Goal: Task Accomplishment & Management: Use online tool/utility

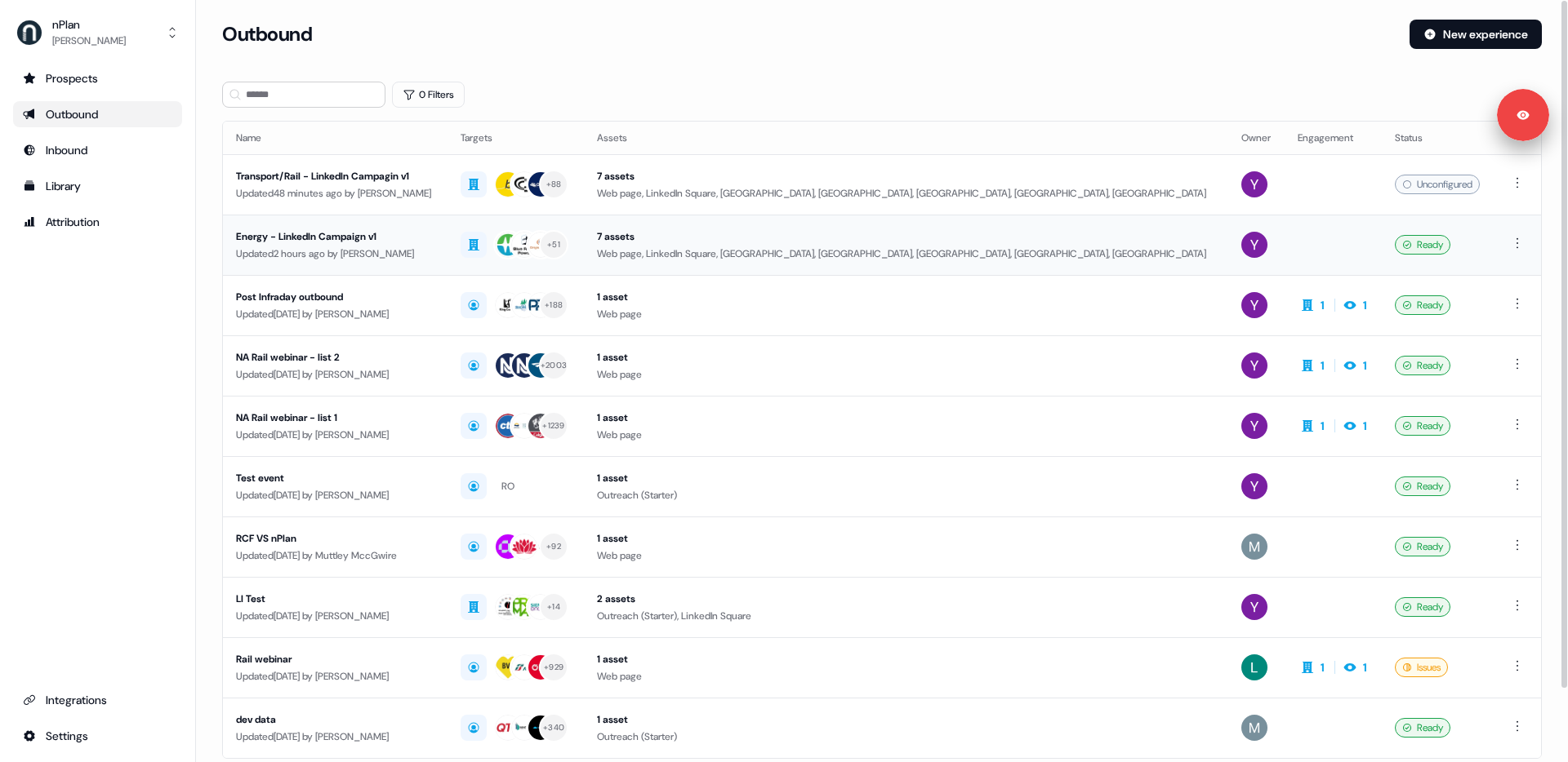
click at [433, 246] on div "Updated 2 hours ago by [PERSON_NAME]" at bounding box center [335, 253] width 199 height 17
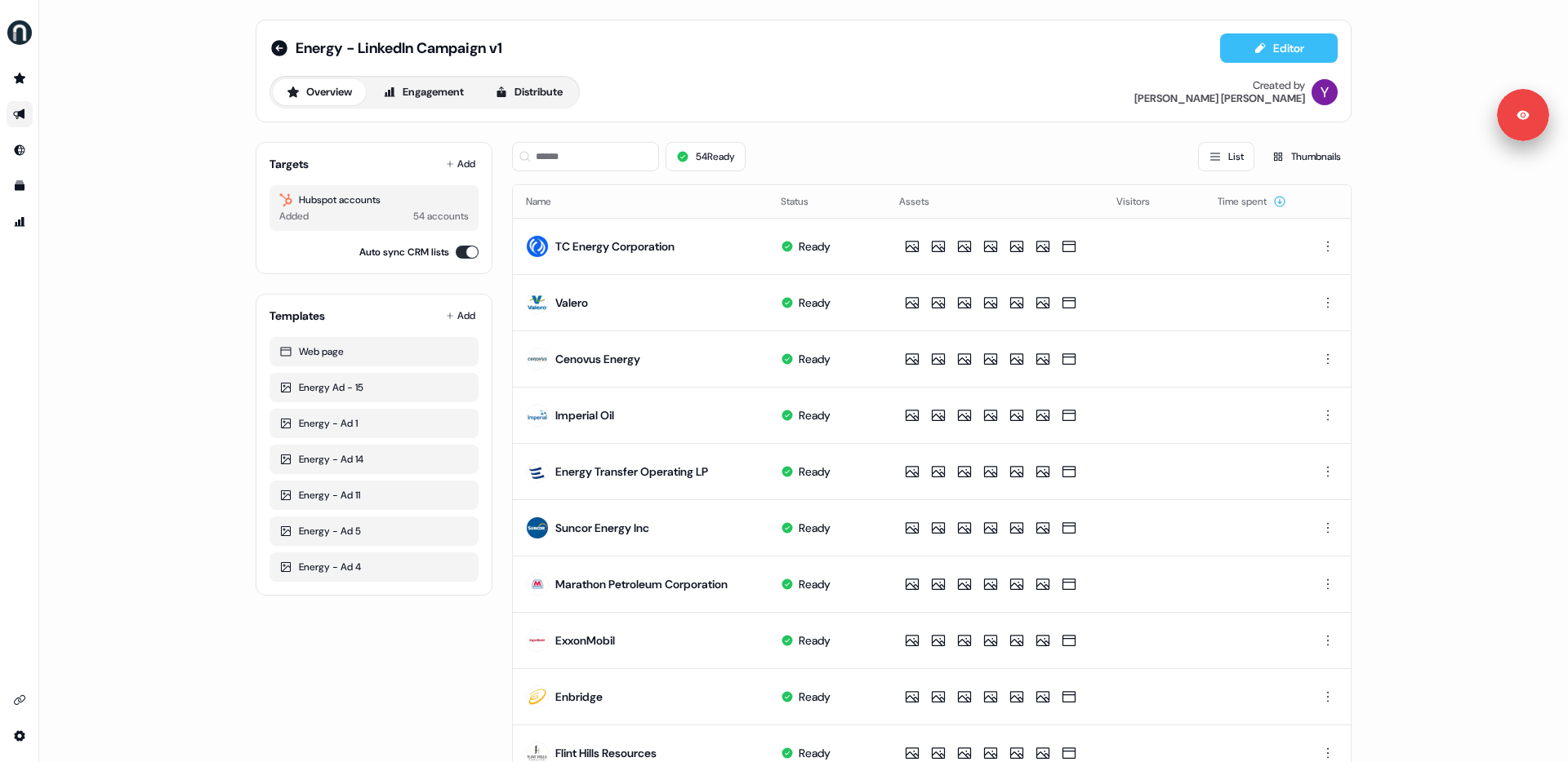
click at [1233, 53] on button "Editor" at bounding box center [1278, 48] width 117 height 29
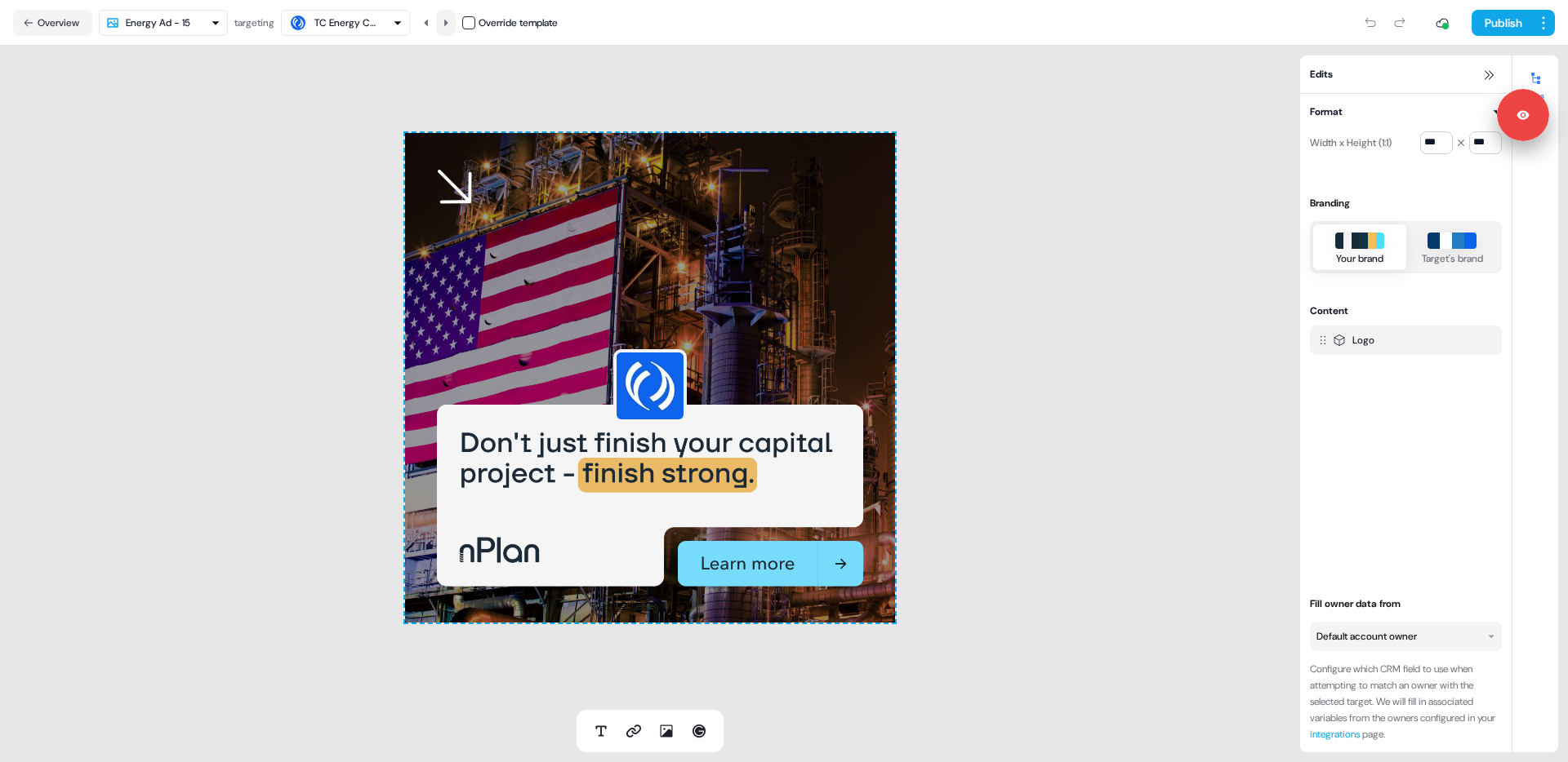
click at [448, 22] on icon at bounding box center [446, 22] width 4 height 7
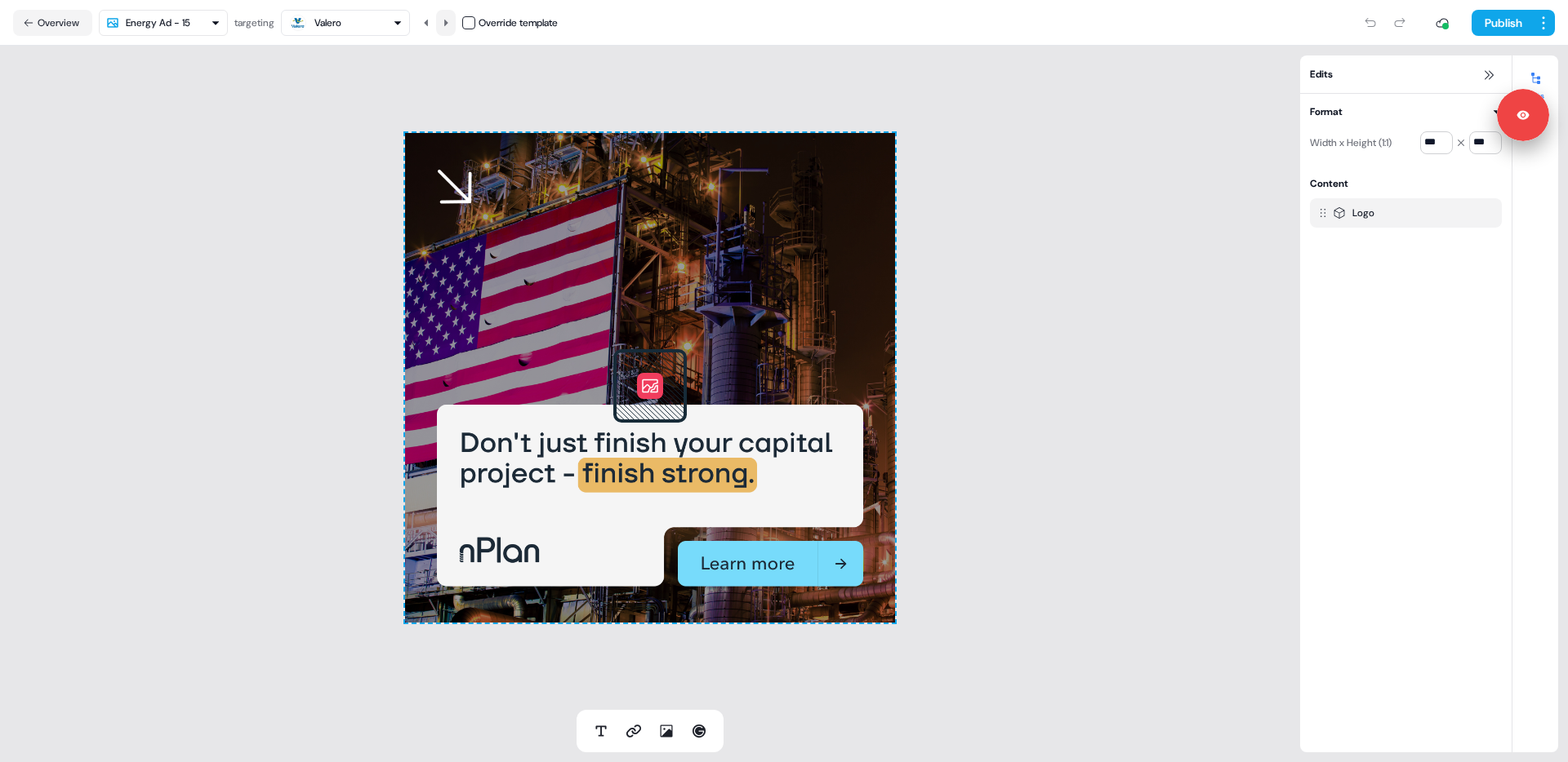
click at [448, 22] on icon at bounding box center [446, 22] width 4 height 7
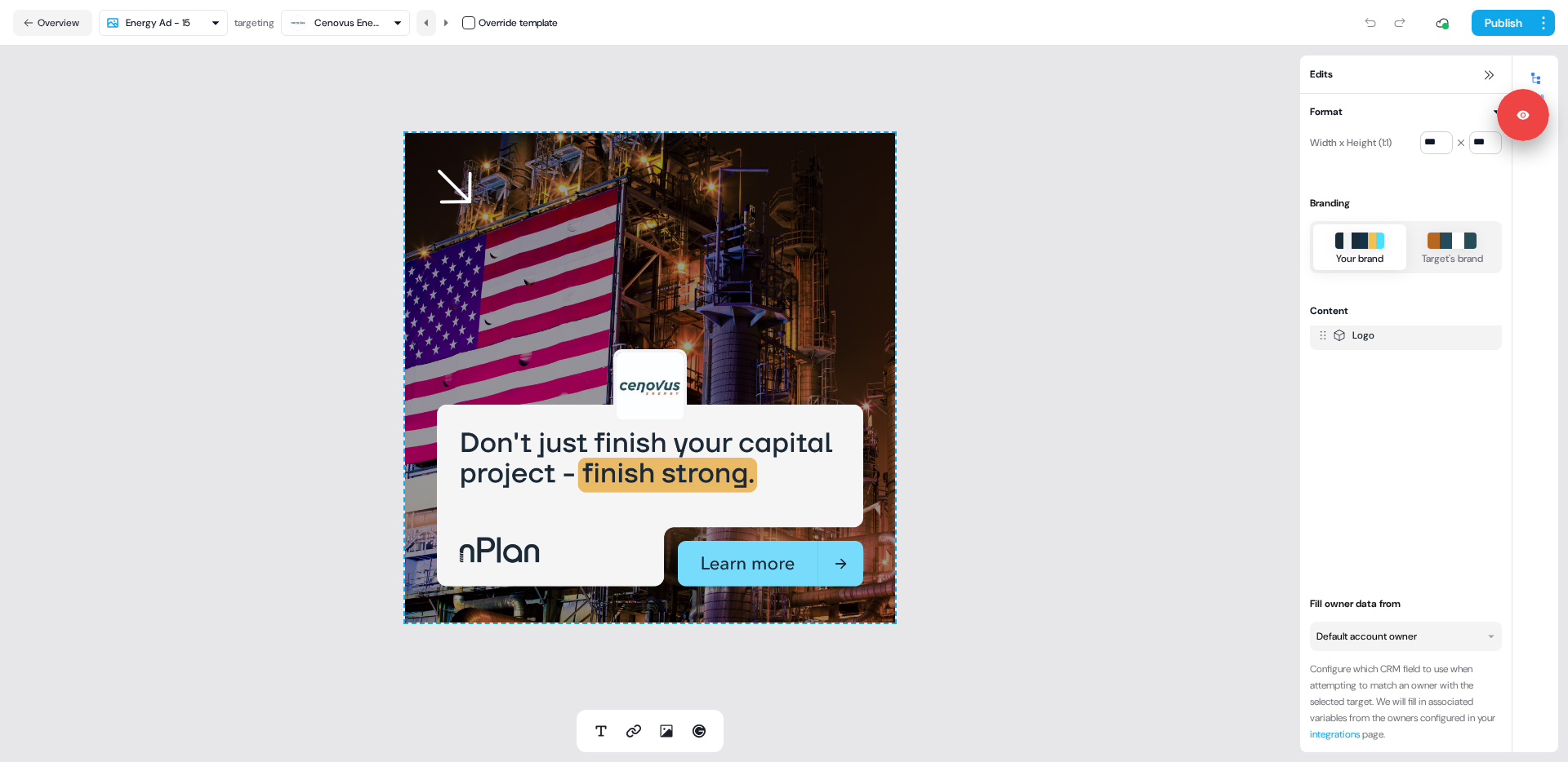
click at [436, 21] on button at bounding box center [427, 22] width 20 height 26
click at [289, 447] on div "To pick up a draggable item, press the space bar. While dragging, use the arrow…" at bounding box center [650, 378] width 1300 height 664
click at [283, 335] on div "To pick up a draggable item, press the space bar. While dragging, use the arrow…" at bounding box center [650, 378] width 1300 height 664
click at [445, 18] on icon at bounding box center [446, 22] width 10 height 10
click at [446, 22] on icon at bounding box center [446, 22] width 10 height 10
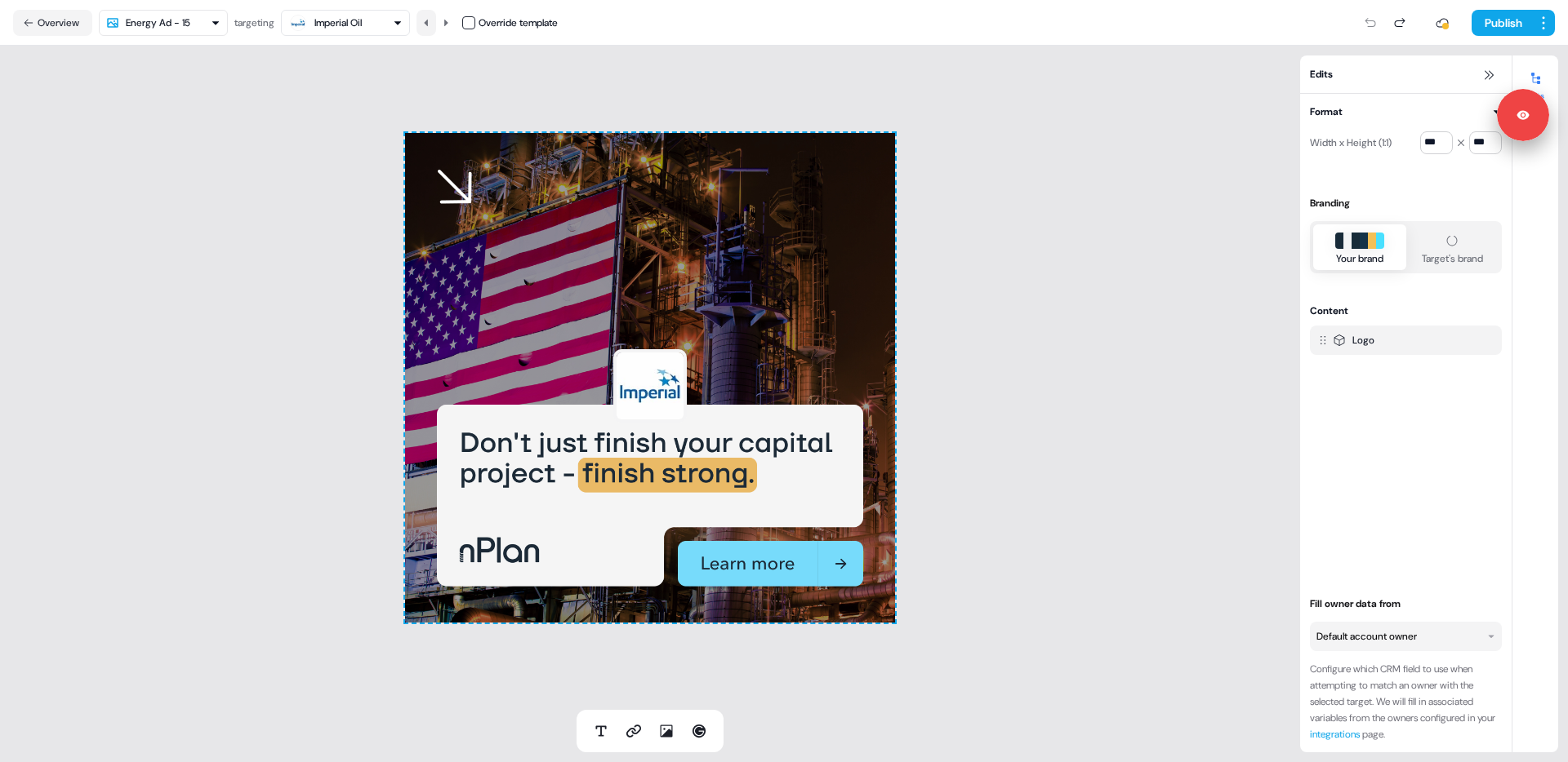
click at [428, 22] on icon at bounding box center [426, 22] width 4 height 7
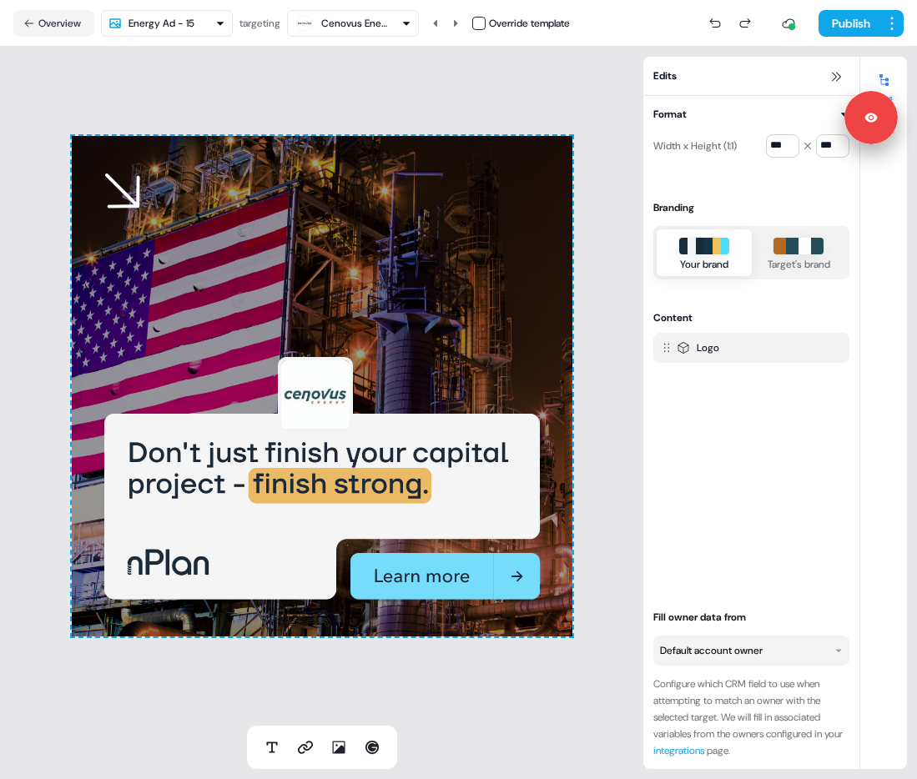
drag, startPoint x: 315, startPoint y: 396, endPoint x: 0, endPoint y: 3, distance: 504.5
click at [410, 70] on div "To pick up a draggable item, press the space bar. While dragging, use the arrow…" at bounding box center [321, 386] width 643 height 679
click at [62, 18] on button "Overview" at bounding box center [53, 23] width 81 height 27
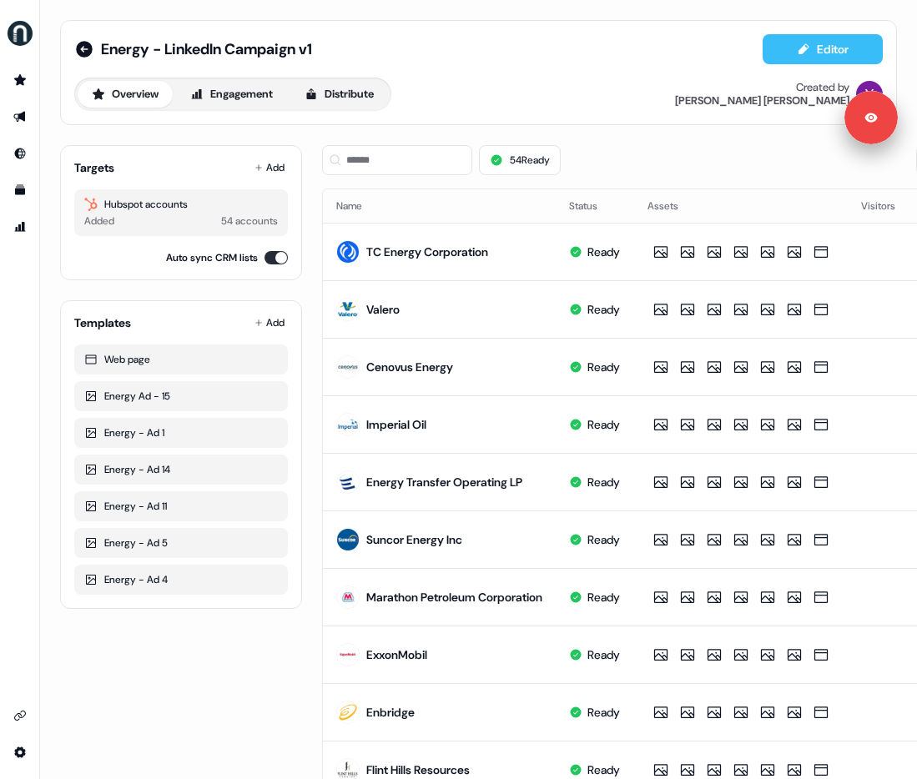
click at [789, 59] on button "Editor" at bounding box center [823, 49] width 120 height 30
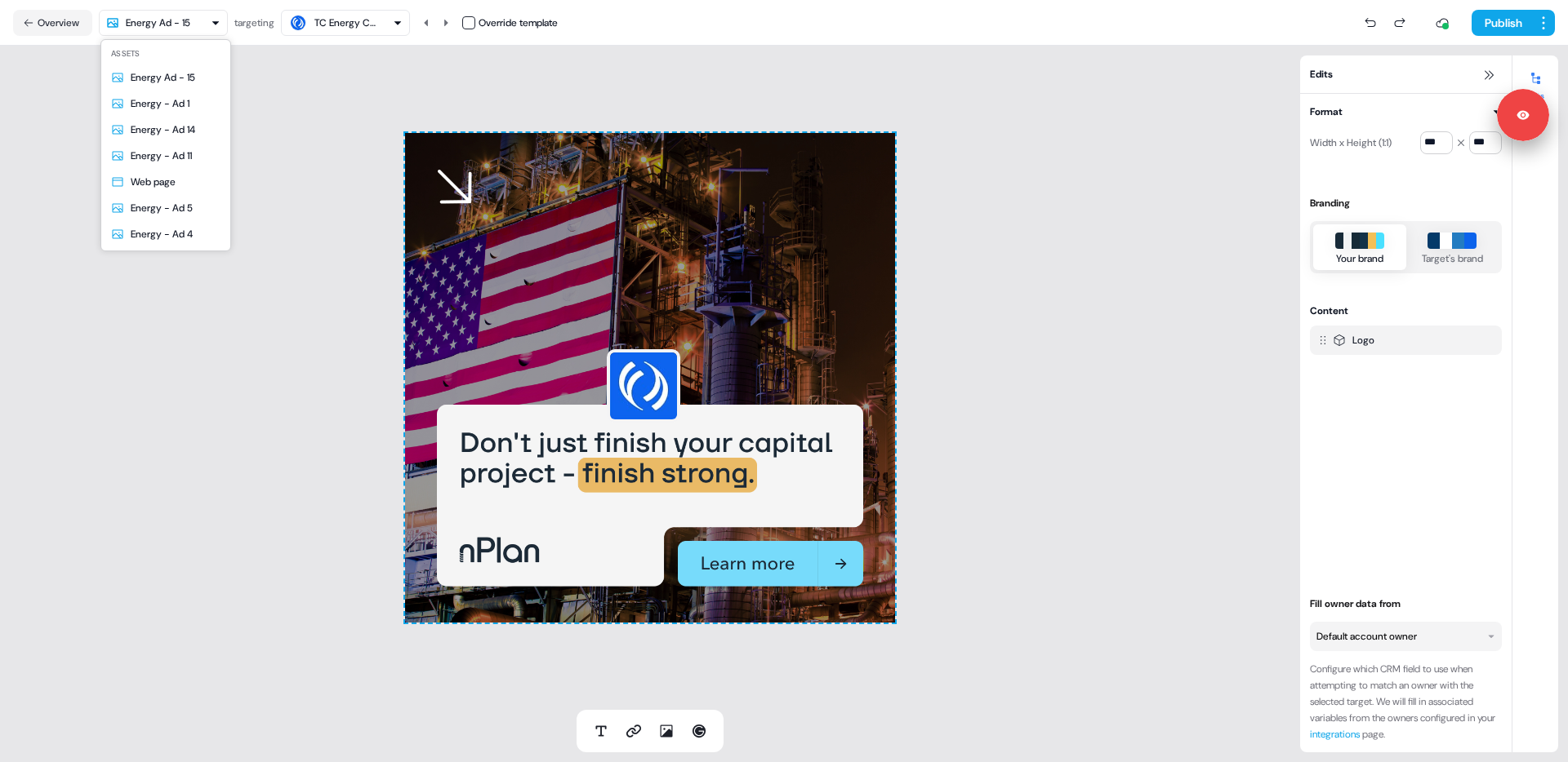
click at [175, 22] on html "Signed in as [PERSON_NAME] Sign out For the best experience switch devices to a…" at bounding box center [784, 381] width 1568 height 762
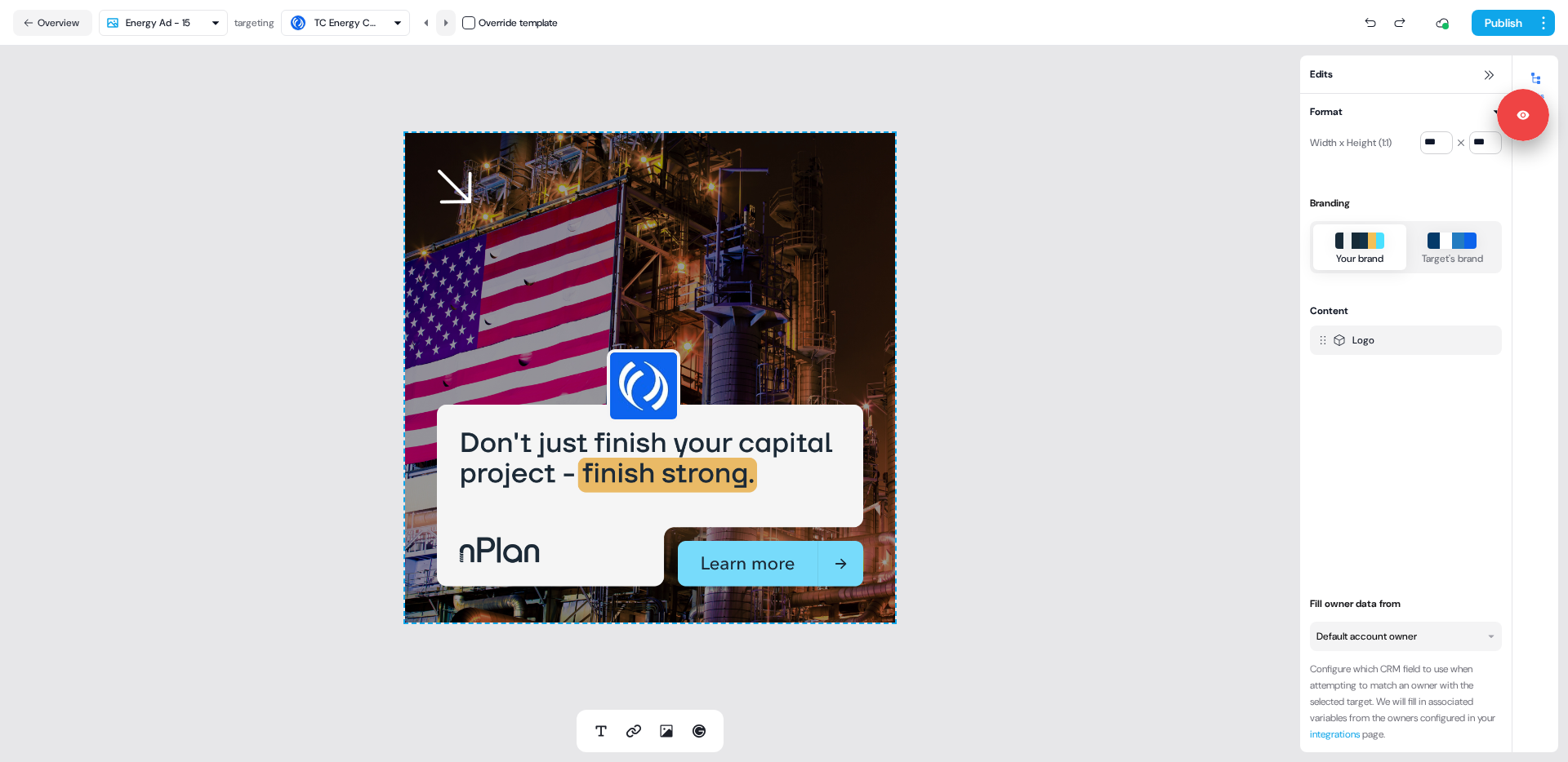
click at [451, 20] on icon at bounding box center [446, 22] width 10 height 10
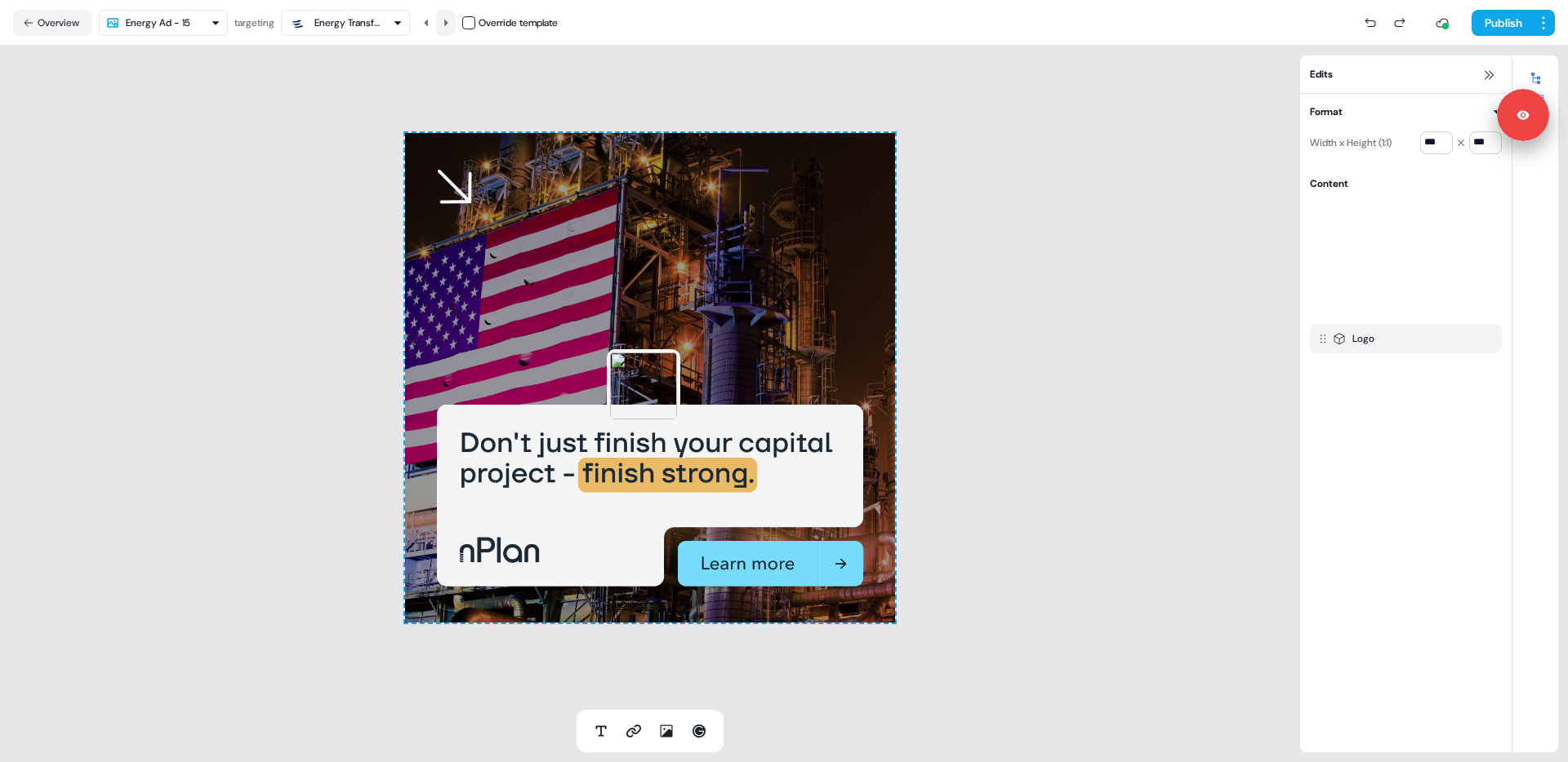
click at [451, 20] on icon at bounding box center [446, 22] width 10 height 10
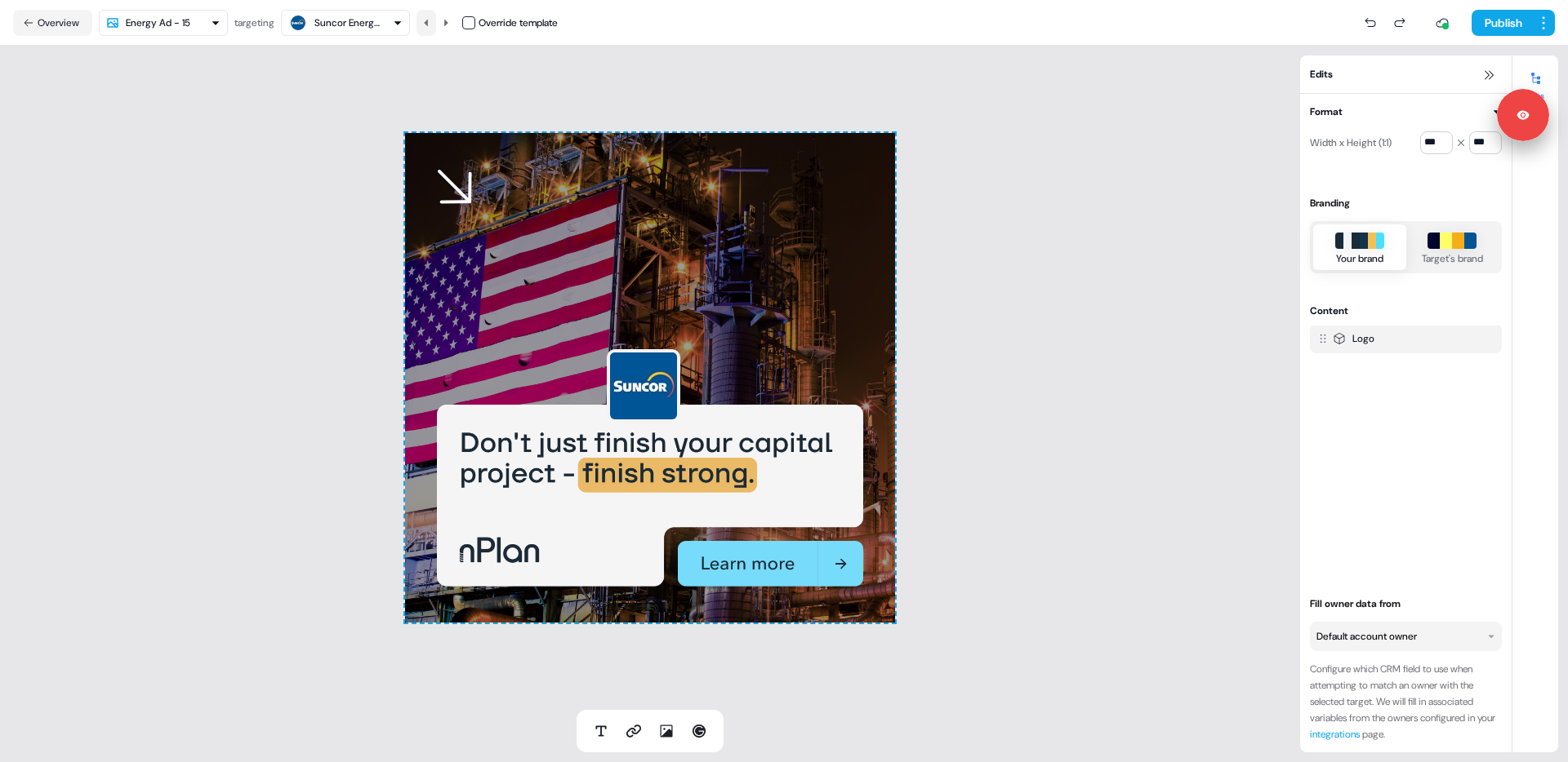
click at [432, 20] on icon at bounding box center [427, 22] width 10 height 10
click at [448, 25] on icon at bounding box center [446, 22] width 4 height 7
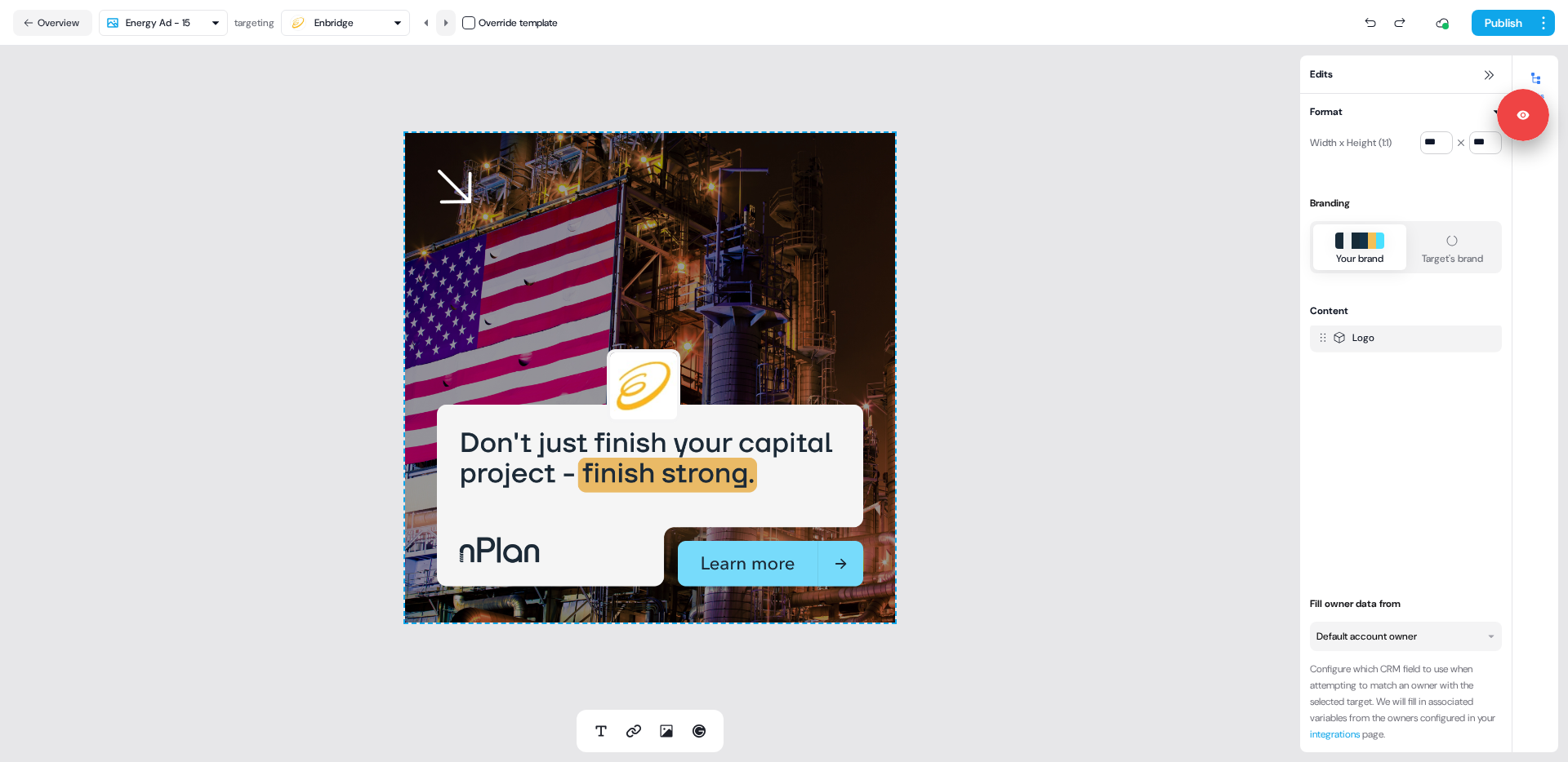
click at [448, 25] on icon at bounding box center [446, 22] width 4 height 7
click at [451, 24] on icon at bounding box center [446, 22] width 10 height 10
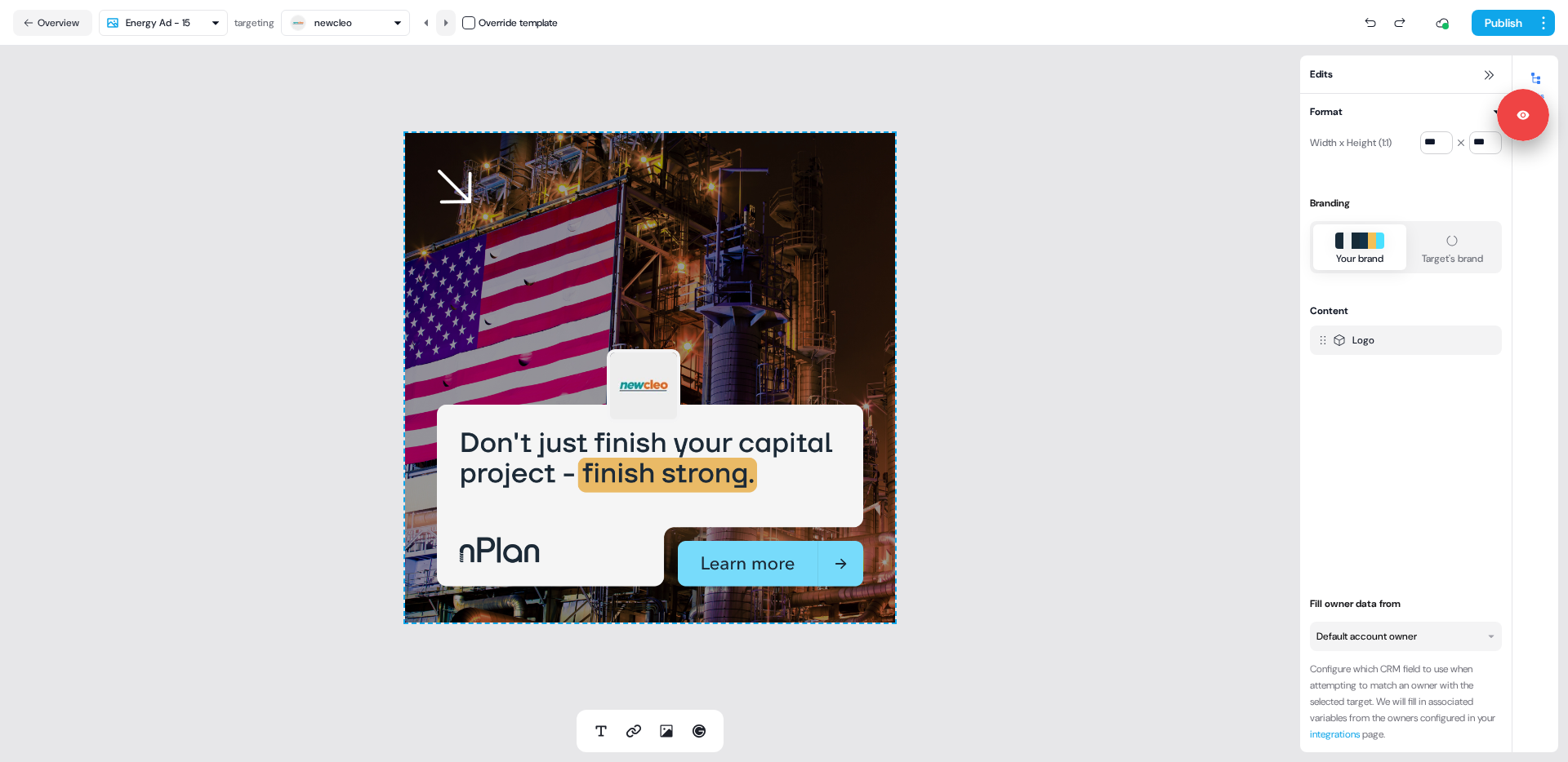
click at [451, 24] on icon at bounding box center [446, 22] width 10 height 10
click at [432, 20] on icon at bounding box center [427, 22] width 10 height 10
click at [641, 369] on img at bounding box center [643, 385] width 73 height 73
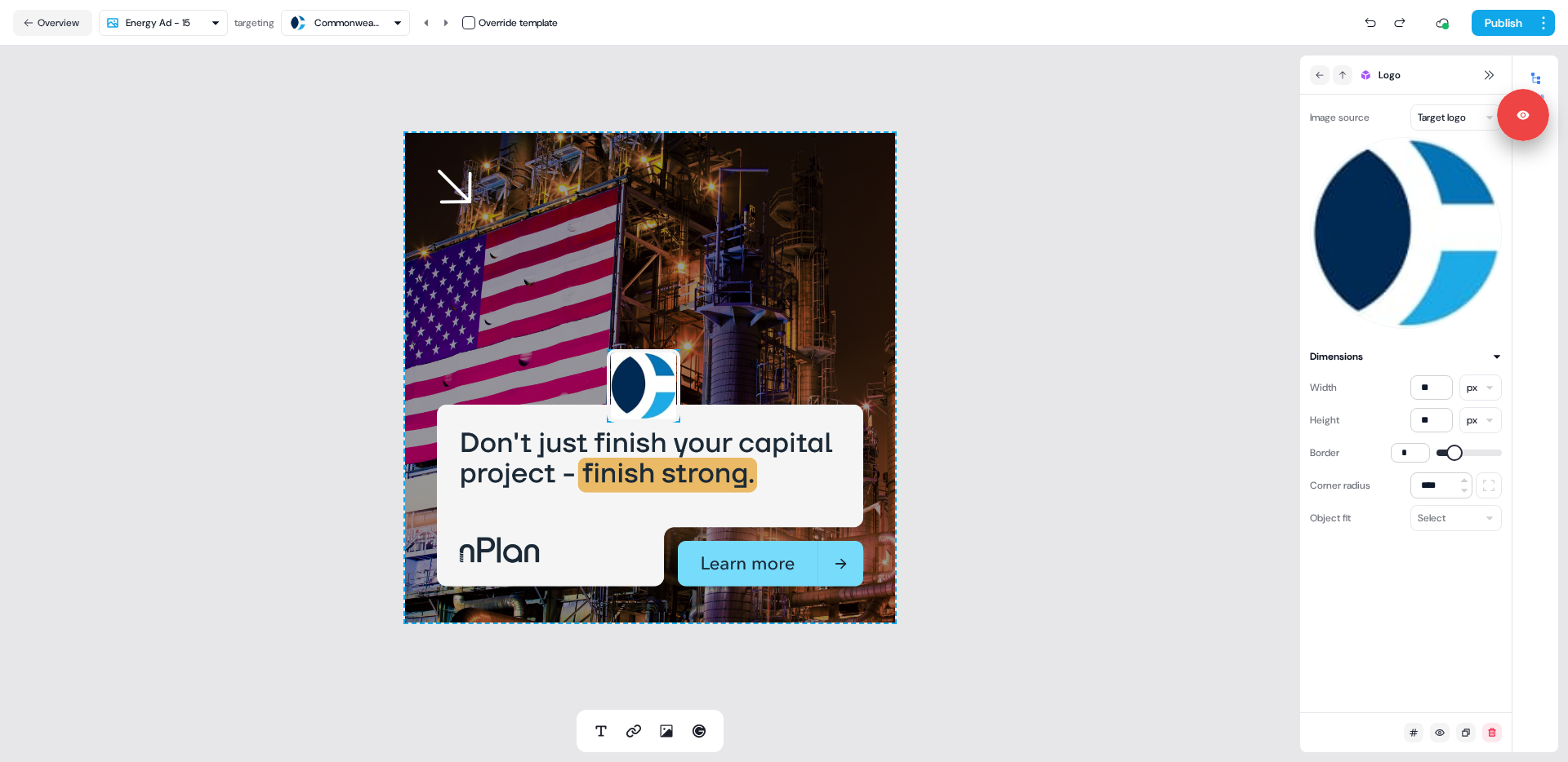
click at [357, 253] on div "To pick up a draggable item, press the space bar. While dragging, use the arrow…" at bounding box center [650, 378] width 1300 height 664
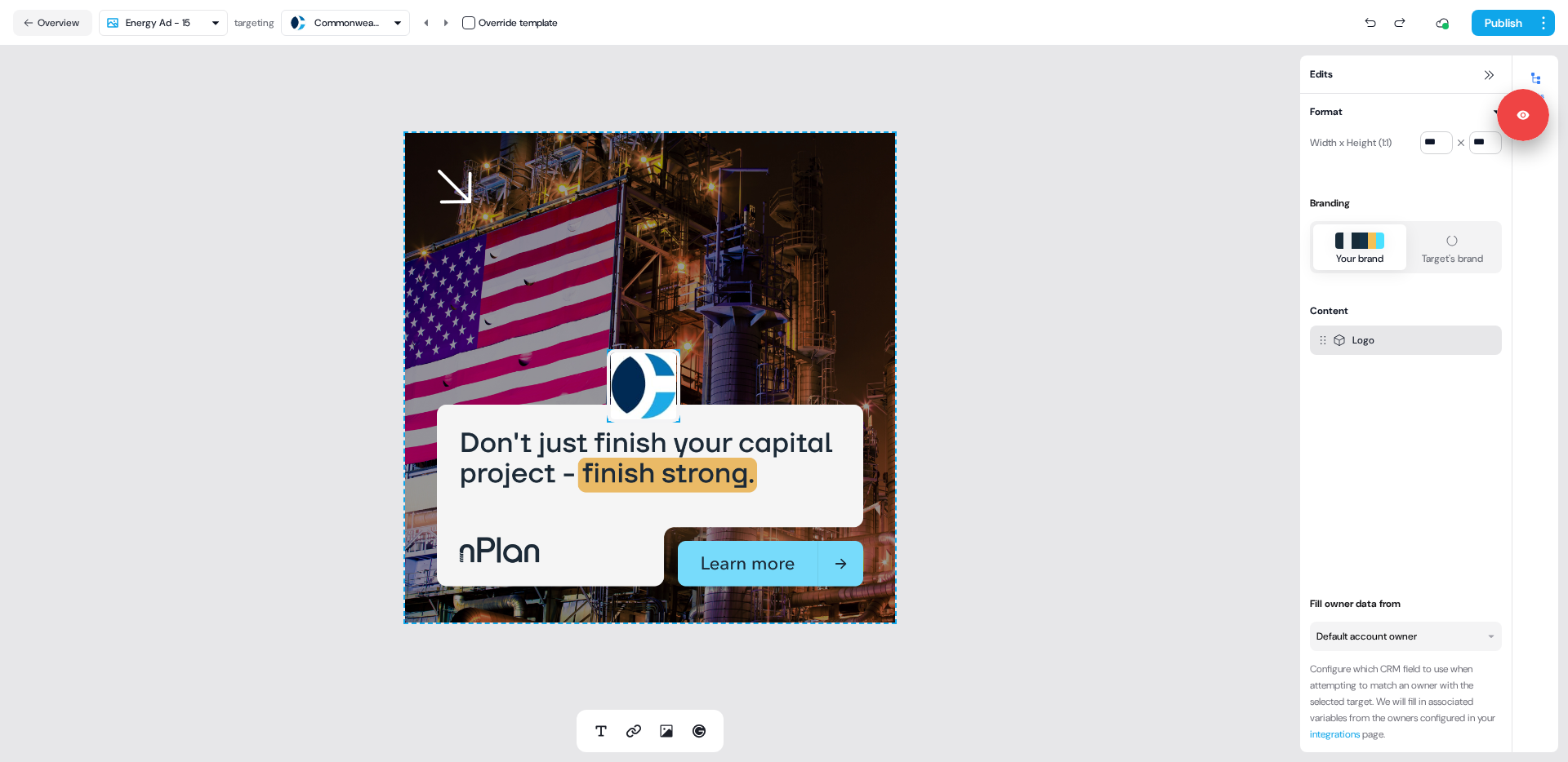
click at [633, 381] on img at bounding box center [643, 385] width 73 height 73
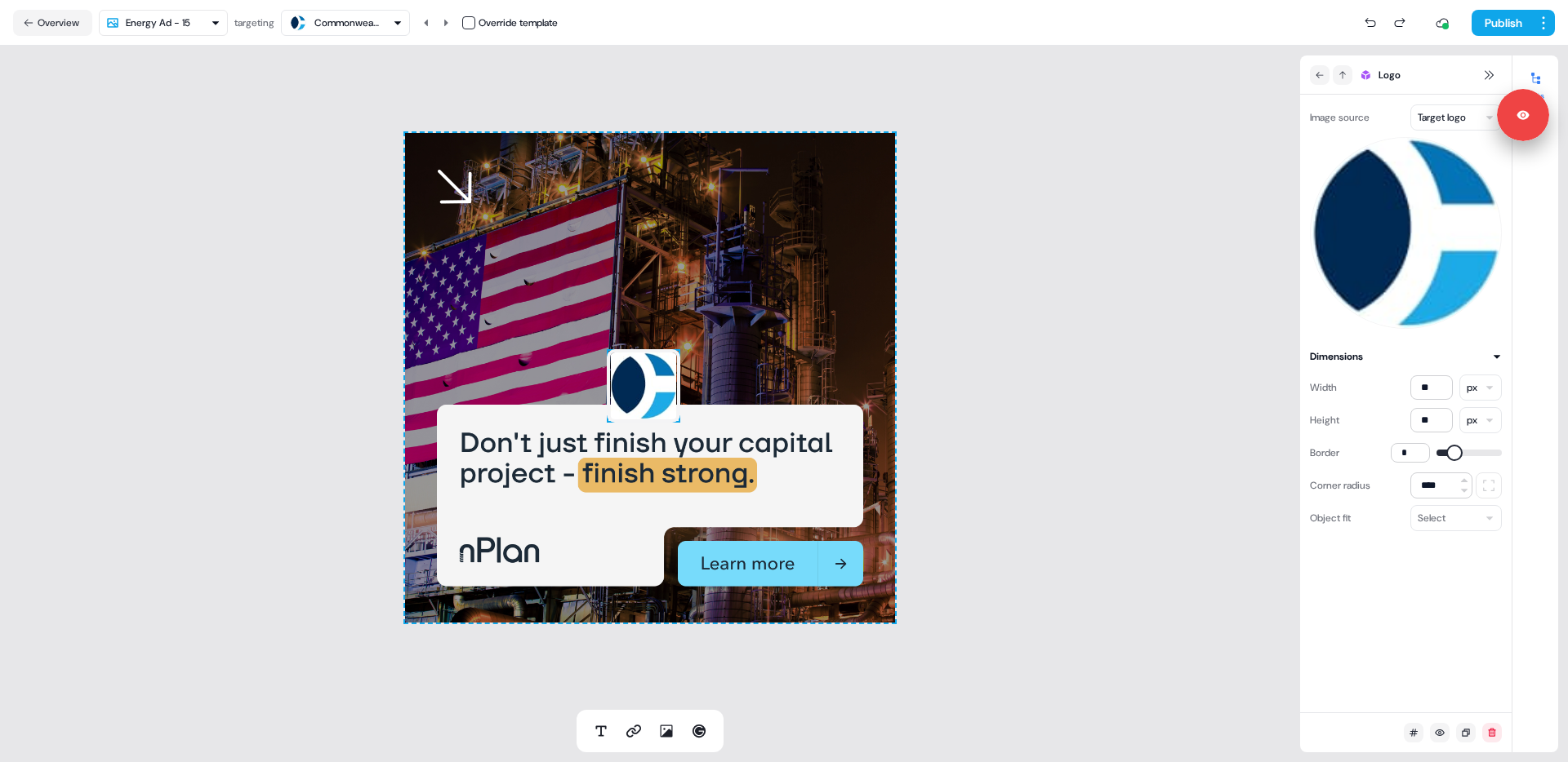
click at [151, 23] on html "Signed in as [PERSON_NAME] Sign out For the best experience switch devices to a…" at bounding box center [784, 381] width 1568 height 762
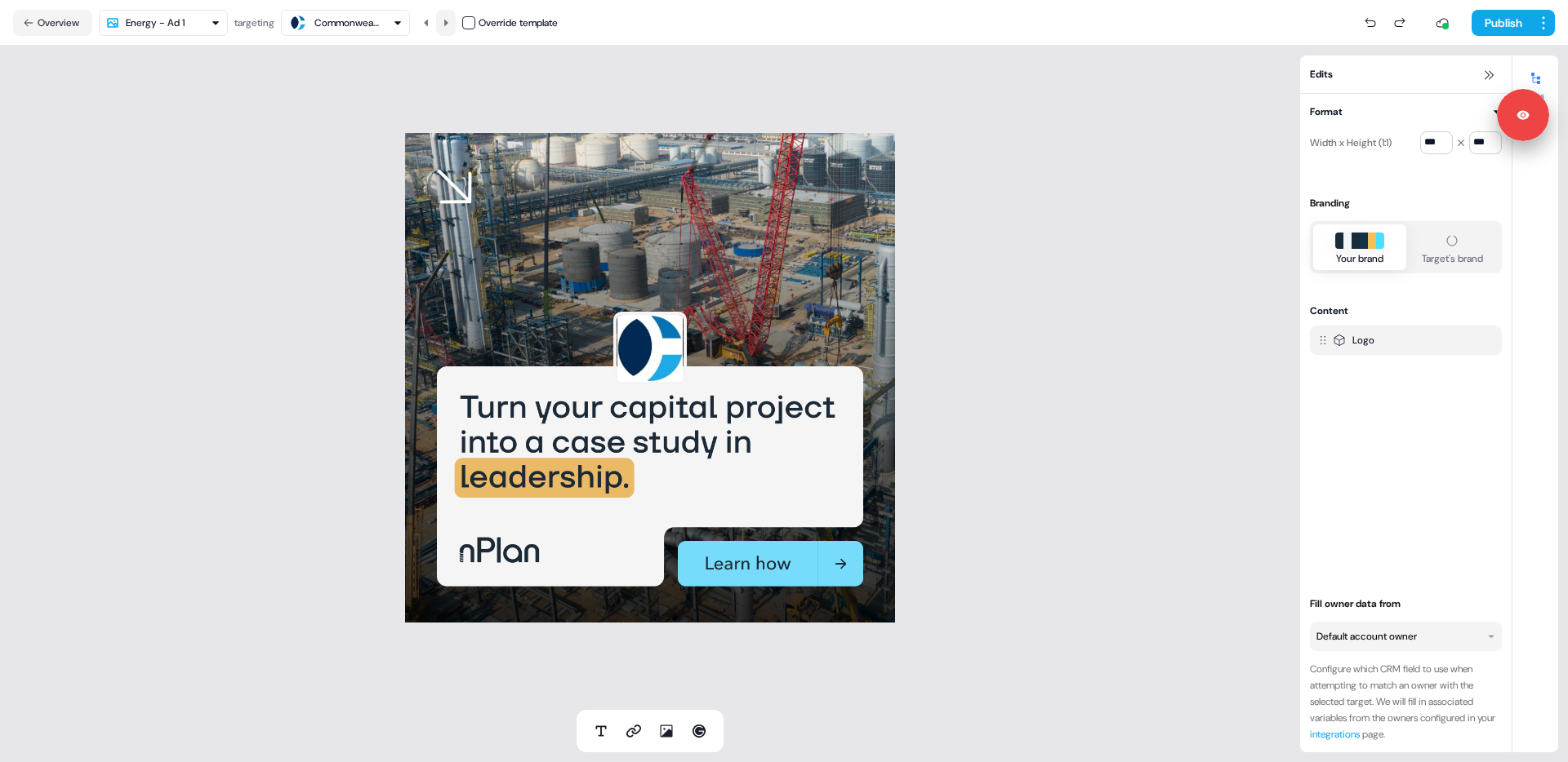
click at [452, 28] on button at bounding box center [446, 22] width 20 height 26
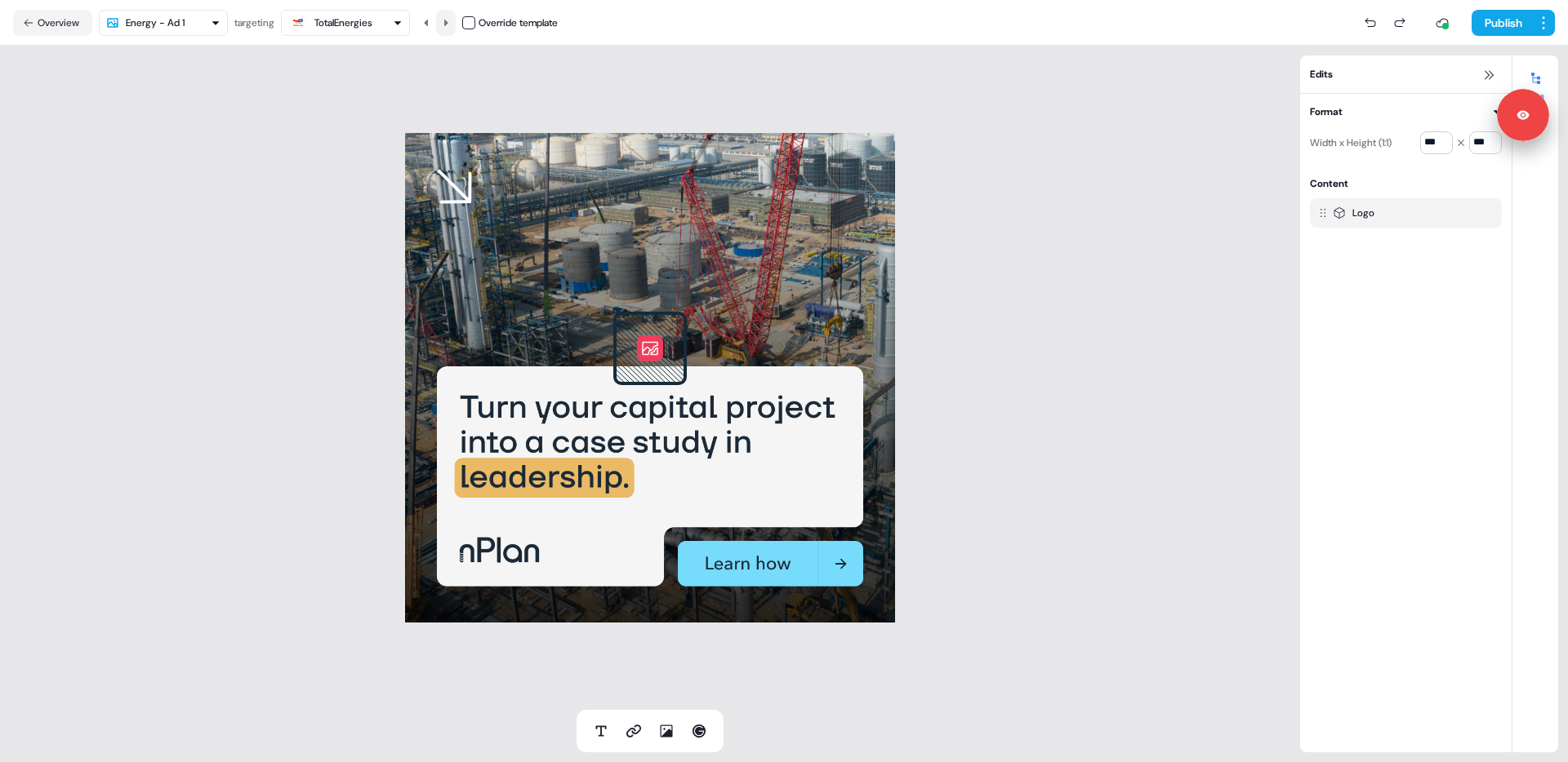
click at [452, 28] on button at bounding box center [446, 22] width 20 height 26
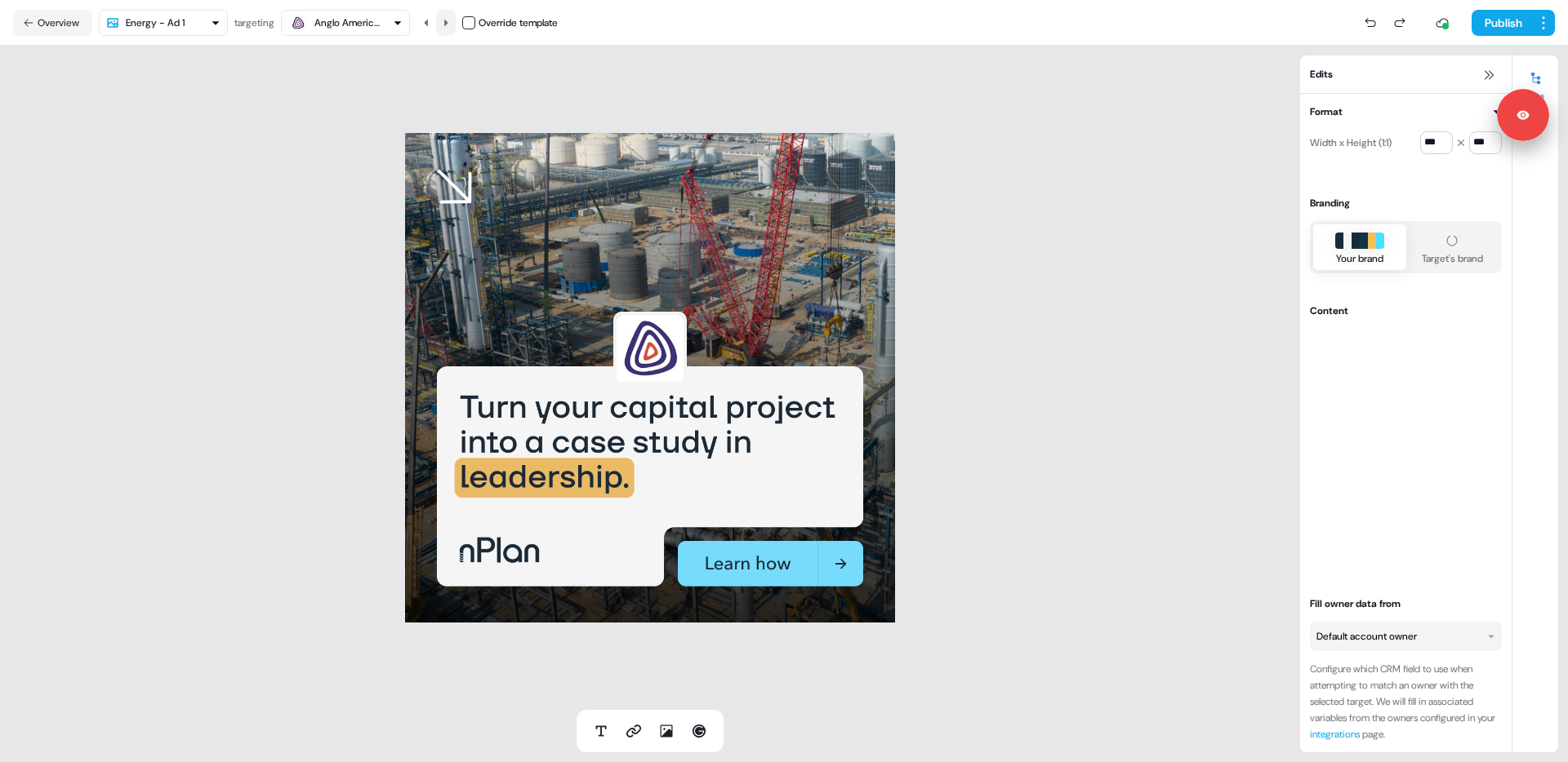
click at [454, 27] on button at bounding box center [446, 22] width 20 height 26
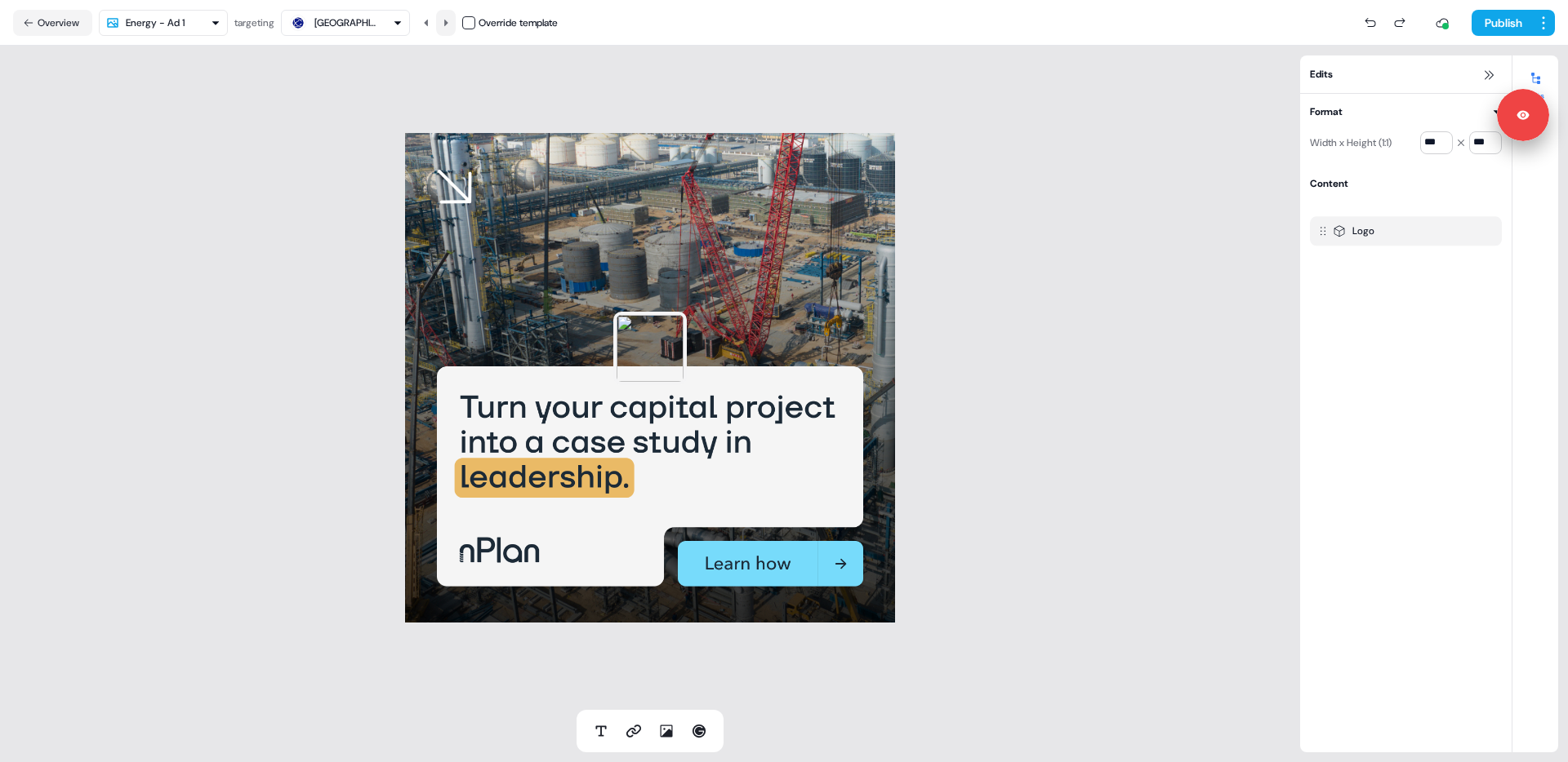
click at [454, 27] on button at bounding box center [446, 22] width 20 height 26
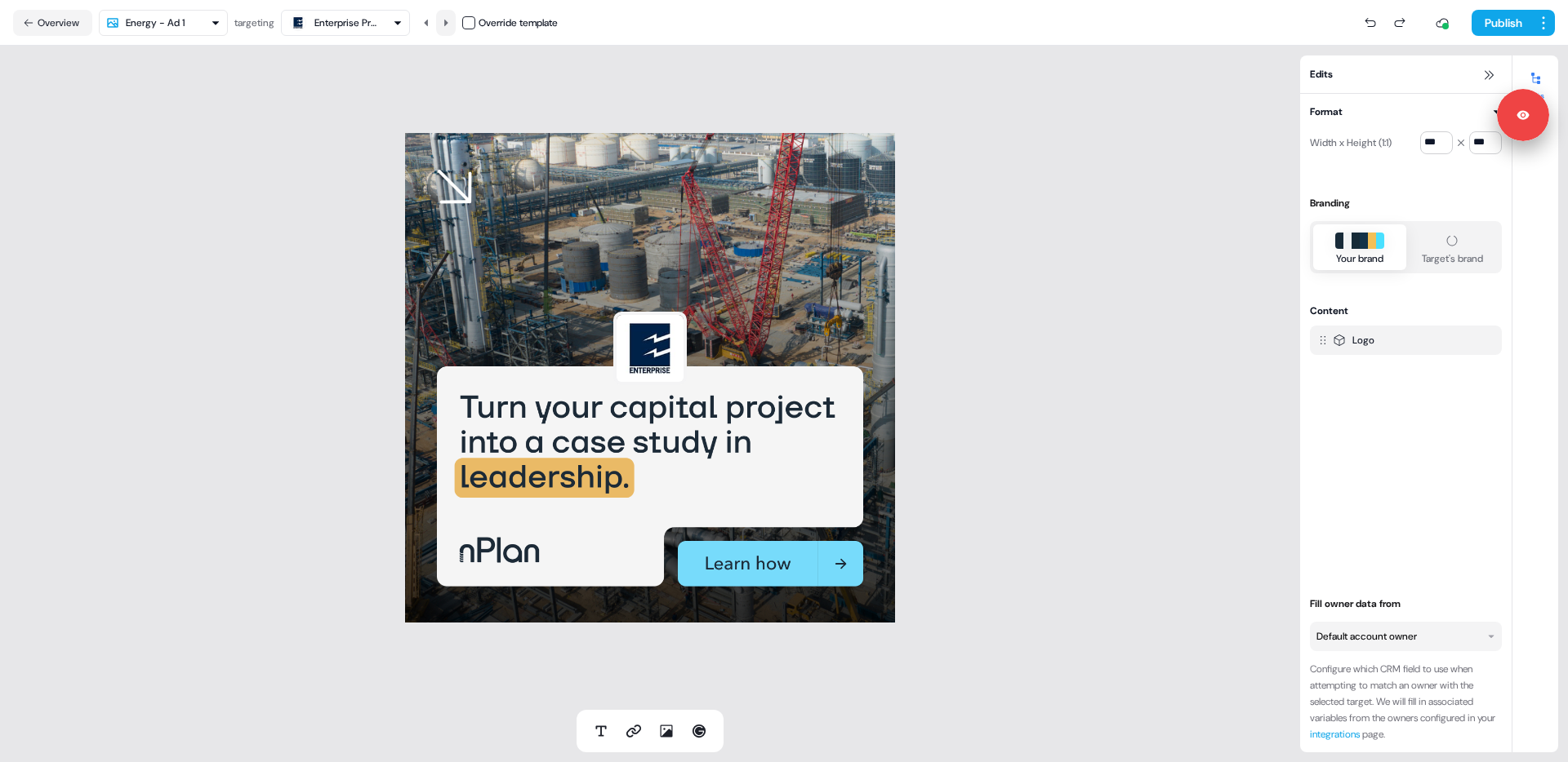
click at [451, 26] on icon at bounding box center [446, 22] width 10 height 10
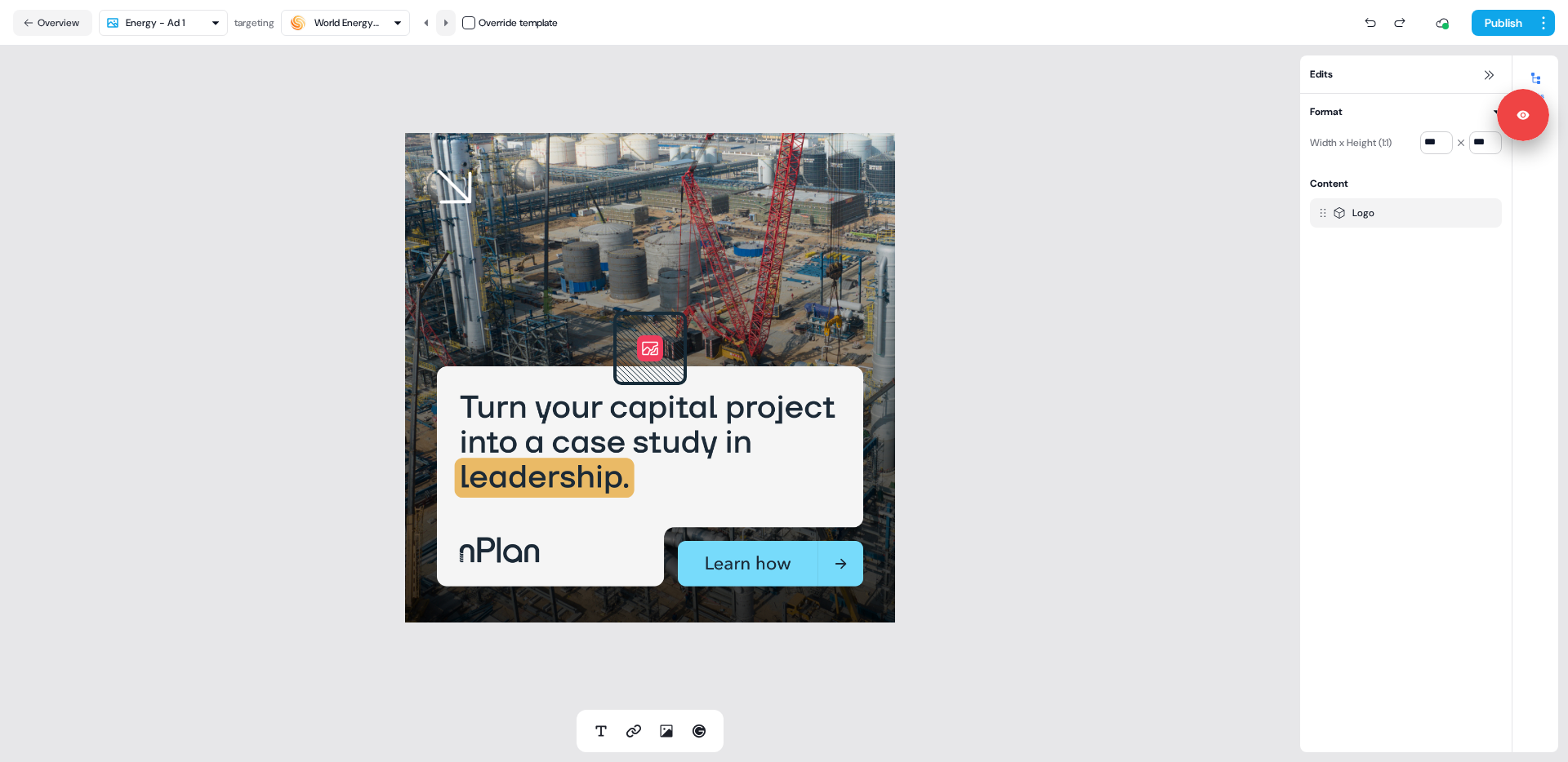
click at [451, 26] on icon at bounding box center [446, 22] width 10 height 10
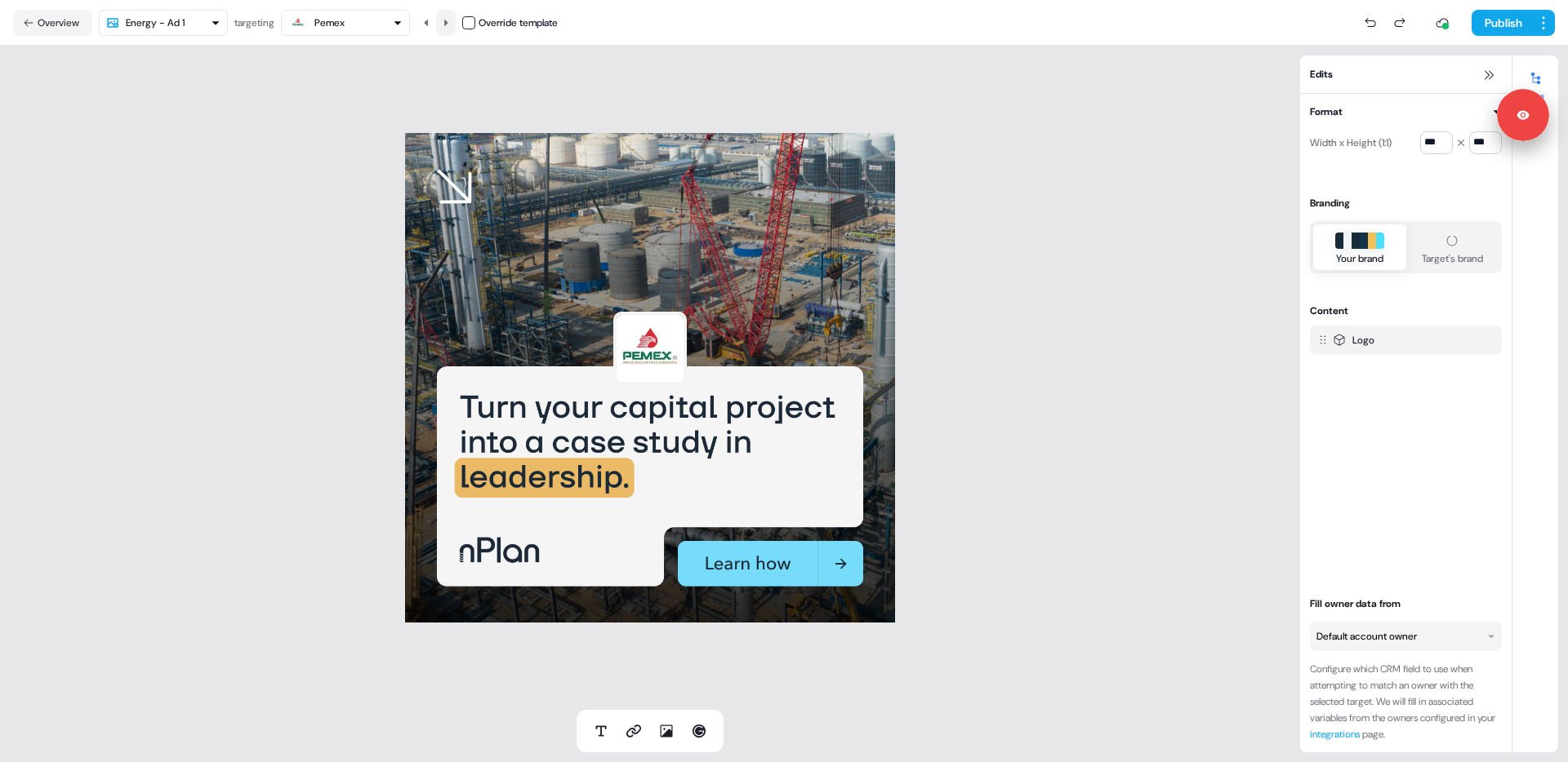
click at [451, 26] on icon at bounding box center [446, 22] width 10 height 10
click at [432, 24] on icon at bounding box center [427, 22] width 10 height 10
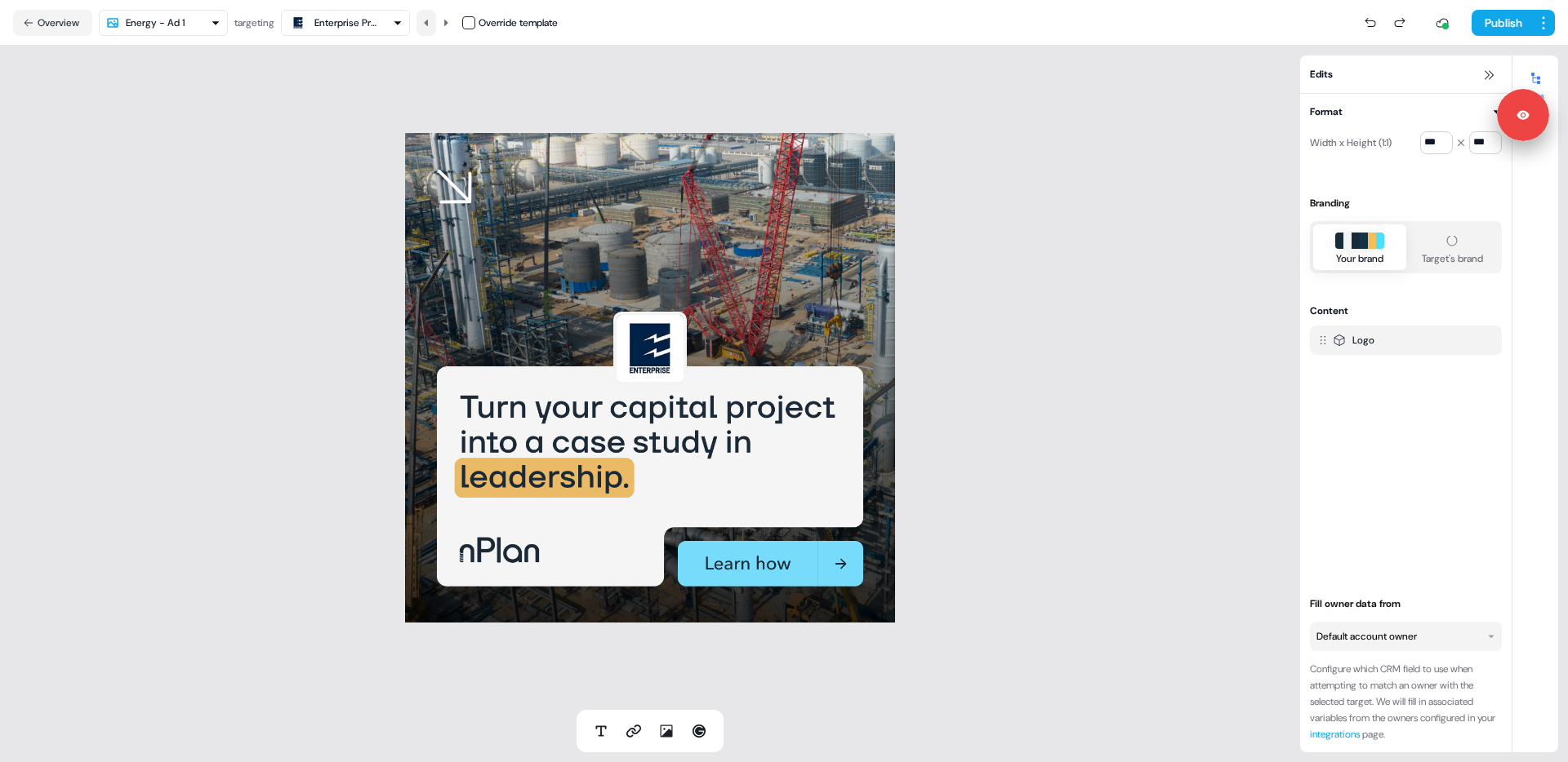
click at [432, 24] on icon at bounding box center [427, 22] width 10 height 10
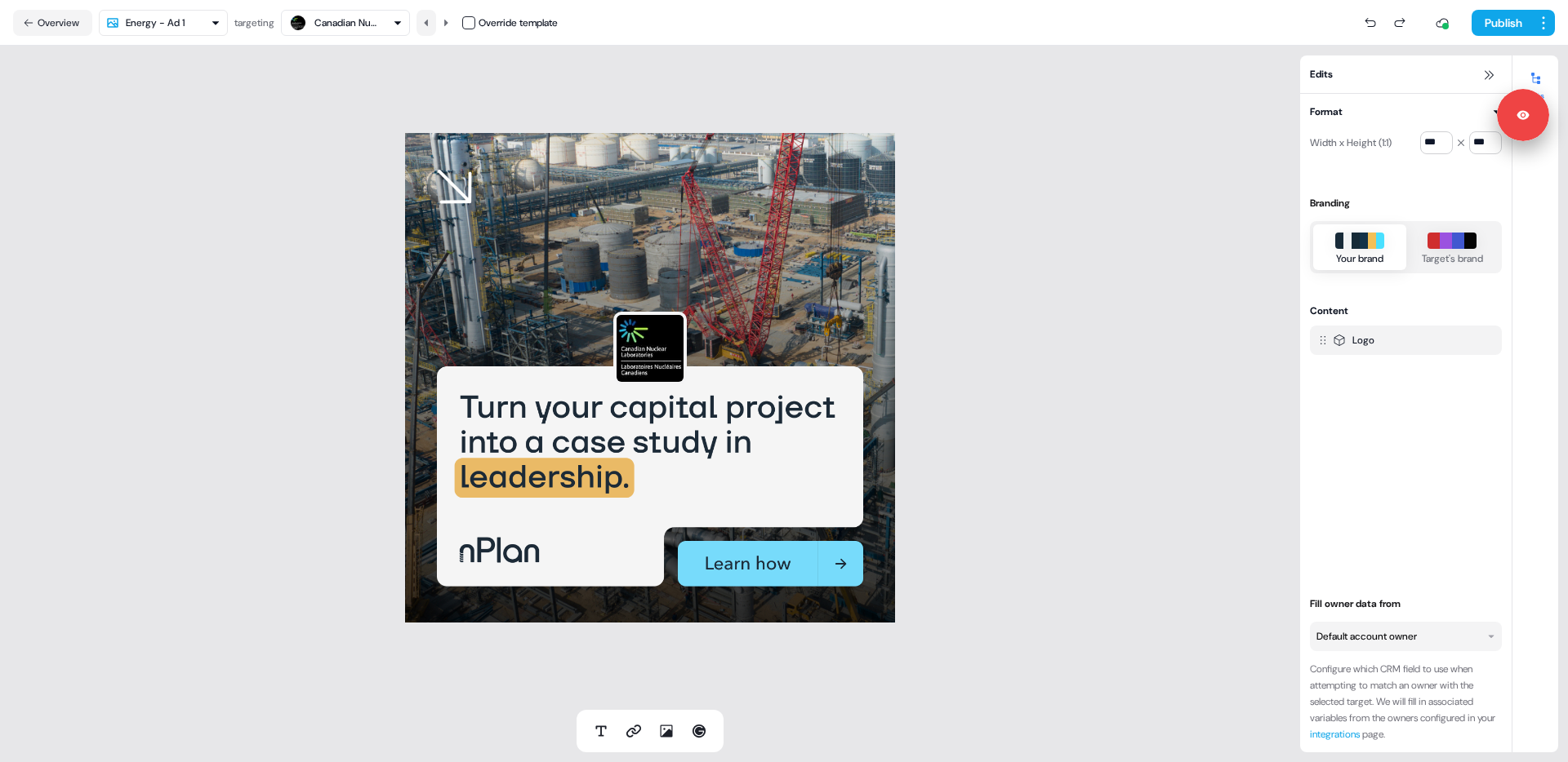
click at [432, 24] on icon at bounding box center [427, 22] width 10 height 10
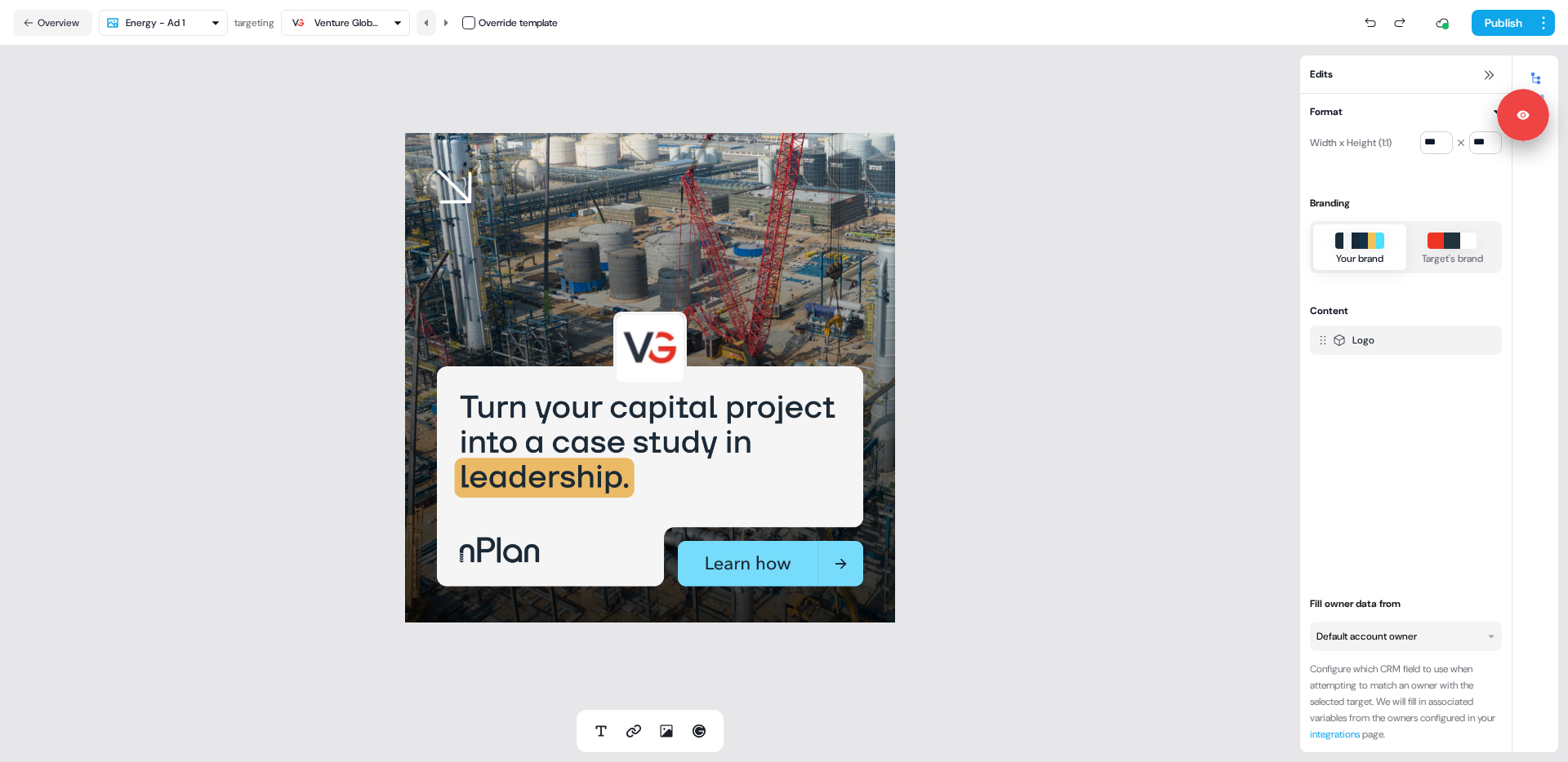
click at [432, 24] on icon at bounding box center [427, 22] width 10 height 10
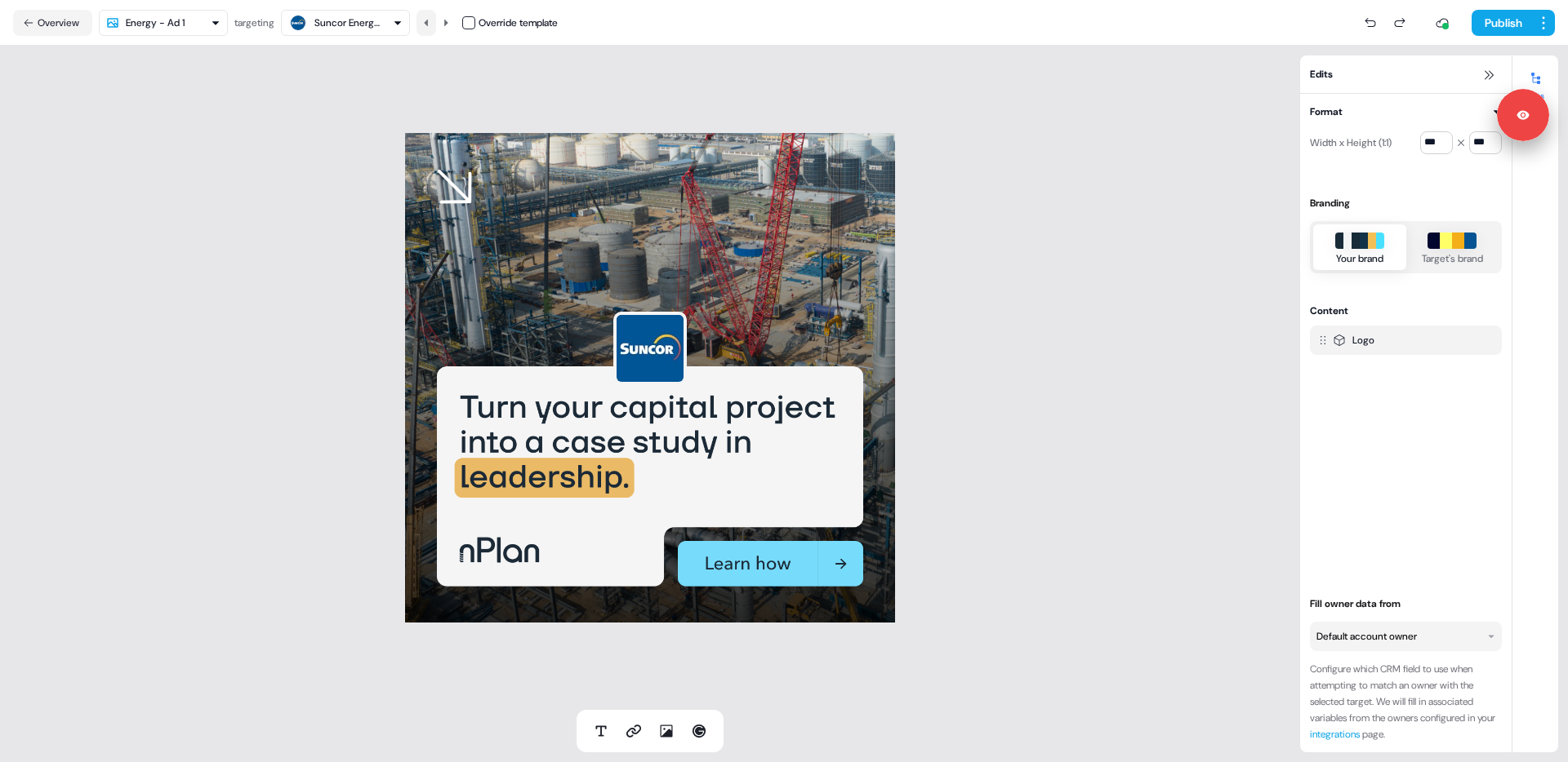
click at [432, 24] on icon at bounding box center [427, 22] width 10 height 10
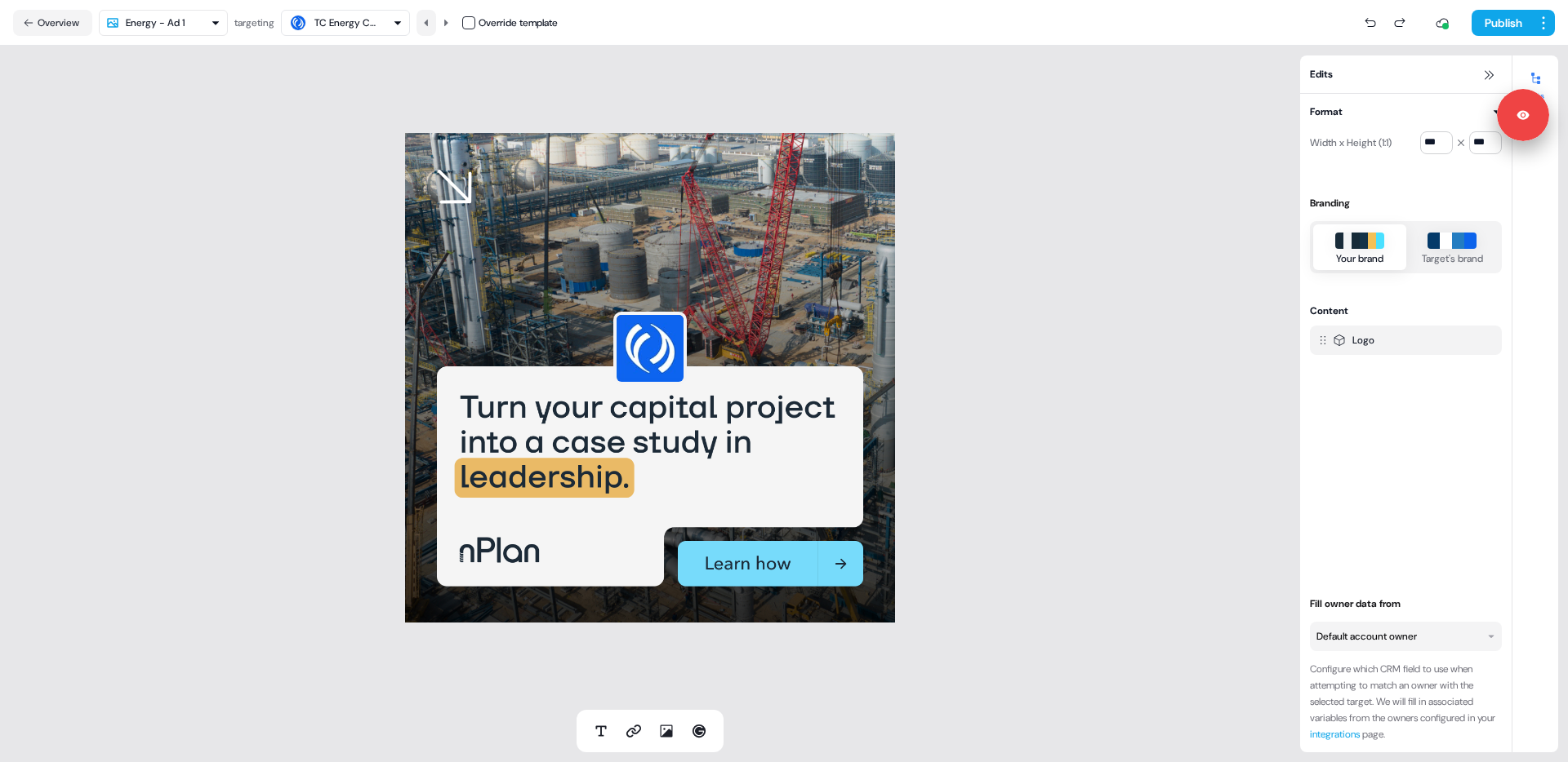
click at [432, 24] on icon at bounding box center [427, 22] width 10 height 10
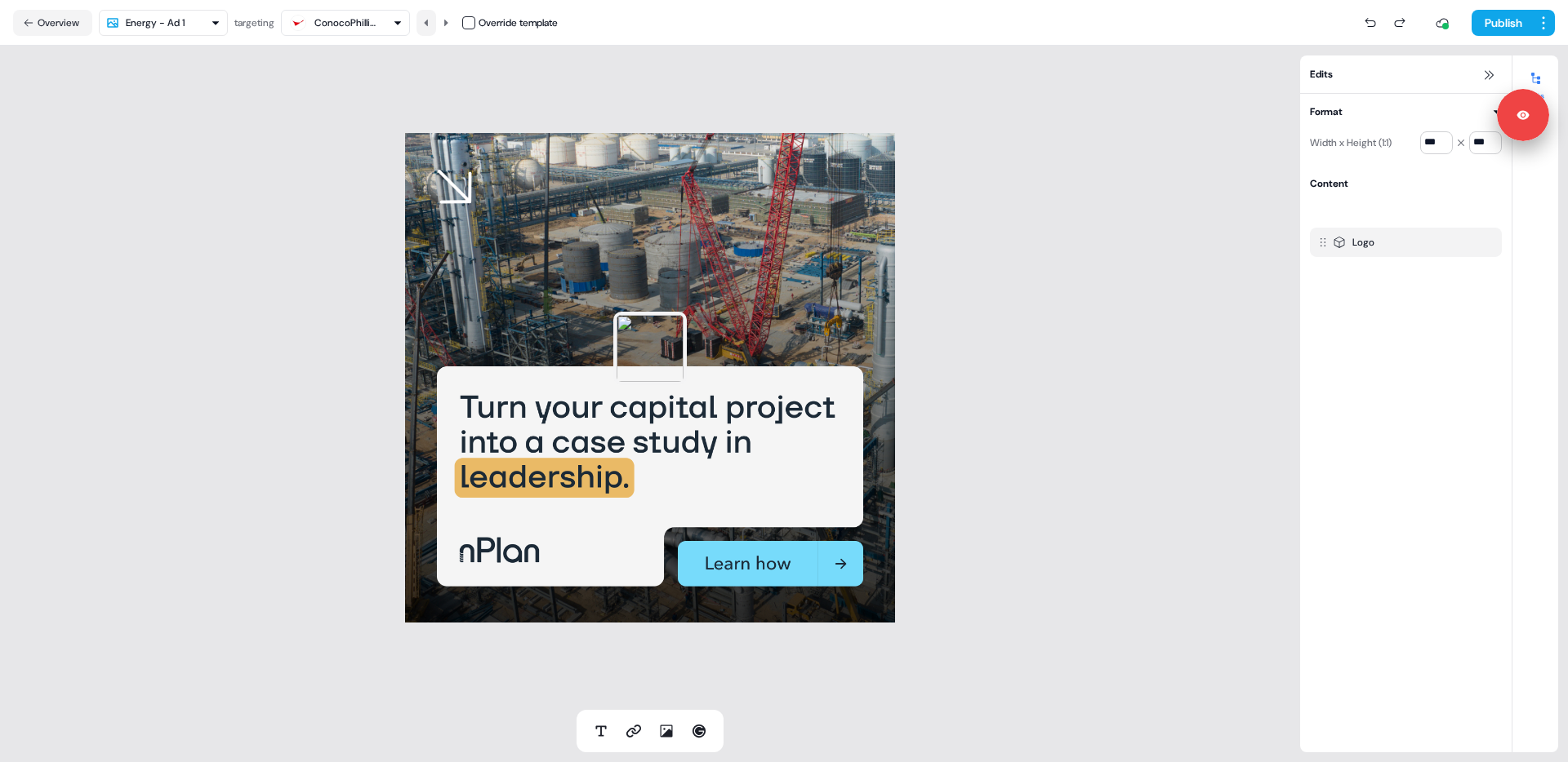
click at [432, 24] on icon at bounding box center [427, 22] width 10 height 10
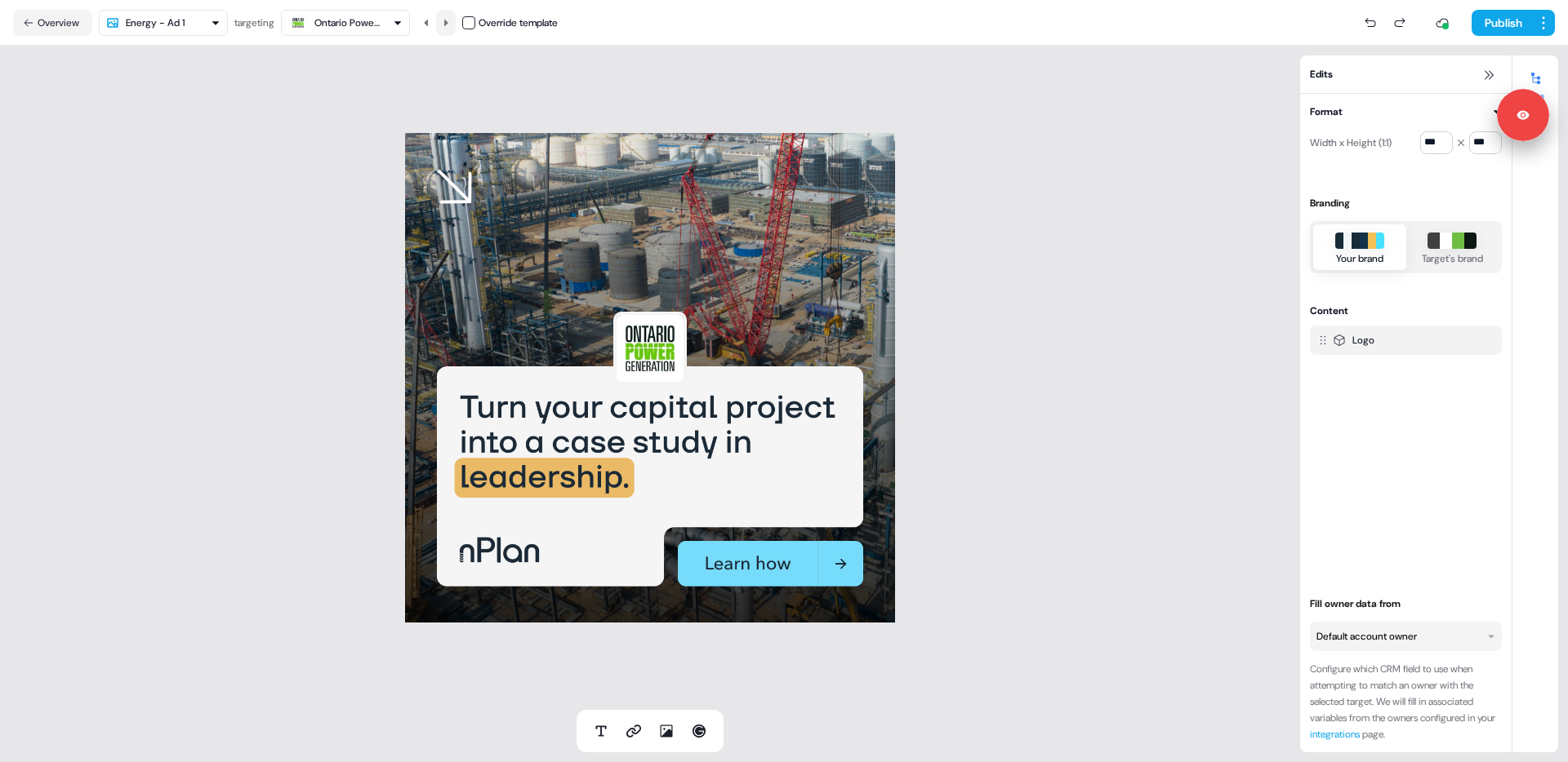
click at [447, 25] on icon at bounding box center [446, 22] width 4 height 7
click at [451, 23] on icon at bounding box center [446, 22] width 10 height 10
click at [432, 22] on icon at bounding box center [427, 22] width 10 height 10
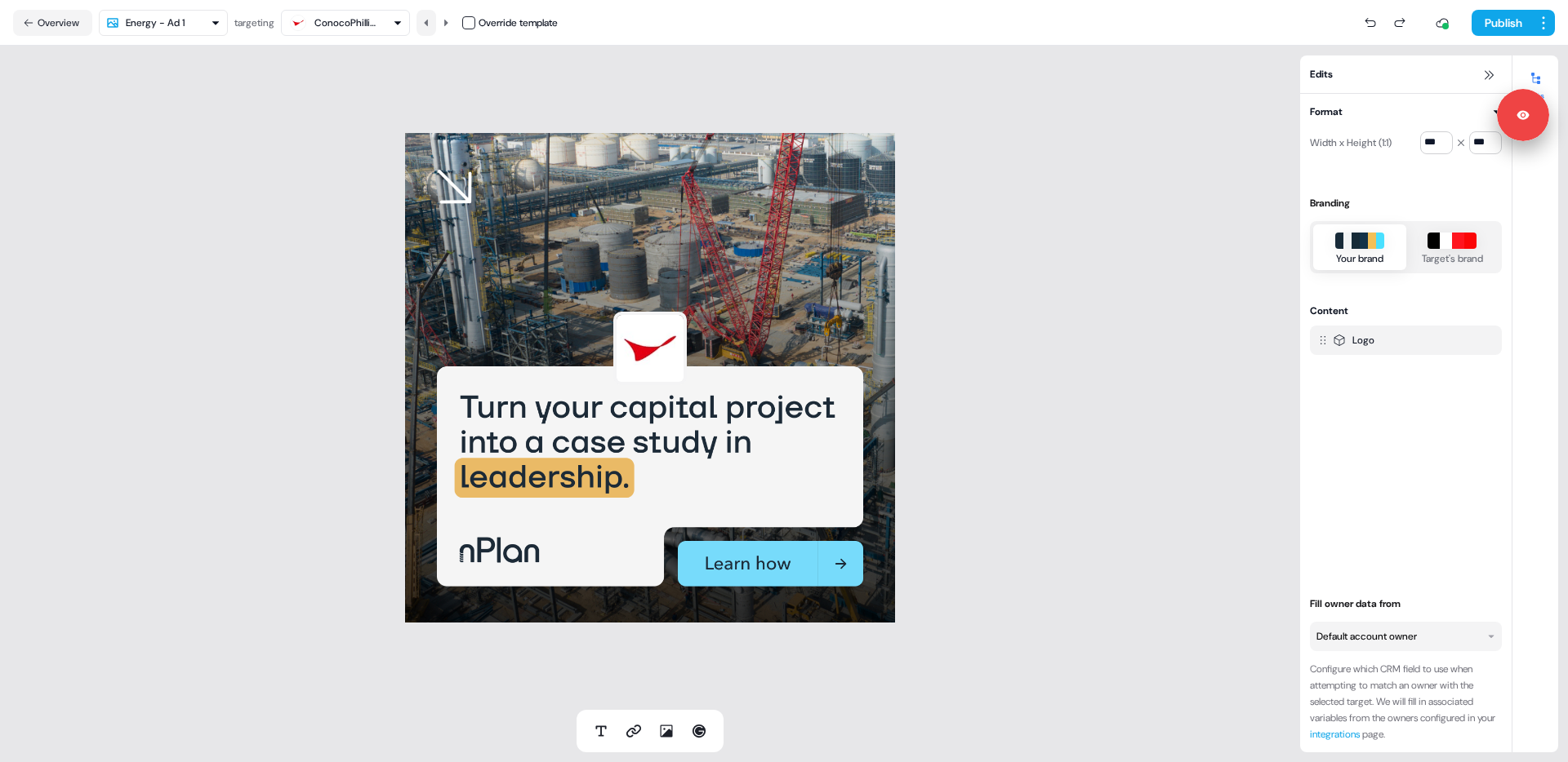
click at [432, 22] on icon at bounding box center [427, 22] width 10 height 10
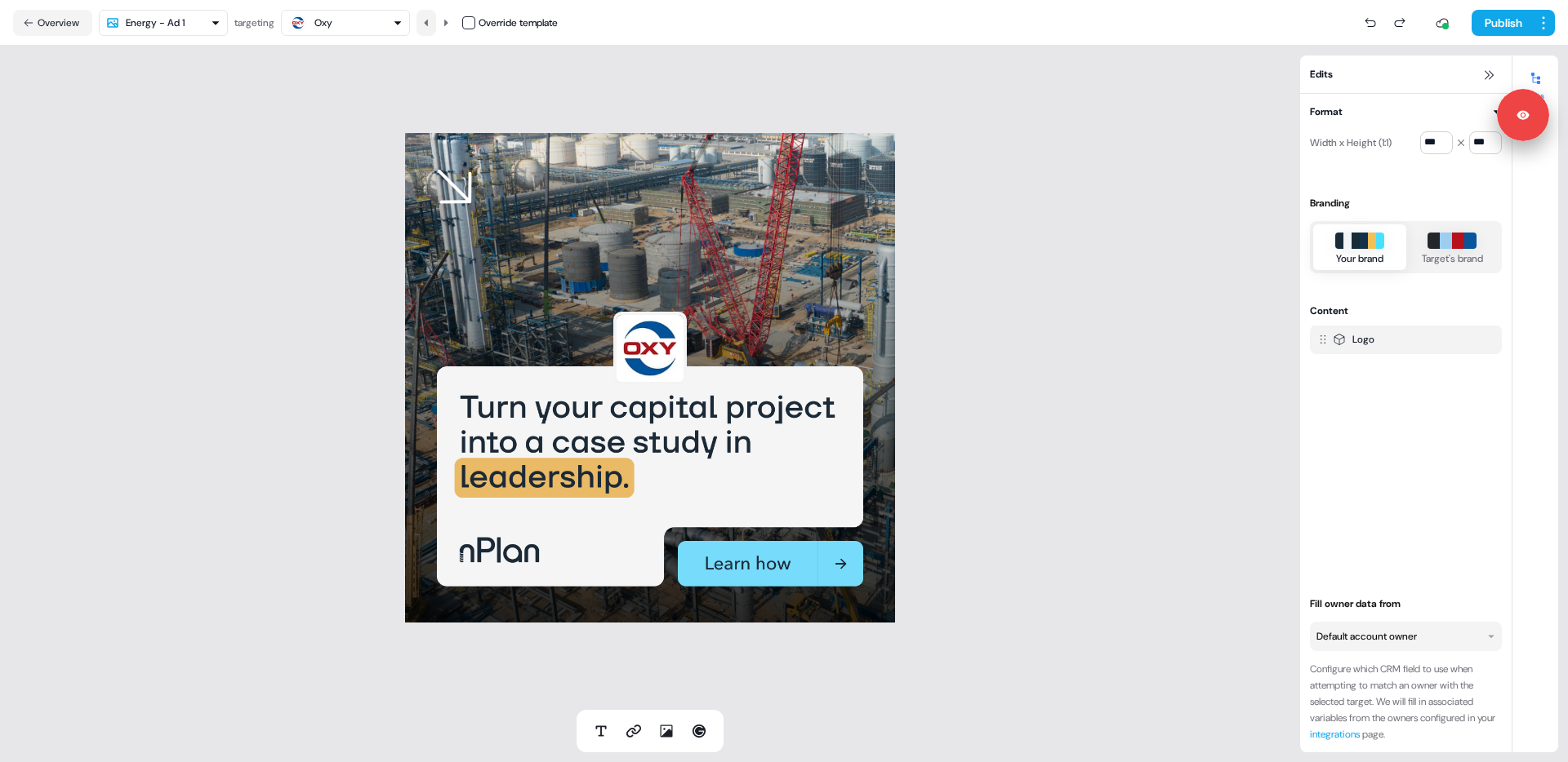
click at [432, 22] on icon at bounding box center [427, 22] width 10 height 10
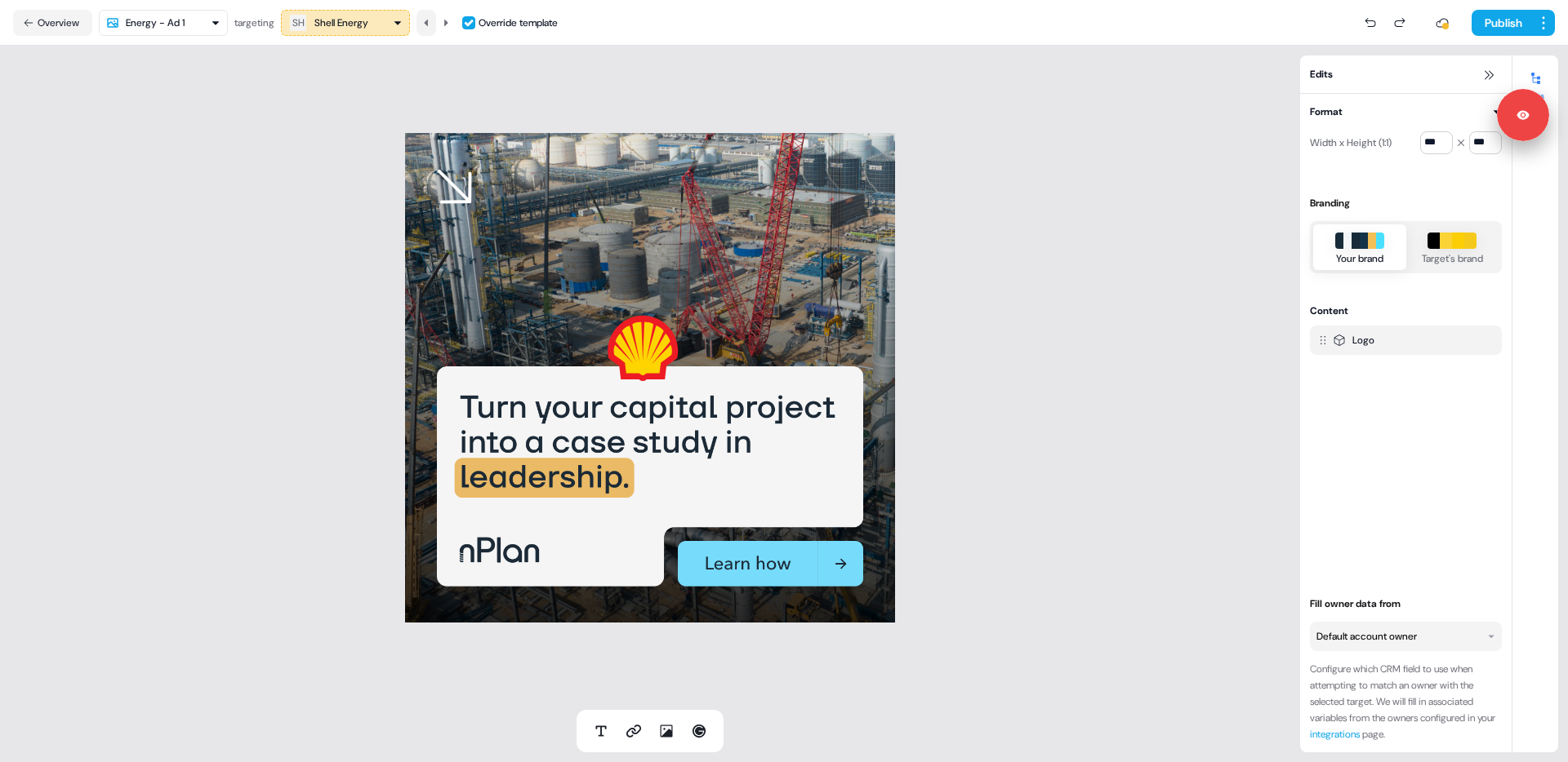
click at [432, 22] on icon at bounding box center [427, 22] width 10 height 10
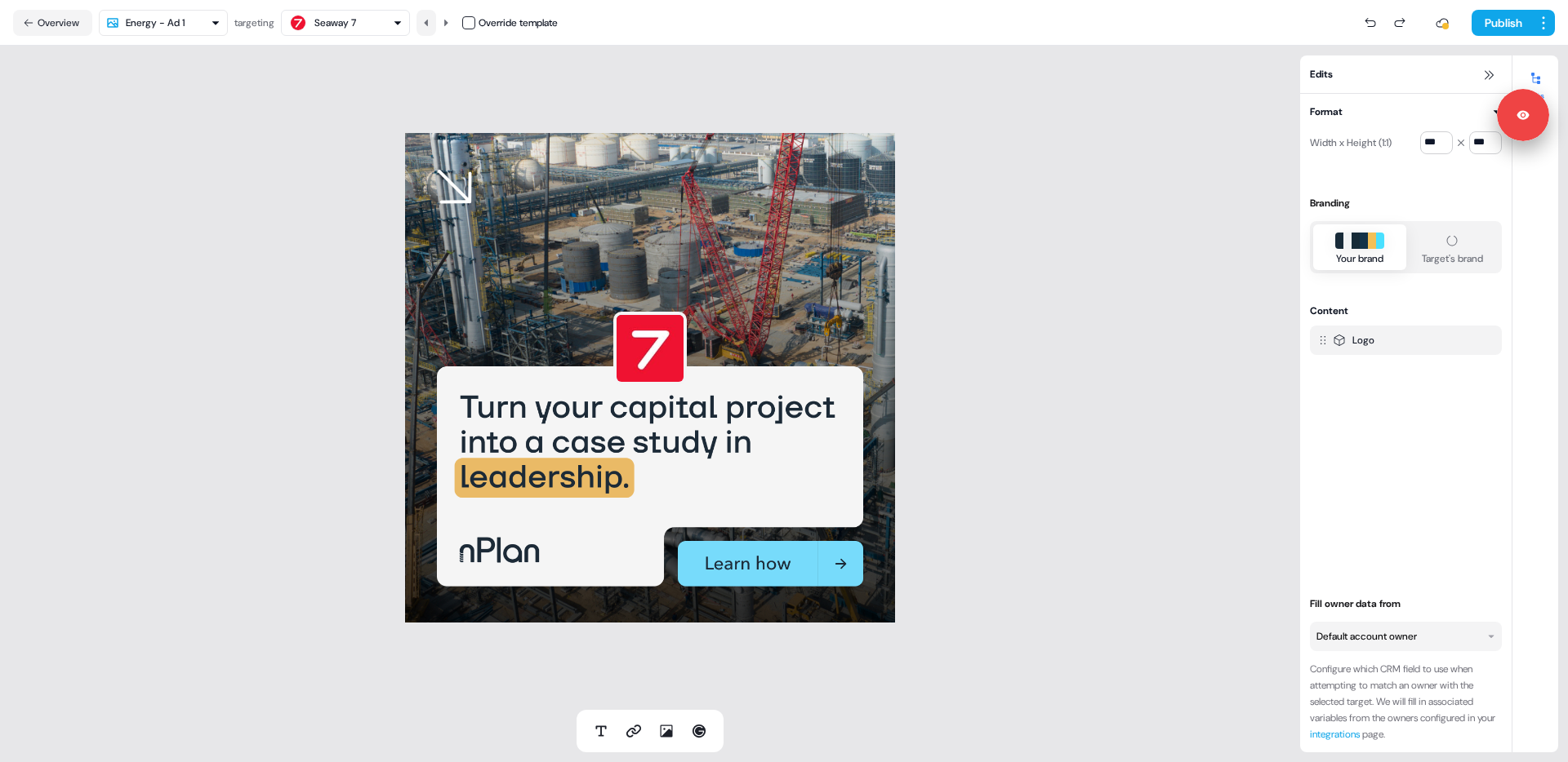
click at [432, 22] on icon at bounding box center [427, 22] width 10 height 10
click at [429, 20] on icon at bounding box center [427, 22] width 10 height 10
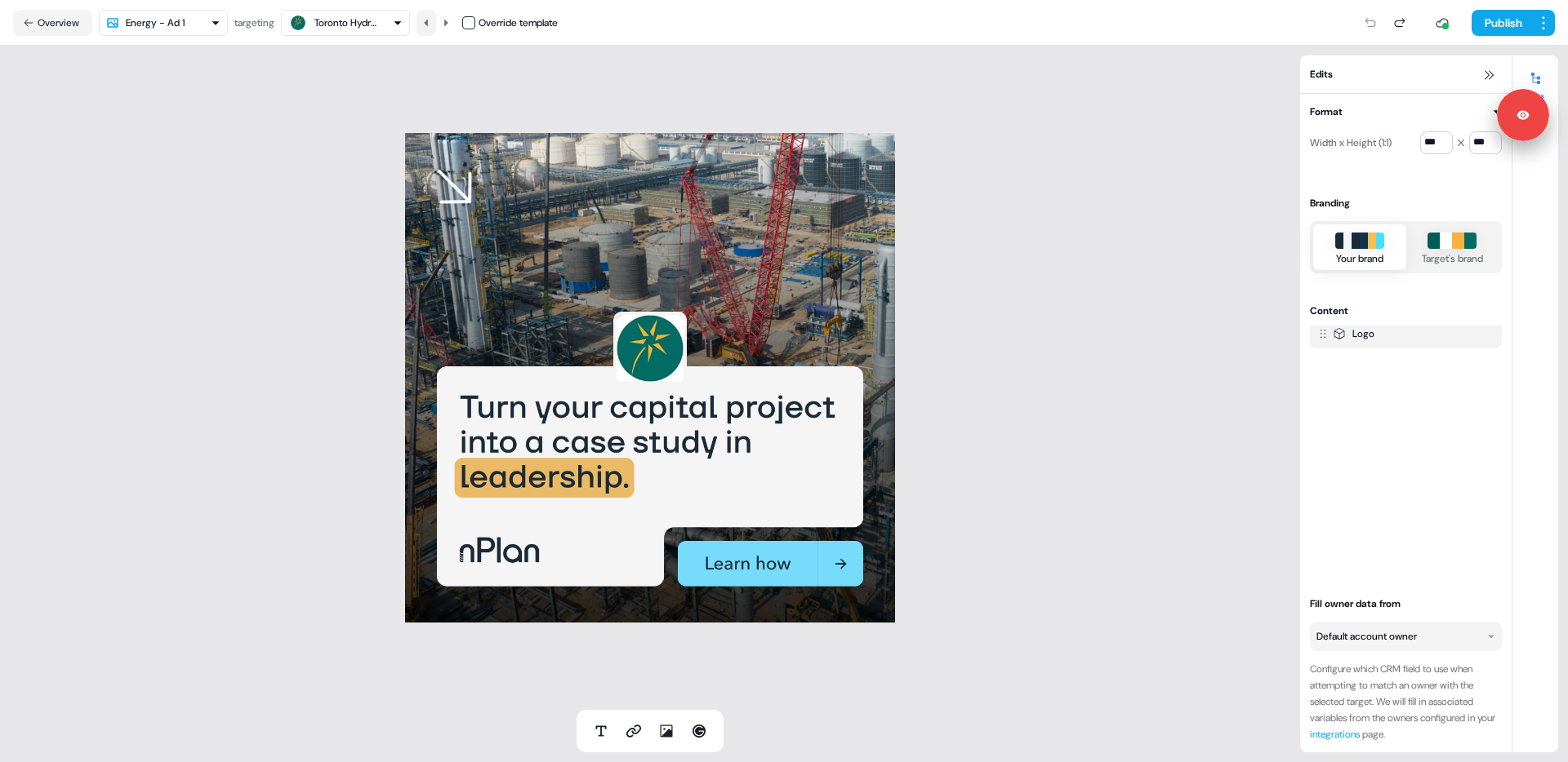
click at [429, 20] on icon at bounding box center [427, 22] width 10 height 10
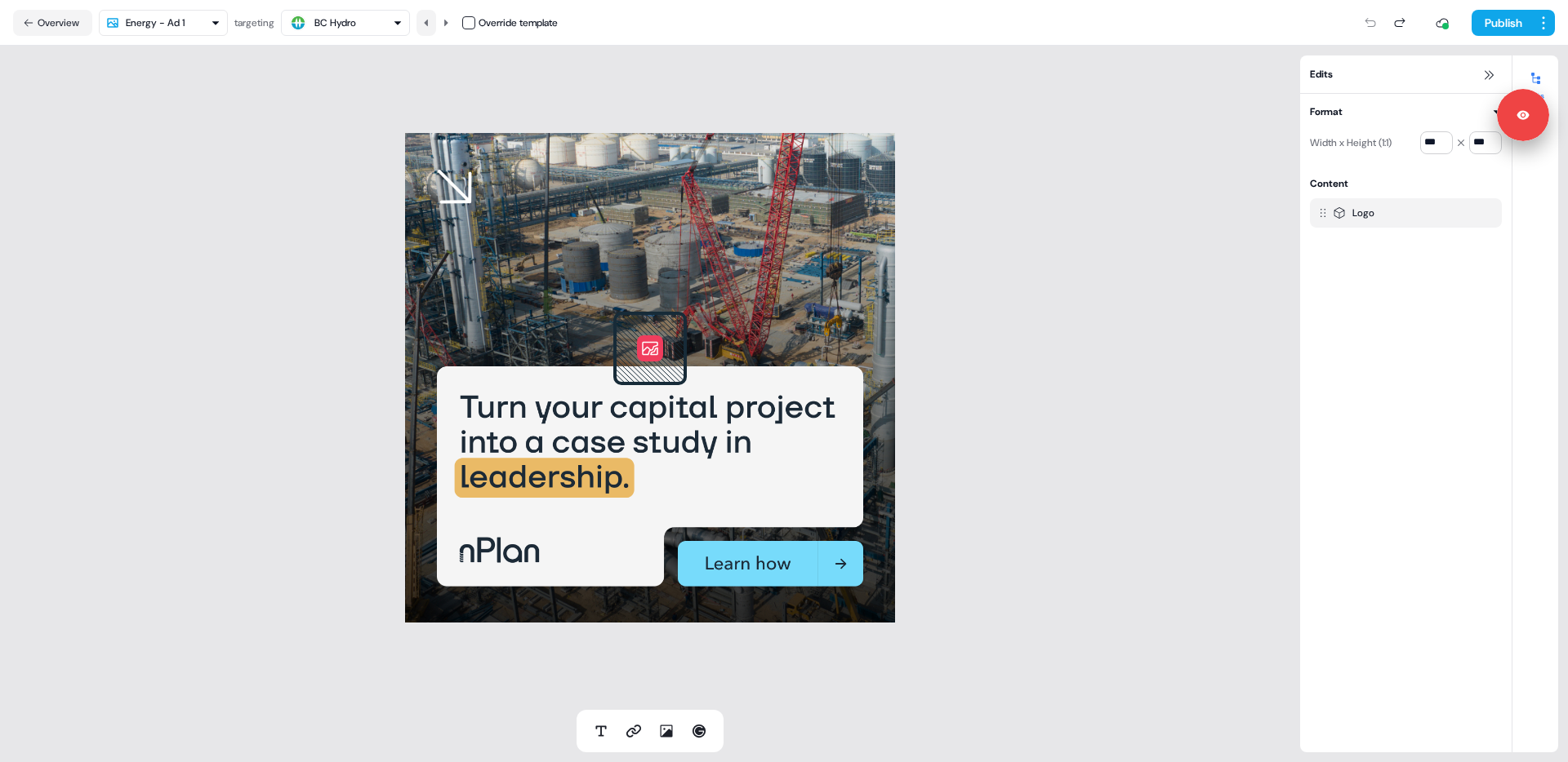
click at [429, 20] on icon at bounding box center [427, 22] width 10 height 10
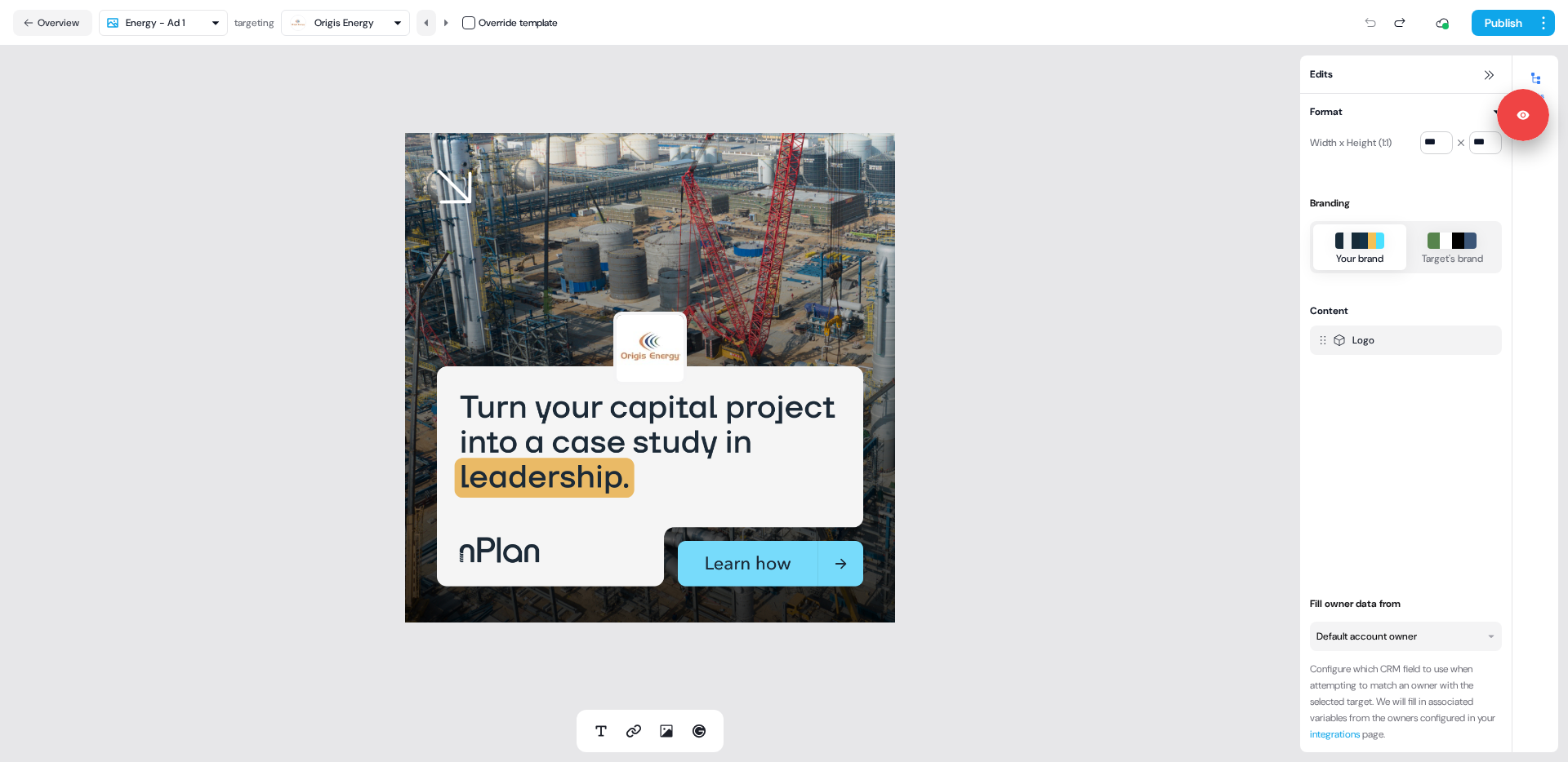
click at [429, 20] on icon at bounding box center [427, 22] width 10 height 10
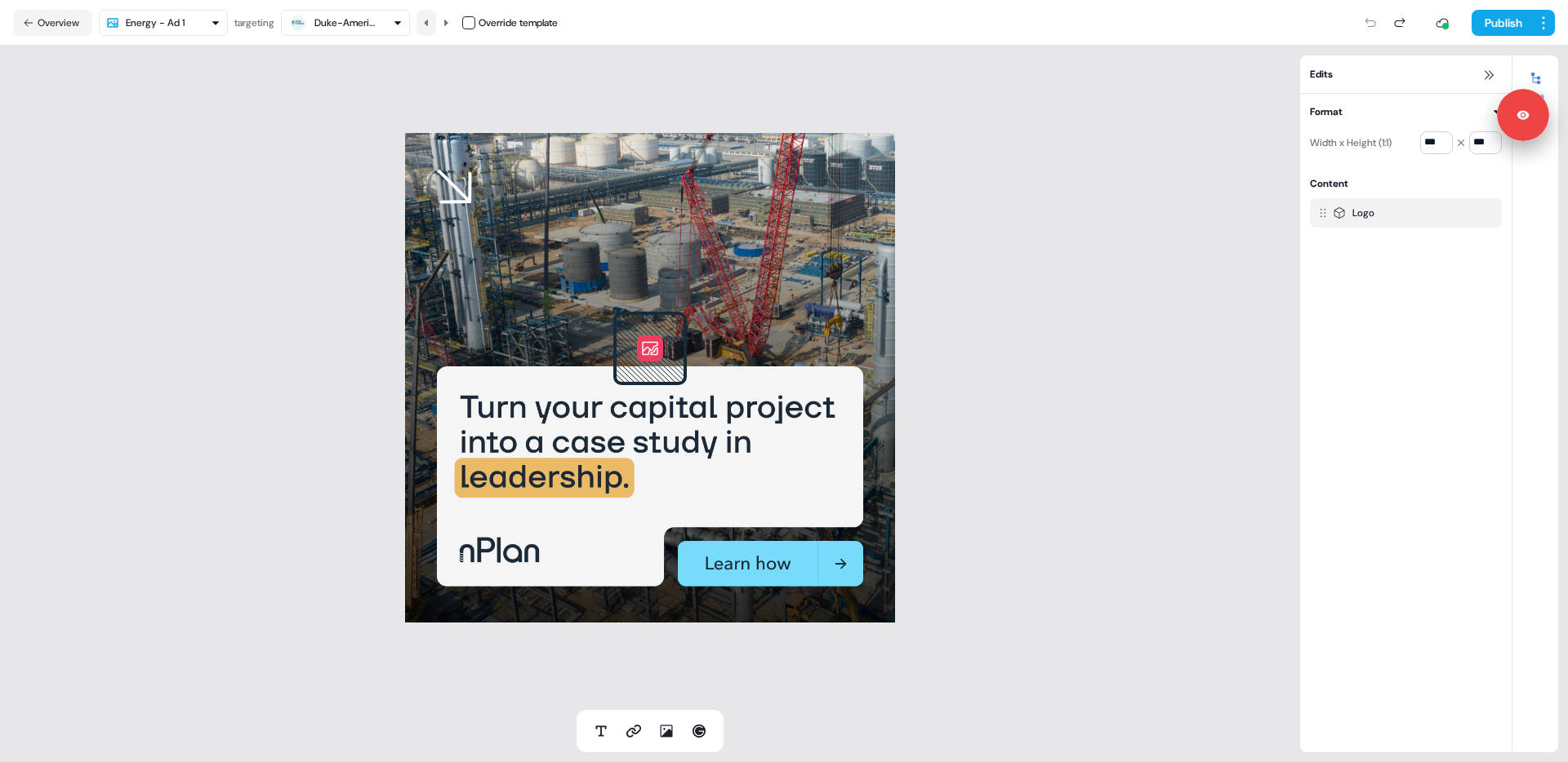
click at [429, 20] on icon at bounding box center [427, 22] width 10 height 10
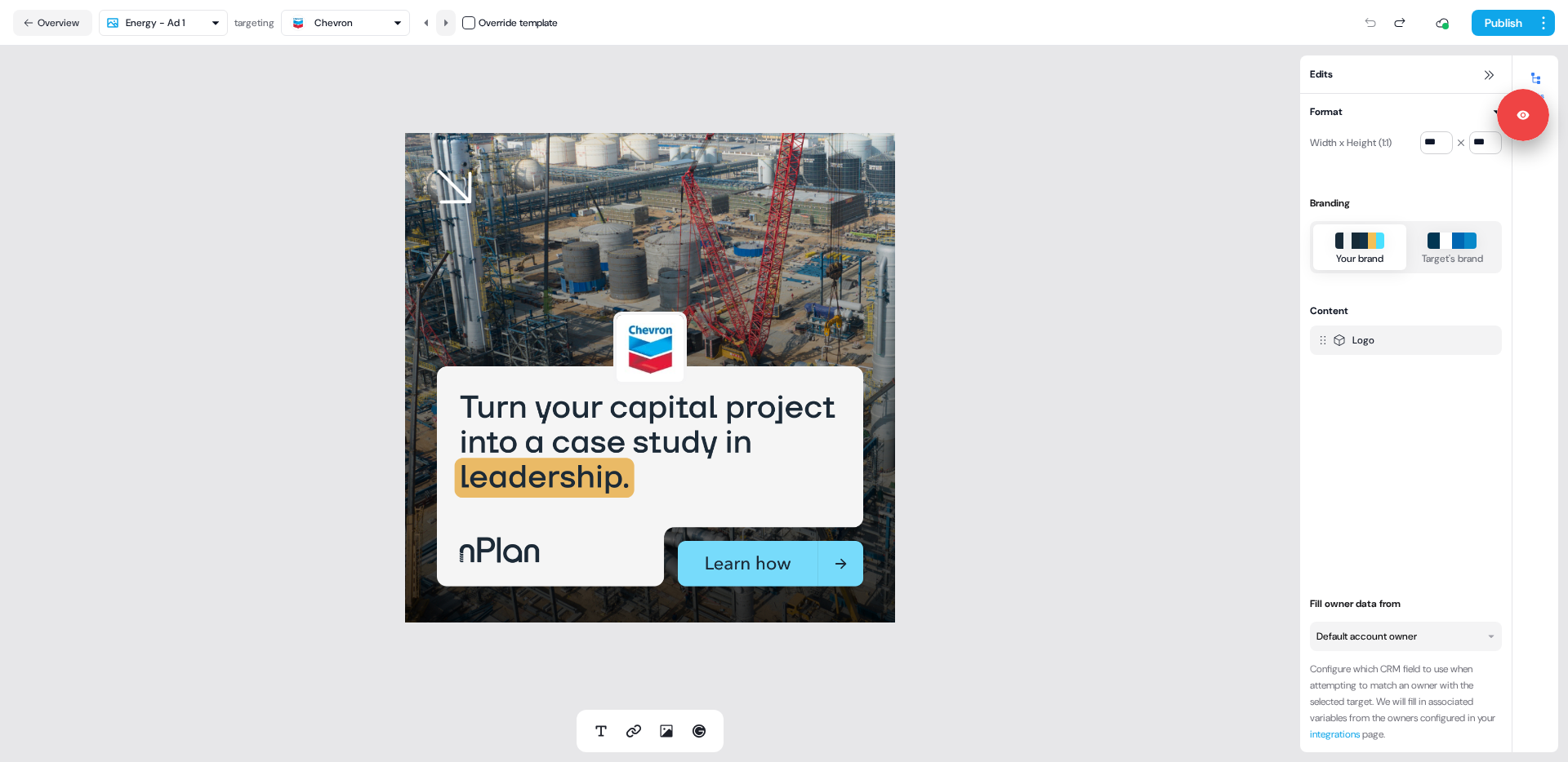
click at [442, 20] on button at bounding box center [446, 22] width 20 height 26
click at [432, 19] on icon at bounding box center [427, 22] width 10 height 10
click at [448, 22] on icon at bounding box center [446, 22] width 4 height 7
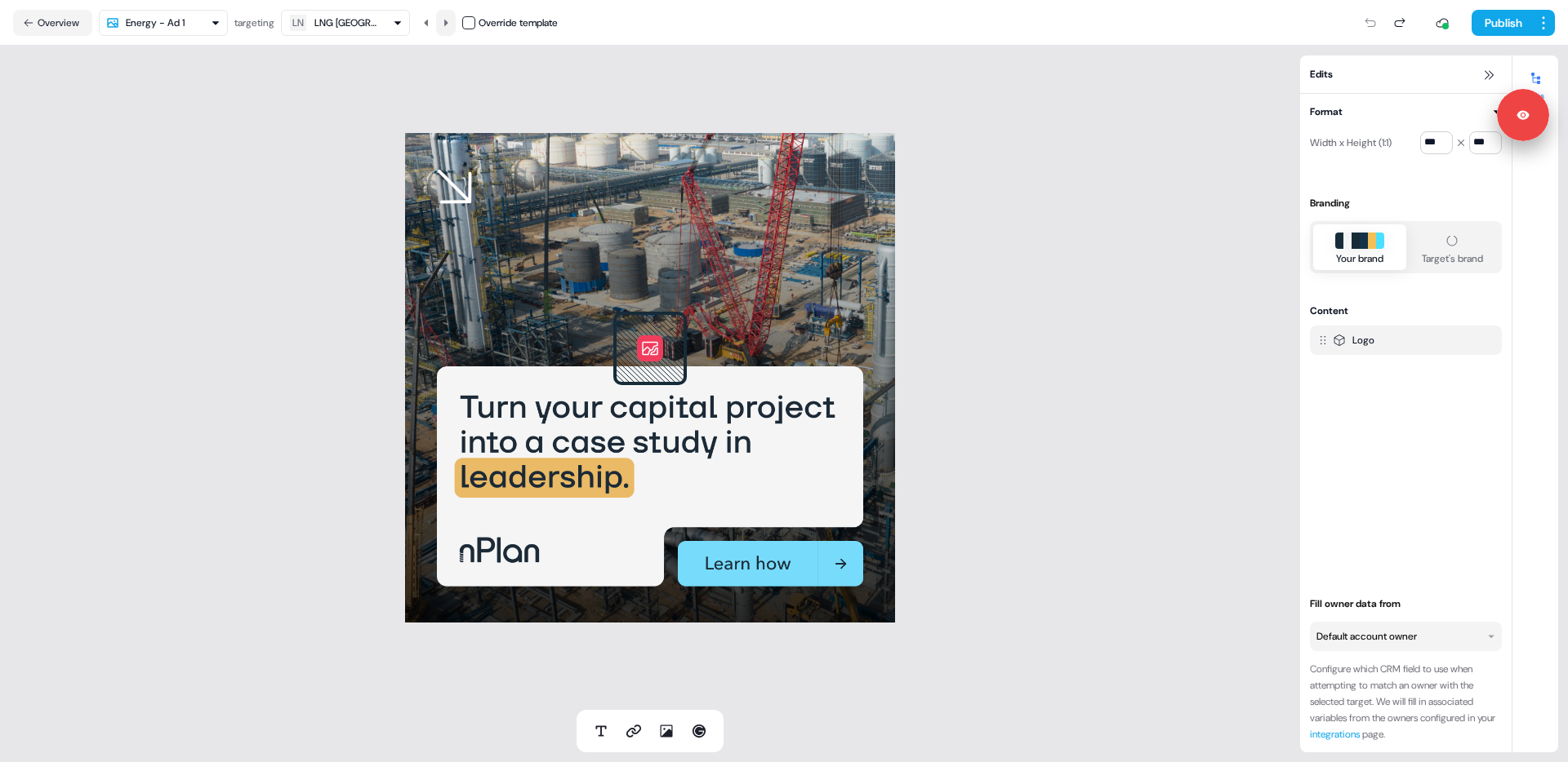
click at [450, 20] on icon at bounding box center [446, 22] width 10 height 10
click at [432, 20] on icon at bounding box center [427, 22] width 10 height 10
click at [277, 378] on div "To pick up a draggable item, press the space bar. While dragging, use the arrow…" at bounding box center [650, 378] width 1300 height 664
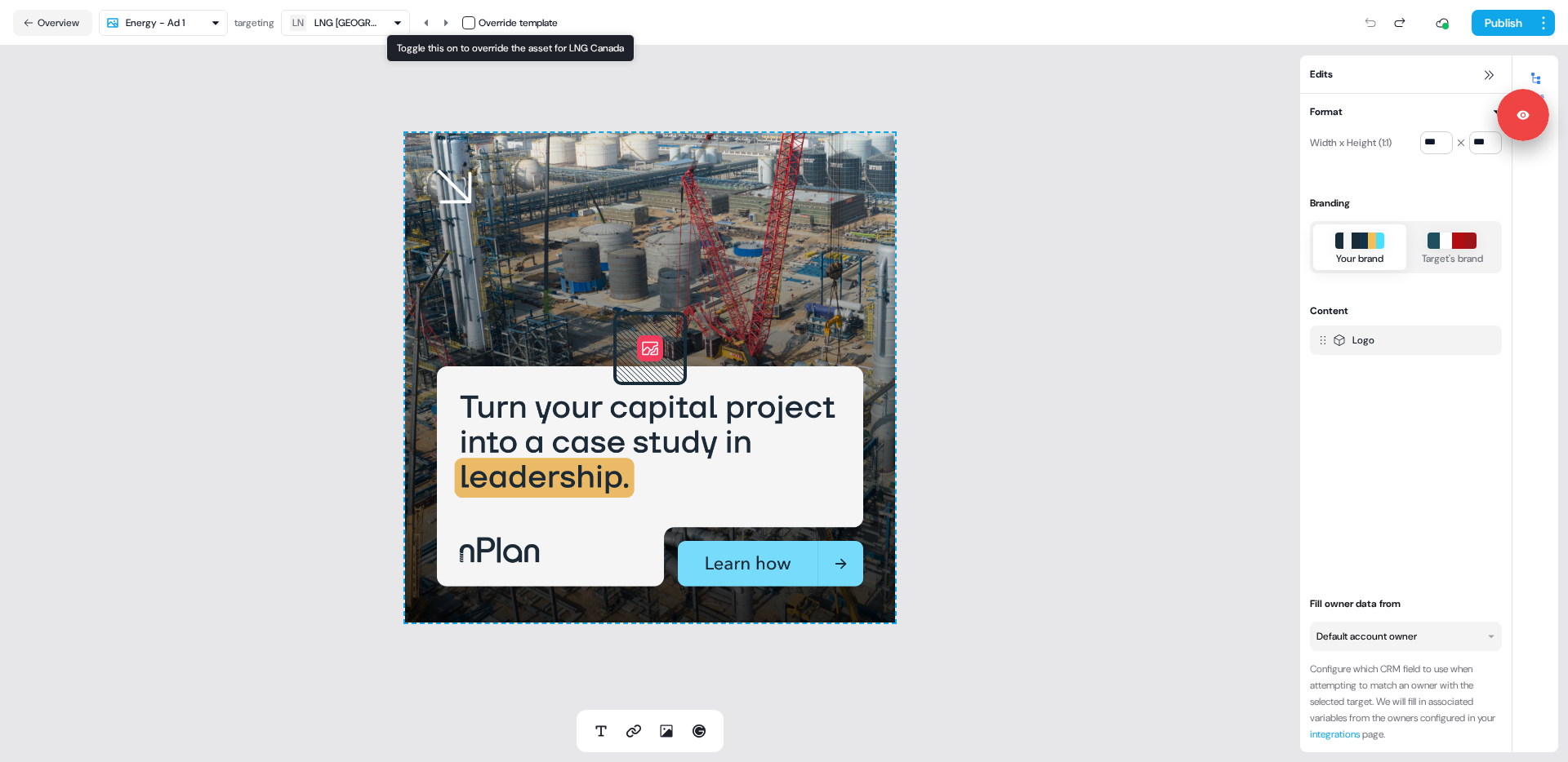
click at [471, 21] on button "button" at bounding box center [468, 22] width 13 height 13
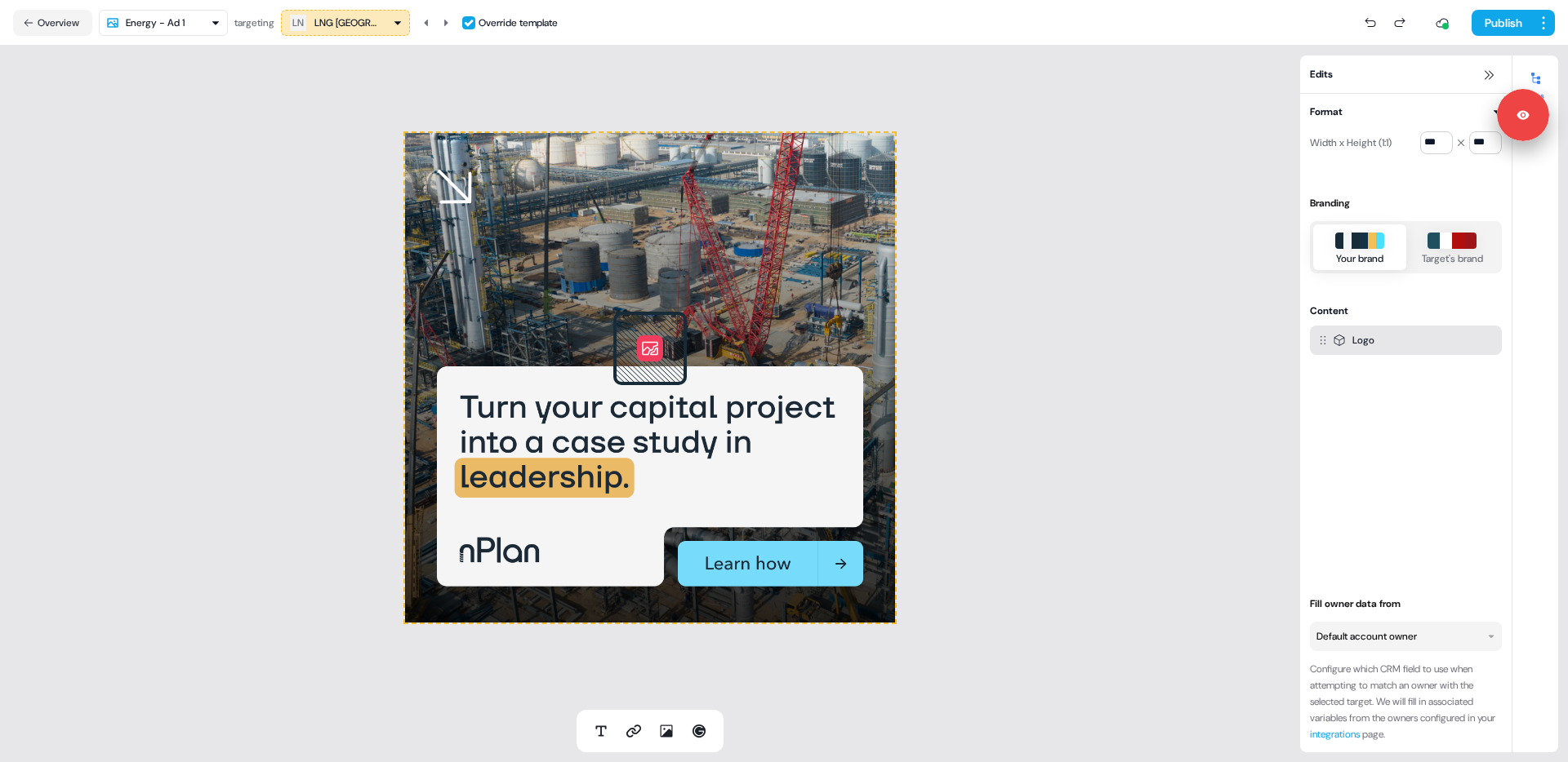
click at [664, 358] on icon at bounding box center [650, 348] width 67 height 67
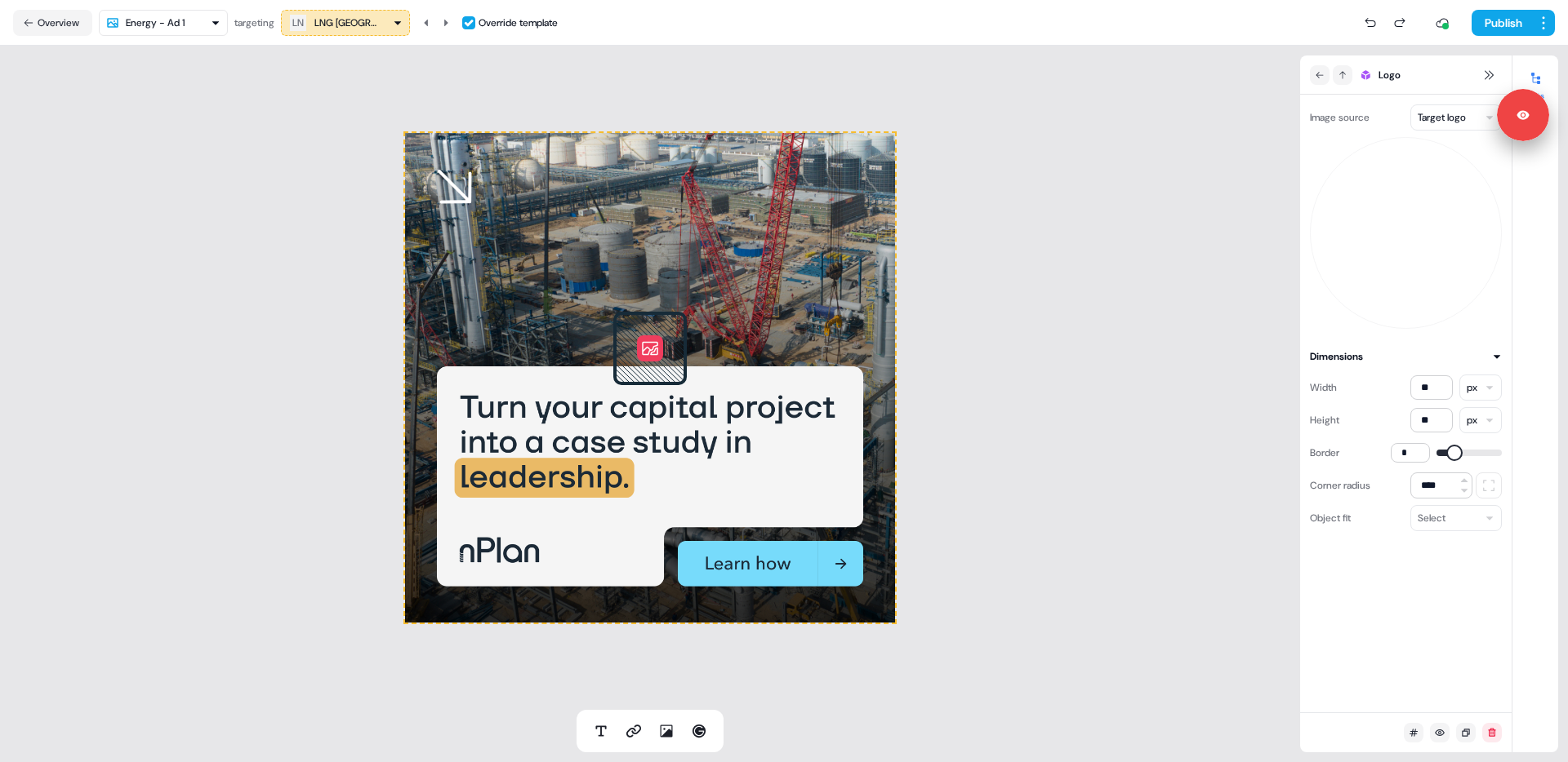
click at [1441, 114] on html "Signed in as [PERSON_NAME] Sign out For the best experience switch devices to a…" at bounding box center [784, 381] width 1568 height 762
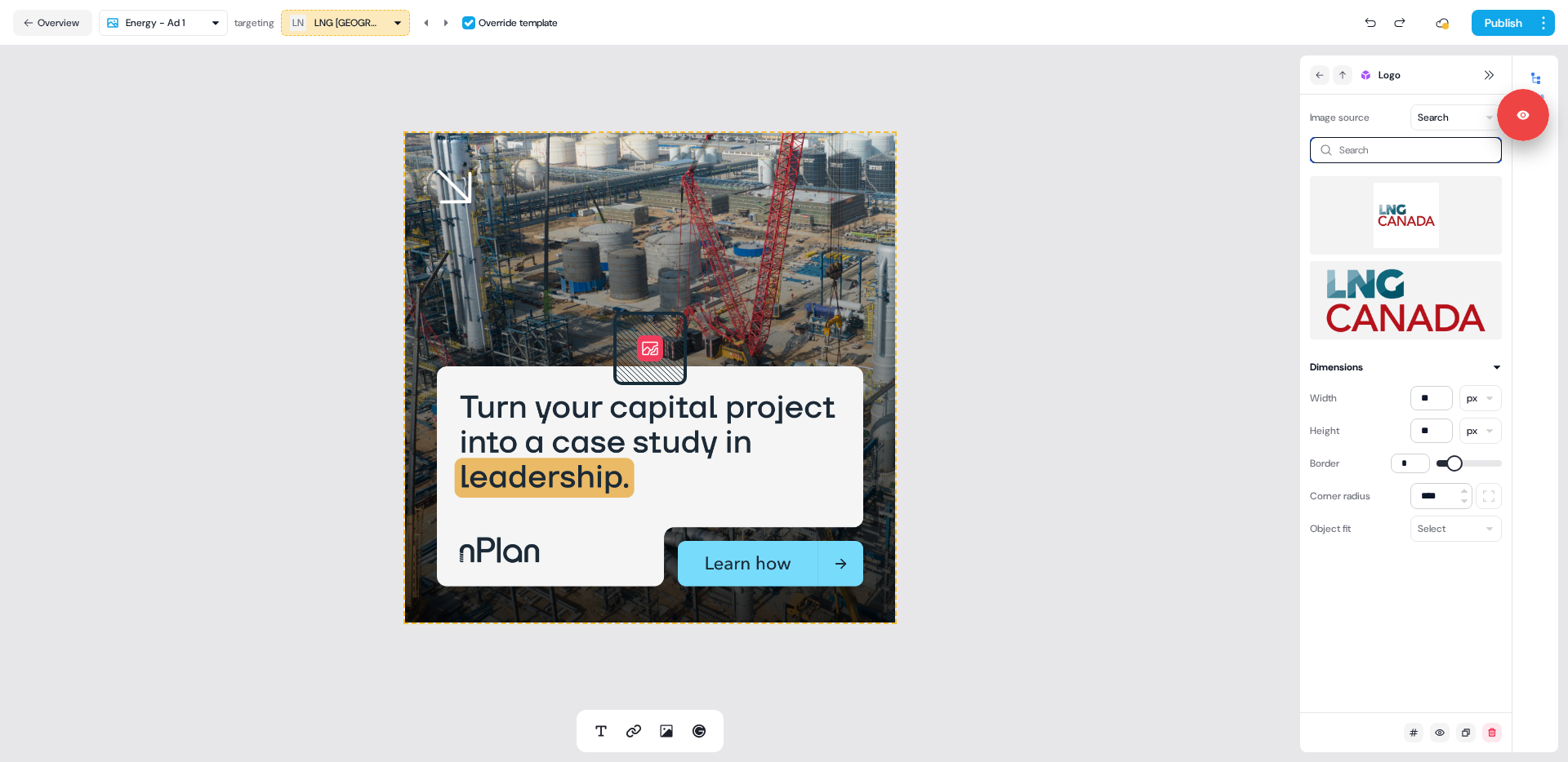
click at [1371, 152] on input at bounding box center [1406, 150] width 192 height 26
click at [1395, 226] on img at bounding box center [1406, 215] width 165 height 66
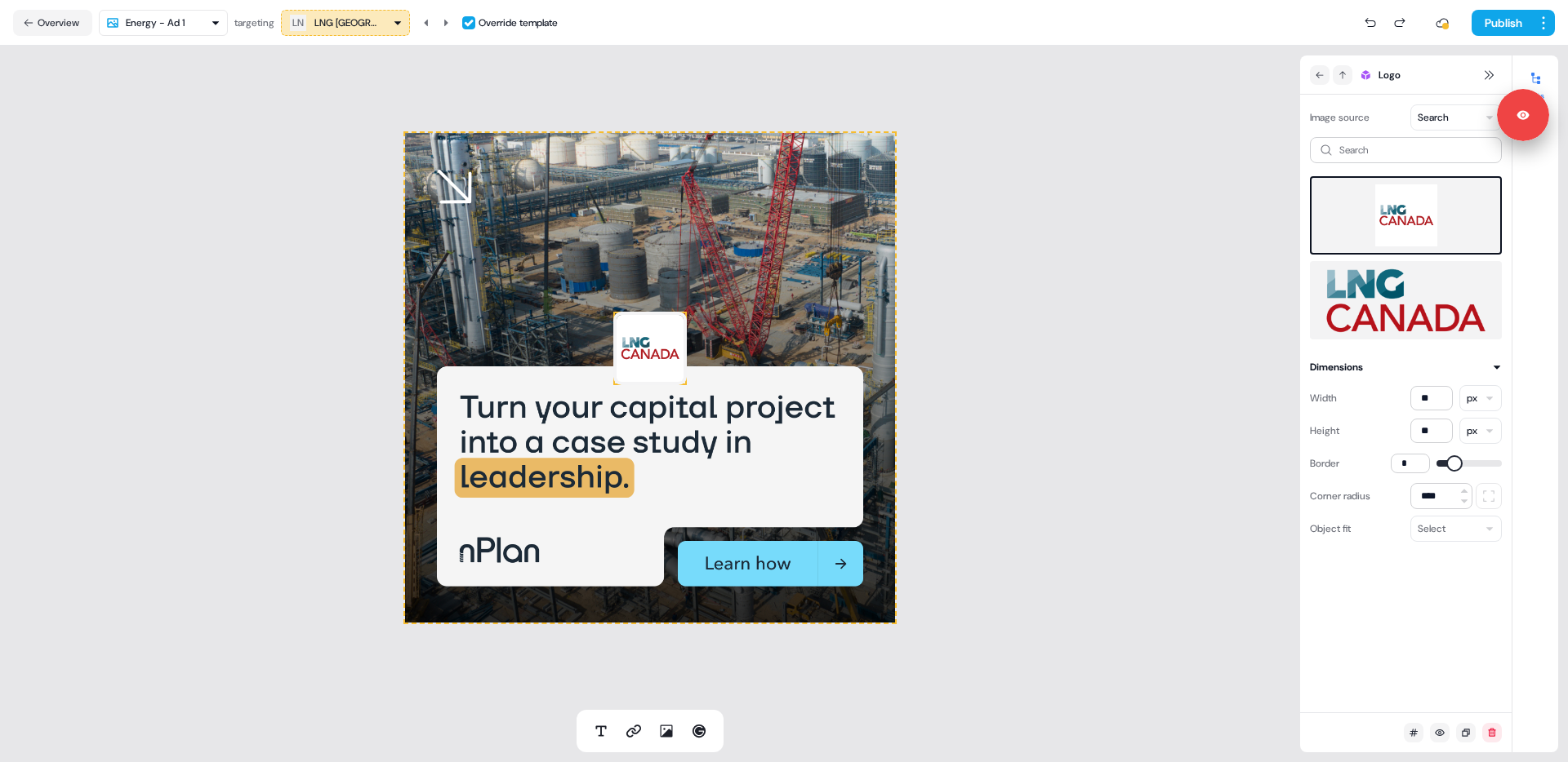
click at [1049, 306] on div "To pick up a draggable item, press the space bar. While dragging, use the arrow…" at bounding box center [650, 378] width 1300 height 664
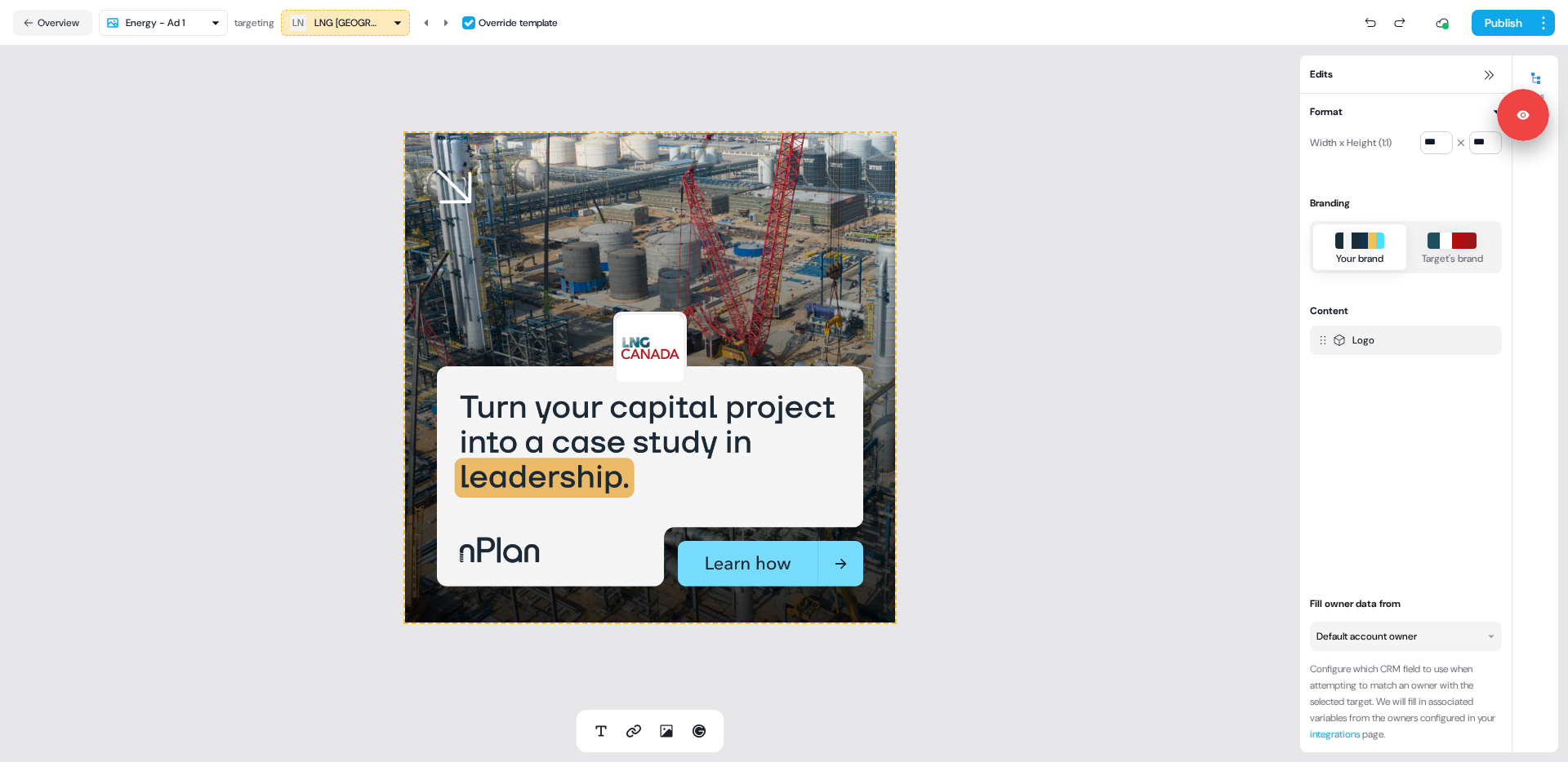
click at [142, 22] on html "Signed in as [PERSON_NAME] Sign out For the best experience switch devices to a…" at bounding box center [784, 381] width 1568 height 762
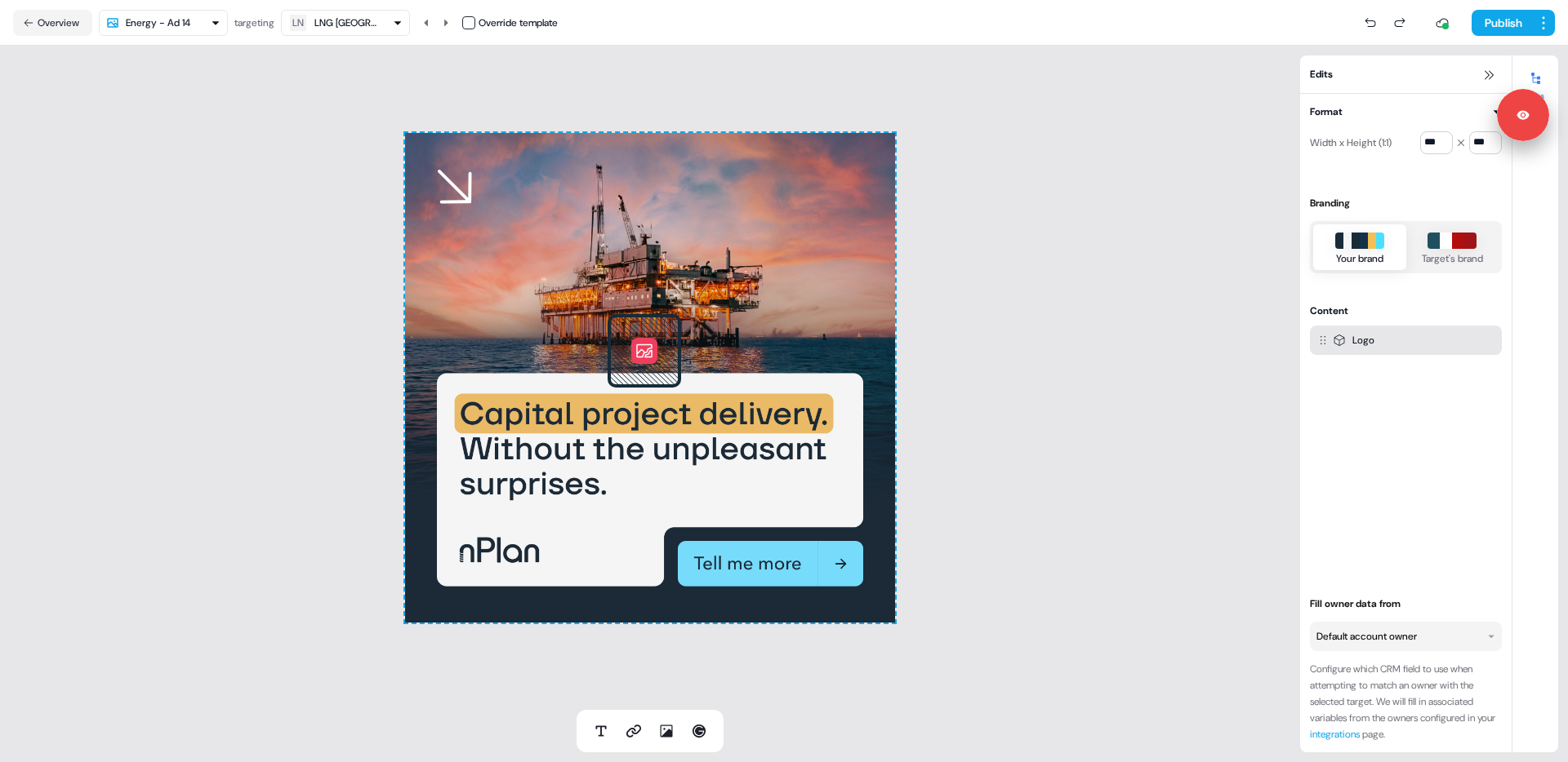
click at [638, 367] on icon at bounding box center [644, 351] width 67 height 67
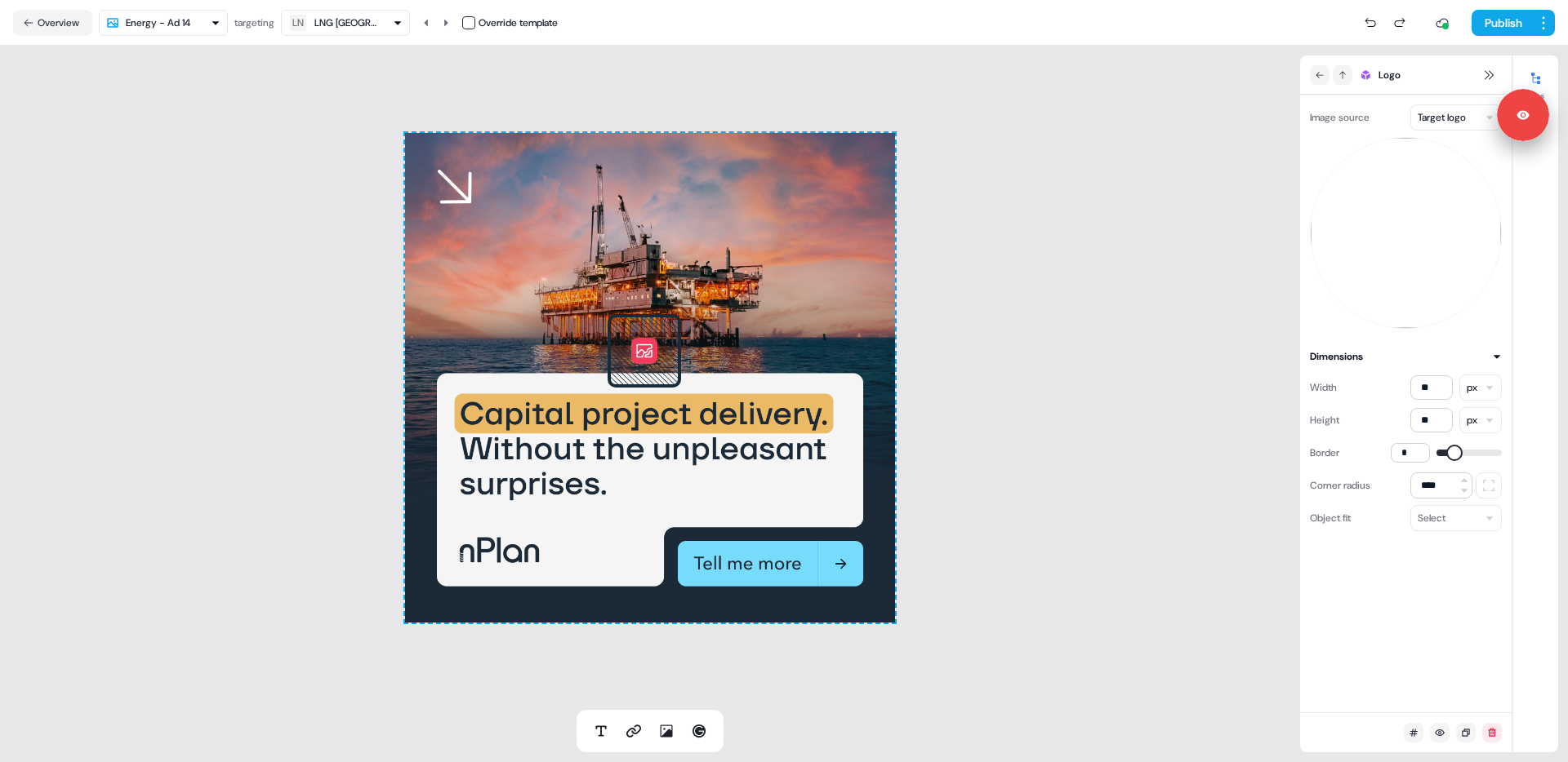
click at [332, 22] on div "LNG [GEOGRAPHIC_DATA]" at bounding box center [346, 22] width 66 height 17
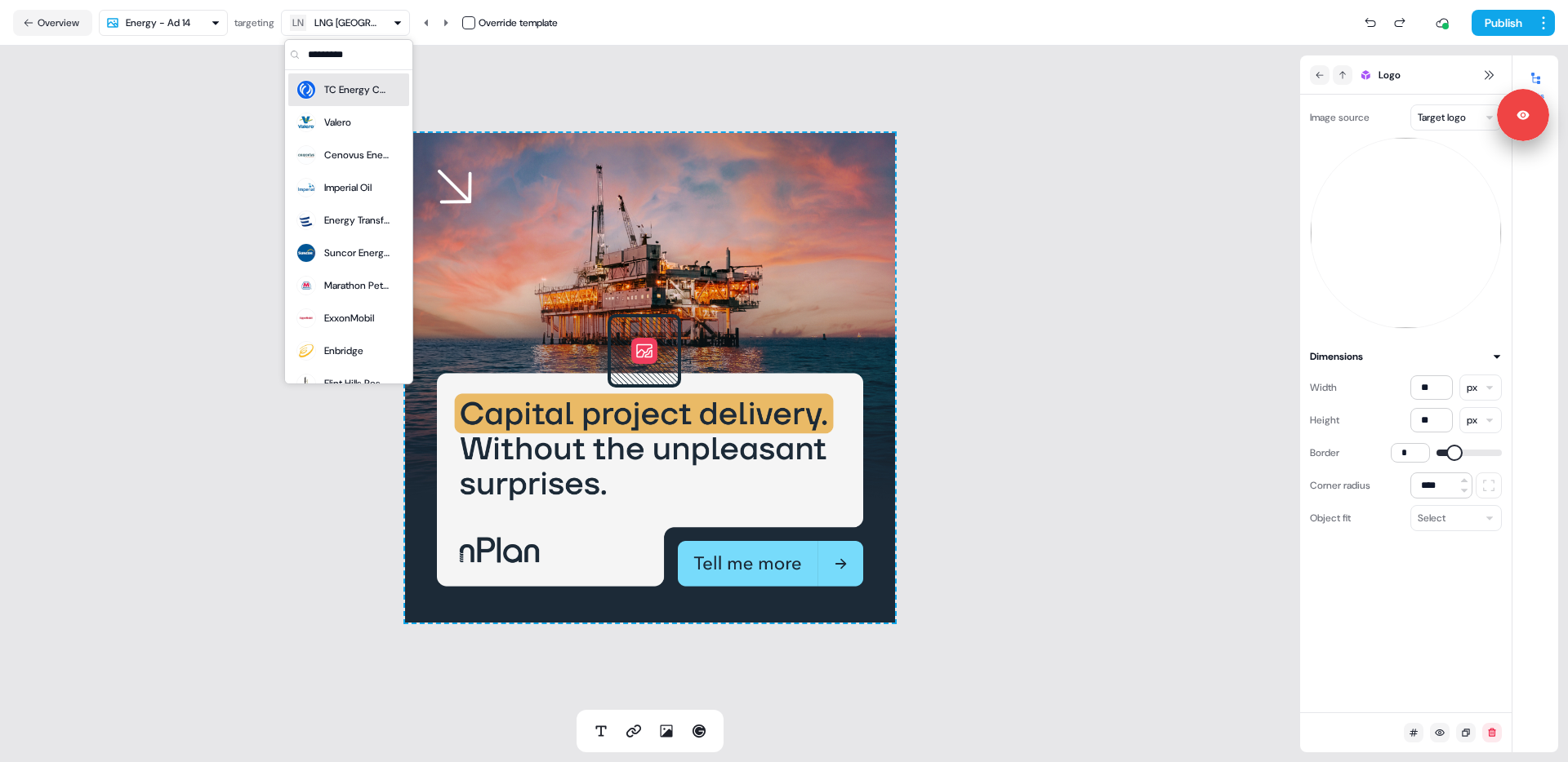
click at [193, 20] on html "Signed in as [PERSON_NAME] Sign out For the best experience switch devices to a…" at bounding box center [784, 381] width 1568 height 762
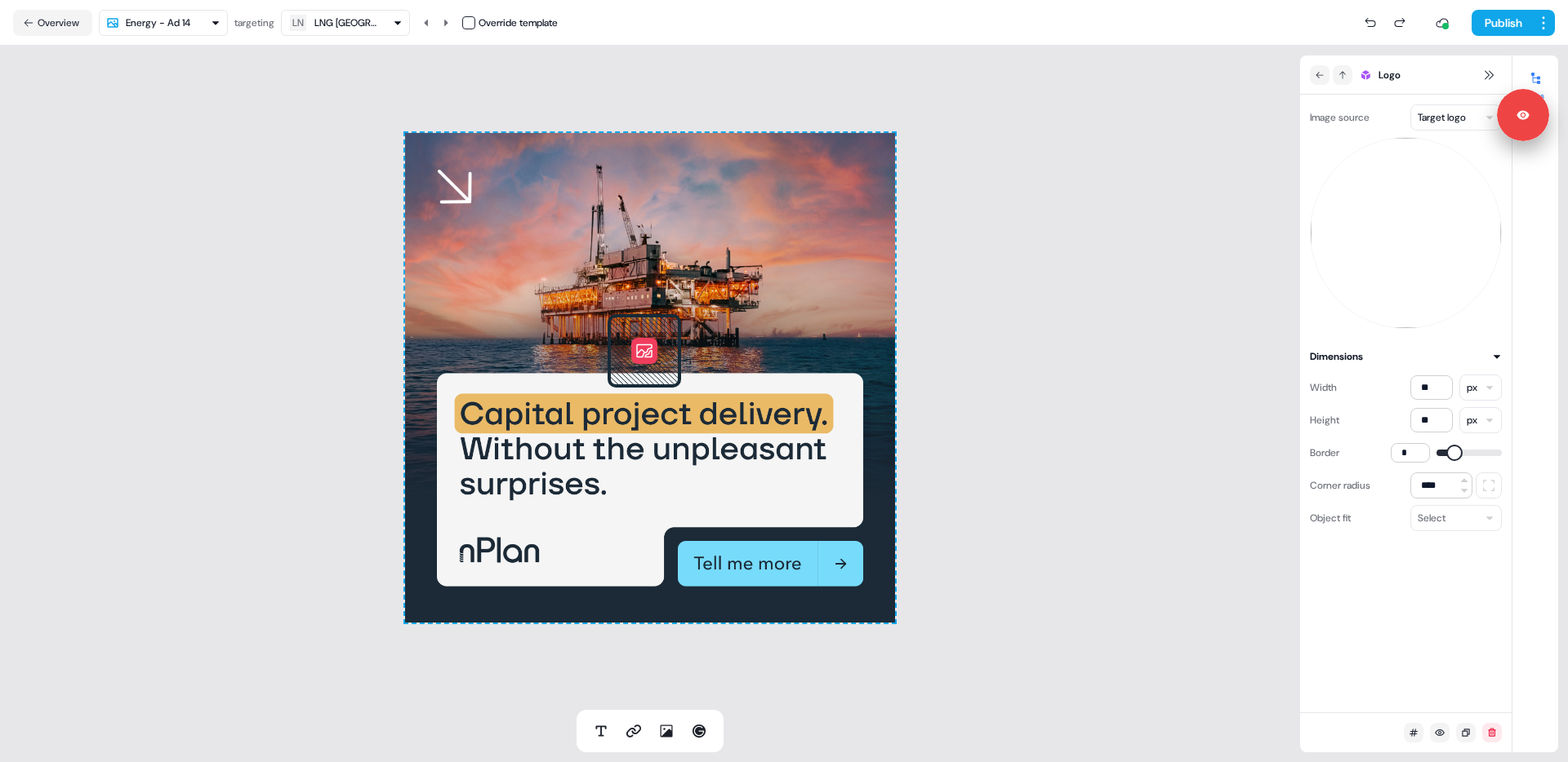
click at [146, 151] on div "To pick up a draggable item, press the space bar. While dragging, use the arrow…" at bounding box center [650, 378] width 1300 height 664
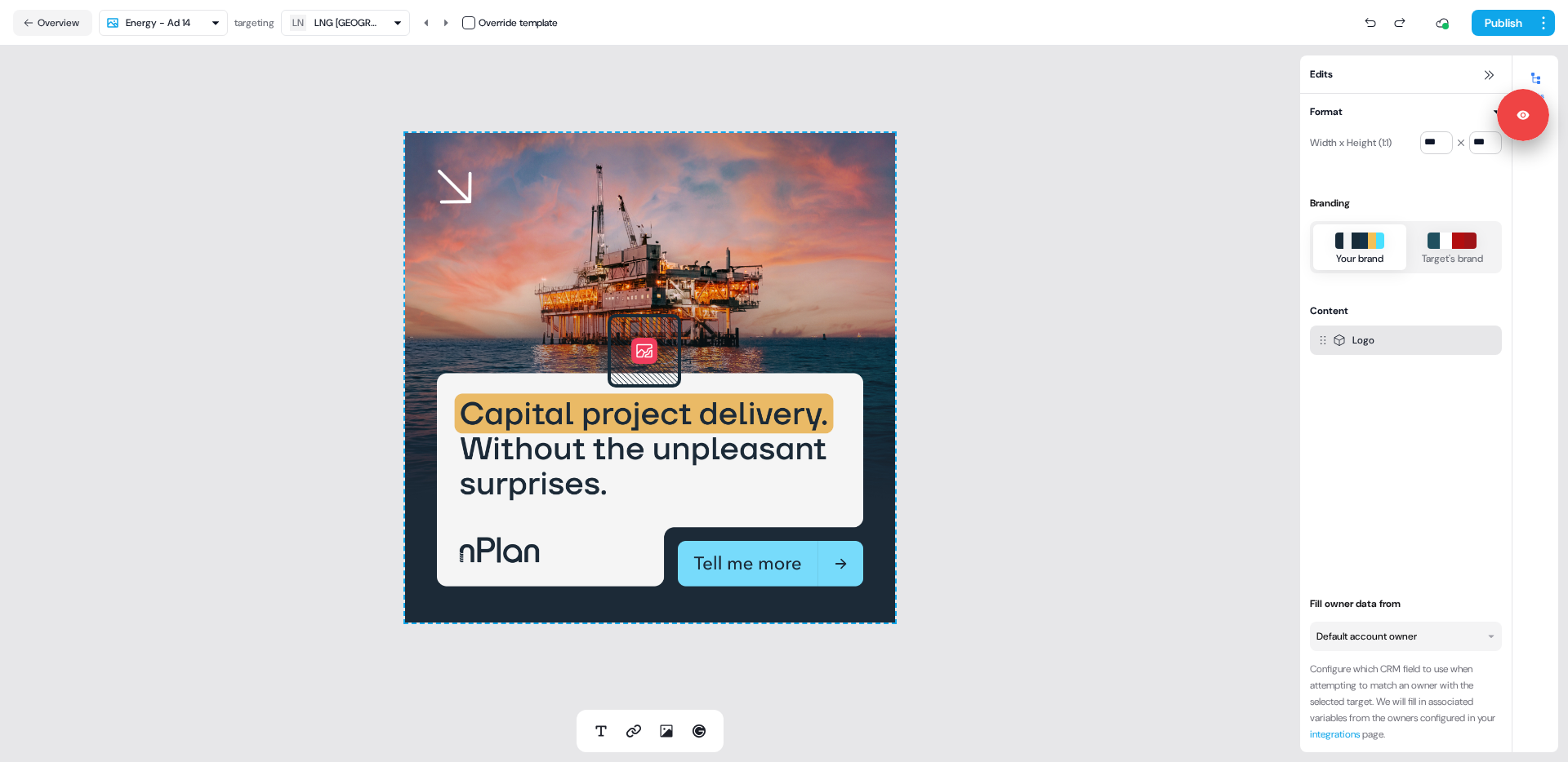
click at [632, 339] on button at bounding box center [644, 350] width 26 height 26
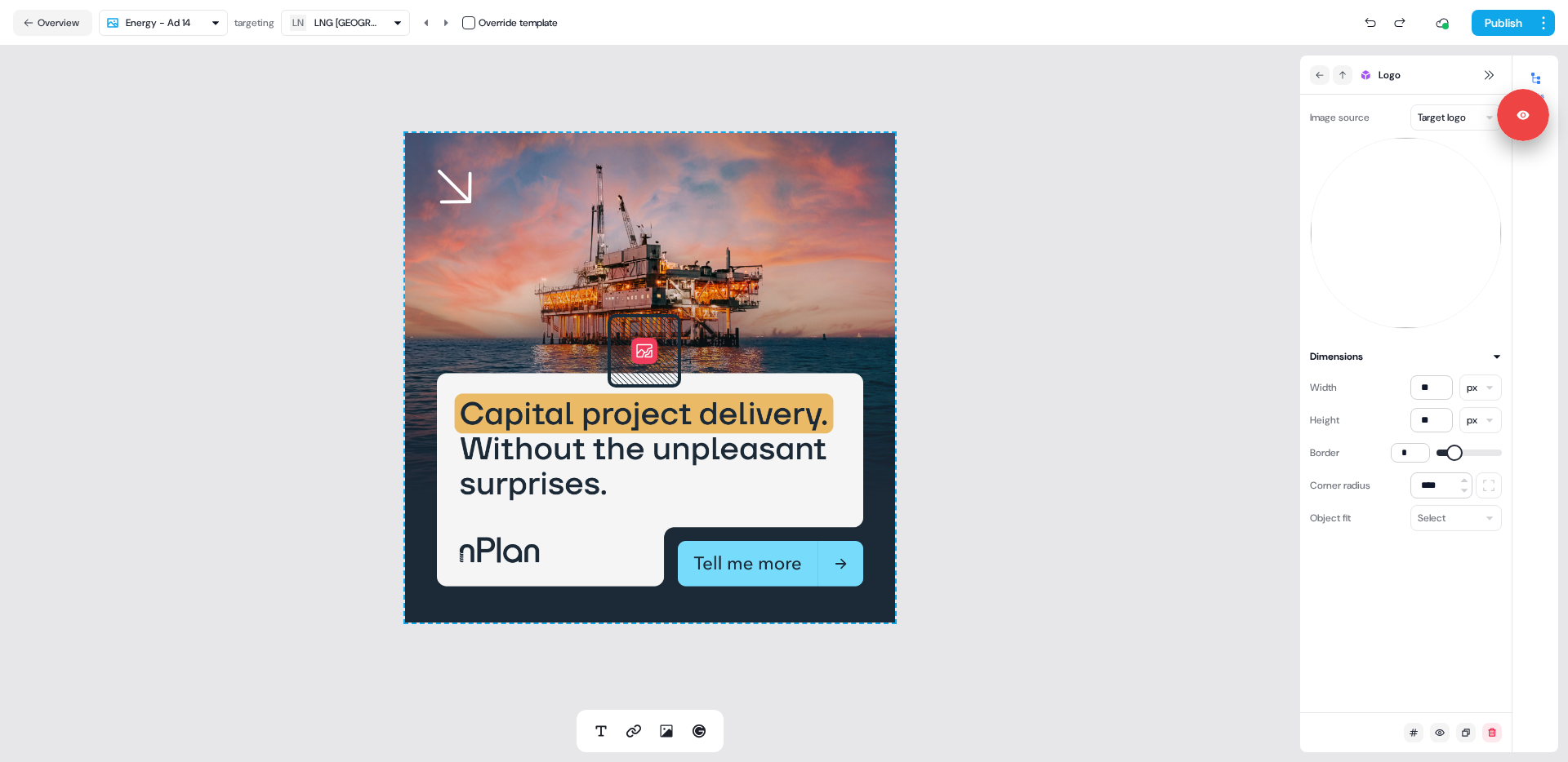
click at [1416, 560] on div "Image source Target logo Dimensions Width ** px Height ** px Border * Corner ra…" at bounding box center [1406, 404] width 211 height 618
click at [1456, 115] on html "Signed in as [PERSON_NAME] Sign out For the best experience switch devices to a…" at bounding box center [784, 381] width 1568 height 762
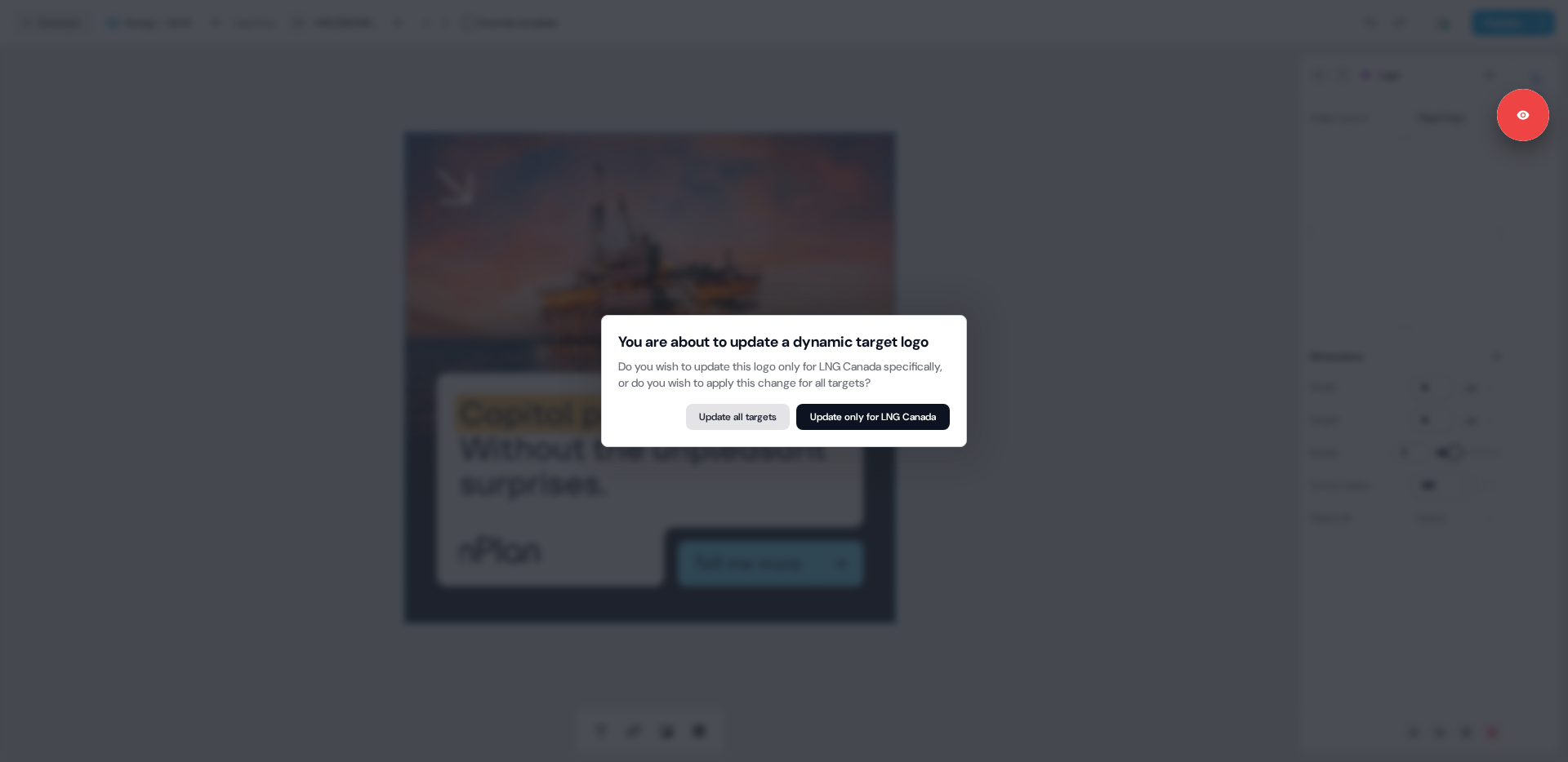
click at [742, 430] on button "Update all targets" at bounding box center [738, 417] width 104 height 26
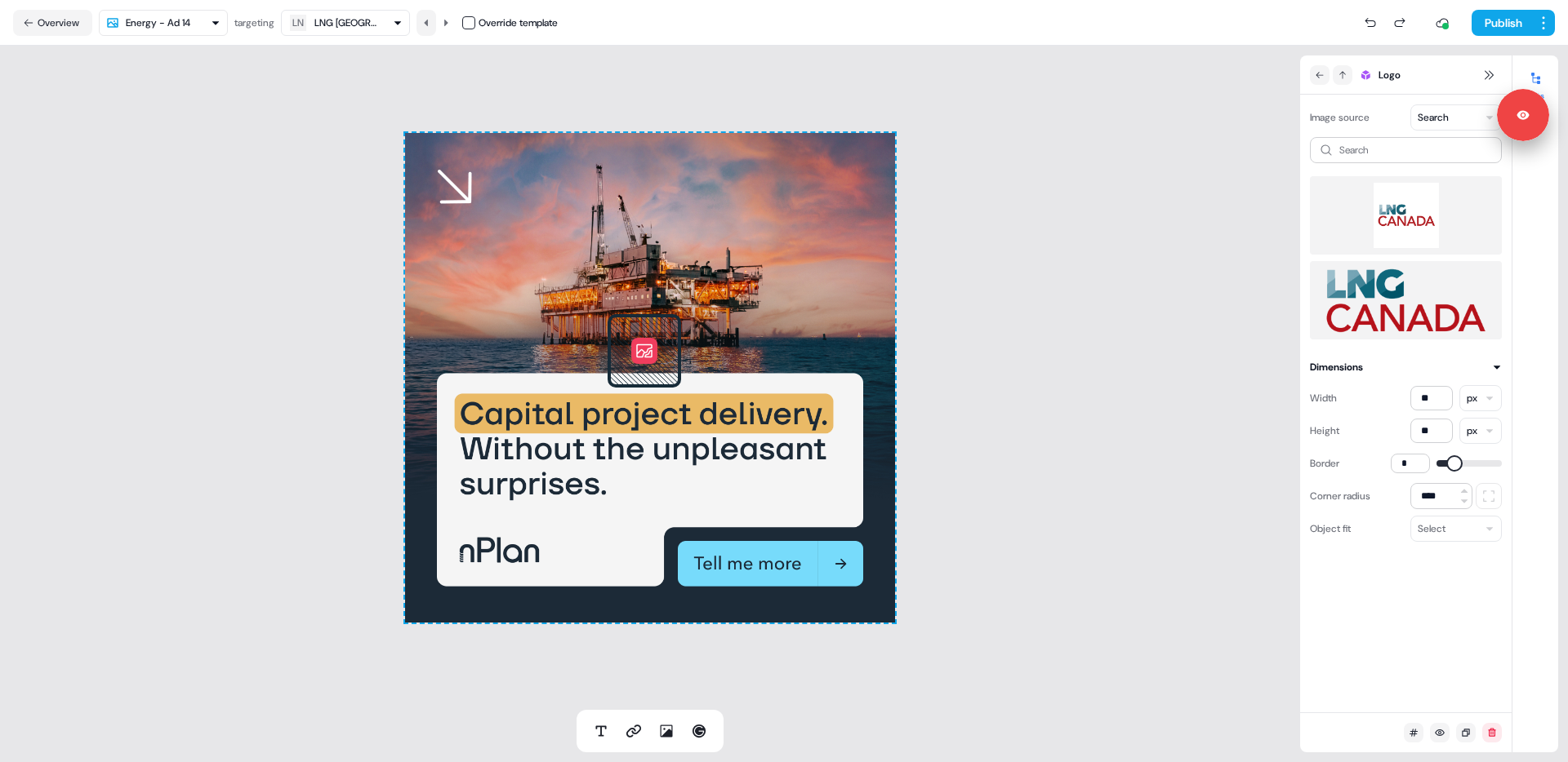
click at [432, 22] on icon at bounding box center [427, 22] width 10 height 10
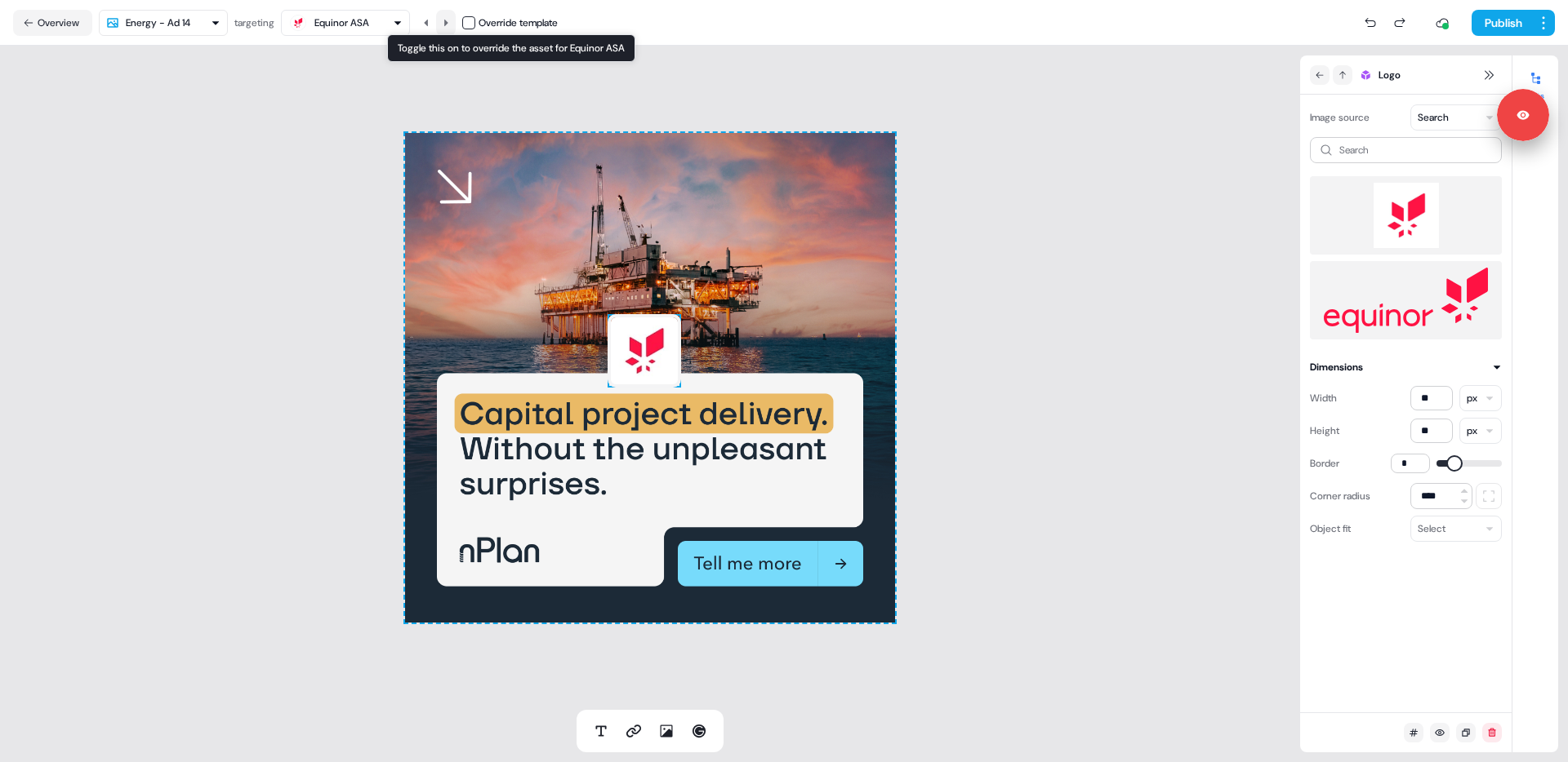
click at [448, 22] on icon at bounding box center [446, 22] width 4 height 7
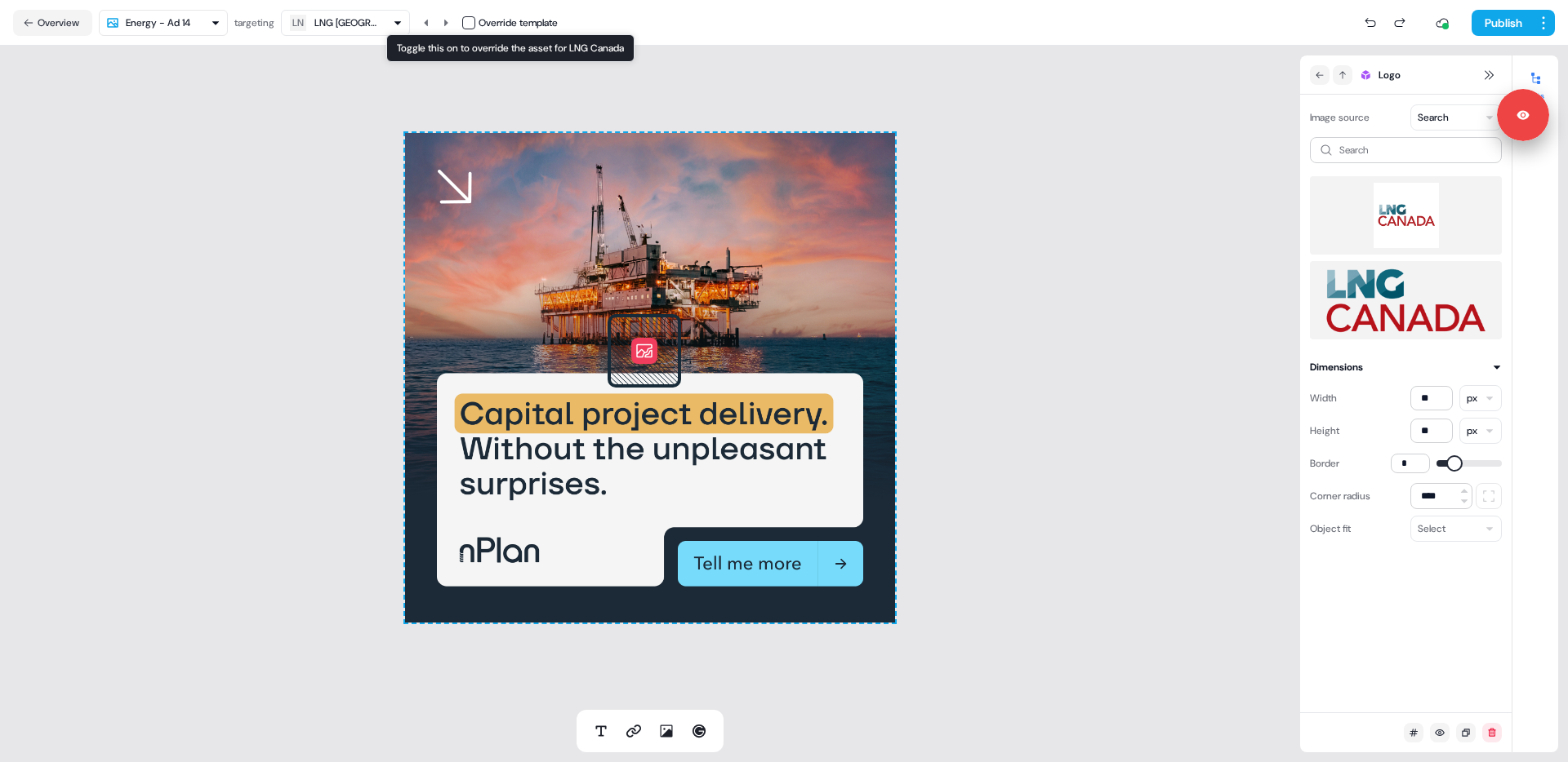
click at [469, 22] on button "button" at bounding box center [468, 22] width 13 height 13
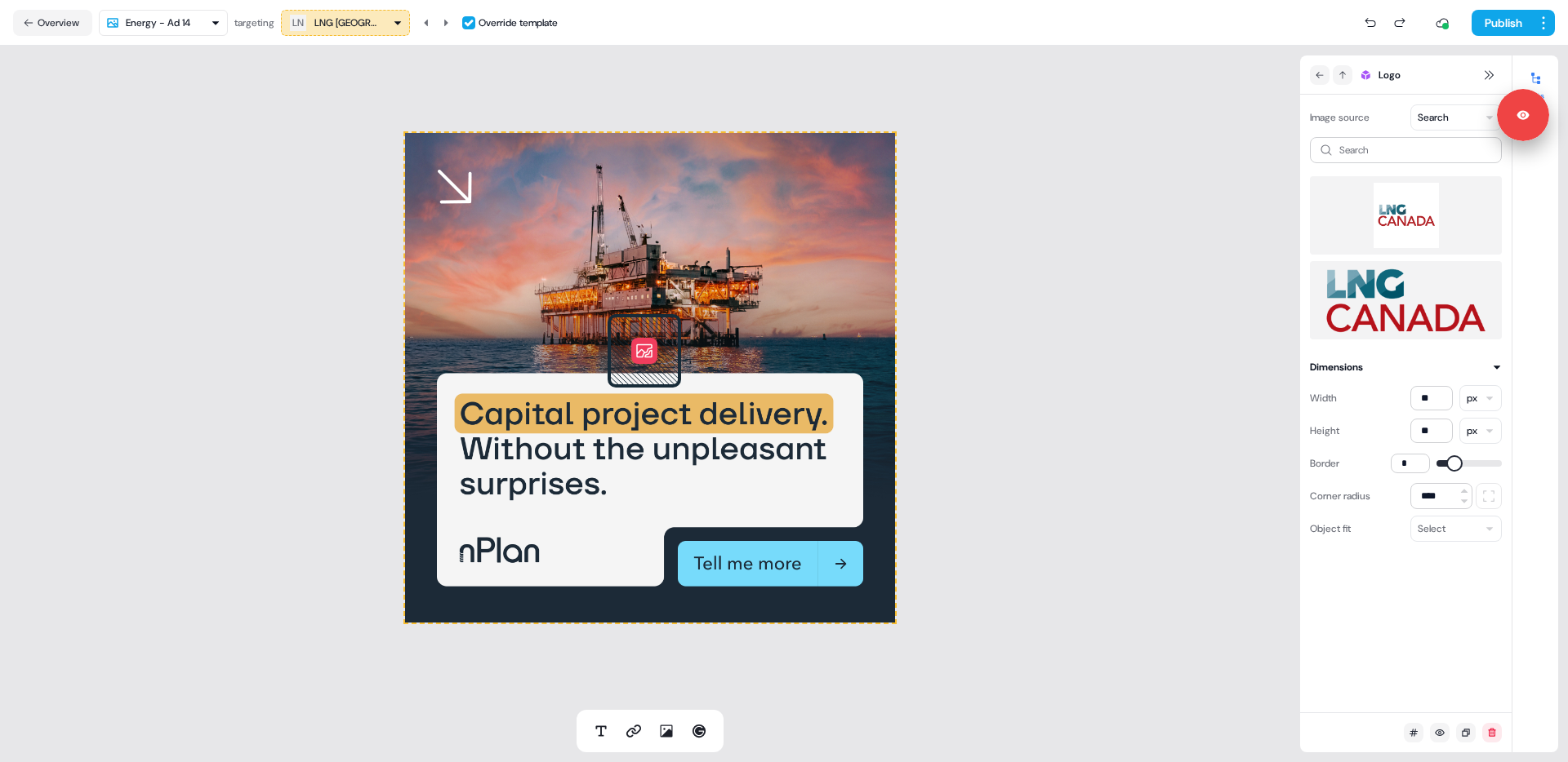
click at [1393, 217] on img at bounding box center [1406, 215] width 165 height 66
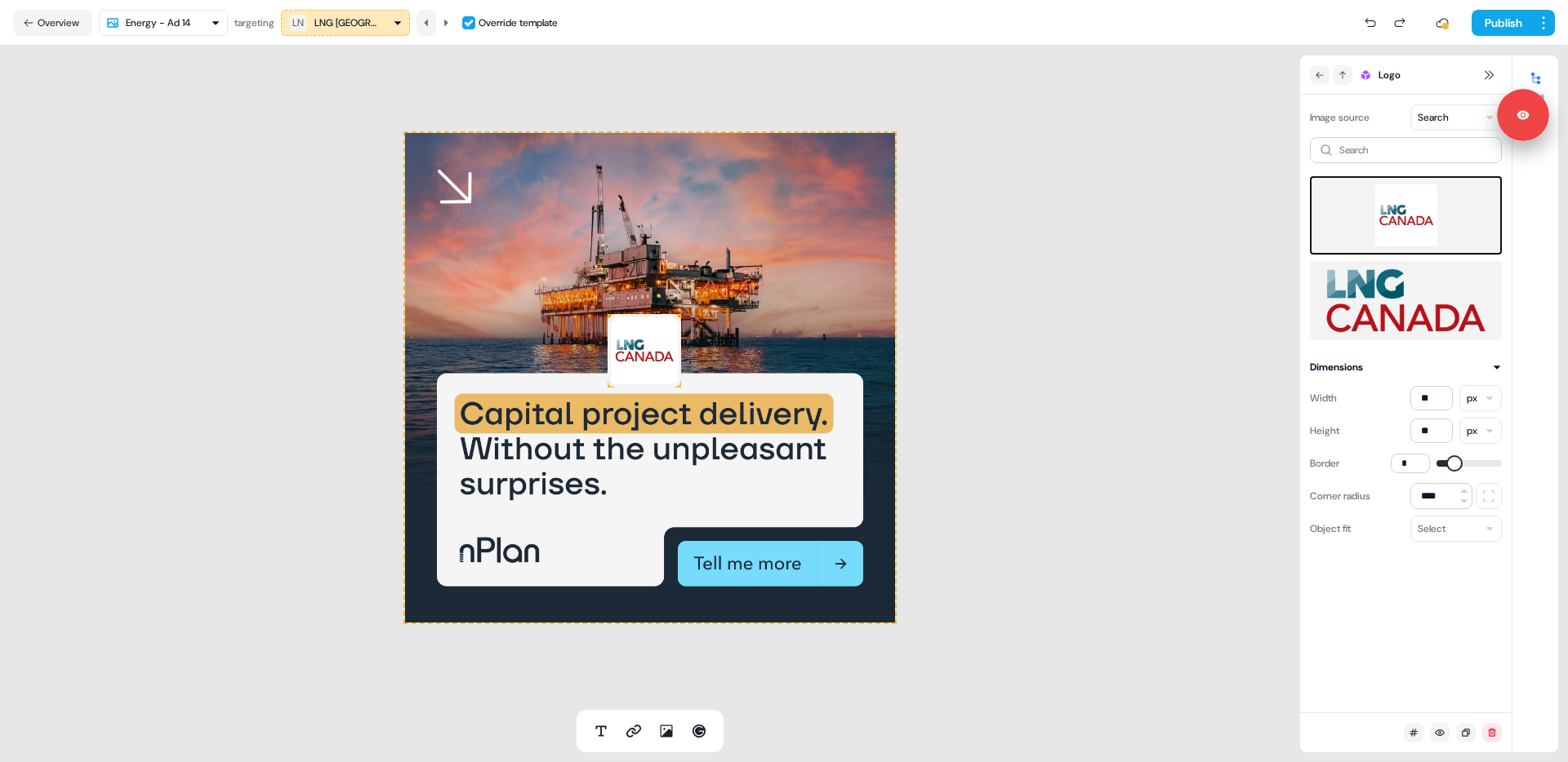
click at [428, 23] on icon at bounding box center [426, 22] width 4 height 7
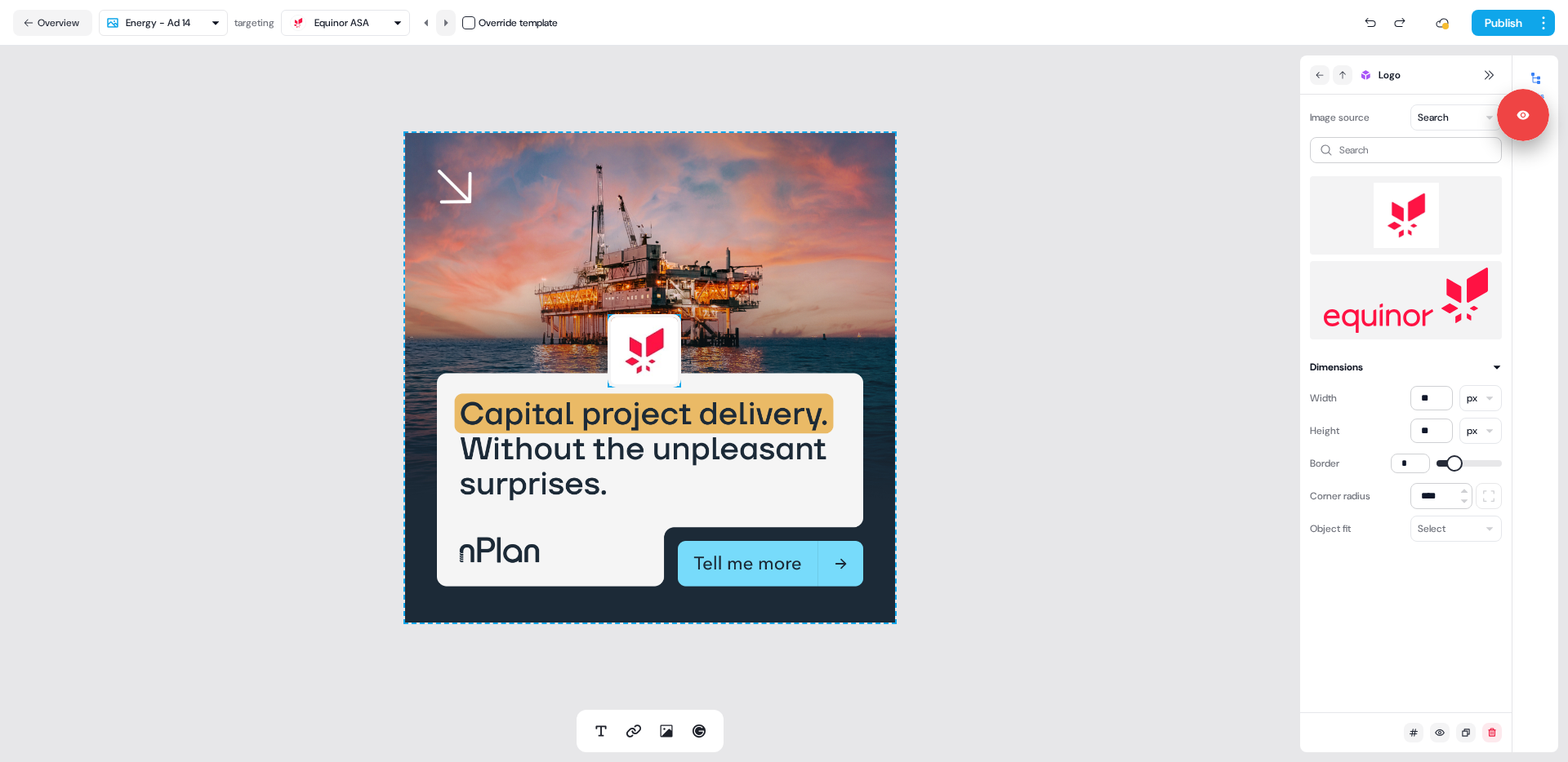
click at [447, 25] on icon at bounding box center [446, 22] width 4 height 7
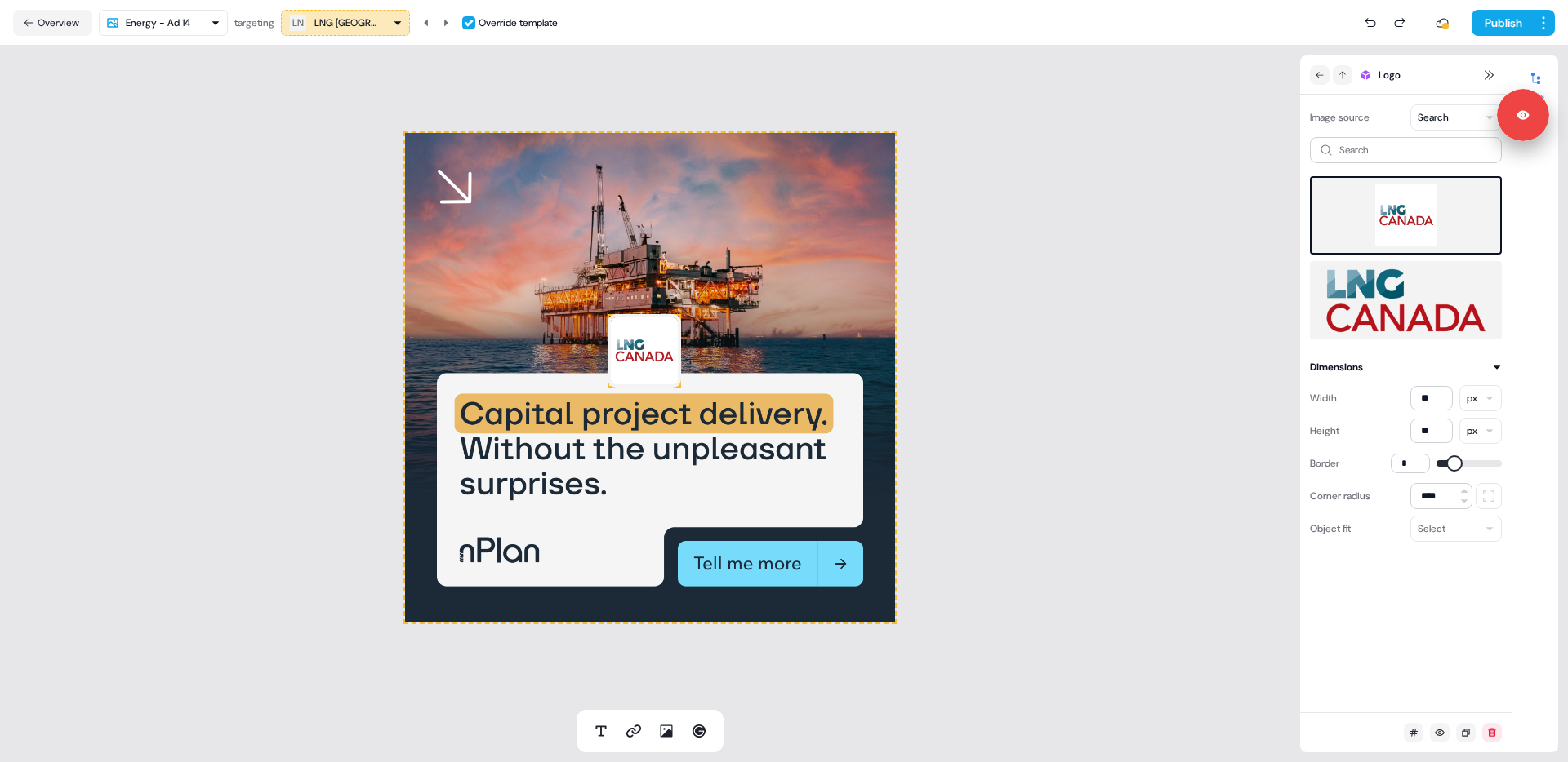
click at [217, 25] on html "Signed in as [PERSON_NAME] Sign out For the best experience switch devices to a…" at bounding box center [784, 381] width 1568 height 762
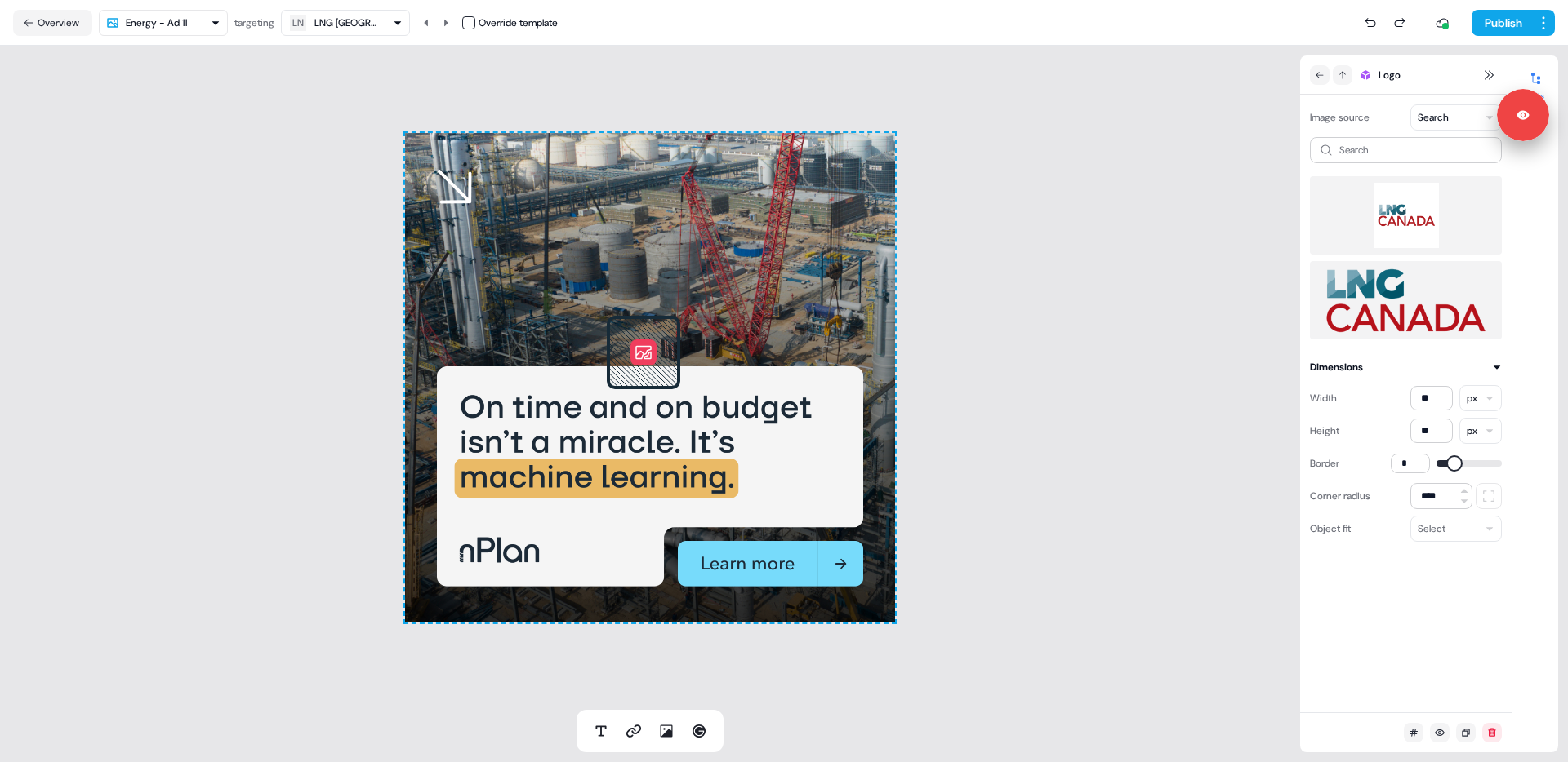
click at [638, 372] on icon at bounding box center [643, 352] width 67 height 67
click at [476, 24] on button "button" at bounding box center [468, 22] width 13 height 13
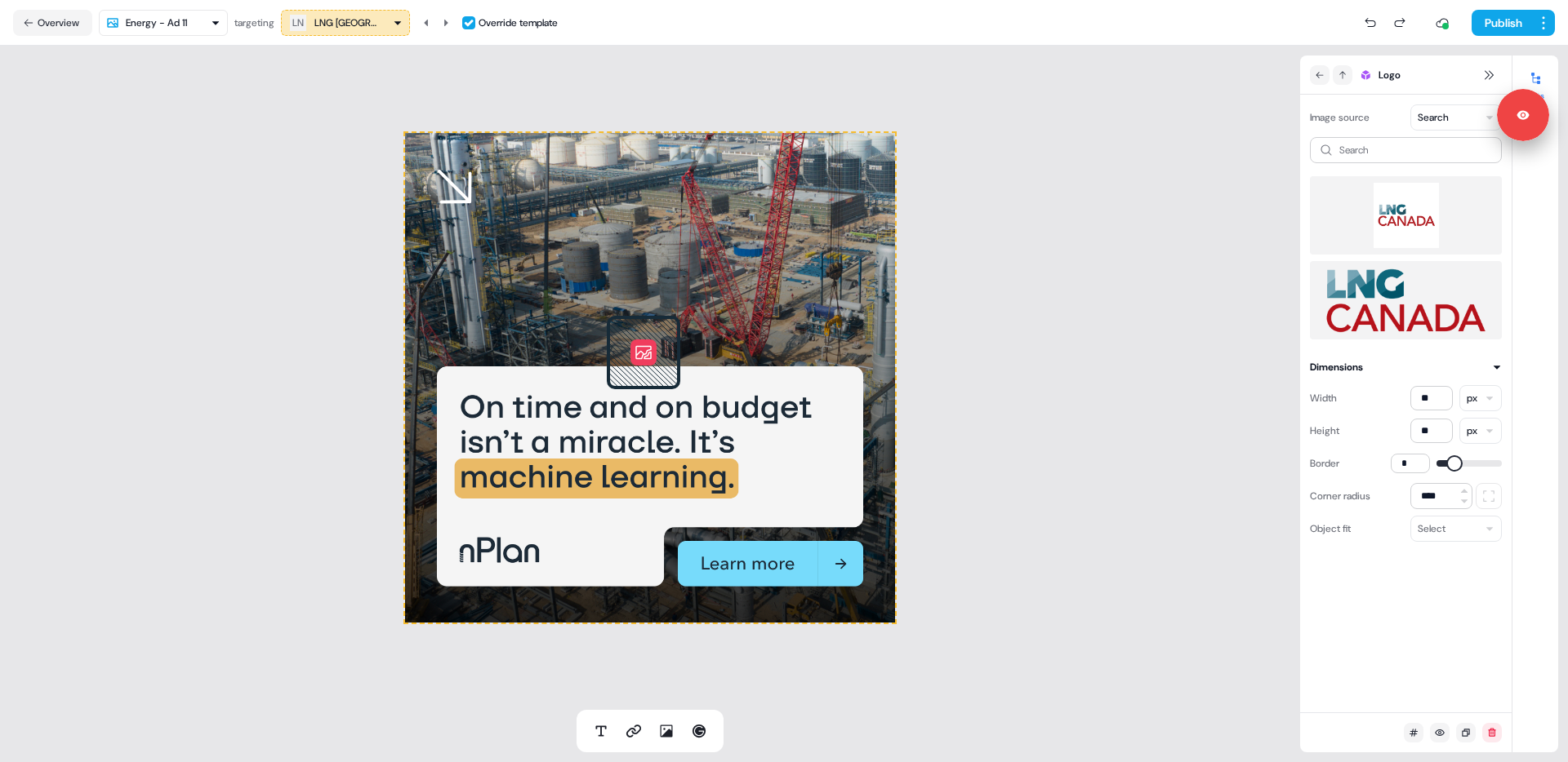
click at [1412, 229] on img at bounding box center [1406, 215] width 165 height 66
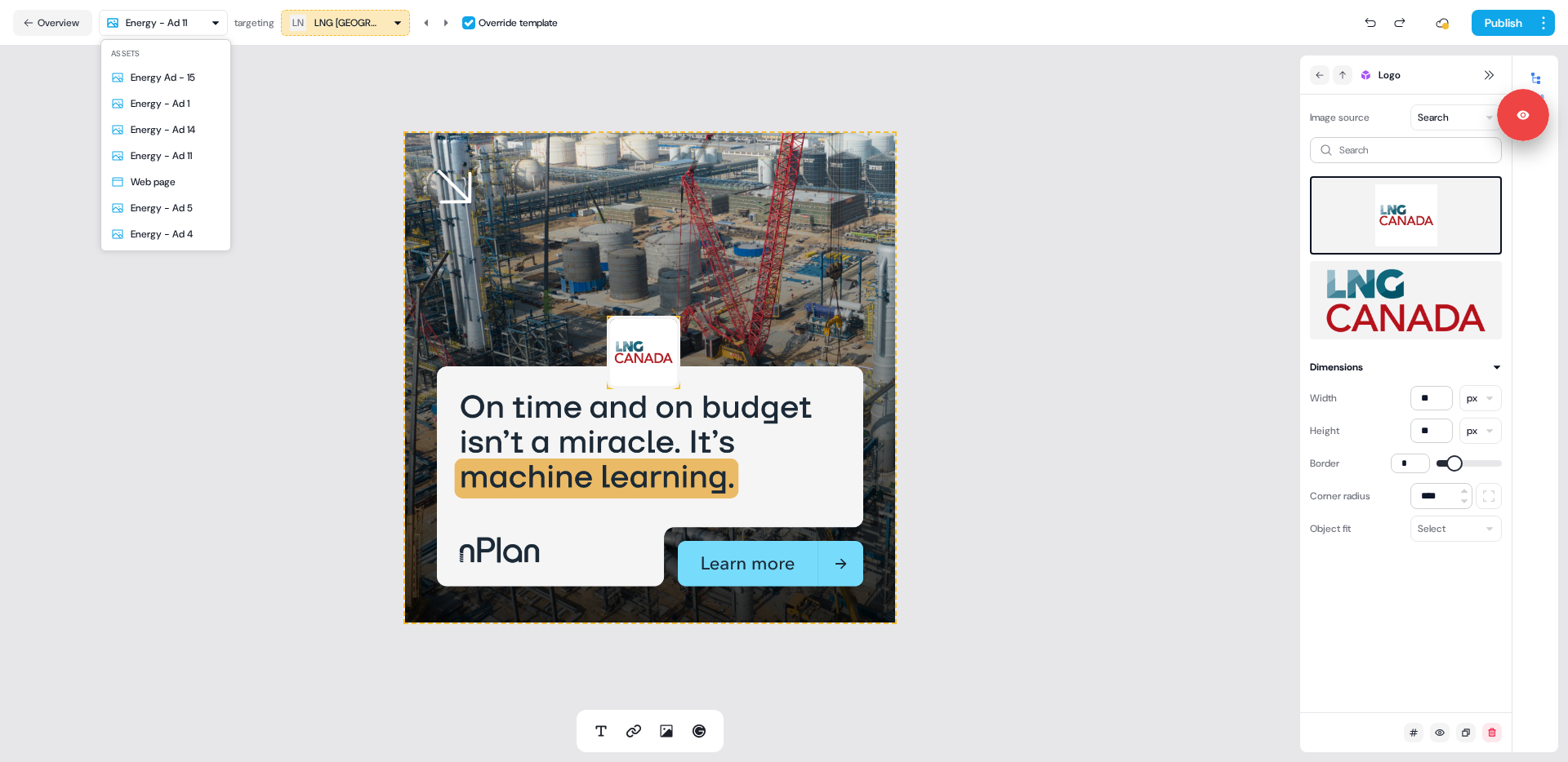
click at [189, 30] on html "Signed in as [PERSON_NAME] Sign out For the best experience switch devices to a…" at bounding box center [784, 381] width 1568 height 762
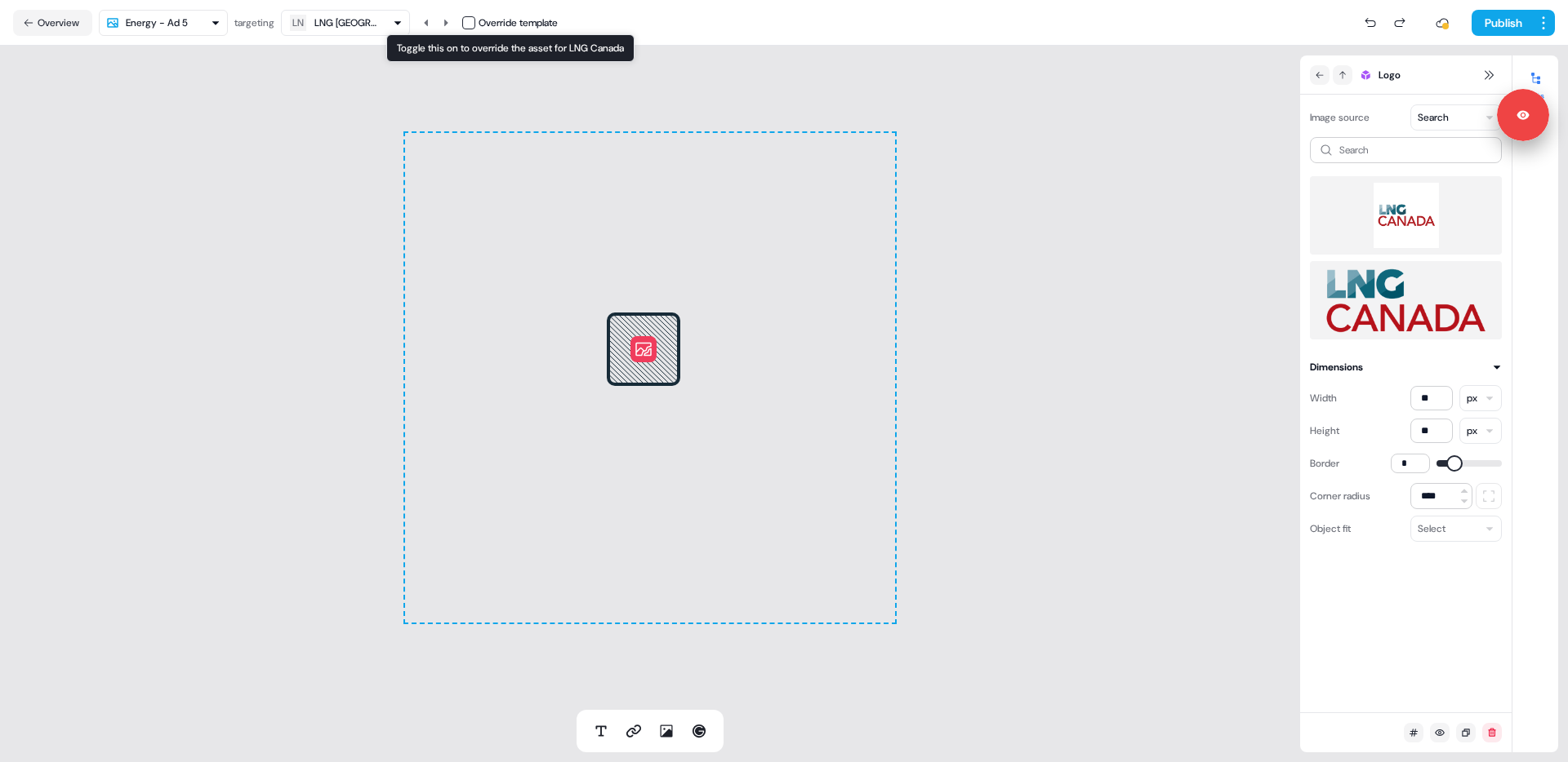
click at [467, 26] on button "button" at bounding box center [468, 22] width 13 height 13
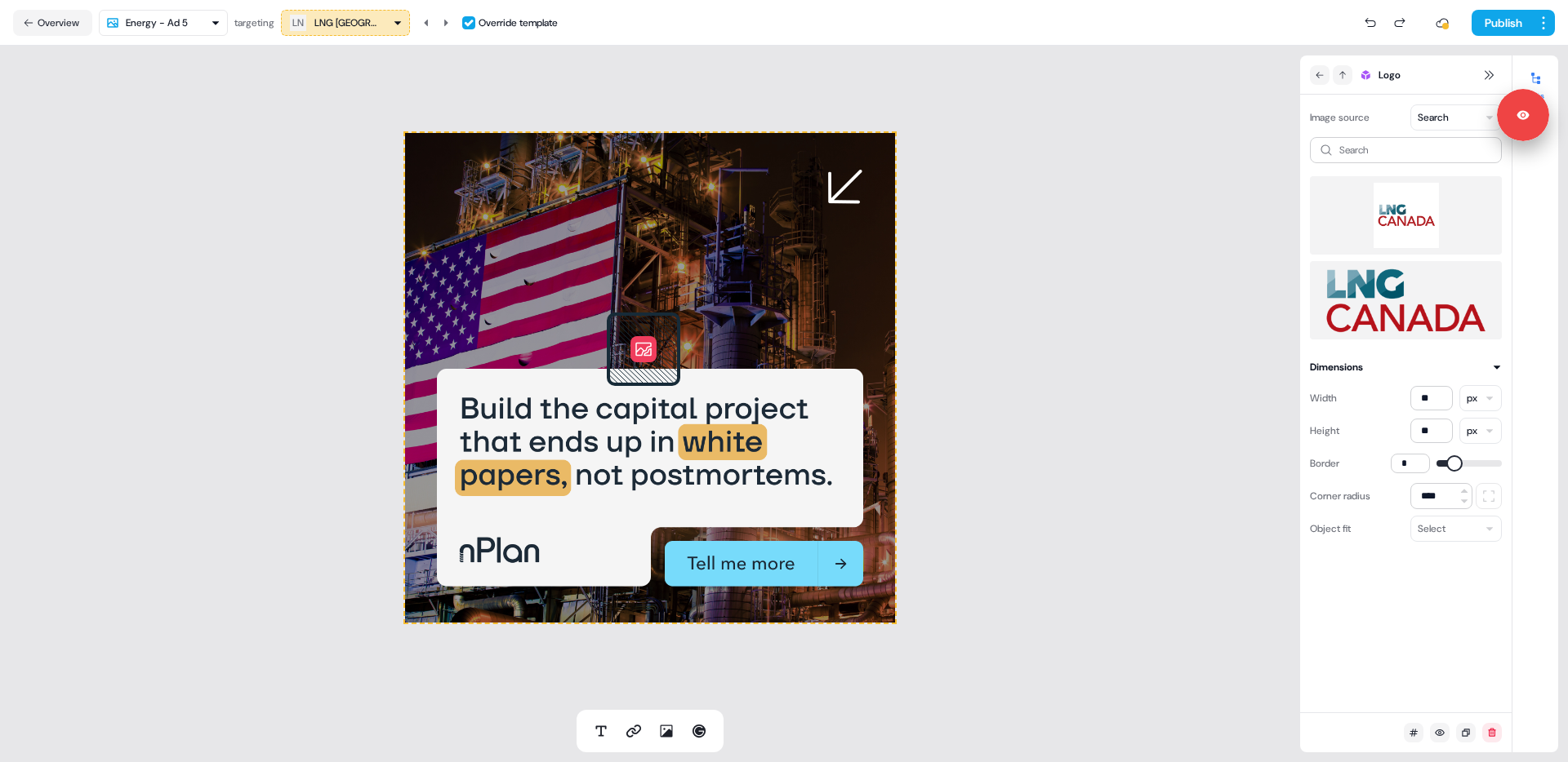
click at [1407, 210] on img at bounding box center [1406, 215] width 165 height 66
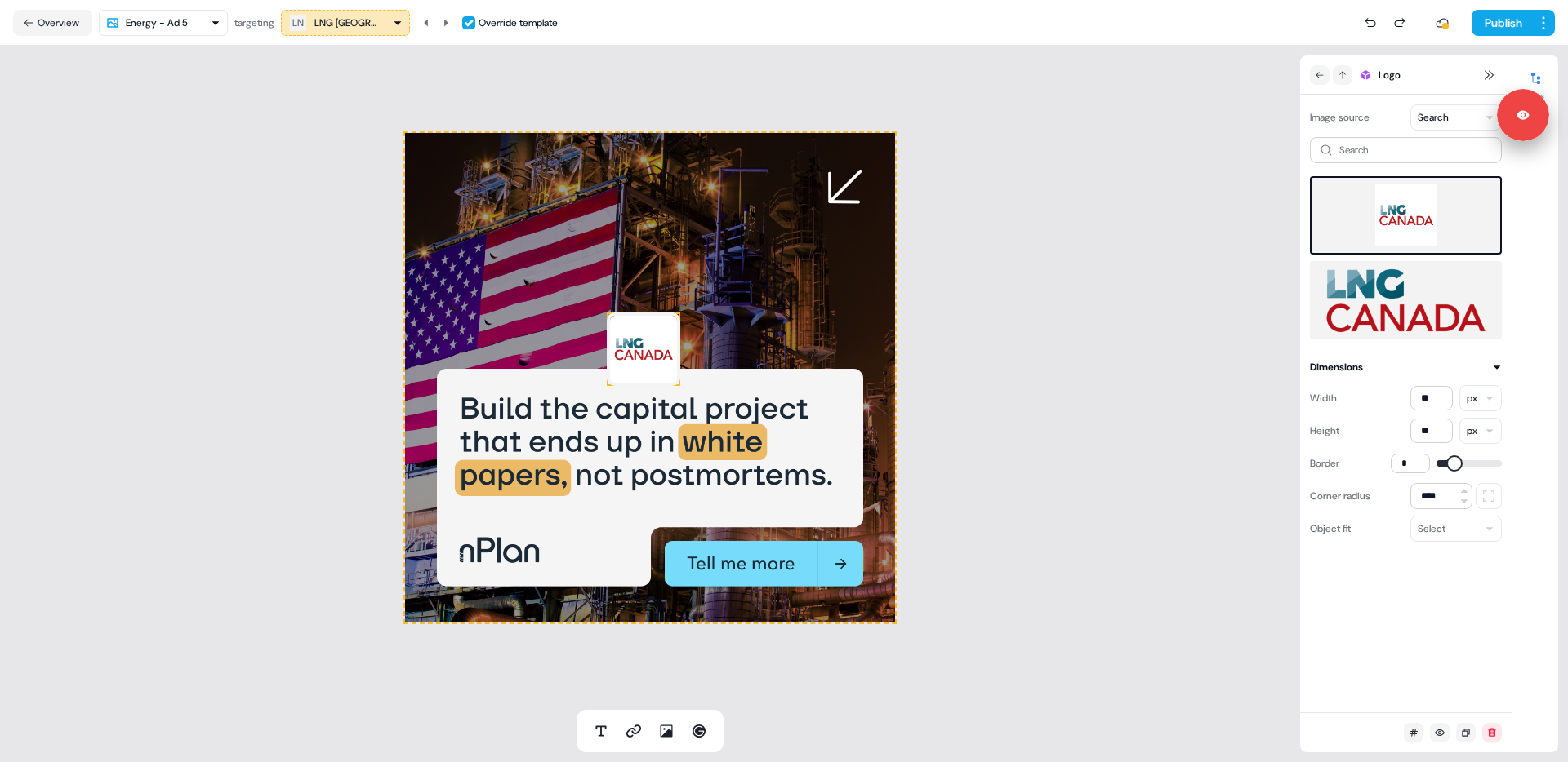
click at [202, 29] on html "Signed in as [PERSON_NAME] Sign out For the best experience switch devices to a…" at bounding box center [784, 381] width 1568 height 762
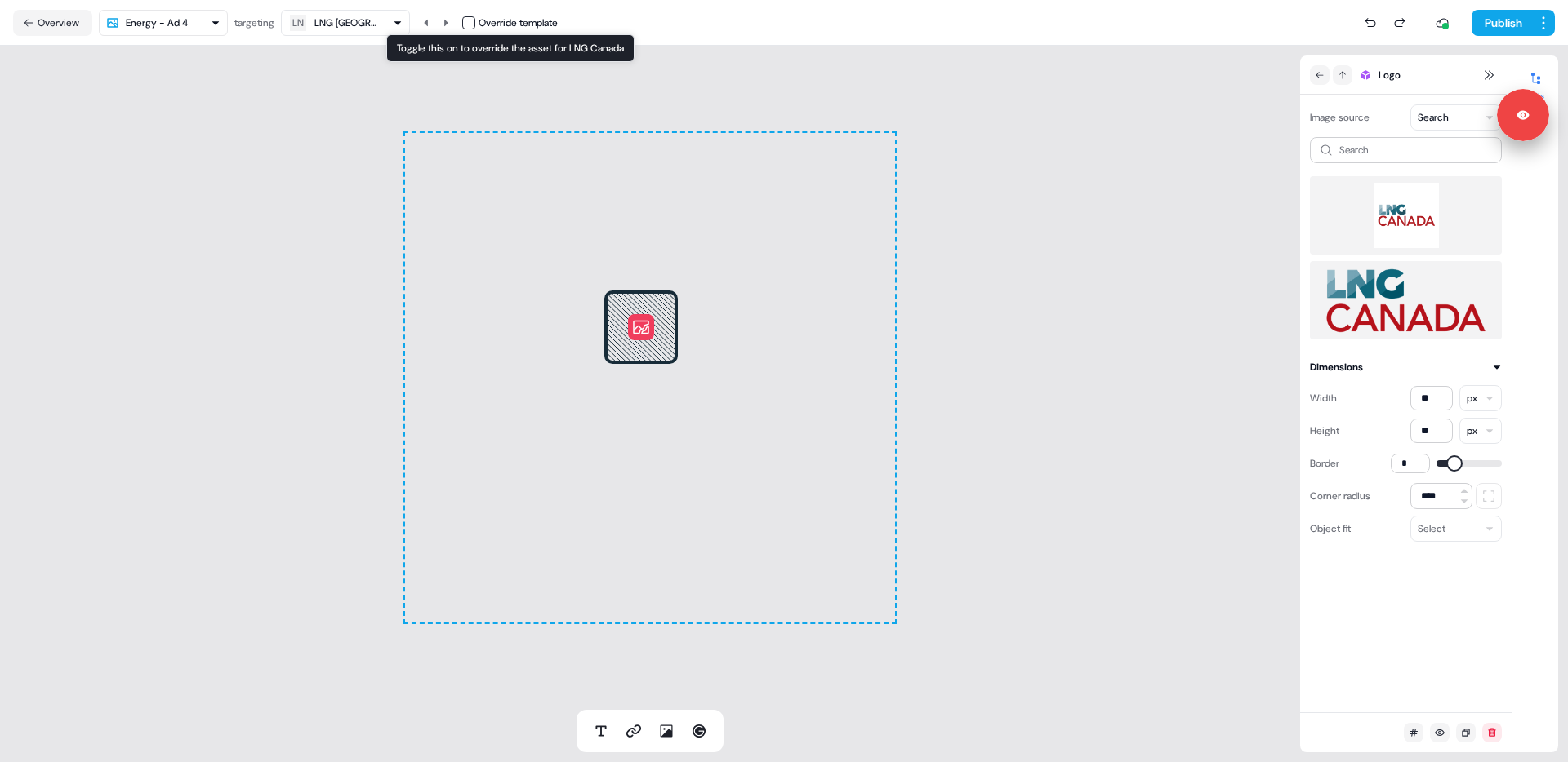
click at [466, 25] on button "button" at bounding box center [468, 22] width 13 height 13
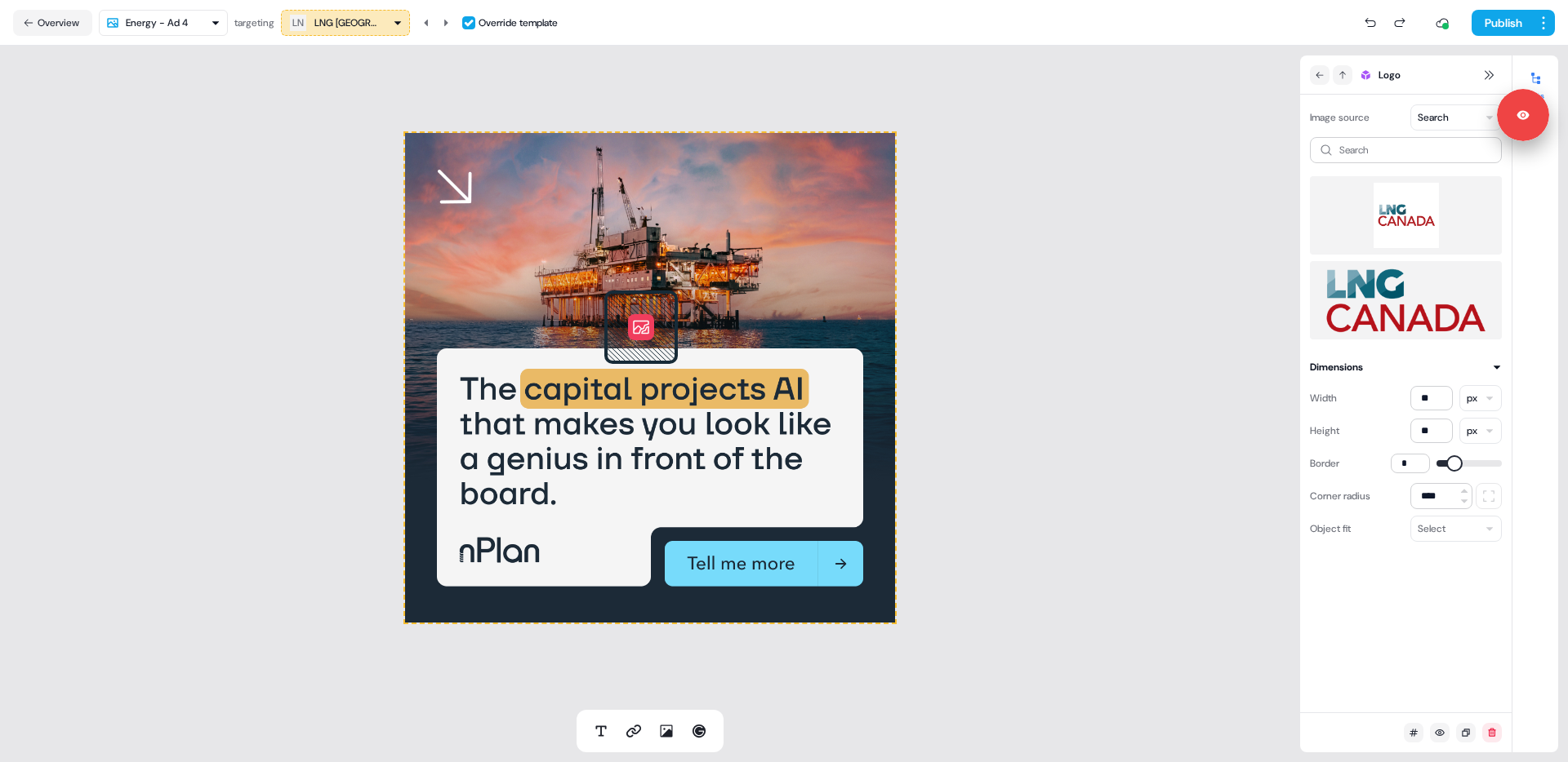
click at [1400, 214] on img at bounding box center [1406, 215] width 165 height 66
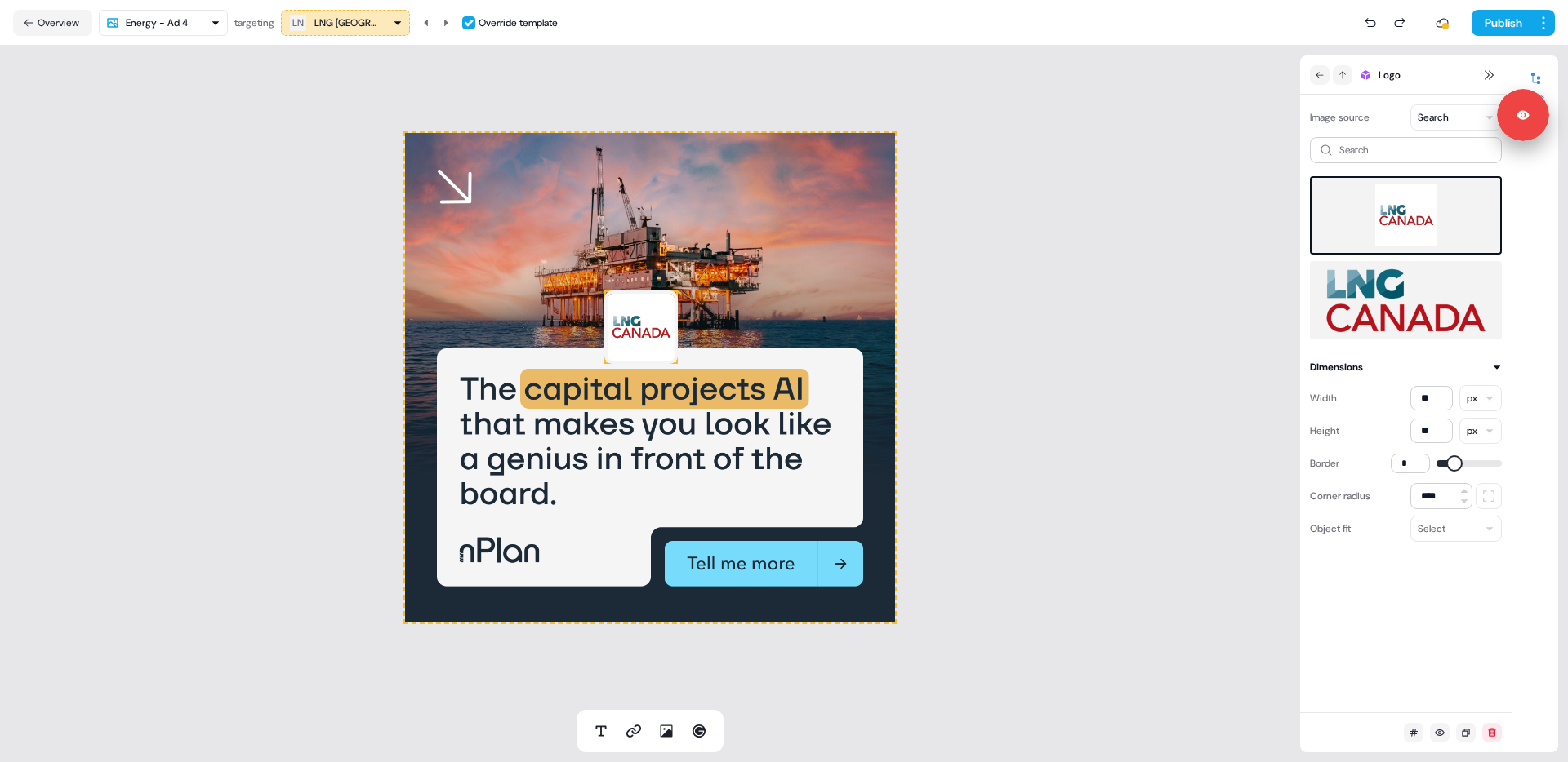
drag, startPoint x: 353, startPoint y: 308, endPoint x: 224, endPoint y: 144, distance: 208.7
click at [353, 308] on div "To pick up a draggable item, press the space bar. While dragging, use the arrow…" at bounding box center [650, 378] width 1300 height 664
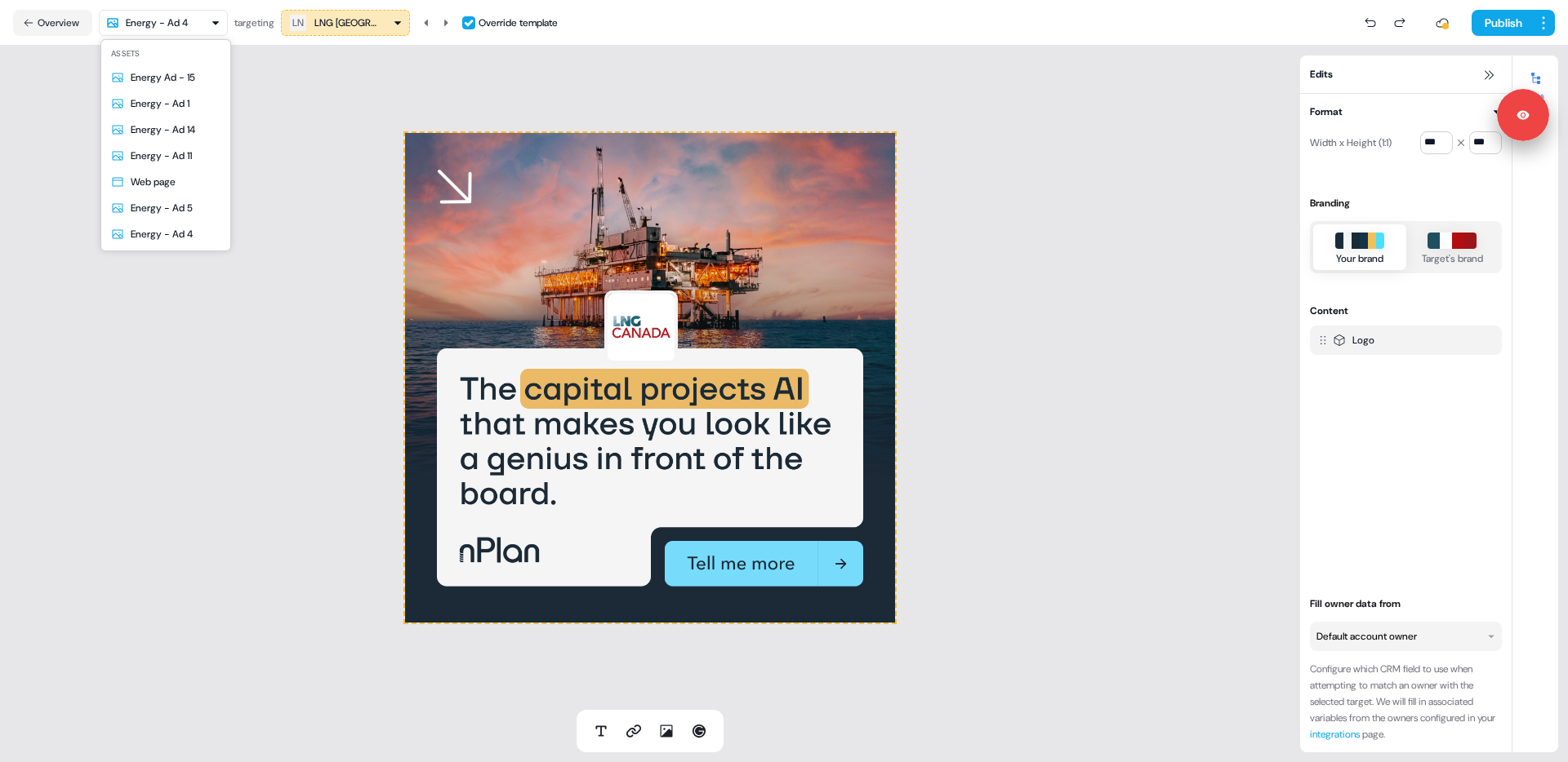
click at [200, 21] on html "Signed in as [PERSON_NAME] Sign out For the best experience switch devices to a…" at bounding box center [784, 381] width 1568 height 762
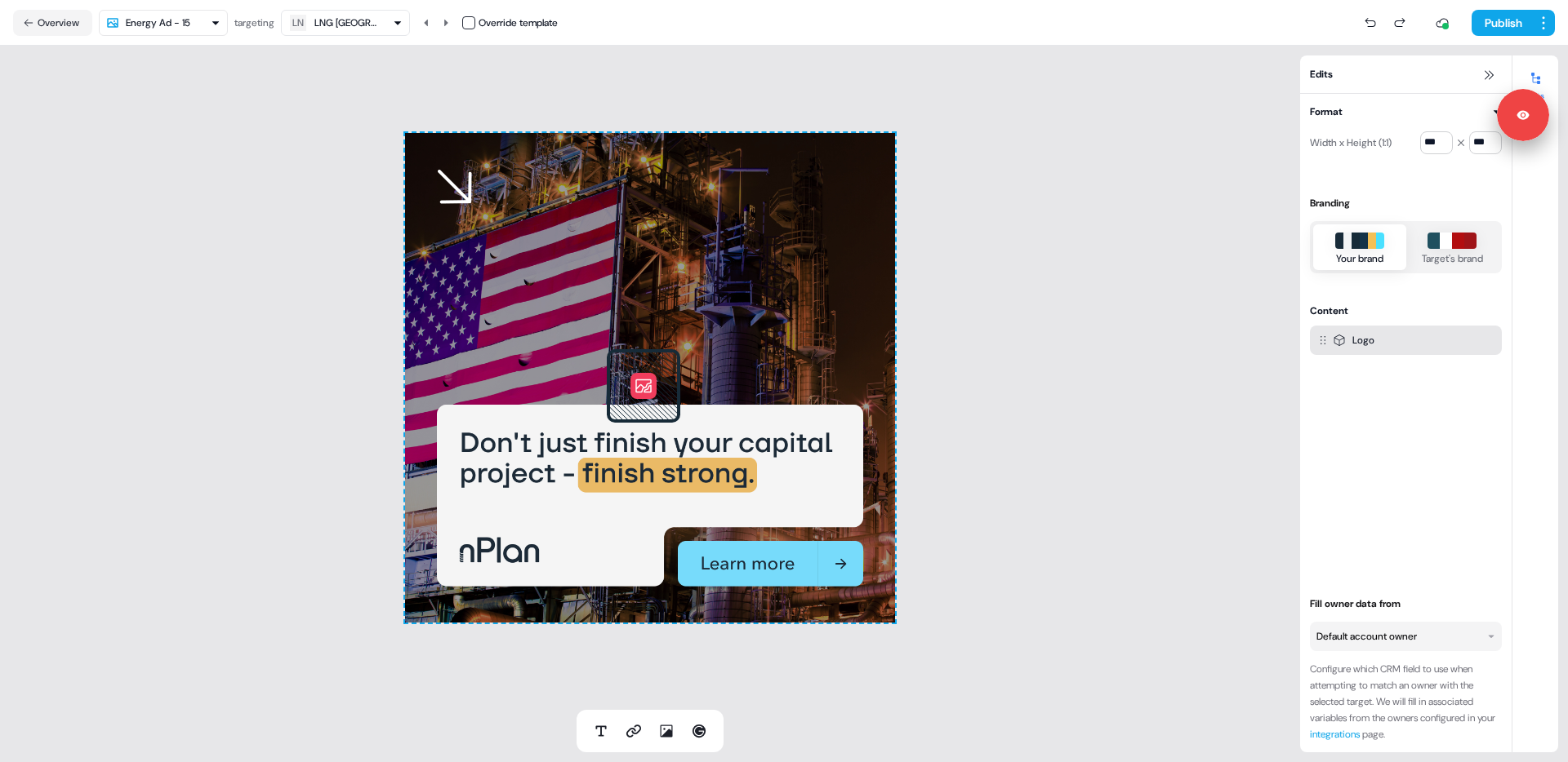
click at [676, 377] on icon at bounding box center [643, 385] width 67 height 67
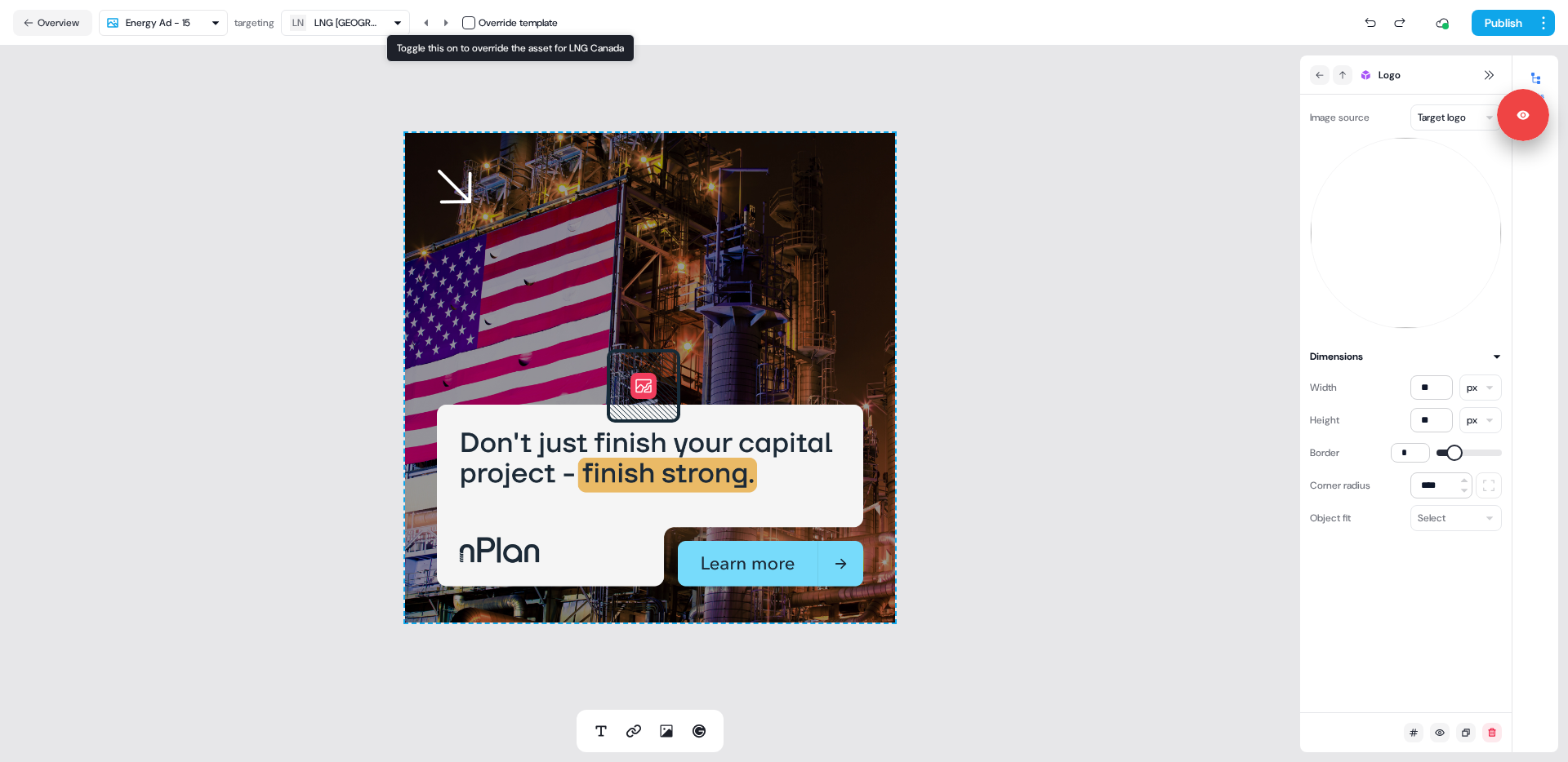
click at [468, 24] on button "button" at bounding box center [468, 22] width 13 height 13
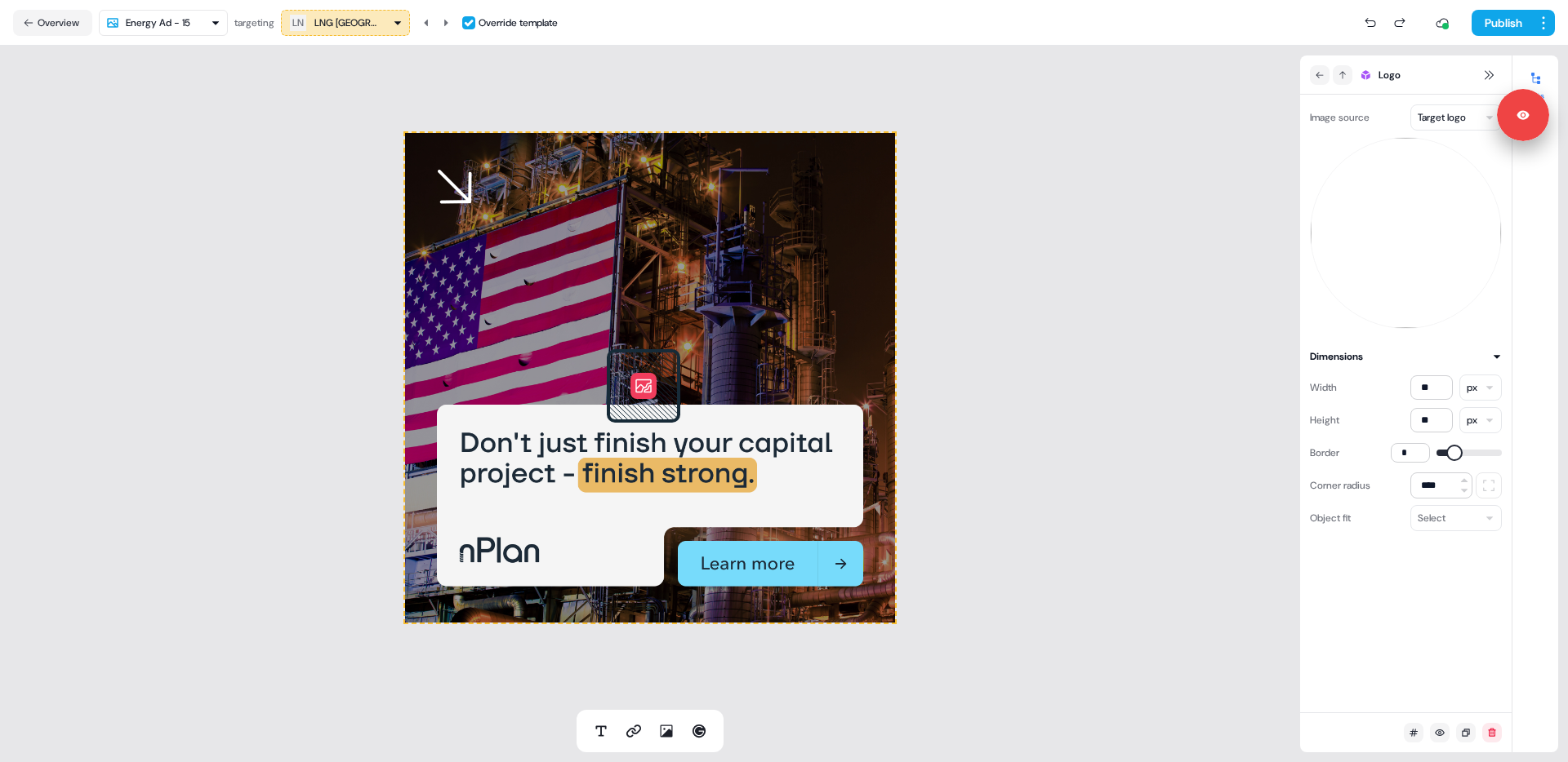
click at [1466, 120] on html "Signed in as [PERSON_NAME] Sign out For the best experience switch devices to a…" at bounding box center [784, 381] width 1568 height 762
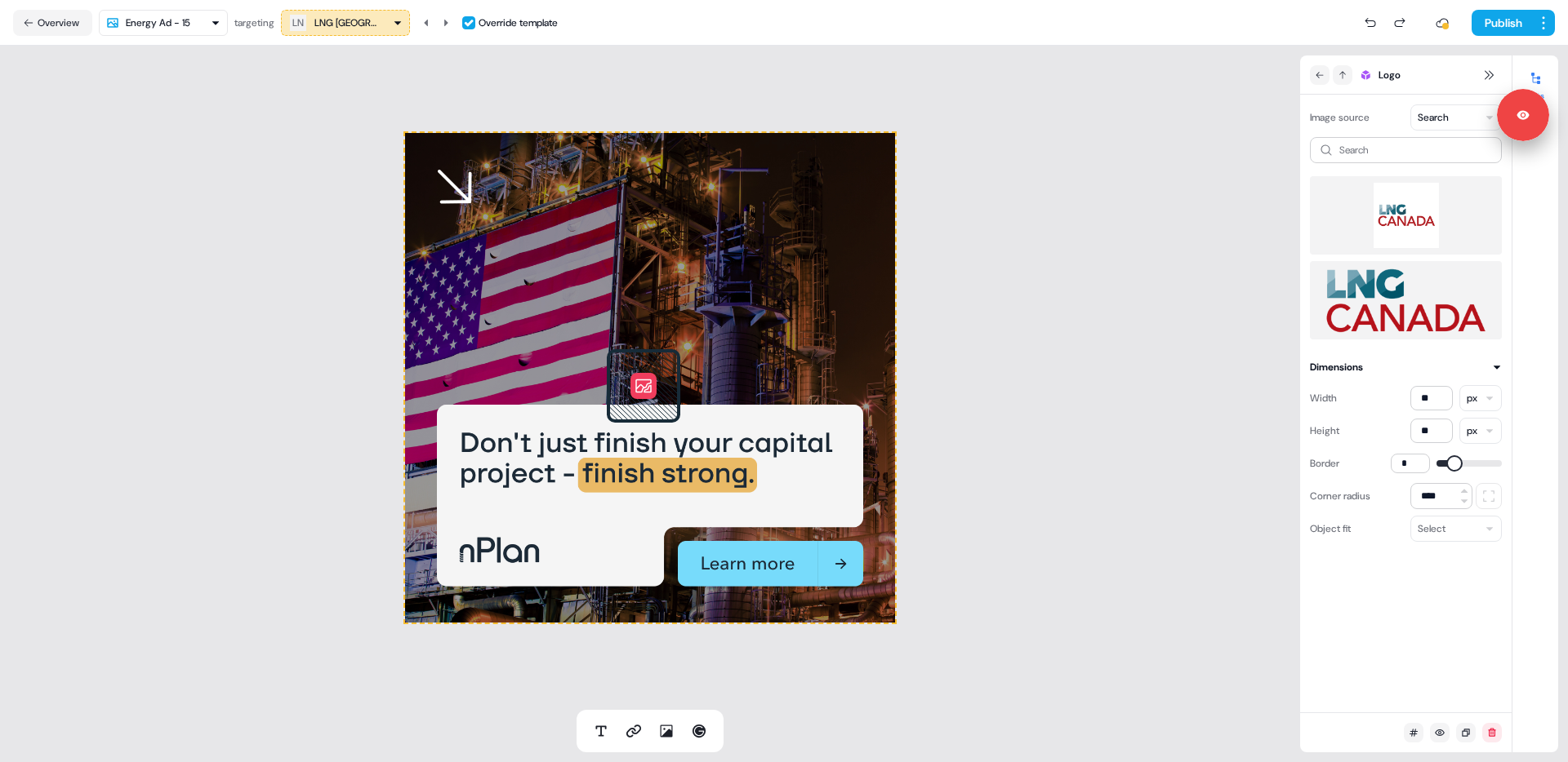
click at [1396, 228] on img at bounding box center [1406, 215] width 165 height 66
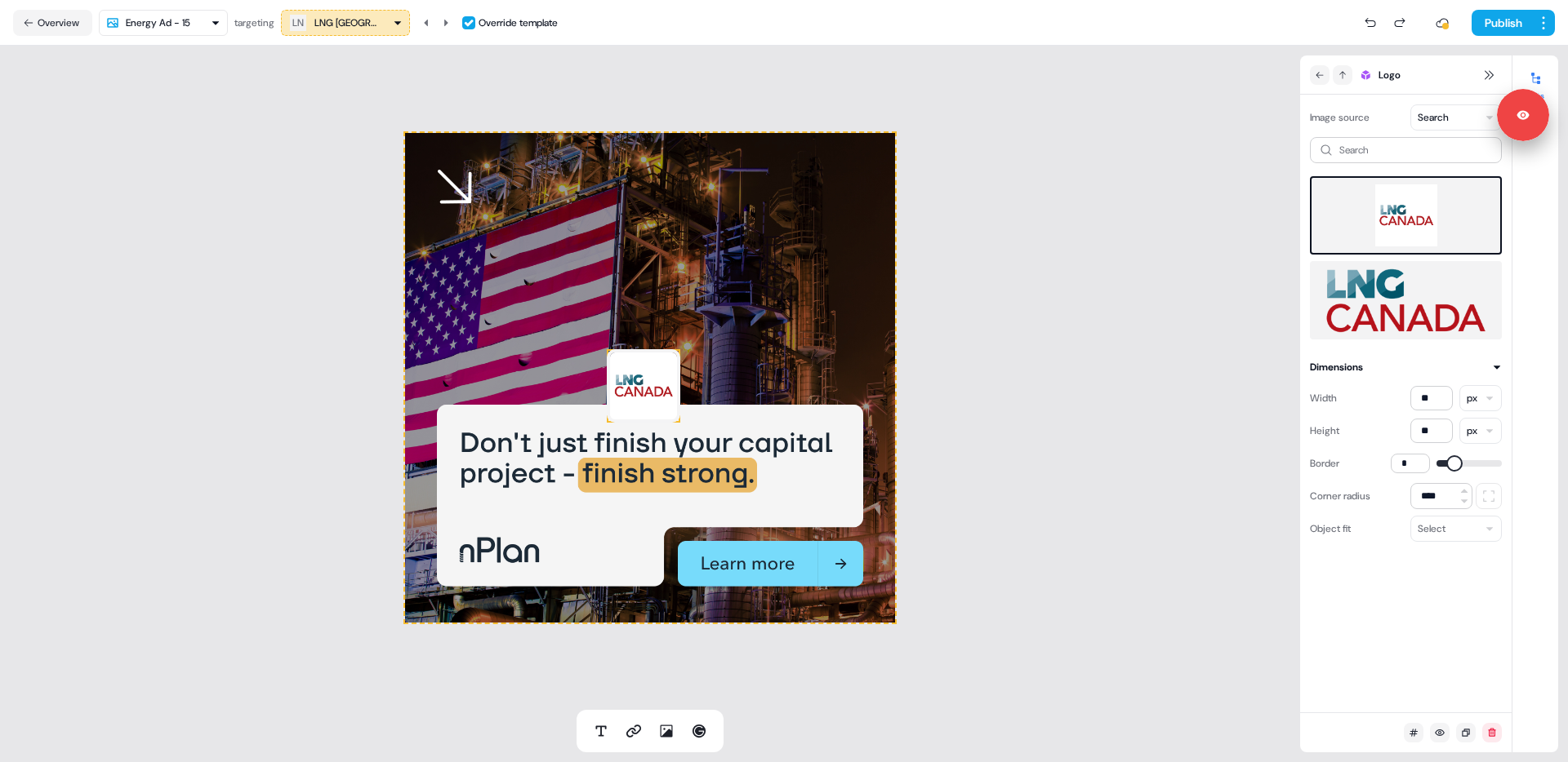
drag, startPoint x: 214, startPoint y: 436, endPoint x: 227, endPoint y: 417, distance: 23.0
click at [214, 436] on div "To pick up a draggable item, press the space bar. While dragging, use the arrow…" at bounding box center [650, 378] width 1300 height 664
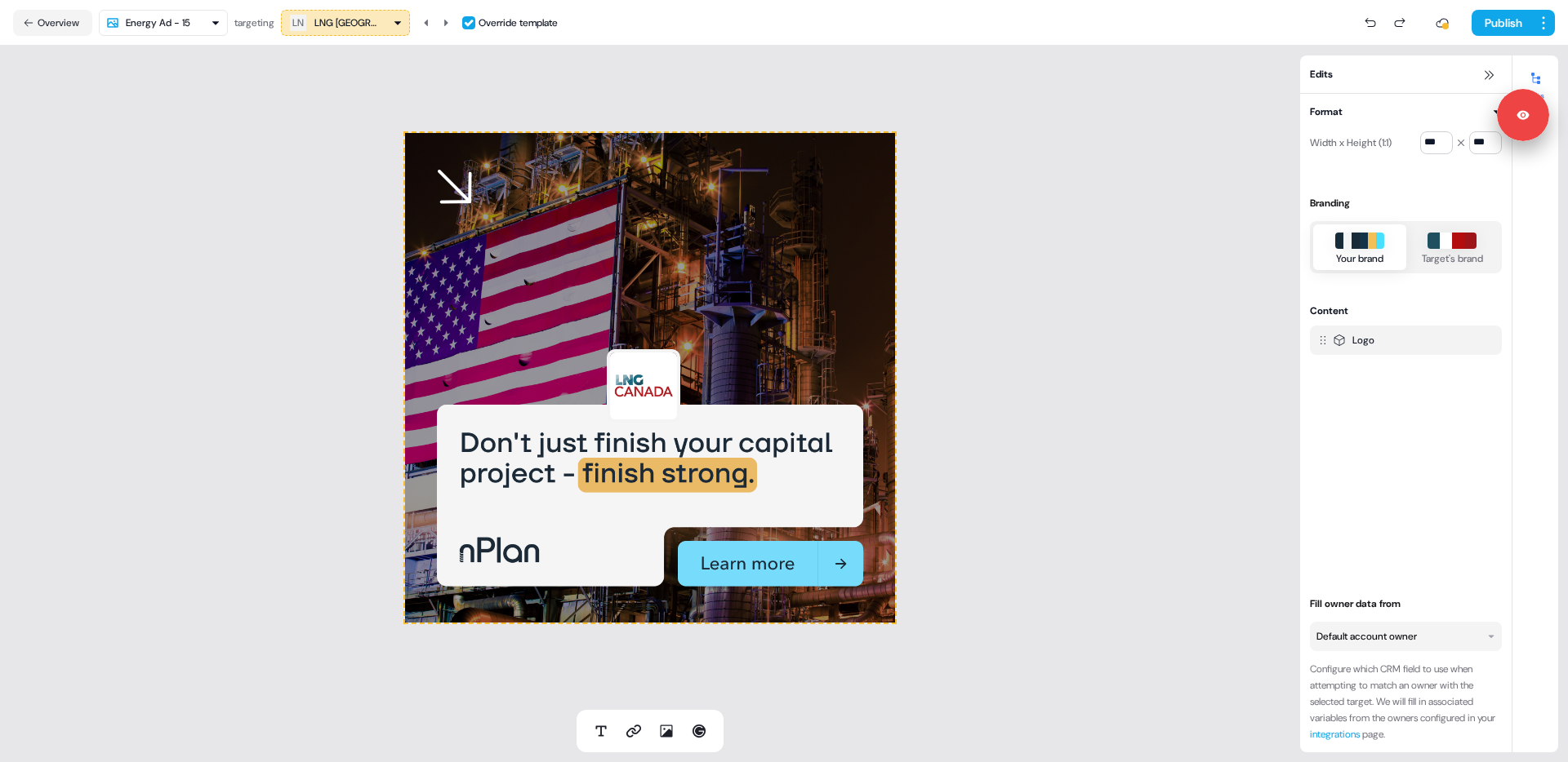
click at [222, 28] on html "Signed in as [PERSON_NAME] Sign out For the best experience switch devices to a…" at bounding box center [784, 381] width 1568 height 762
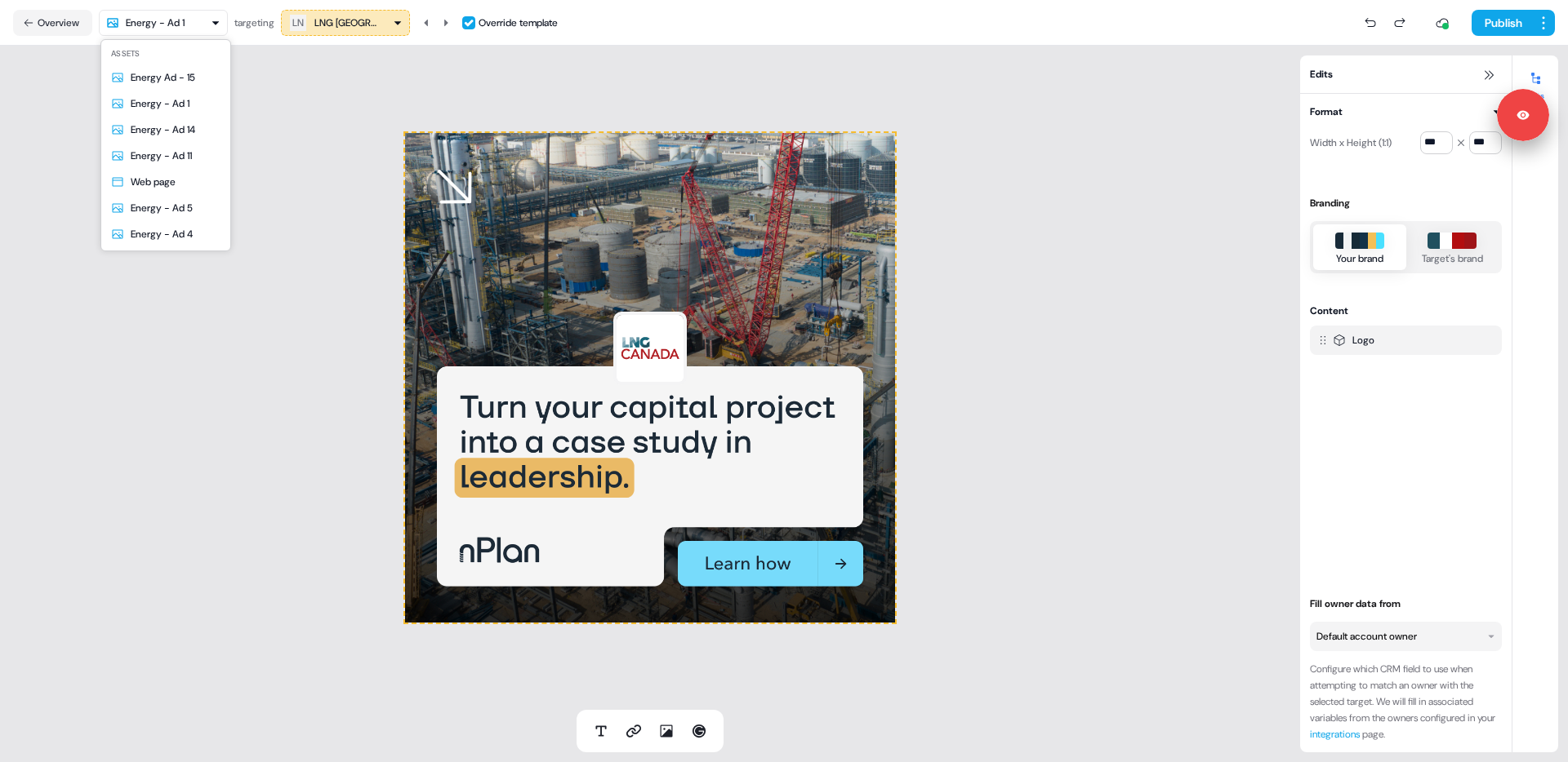
click at [167, 29] on html "Signed in as [PERSON_NAME] Sign out For the best experience switch devices to a…" at bounding box center [784, 381] width 1568 height 762
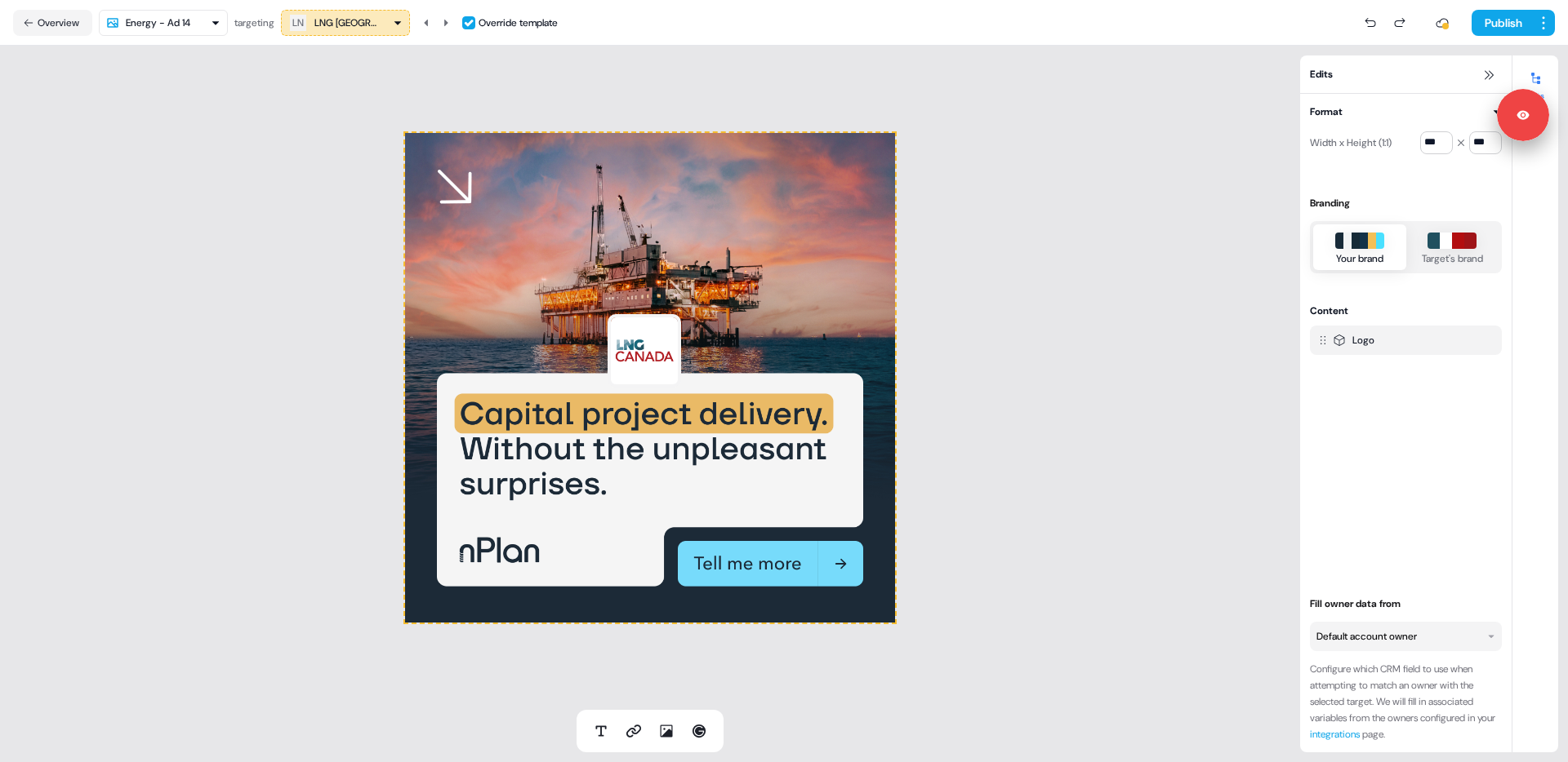
click at [190, 8] on nav "Overview Energy - Ad 14 targeting LN LNG [GEOGRAPHIC_DATA] Override template Pu…" at bounding box center [784, 22] width 1568 height 46
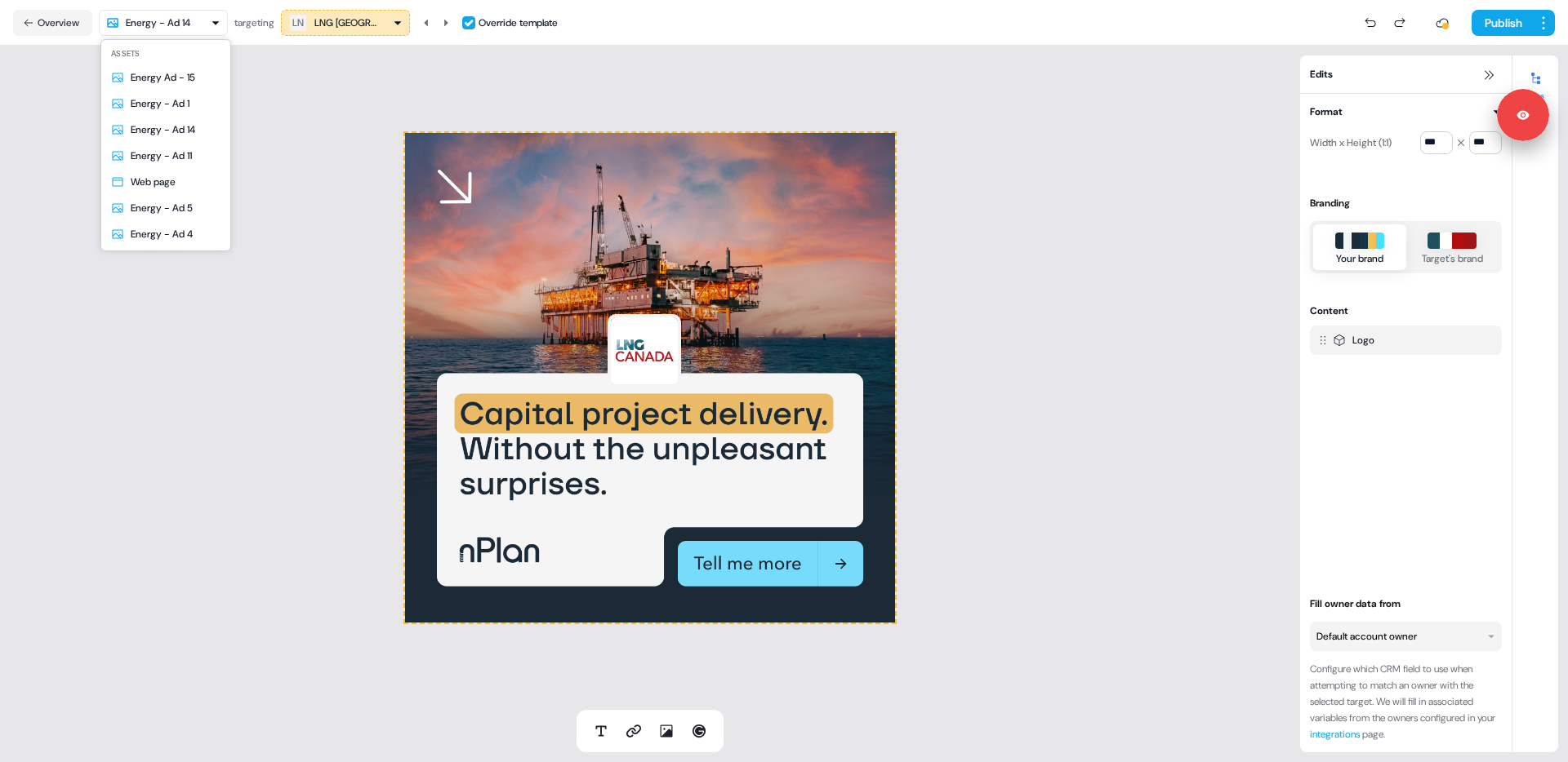
click at [186, 19] on html "Signed in as [PERSON_NAME] Sign out For the best experience switch devices to a…" at bounding box center [784, 381] width 1568 height 762
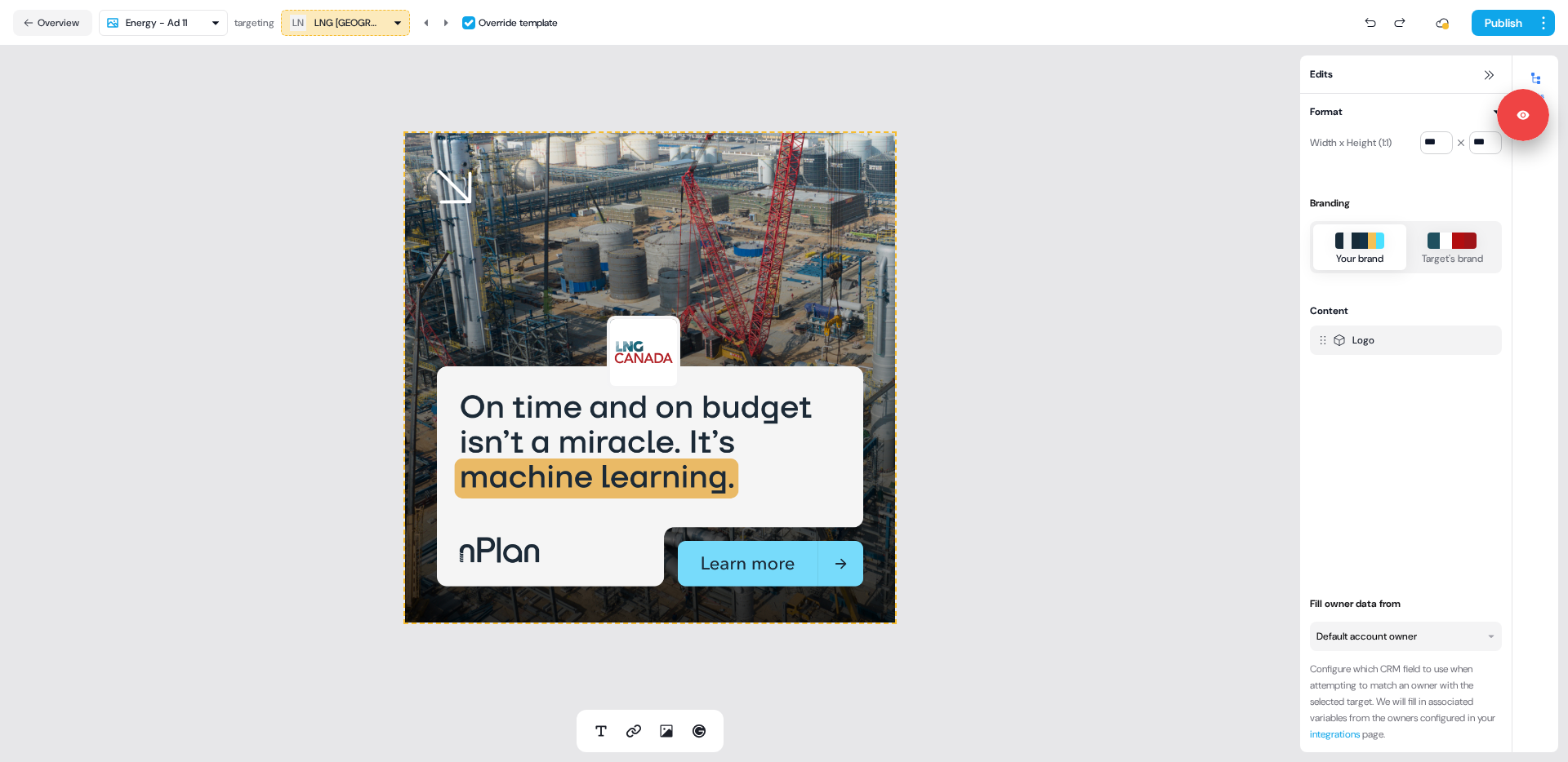
click at [187, 22] on html "Signed in as [PERSON_NAME] Sign out For the best experience switch devices to a…" at bounding box center [784, 381] width 1568 height 762
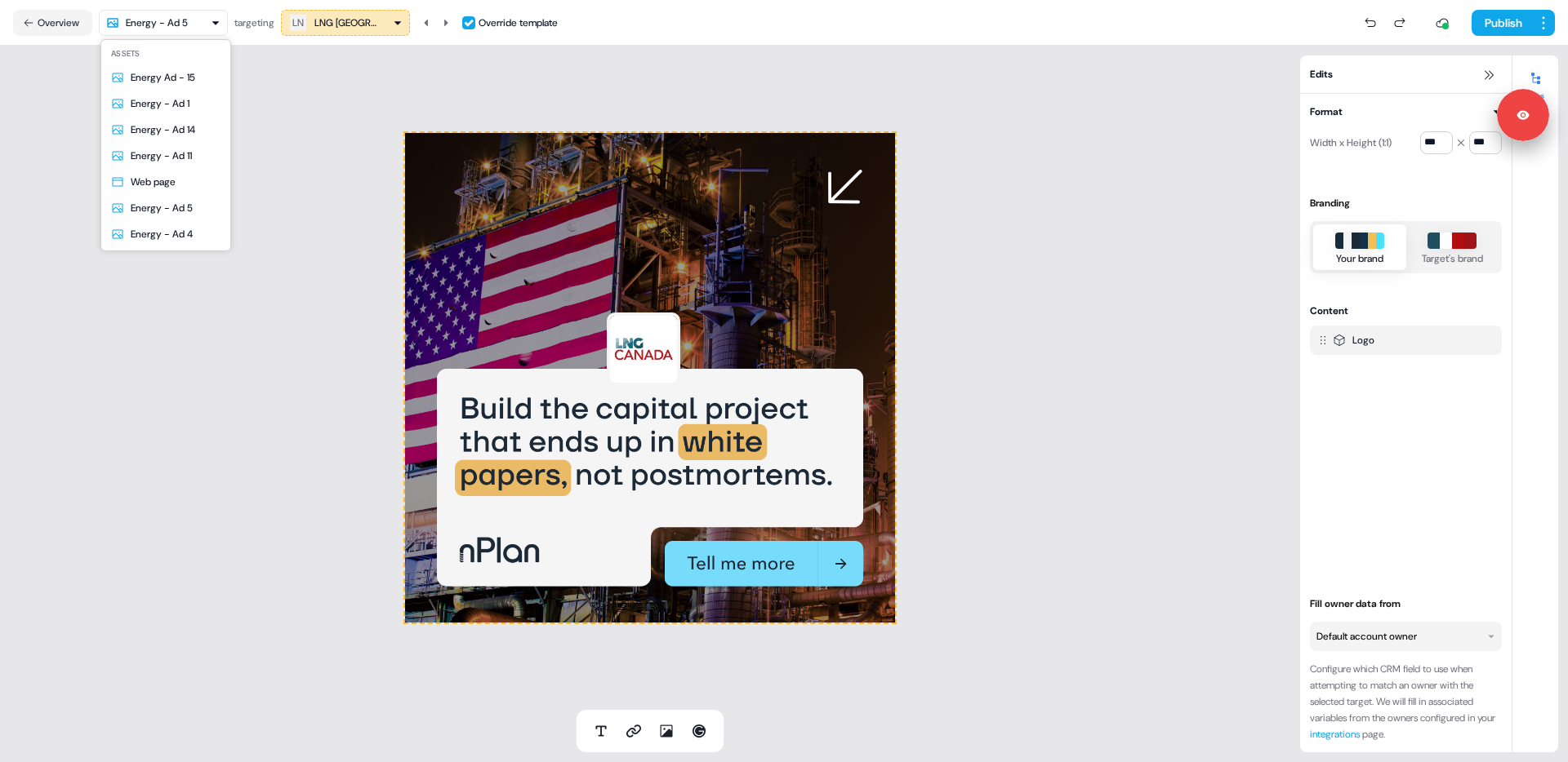
click at [179, 22] on html "Signed in as [PERSON_NAME] Sign out For the best experience switch devices to a…" at bounding box center [784, 381] width 1568 height 762
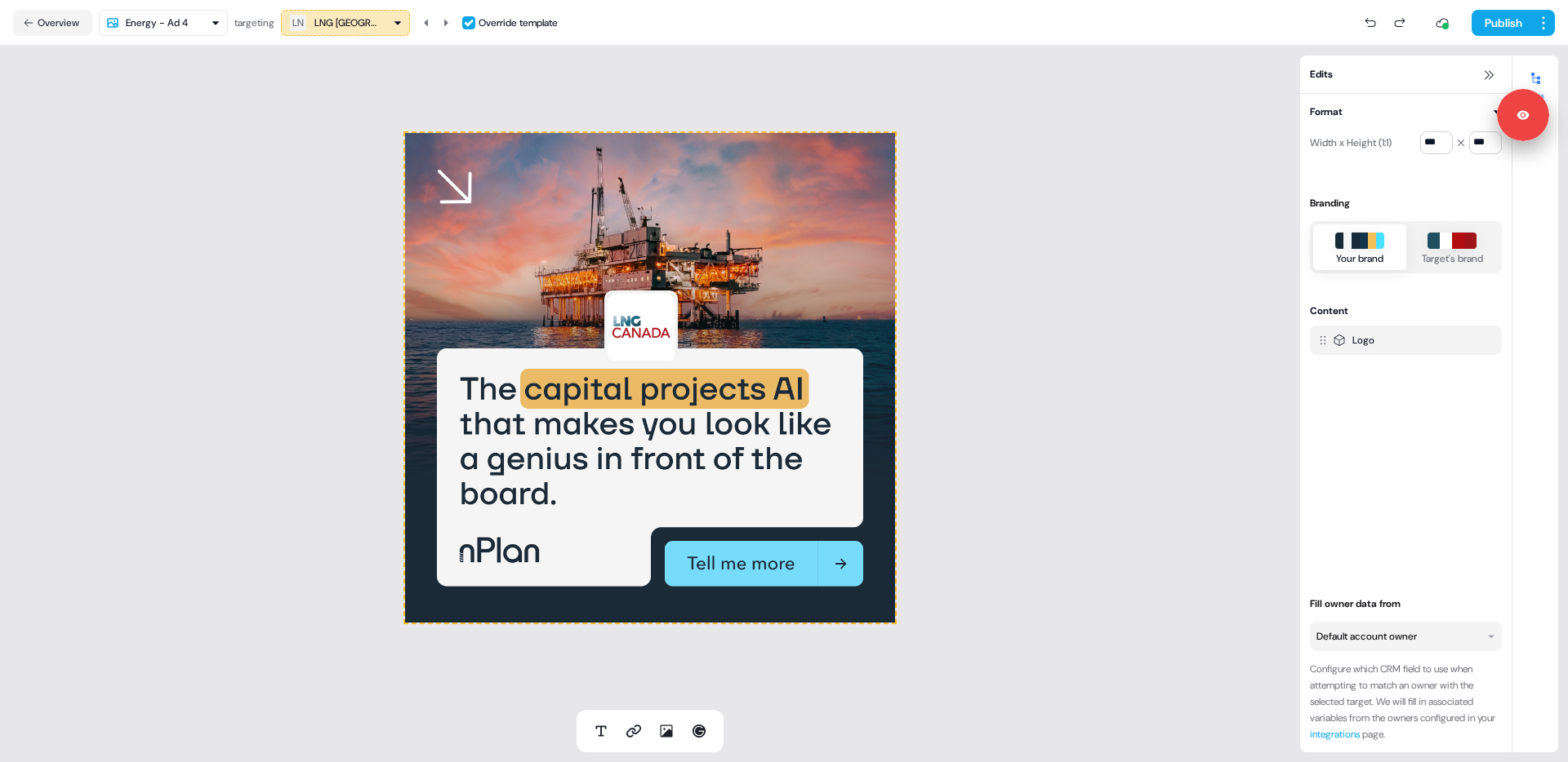
click at [278, 309] on div "To pick up a draggable item, press the space bar. While dragging, use the arrow…" at bounding box center [650, 378] width 1300 height 664
click at [303, 22] on div "LN" at bounding box center [299, 22] width 12 height 17
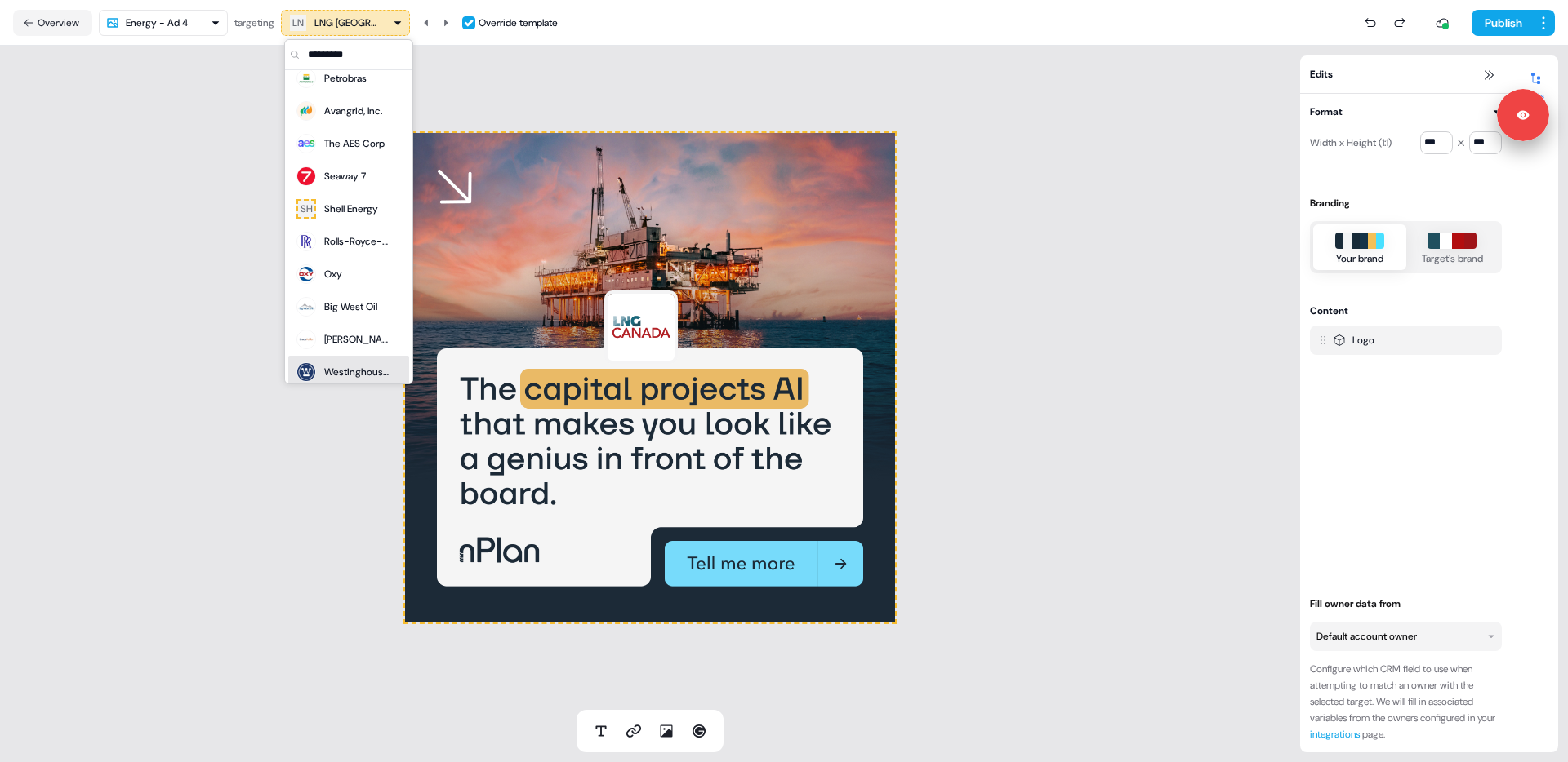
scroll to position [1348, 0]
click at [347, 219] on div "SH Shell Energy" at bounding box center [336, 210] width 83 height 22
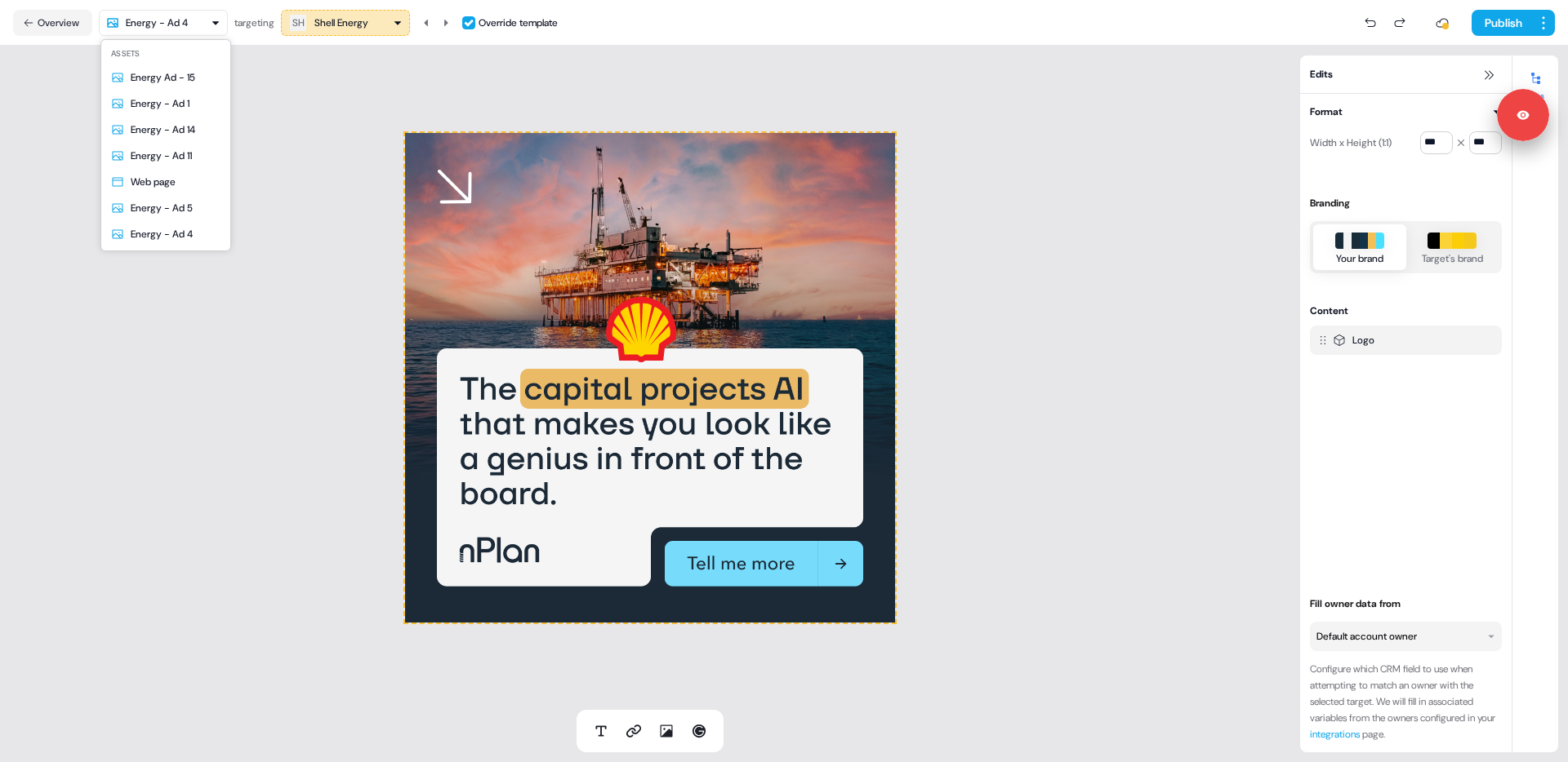
click at [206, 31] on html "Signed in as [PERSON_NAME] Sign out For the best experience switch devices to a…" at bounding box center [784, 381] width 1568 height 762
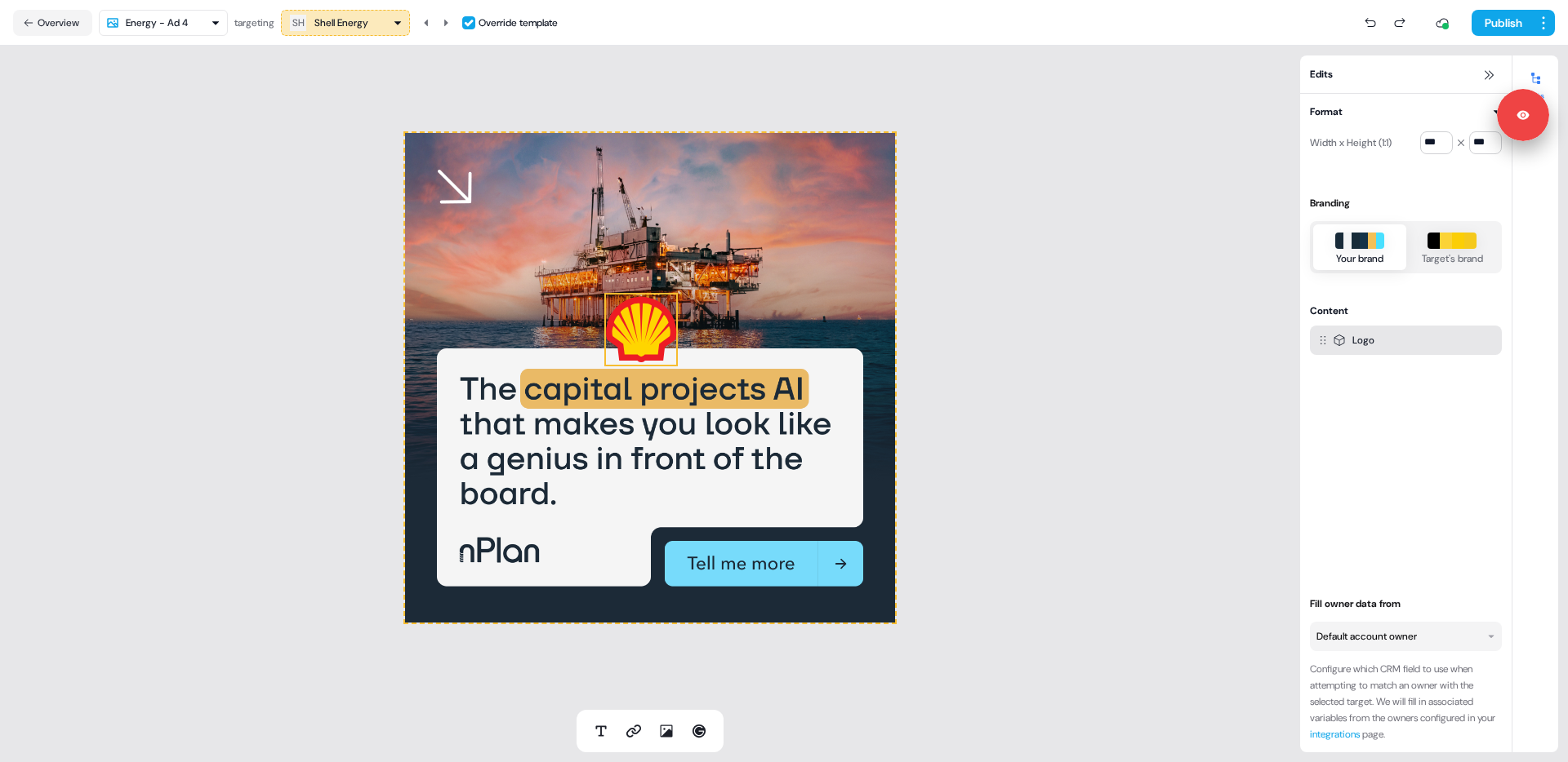
click at [654, 314] on html "Signed in as [PERSON_NAME] Sign out For the best experience switch devices to a…" at bounding box center [784, 381] width 1568 height 762
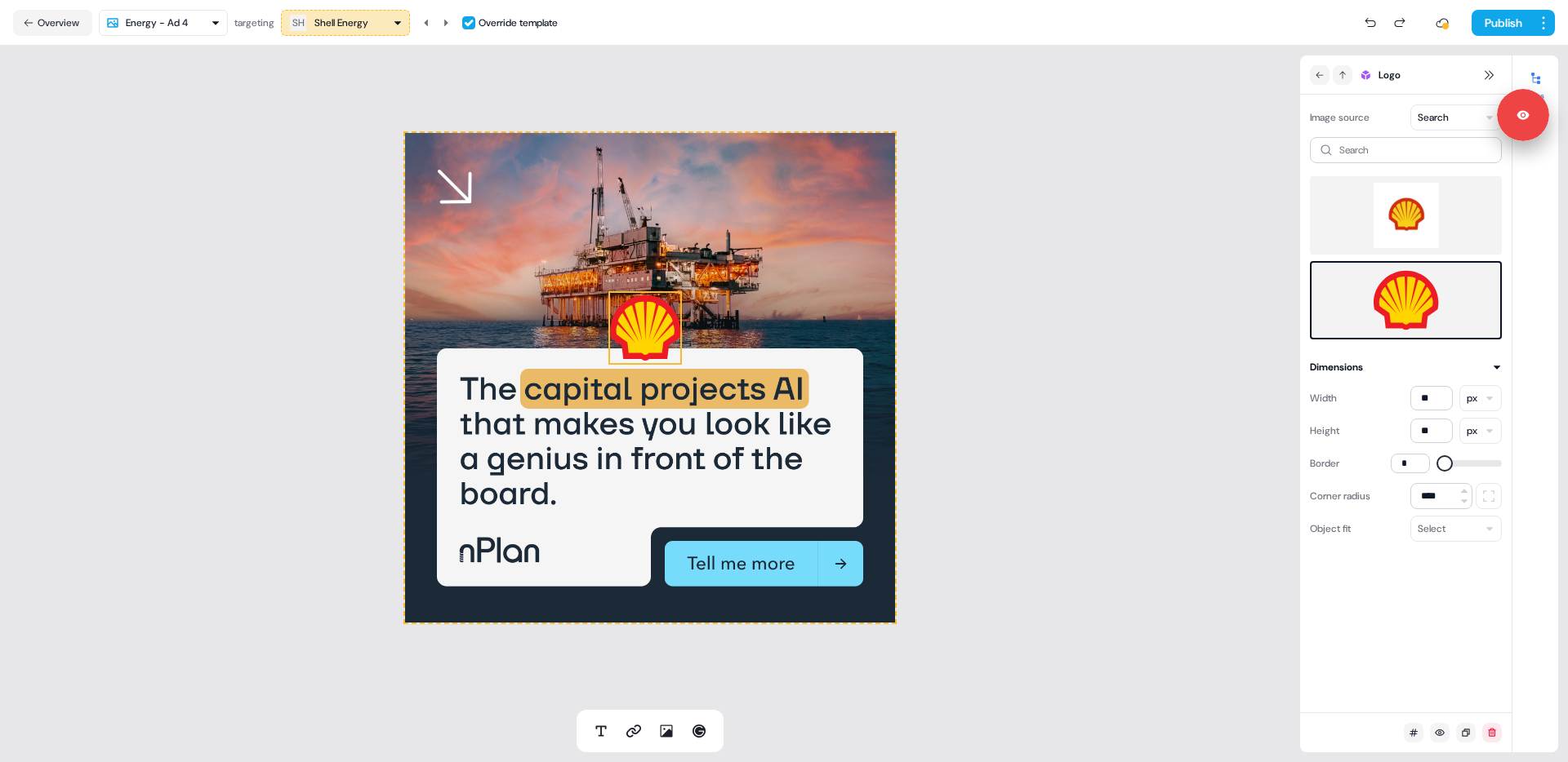
click at [1442, 205] on img at bounding box center [1406, 215] width 165 height 66
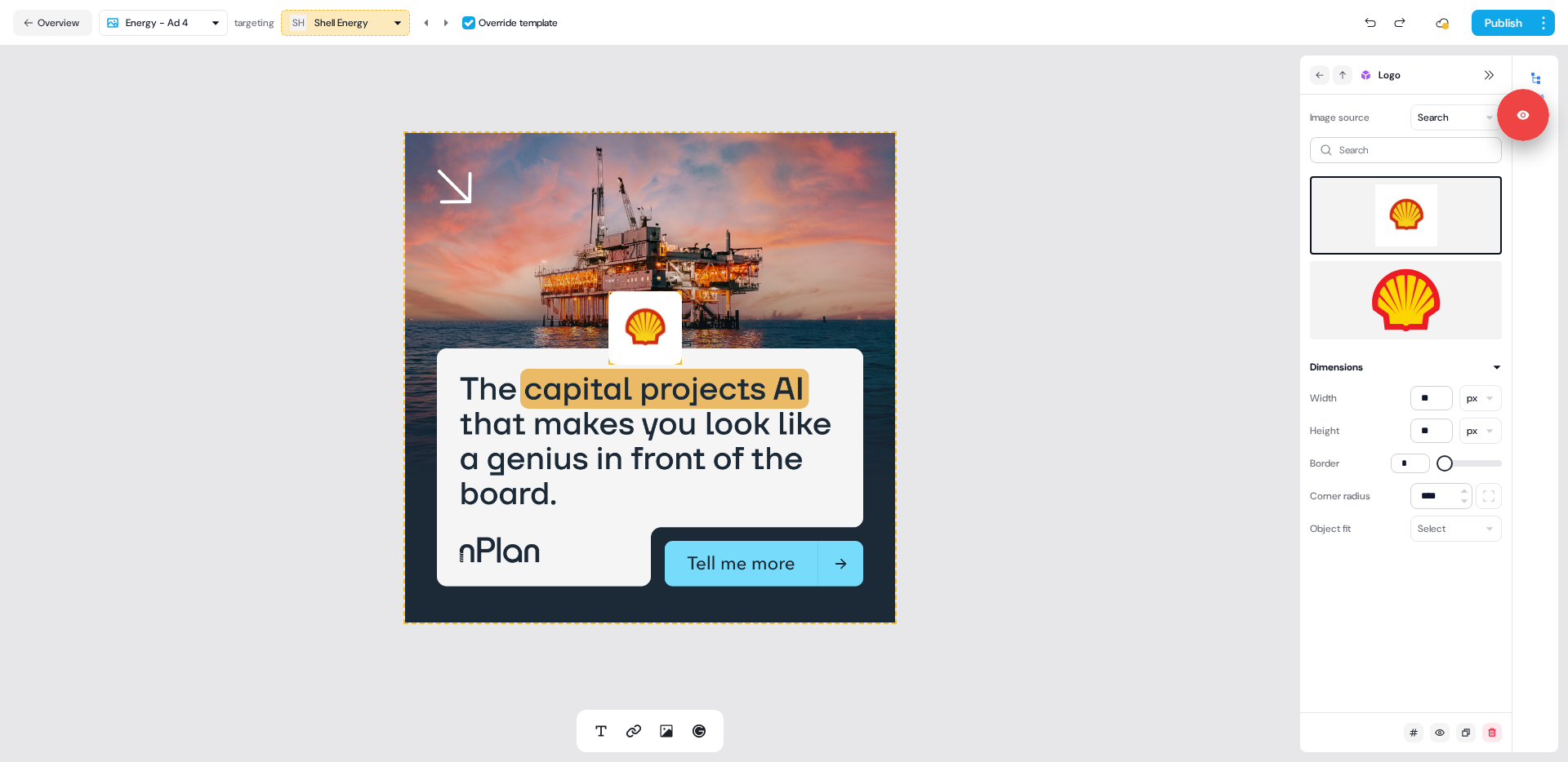
click at [1414, 213] on img at bounding box center [1406, 215] width 162 height 62
click at [1403, 296] on img at bounding box center [1406, 300] width 165 height 66
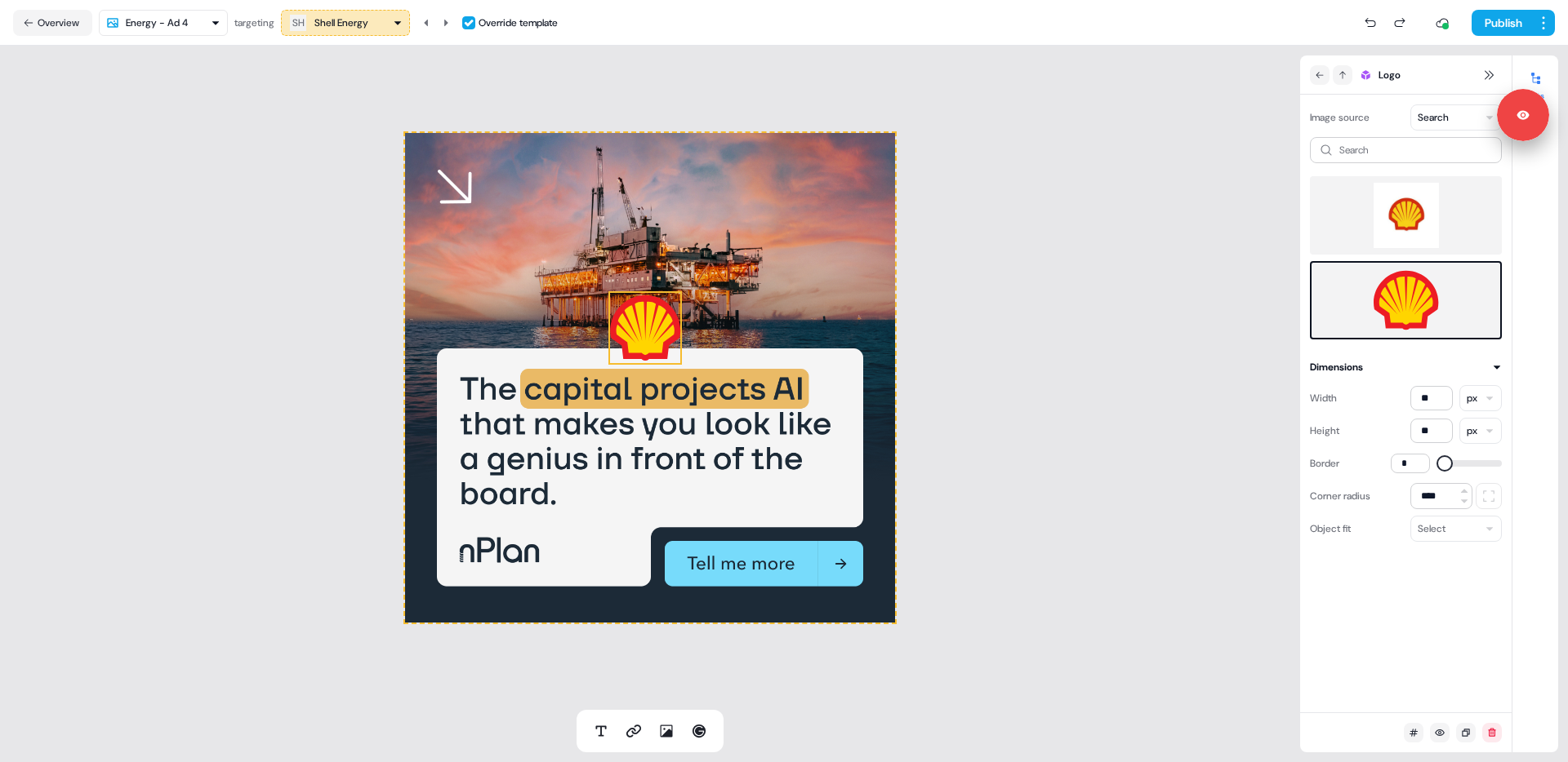
click at [207, 32] on html "Signed in as [PERSON_NAME] Sign out For the best experience switch devices to a…" at bounding box center [784, 381] width 1568 height 762
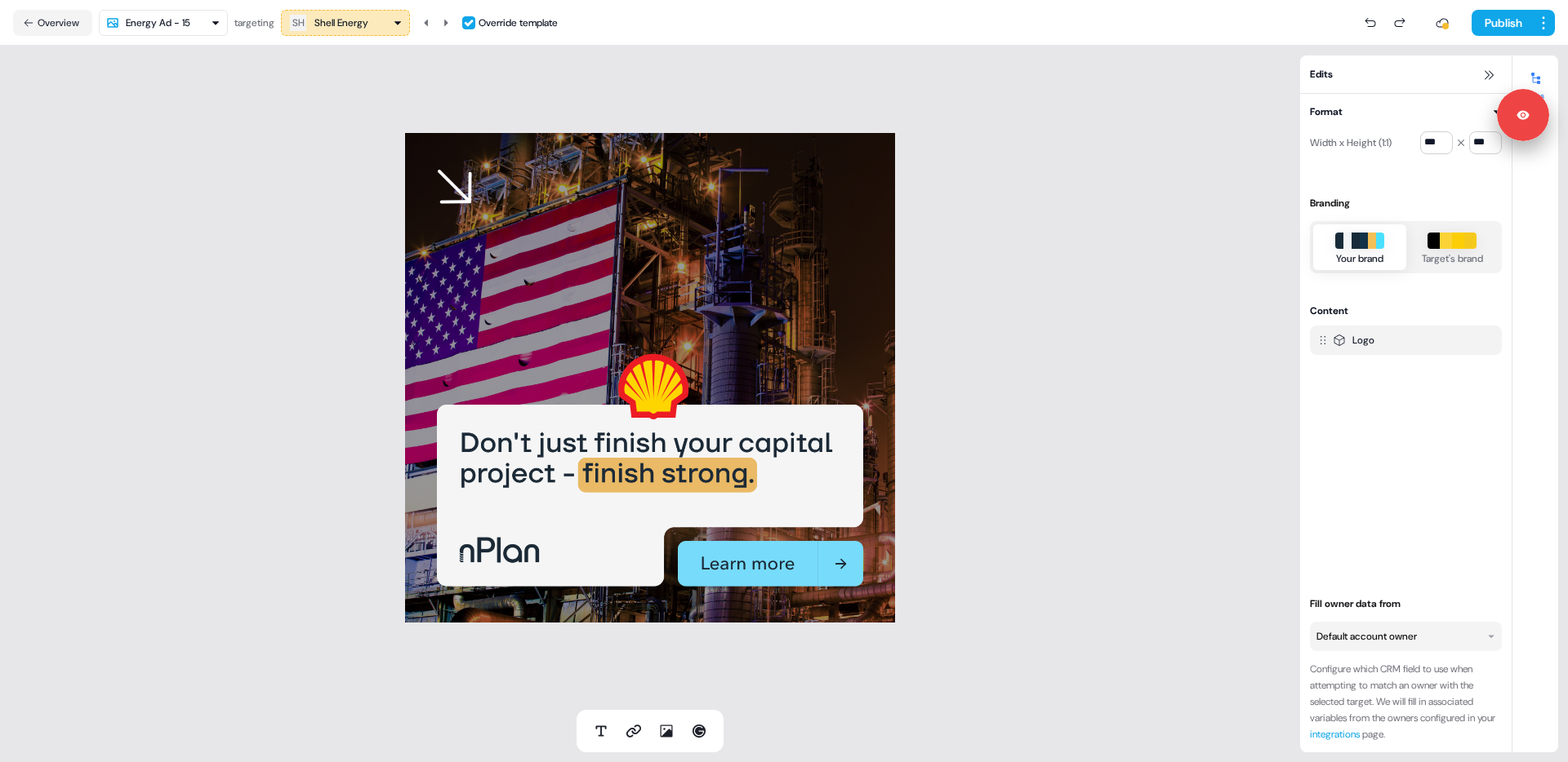
click at [166, 29] on html "Signed in as [PERSON_NAME] Sign out For the best experience switch devices to a…" at bounding box center [784, 381] width 1568 height 762
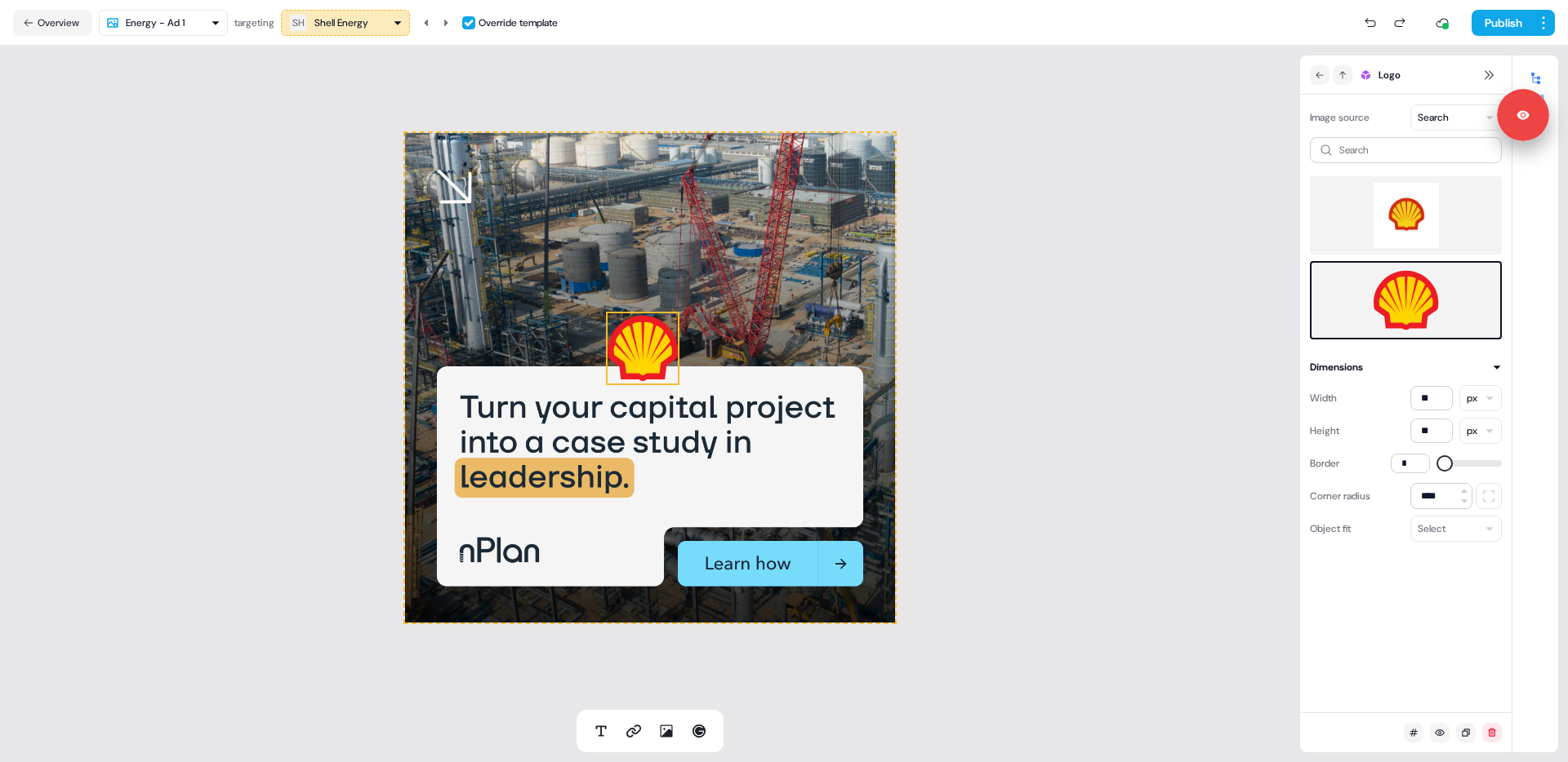
click at [199, 22] on html "Signed in as [PERSON_NAME] Sign out For the best experience switch devices to a…" at bounding box center [784, 381] width 1568 height 762
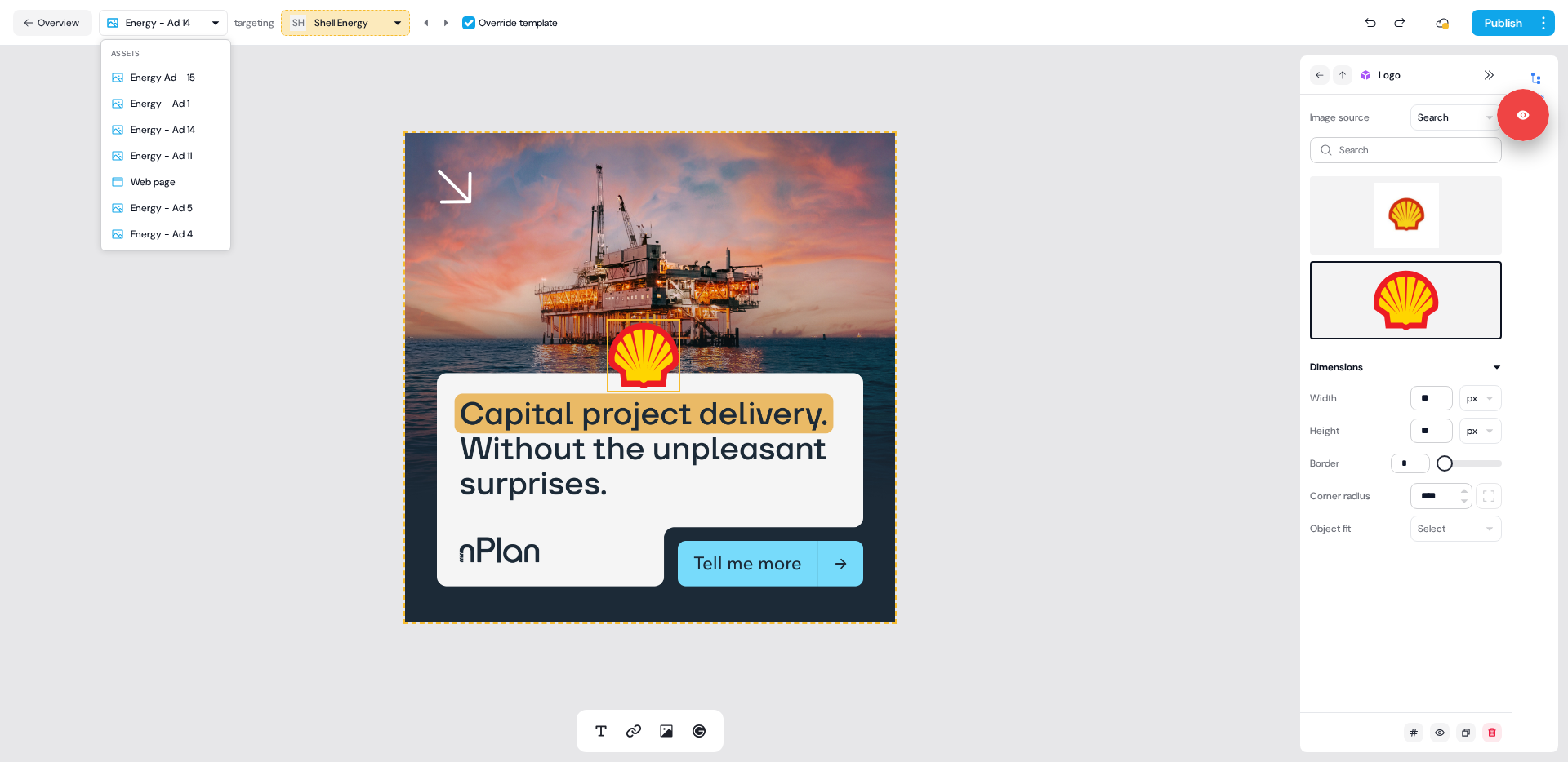
click at [154, 24] on html "Signed in as [PERSON_NAME] Sign out For the best experience switch devices to a…" at bounding box center [784, 381] width 1568 height 762
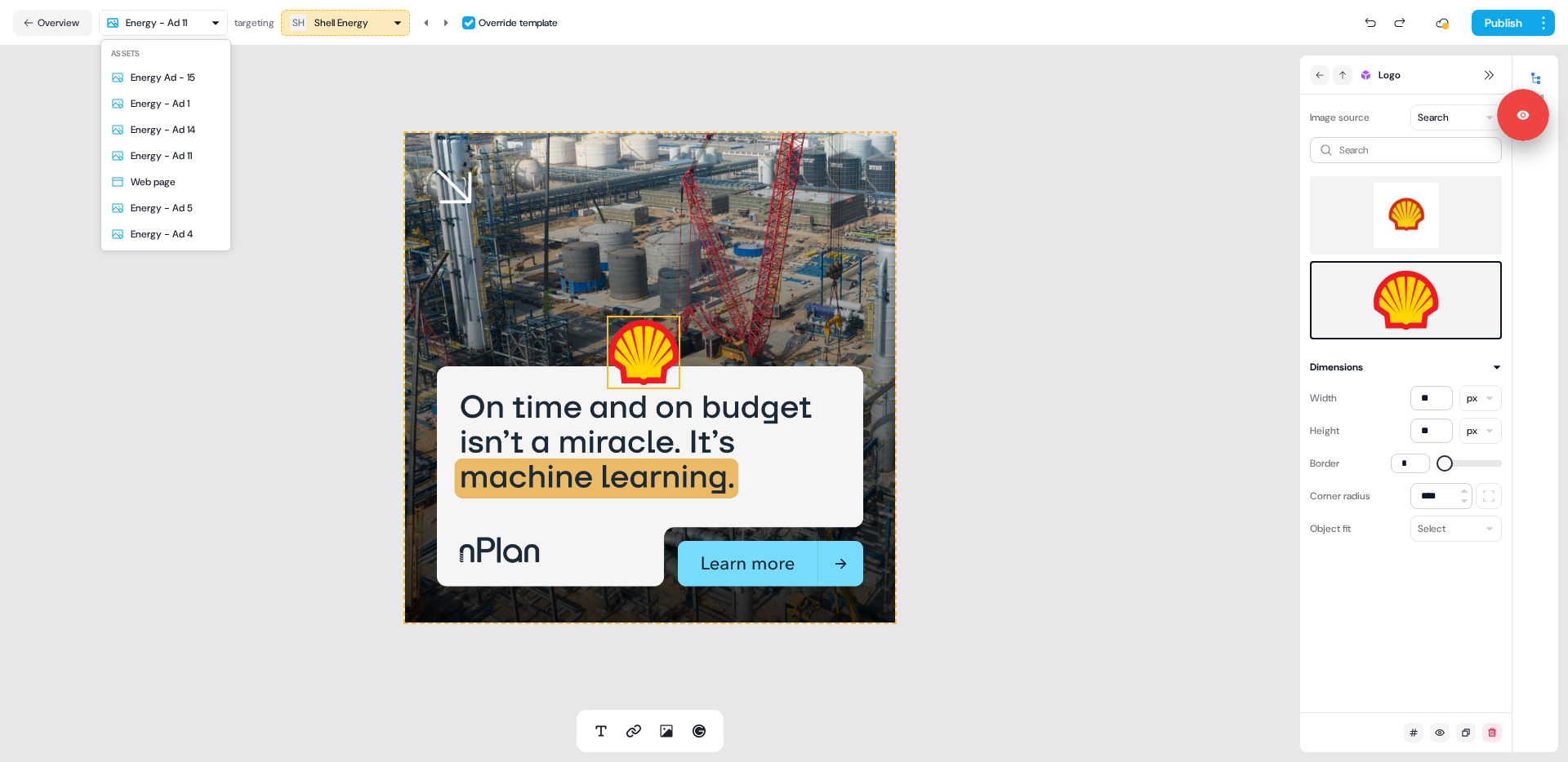
click at [166, 31] on html "Signed in as [PERSON_NAME] Sign out For the best experience switch devices to a…" at bounding box center [784, 381] width 1568 height 762
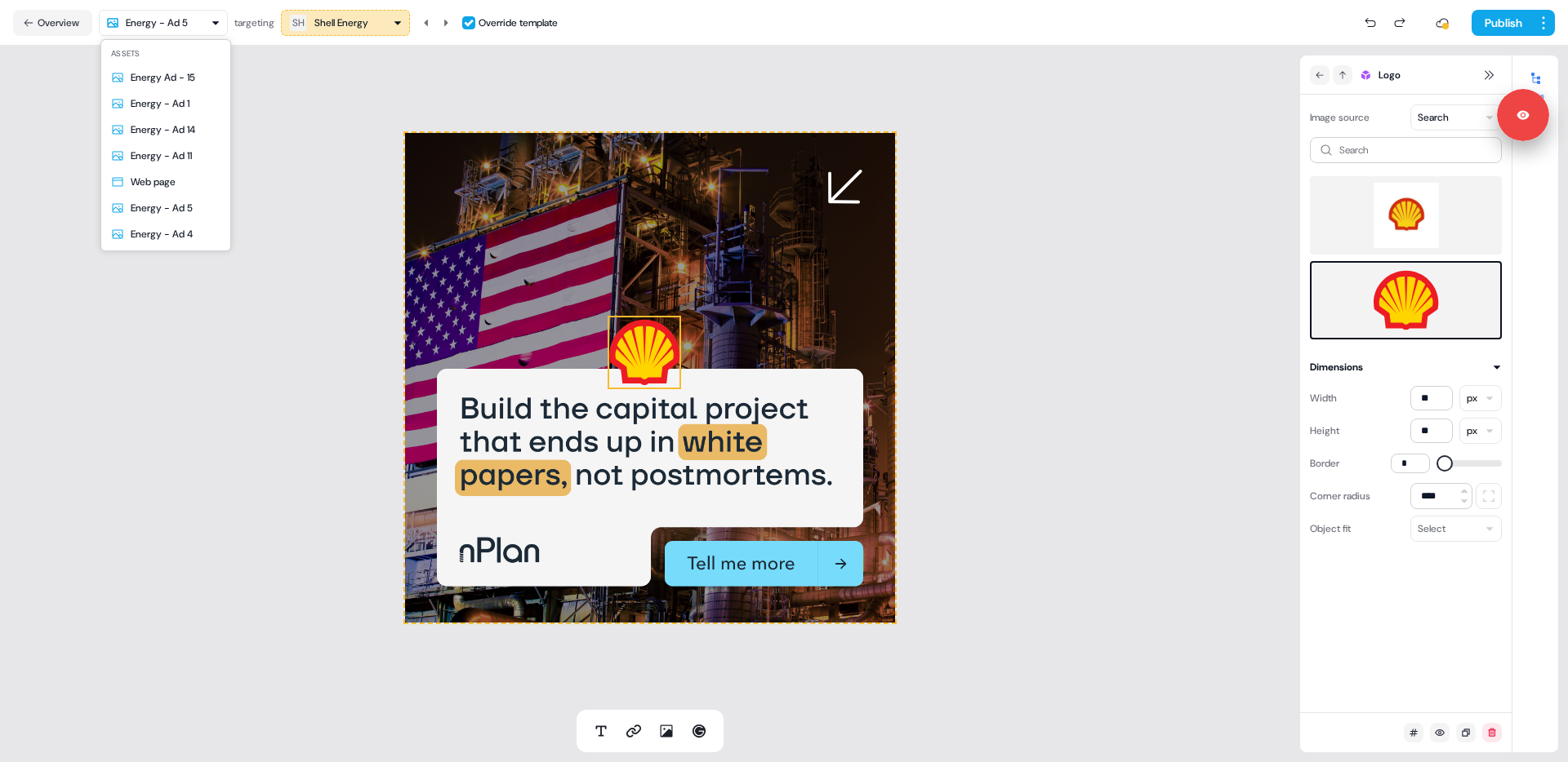
click at [172, 24] on html "Signed in as [PERSON_NAME] Sign out For the best experience switch devices to a…" at bounding box center [784, 381] width 1568 height 762
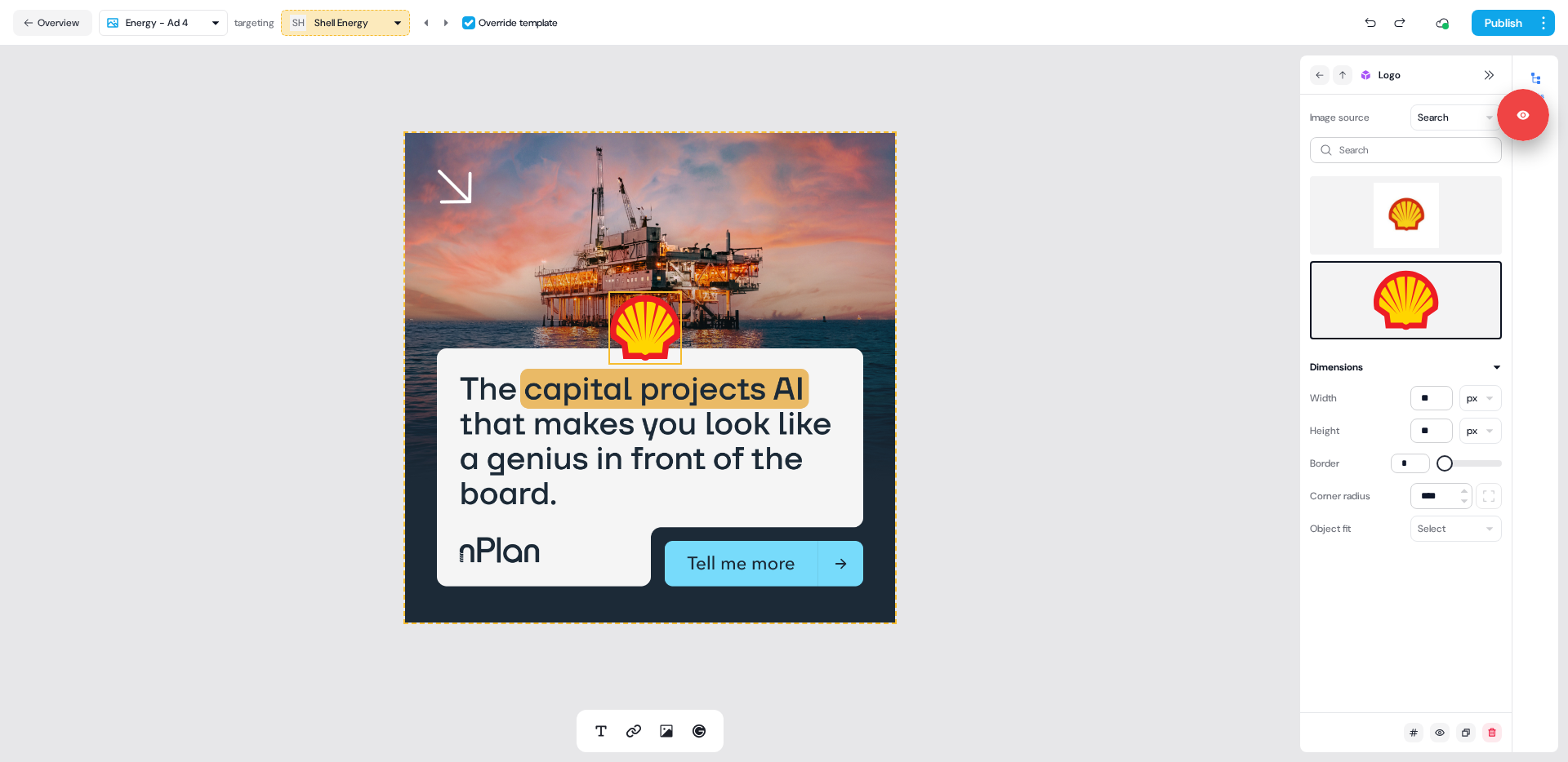
click at [368, 23] on div "Shell Energy" at bounding box center [341, 22] width 54 height 17
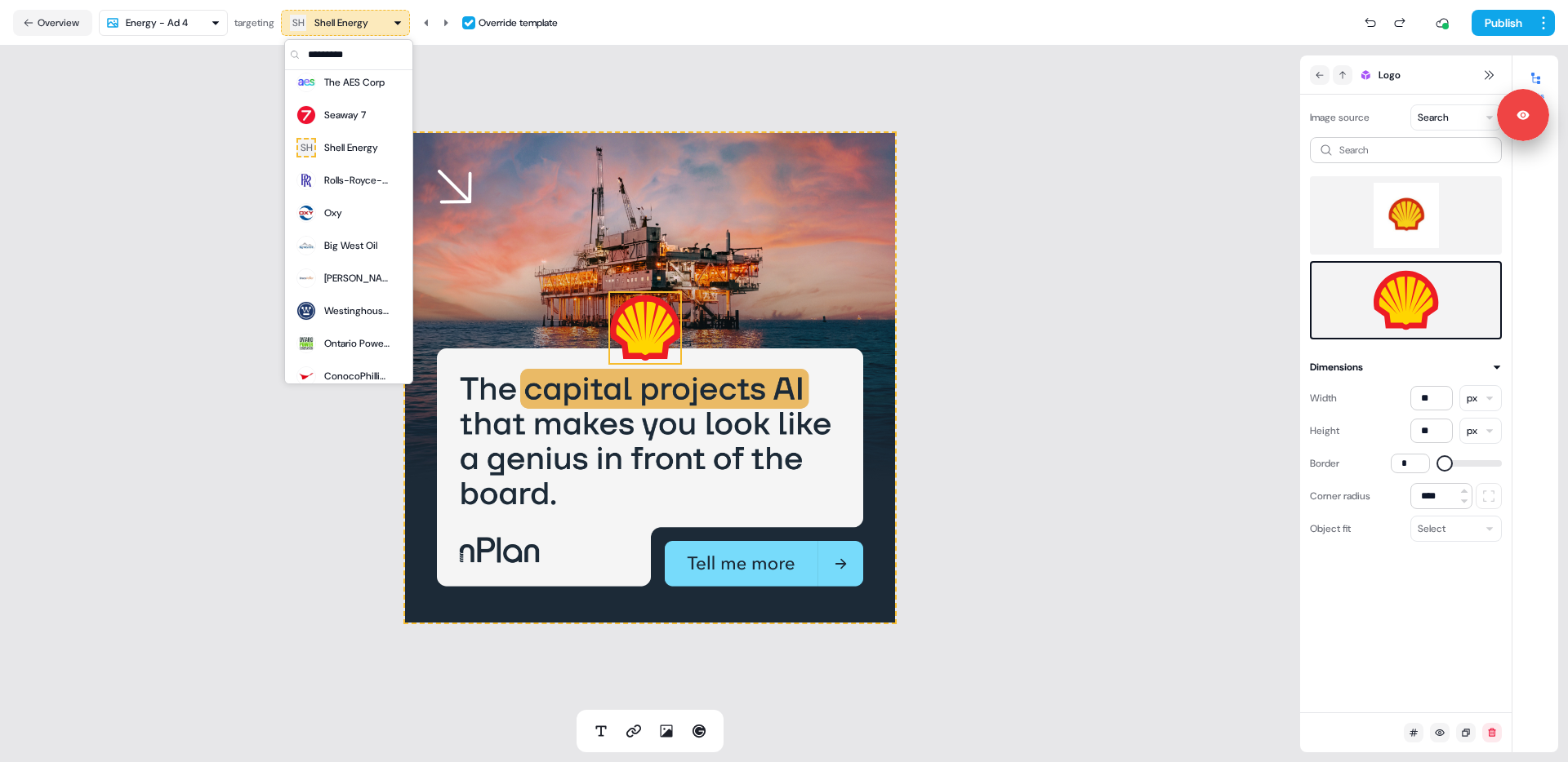
scroll to position [1456, 0]
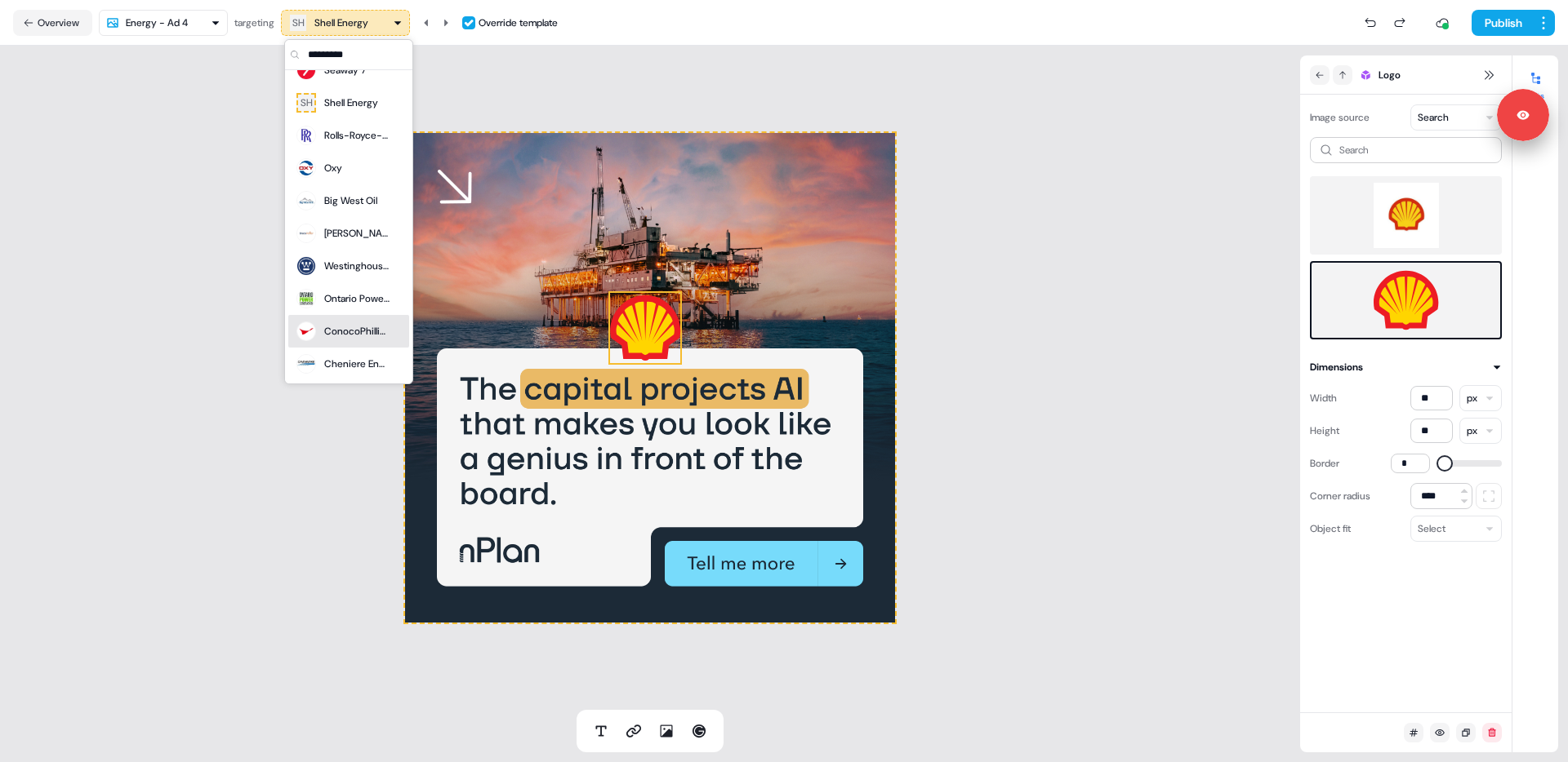
click at [165, 225] on div "To pick up a draggable item, press the space bar. While dragging, use the arrow…" at bounding box center [650, 378] width 1300 height 664
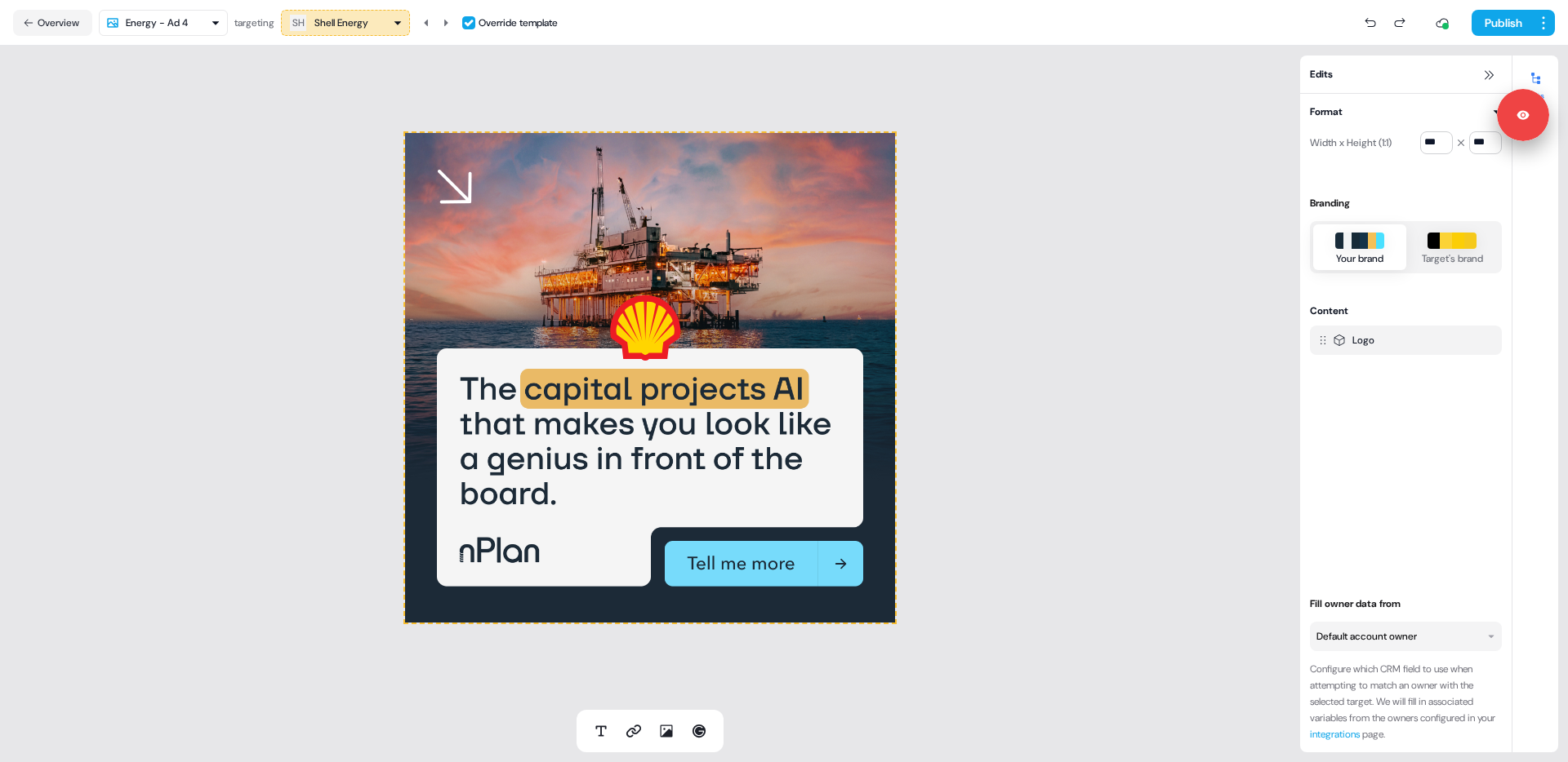
click at [1238, 93] on div "To pick up a draggable item, press the space bar. While dragging, use the arrow…" at bounding box center [650, 378] width 1300 height 664
click at [1510, 18] on button "Publish" at bounding box center [1501, 22] width 61 height 26
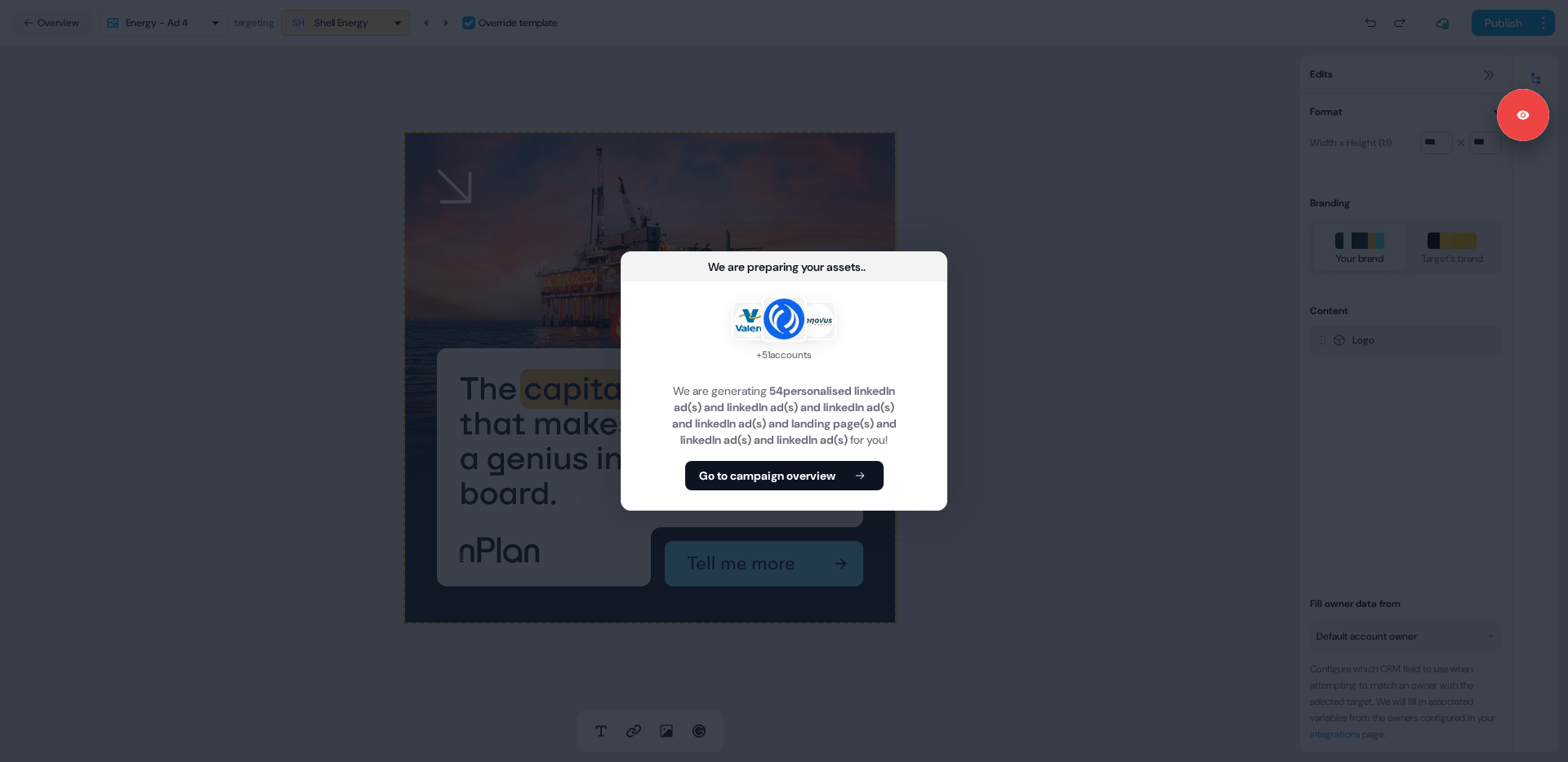
drag, startPoint x: 790, startPoint y: 477, endPoint x: 619, endPoint y: 462, distance: 171.7
click at [784, 476] on b "Go to campaign overview" at bounding box center [766, 475] width 136 height 17
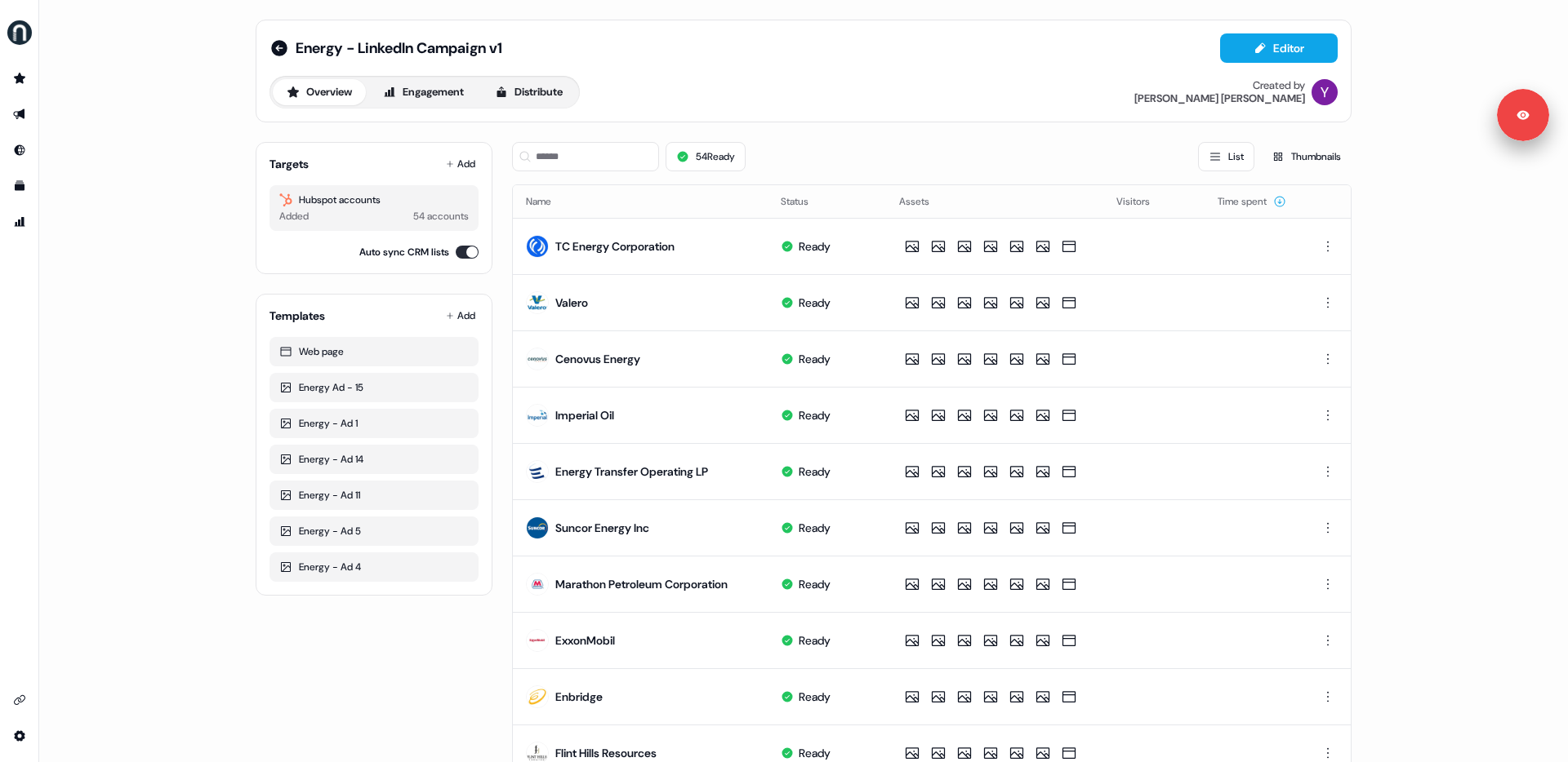
click at [186, 186] on div "Energy - LinkedIn Campaign v1 Editor Overview Engagement Distribute Created by …" at bounding box center [804, 381] width 1529 height 762
click at [501, 89] on icon at bounding box center [501, 92] width 13 height 13
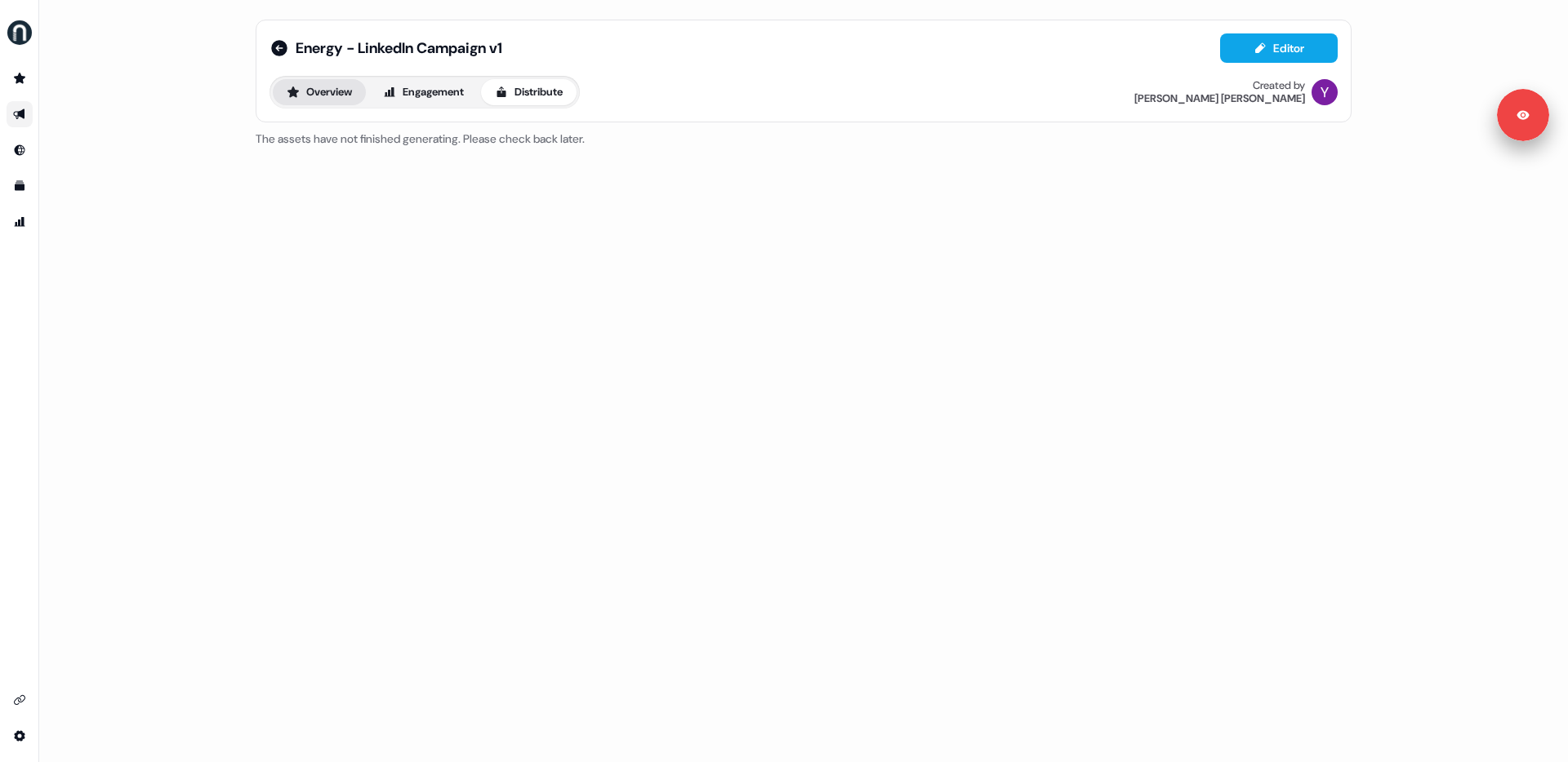
click at [335, 90] on button "Overview" at bounding box center [319, 92] width 93 height 26
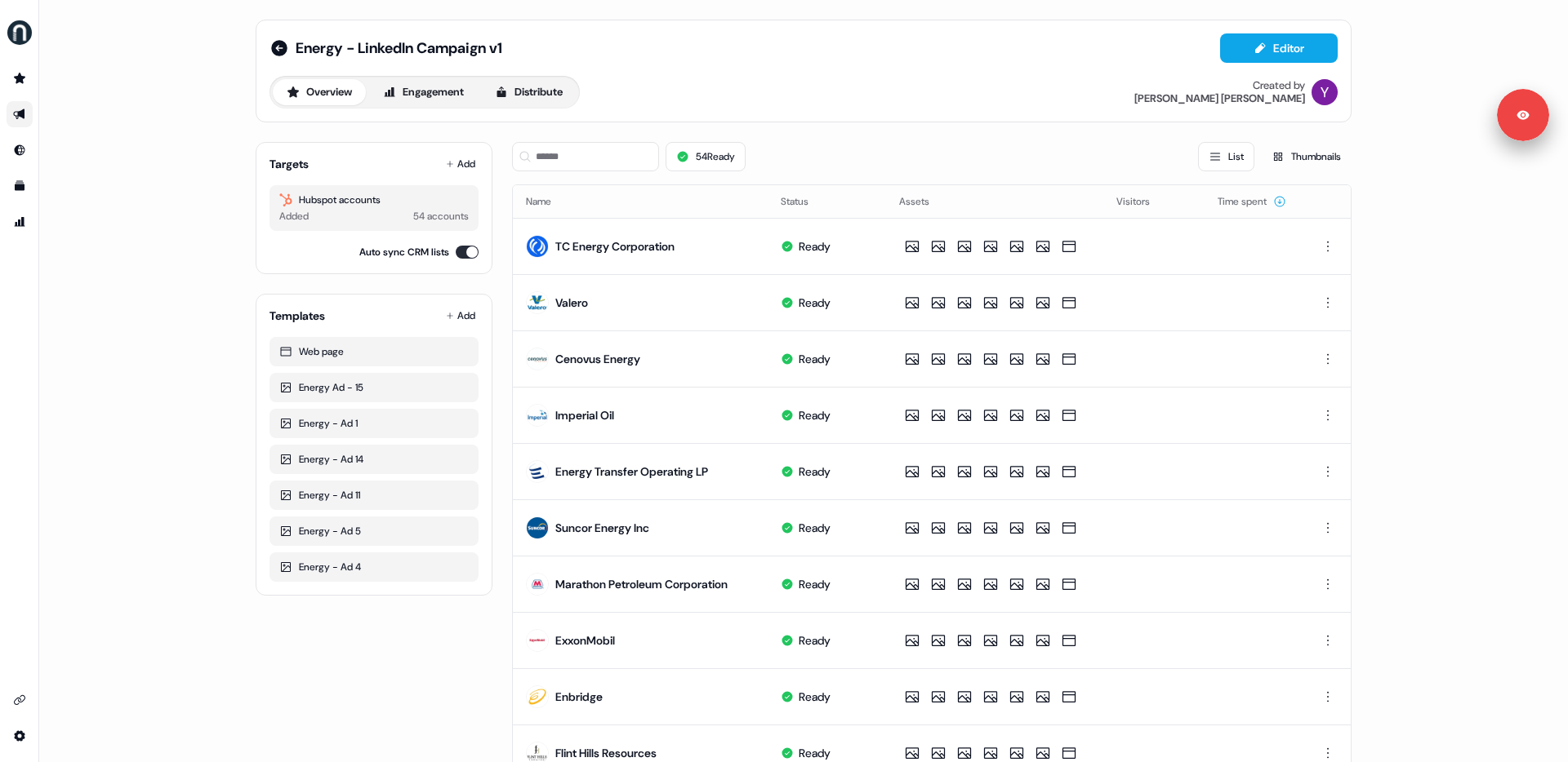
click at [855, 114] on div "Energy - LinkedIn Campaign v1 Editor Overview Engagement Distribute Created by …" at bounding box center [804, 70] width 1096 height 103
click at [525, 86] on button "Distribute" at bounding box center [529, 92] width 96 height 26
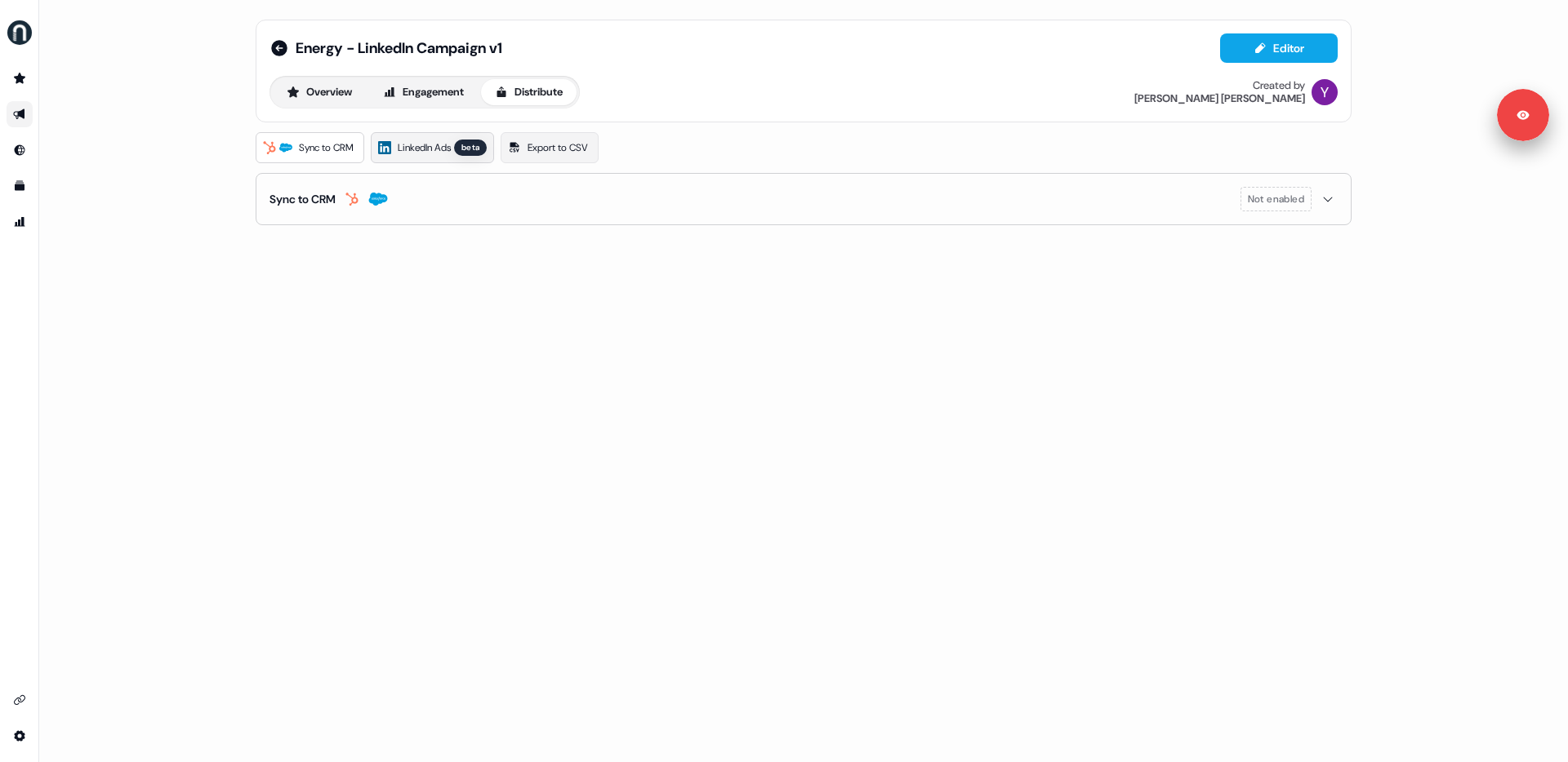
click at [398, 141] on link "LinkedIn Ads beta" at bounding box center [433, 148] width 123 height 31
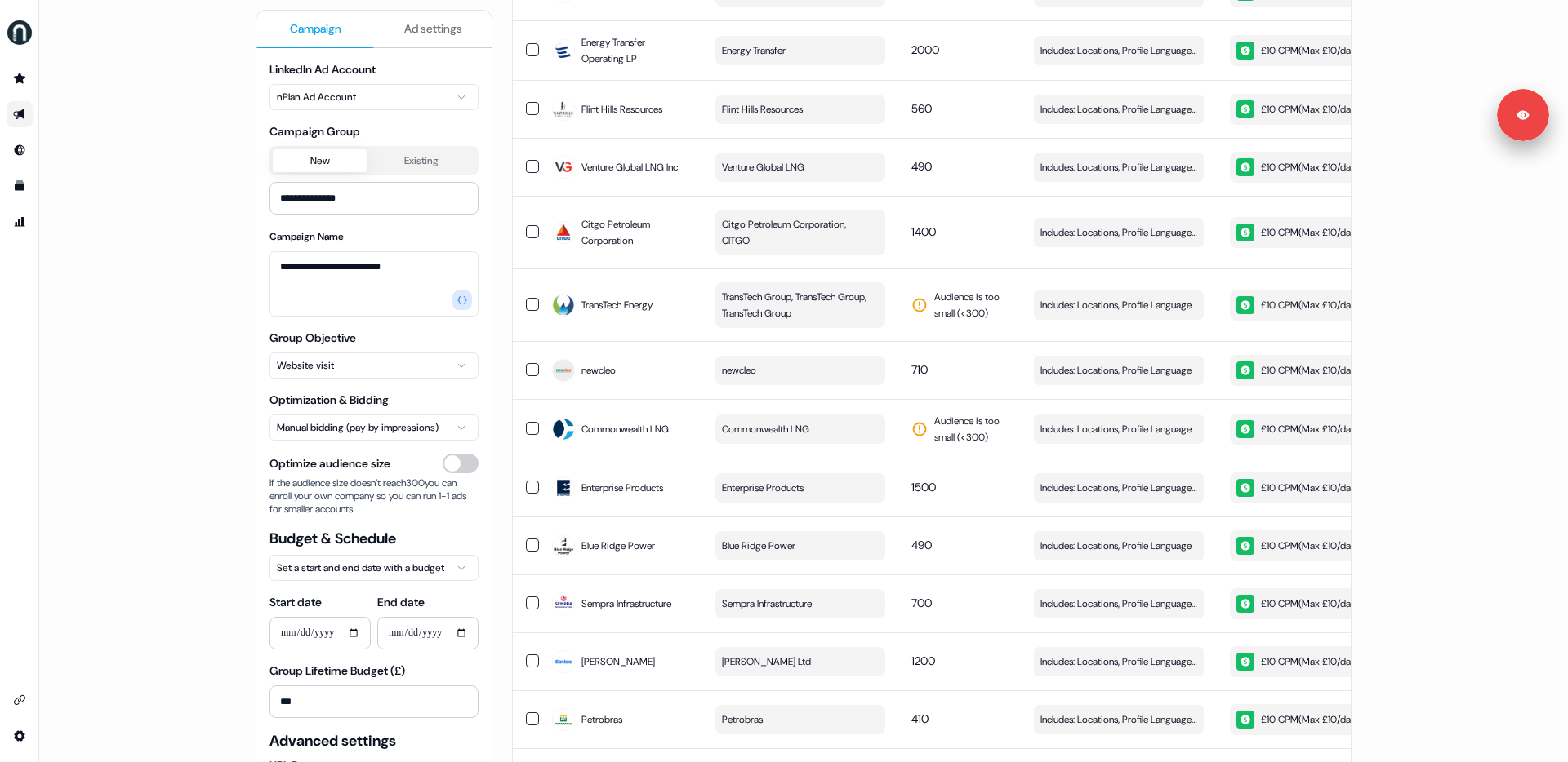
click at [417, 31] on span "Ad settings" at bounding box center [433, 28] width 58 height 17
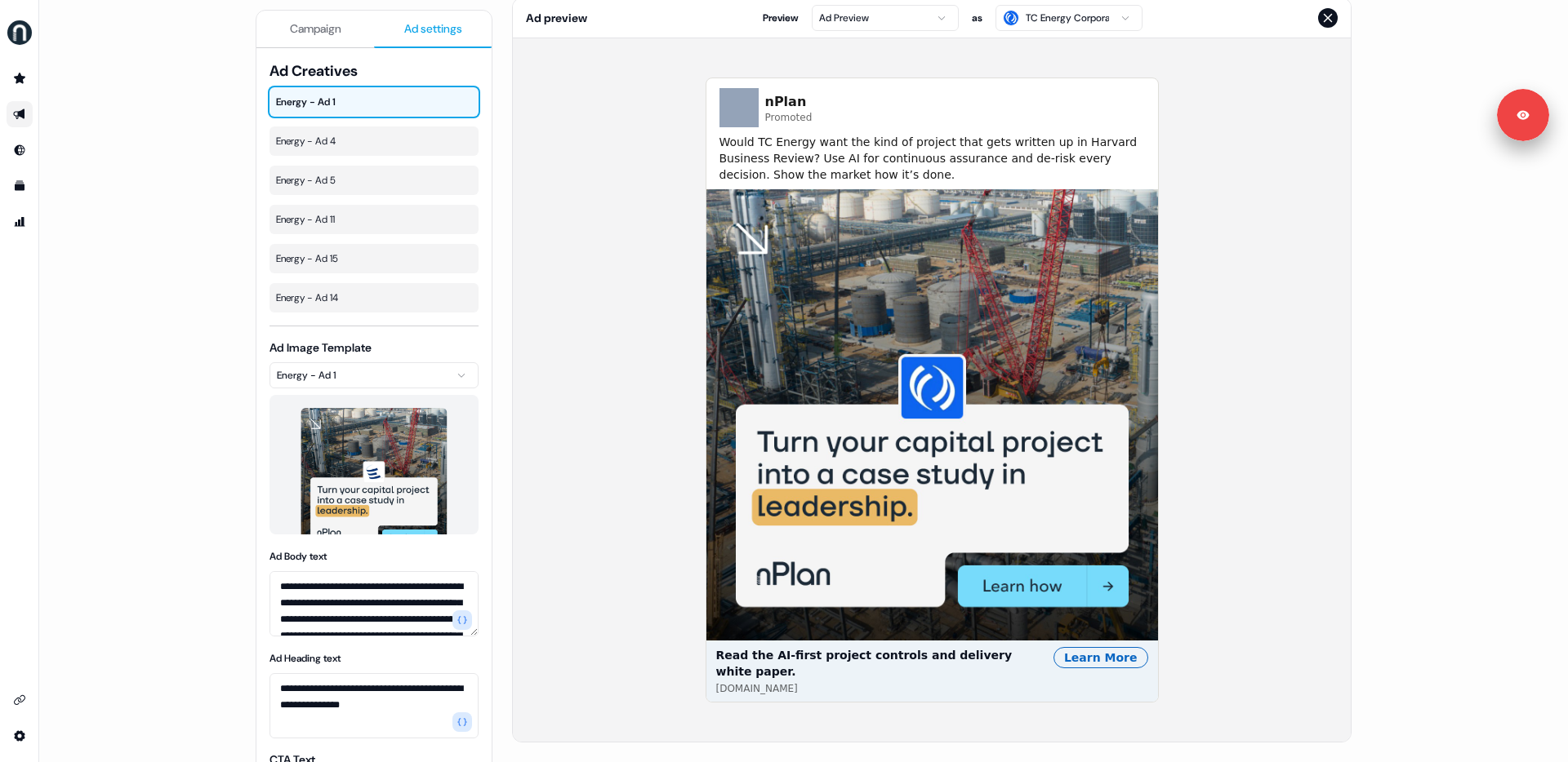
scroll to position [163, 0]
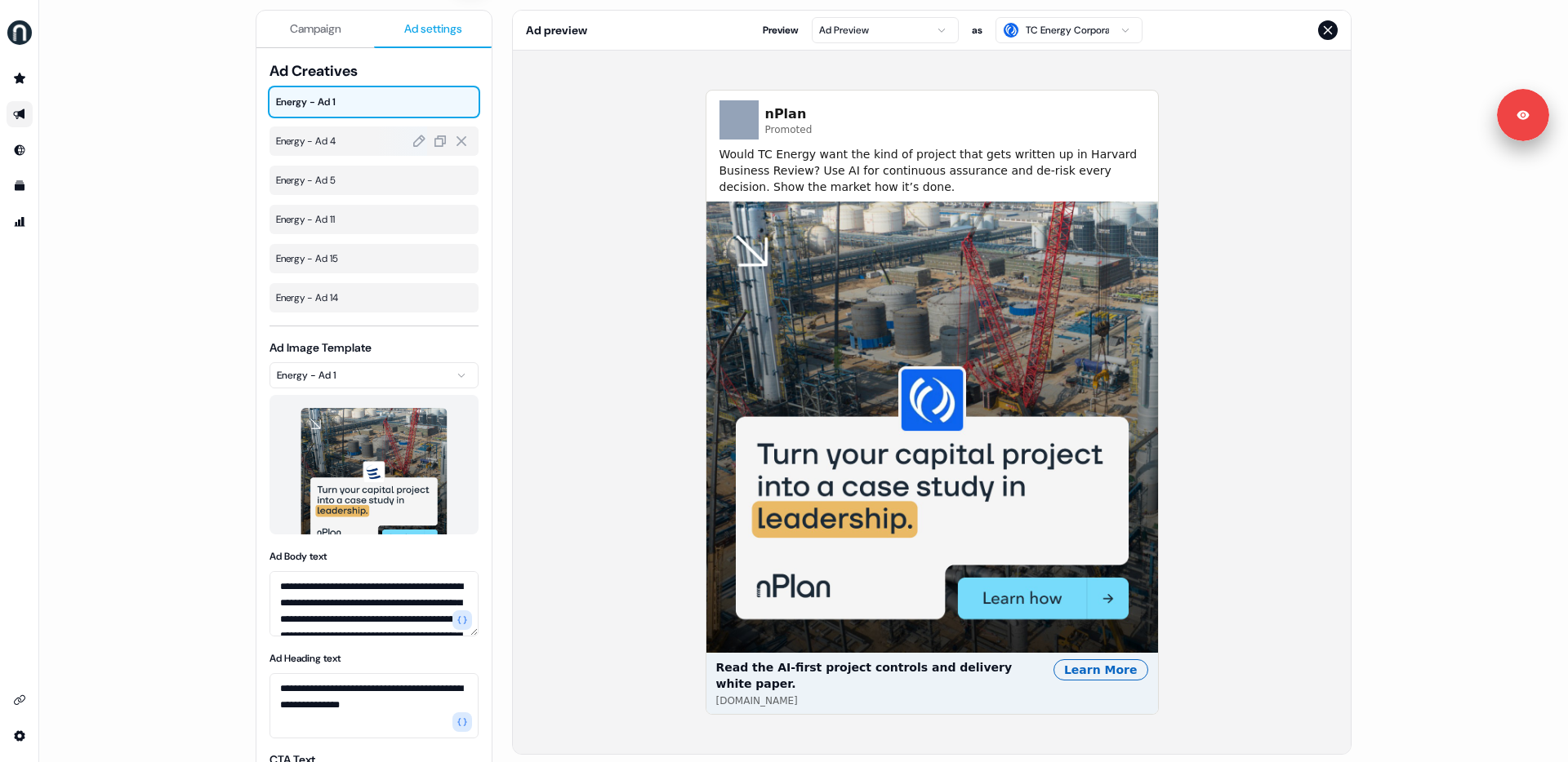
click at [340, 142] on span "Energy - Ad 4" at bounding box center [374, 141] width 196 height 17
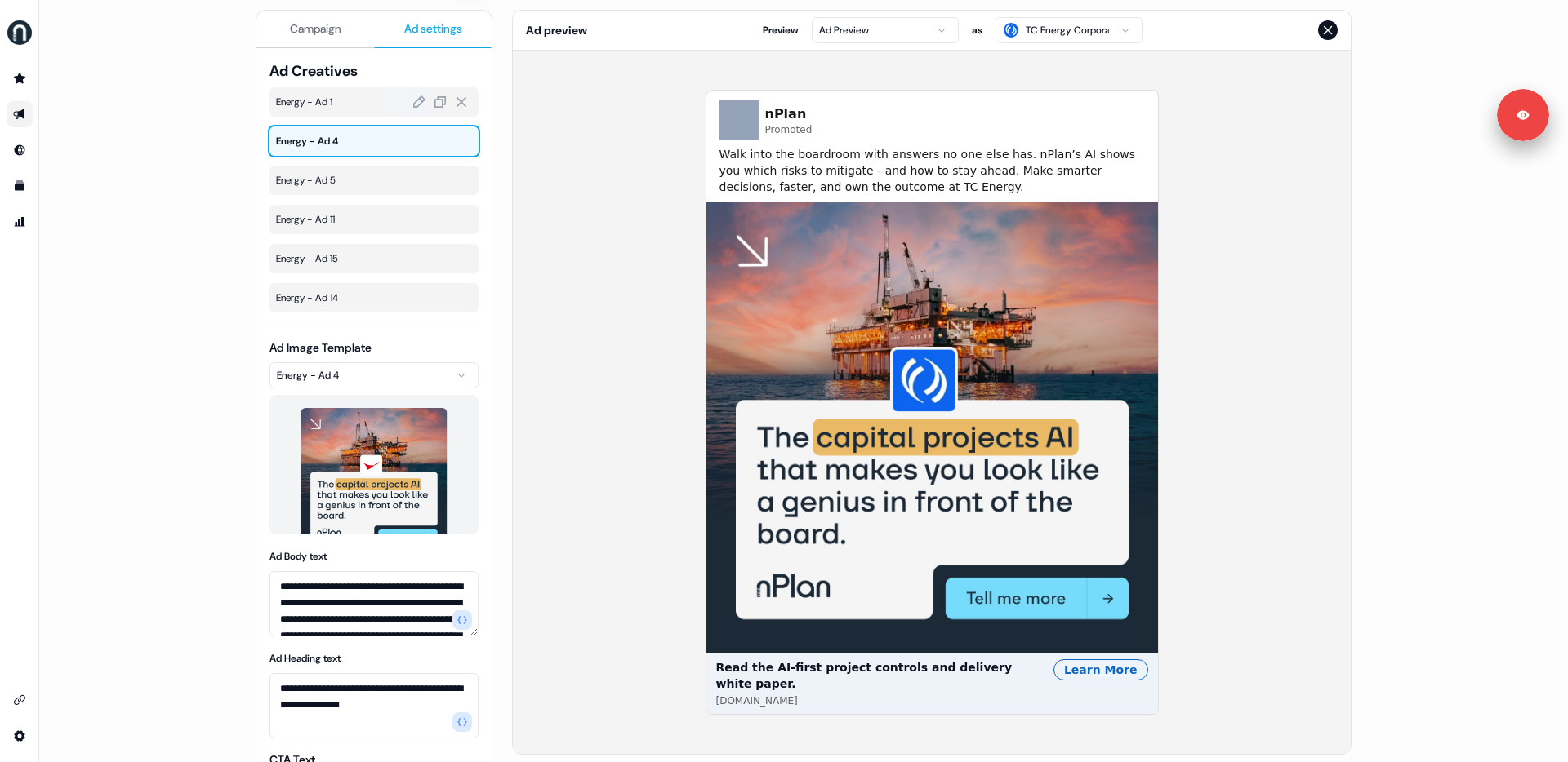
click at [346, 104] on span "Energy - Ad 1" at bounding box center [374, 102] width 196 height 17
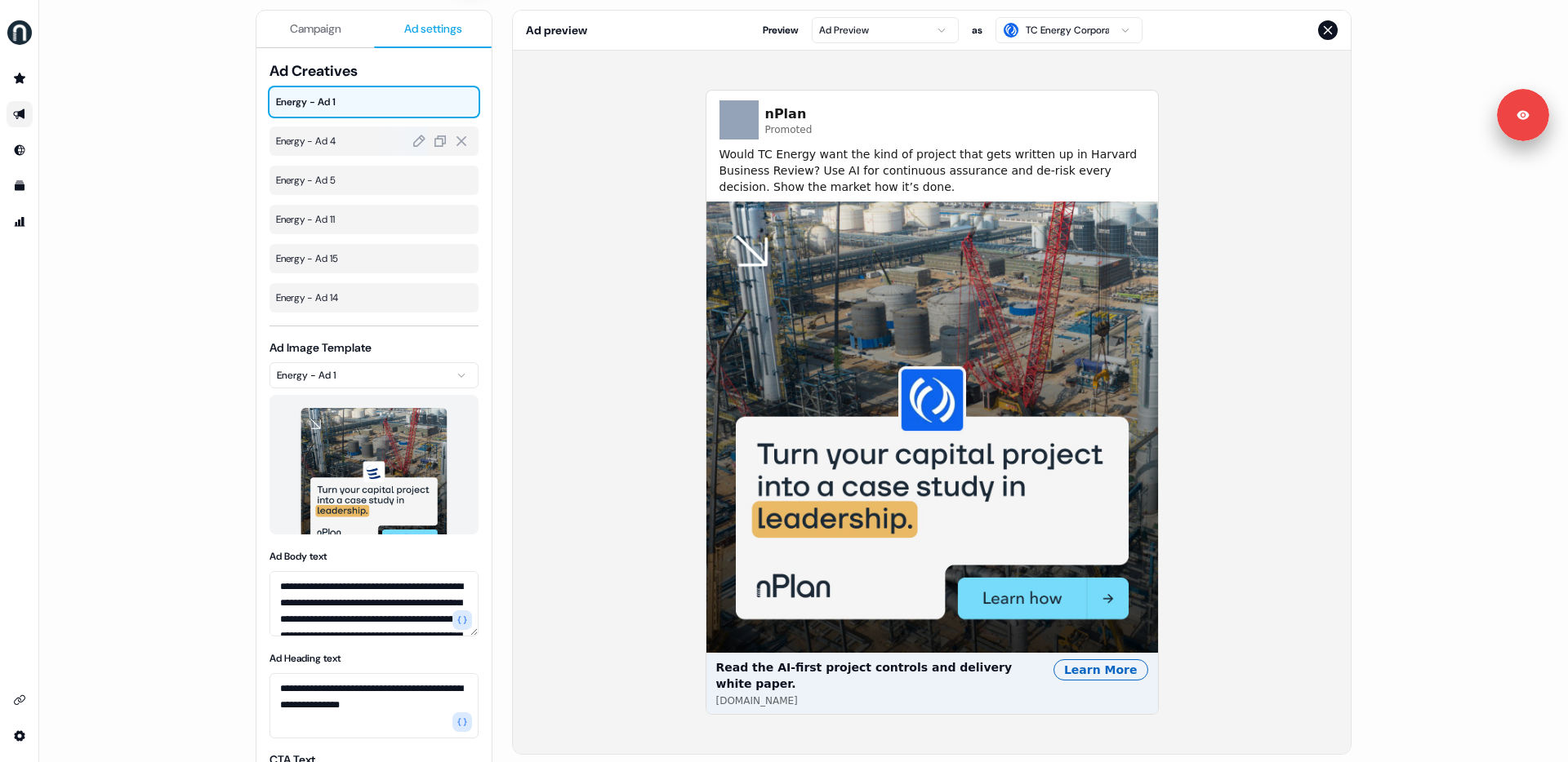
click at [346, 142] on span "Energy - Ad 4" at bounding box center [374, 141] width 196 height 17
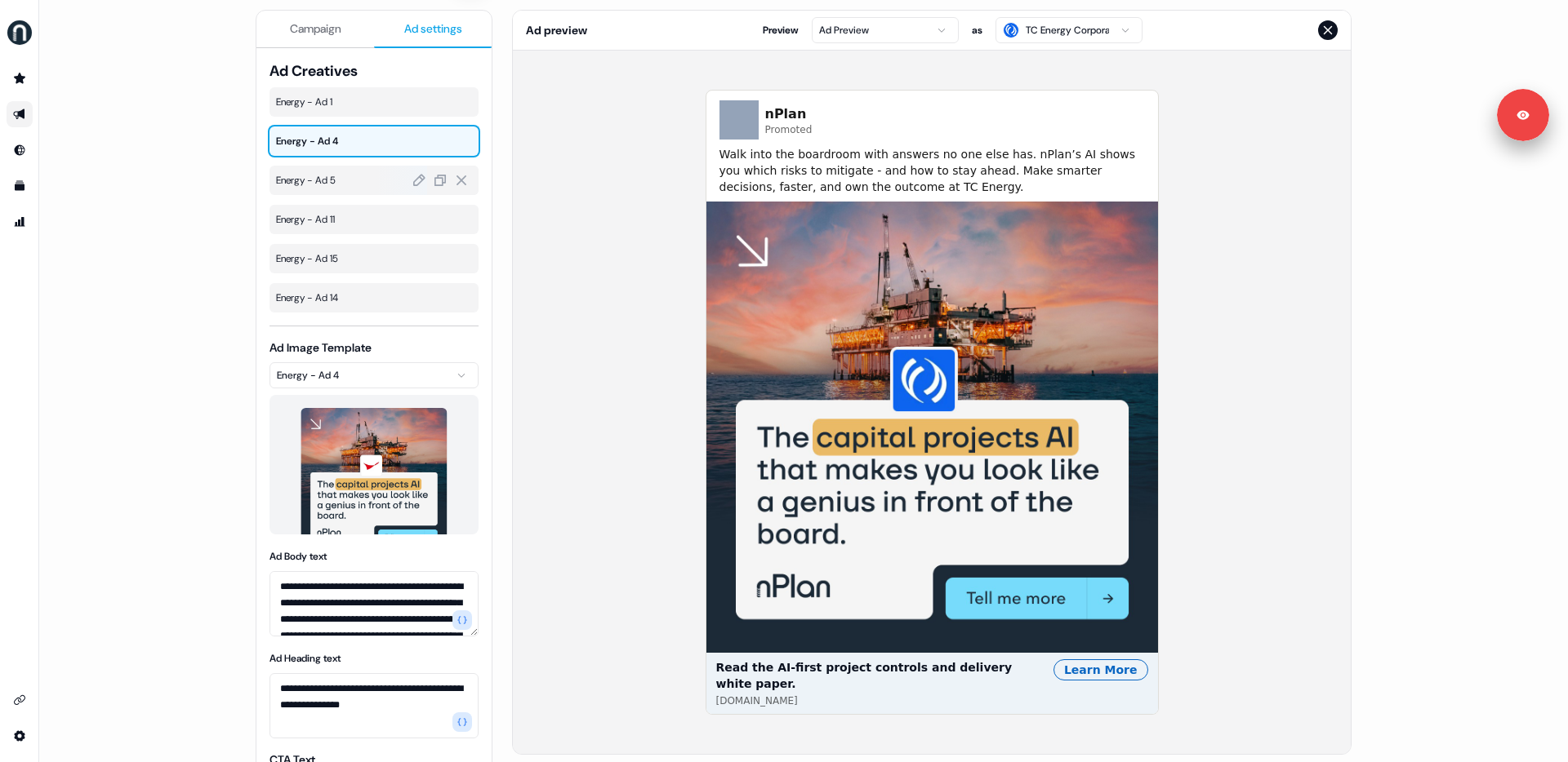
click at [346, 181] on span "Energy - Ad 5" at bounding box center [374, 180] width 196 height 17
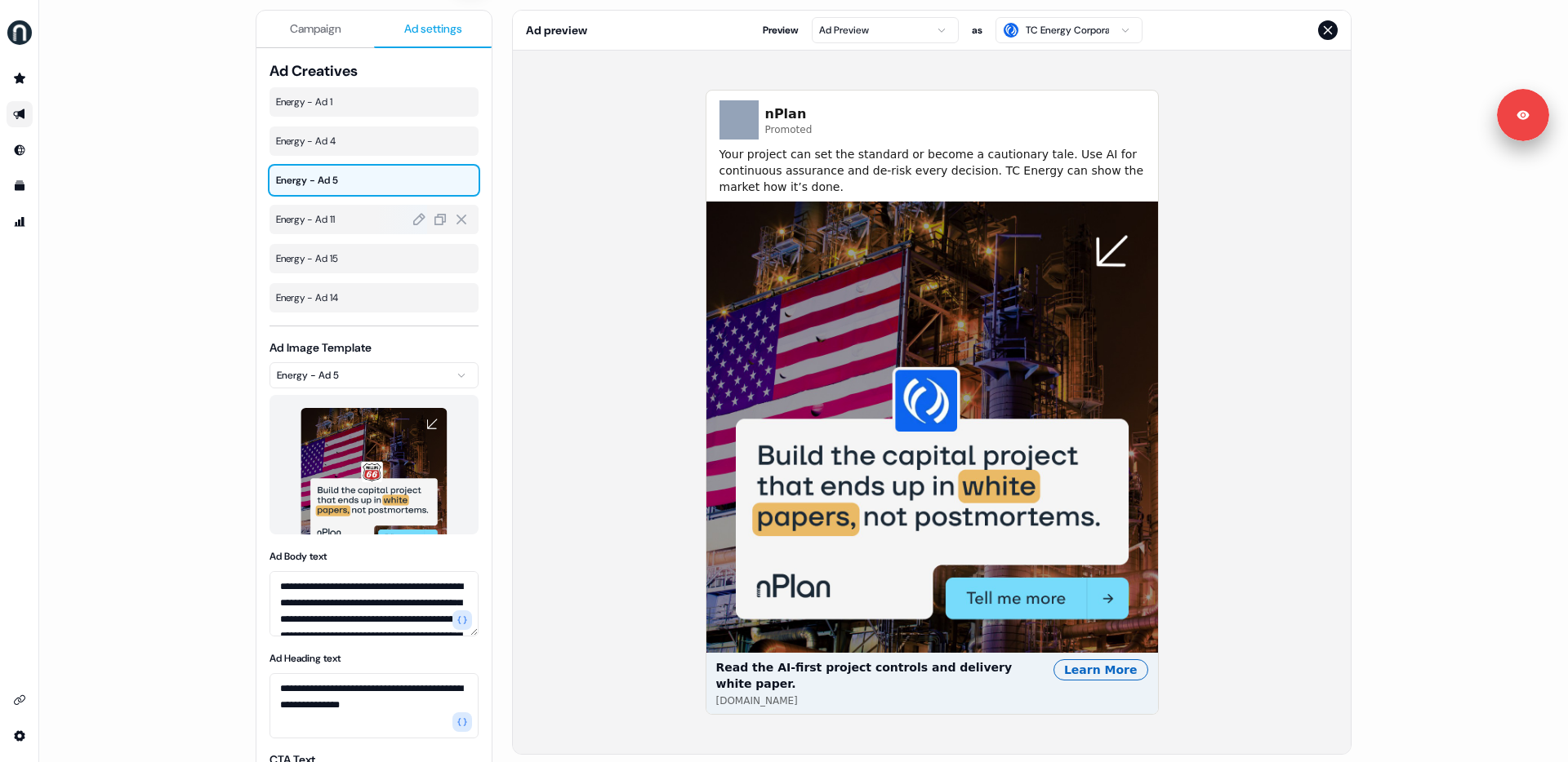
drag, startPoint x: 346, startPoint y: 213, endPoint x: 344, endPoint y: 224, distance: 11.2
click at [345, 214] on span "Energy - Ad 11" at bounding box center [374, 219] width 196 height 17
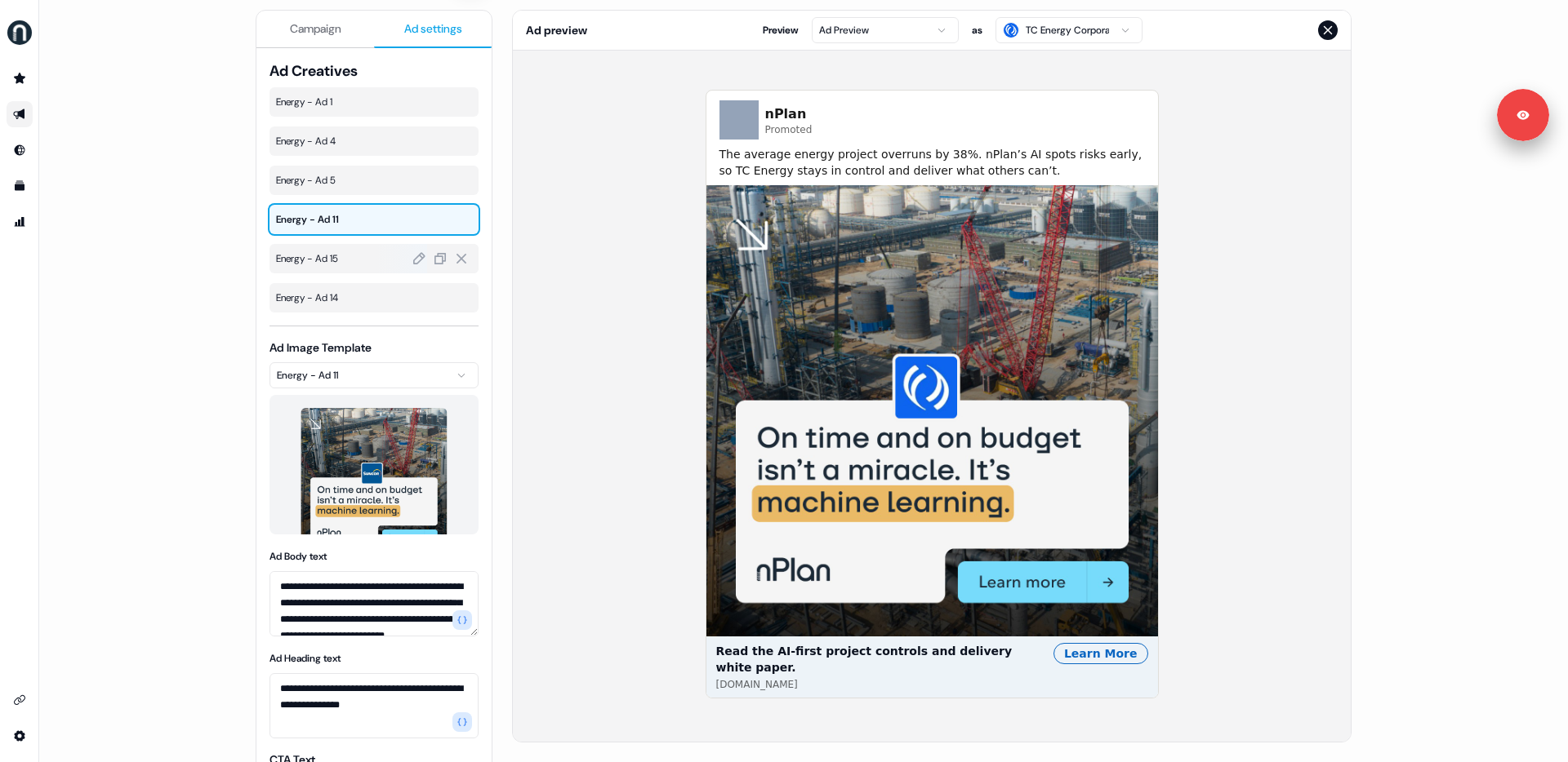
click at [344, 247] on div "Energy - Ad 15" at bounding box center [374, 258] width 209 height 29
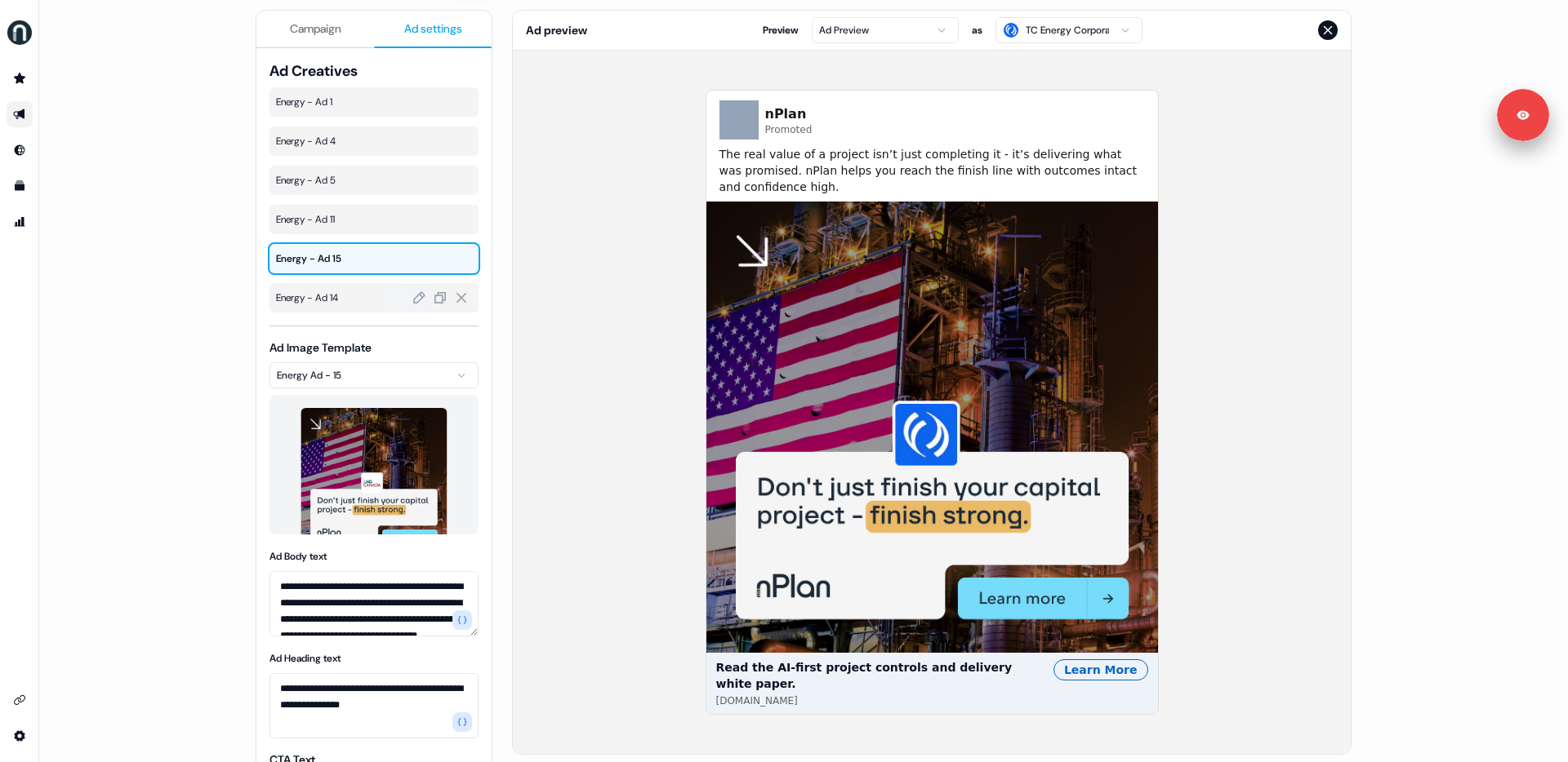
click at [338, 296] on span "Energy - Ad 14" at bounding box center [374, 297] width 196 height 17
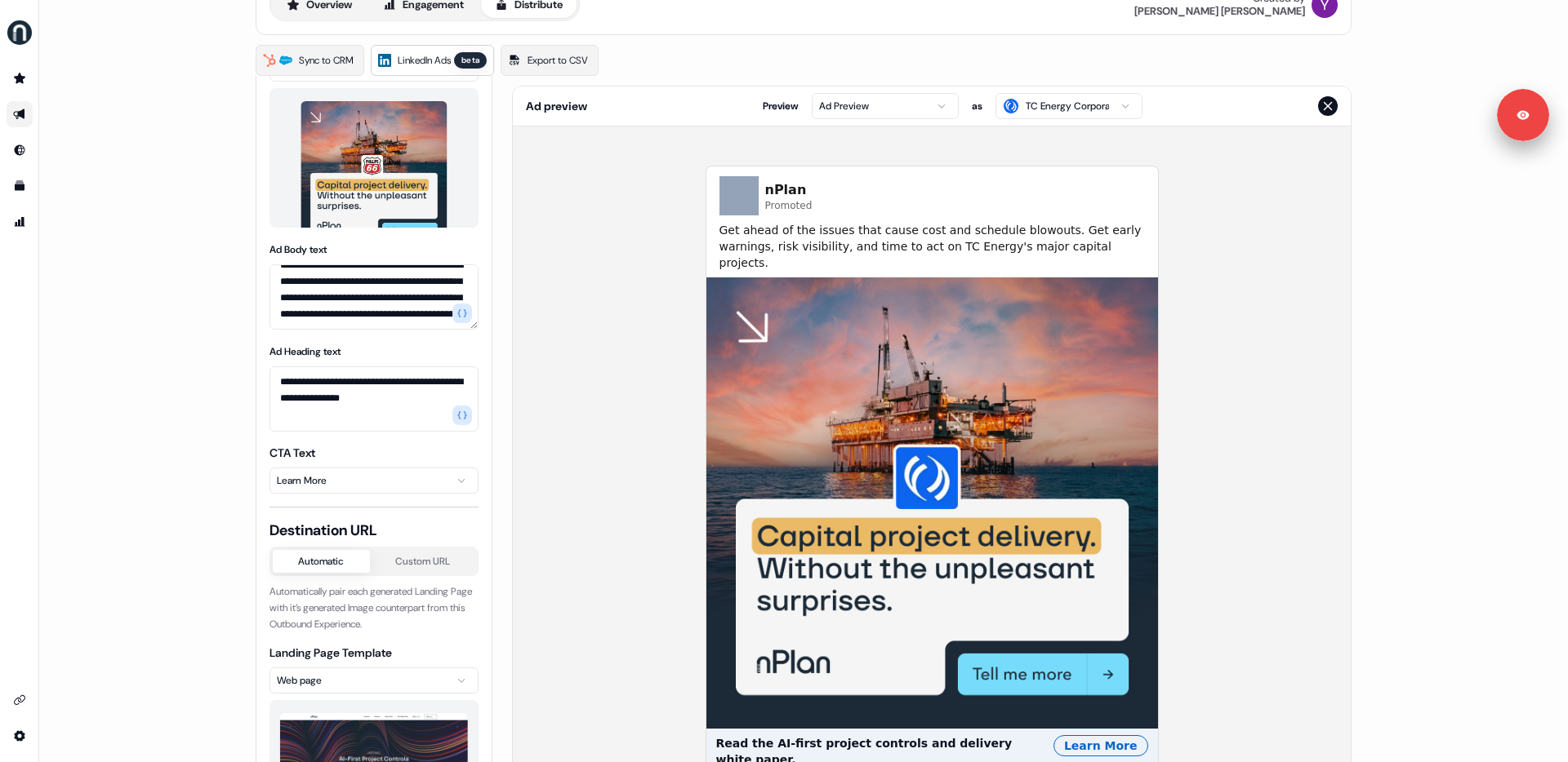
scroll to position [0, 0]
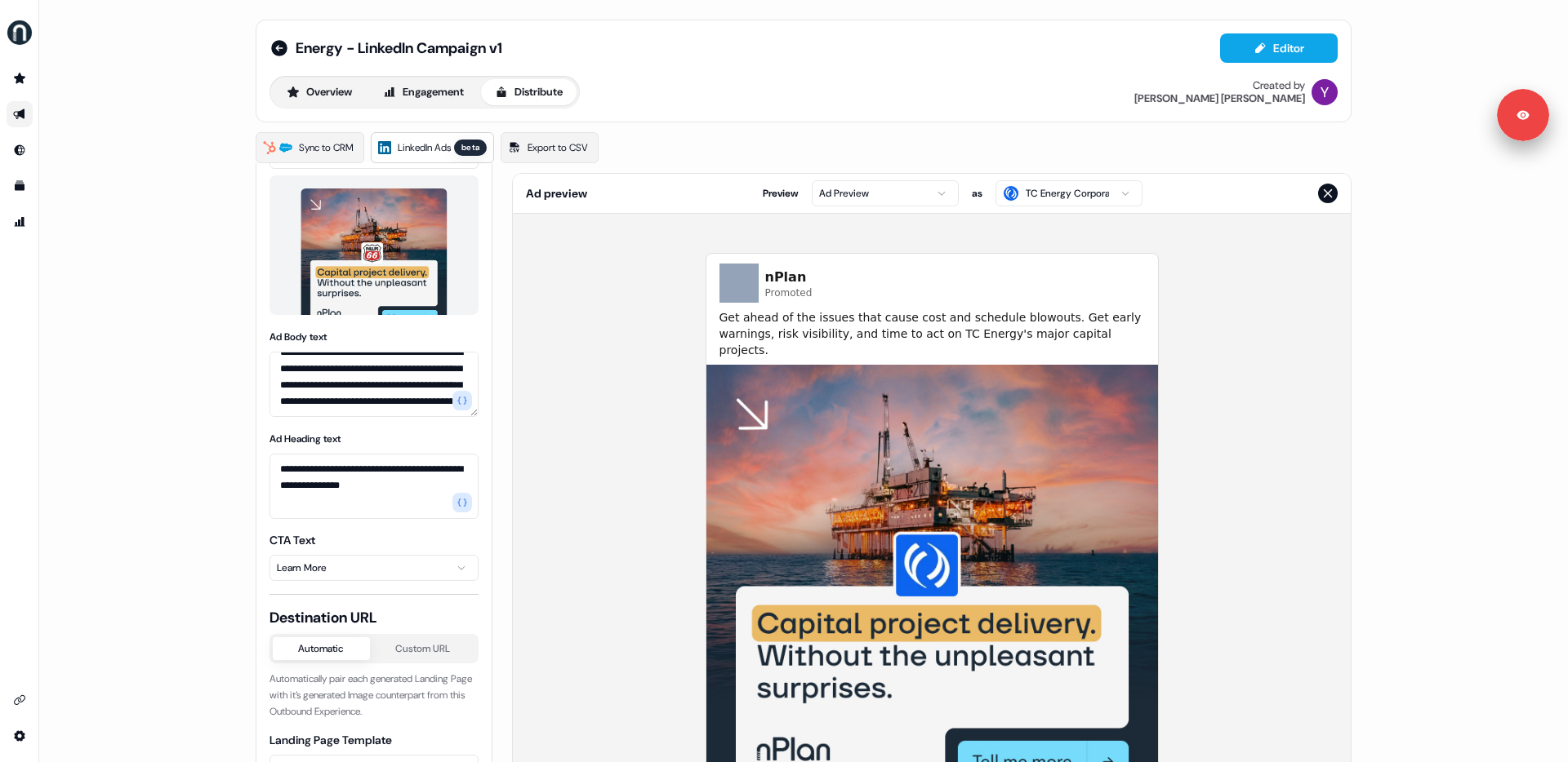
click at [1041, 194] on html "**********" at bounding box center [784, 381] width 1568 height 762
click at [1042, 198] on html "**********" at bounding box center [784, 381] width 1568 height 762
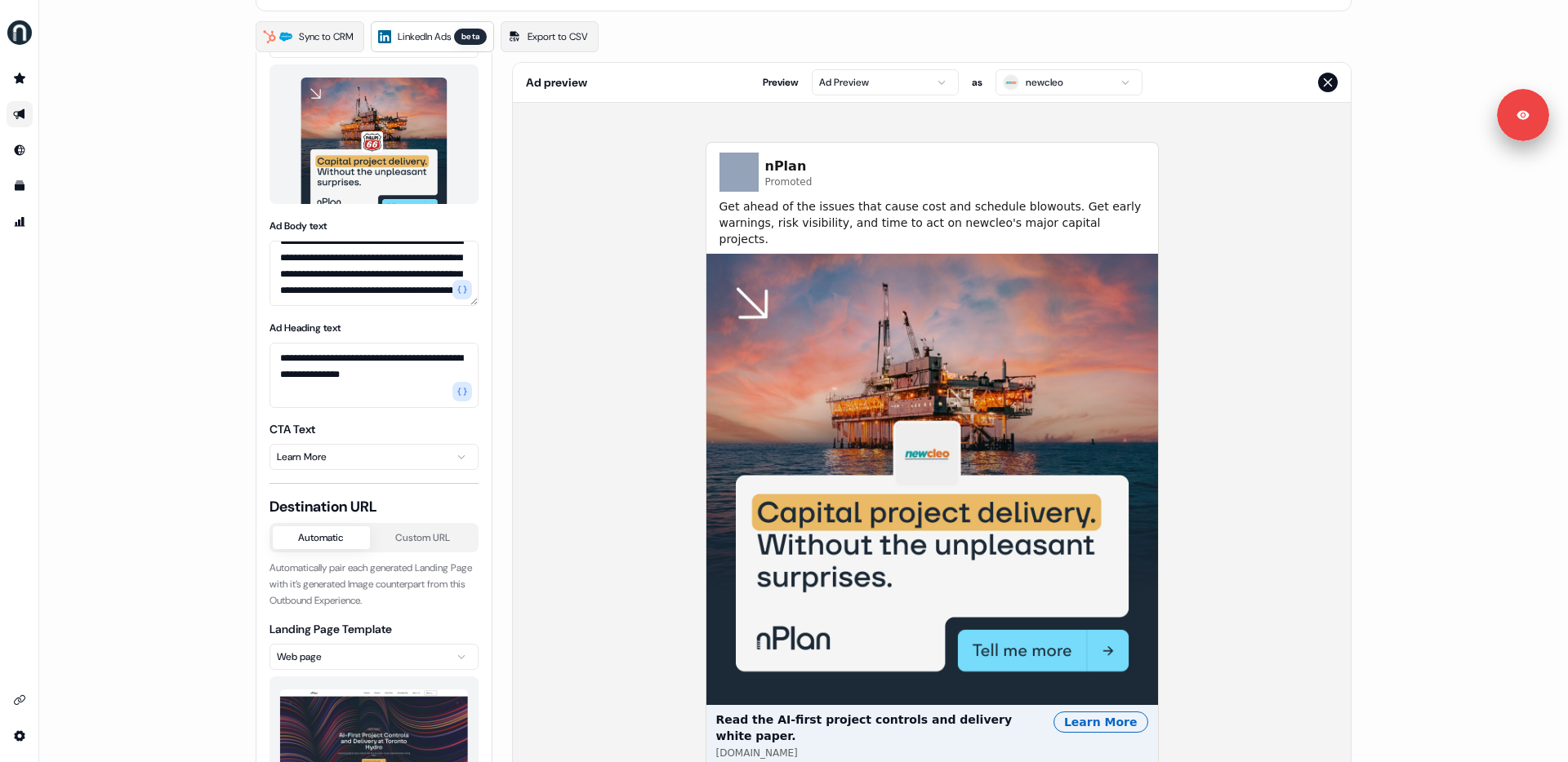
scroll to position [163, 0]
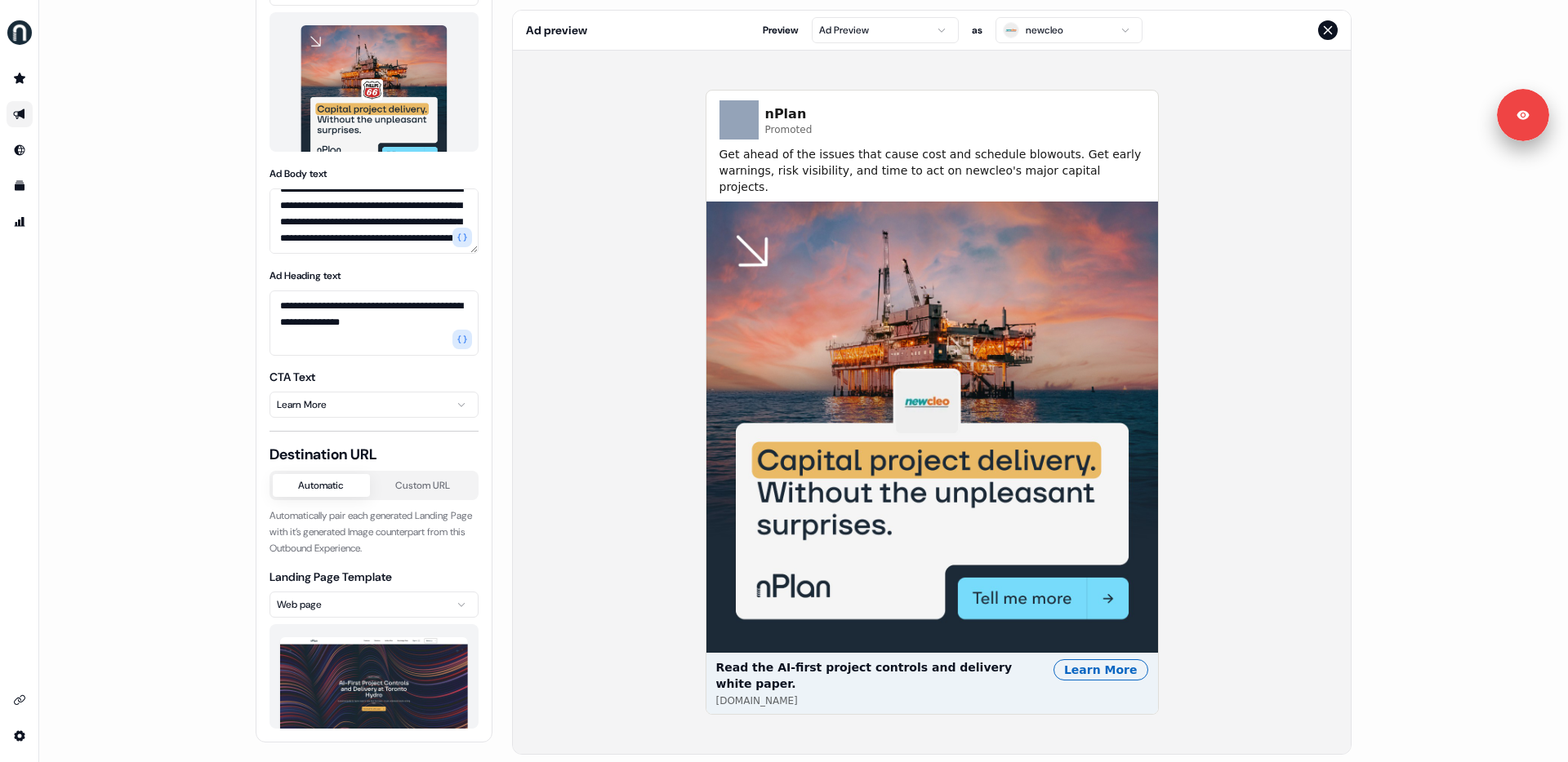
click at [1052, 18] on html "**********" at bounding box center [784, 381] width 1568 height 762
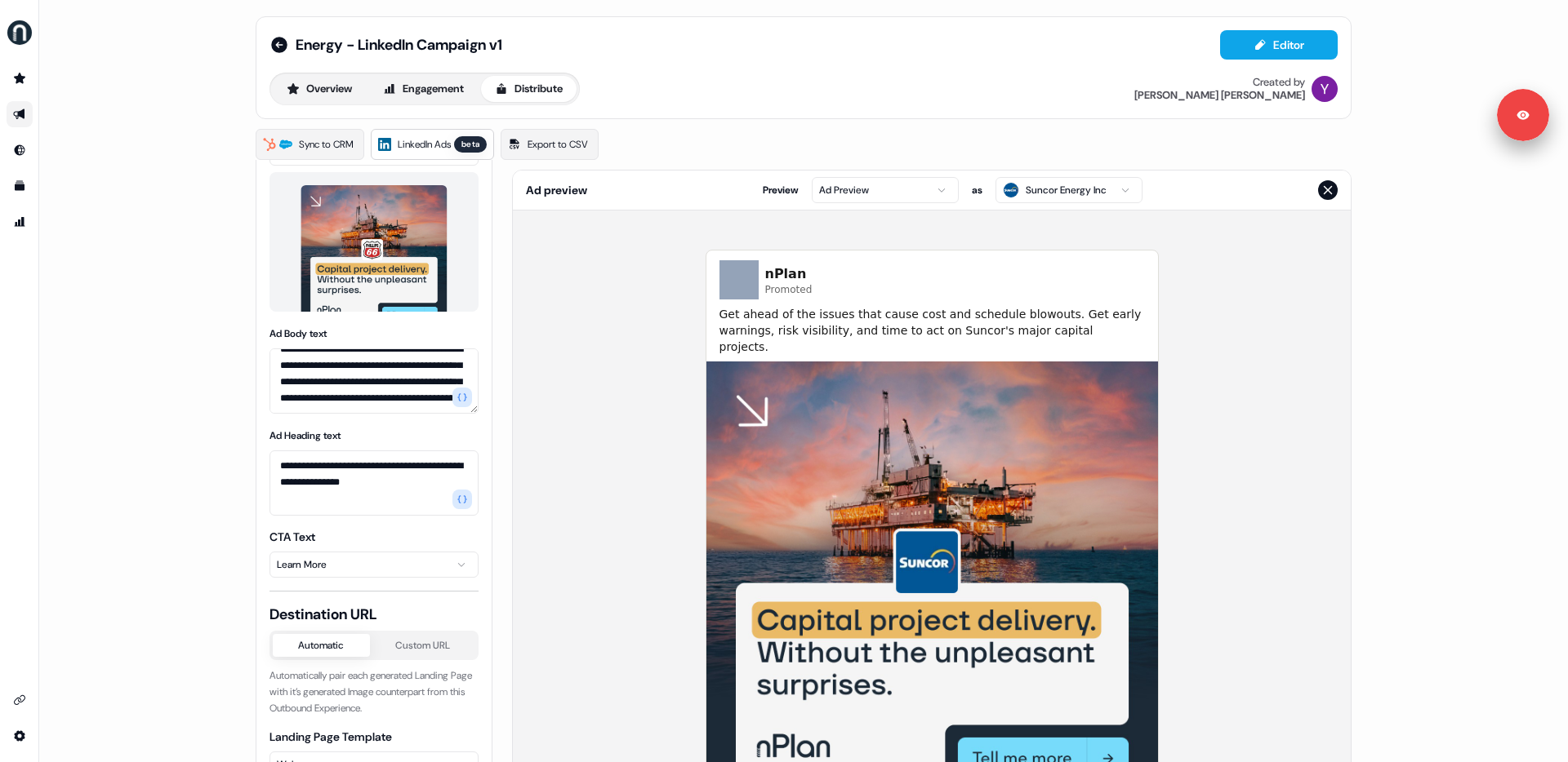
scroll to position [0, 0]
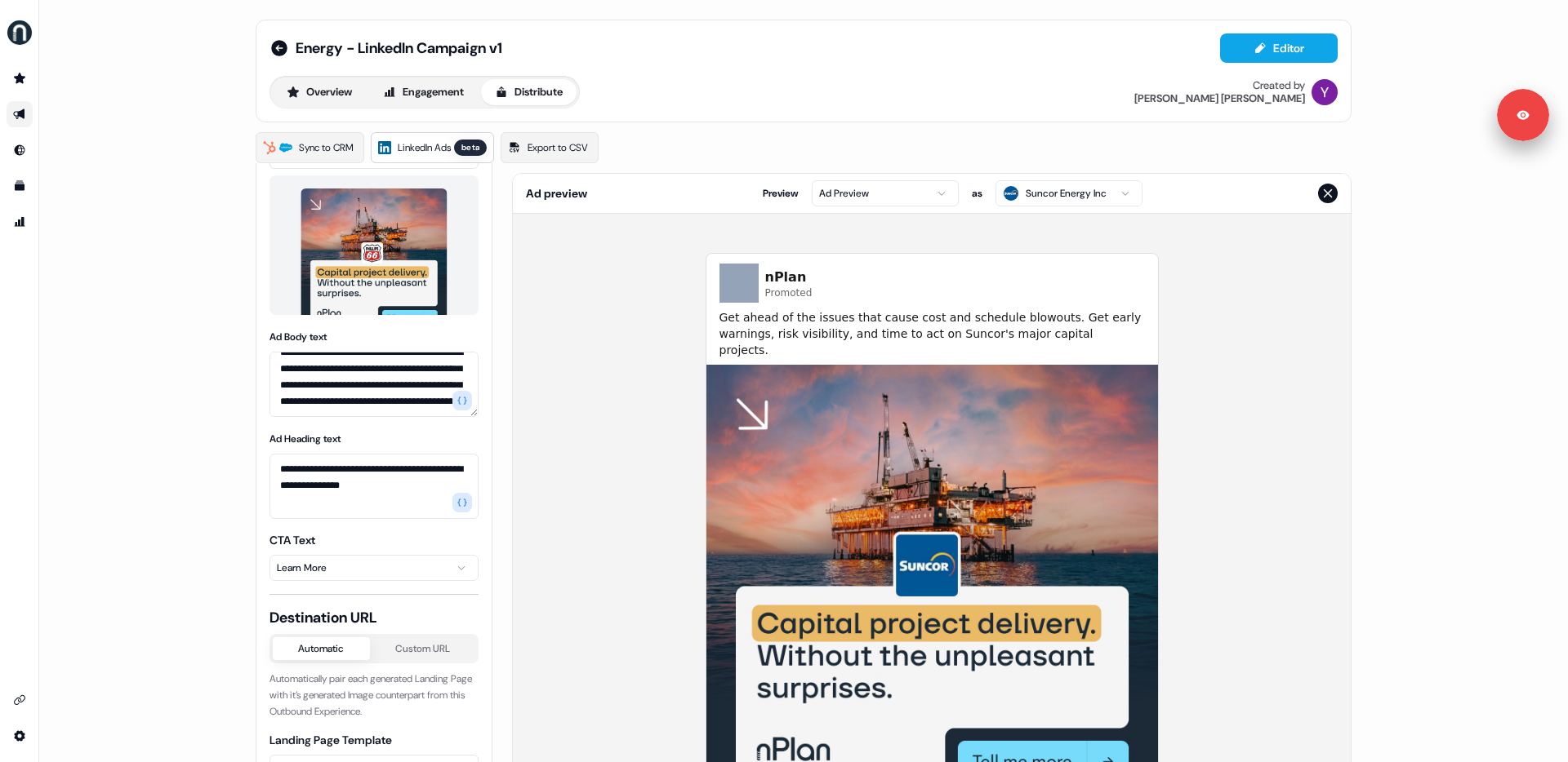
click at [437, 151] on span "LinkedIn Ads" at bounding box center [424, 148] width 53 height 17
click at [411, 94] on button "Engagement" at bounding box center [423, 92] width 109 height 26
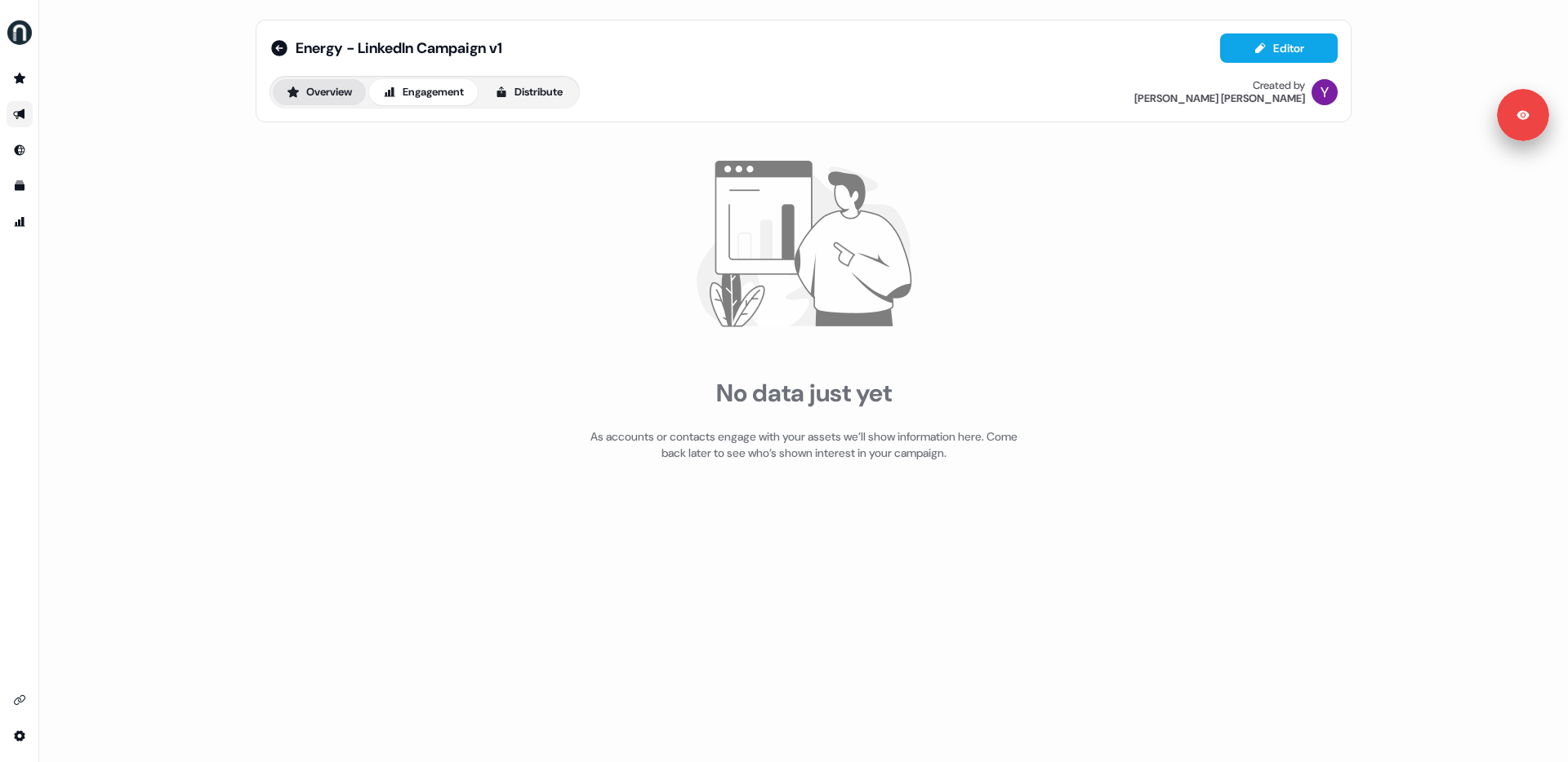
click at [309, 89] on button "Overview" at bounding box center [319, 92] width 93 height 26
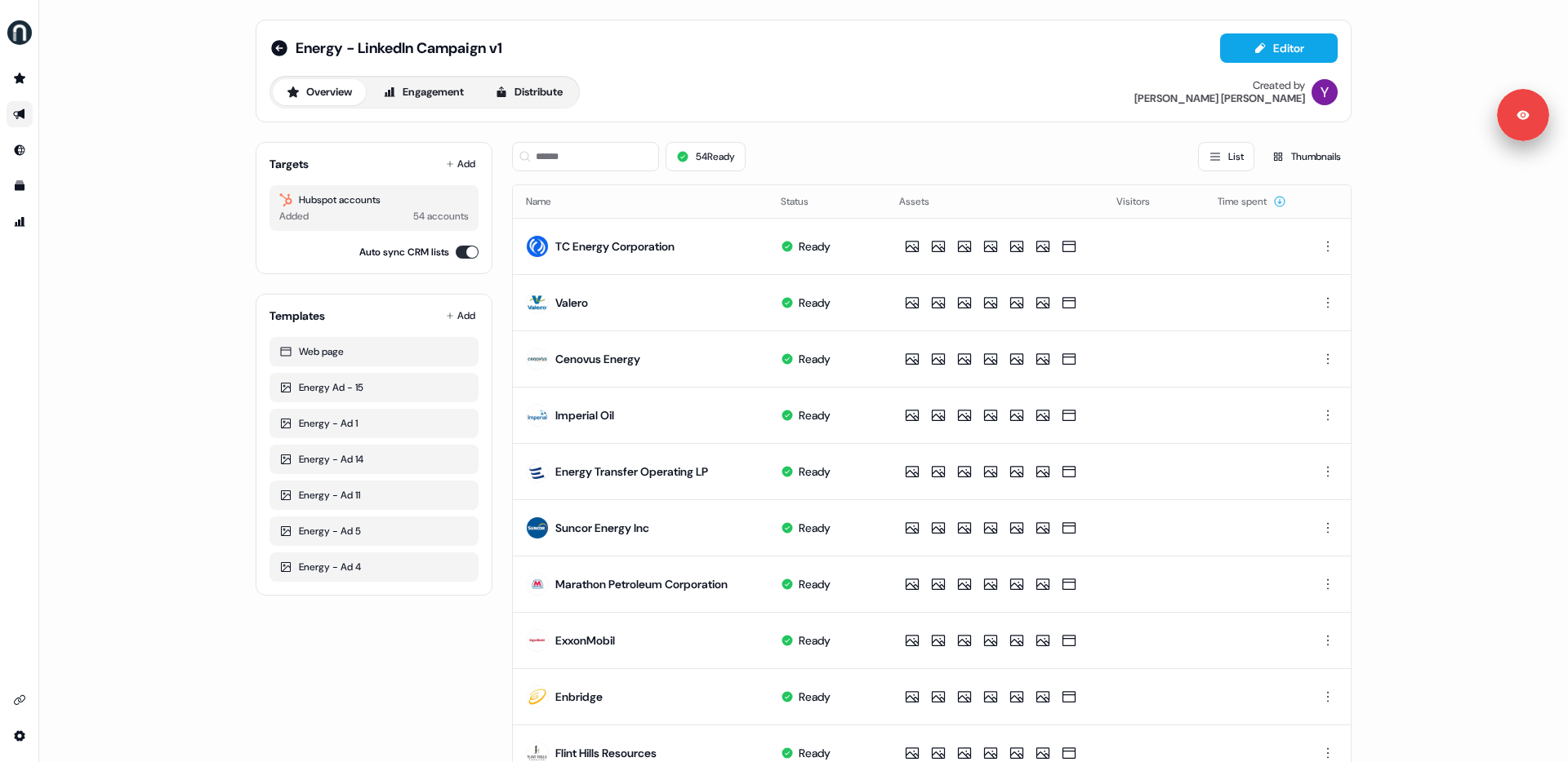
click at [168, 333] on div "Energy - LinkedIn Campaign v1 Editor Overview Engagement Distribute Created by …" at bounding box center [804, 381] width 1529 height 762
click at [533, 96] on button "Distribute" at bounding box center [529, 92] width 96 height 26
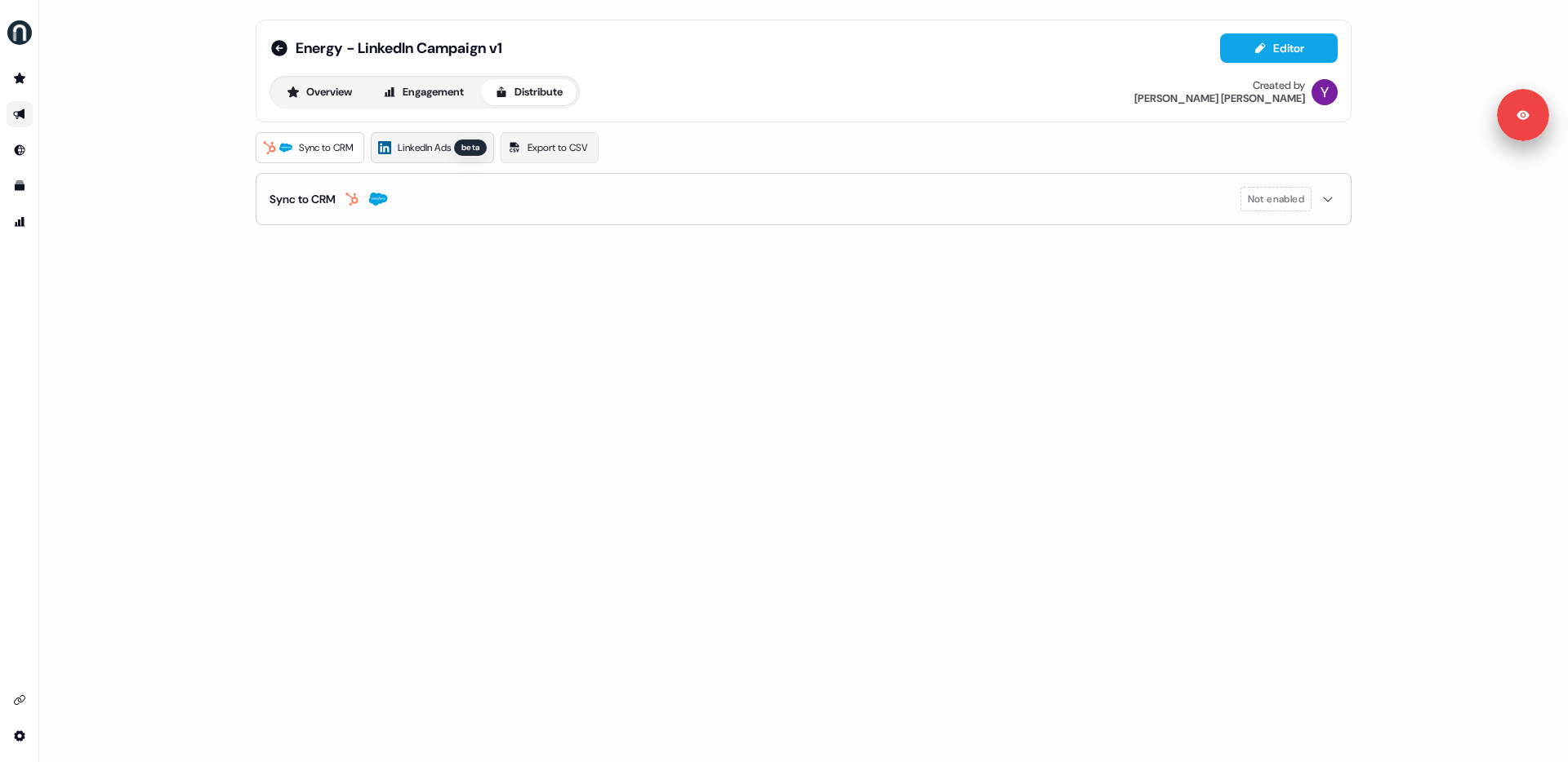
click at [437, 145] on span "LinkedIn Ads" at bounding box center [424, 148] width 53 height 17
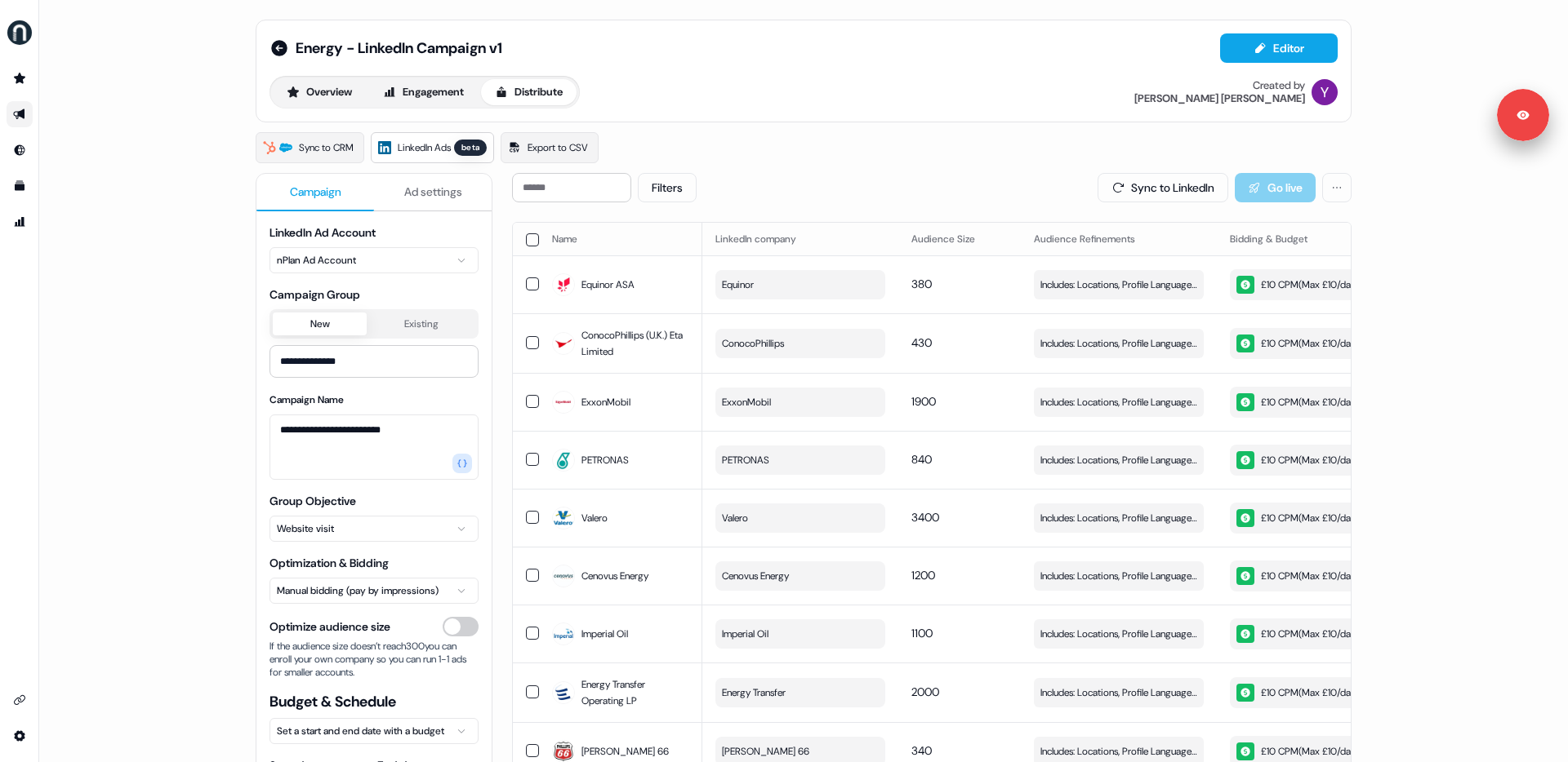
click at [954, 154] on div "Sync to CRM LinkedIn Ads beta Export to CSV" at bounding box center [804, 148] width 1096 height 31
drag, startPoint x: 447, startPoint y: 187, endPoint x: 439, endPoint y: 188, distance: 8.1
click at [444, 188] on span "Ad settings" at bounding box center [433, 192] width 58 height 17
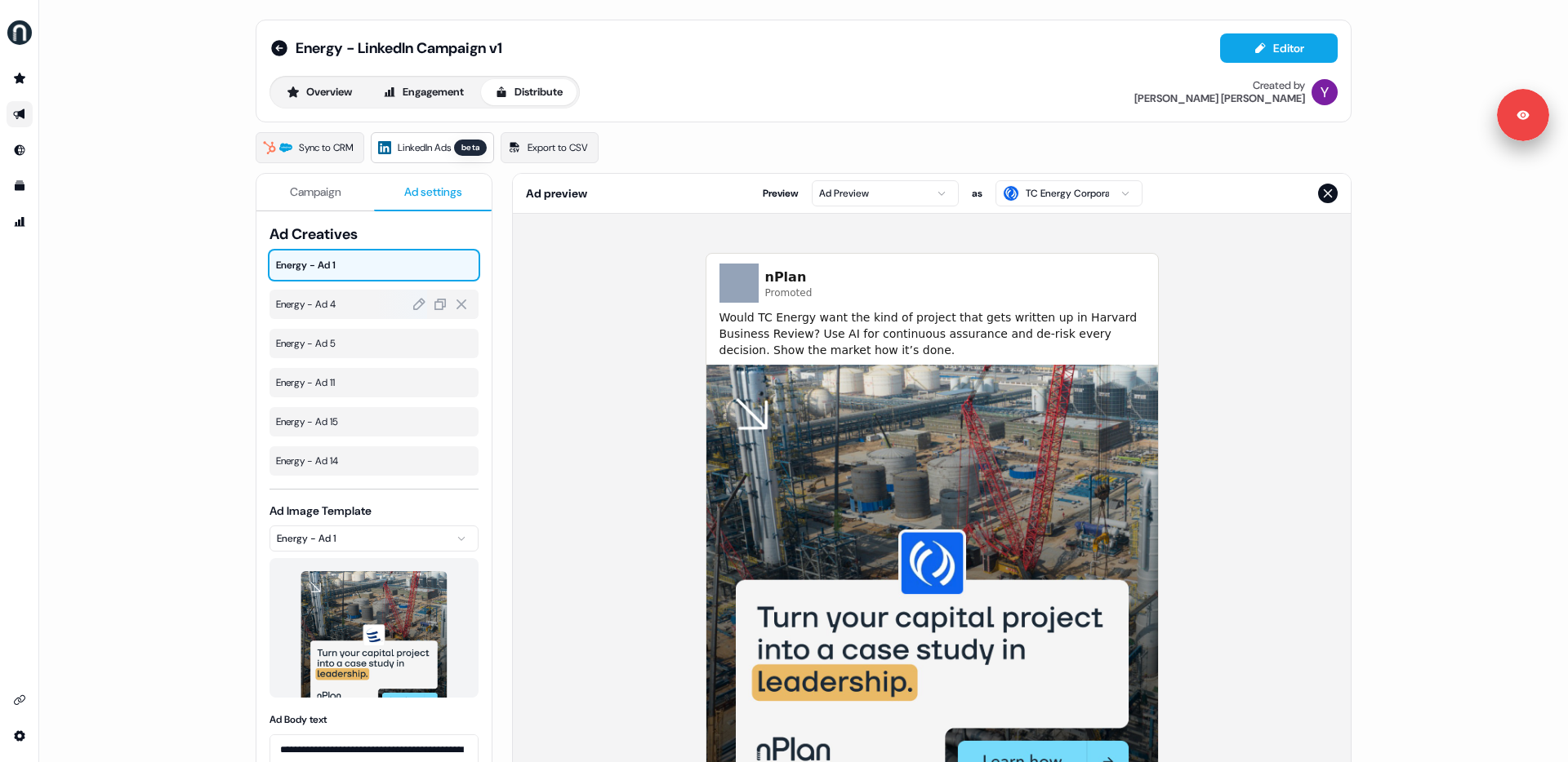
click at [315, 296] on span "Energy - Ad 4" at bounding box center [374, 304] width 196 height 17
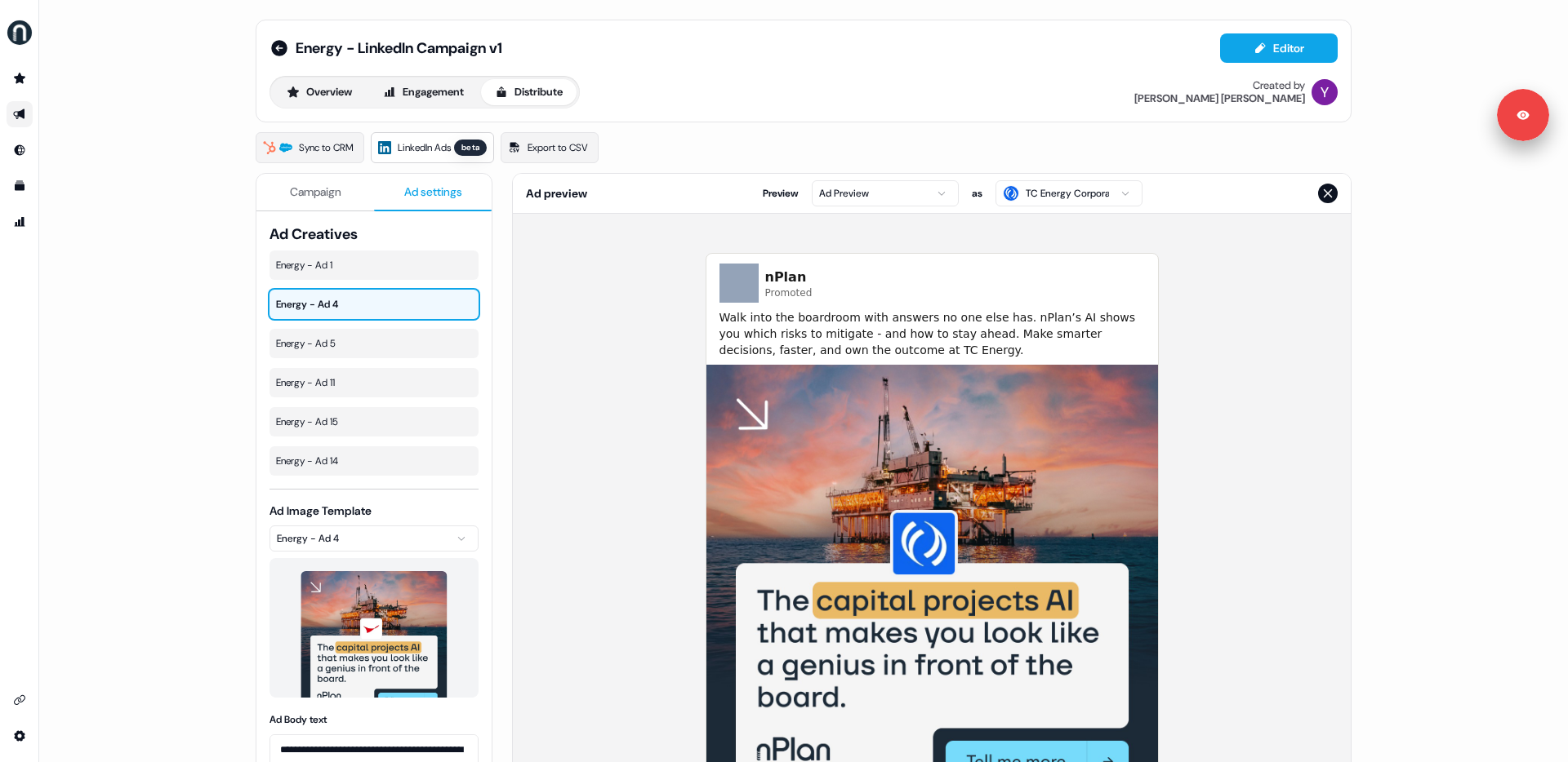
scroll to position [163, 0]
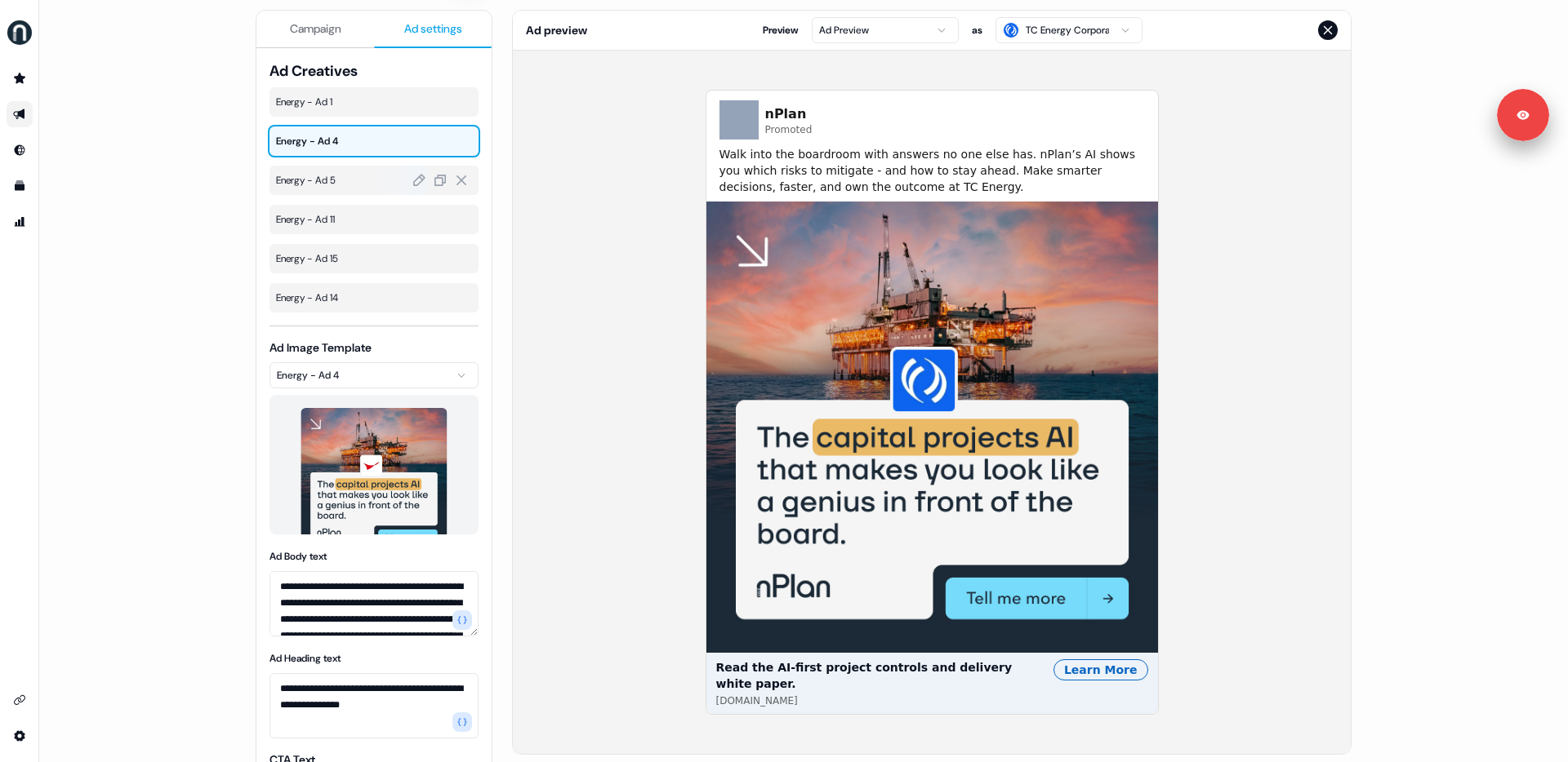
click at [334, 182] on span "Energy - Ad 5" at bounding box center [374, 180] width 196 height 17
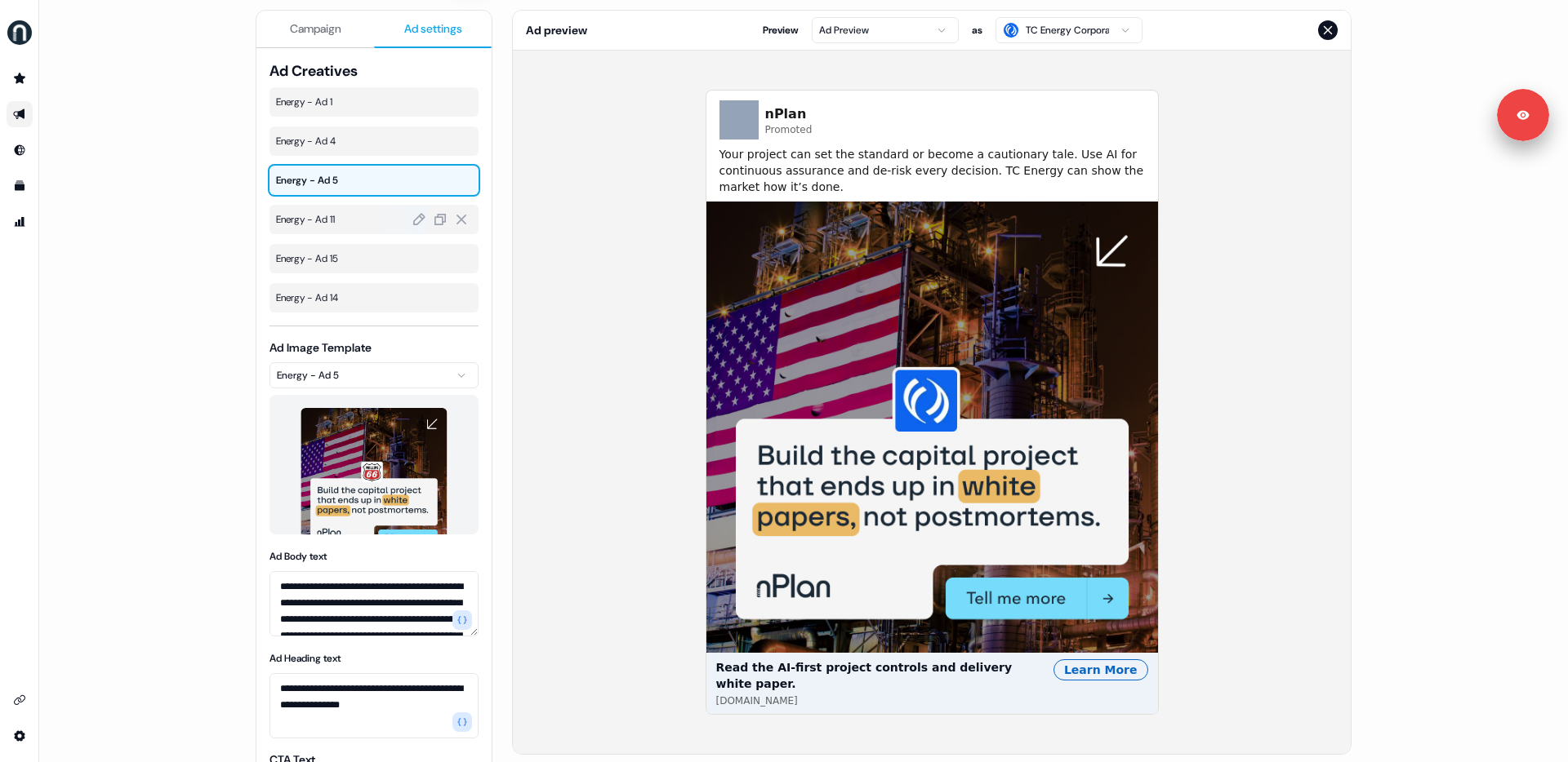
click at [319, 220] on span "Energy - Ad 11" at bounding box center [374, 219] width 196 height 17
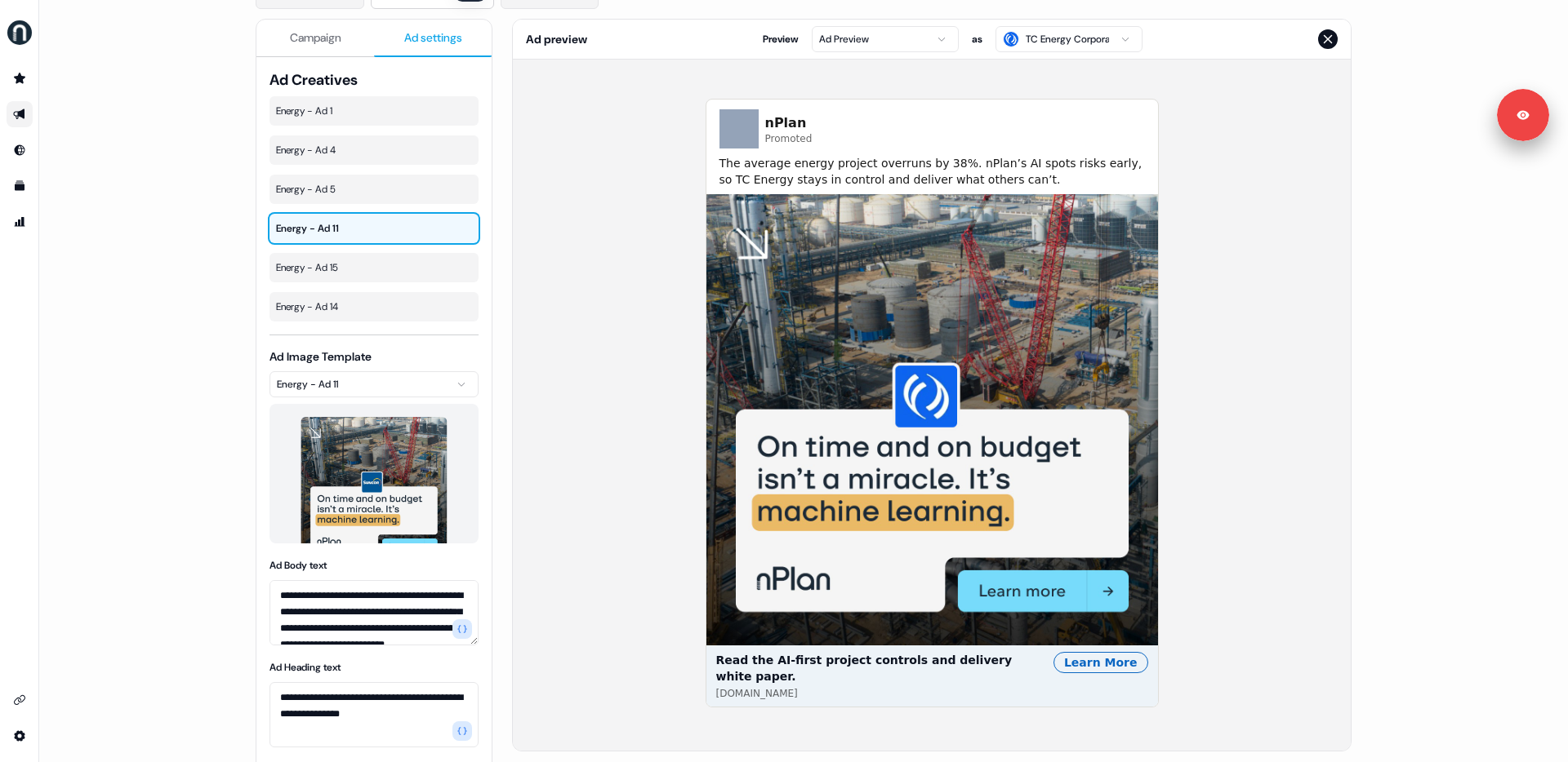
scroll to position [153, 0]
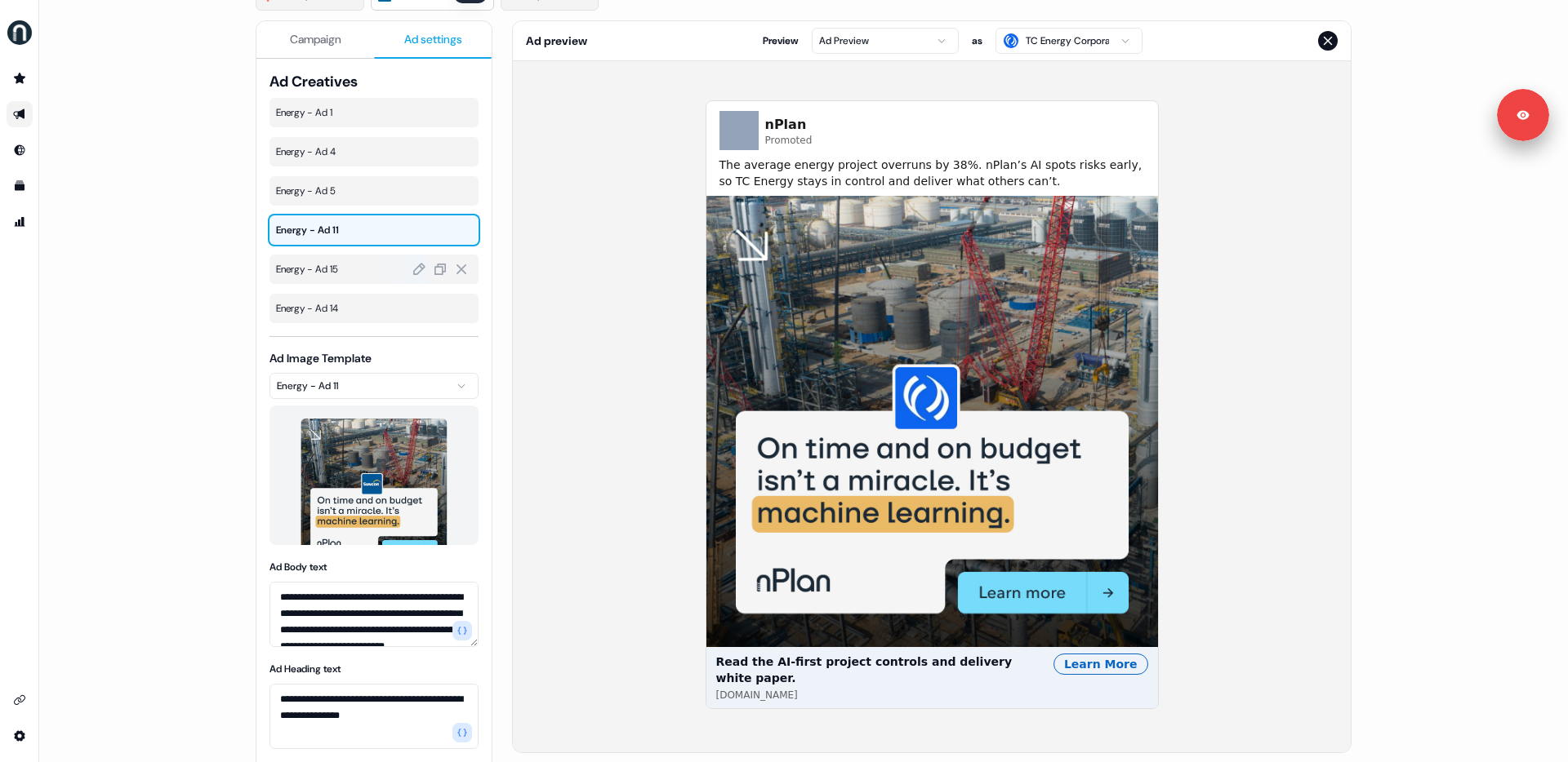
click at [320, 267] on span "Energy - Ad 15" at bounding box center [374, 269] width 196 height 17
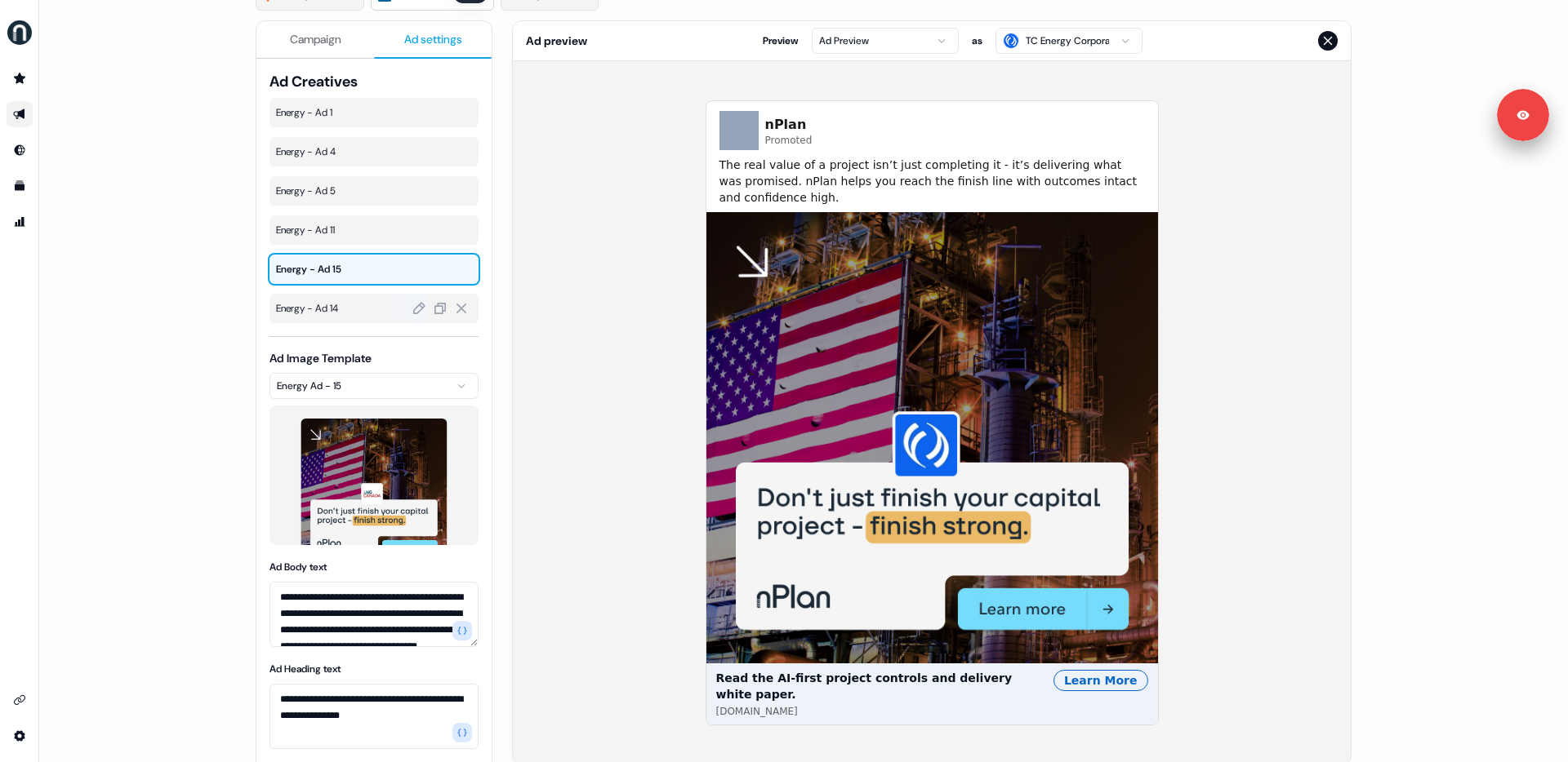
click at [317, 300] on span "Energy - Ad 14" at bounding box center [374, 308] width 196 height 17
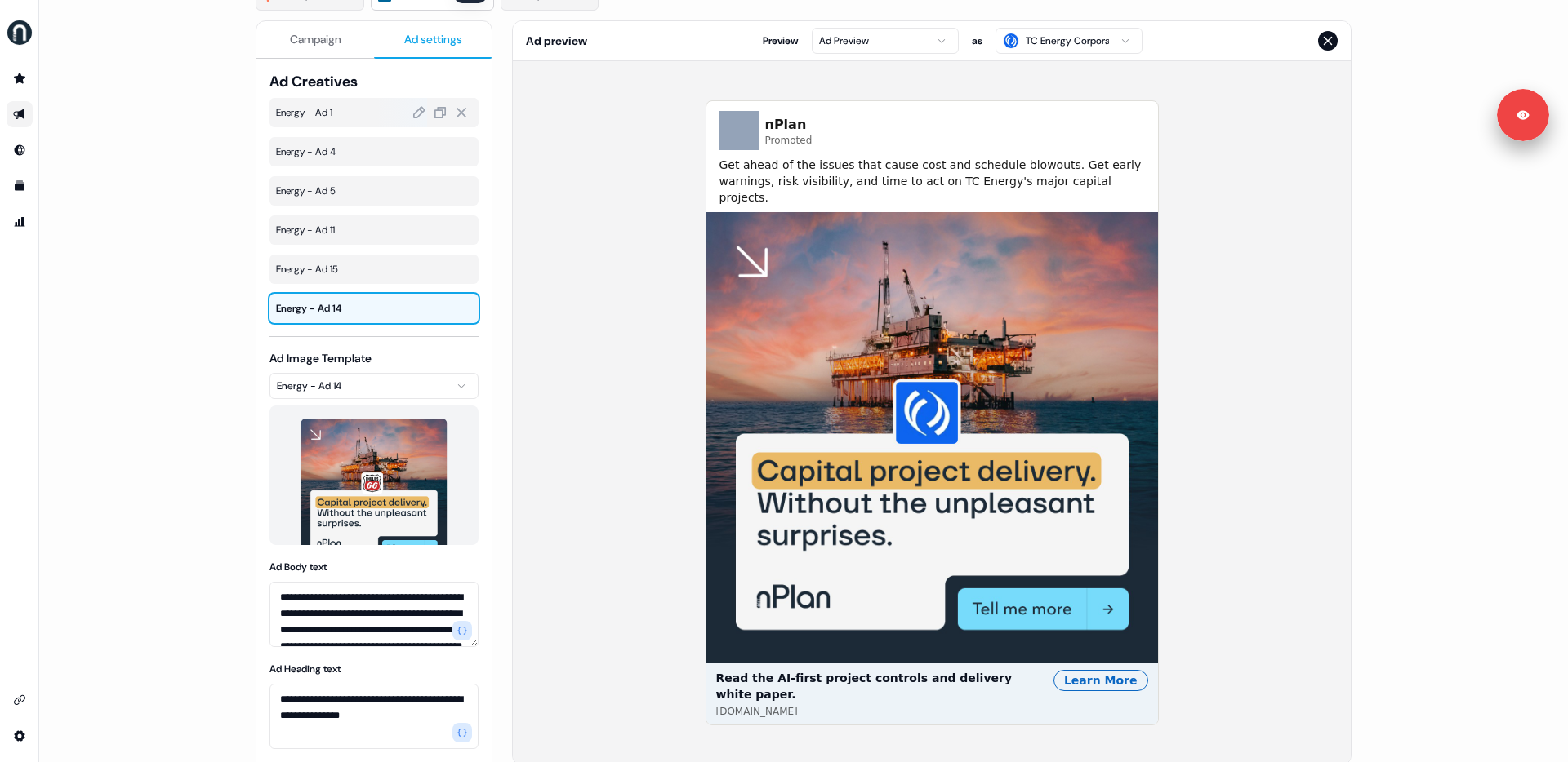
click at [322, 116] on span "Energy - Ad 1" at bounding box center [374, 112] width 196 height 17
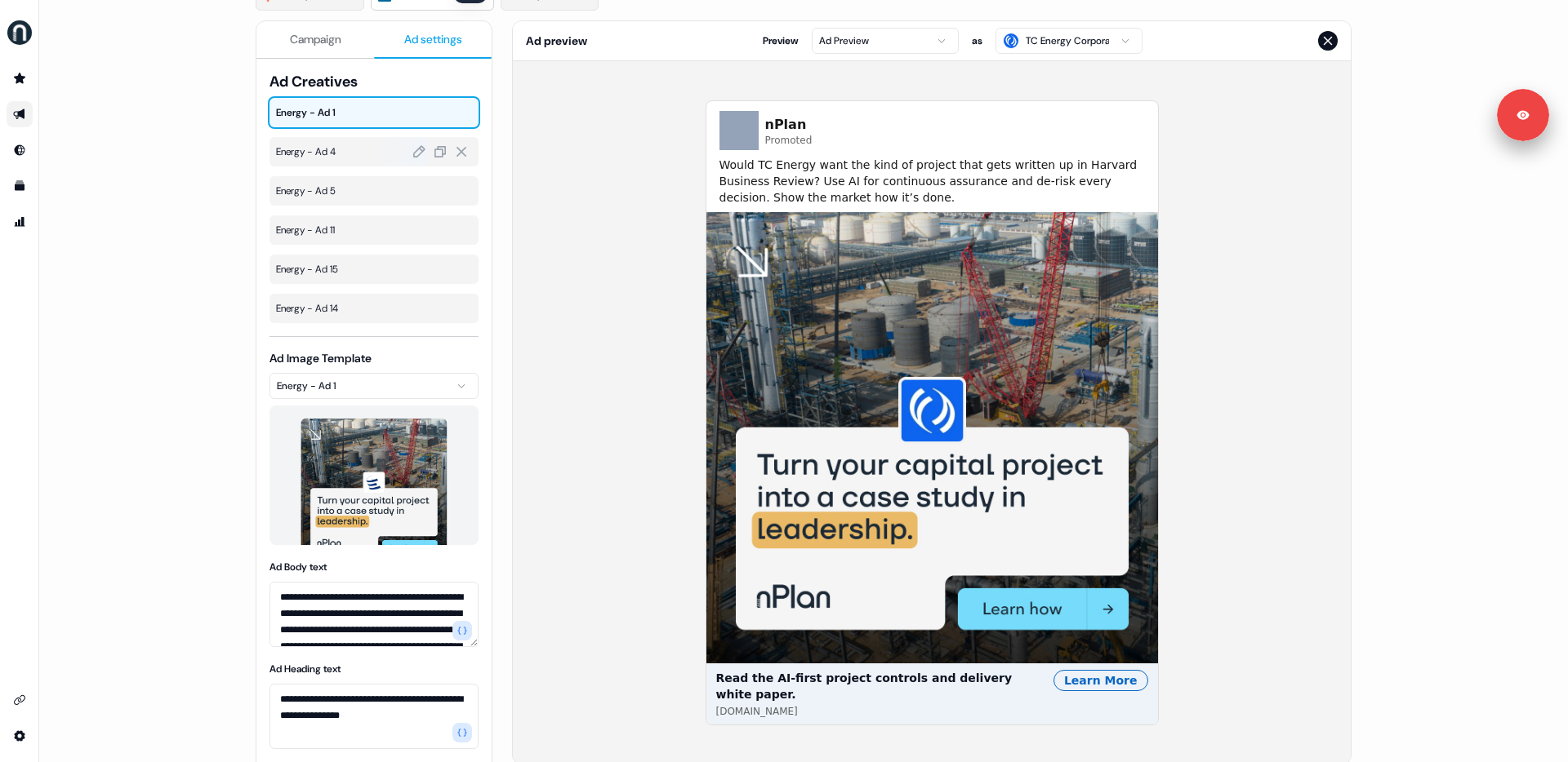
click at [325, 146] on span "Energy - Ad 4" at bounding box center [374, 152] width 196 height 17
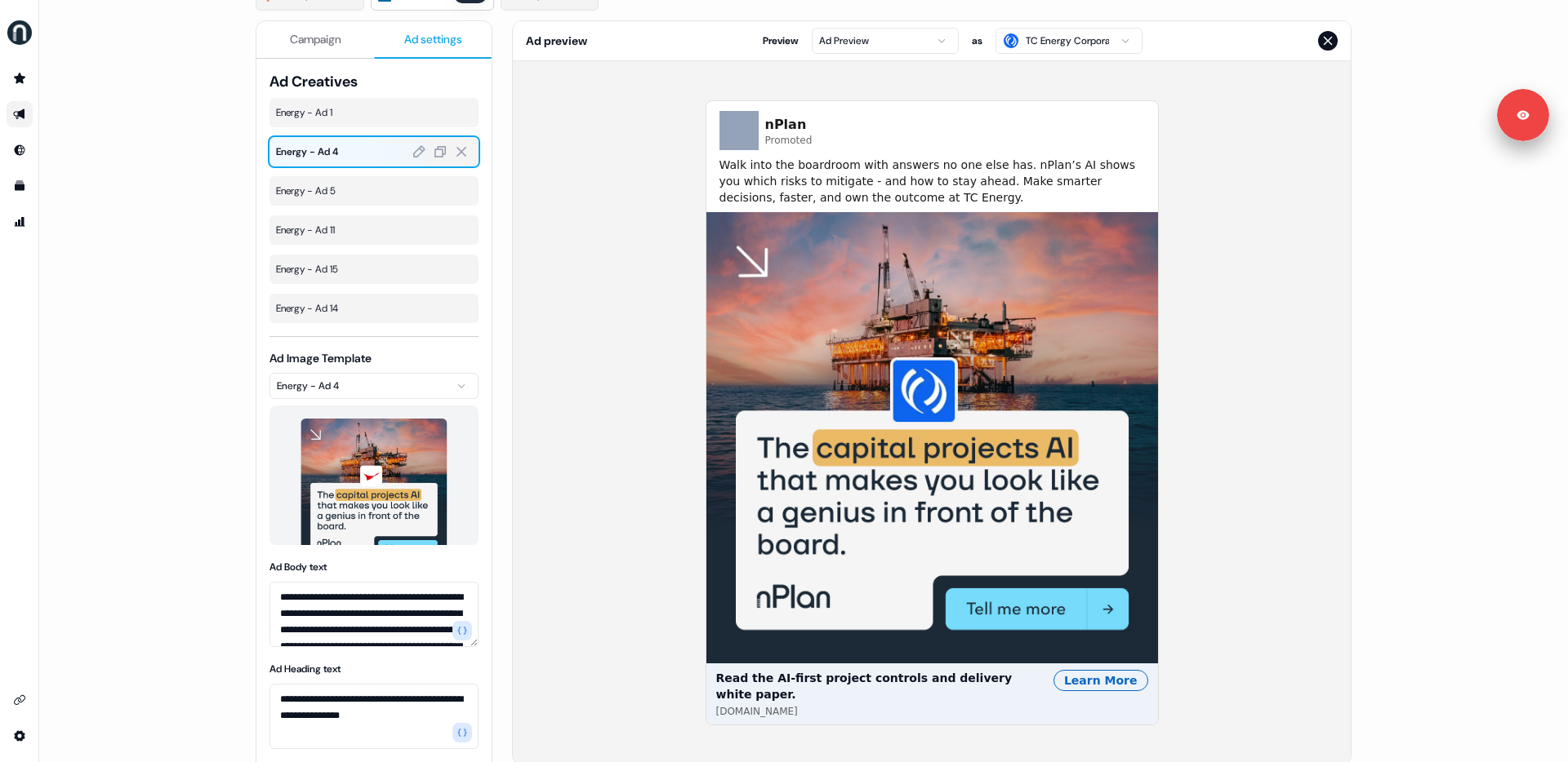
scroll to position [0, 0]
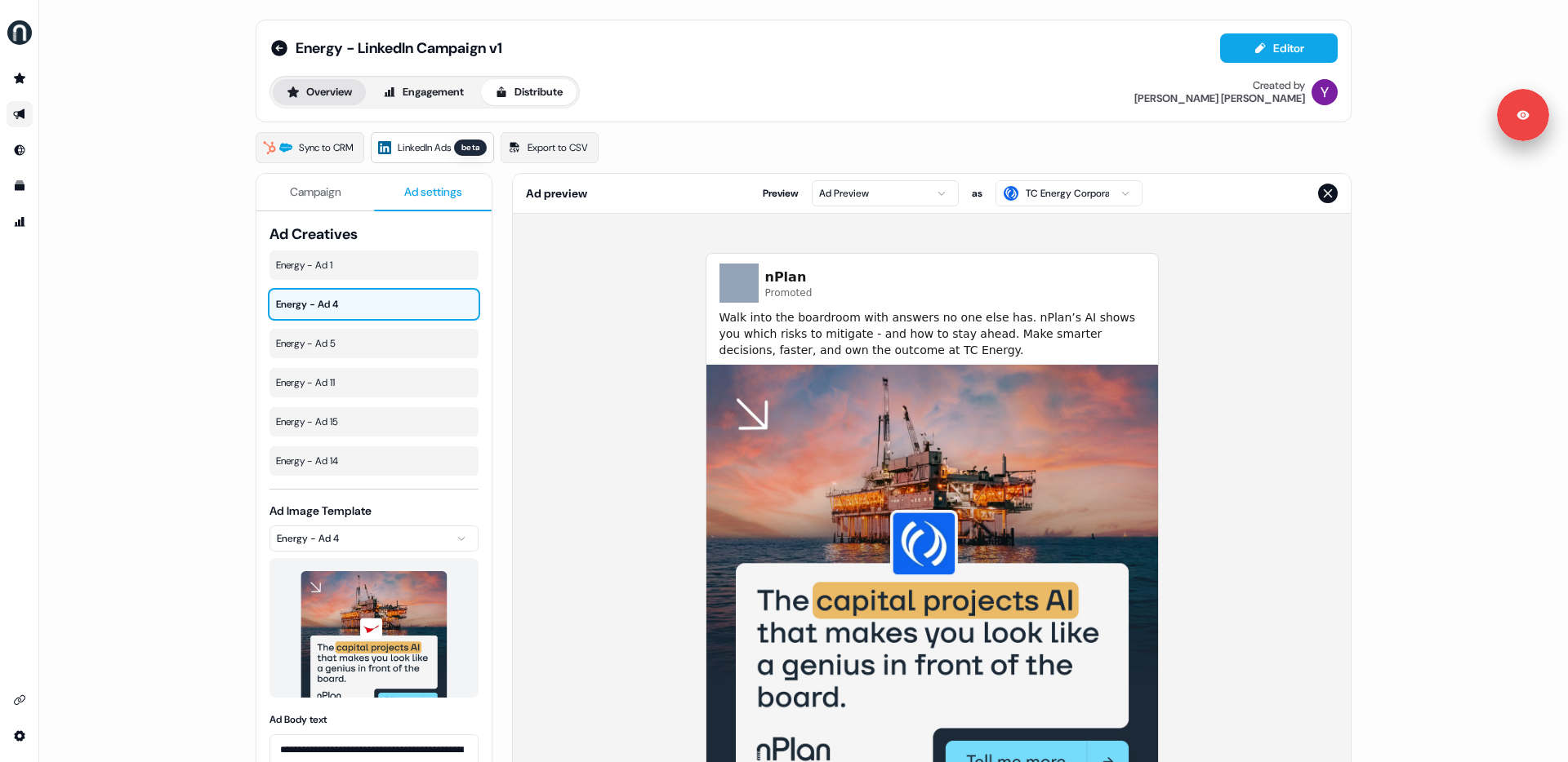
click at [294, 86] on icon at bounding box center [293, 92] width 13 height 13
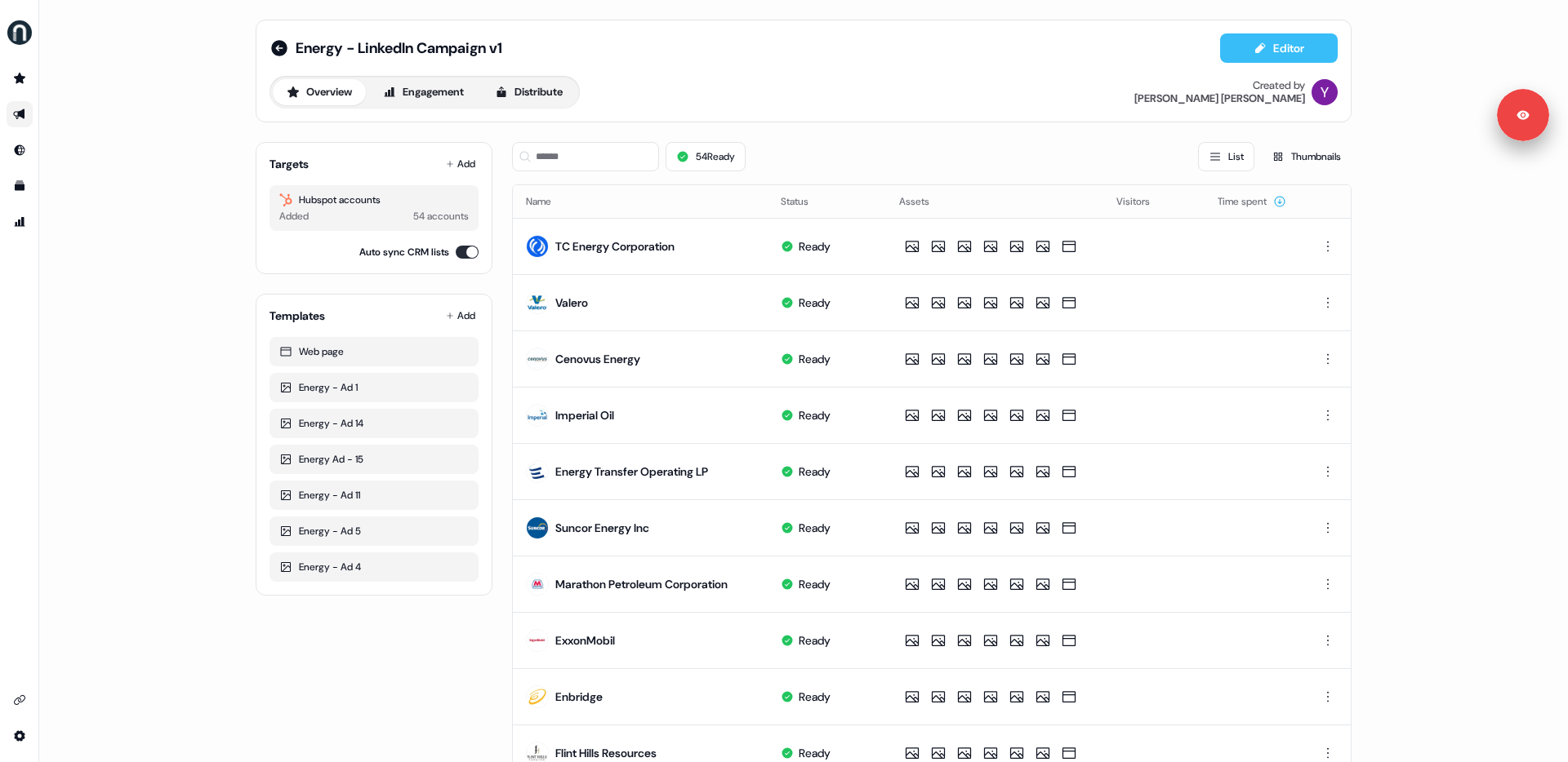
click at [1249, 48] on button "Editor" at bounding box center [1278, 48] width 117 height 29
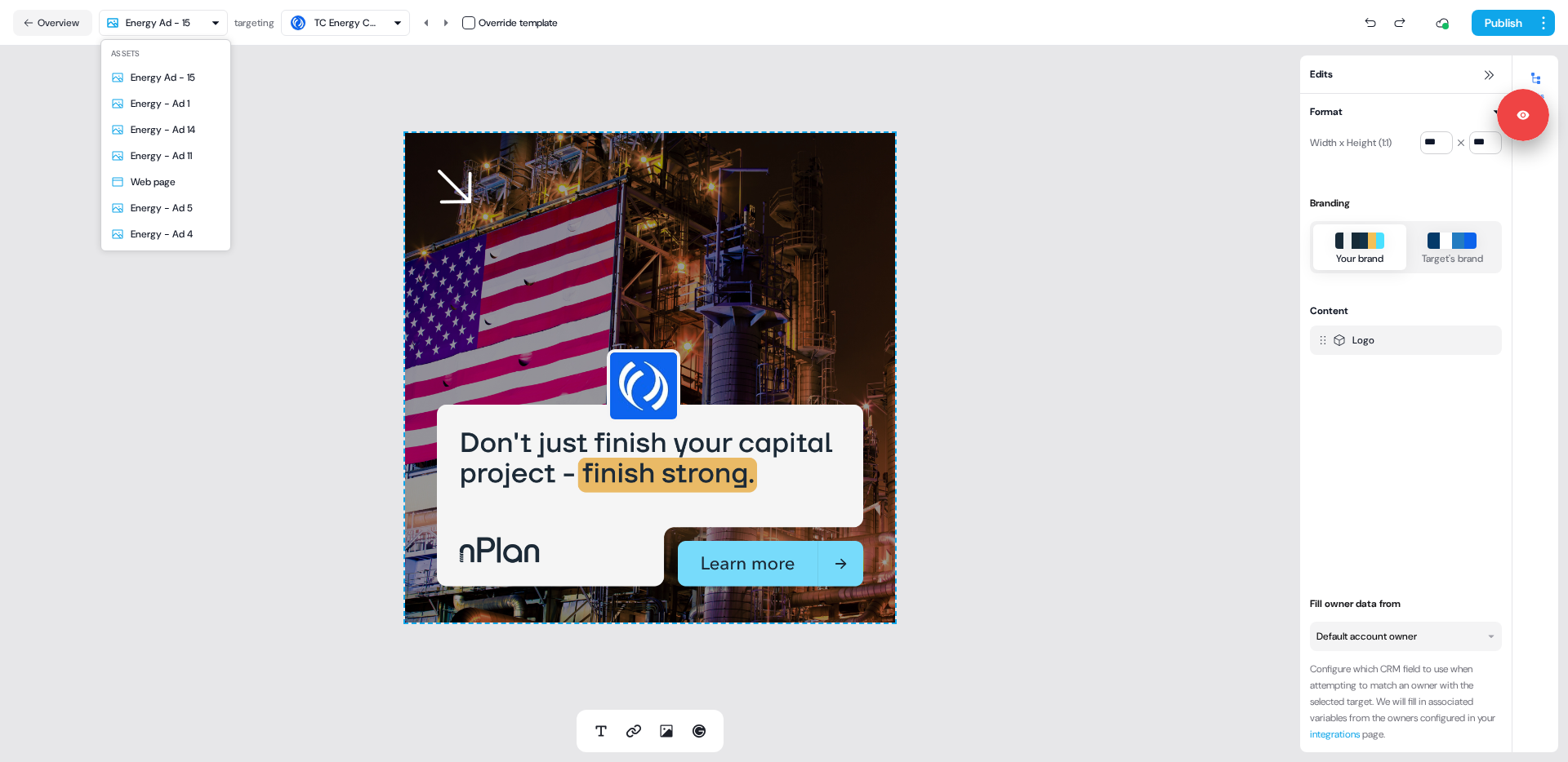
click at [204, 30] on html "Signed in as [PERSON_NAME] Sign out For the best experience switch devices to a…" at bounding box center [784, 381] width 1568 height 762
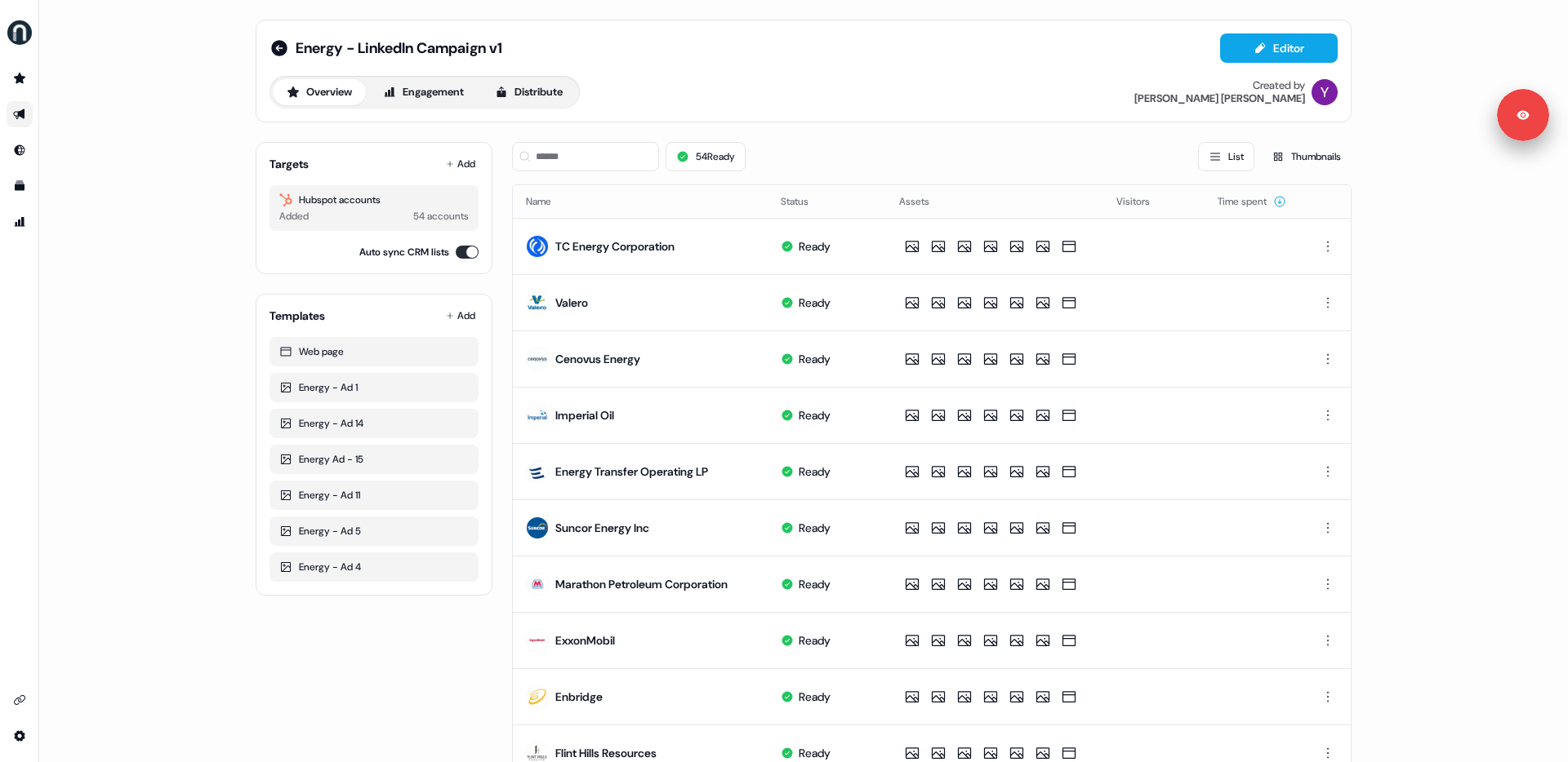
click at [208, 124] on div "Energy - LinkedIn Campaign v1 Editor Overview Engagement Distribute Created by …" at bounding box center [804, 381] width 1529 height 762
drag, startPoint x: 279, startPoint y: 45, endPoint x: 322, endPoint y: 52, distance: 43.6
click at [501, 102] on button "Distribute" at bounding box center [529, 92] width 96 height 26
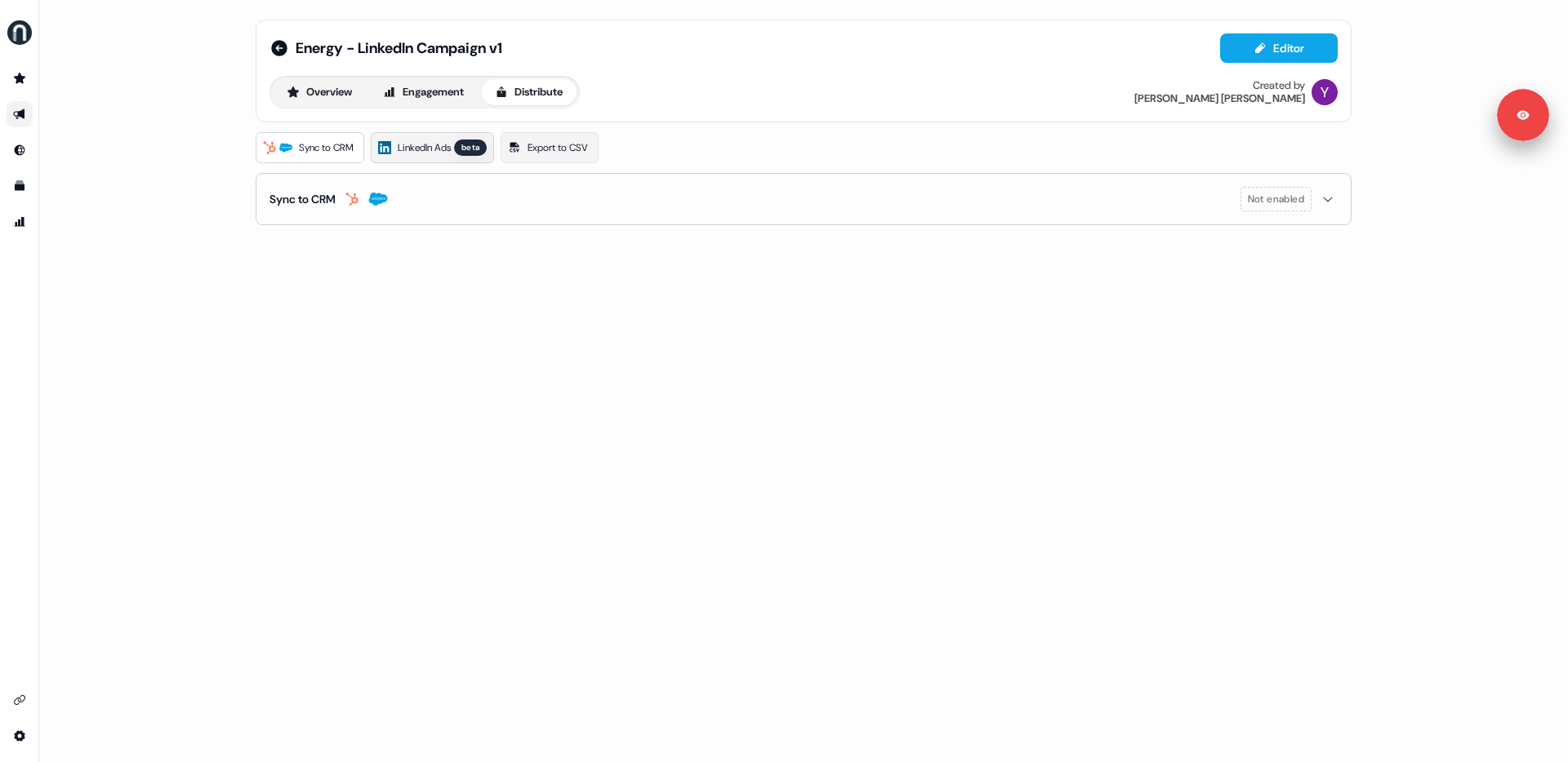
click at [437, 144] on span "LinkedIn Ads" at bounding box center [424, 148] width 53 height 17
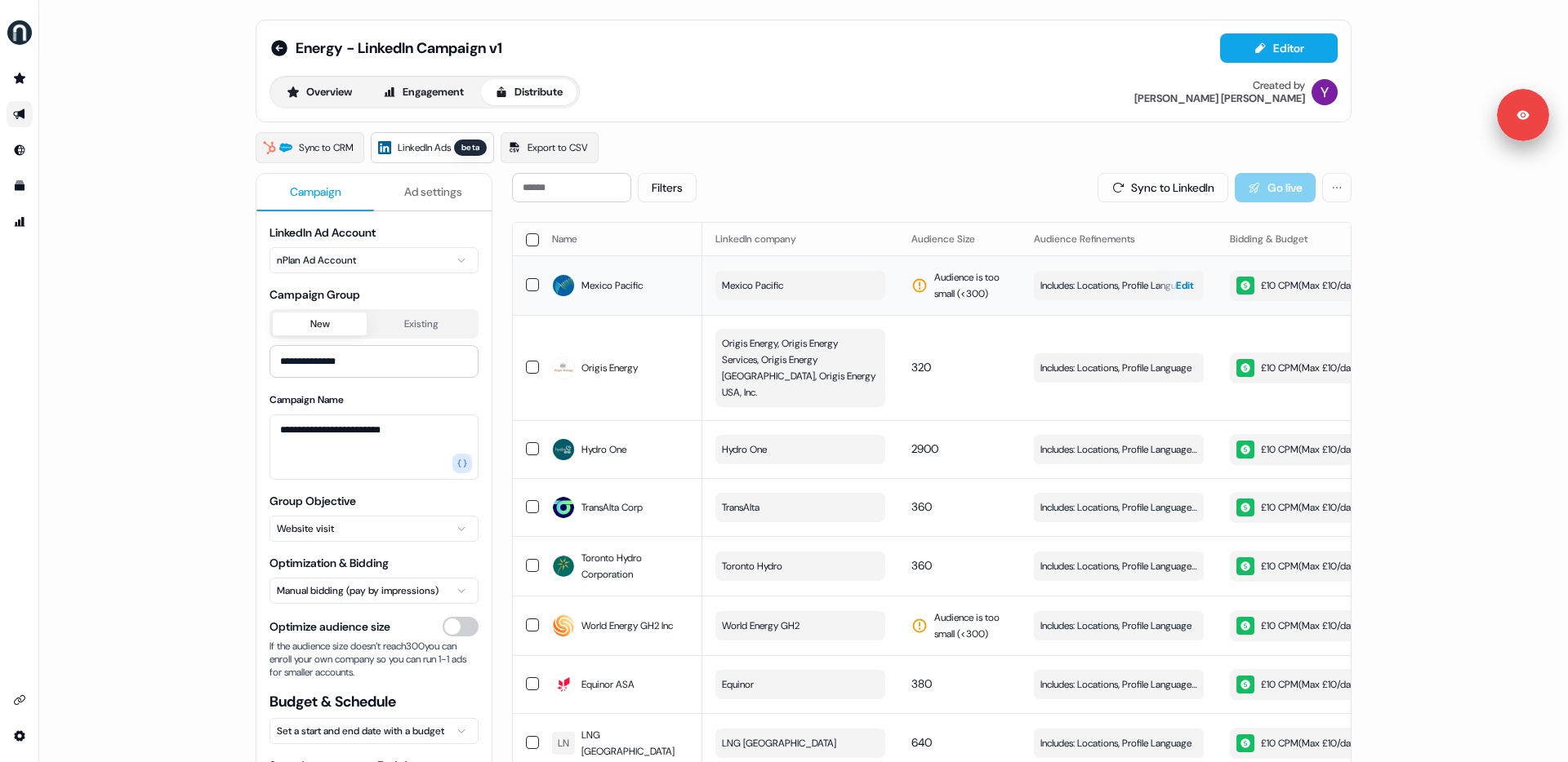
scroll to position [0, 462]
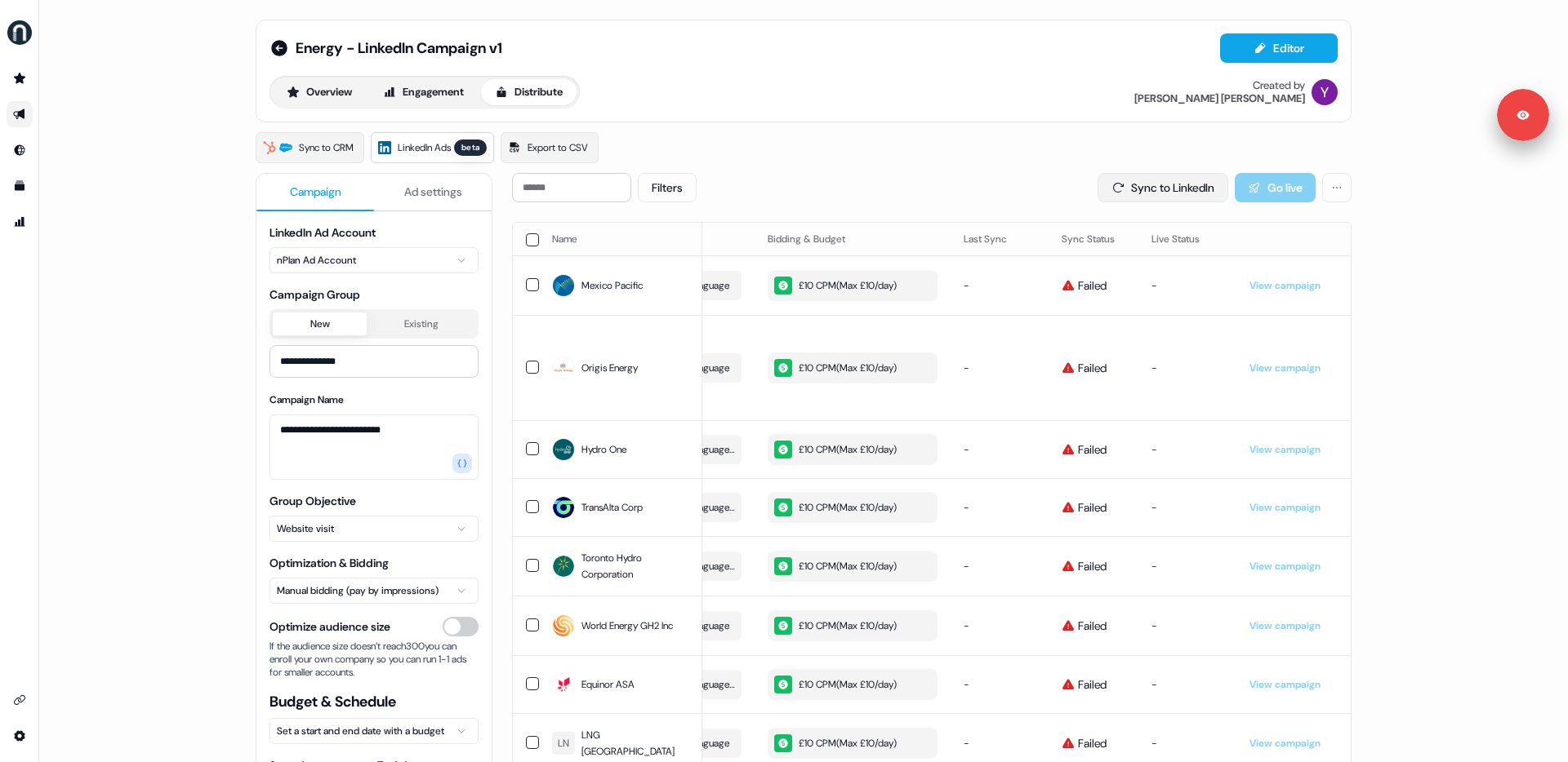
click at [1157, 190] on button "Sync to LinkedIn" at bounding box center [1162, 188] width 130 height 29
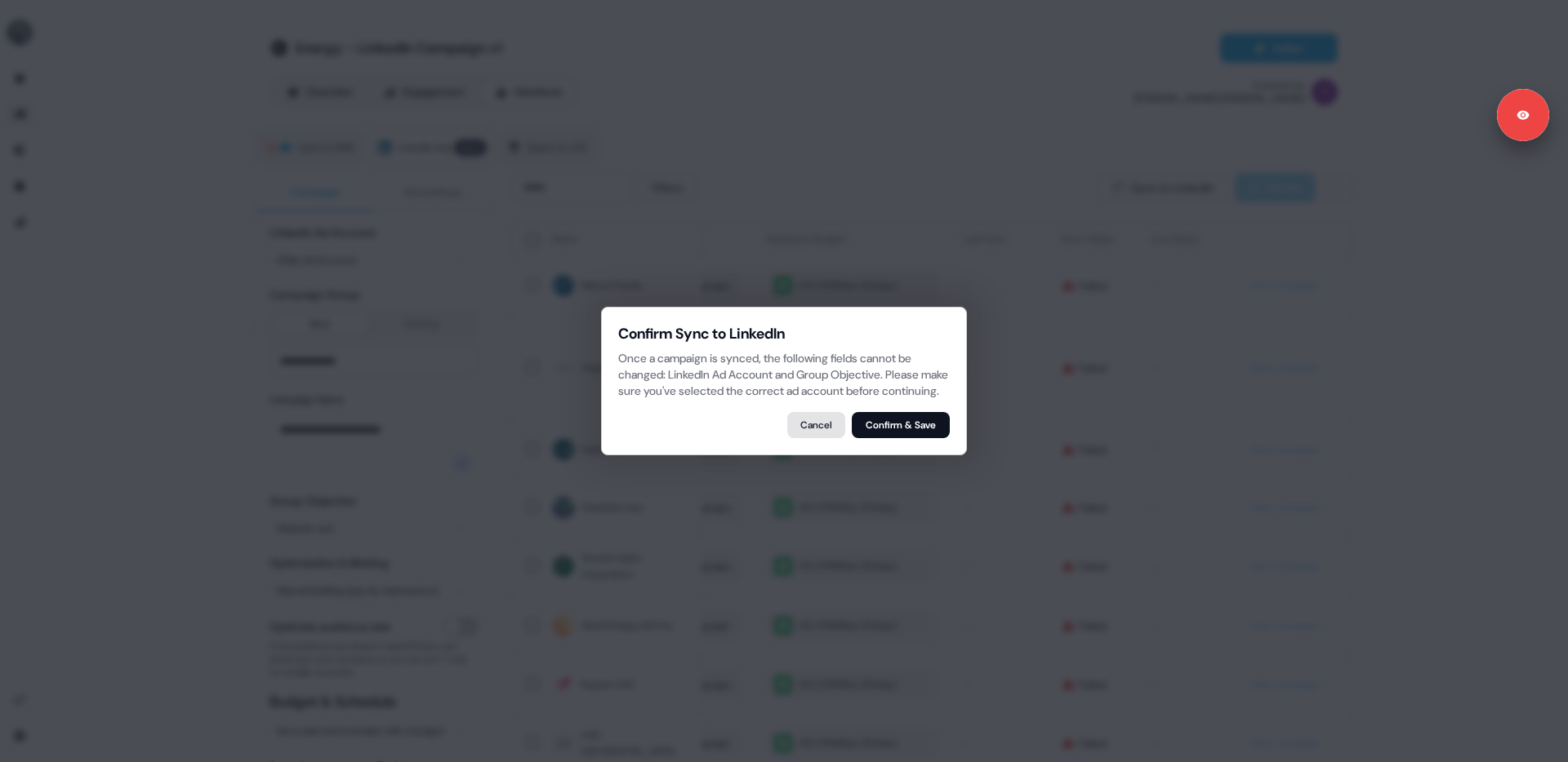
click at [806, 432] on button "Cancel" at bounding box center [815, 425] width 58 height 26
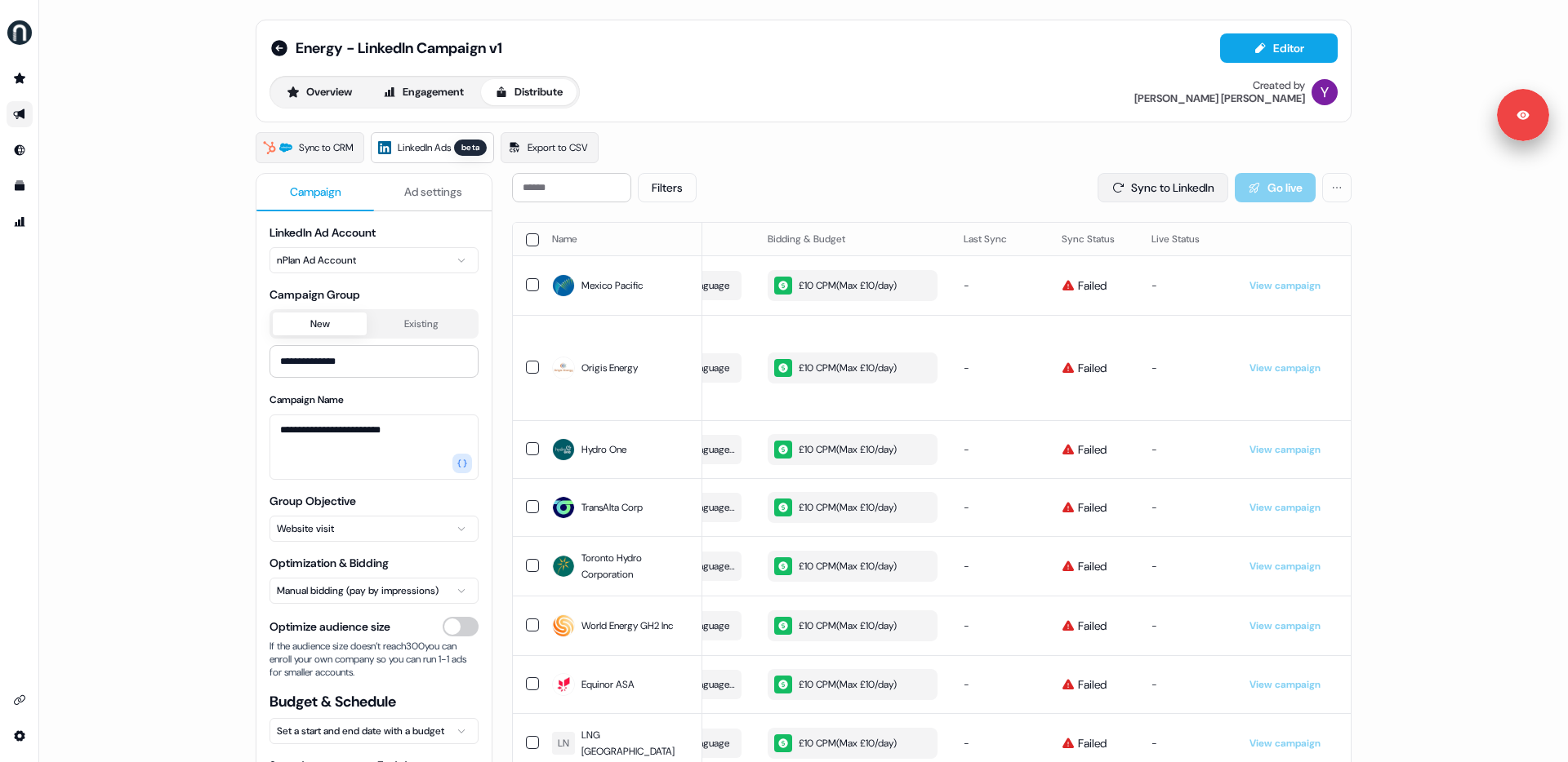
click at [1137, 185] on button "Sync to LinkedIn" at bounding box center [1162, 188] width 130 height 29
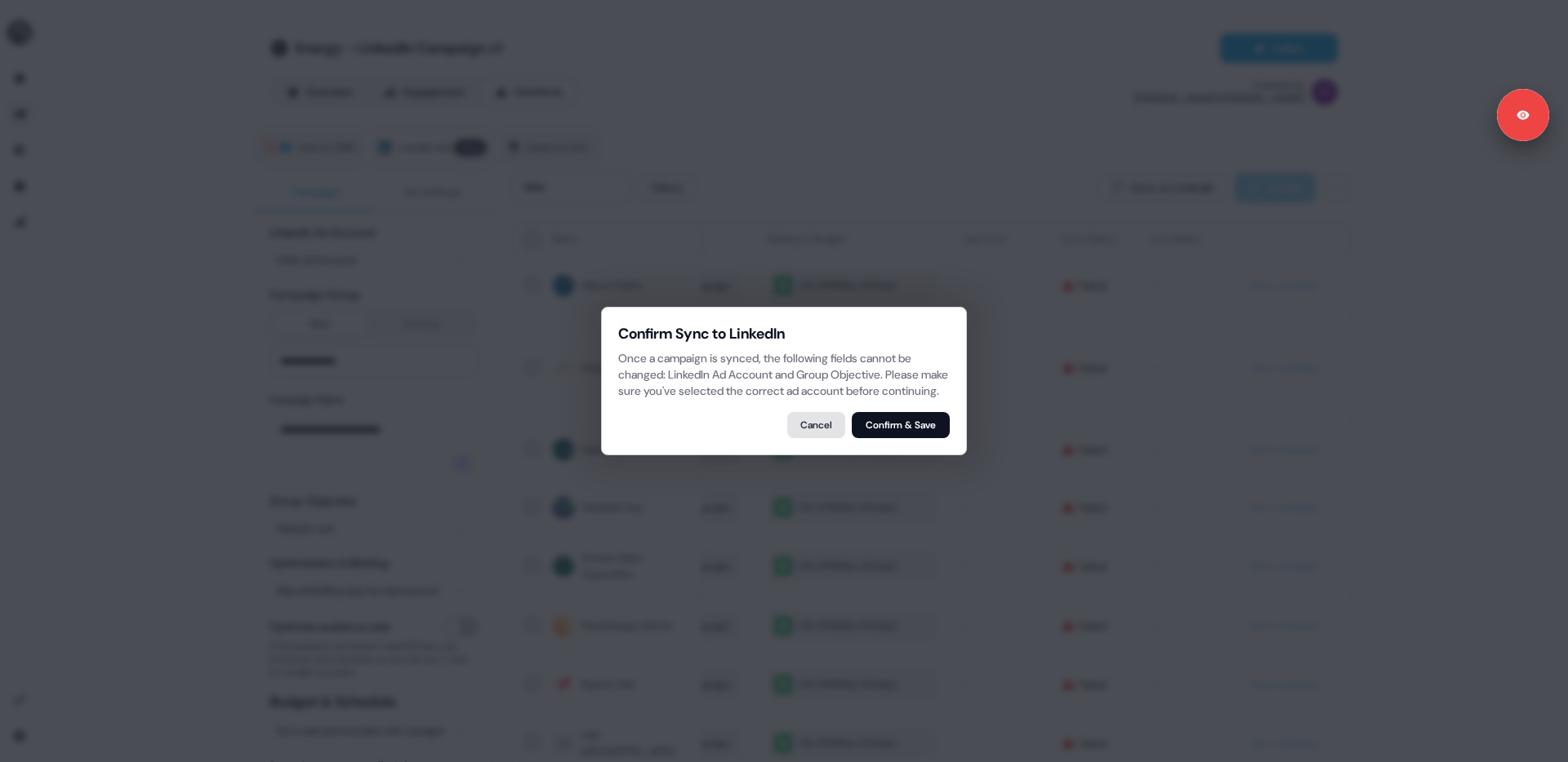
drag, startPoint x: 875, startPoint y: 434, endPoint x: 820, endPoint y: 433, distance: 55.0
click at [826, 432] on div "Cancel Confirm & Save" at bounding box center [784, 425] width 332 height 26
click at [820, 433] on button "Cancel" at bounding box center [815, 425] width 58 height 26
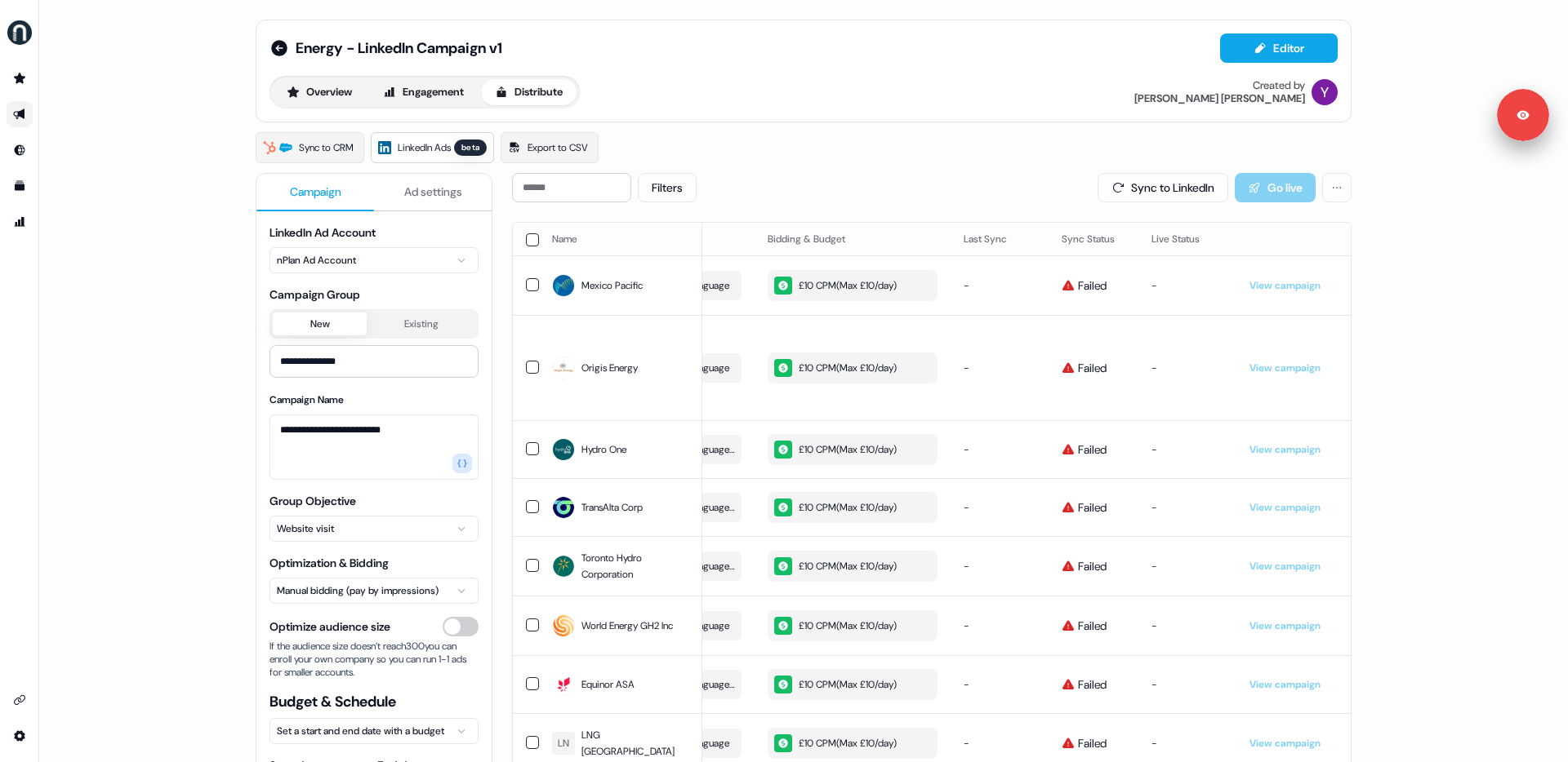
click at [343, 252] on html "**********" at bounding box center [784, 381] width 1568 height 762
click at [180, 240] on html "**********" at bounding box center [784, 381] width 1568 height 762
click at [1135, 190] on button "Sync to LinkedIn" at bounding box center [1162, 188] width 130 height 29
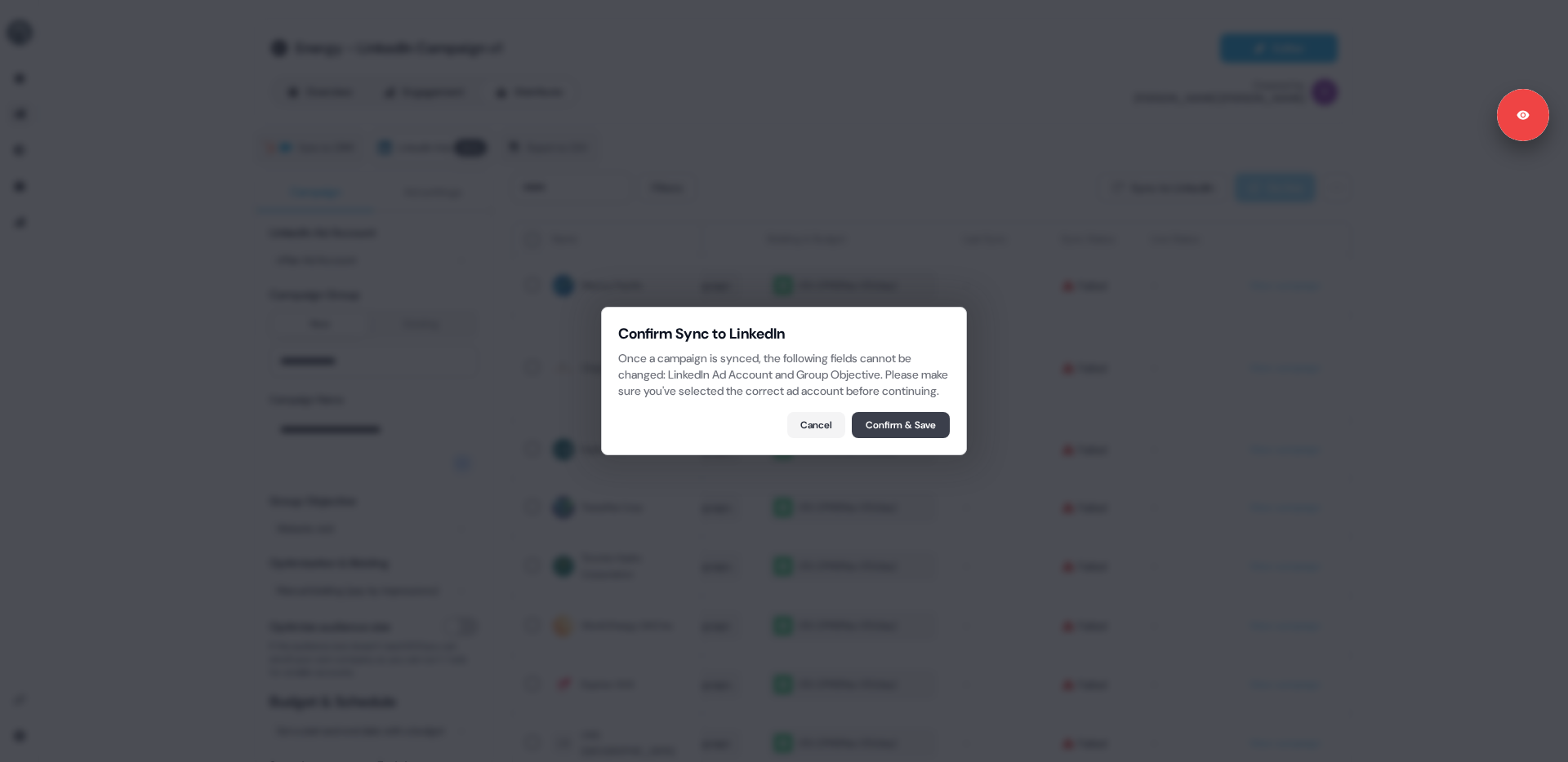
click at [884, 432] on button "Confirm & Save" at bounding box center [900, 425] width 98 height 26
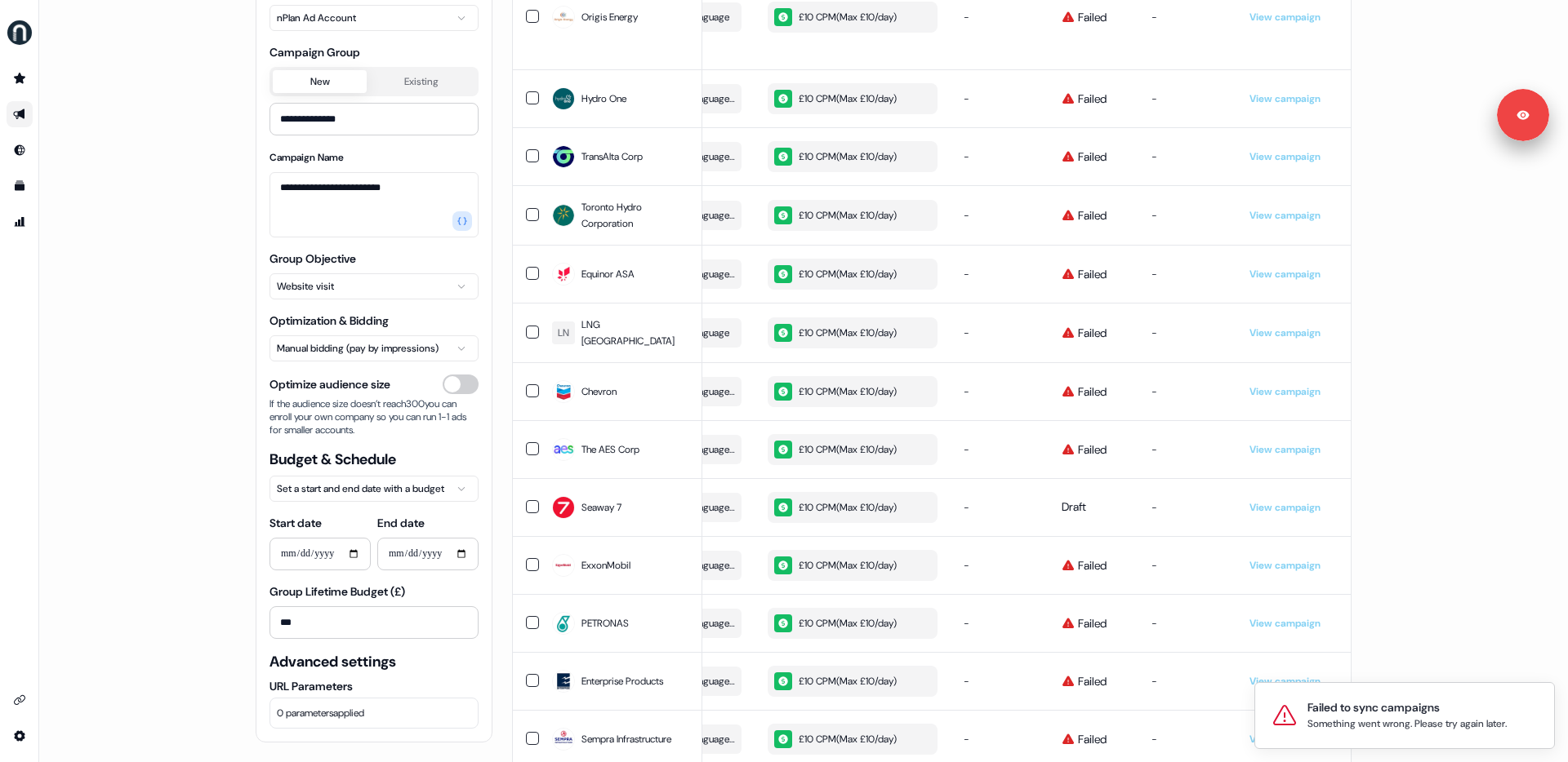
scroll to position [300, 0]
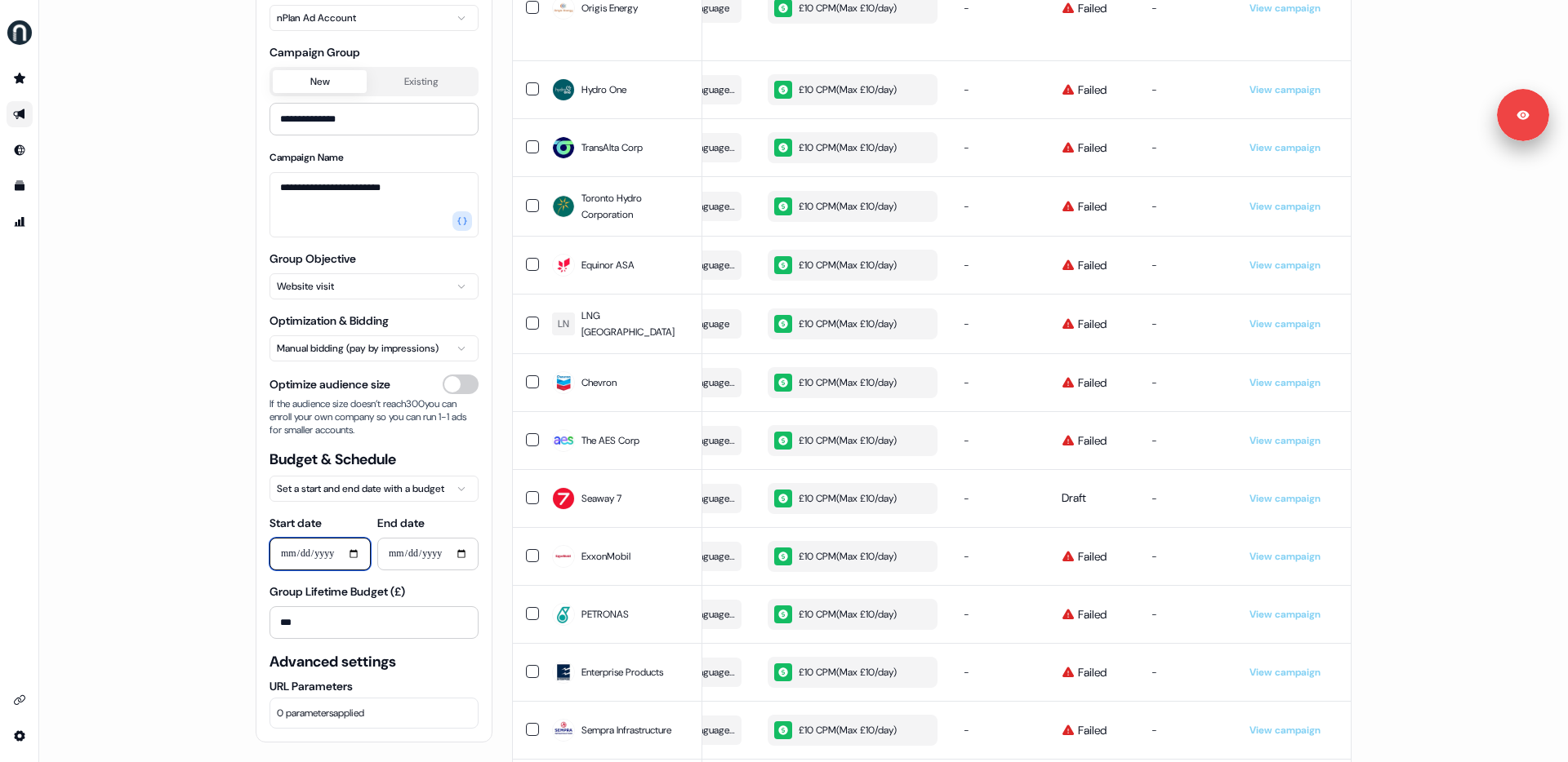
click at [313, 555] on input "**********" at bounding box center [319, 554] width 101 height 32
click at [302, 557] on input "**********" at bounding box center [319, 554] width 101 height 32
click at [350, 555] on input "**********" at bounding box center [319, 554] width 101 height 32
click at [201, 456] on div "**********" at bounding box center [804, 381] width 1529 height 762
click at [343, 492] on html "**********" at bounding box center [784, 381] width 1568 height 762
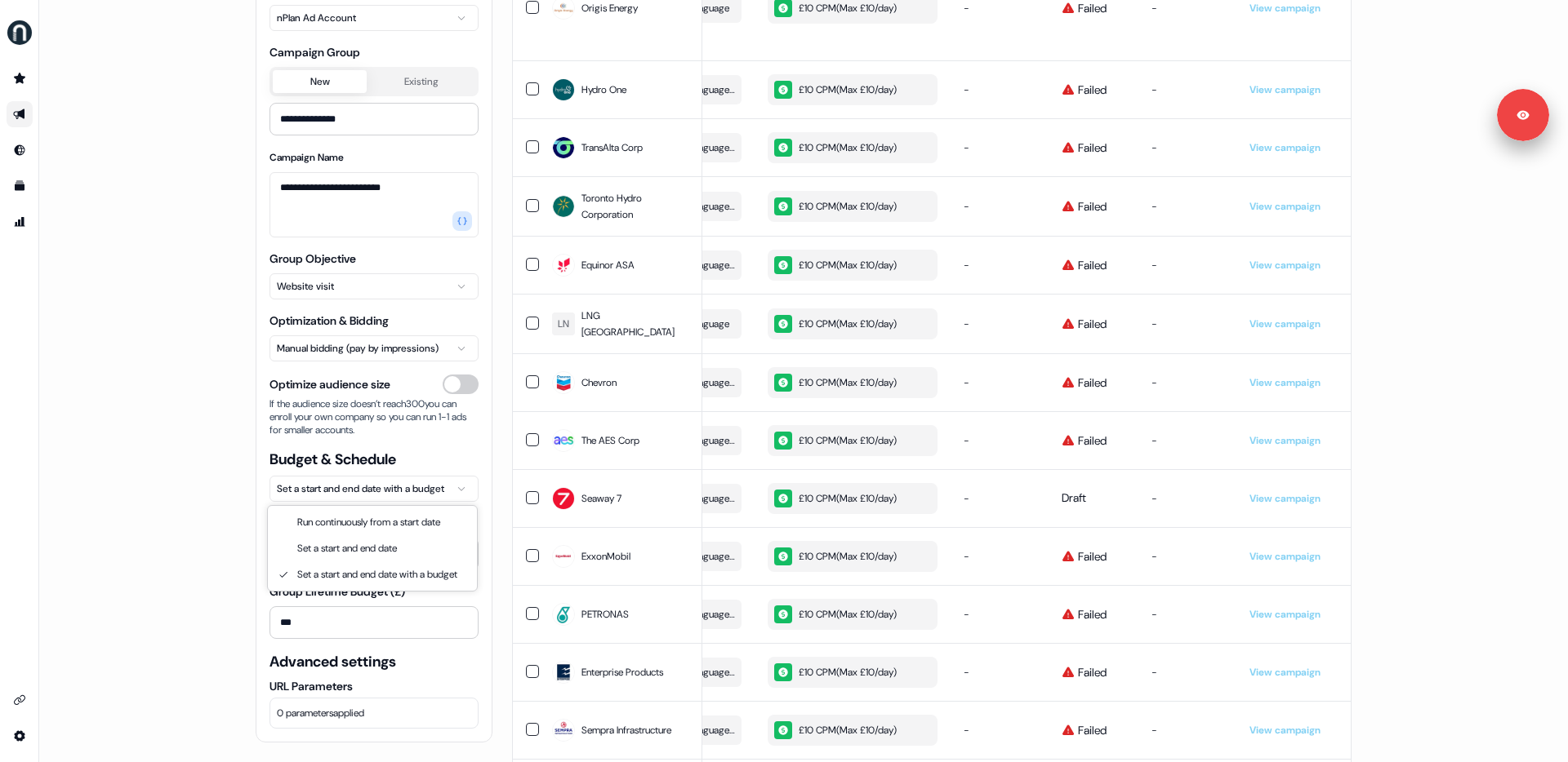
click at [178, 485] on html "**********" at bounding box center [784, 381] width 1568 height 762
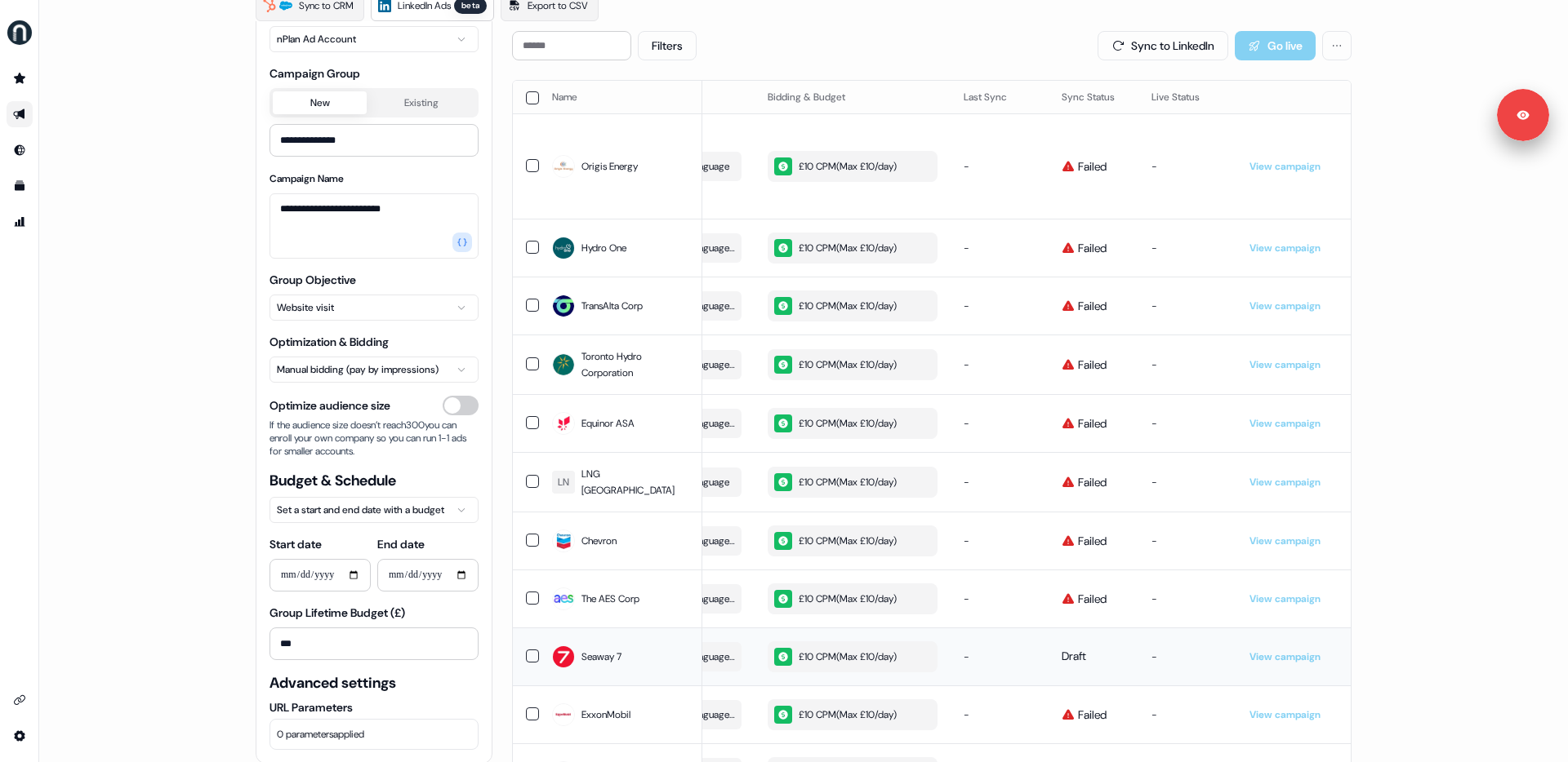
scroll to position [162, 0]
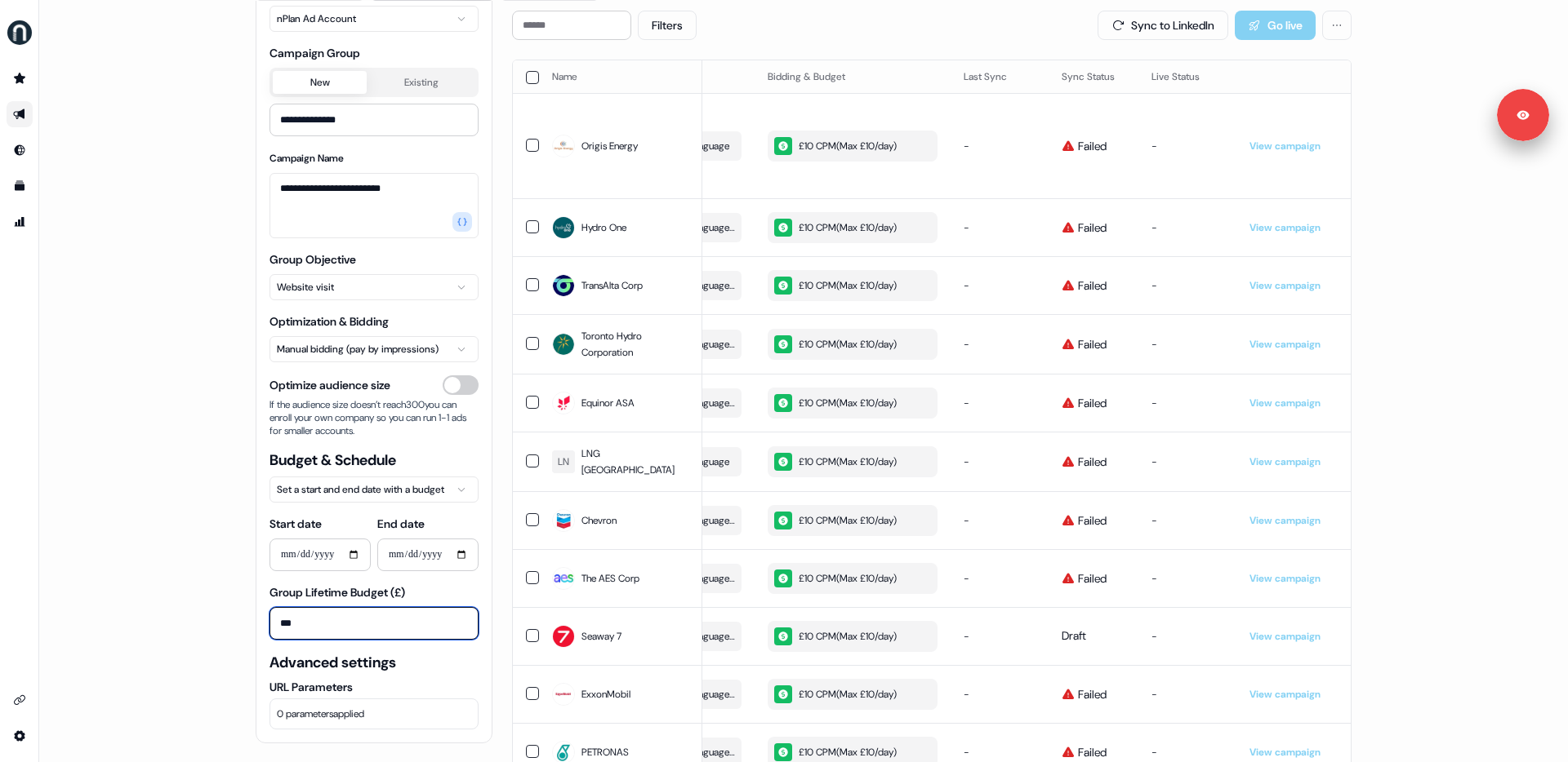
drag, startPoint x: 308, startPoint y: 632, endPoint x: 166, endPoint y: 621, distance: 142.4
click at [166, 621] on div "**********" at bounding box center [804, 381] width 1529 height 762
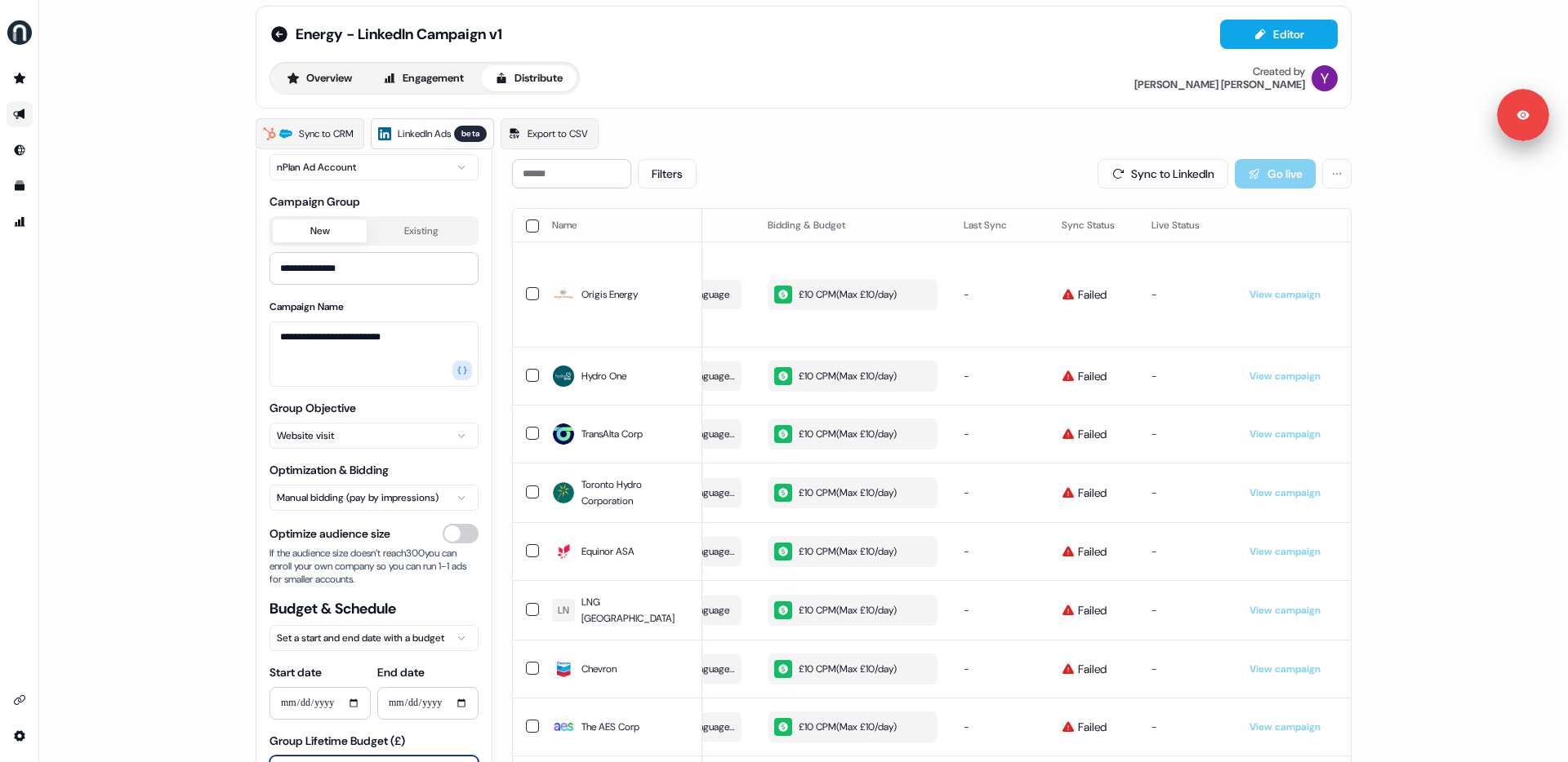
scroll to position [0, 0]
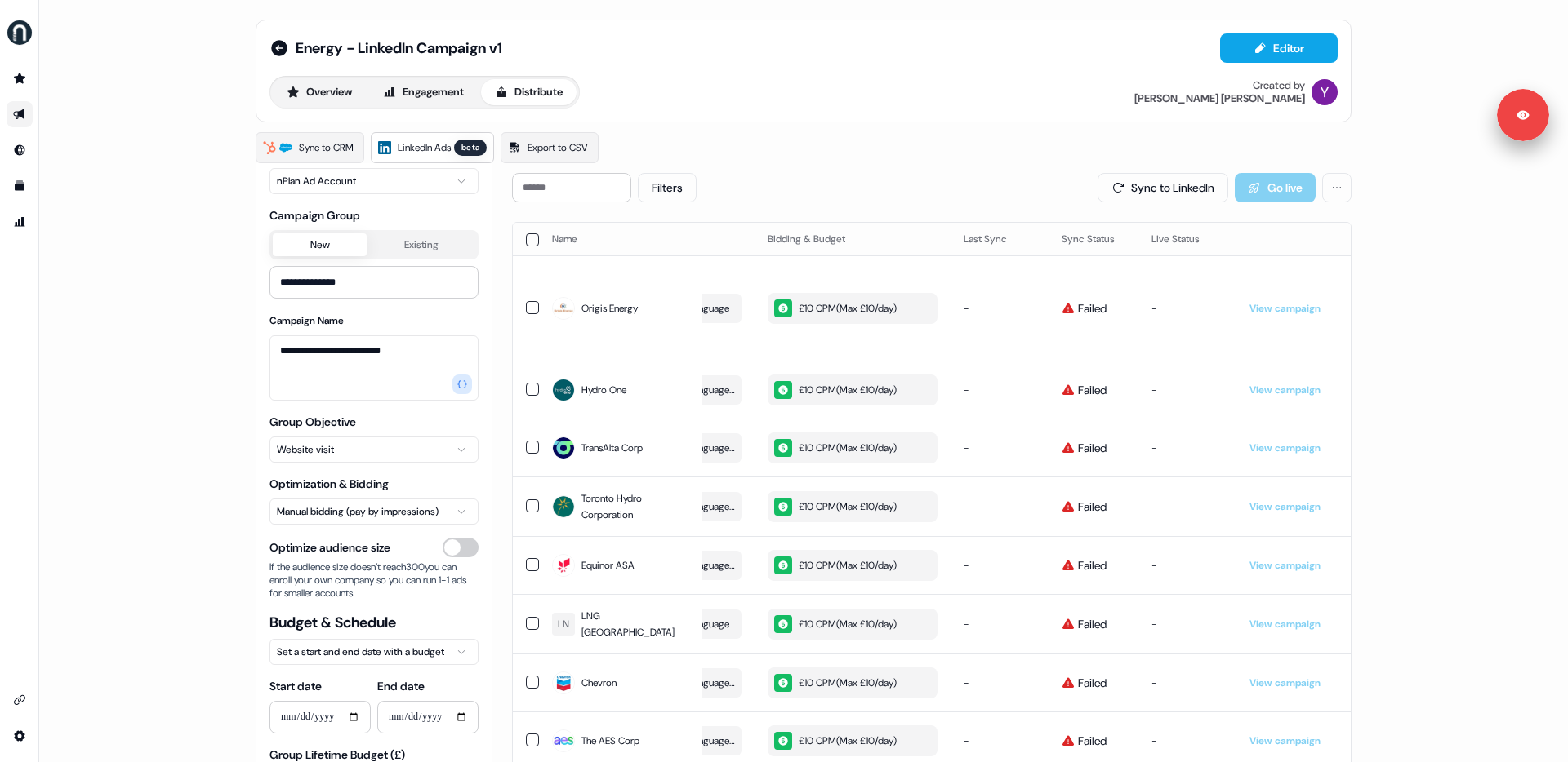
click at [526, 244] on button "button" at bounding box center [531, 240] width 13 height 13
click at [142, 310] on div "**********" at bounding box center [804, 381] width 1529 height 762
click at [776, 183] on div "Filters Update selected row ( 54 ): Update Audience Update Bidding & Budget" at bounding box center [932, 188] width 840 height 29
click at [1489, 308] on div "**********" at bounding box center [804, 381] width 1529 height 762
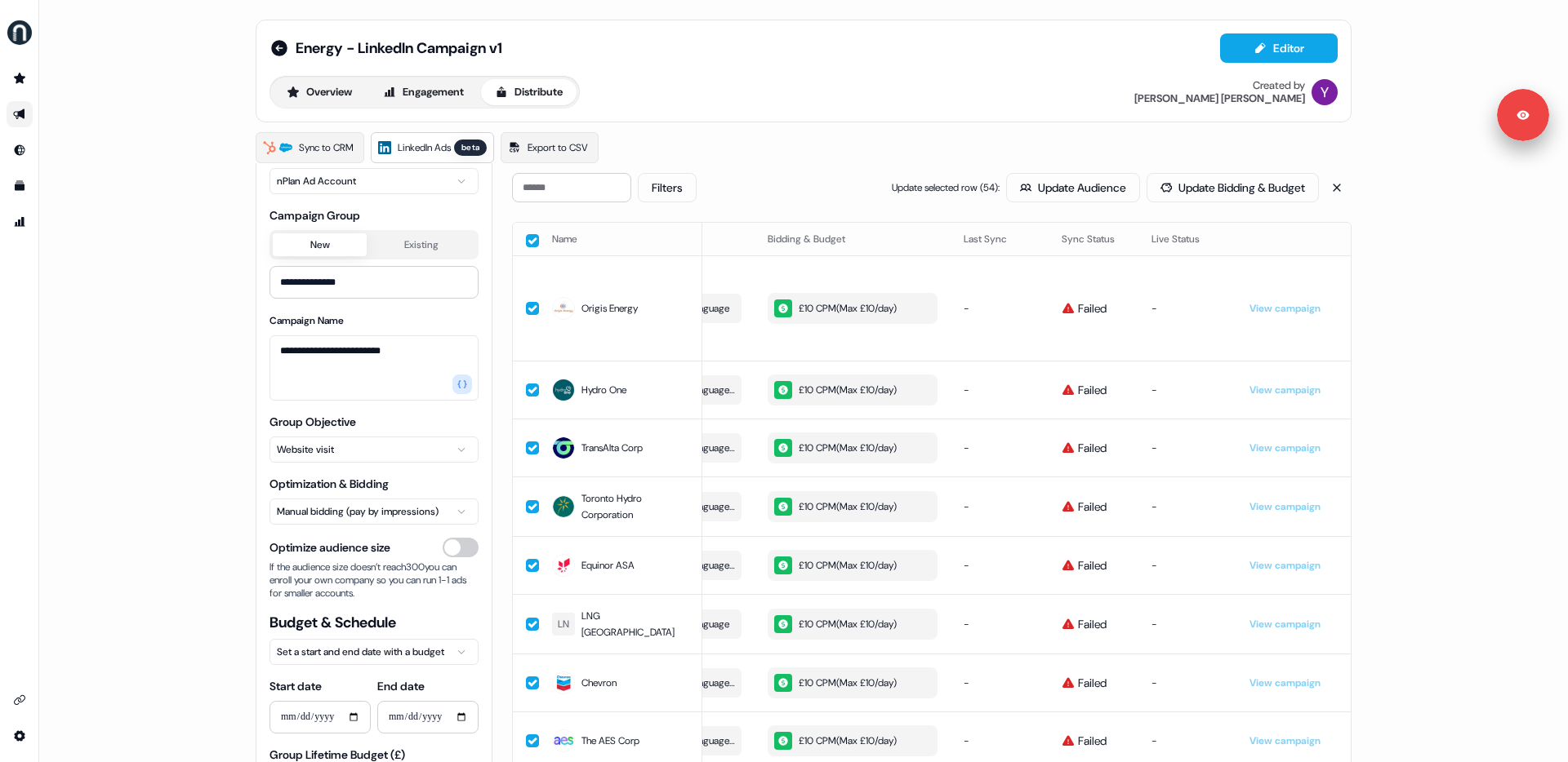
scroll to position [2, 0]
click at [187, 300] on div "**********" at bounding box center [804, 381] width 1529 height 762
click at [13, 705] on icon "Go to integrations" at bounding box center [19, 699] width 13 height 13
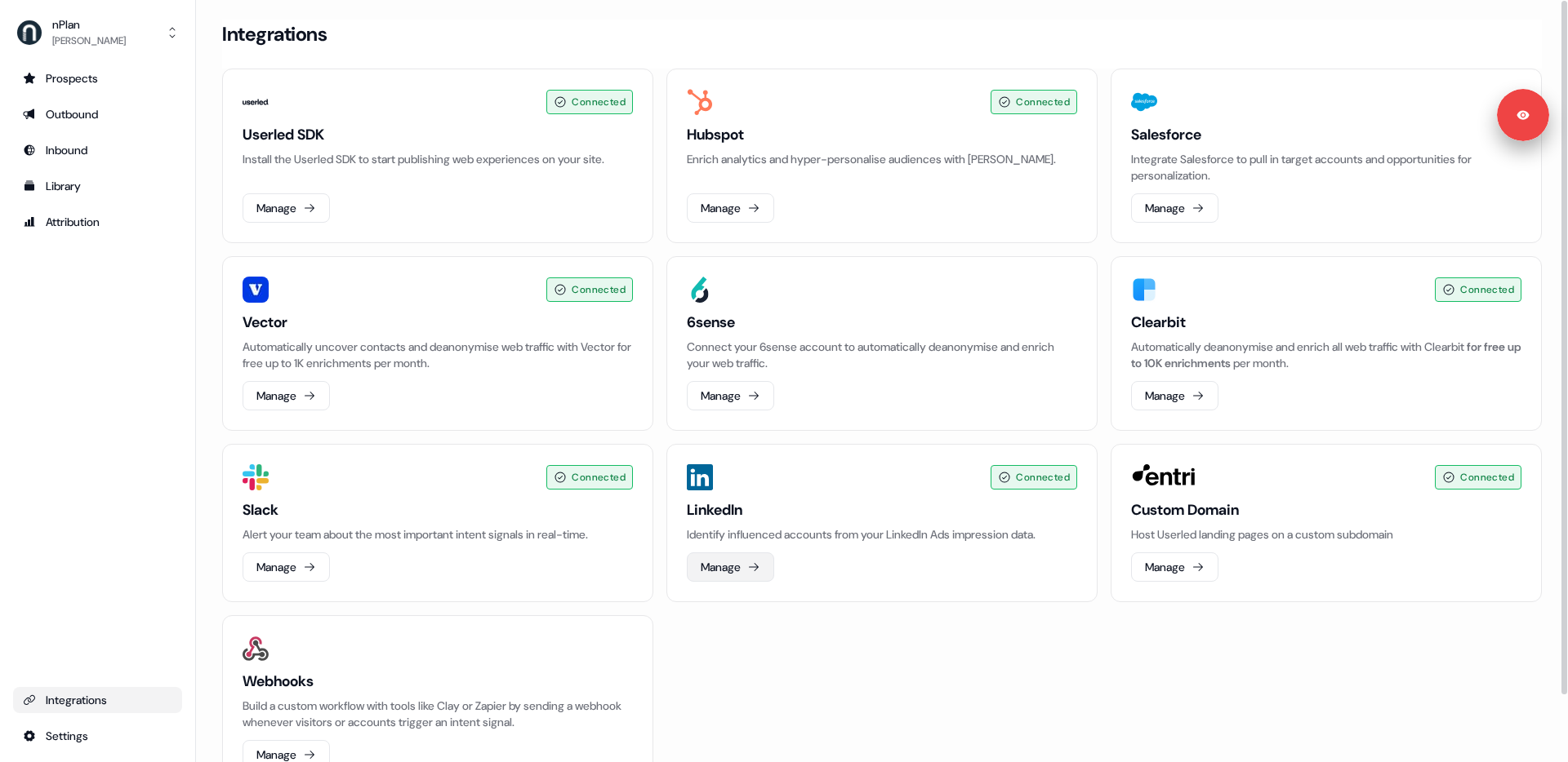
click at [728, 561] on button "Manage" at bounding box center [730, 567] width 87 height 29
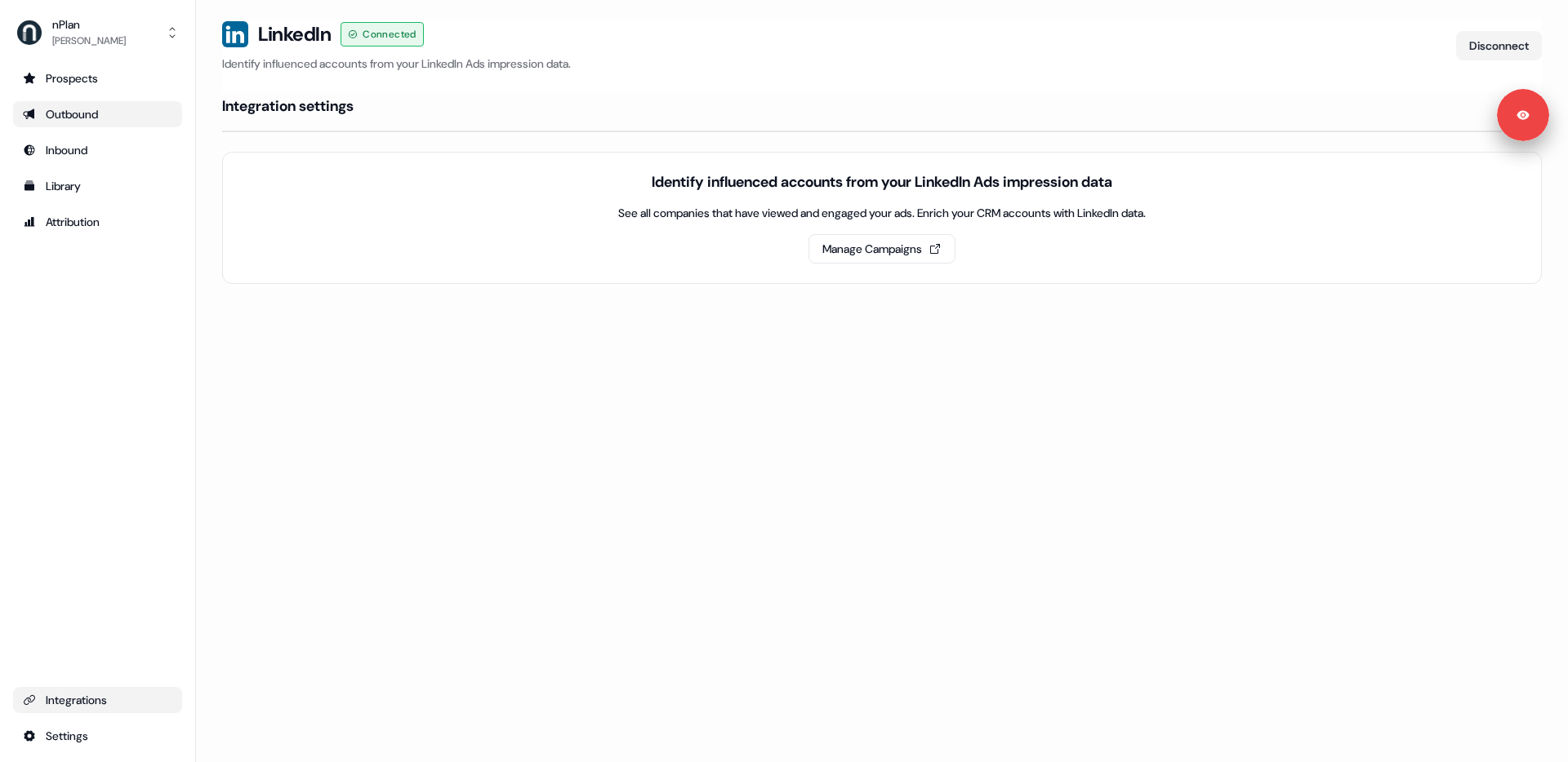
click at [71, 115] on div "Outbound" at bounding box center [97, 113] width 150 height 17
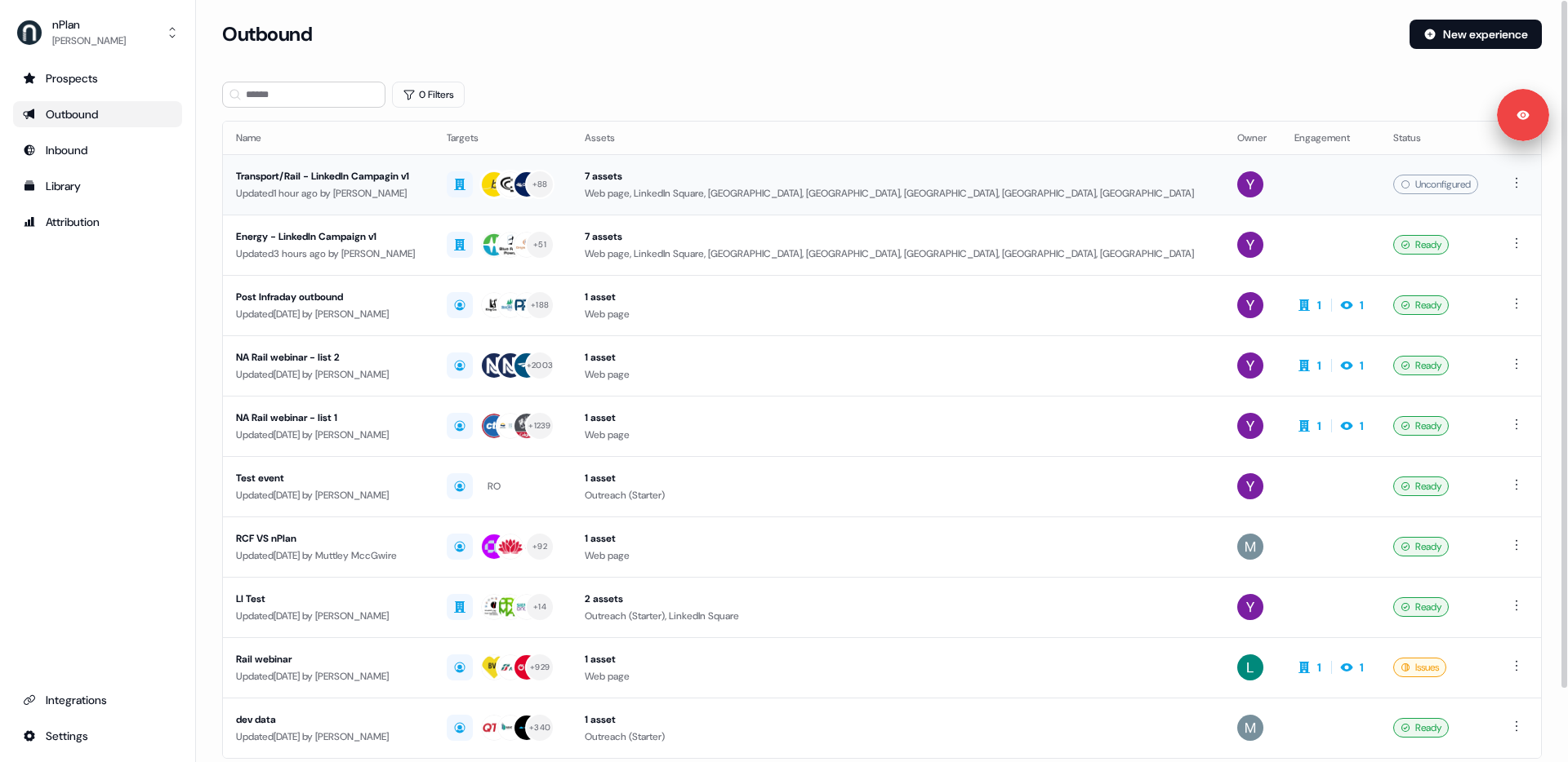
click at [720, 202] on td "7 assets Web page, LinkedIn Square, [GEOGRAPHIC_DATA], [GEOGRAPHIC_DATA], [GEOG…" at bounding box center [898, 185] width 653 height 61
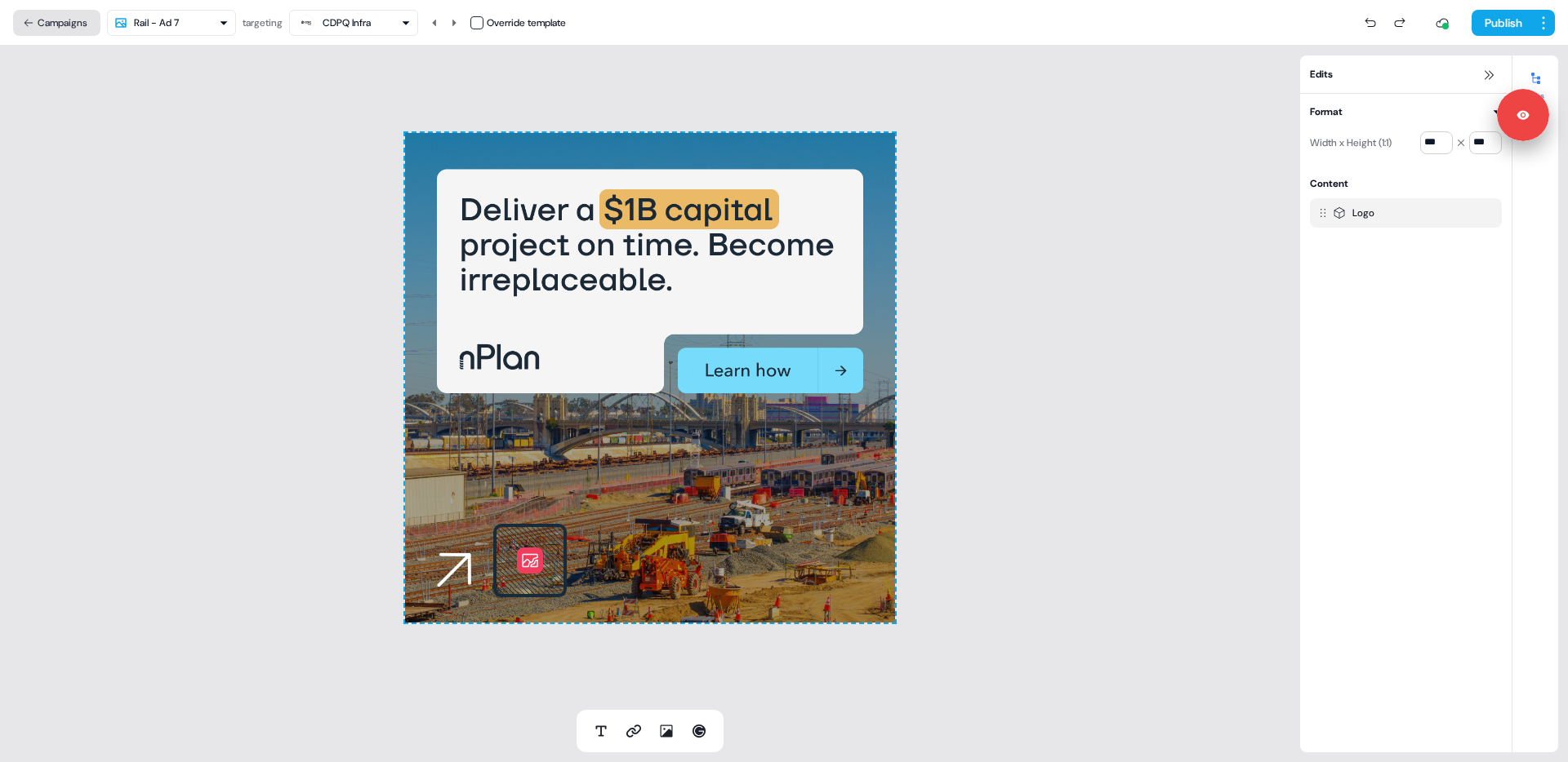
click at [70, 28] on button "Campaigns" at bounding box center [56, 22] width 87 height 26
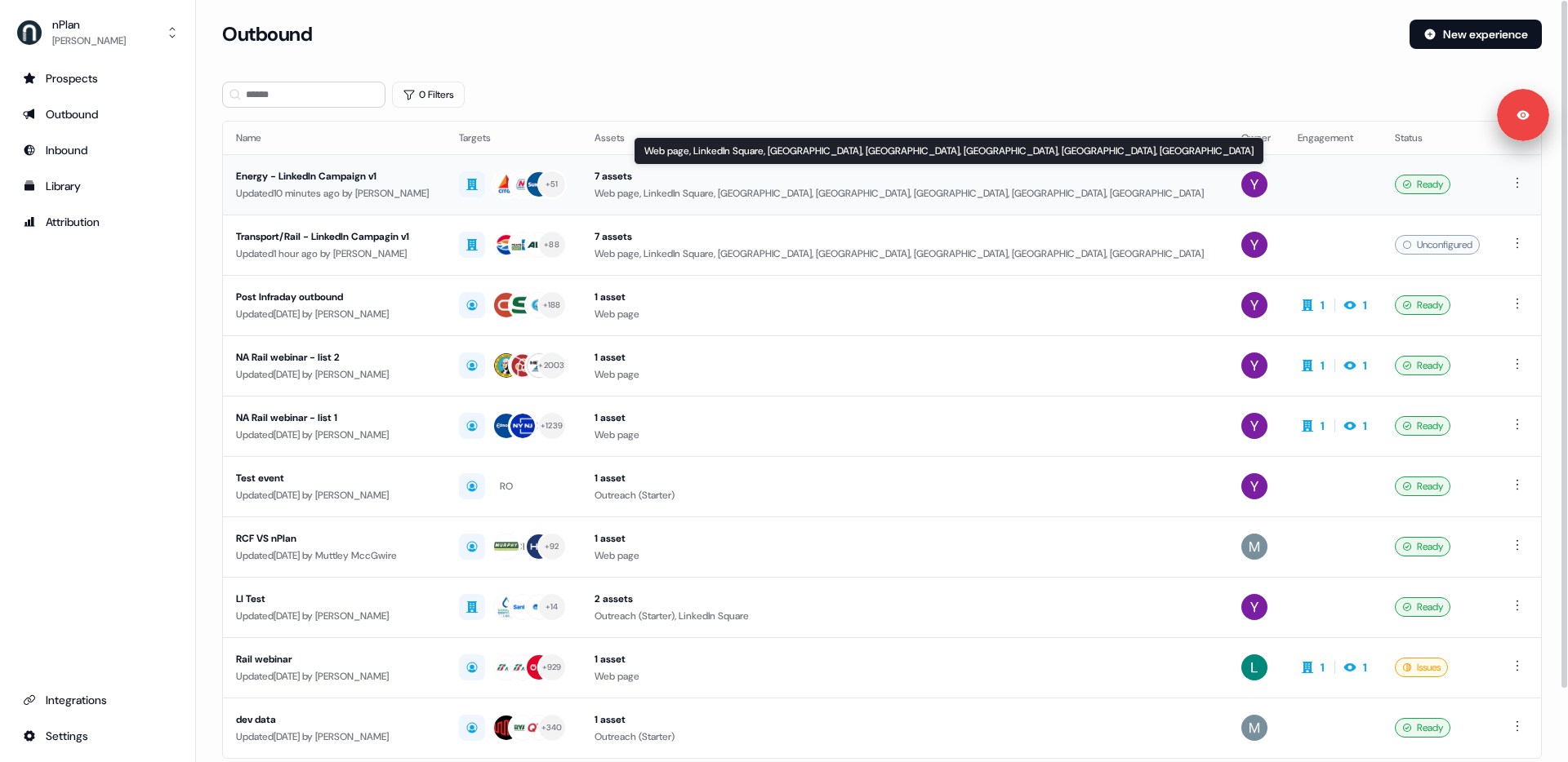
click at [752, 188] on div "Web page, LinkedIn Square, [GEOGRAPHIC_DATA], [GEOGRAPHIC_DATA], [GEOGRAPHIC_DA…" at bounding box center [903, 193] width 620 height 17
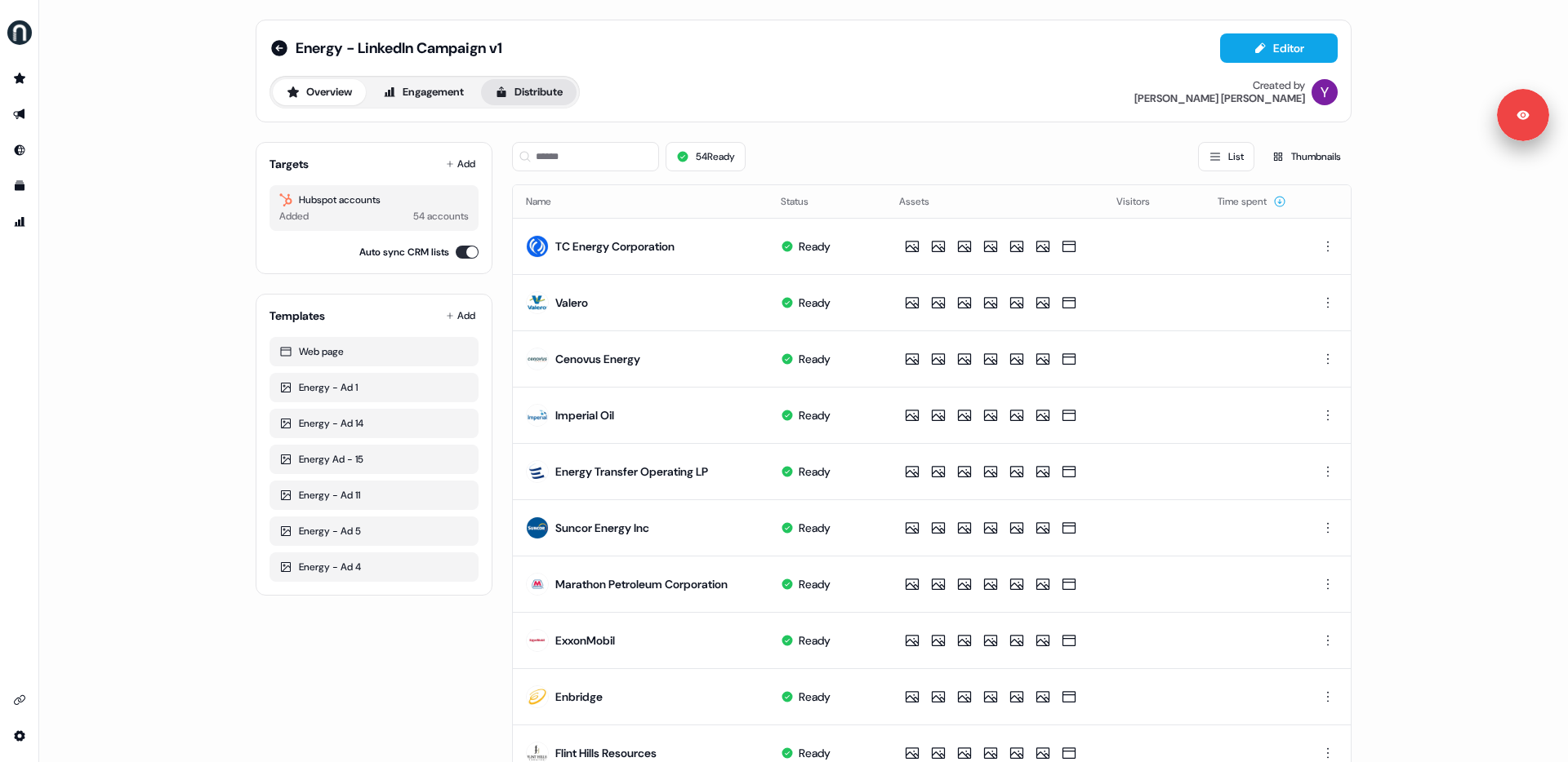
click at [538, 85] on button "Distribute" at bounding box center [529, 92] width 96 height 26
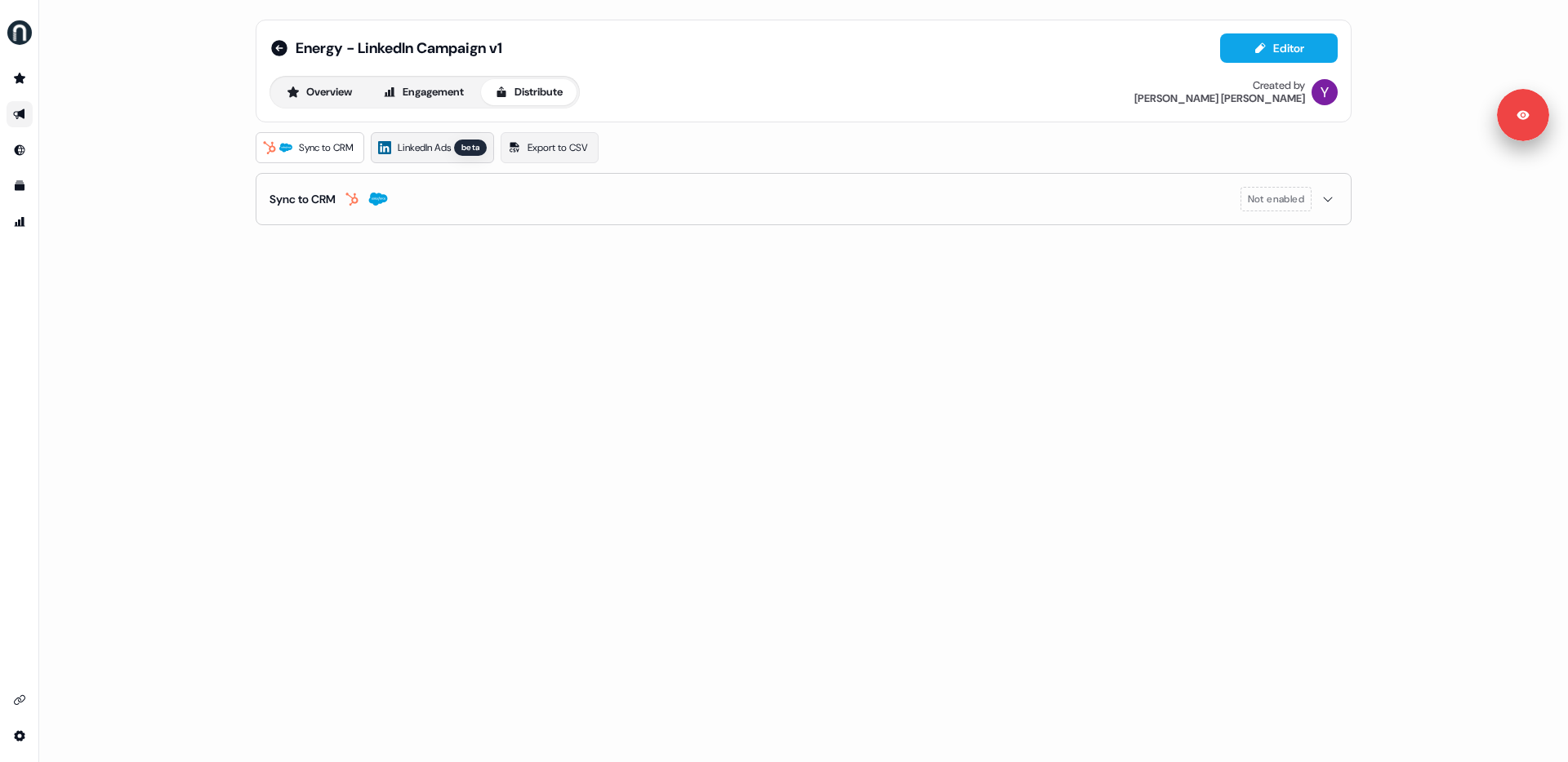
click at [461, 144] on link "LinkedIn Ads beta" at bounding box center [433, 148] width 123 height 31
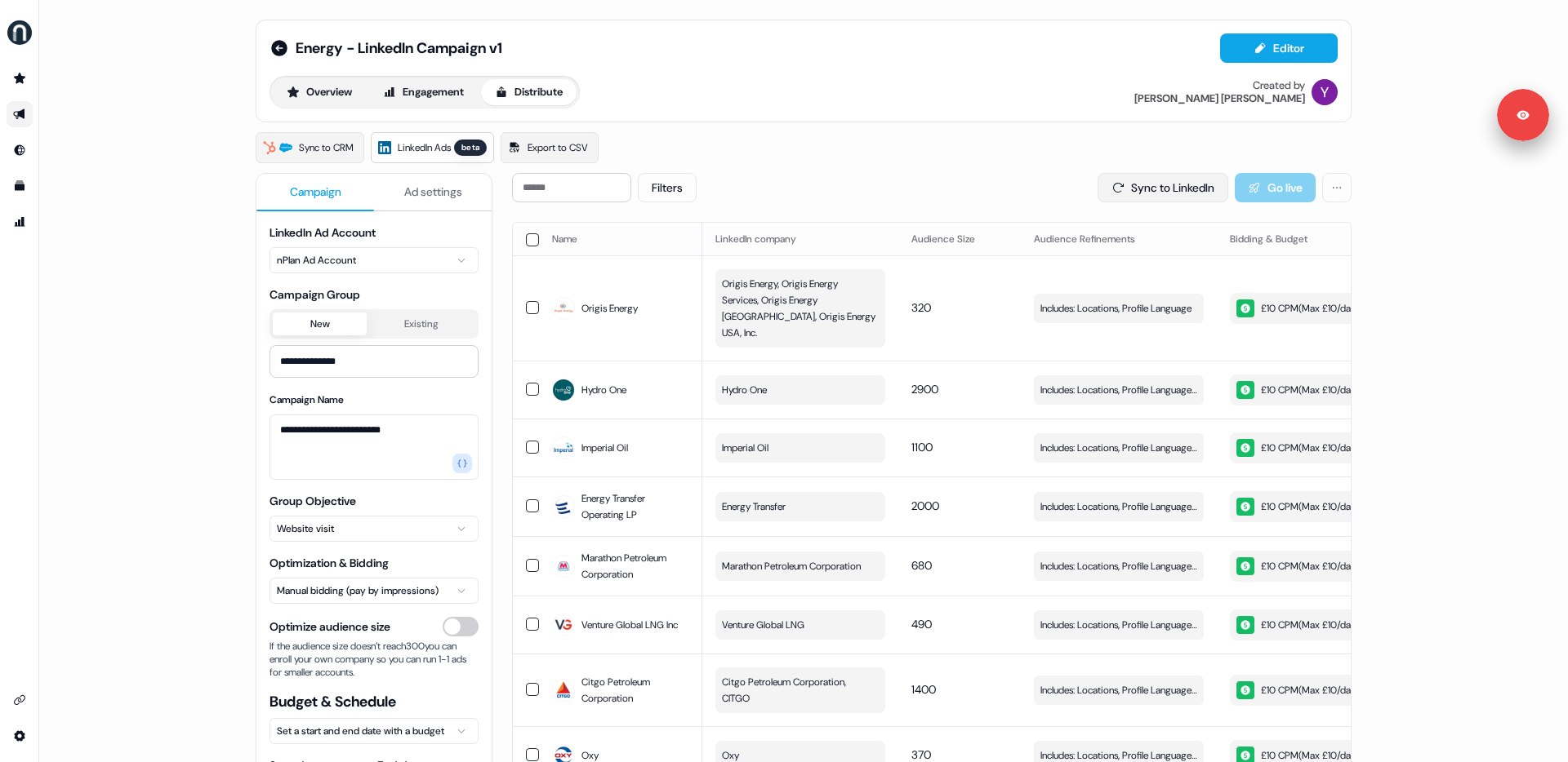
click at [1125, 191] on button "Sync to LinkedIn" at bounding box center [1162, 188] width 130 height 29
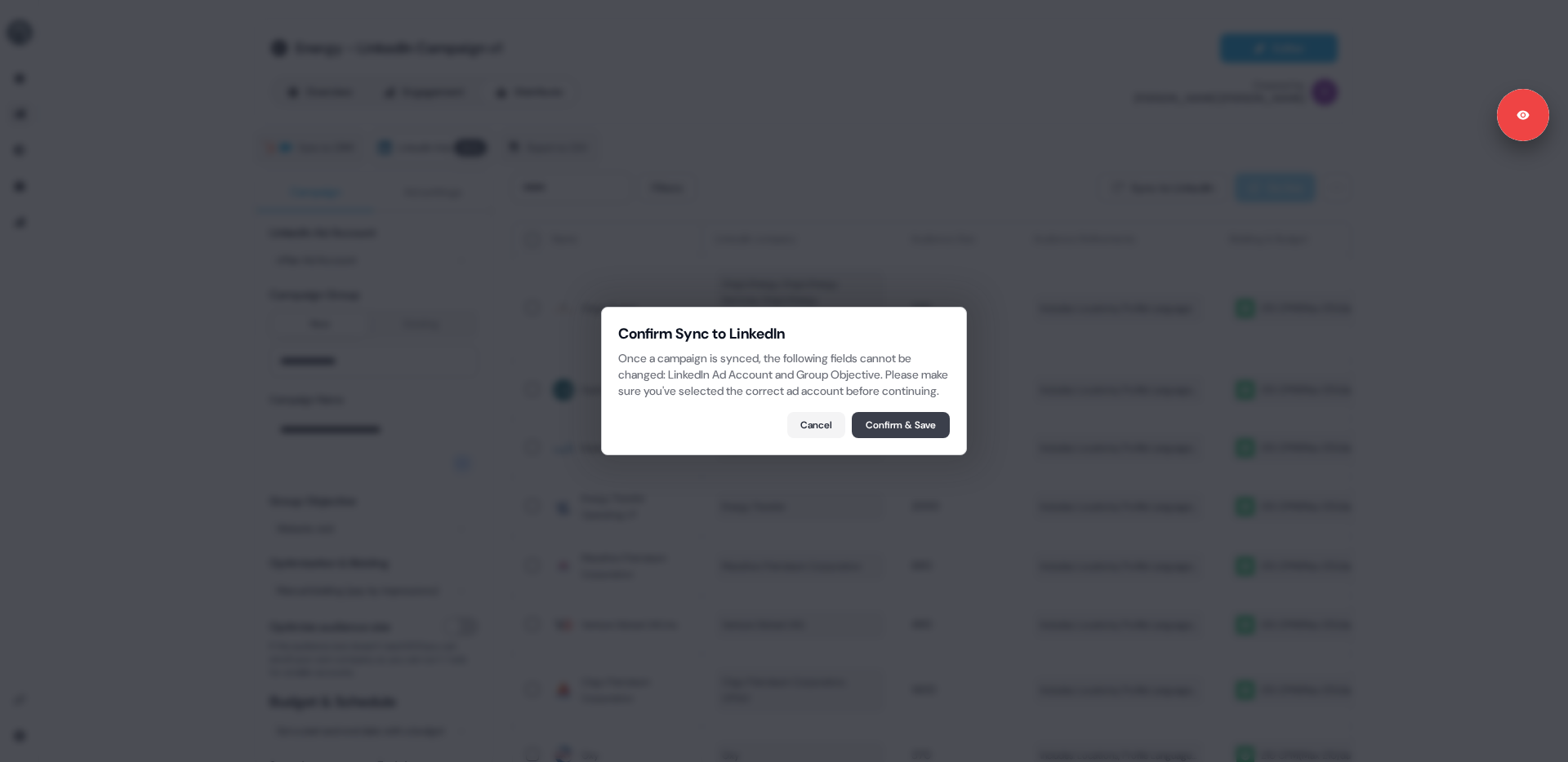
click at [891, 434] on button "Confirm & Save" at bounding box center [900, 425] width 98 height 26
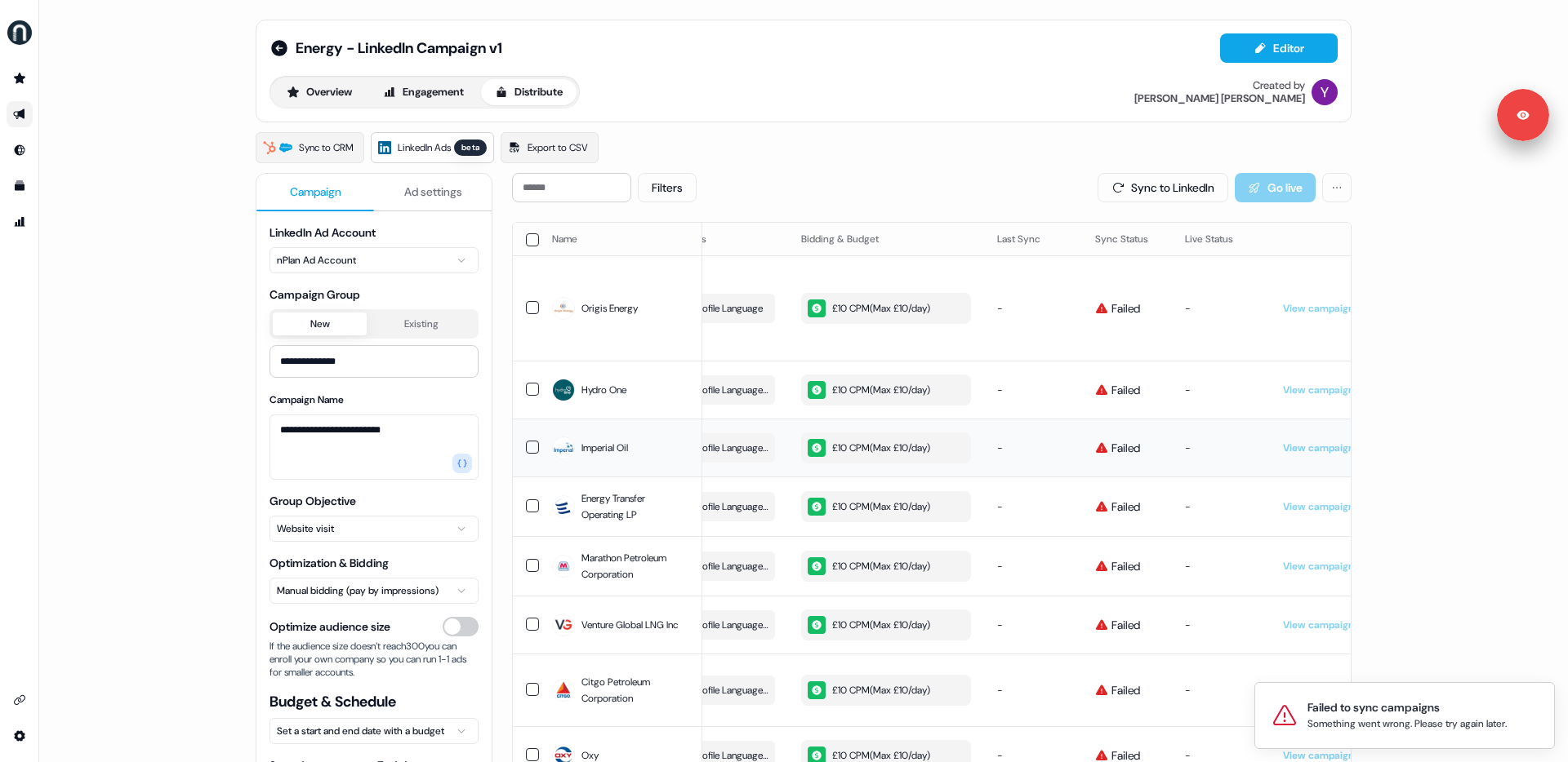
scroll to position [0, 462]
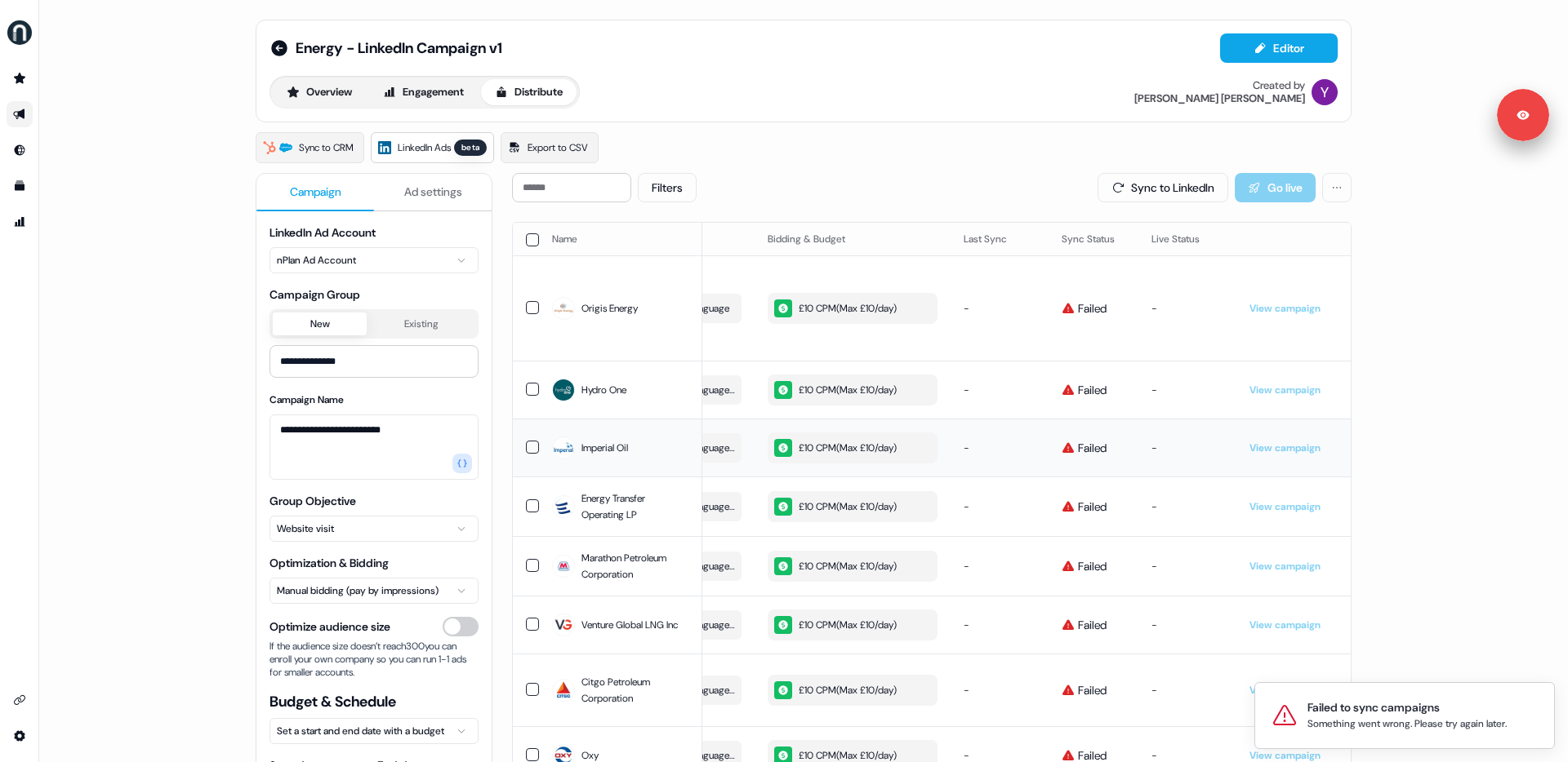
click at [846, 439] on div "£10 CPM ( Max £10/day )" at bounding box center [835, 448] width 122 height 18
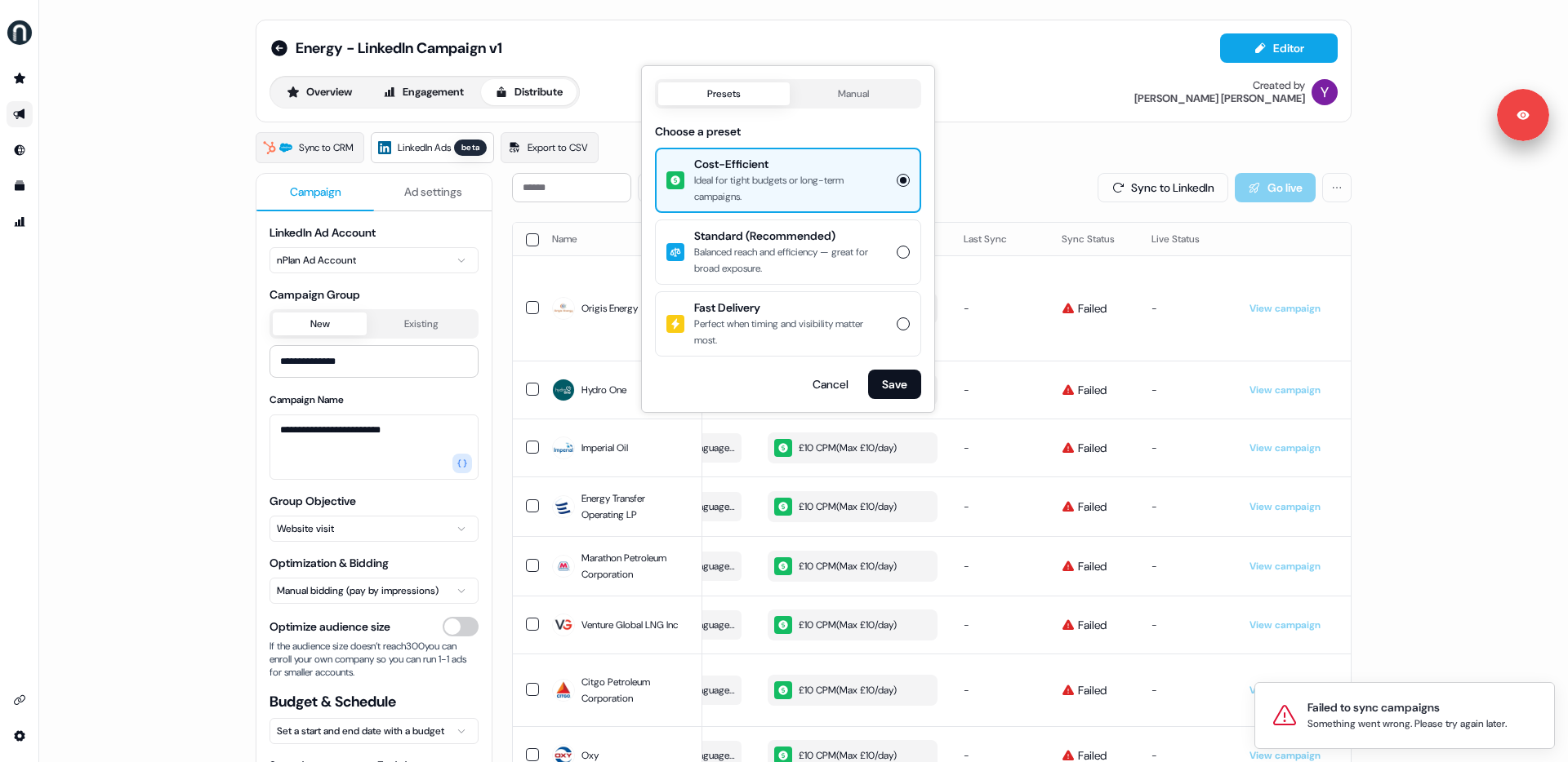
click at [850, 95] on body "**********" at bounding box center [784, 381] width 1568 height 762
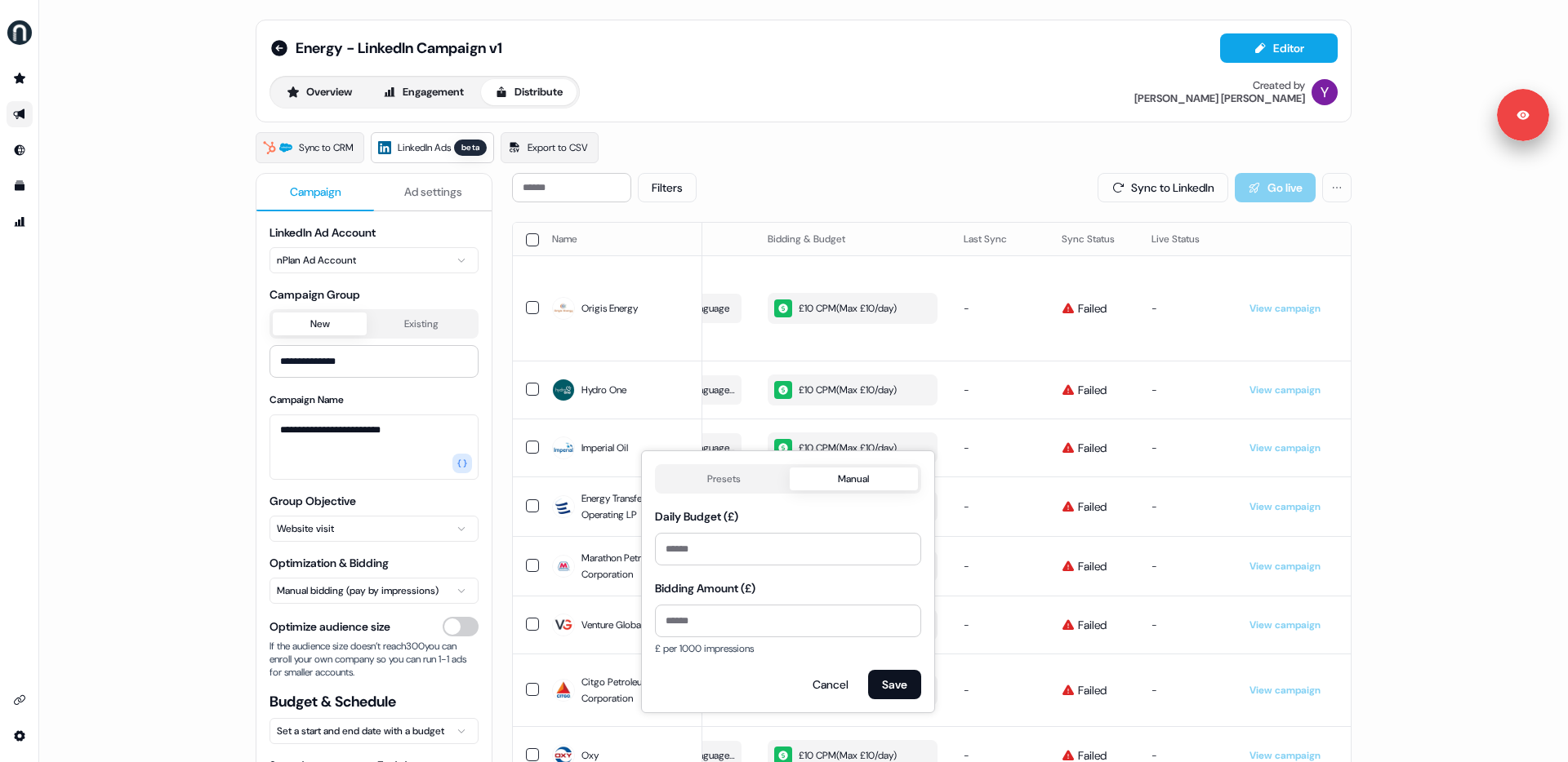
click at [715, 471] on body "**********" at bounding box center [784, 381] width 1568 height 762
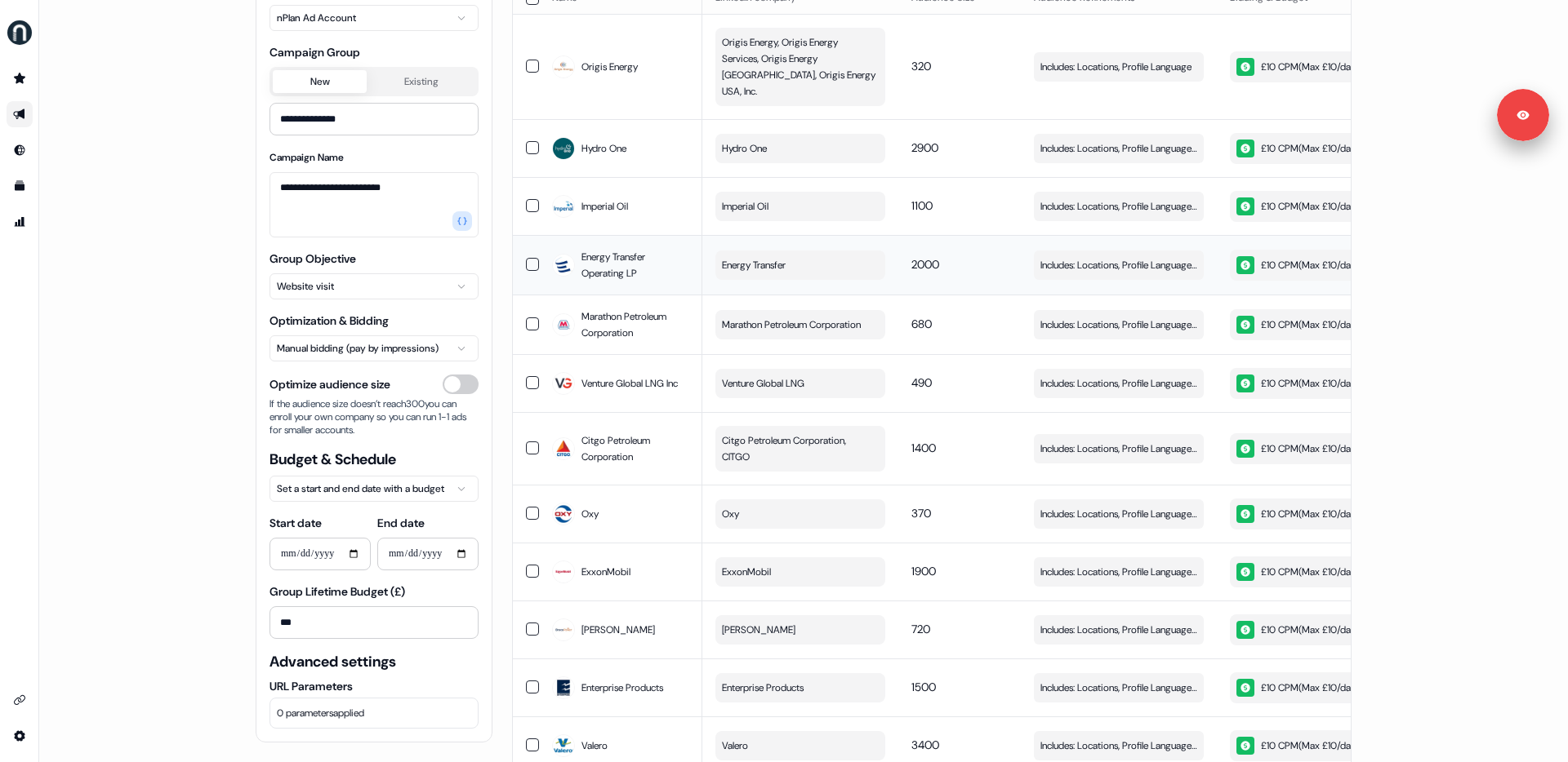
scroll to position [0, 0]
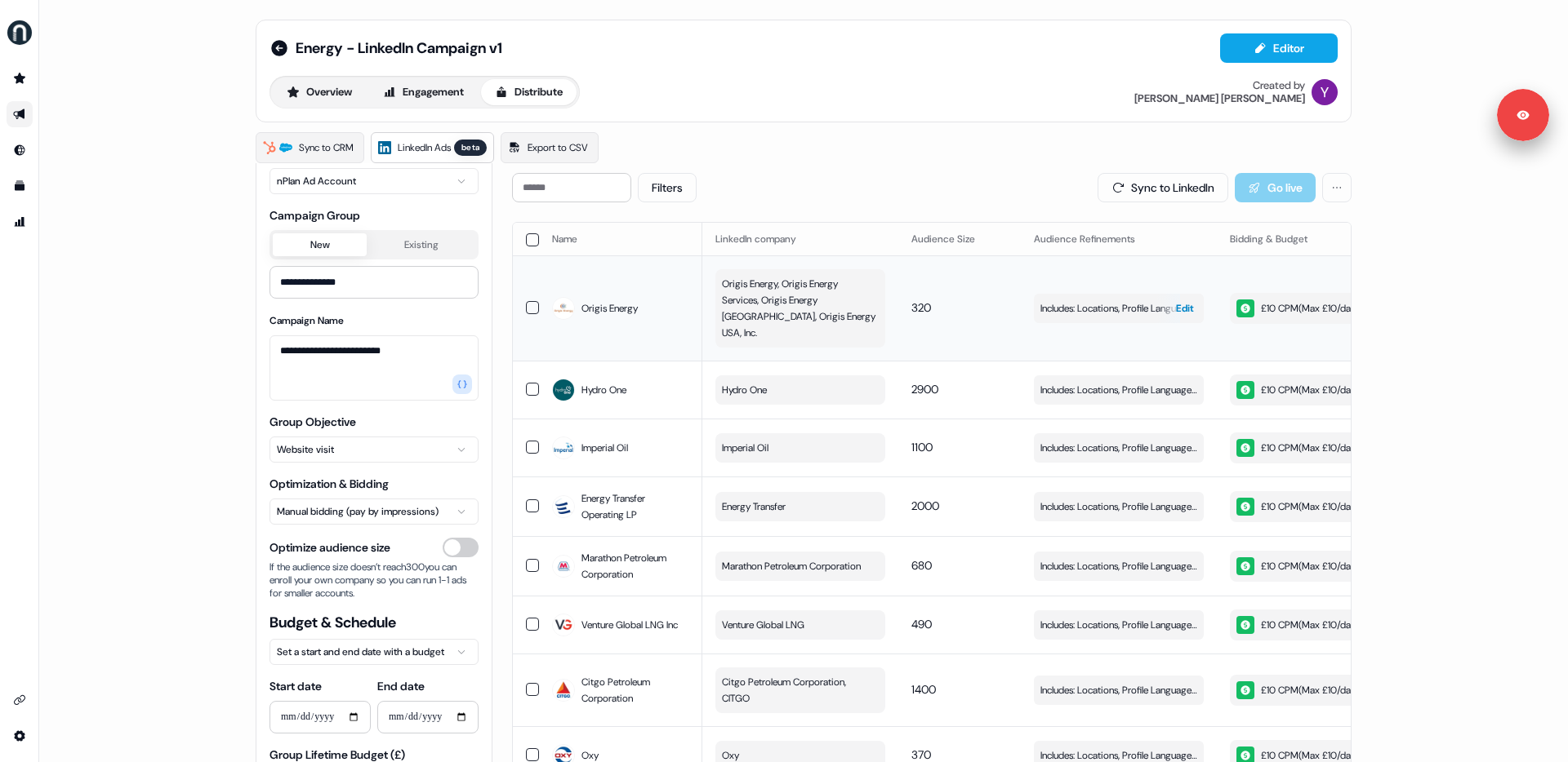
click at [1192, 293] on div "button" at bounding box center [1192, 308] width 23 height 29
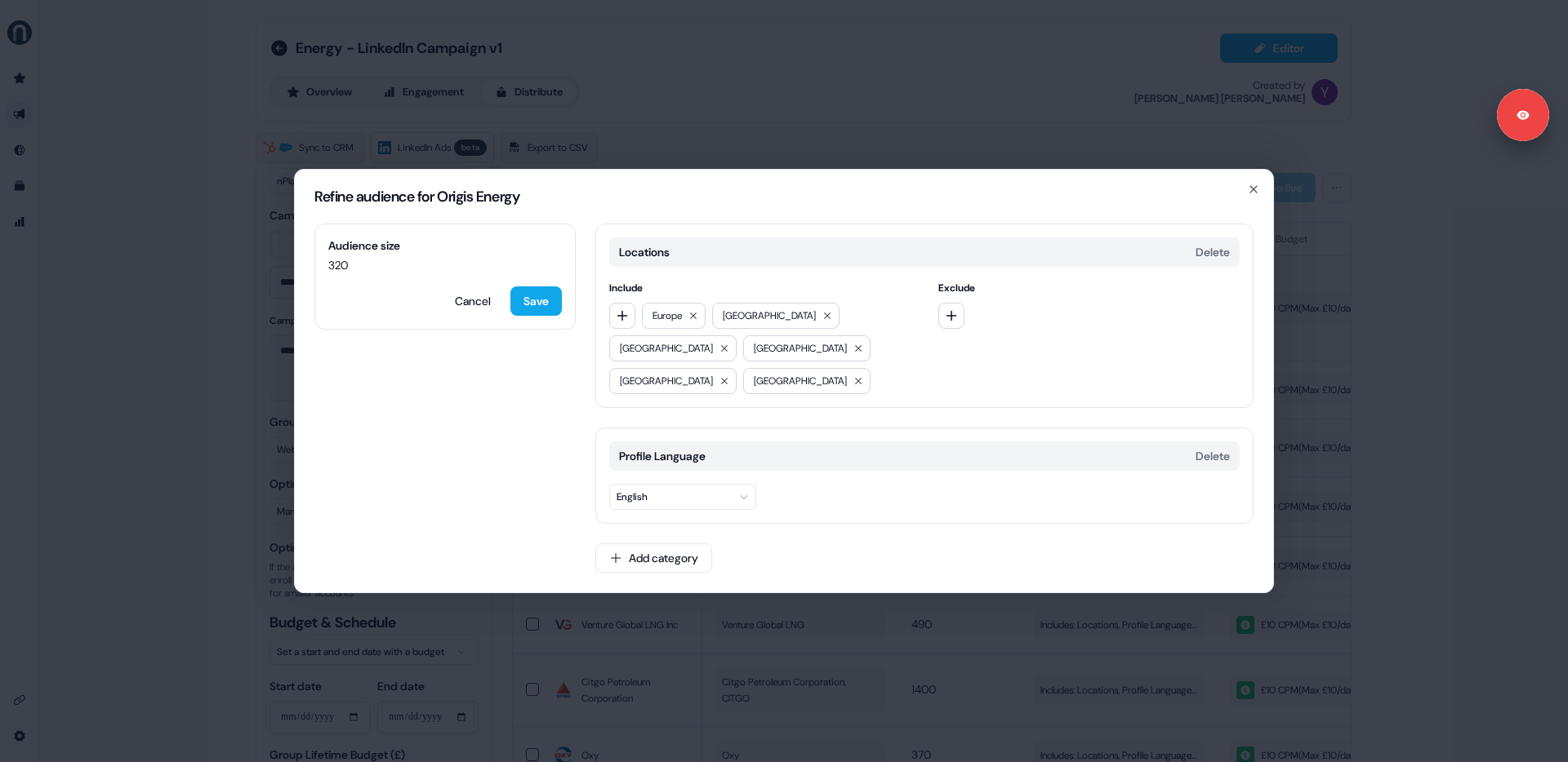
click at [218, 426] on div "Refine audience for Origis Energy Audience size 320 Cancel Save Locations Delet…" at bounding box center [784, 381] width 1568 height 762
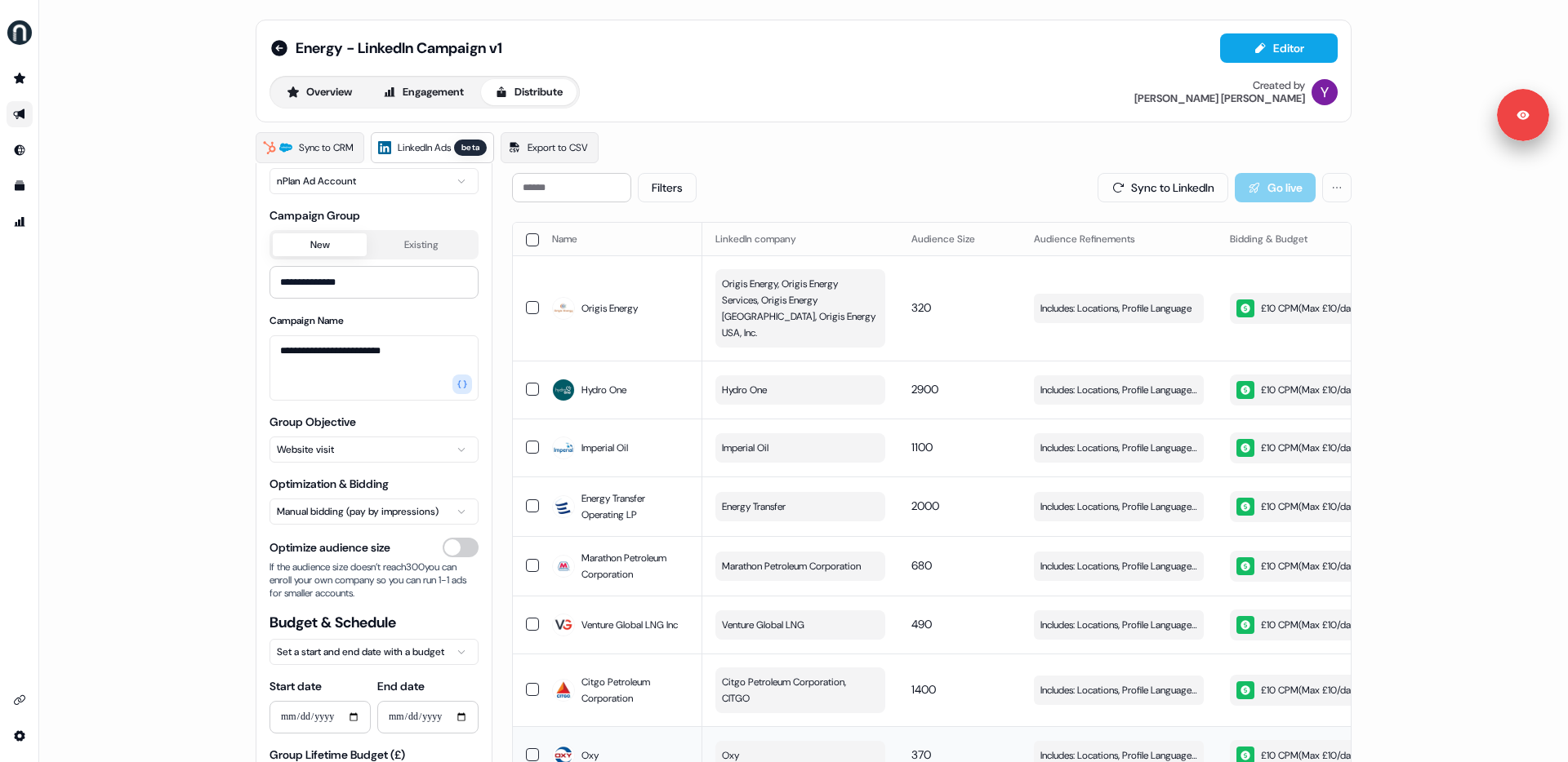
scroll to position [157, 0]
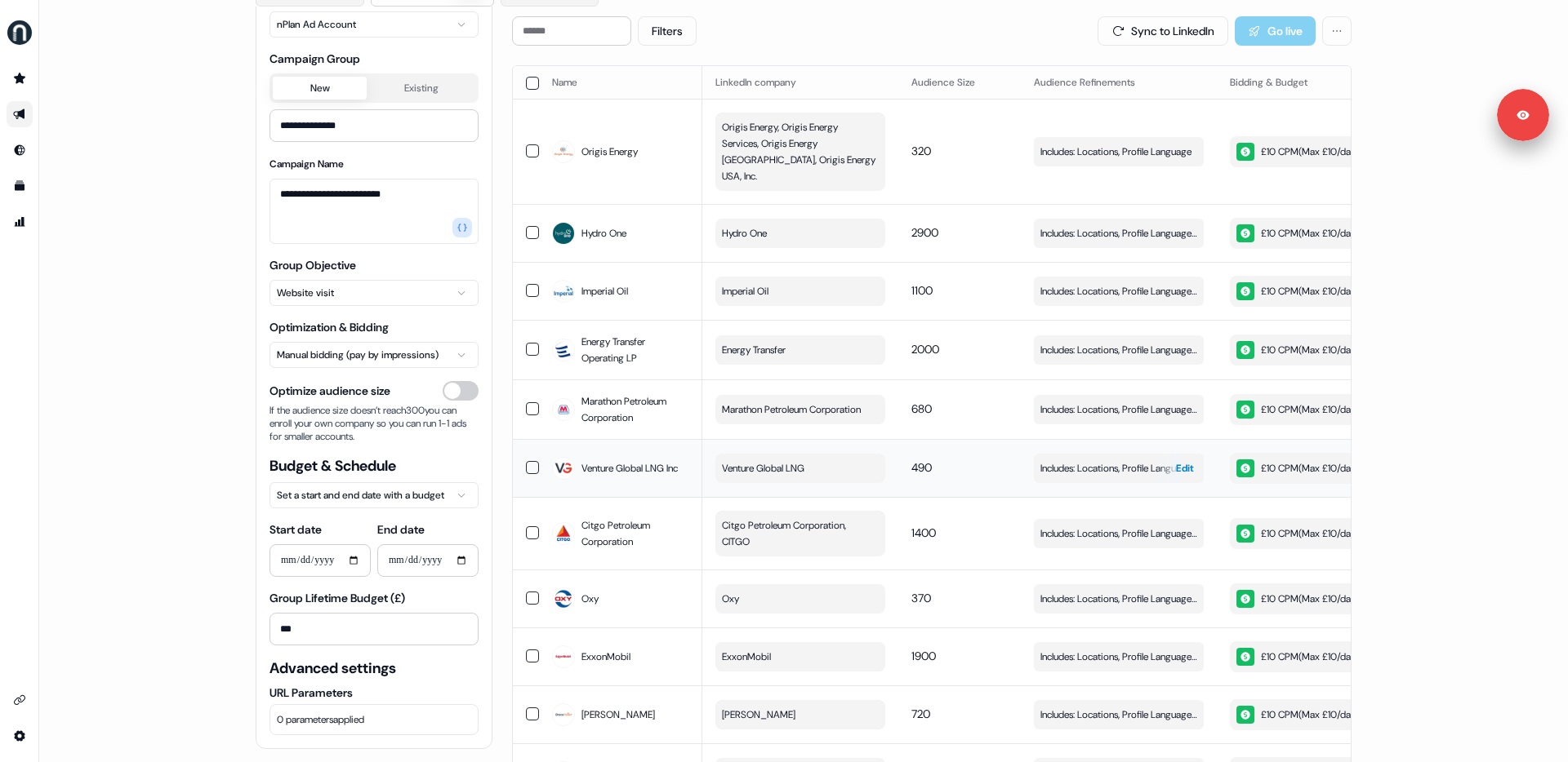
click at [1170, 454] on div "button" at bounding box center [1168, 469] width 23 height 29
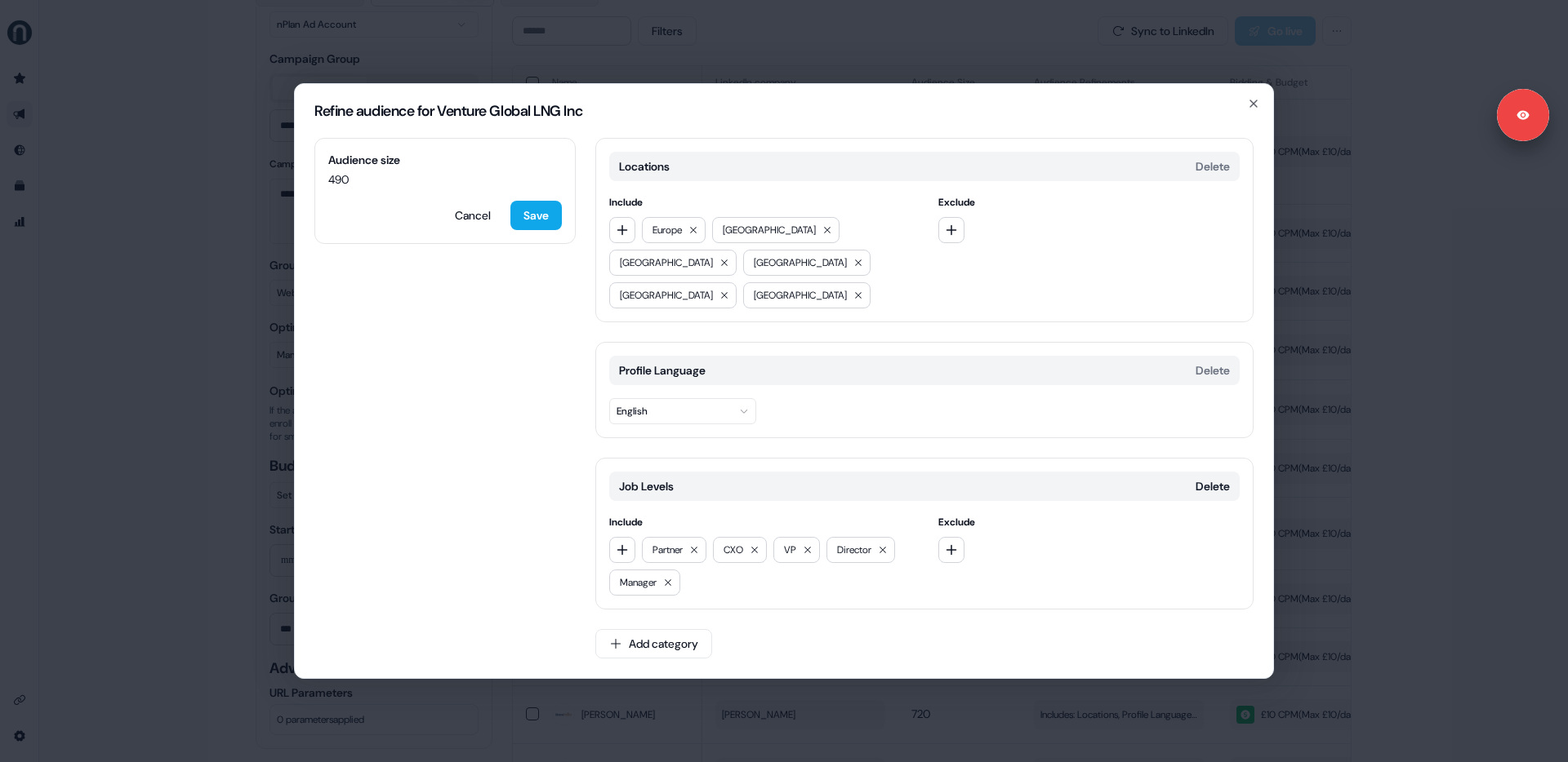
click at [214, 384] on div "Refine audience for Venture Global LNG Inc Audience size 490 Cancel Save Locati…" at bounding box center [784, 381] width 1568 height 762
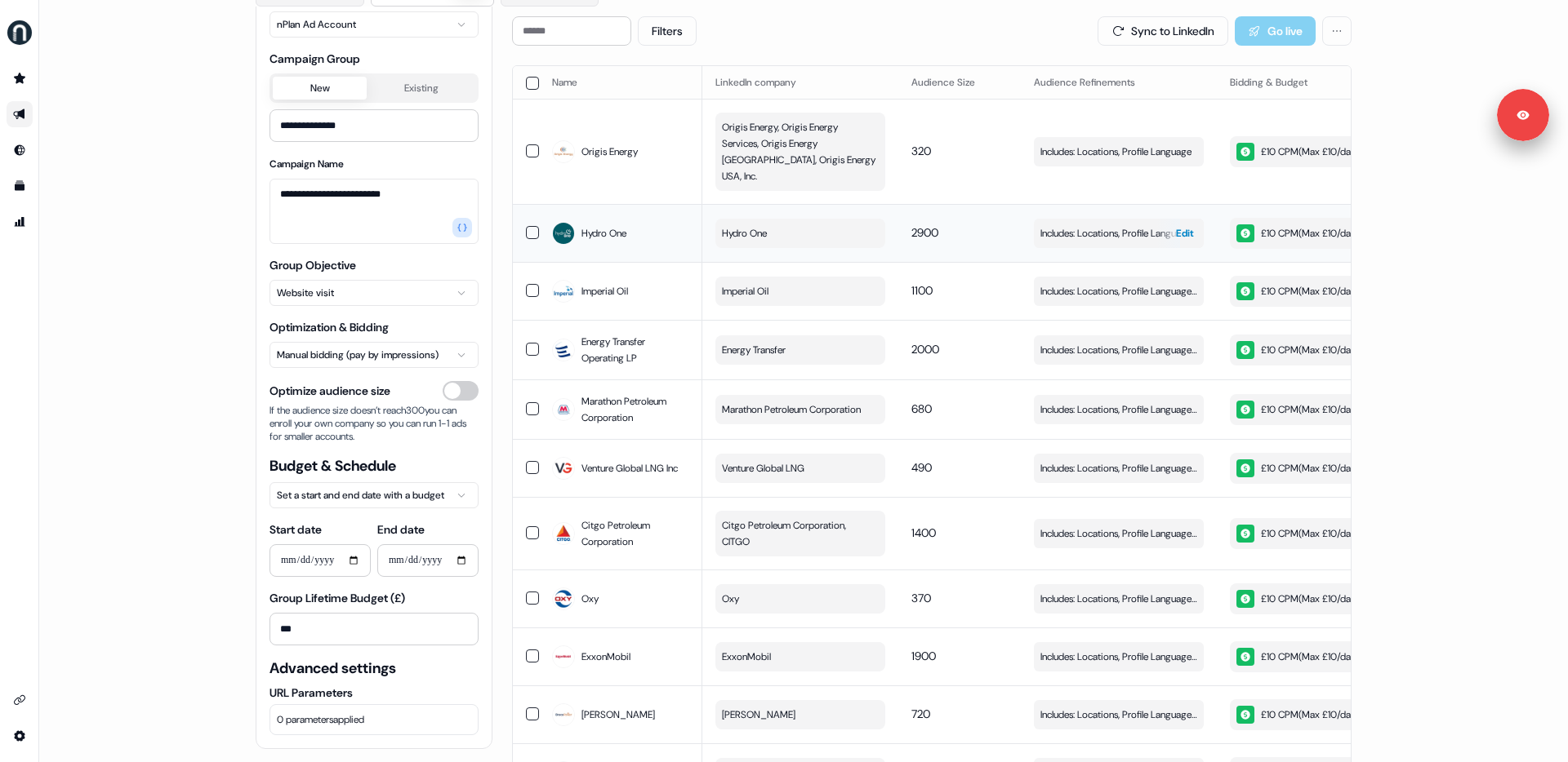
click at [1176, 225] on span "Edit" at bounding box center [1184, 233] width 18 height 17
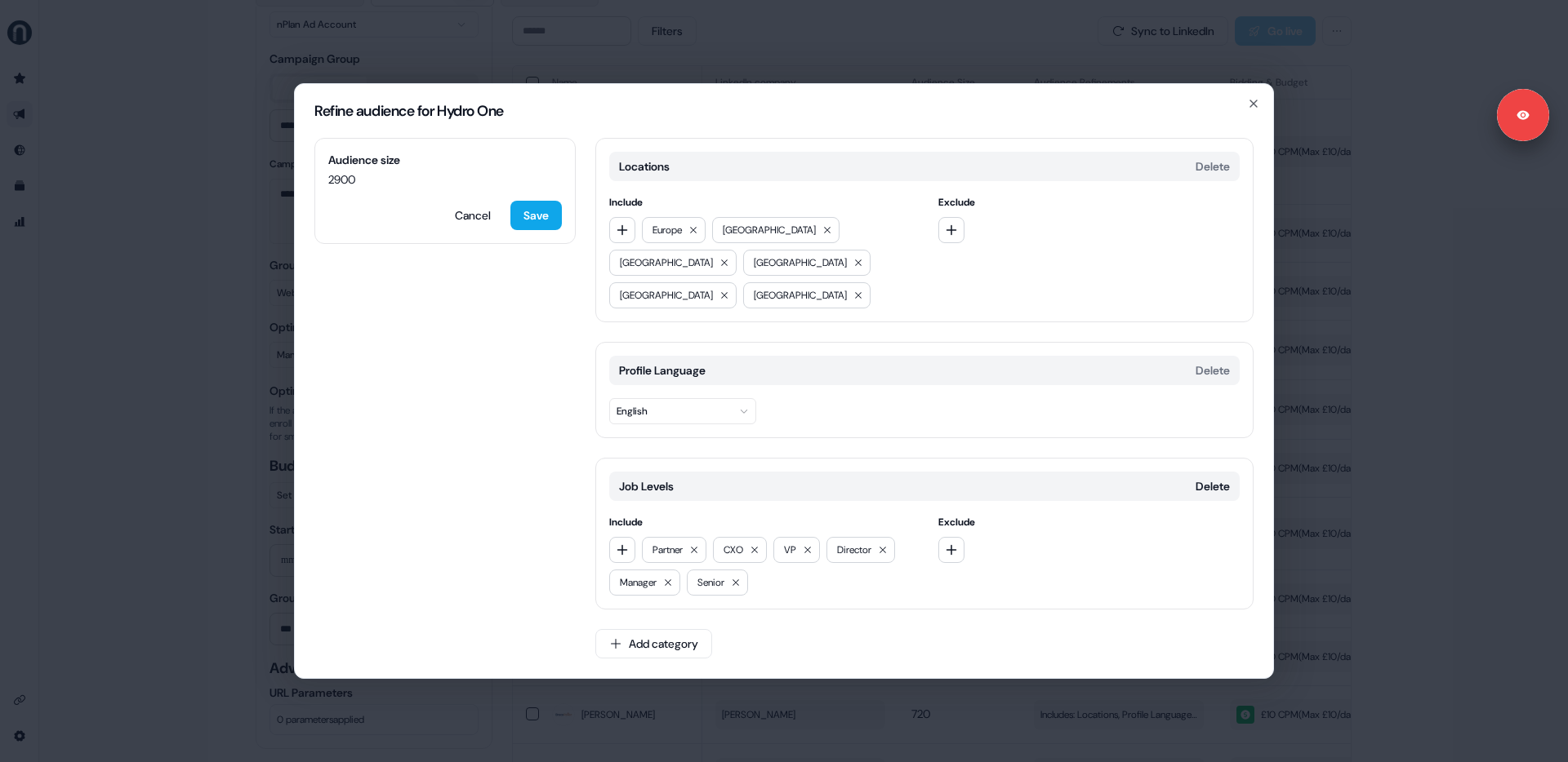
click at [1327, 234] on div "Refine audience for Hydro One Audience size 2900 Cancel Save Locations Delete I…" at bounding box center [784, 381] width 1568 height 762
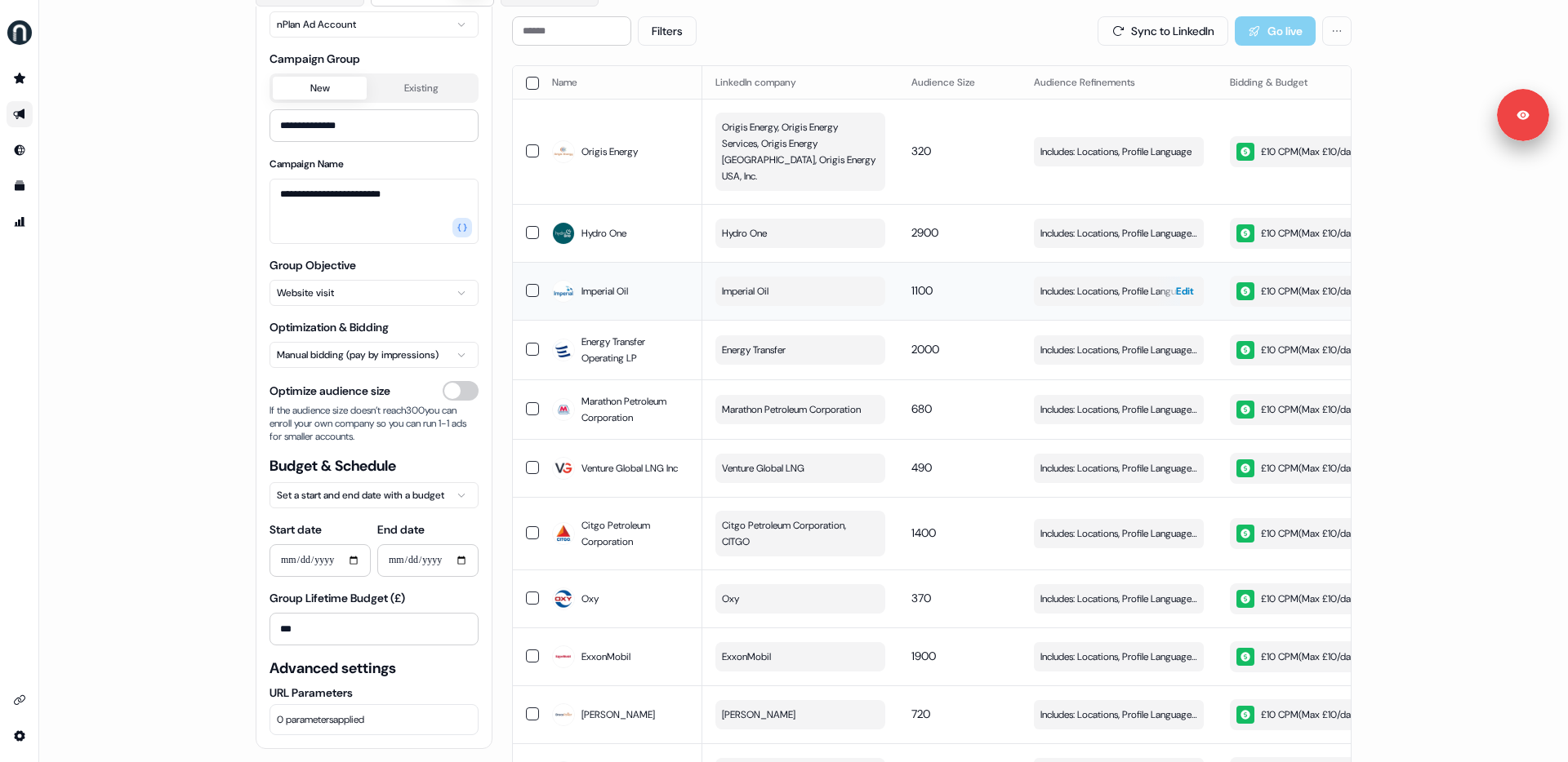
click at [1180, 284] on span "Edit" at bounding box center [1184, 291] width 18 height 17
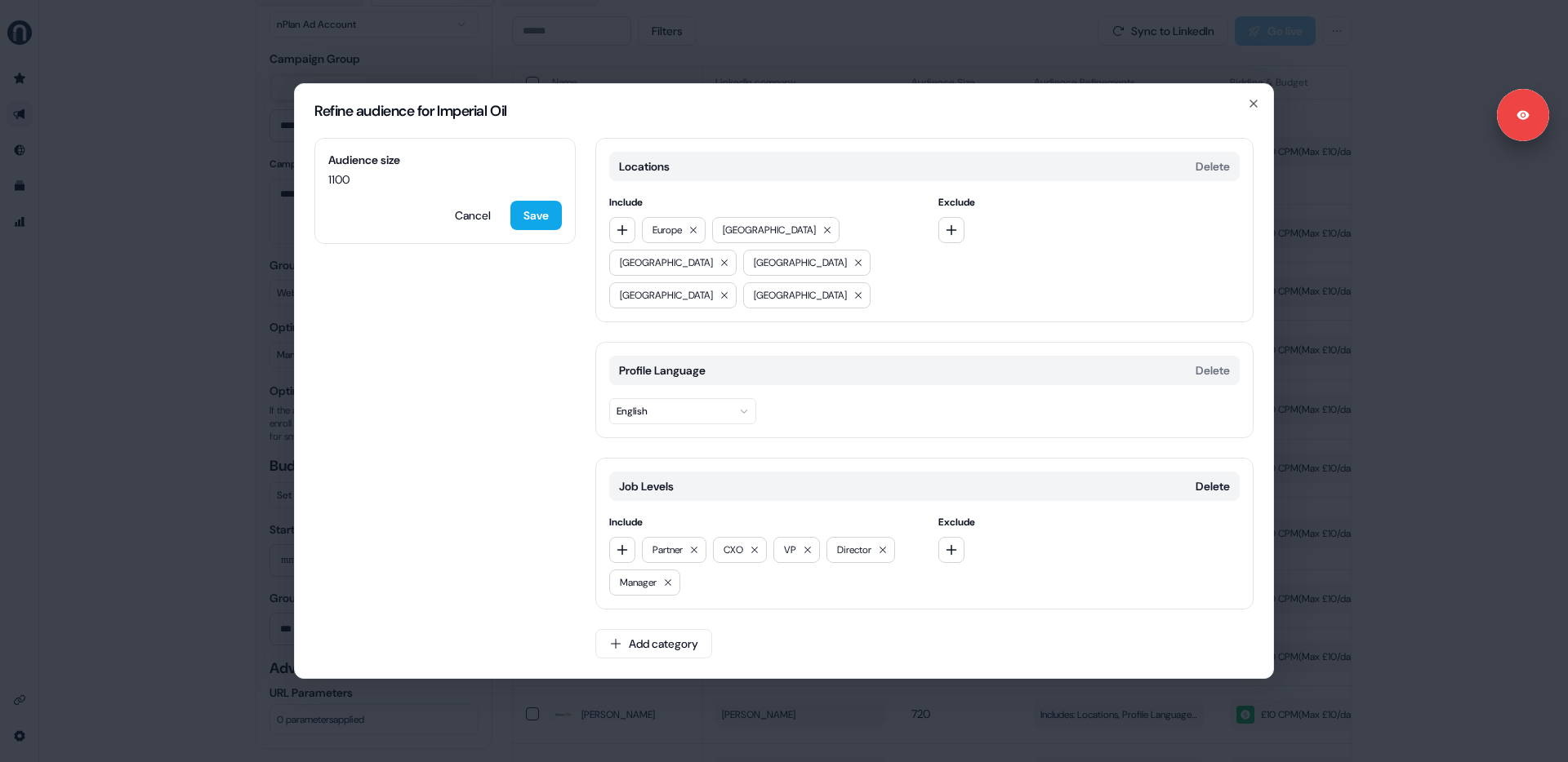
click at [1235, 294] on div "Exclude" at bounding box center [1089, 251] width 302 height 114
click at [1363, 315] on div "Refine audience for Imperial Oil Audience size 1100 Cancel Save Locations Delet…" at bounding box center [784, 381] width 1568 height 762
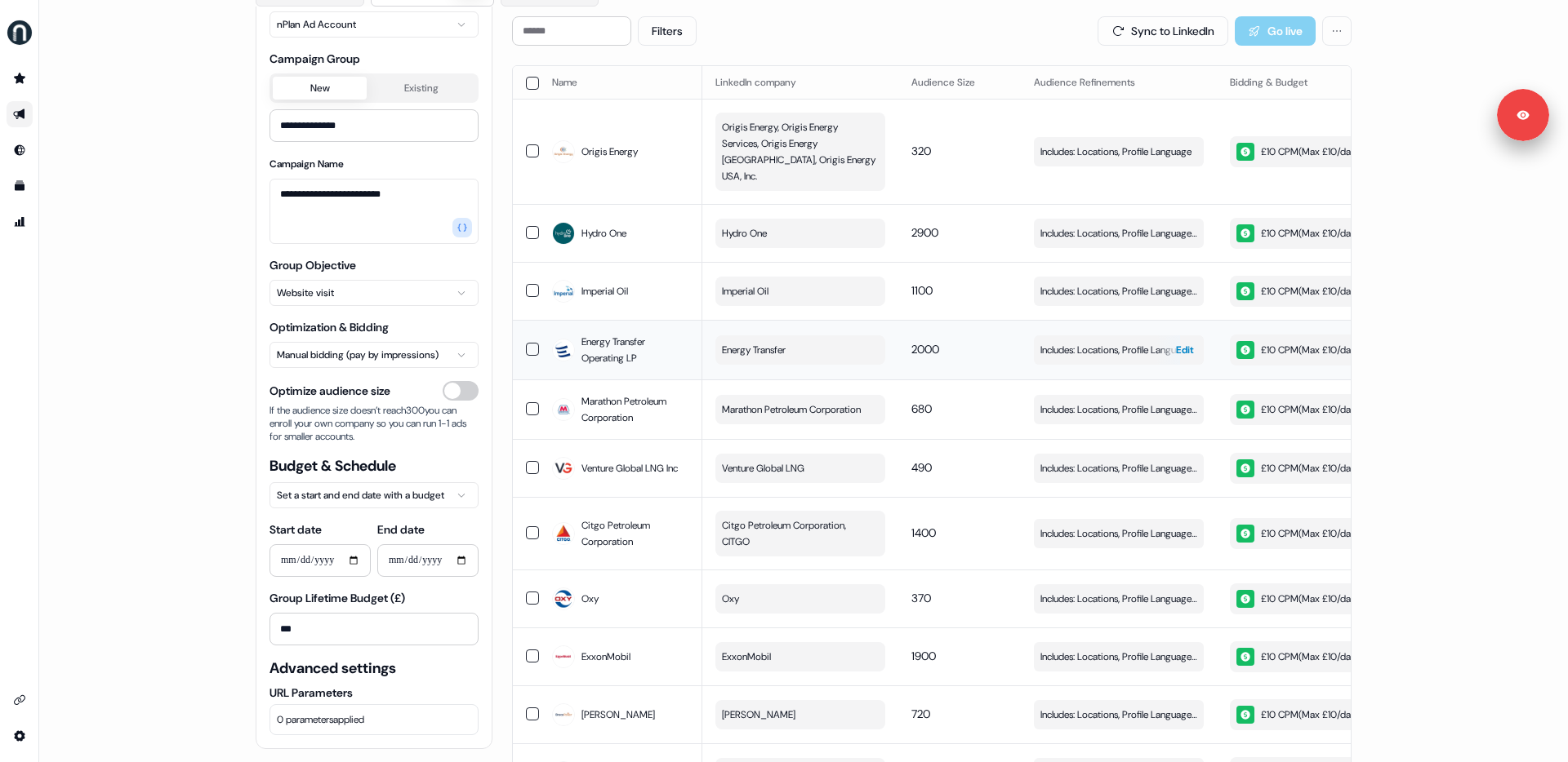
click at [1176, 342] on span "Edit" at bounding box center [1184, 350] width 18 height 17
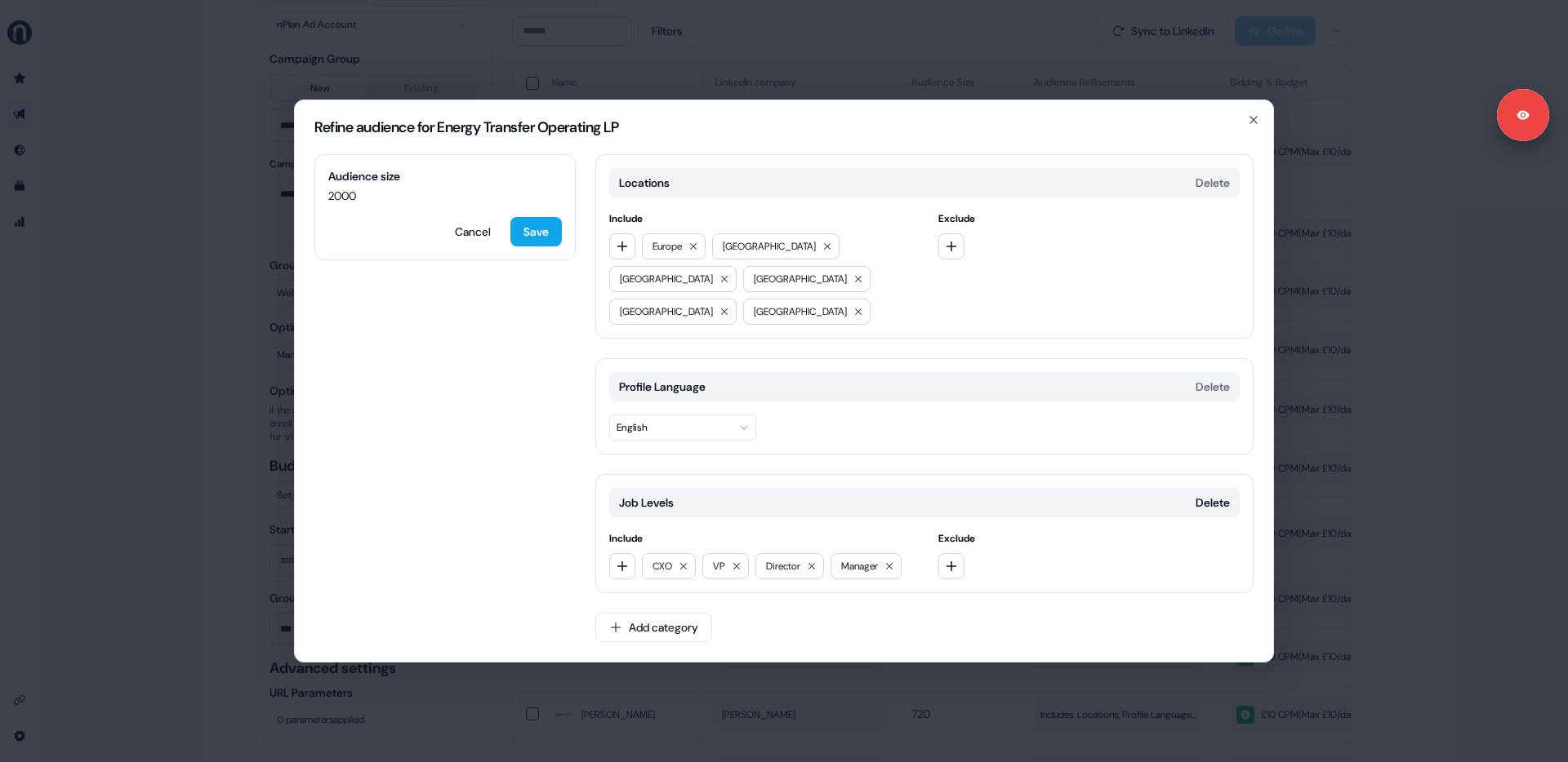
click at [1271, 353] on div "Audience size 2000 Cancel Save Locations Delete Include [GEOGRAPHIC_DATA] [GEOG…" at bounding box center [784, 408] width 979 height 508
click at [1346, 344] on div "Refine audience for Energy Transfer Operating LP Audience size 2000 Cancel Save…" at bounding box center [784, 381] width 1568 height 762
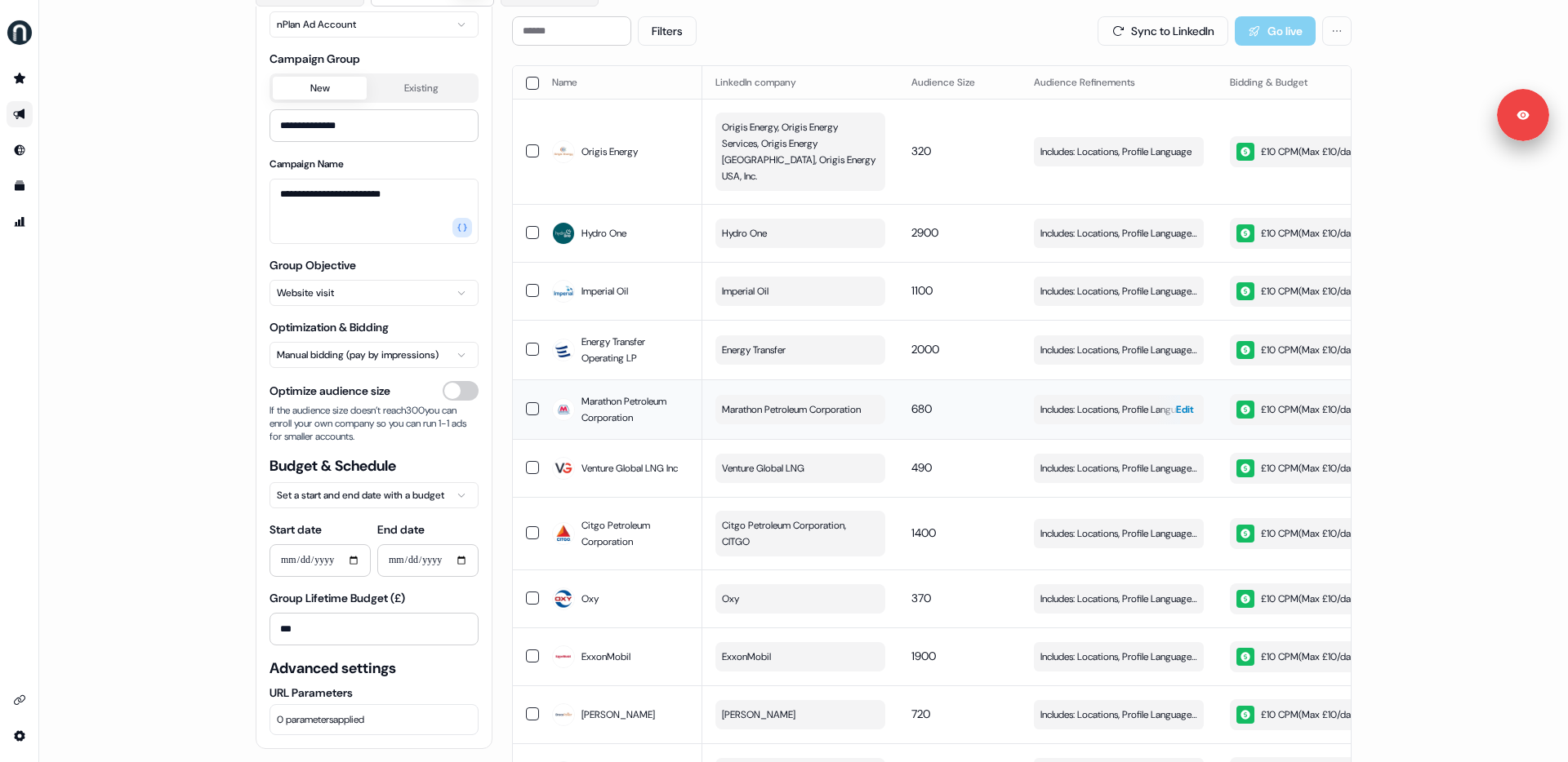
click at [1183, 401] on span "Edit" at bounding box center [1184, 409] width 18 height 17
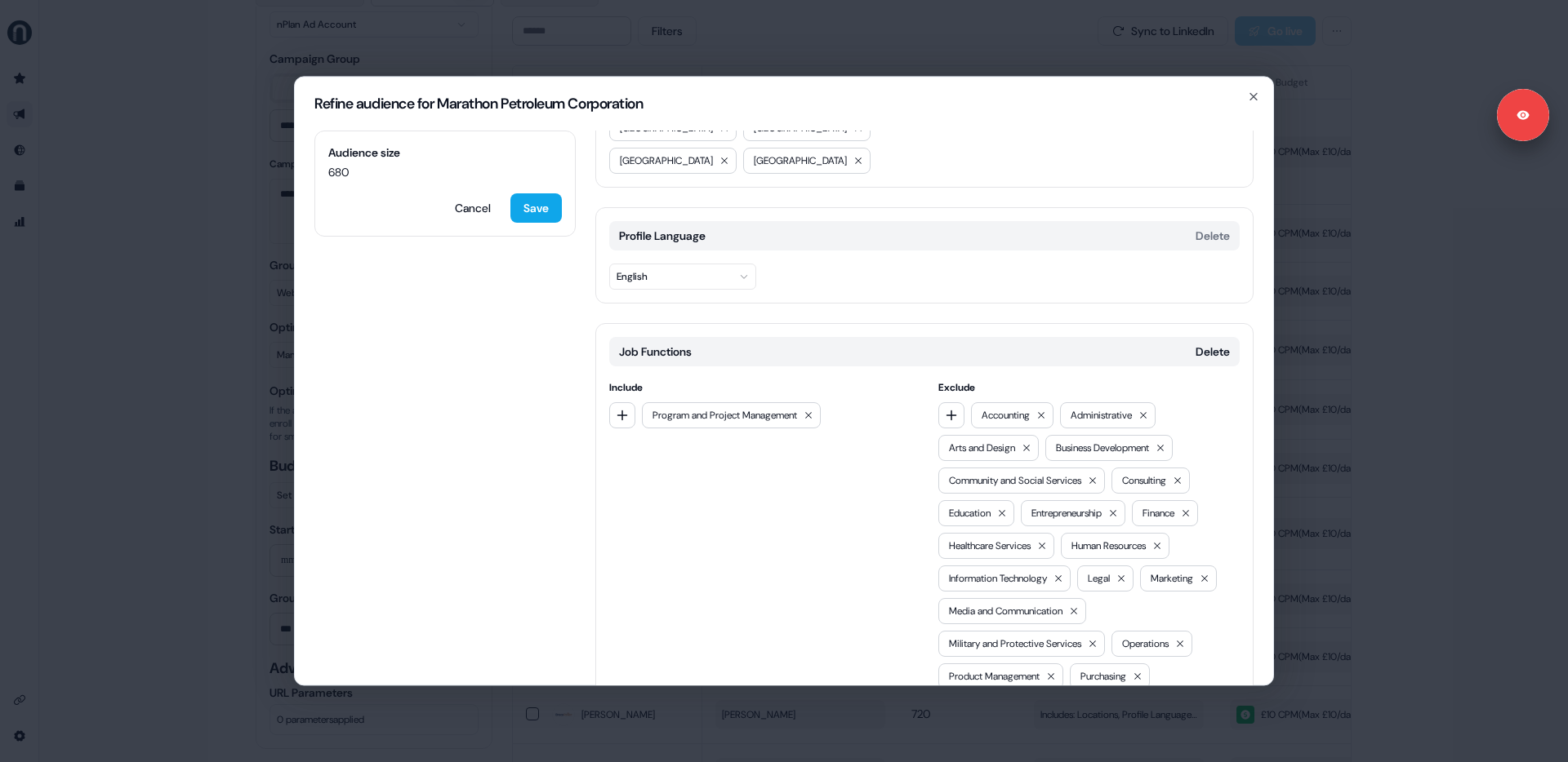
scroll to position [118, 0]
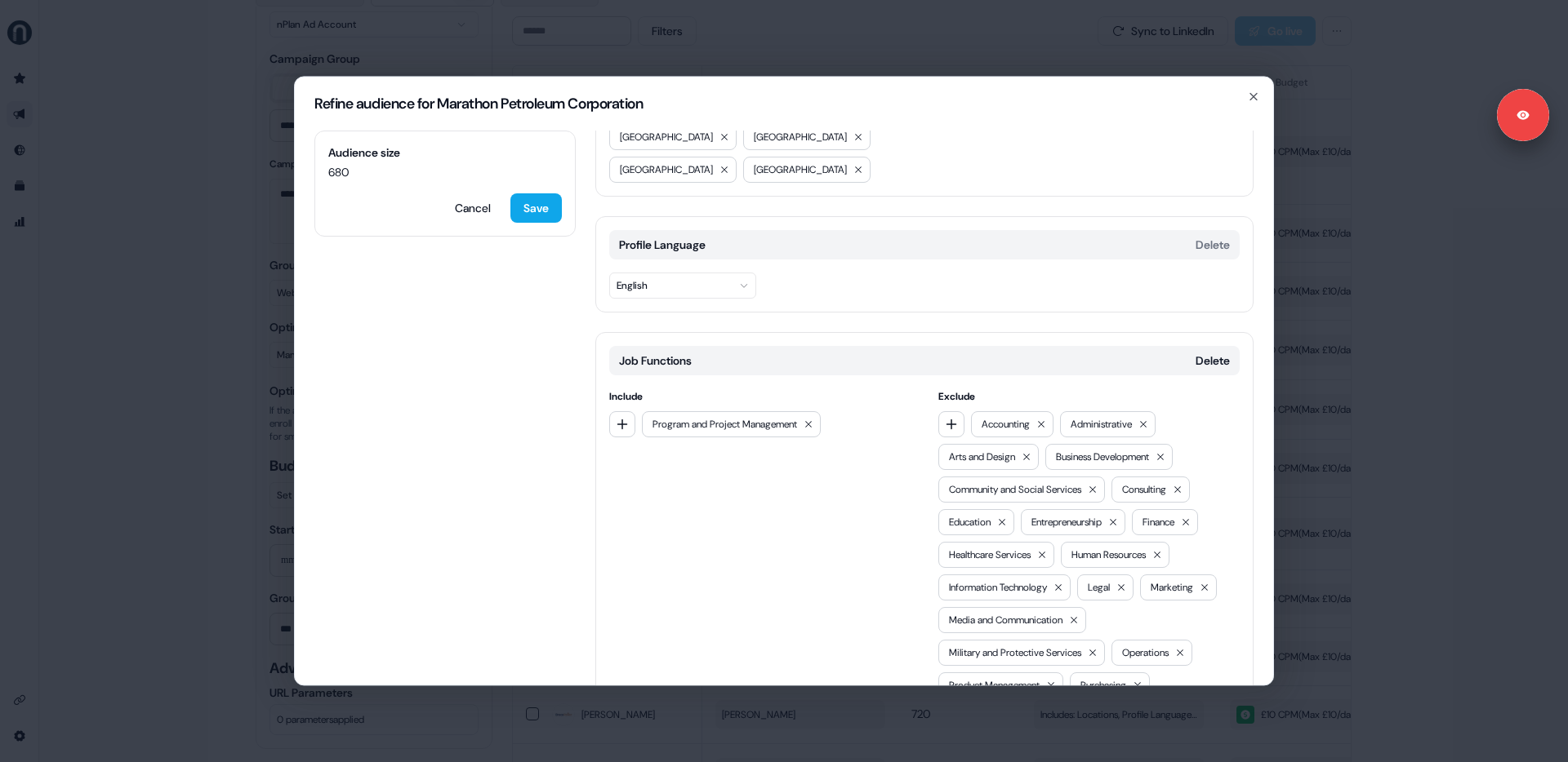
click at [1352, 406] on div "Refine audience for Marathon Petroleum Corporation Audience size 680 Cancel Sav…" at bounding box center [784, 381] width 1568 height 762
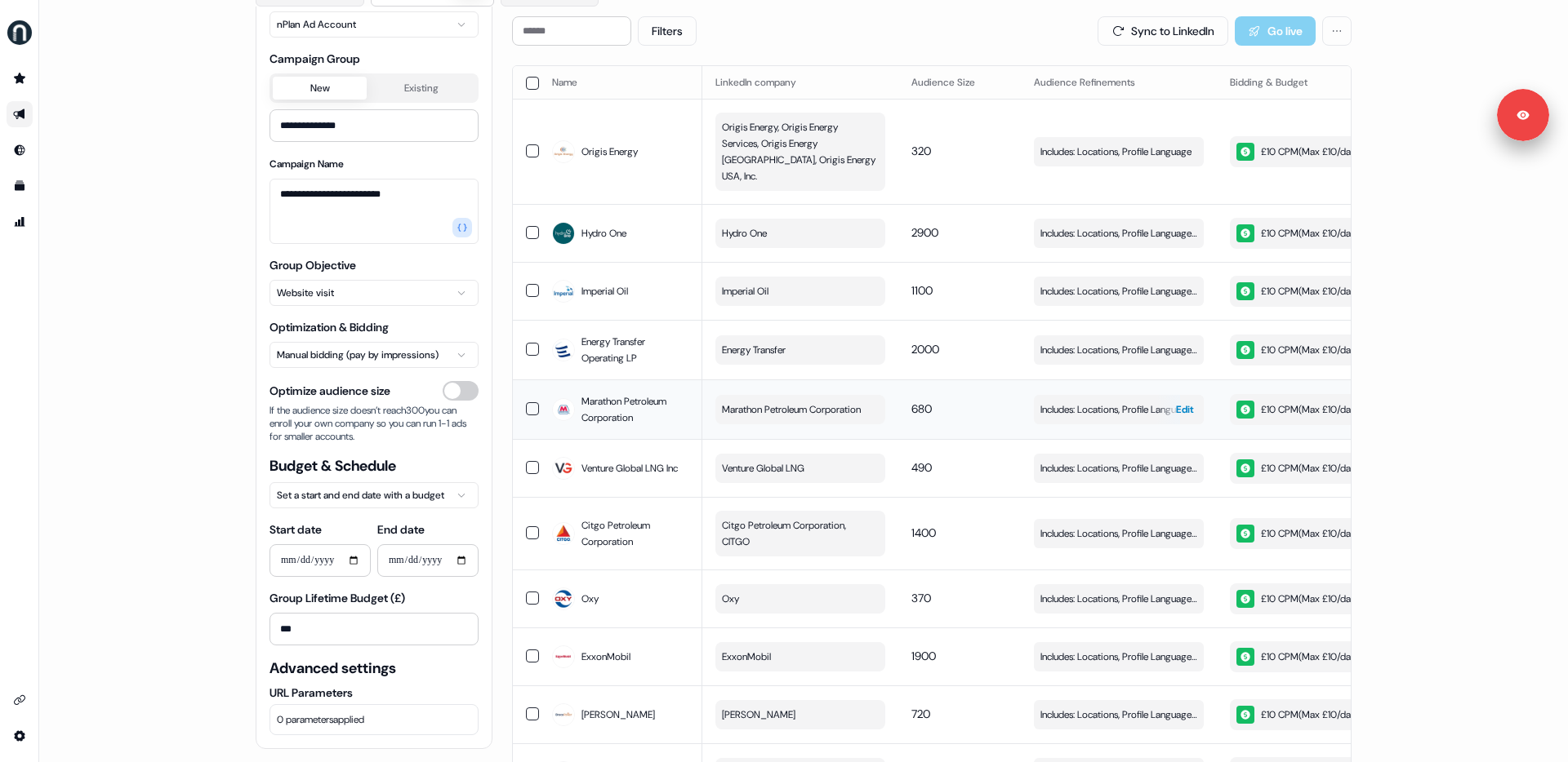
click at [1184, 401] on span "Edit" at bounding box center [1184, 409] width 18 height 17
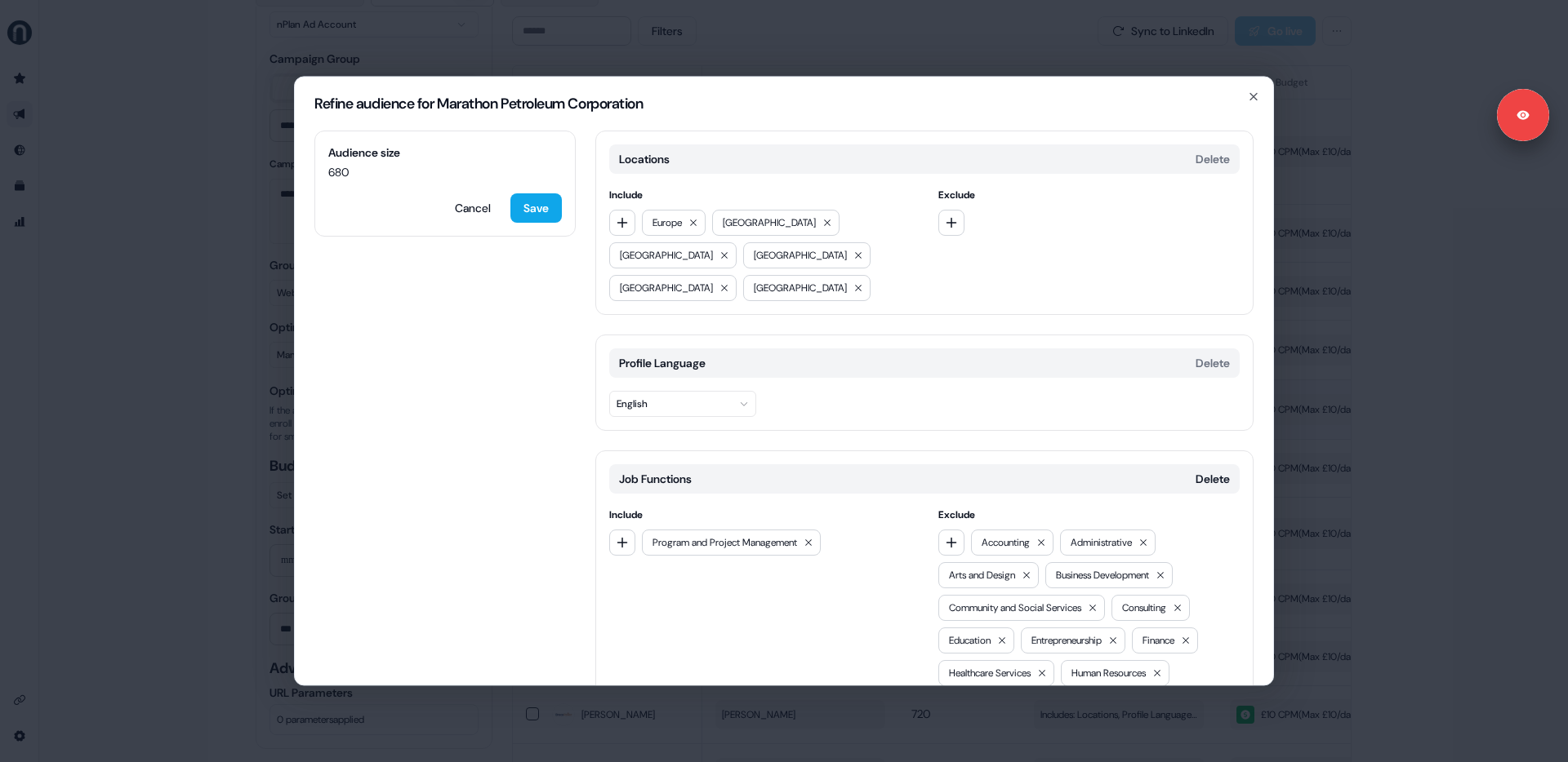
scroll to position [280, 0]
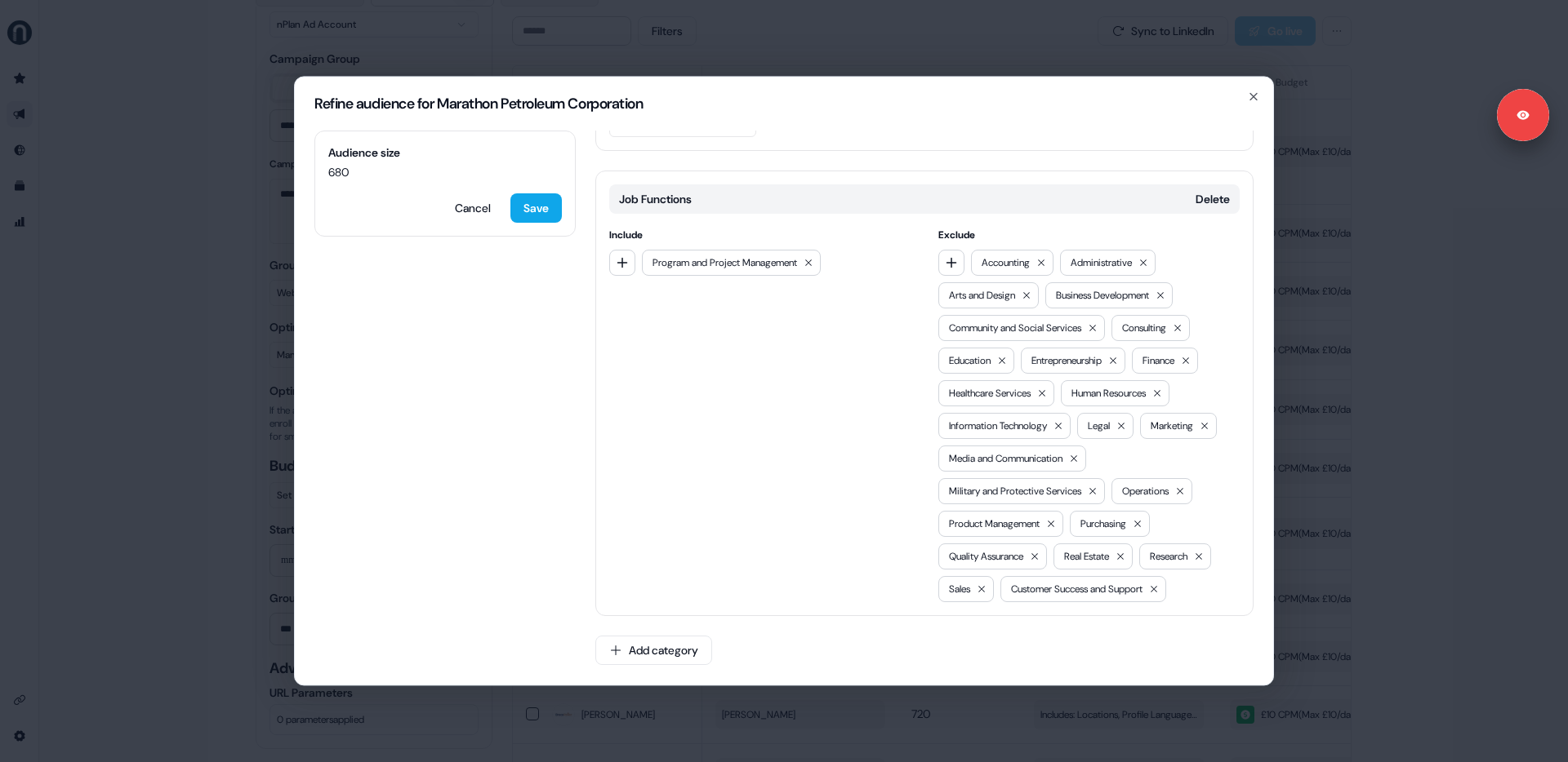
click at [1328, 417] on div "Refine audience for Marathon Petroleum Corporation Audience size 680 Cancel Sav…" at bounding box center [784, 381] width 1568 height 762
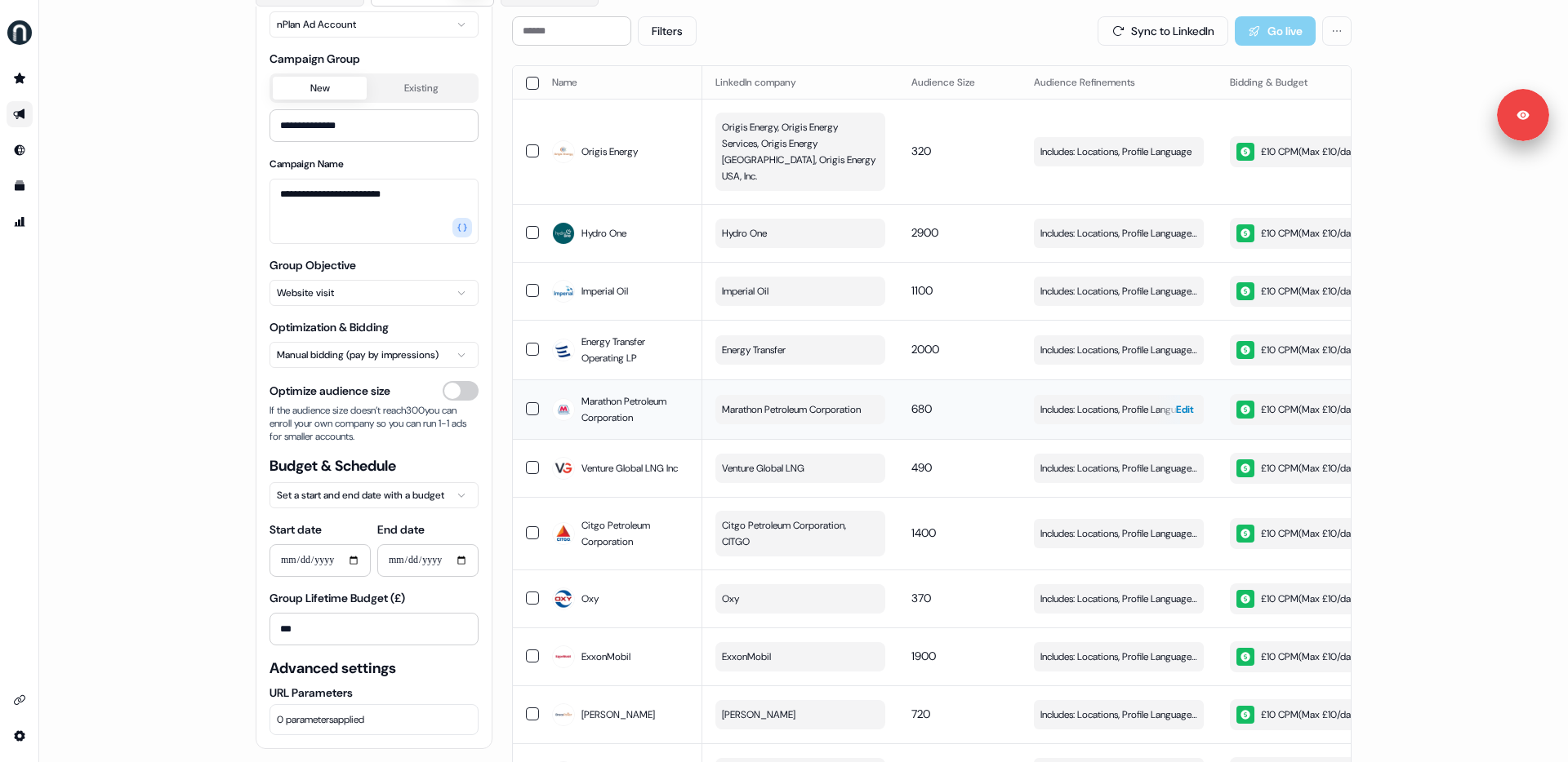
click at [1171, 395] on div "button" at bounding box center [1168, 410] width 23 height 29
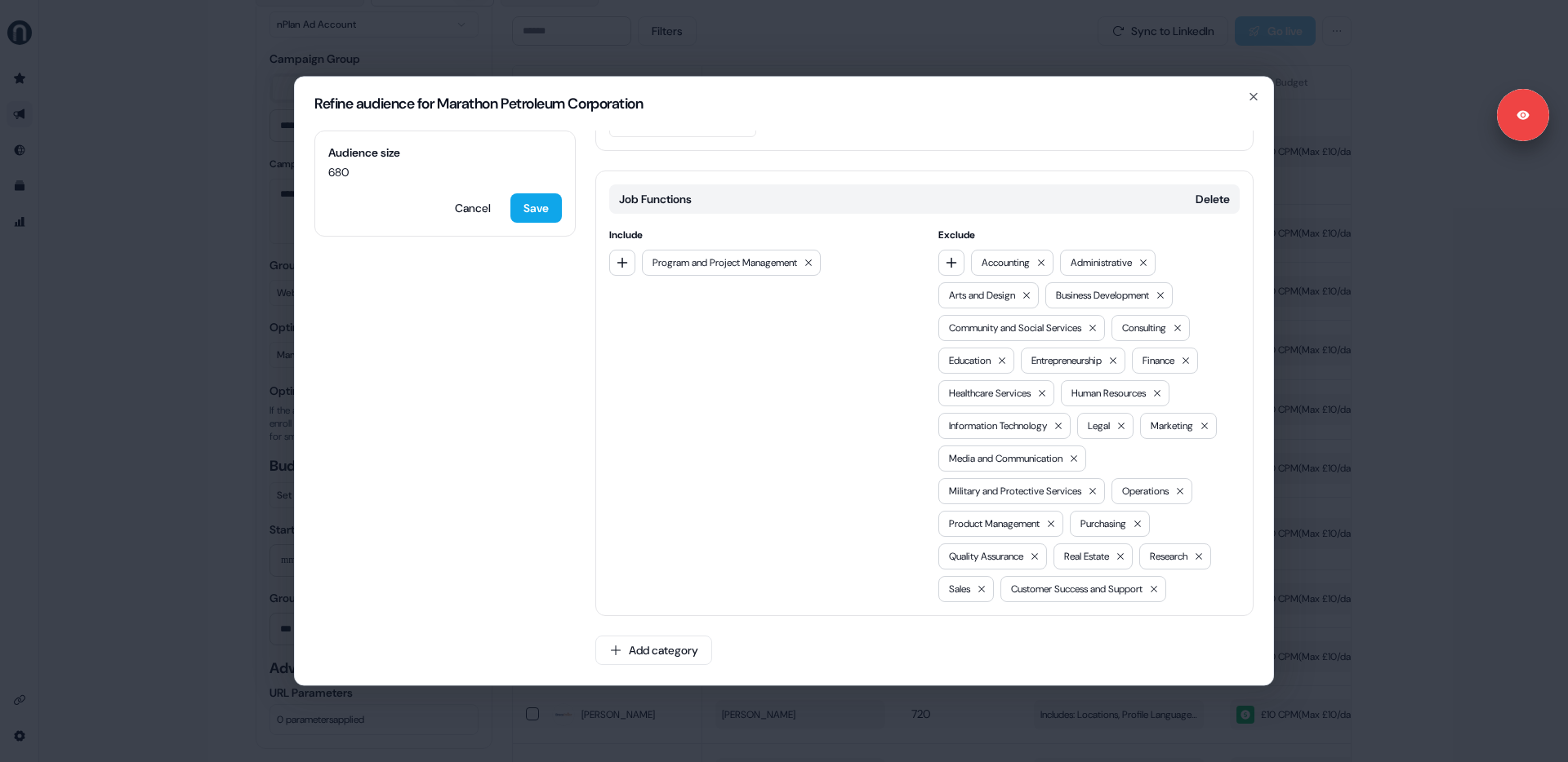
click at [1343, 420] on div "Refine audience for Marathon Petroleum Corporation Audience size 680 Cancel Sav…" at bounding box center [784, 381] width 1568 height 762
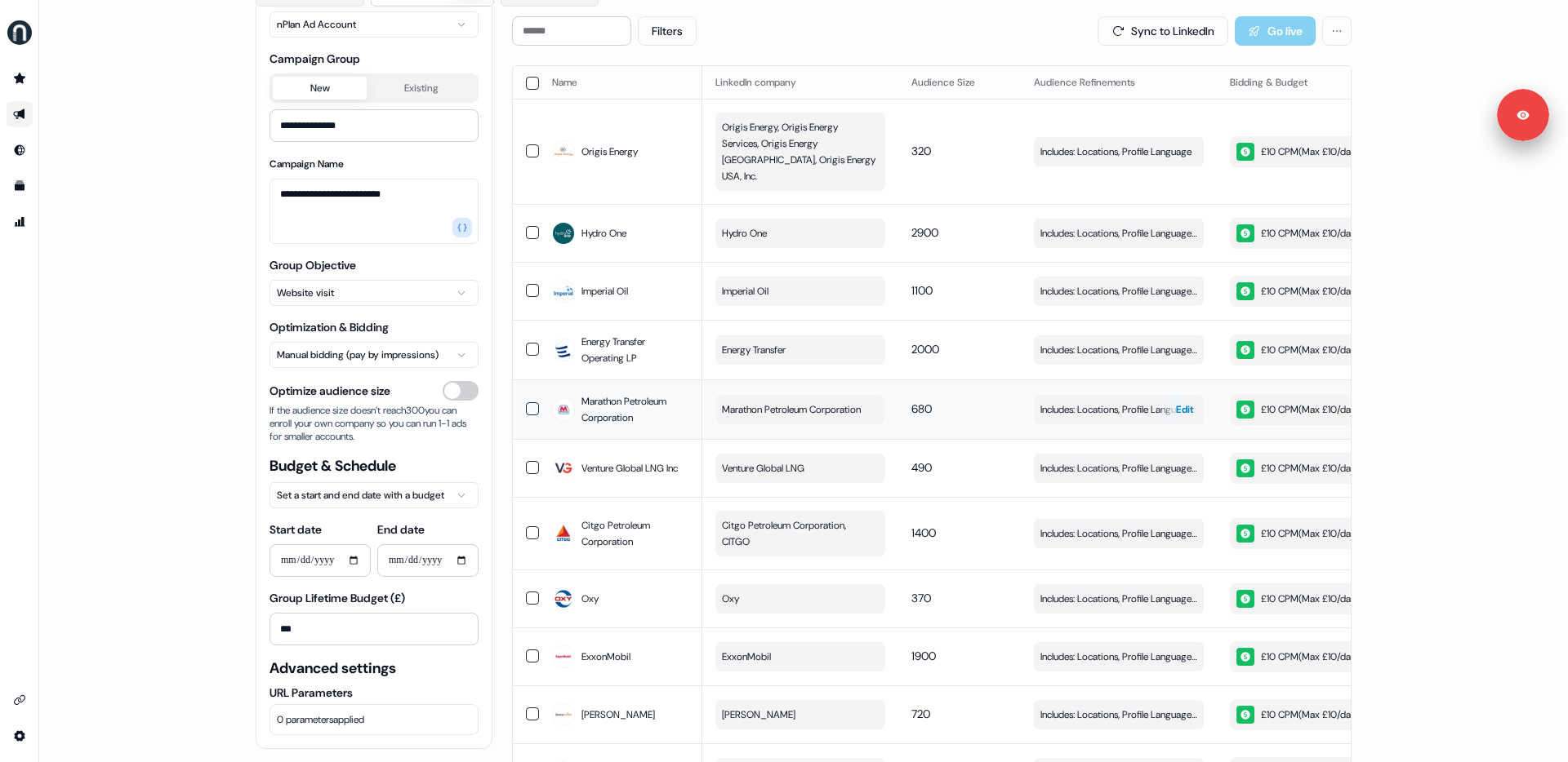
click at [1185, 401] on span "Edit" at bounding box center [1184, 409] width 18 height 17
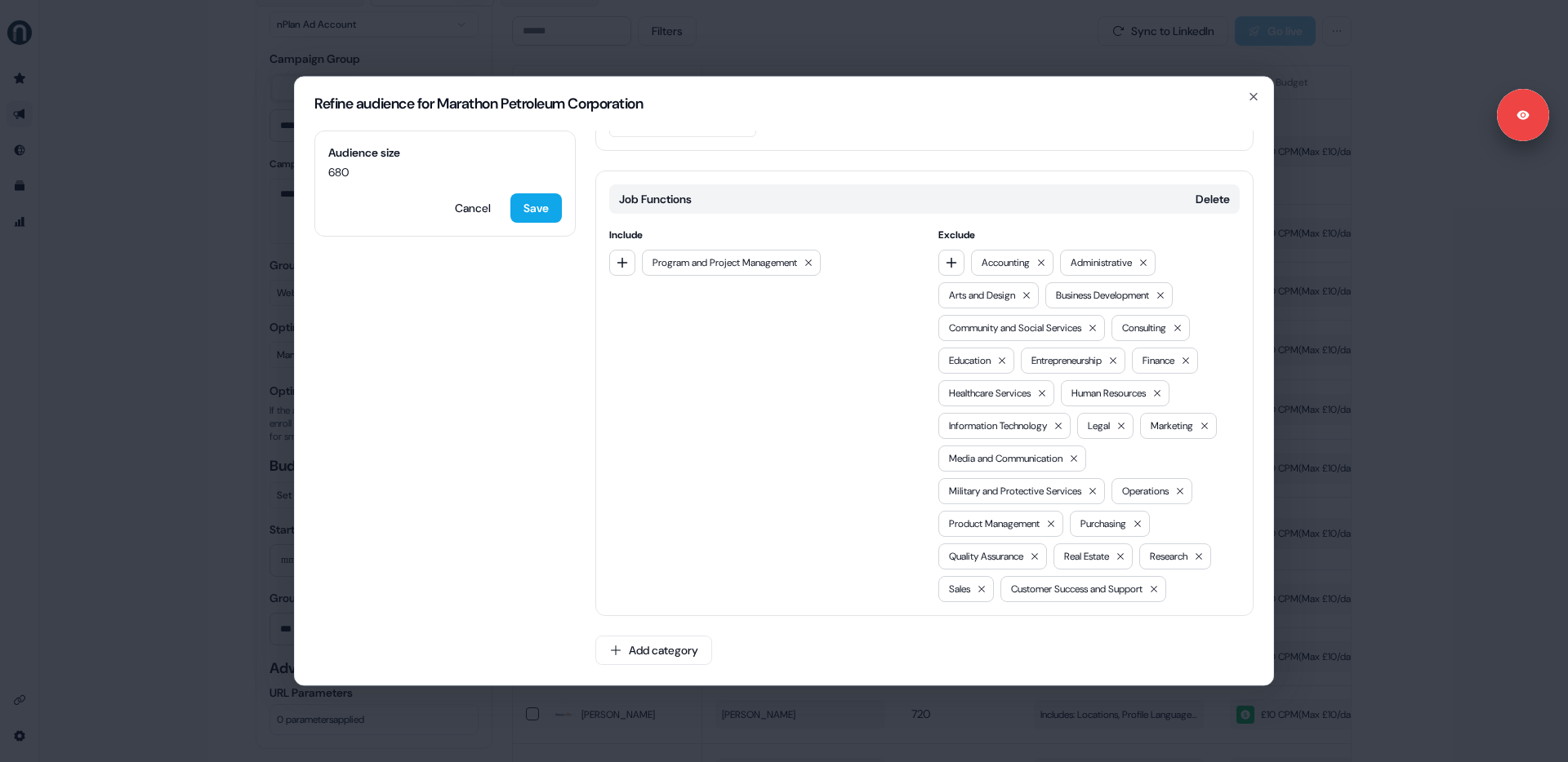
click at [1360, 417] on div "Refine audience for Marathon Petroleum Corporation Audience size 680 Cancel Sav…" at bounding box center [784, 381] width 1568 height 762
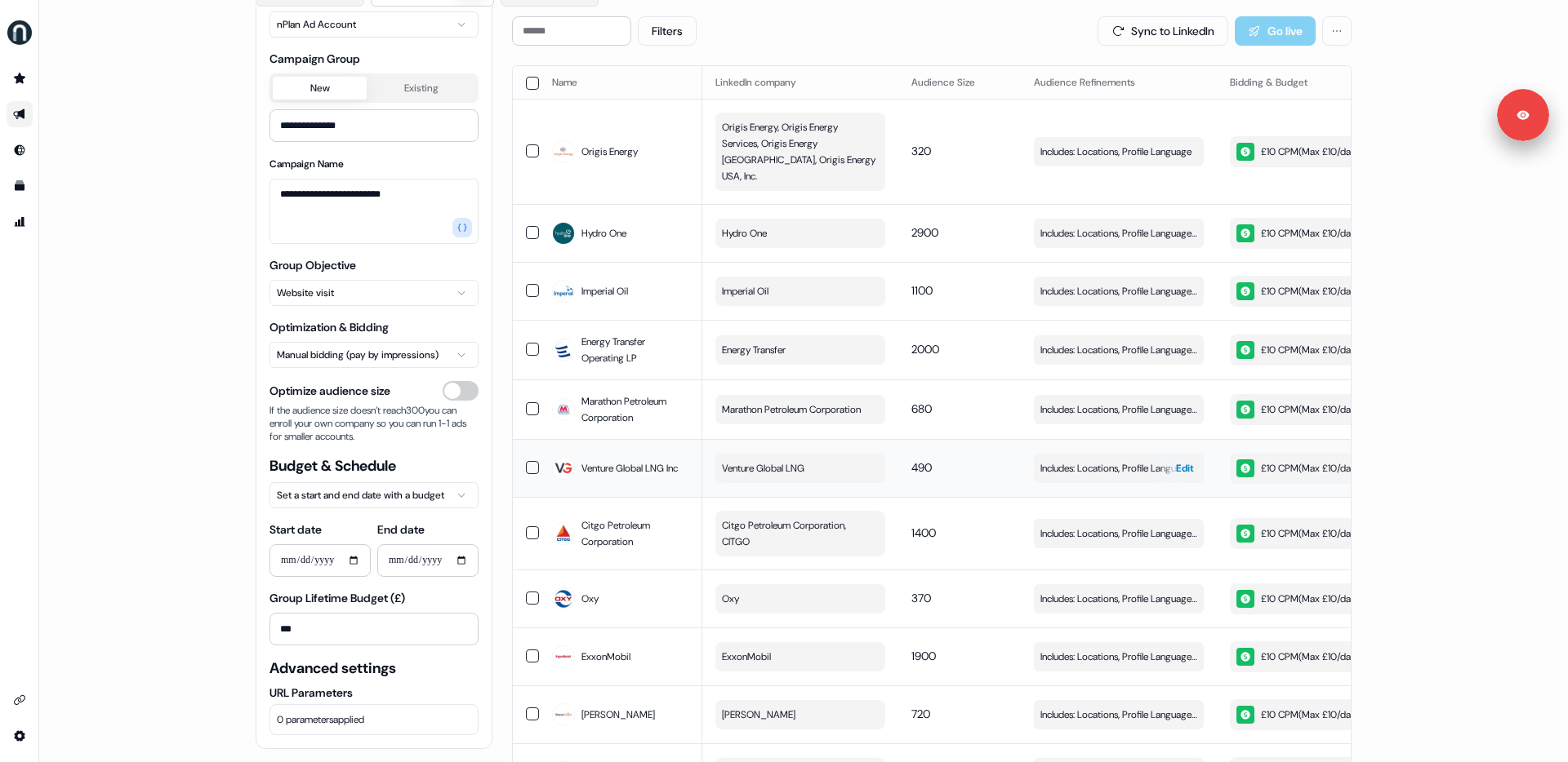
click at [1183, 461] on span "Edit" at bounding box center [1184, 469] width 18 height 17
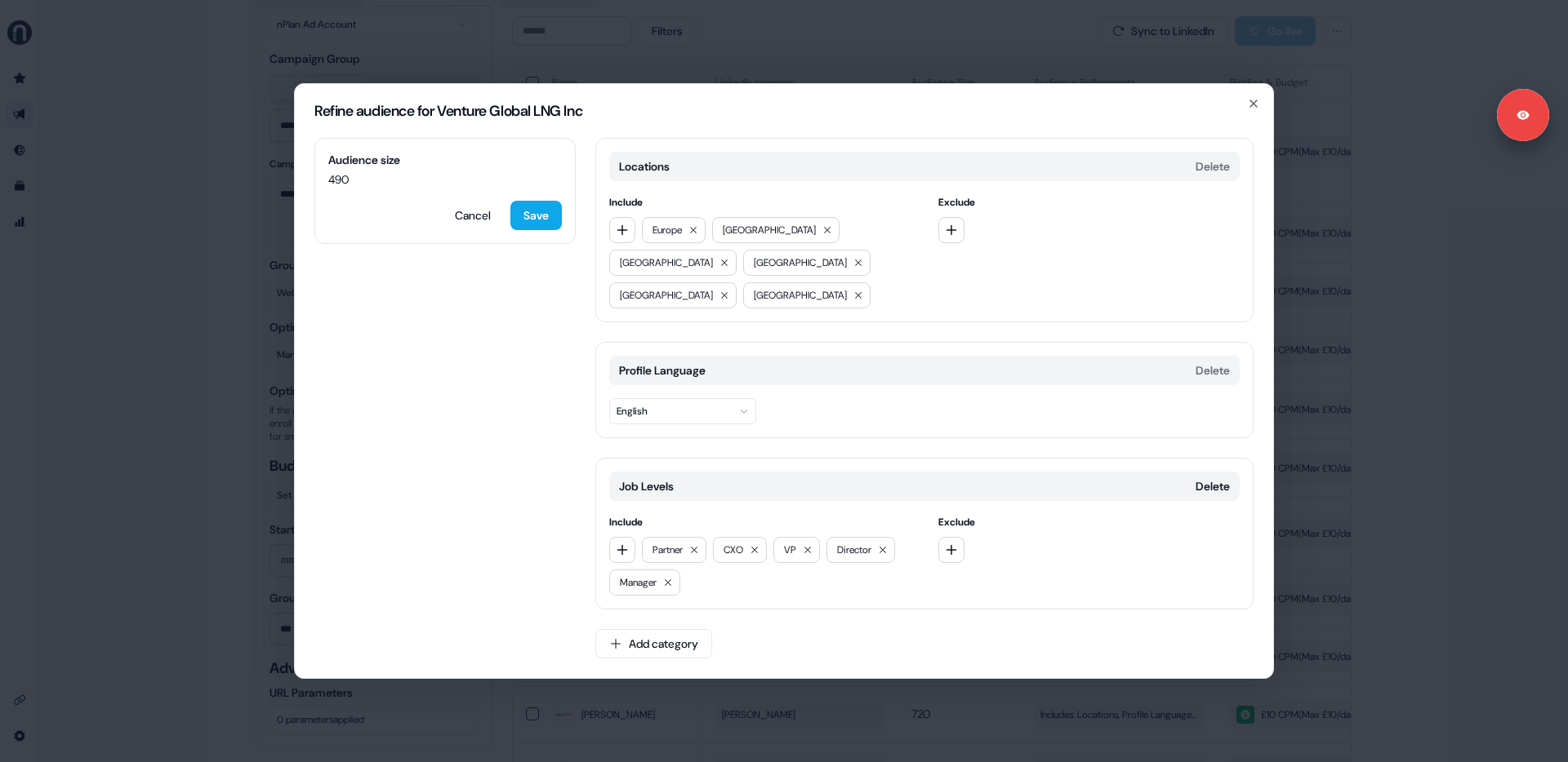
click at [1293, 481] on div "Refine audience for Venture Global LNG Inc Audience size 490 Cancel Save Locati…" at bounding box center [784, 381] width 1568 height 762
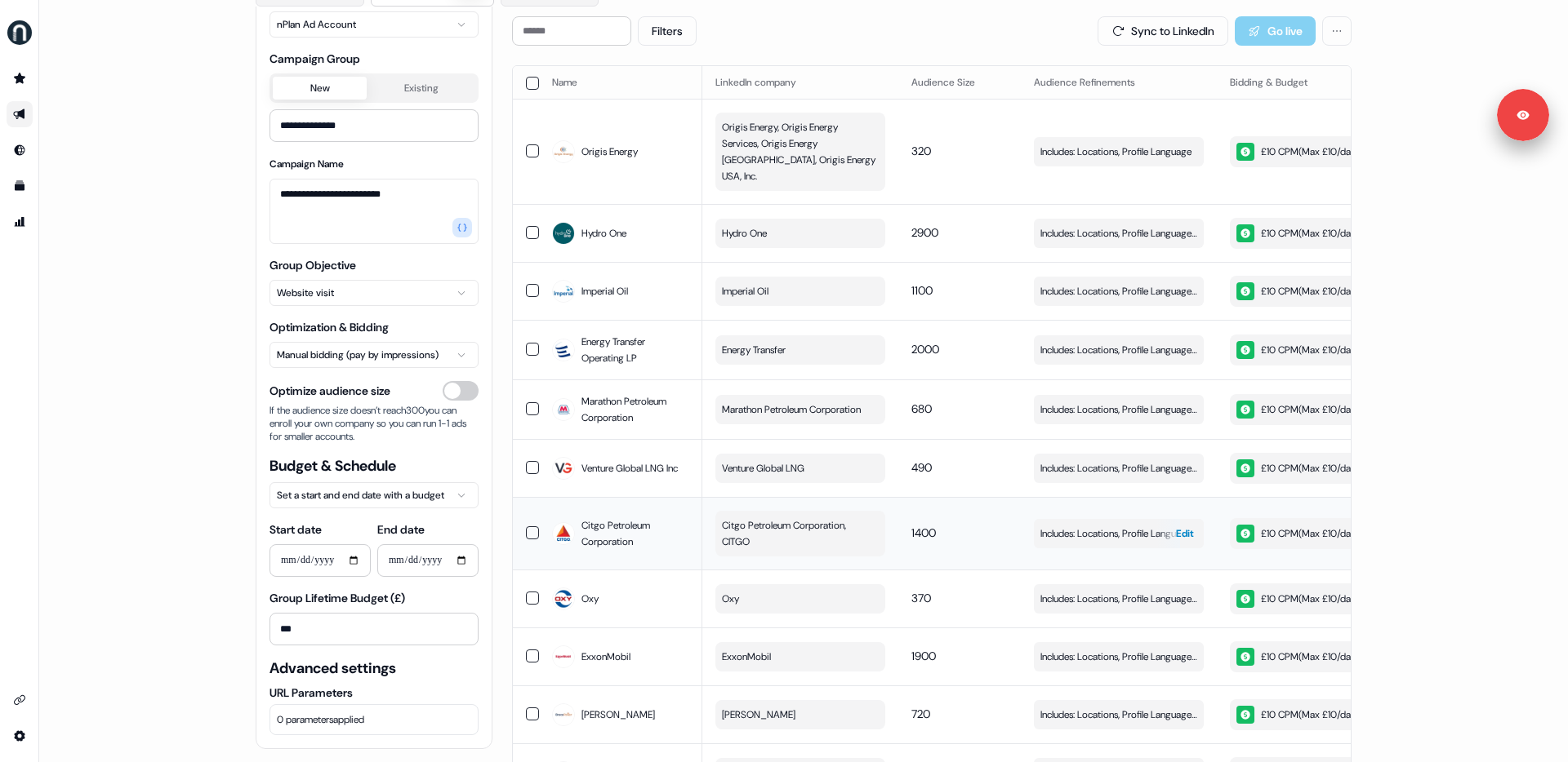
click at [1176, 525] on span "Edit" at bounding box center [1184, 533] width 18 height 17
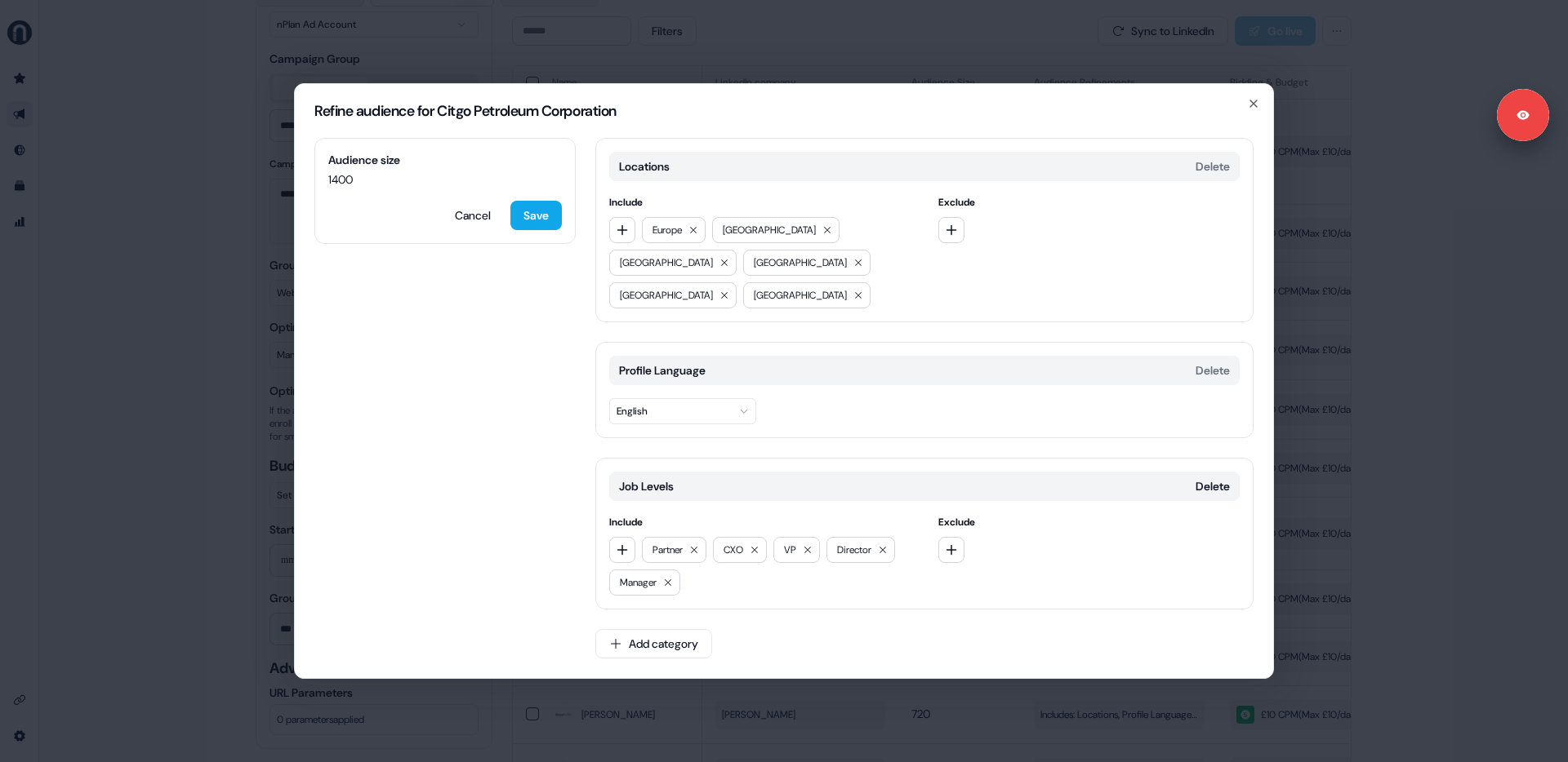
click at [1277, 525] on div "Refine audience for Citgo Petroleum Corporation Audience size 1400 Cancel Save …" at bounding box center [784, 381] width 1568 height 762
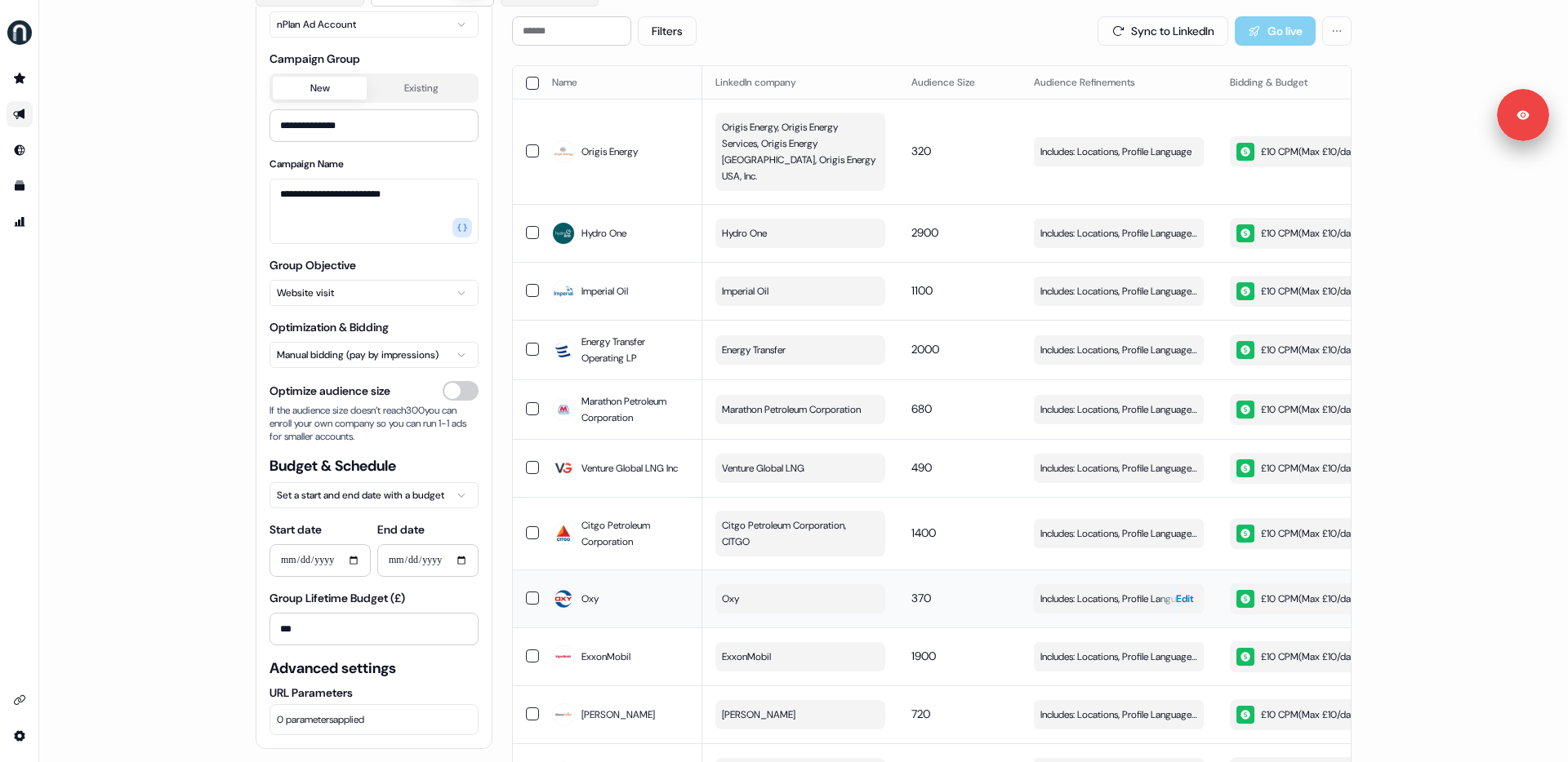
click at [1176, 591] on span "Edit" at bounding box center [1184, 599] width 18 height 17
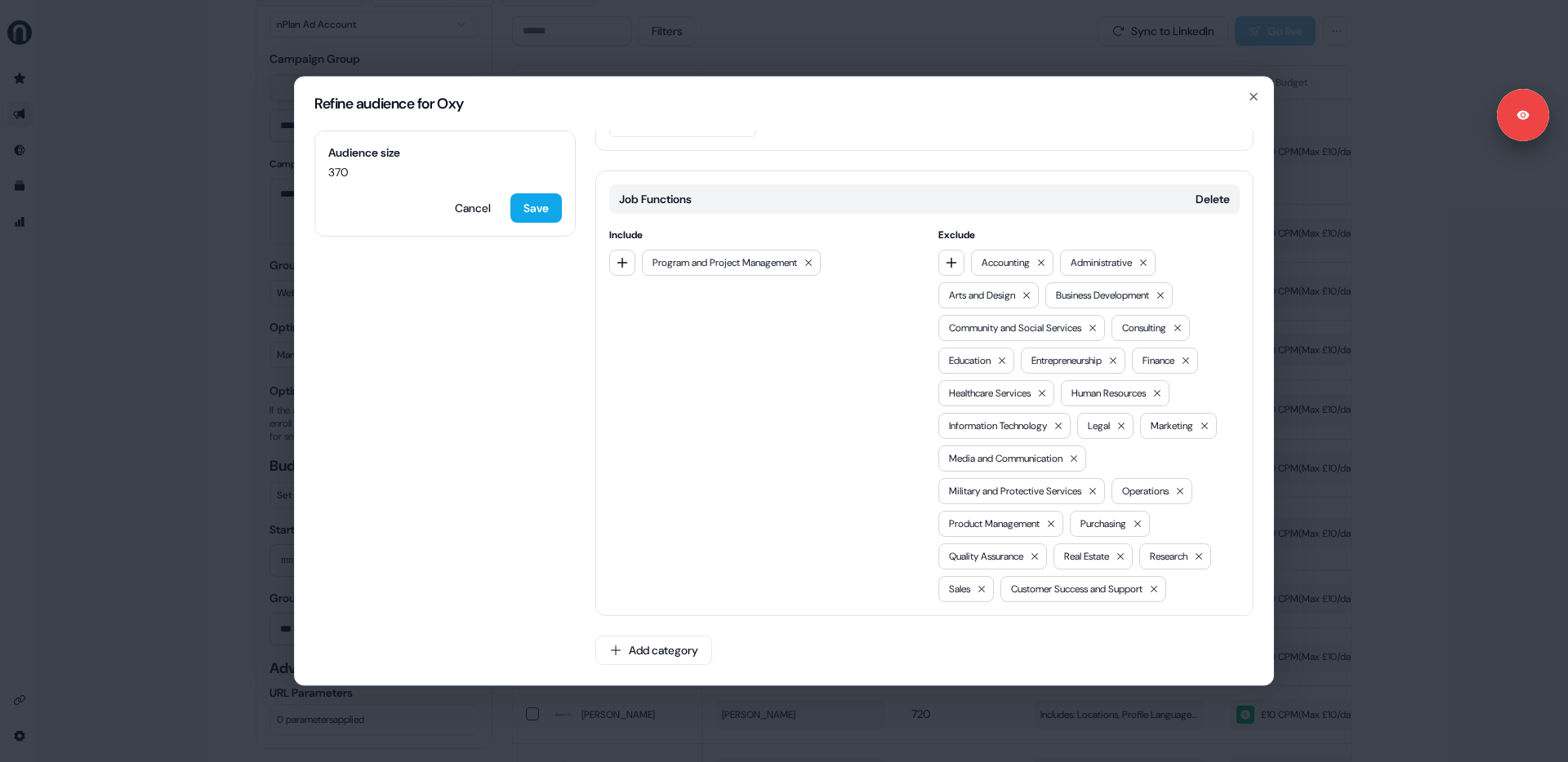
click at [1342, 575] on div "Refine audience for Oxy Audience size 370 Cancel Save Locations Delete Include …" at bounding box center [784, 381] width 1568 height 762
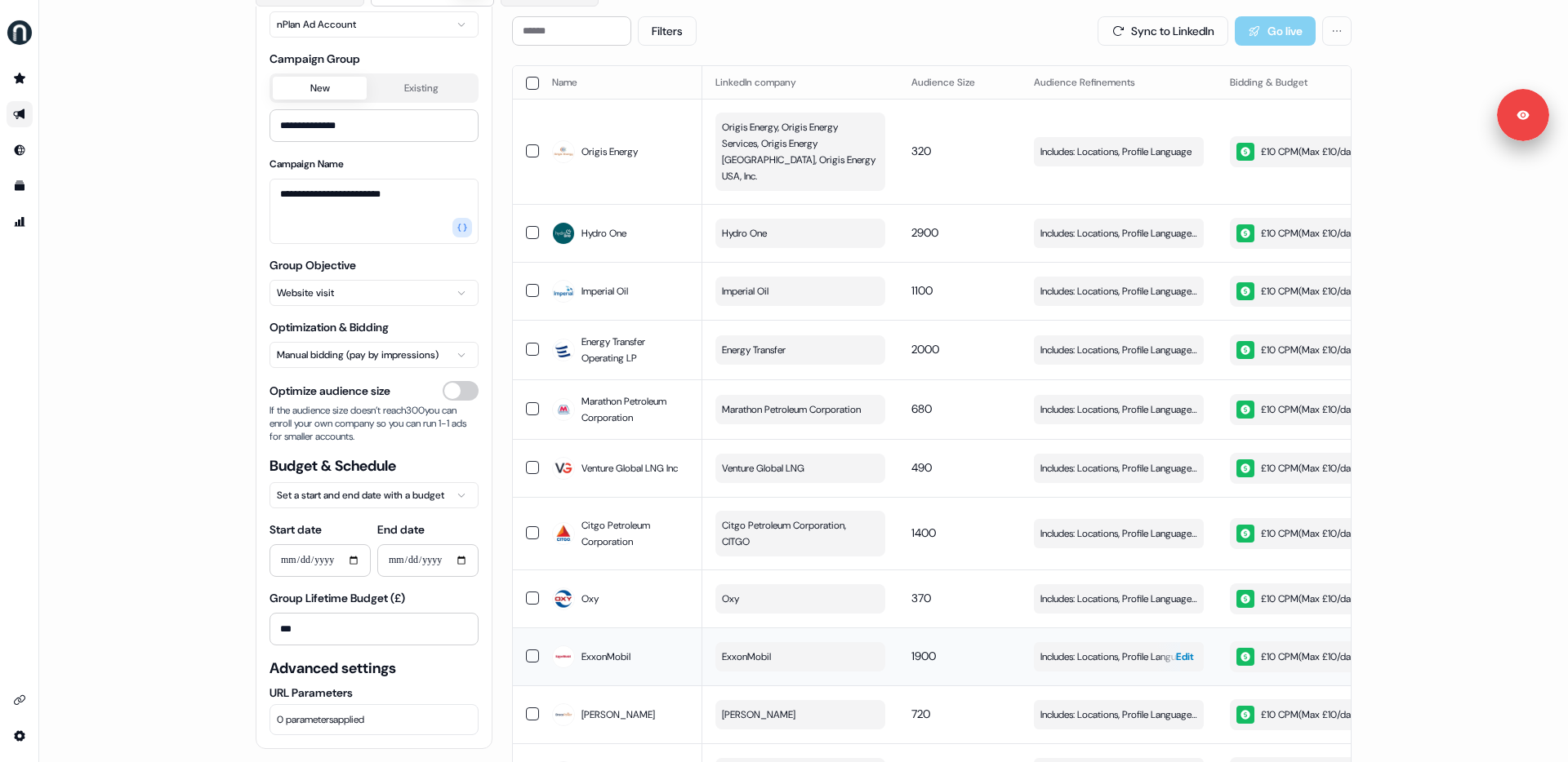
click at [1176, 649] on span "Edit" at bounding box center [1184, 656] width 18 height 17
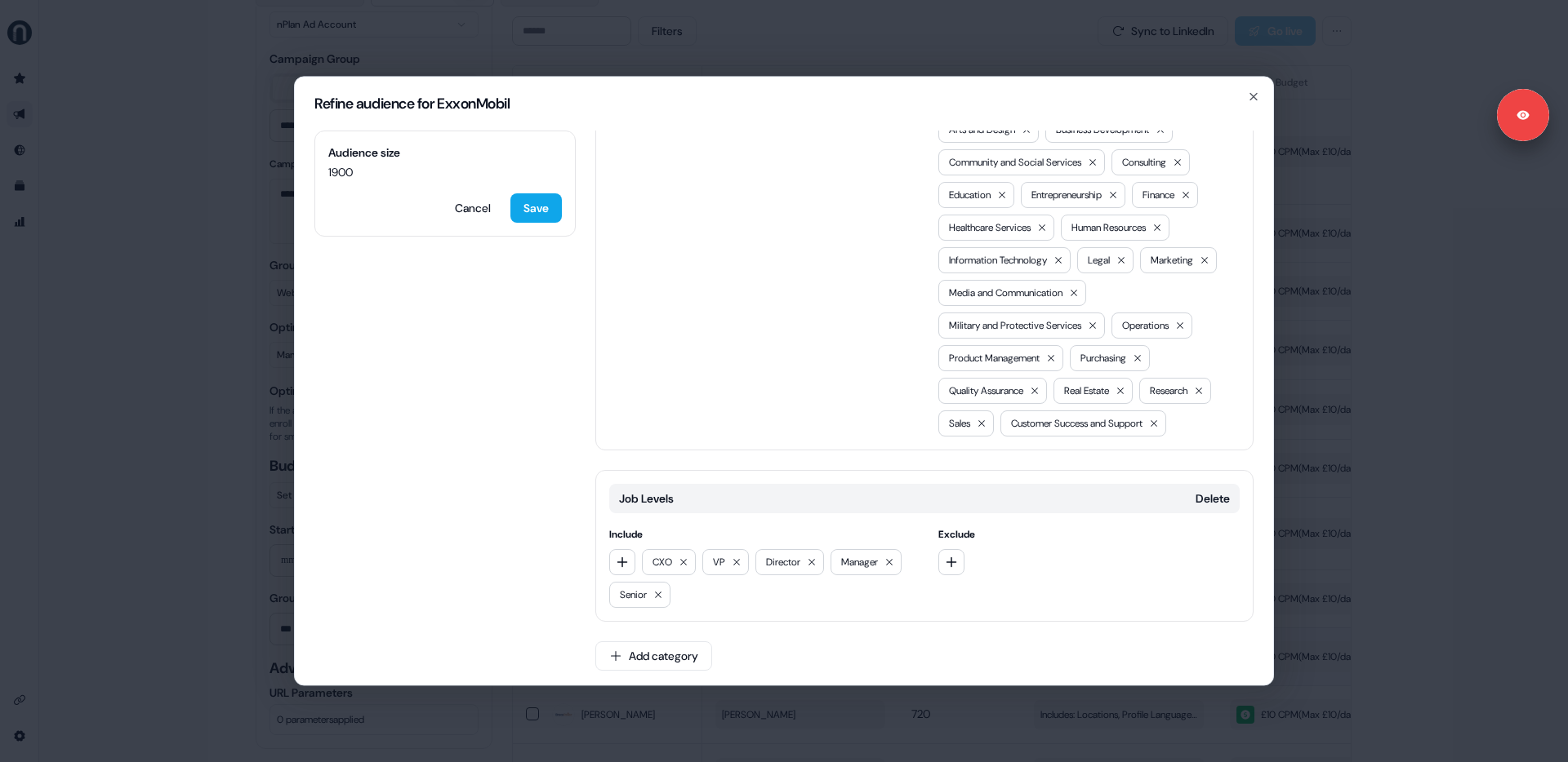
scroll to position [443, 0]
click at [1297, 605] on div "Refine audience for ExxonMobil Audience size 1900 Cancel Save Locations Delete …" at bounding box center [784, 381] width 1568 height 762
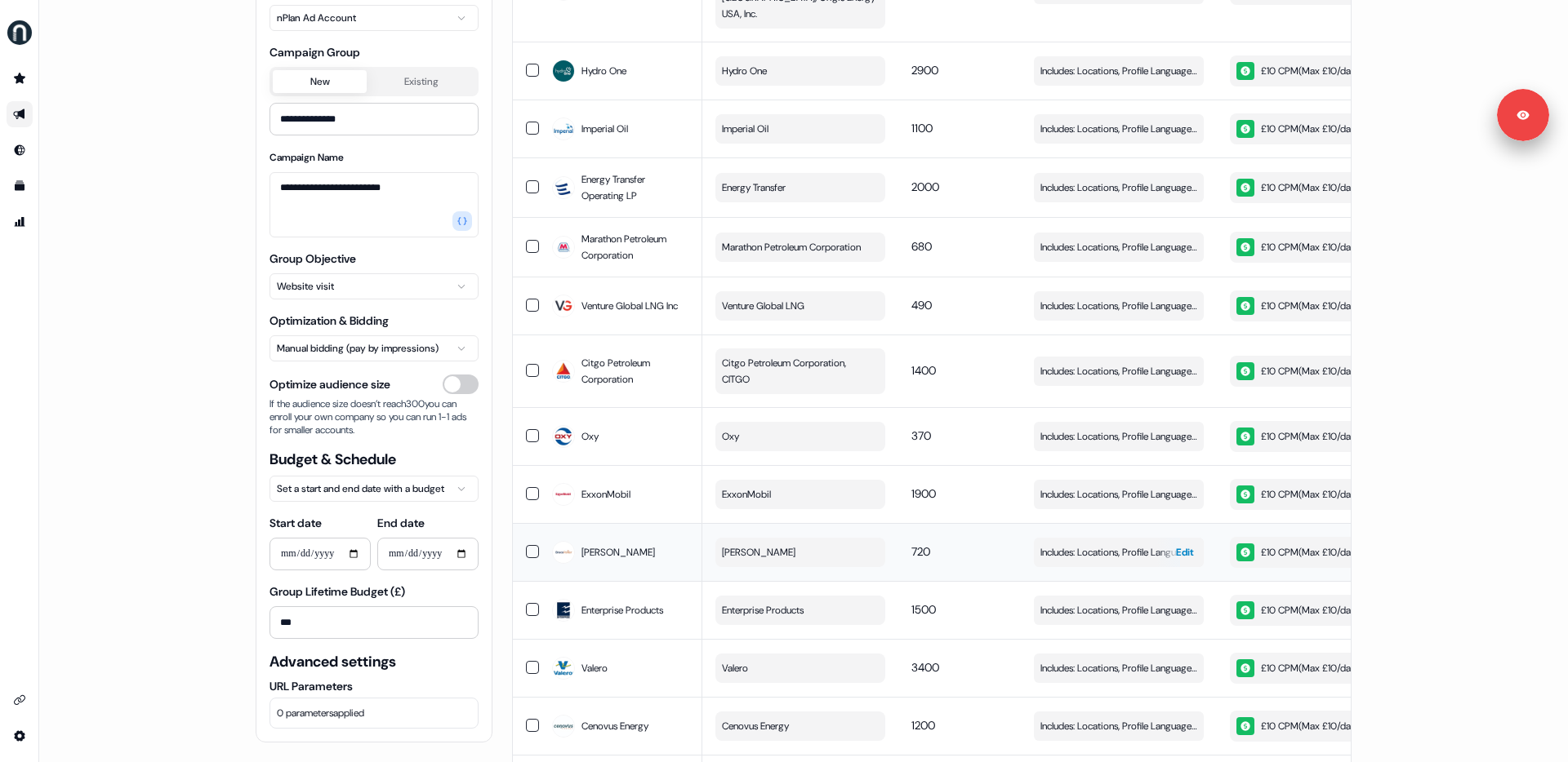
scroll to position [321, 0]
click at [1180, 543] on span "Edit" at bounding box center [1184, 551] width 18 height 17
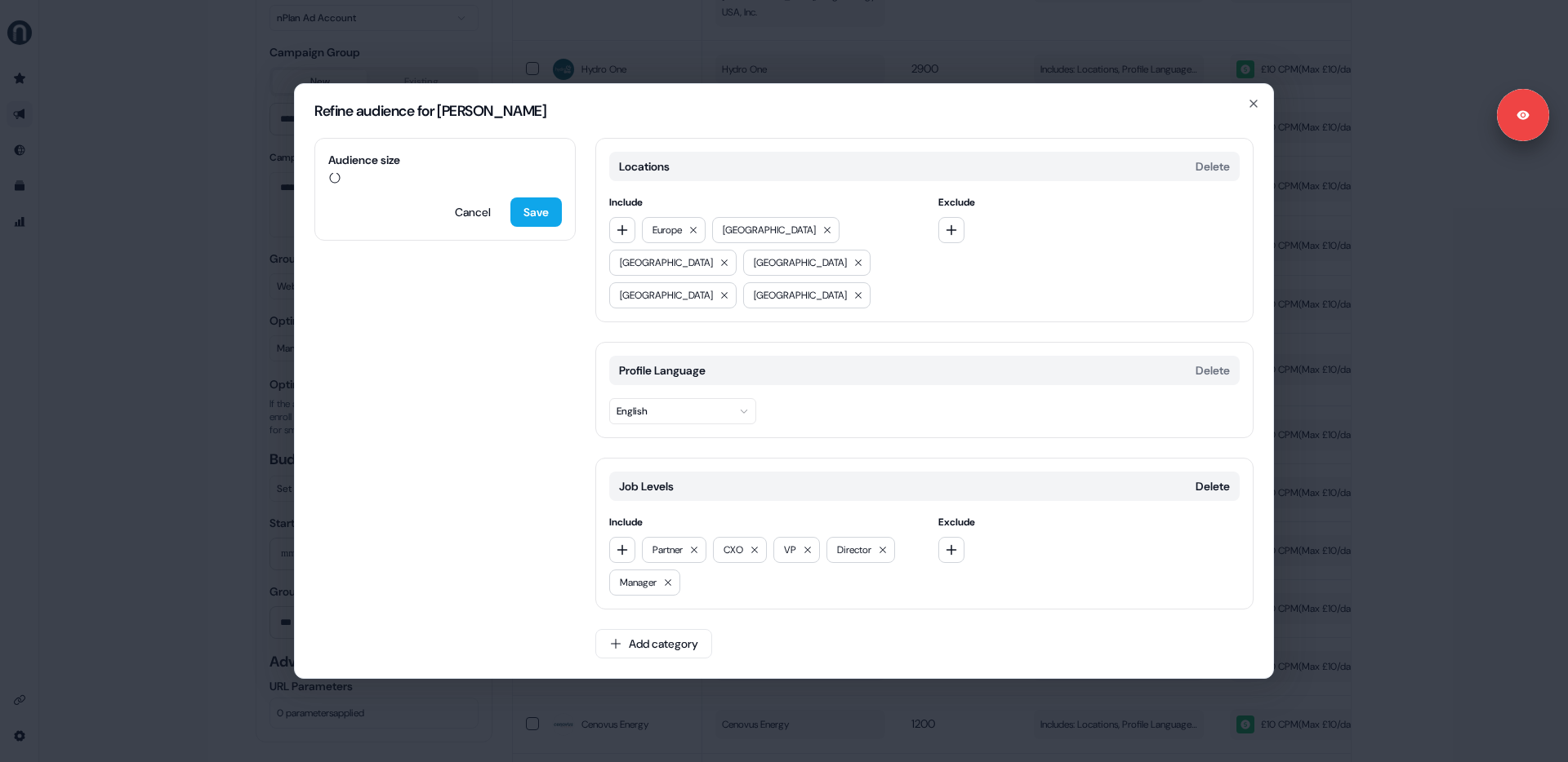
click at [1367, 556] on div "Refine audience for [PERSON_NAME] Power Audience size Cancel Save Locations Del…" at bounding box center [784, 381] width 1568 height 762
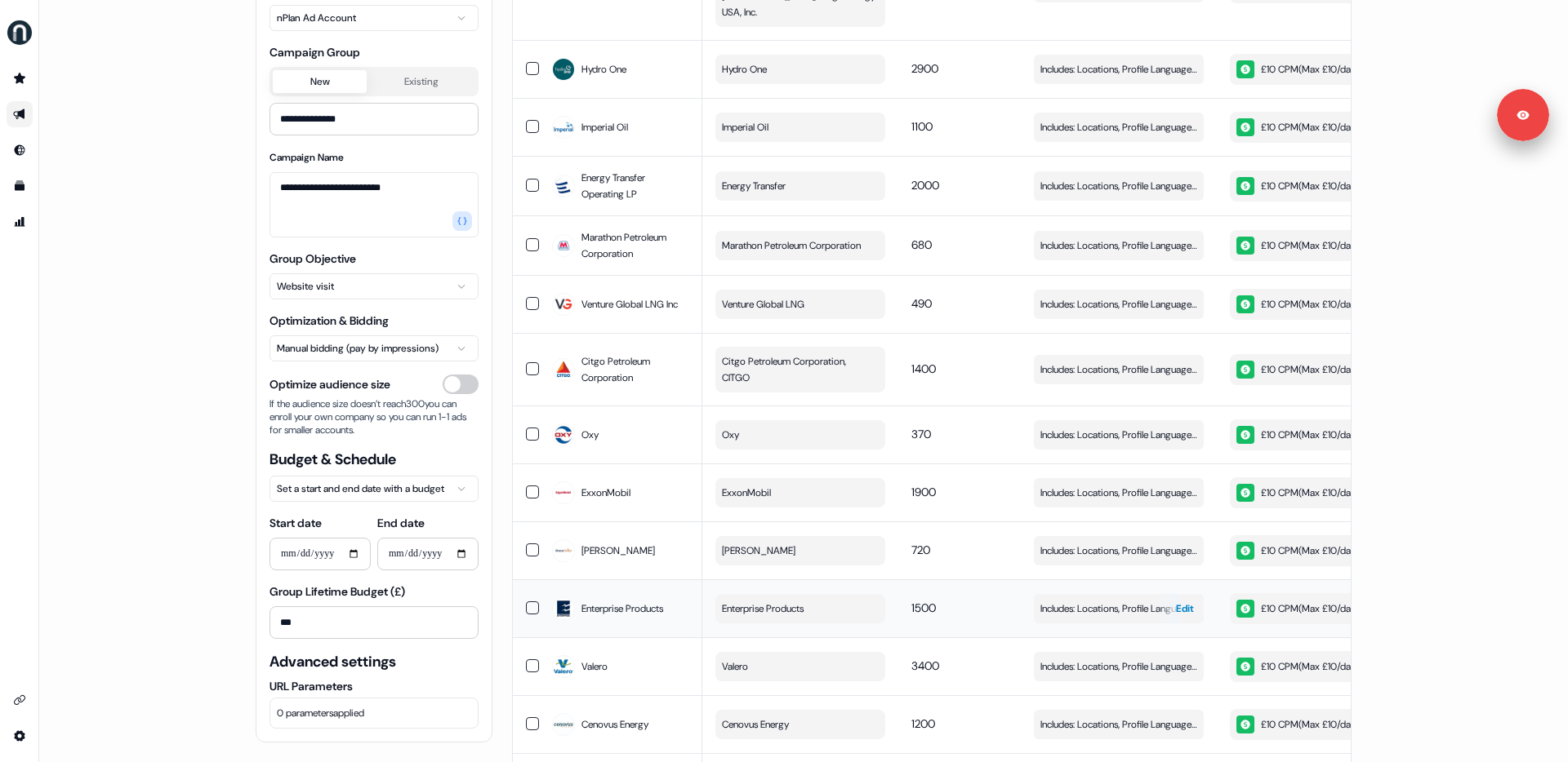
click at [1170, 595] on div "button" at bounding box center [1168, 608] width 23 height 29
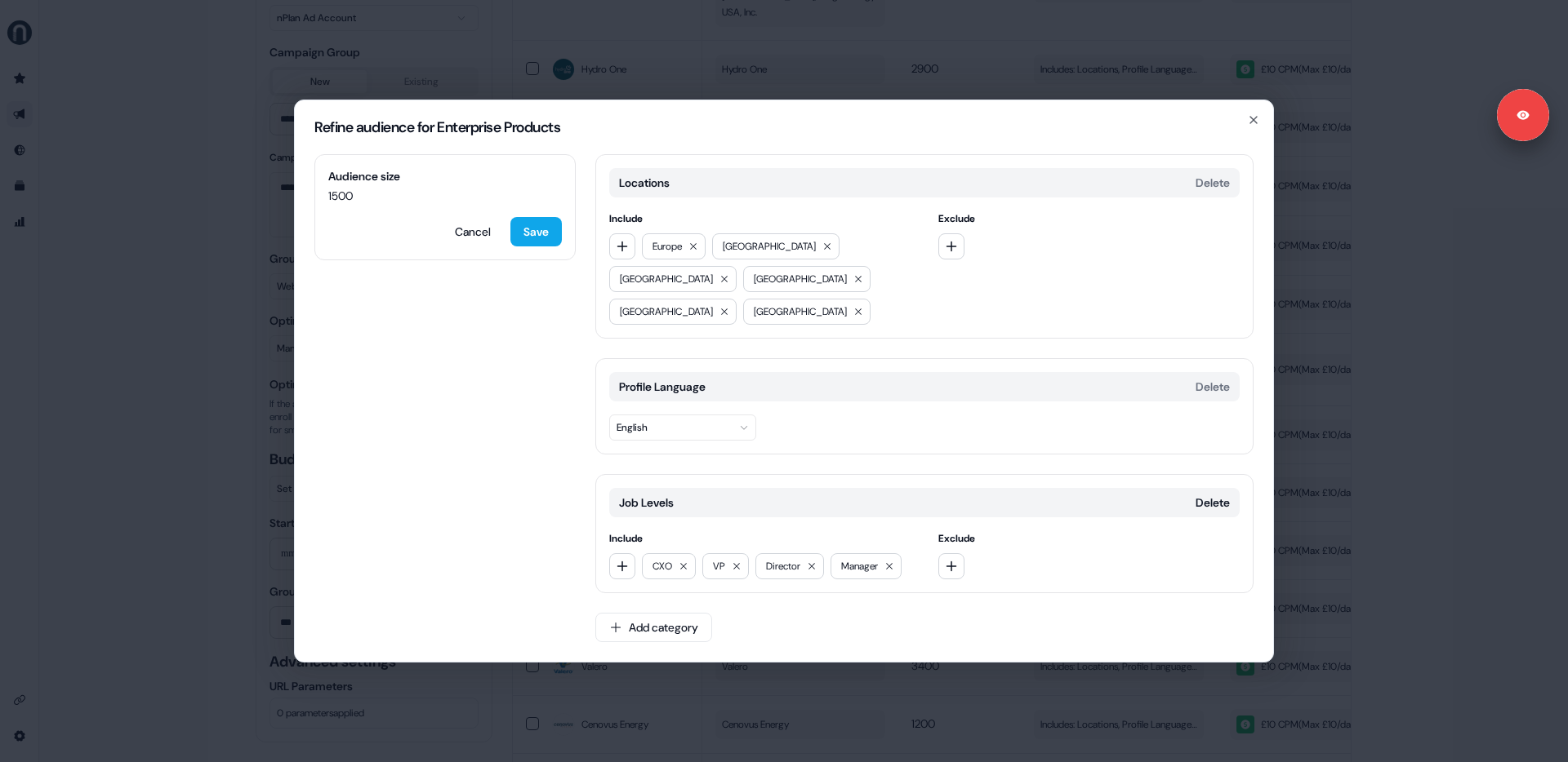
click at [1388, 602] on div "Refine audience for Enterprise Products Audience size 1500 Cancel Save Location…" at bounding box center [784, 381] width 1568 height 762
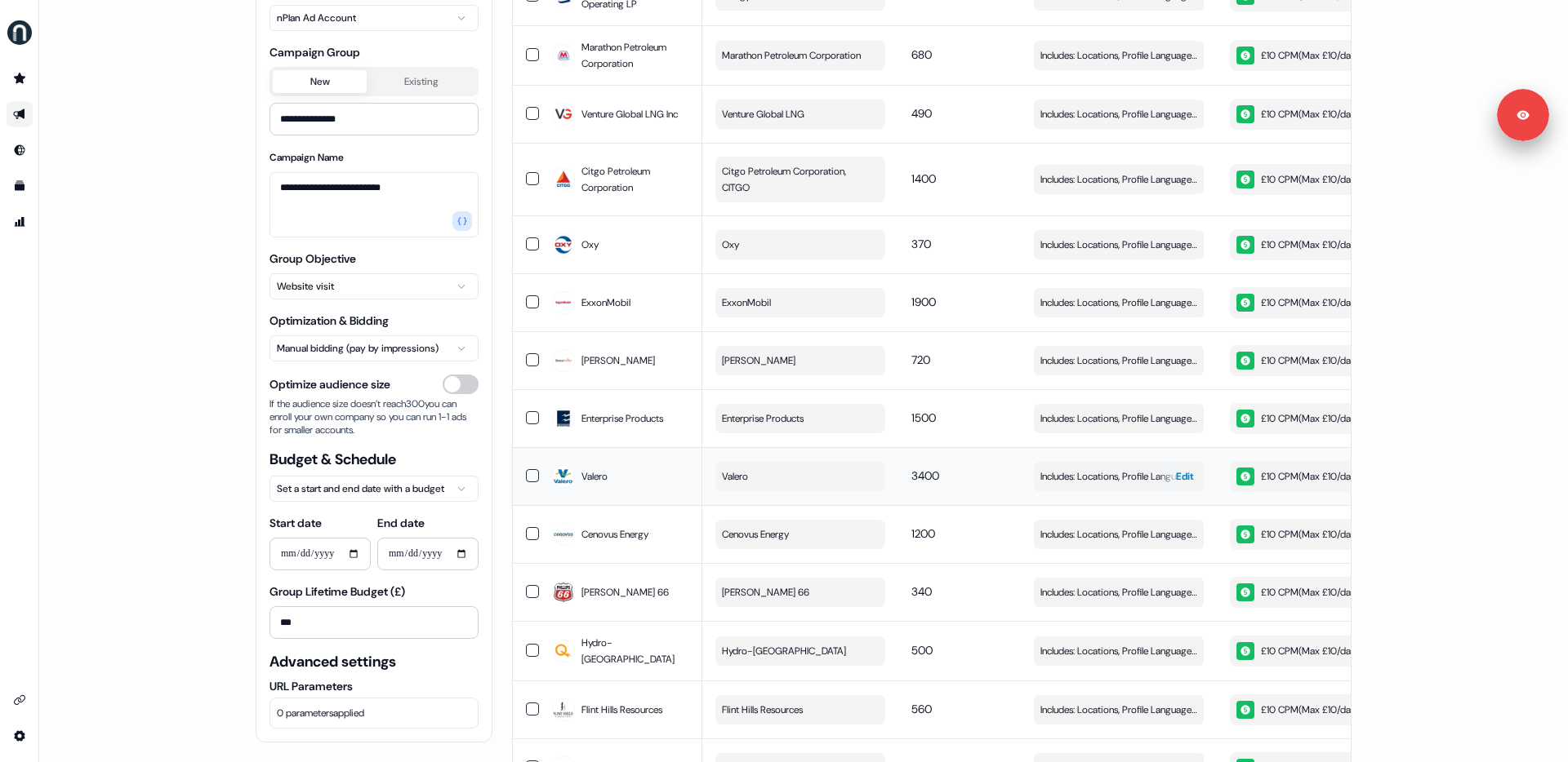
scroll to position [530, 0]
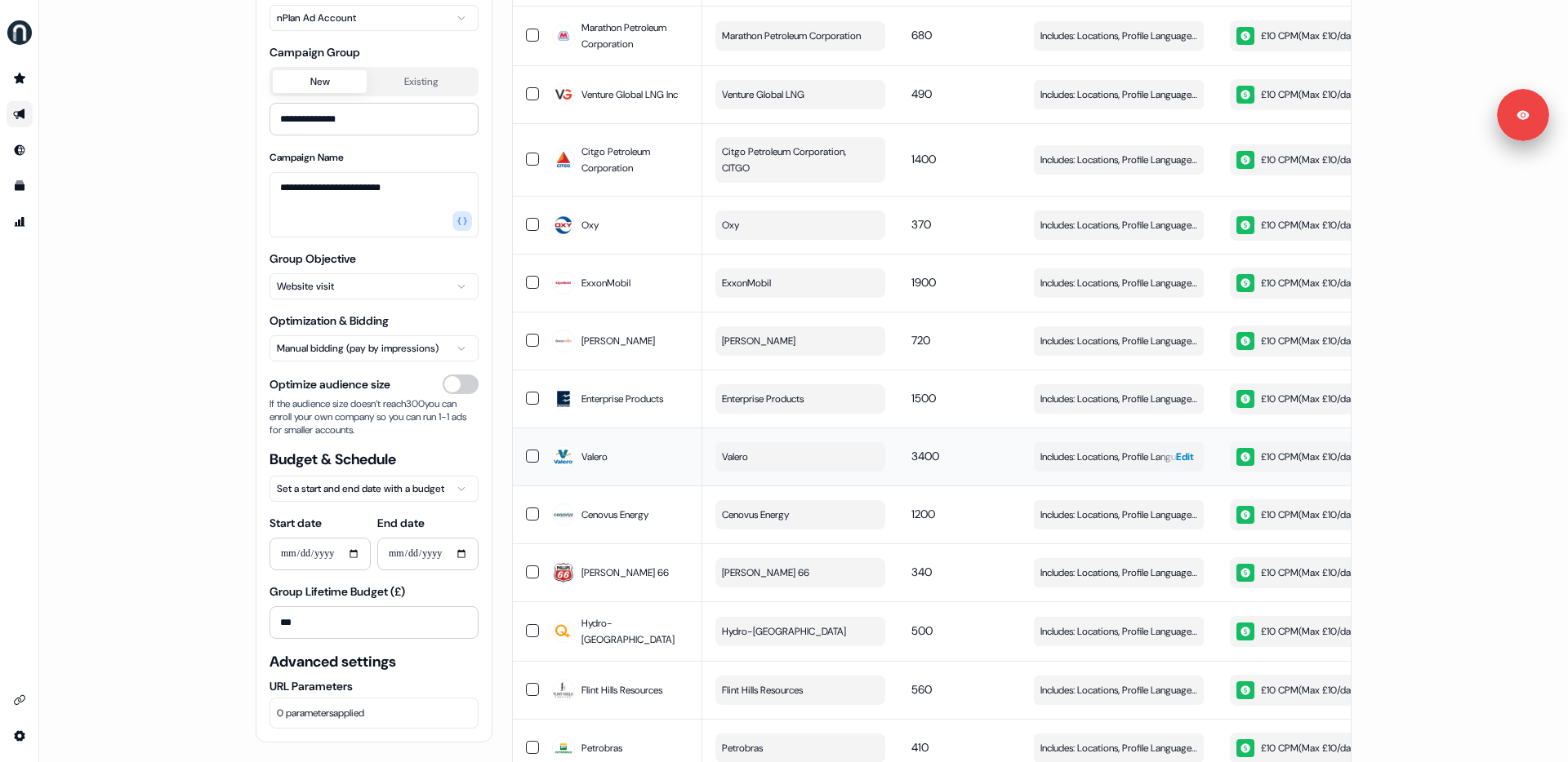
click at [1180, 448] on div "button" at bounding box center [1192, 457] width 23 height 29
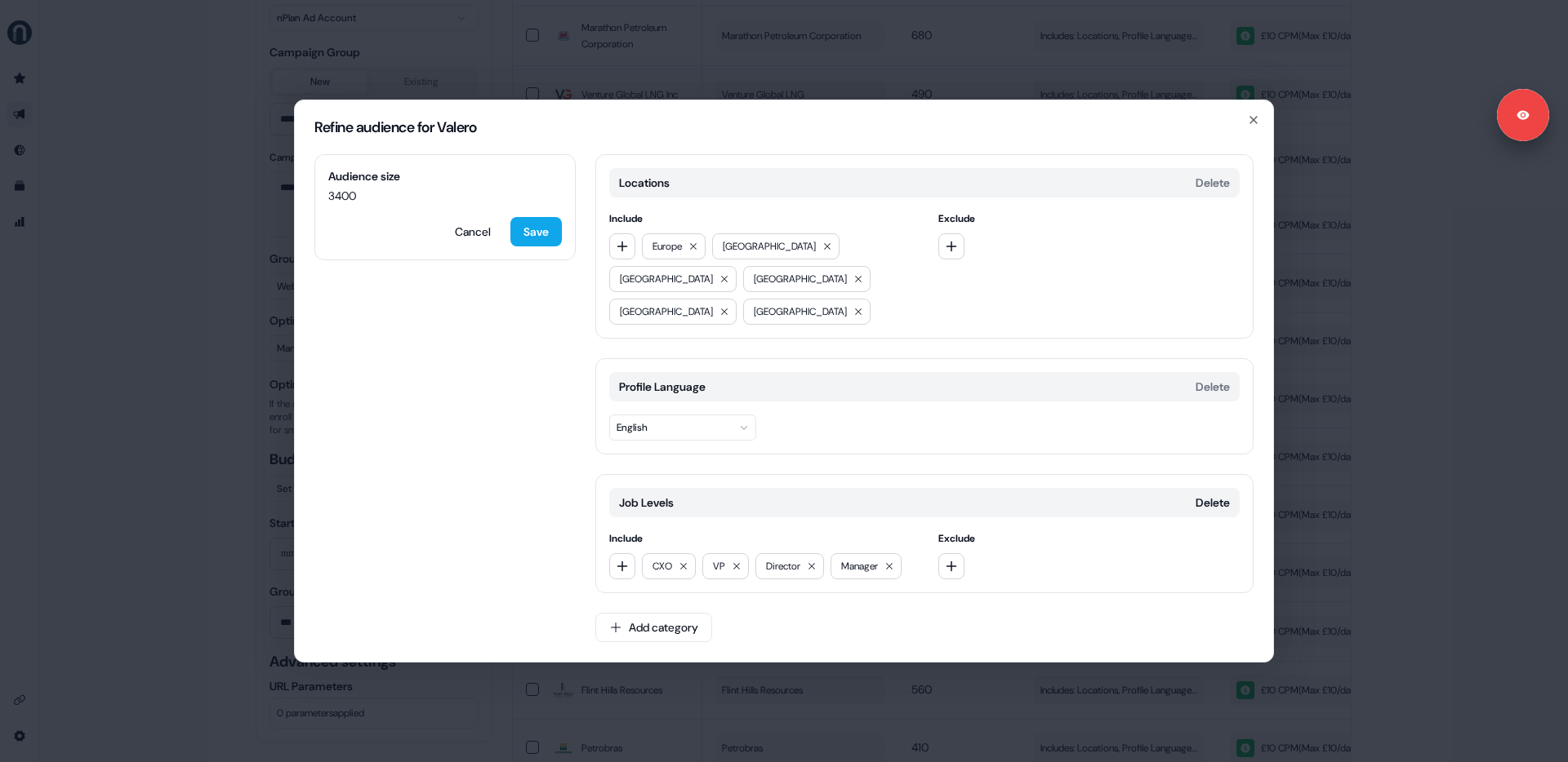
click at [1299, 456] on div "Refine audience for Valero Audience size 3400 Cancel Save Locations Delete Incl…" at bounding box center [784, 381] width 1568 height 762
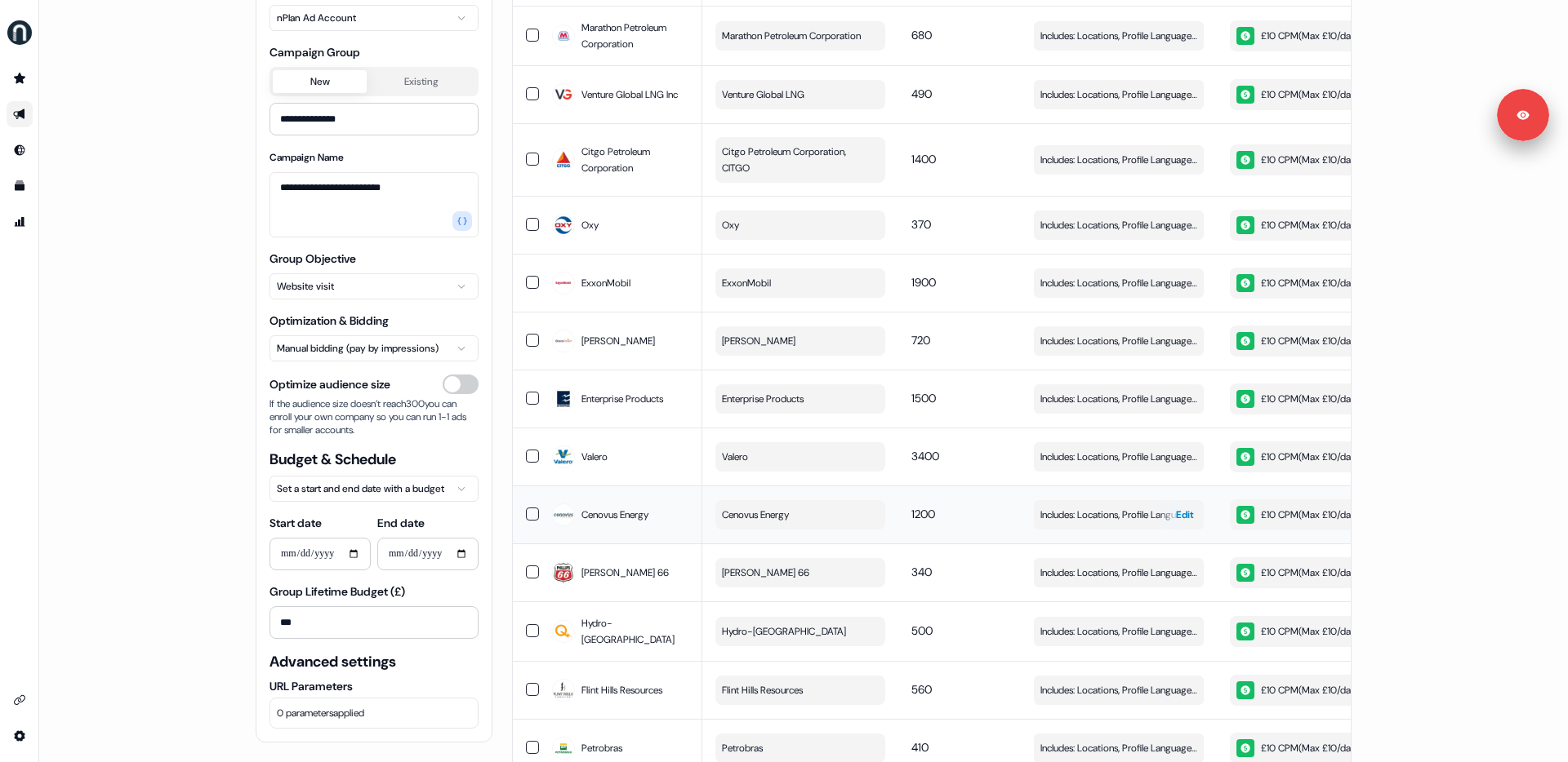
click at [1176, 507] on span "Edit" at bounding box center [1184, 515] width 18 height 17
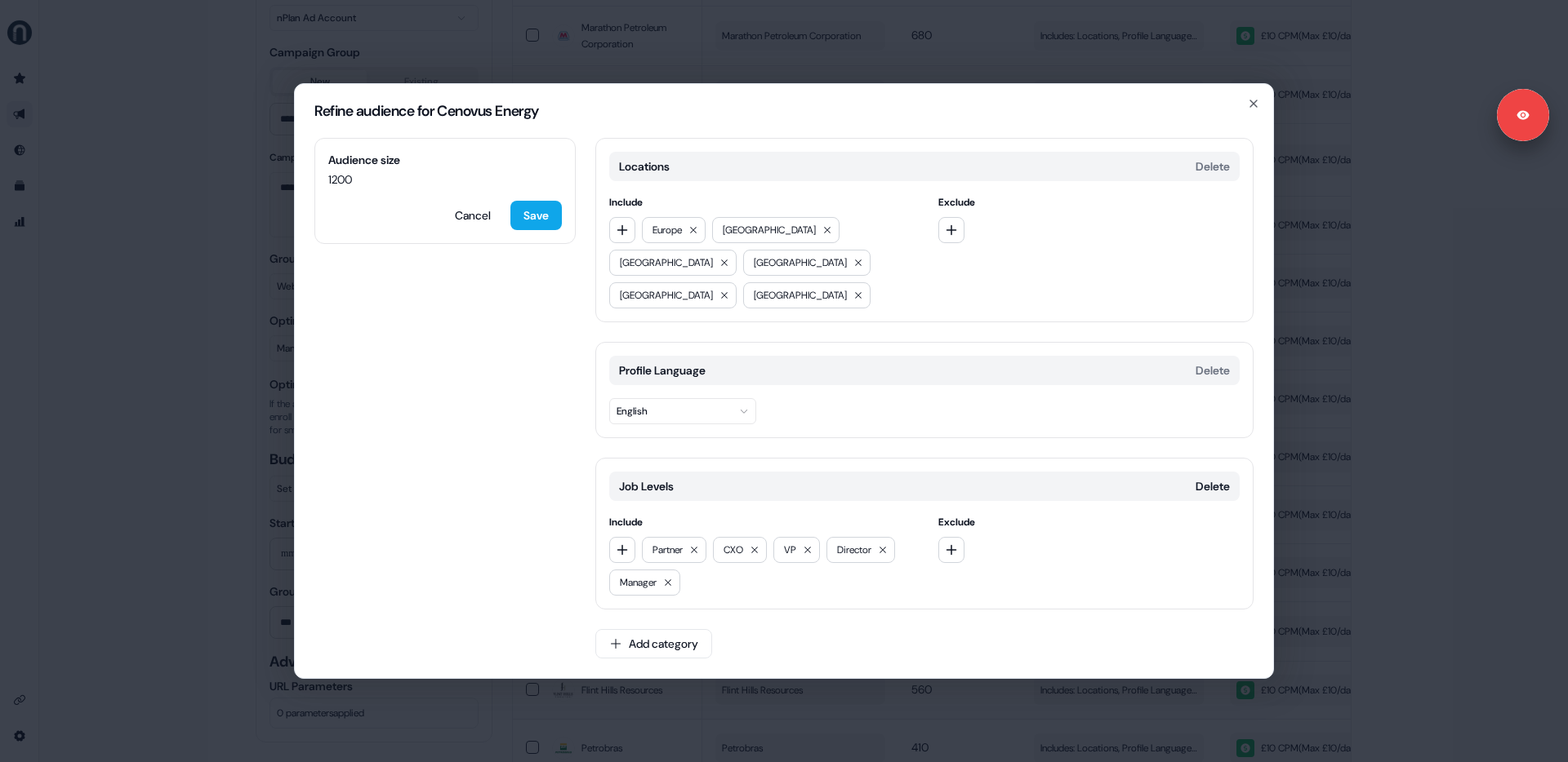
click at [1358, 519] on div "Refine audience for Cenovus Energy Audience size 1200 Cancel Save Locations Del…" at bounding box center [784, 381] width 1568 height 762
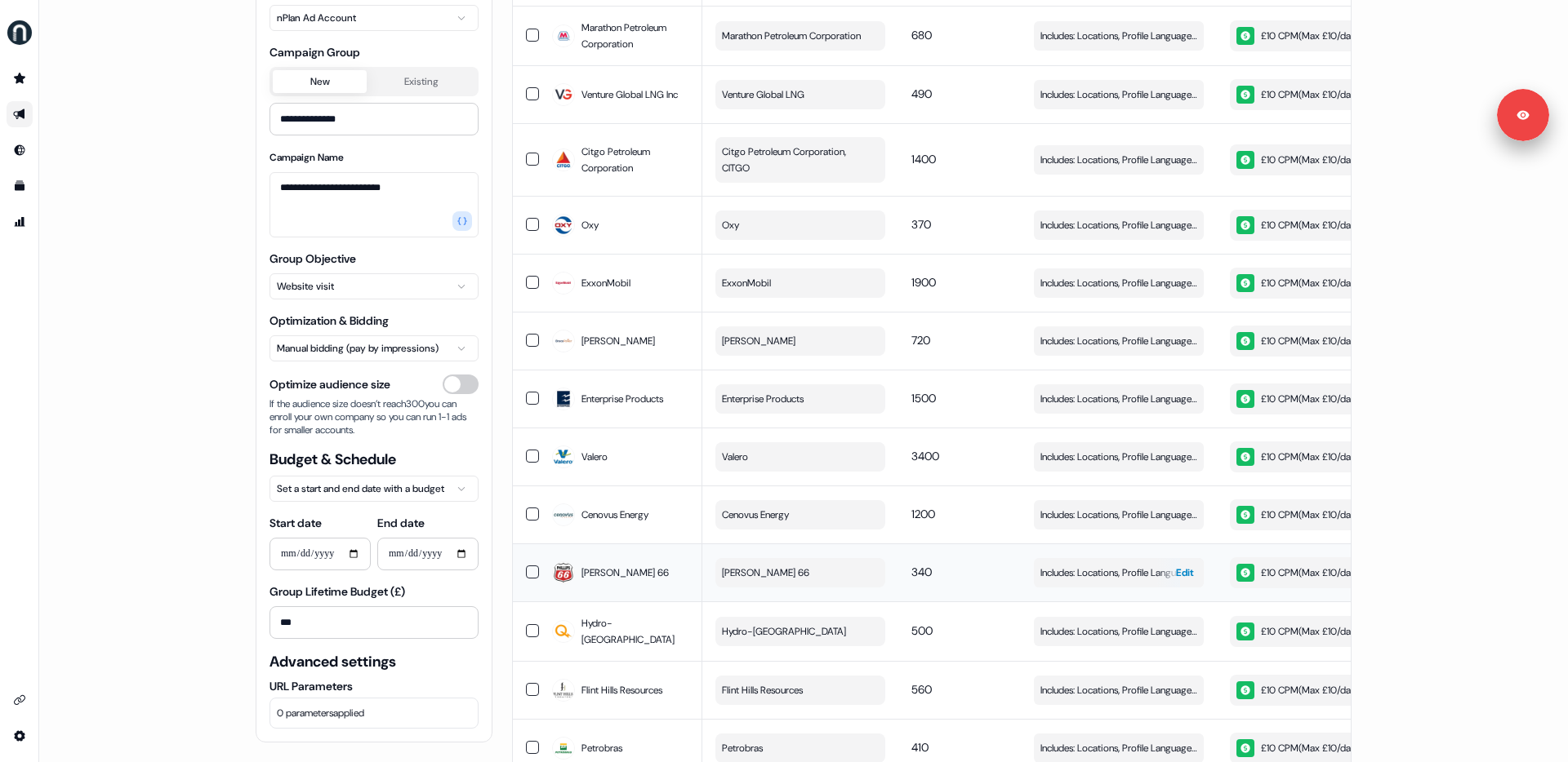
click at [1176, 564] on span "Edit" at bounding box center [1184, 572] width 18 height 17
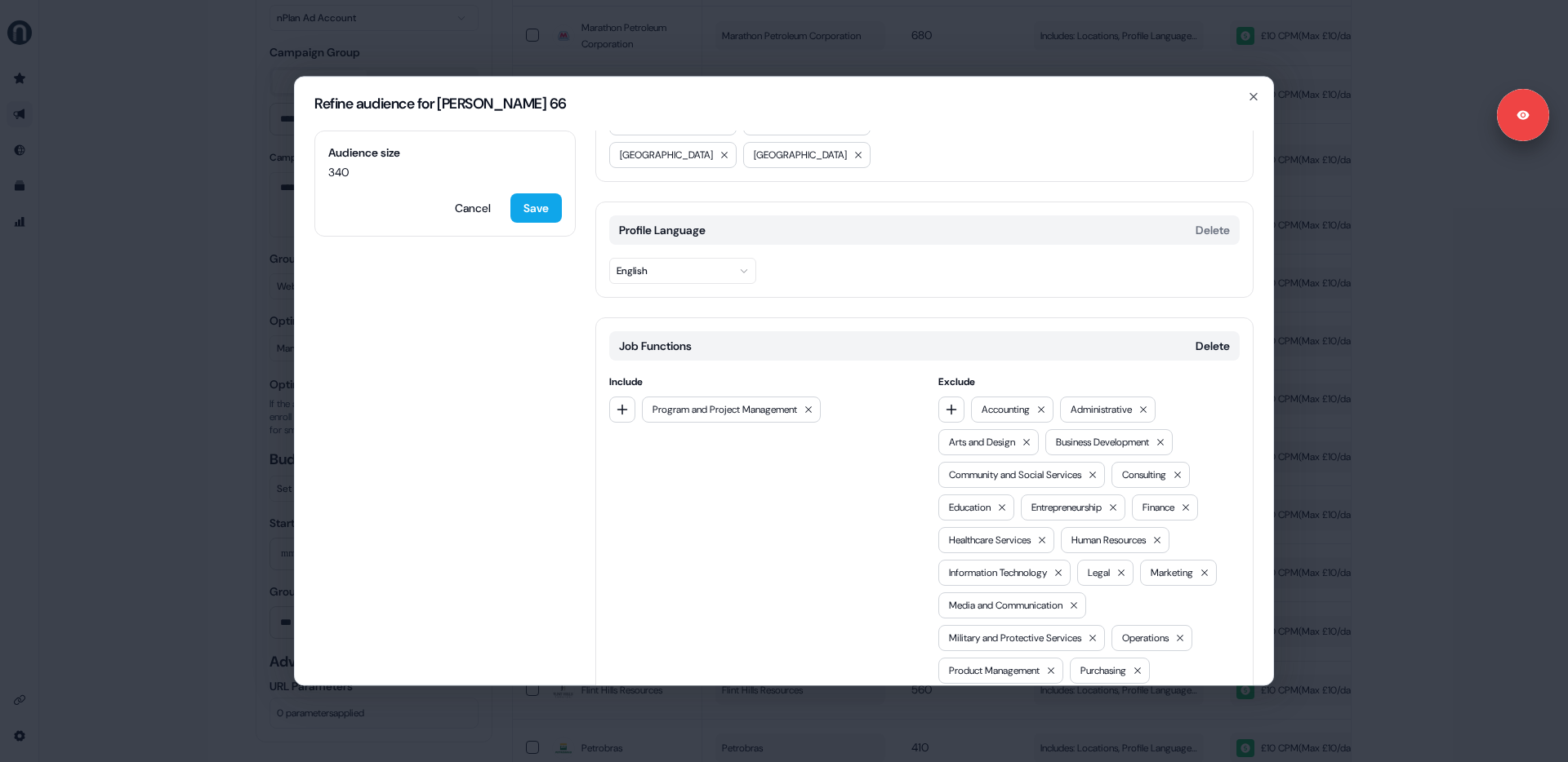
scroll to position [280, 0]
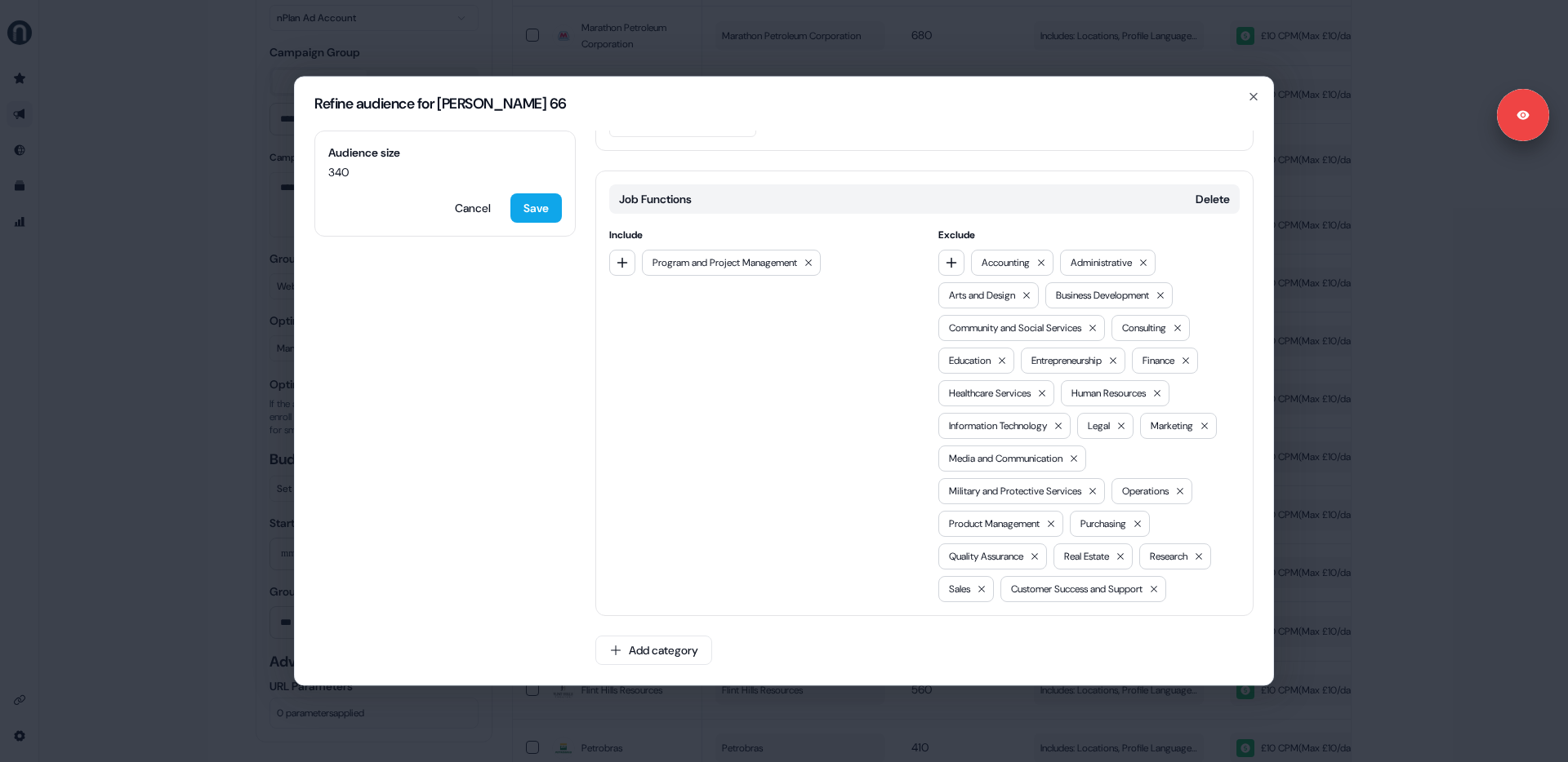
click at [1361, 544] on div "Refine audience for [PERSON_NAME] 66 Audience size 340 Cancel Save Locations De…" at bounding box center [784, 381] width 1568 height 762
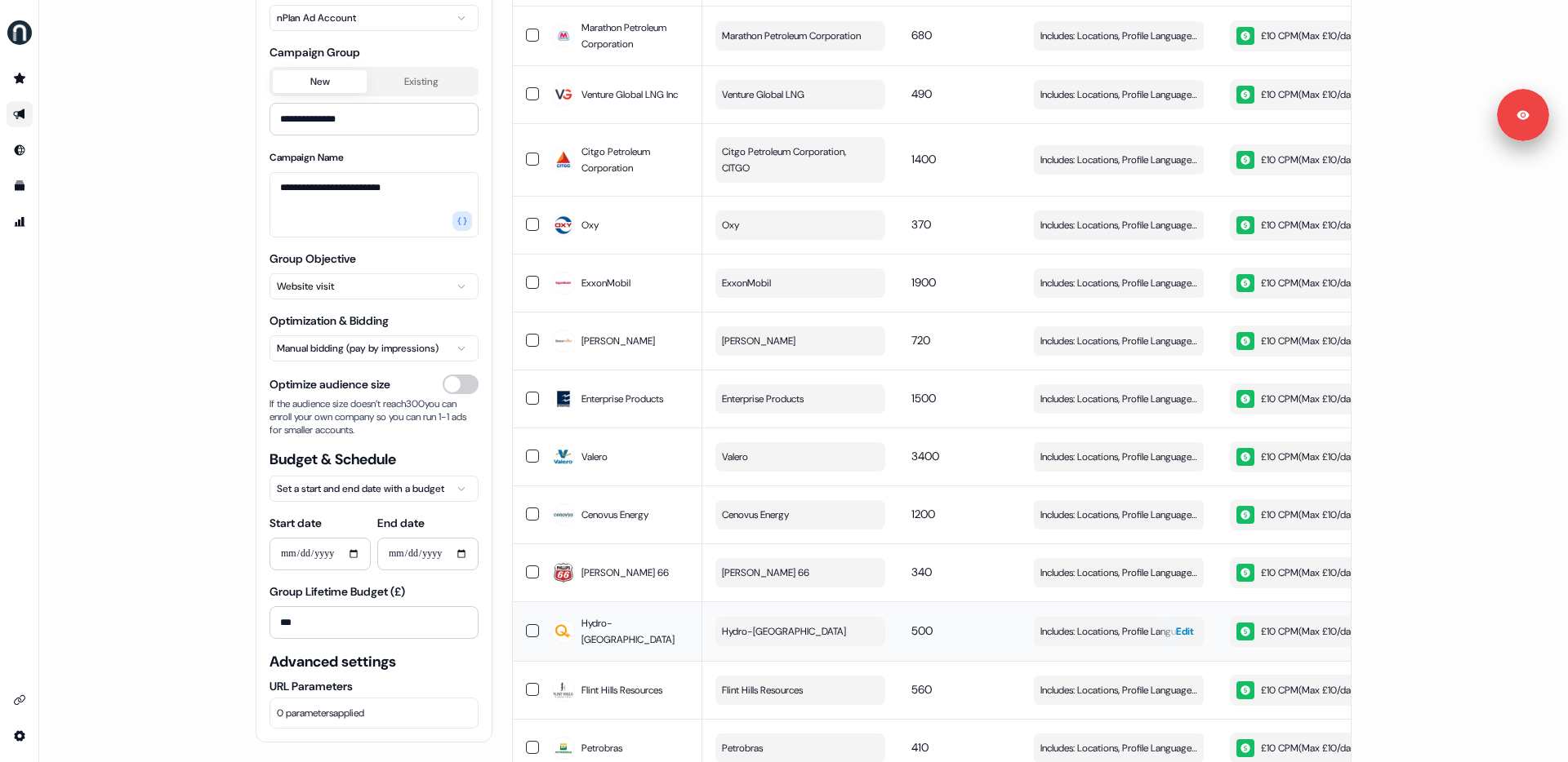
click at [1181, 623] on span "Edit" at bounding box center [1184, 631] width 18 height 17
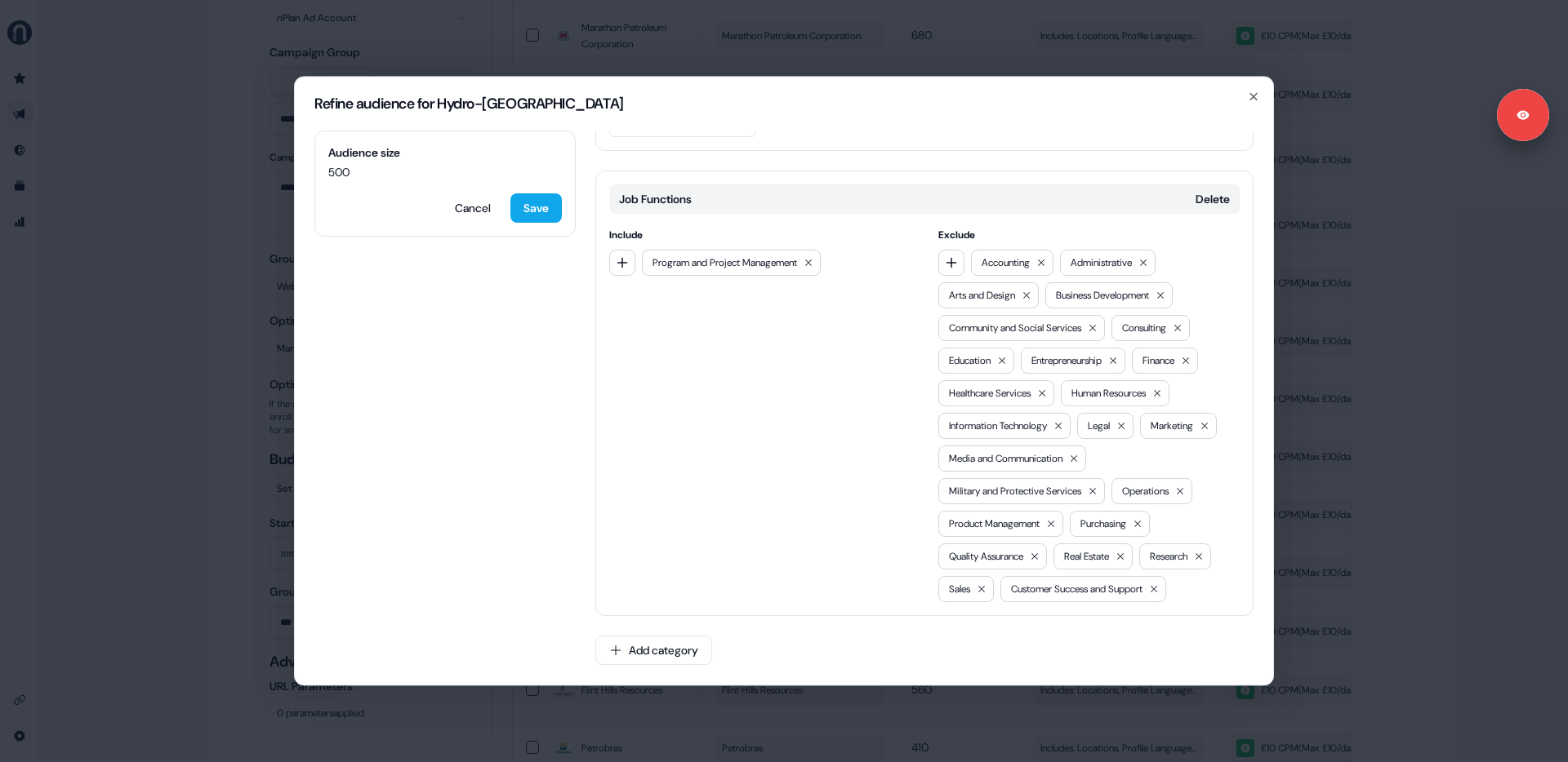
click at [1299, 510] on div "Refine audience for Hydro-[GEOGRAPHIC_DATA] Audience size 500 Cancel Save Locat…" at bounding box center [784, 381] width 1568 height 762
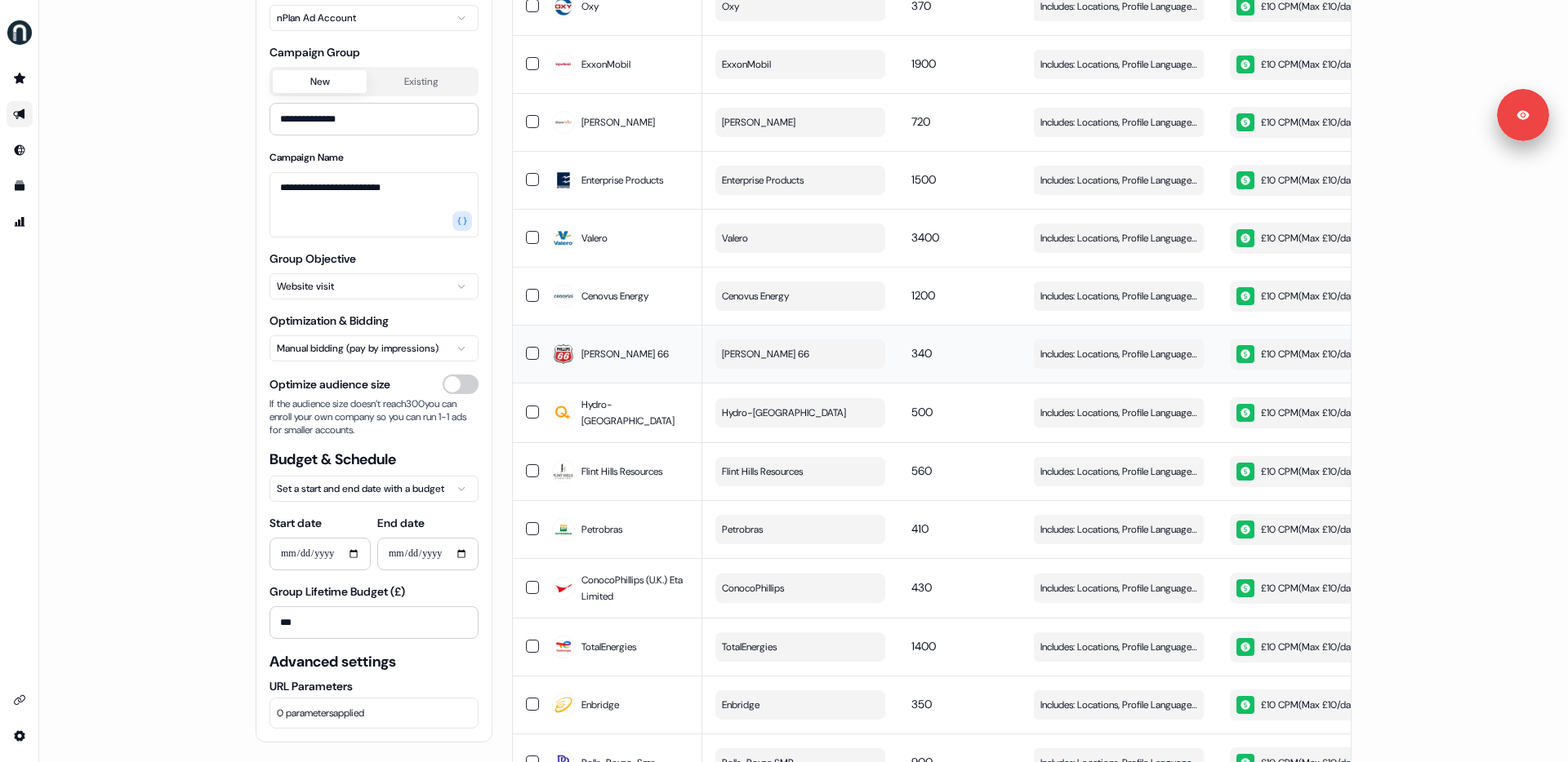
scroll to position [762, 0]
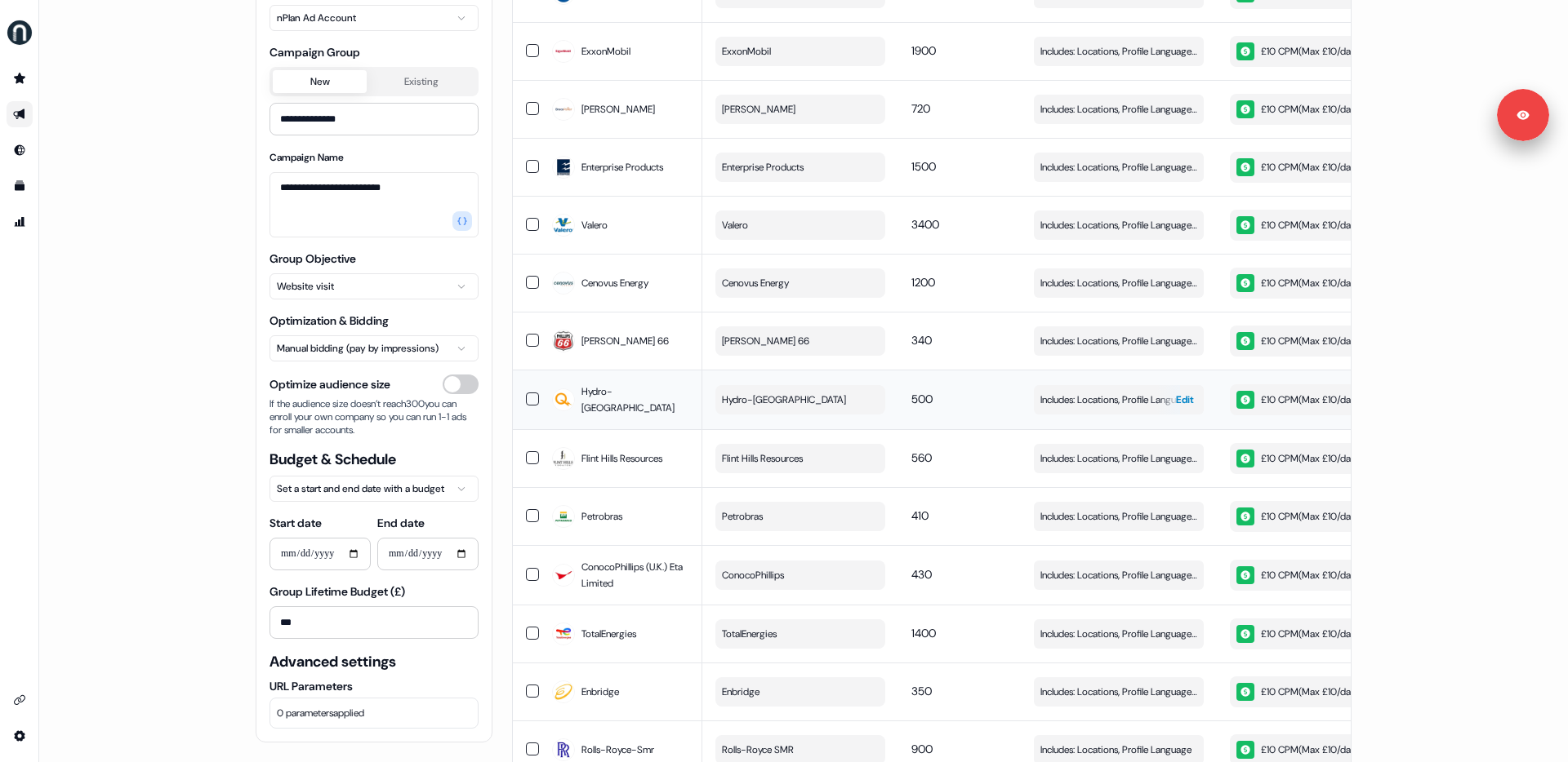
click at [1176, 391] on span "Edit" at bounding box center [1184, 399] width 18 height 17
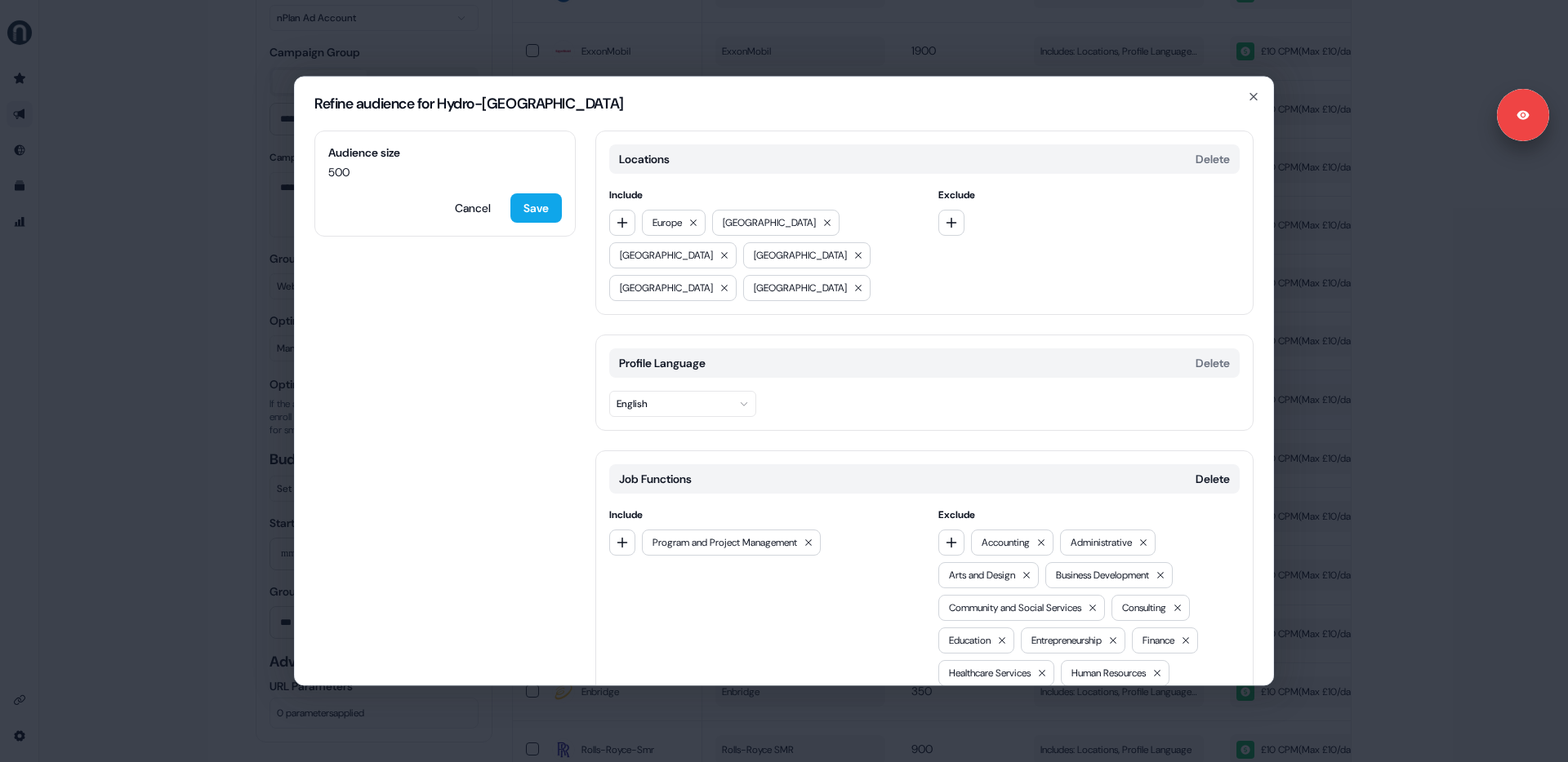
scroll to position [280, 0]
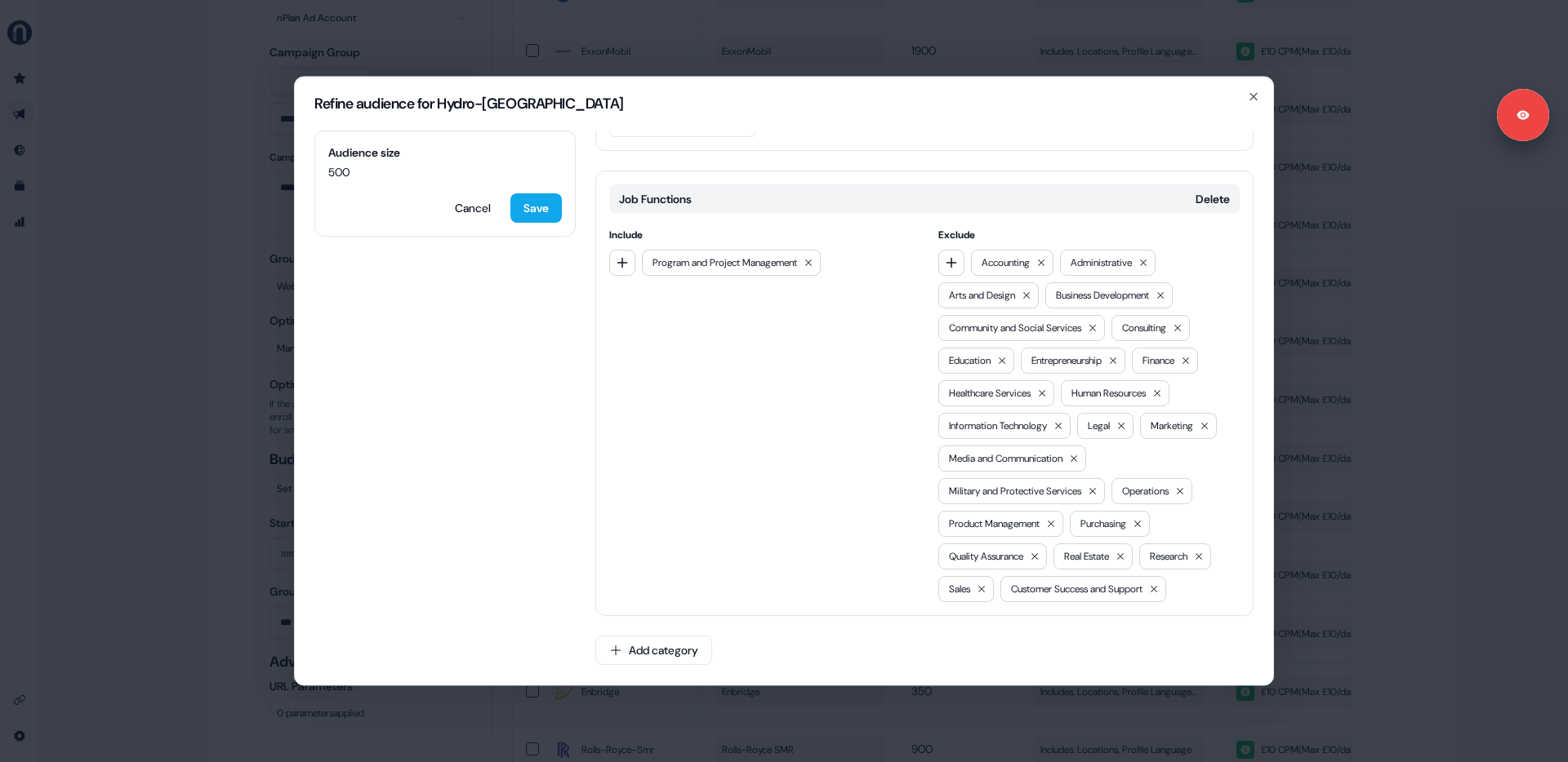
click at [1340, 401] on div "Refine audience for Hydro-[GEOGRAPHIC_DATA] Audience size 500 Cancel Save Locat…" at bounding box center [784, 381] width 1568 height 762
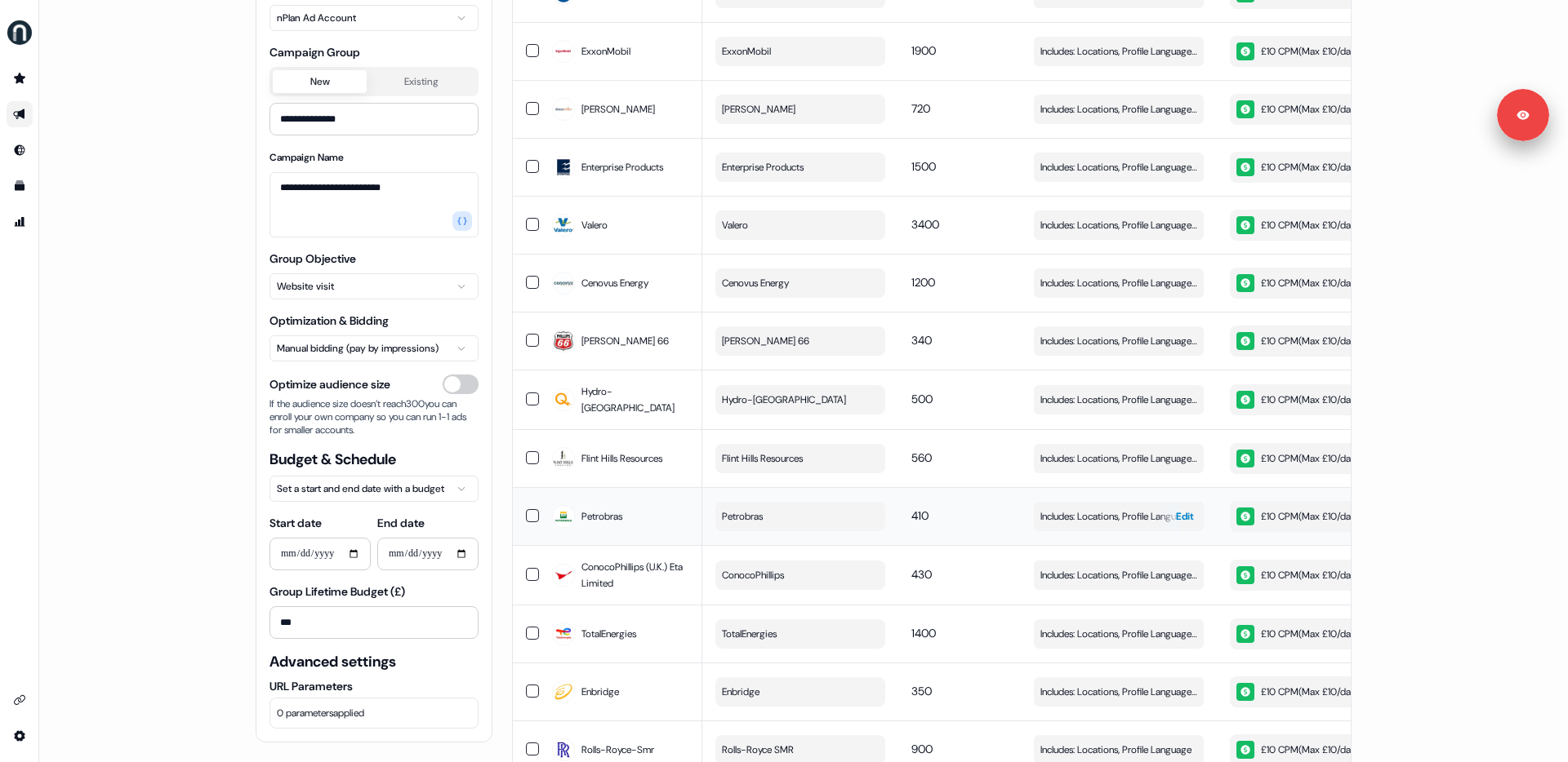
click at [1176, 509] on span "Edit" at bounding box center [1184, 516] width 18 height 17
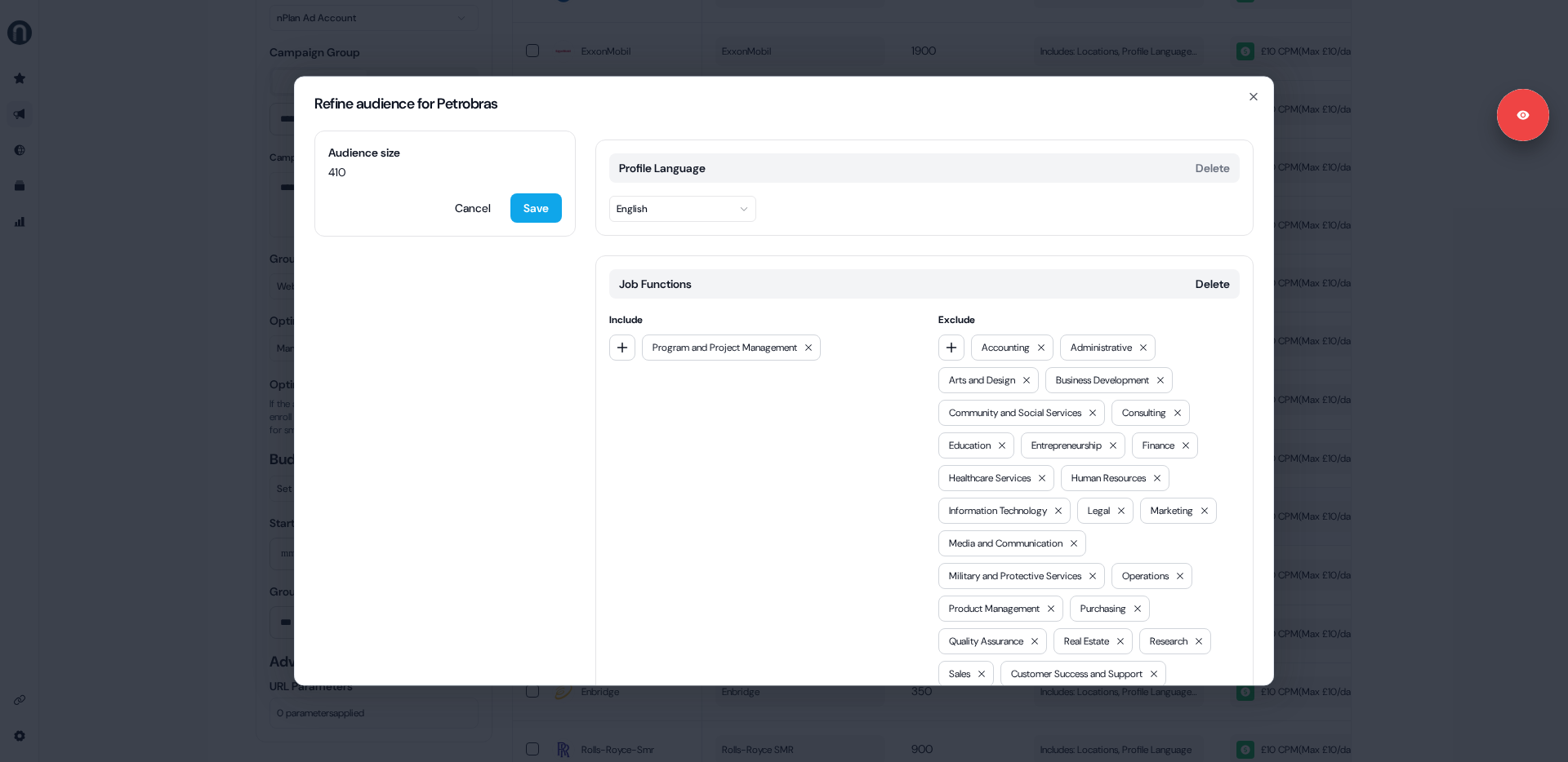
scroll to position [451, 0]
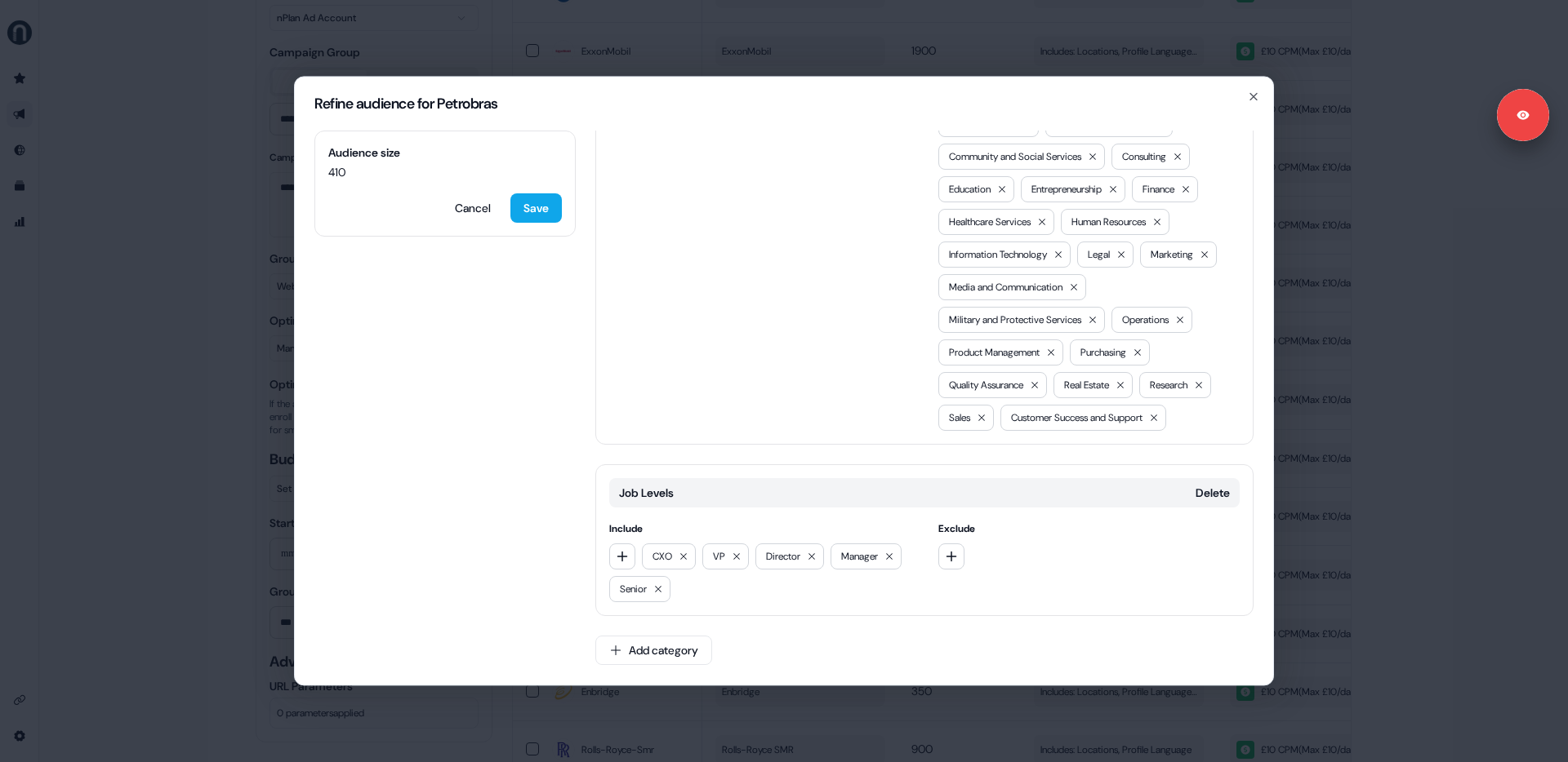
click at [1306, 502] on div "Refine audience for Petrobras Audience size 410 Cancel Save Locations Delete In…" at bounding box center [784, 381] width 1568 height 762
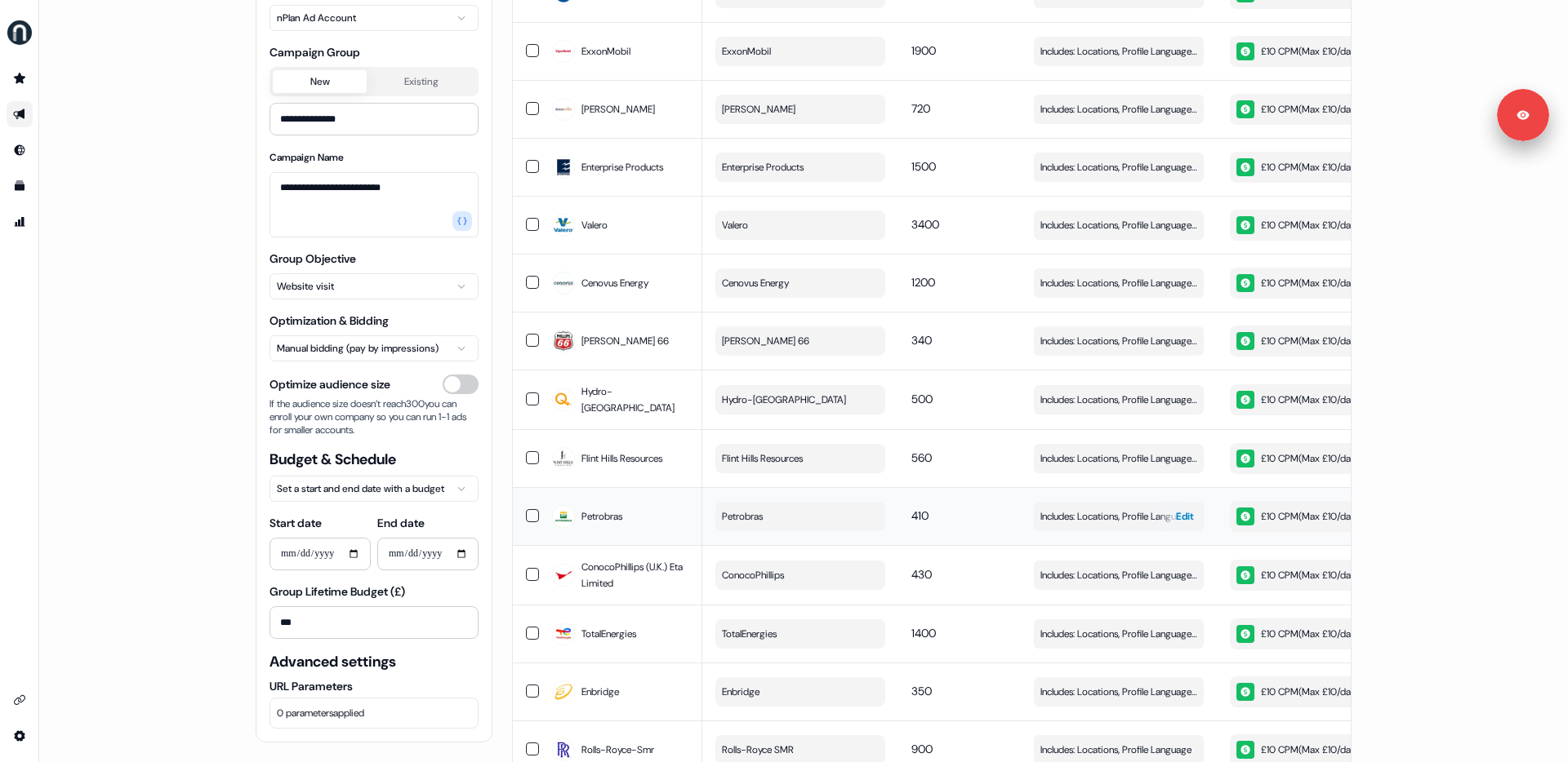
click at [1182, 509] on span "Edit" at bounding box center [1184, 516] width 18 height 17
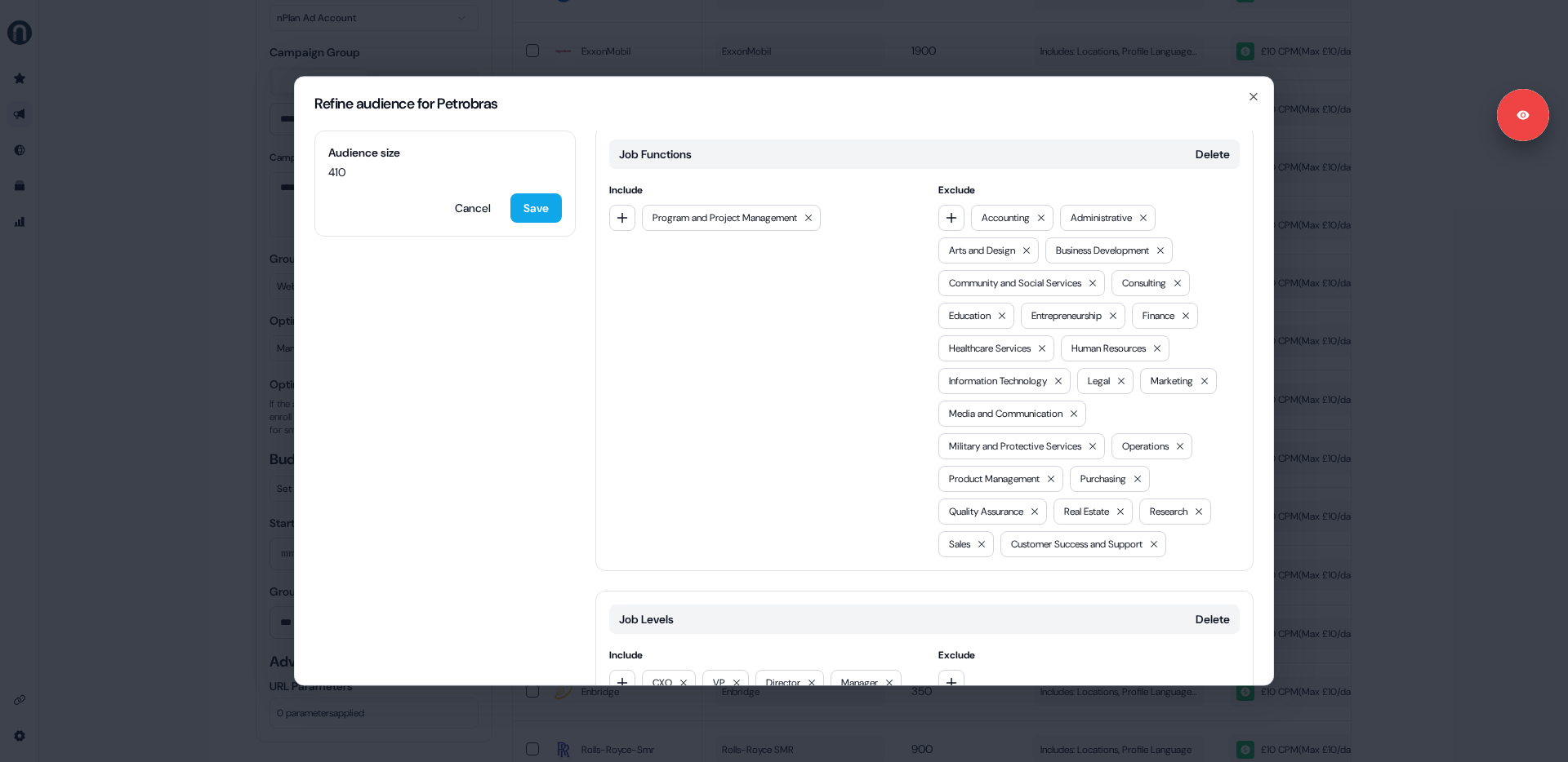
scroll to position [327, 0]
click at [1260, 99] on icon "button" at bounding box center [1253, 96] width 13 height 13
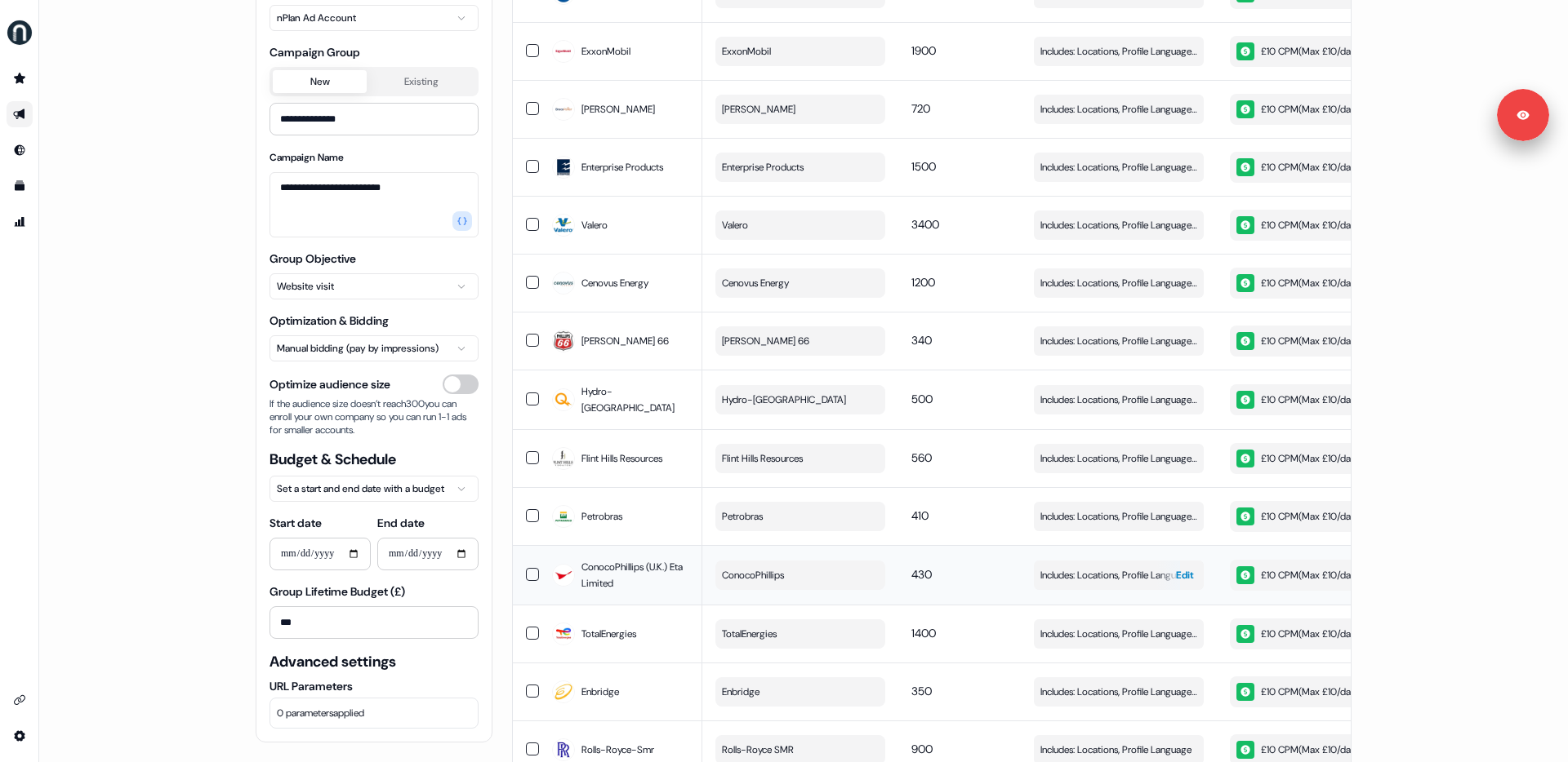
click at [1184, 567] on span "Edit" at bounding box center [1184, 575] width 18 height 17
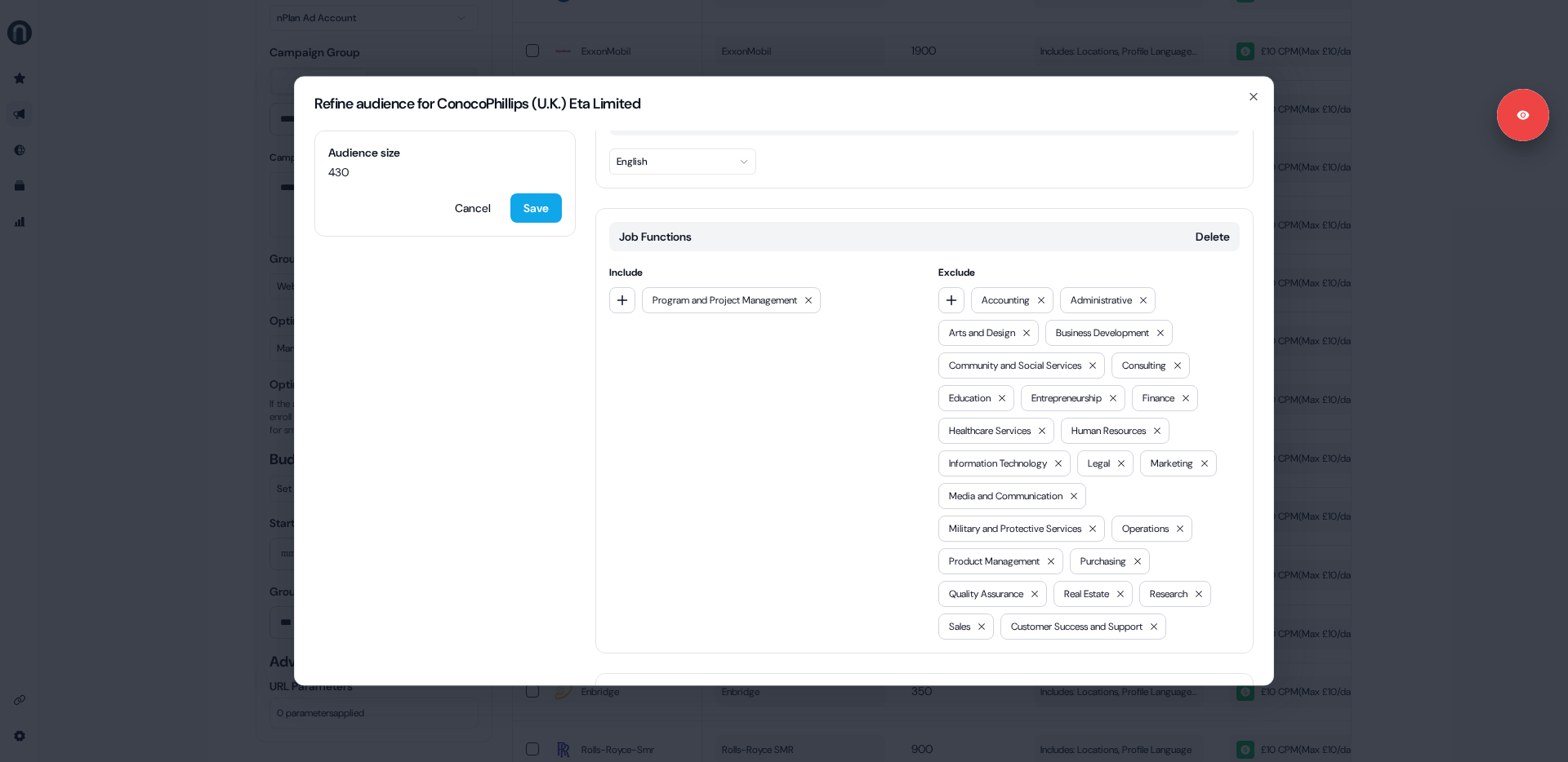
scroll to position [451, 0]
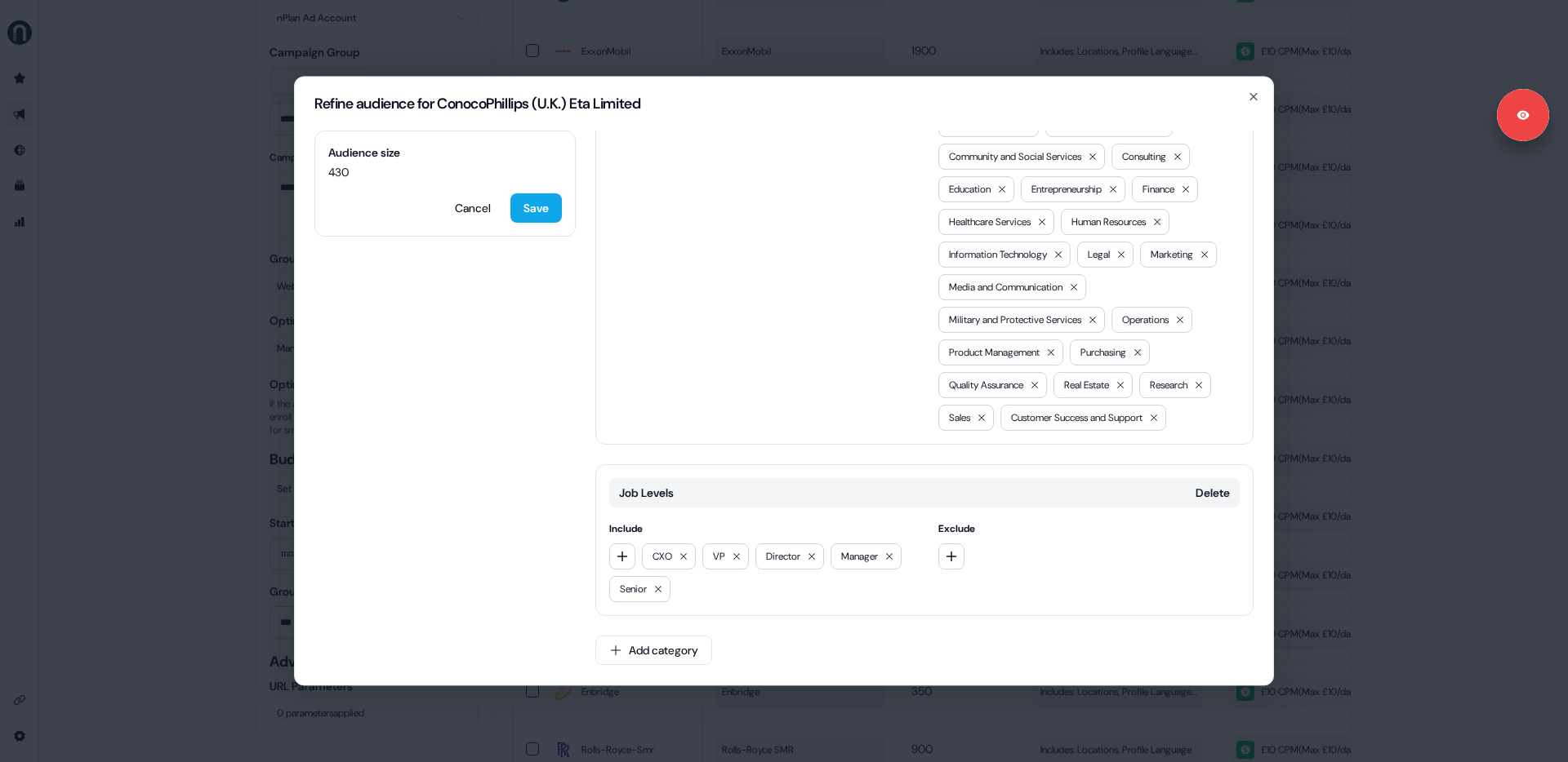
click at [1370, 560] on div "Refine audience for ConocoPhillips (U.K.) Eta Limited Audience size 430 Cancel …" at bounding box center [784, 381] width 1568 height 762
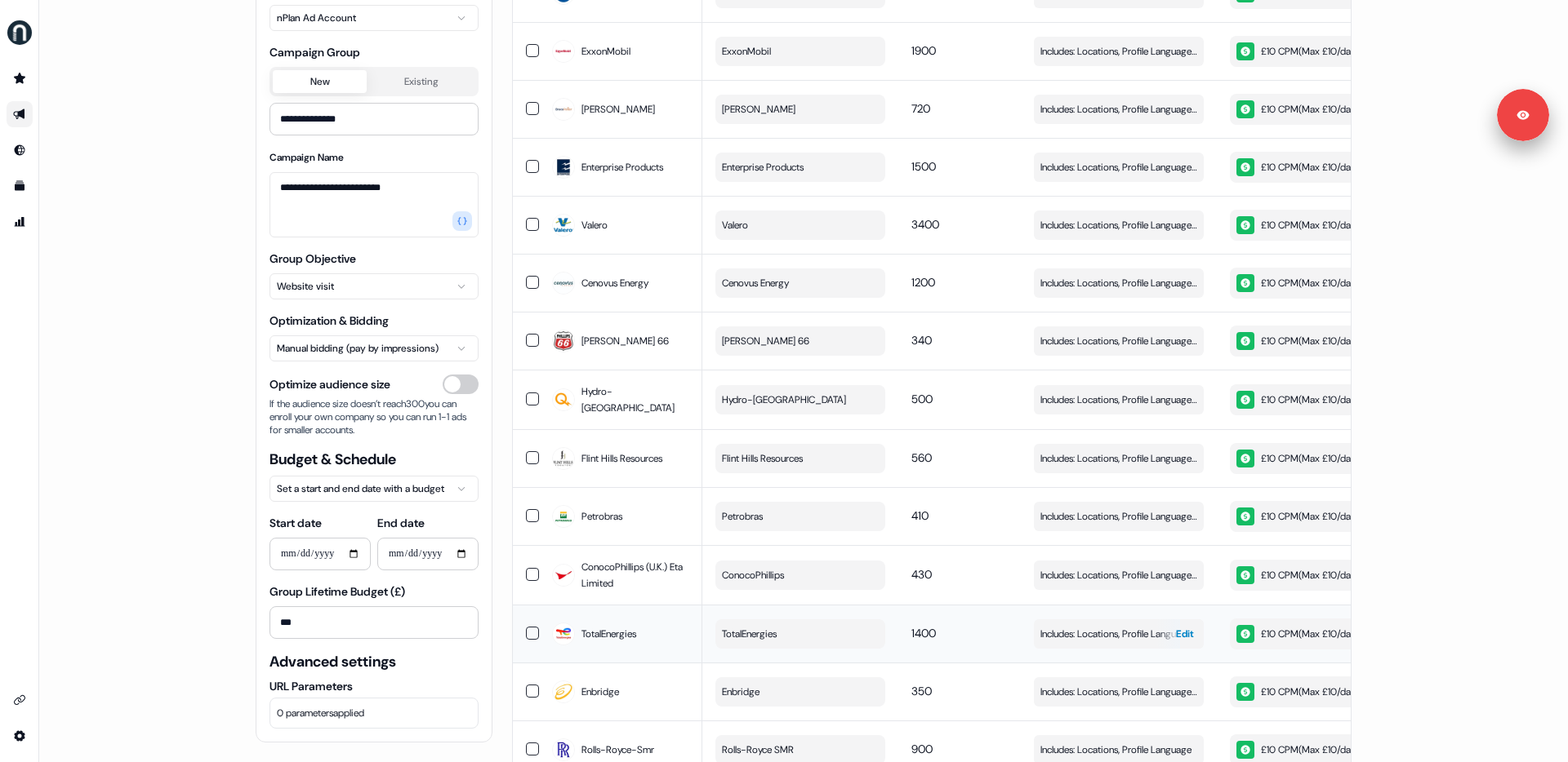
click at [1180, 626] on span "Edit" at bounding box center [1184, 634] width 18 height 17
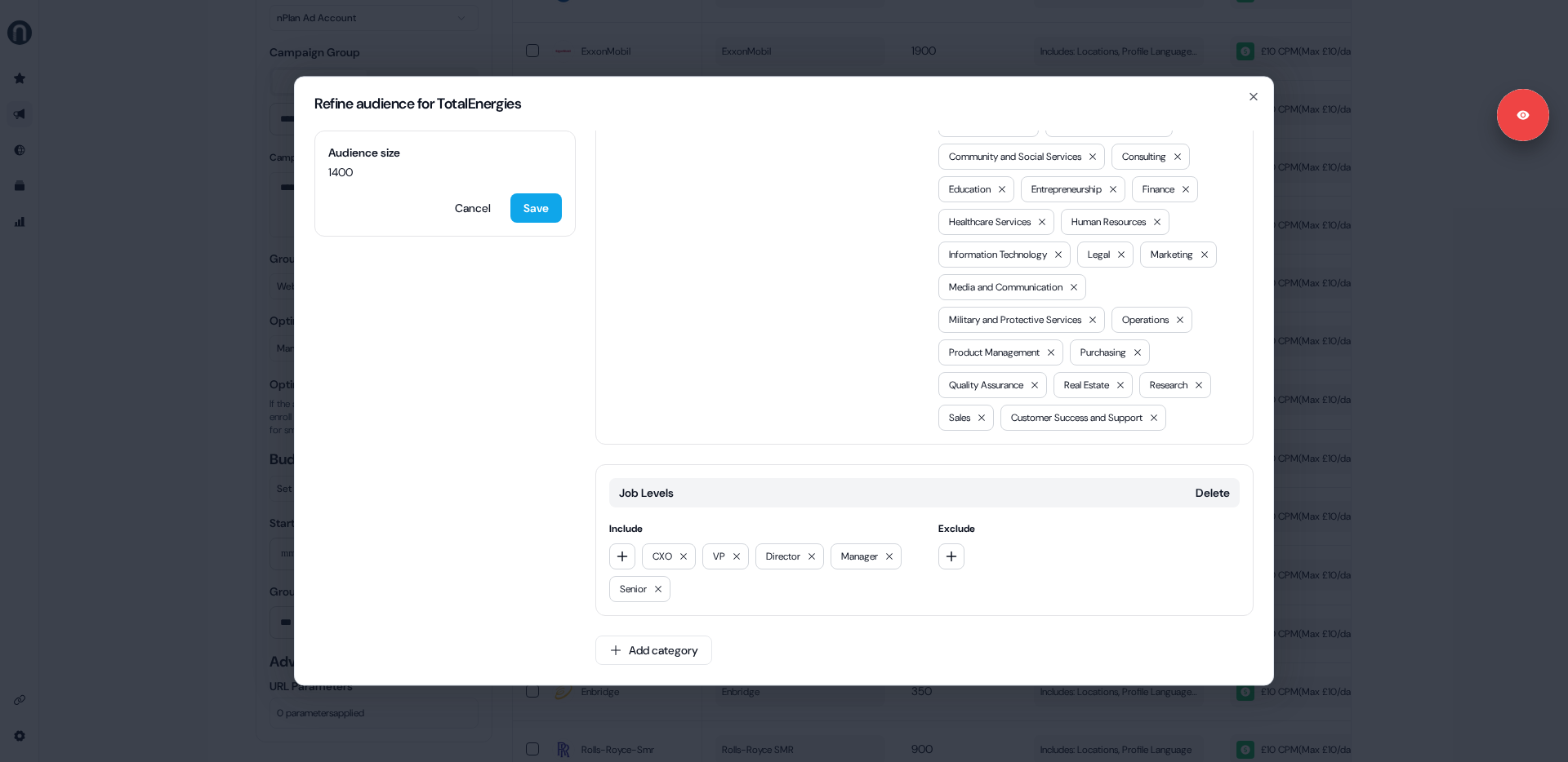
click at [1410, 613] on div "Refine audience for TotalEnergies Audience size 1400 Cancel Save Locations Dele…" at bounding box center [784, 381] width 1568 height 762
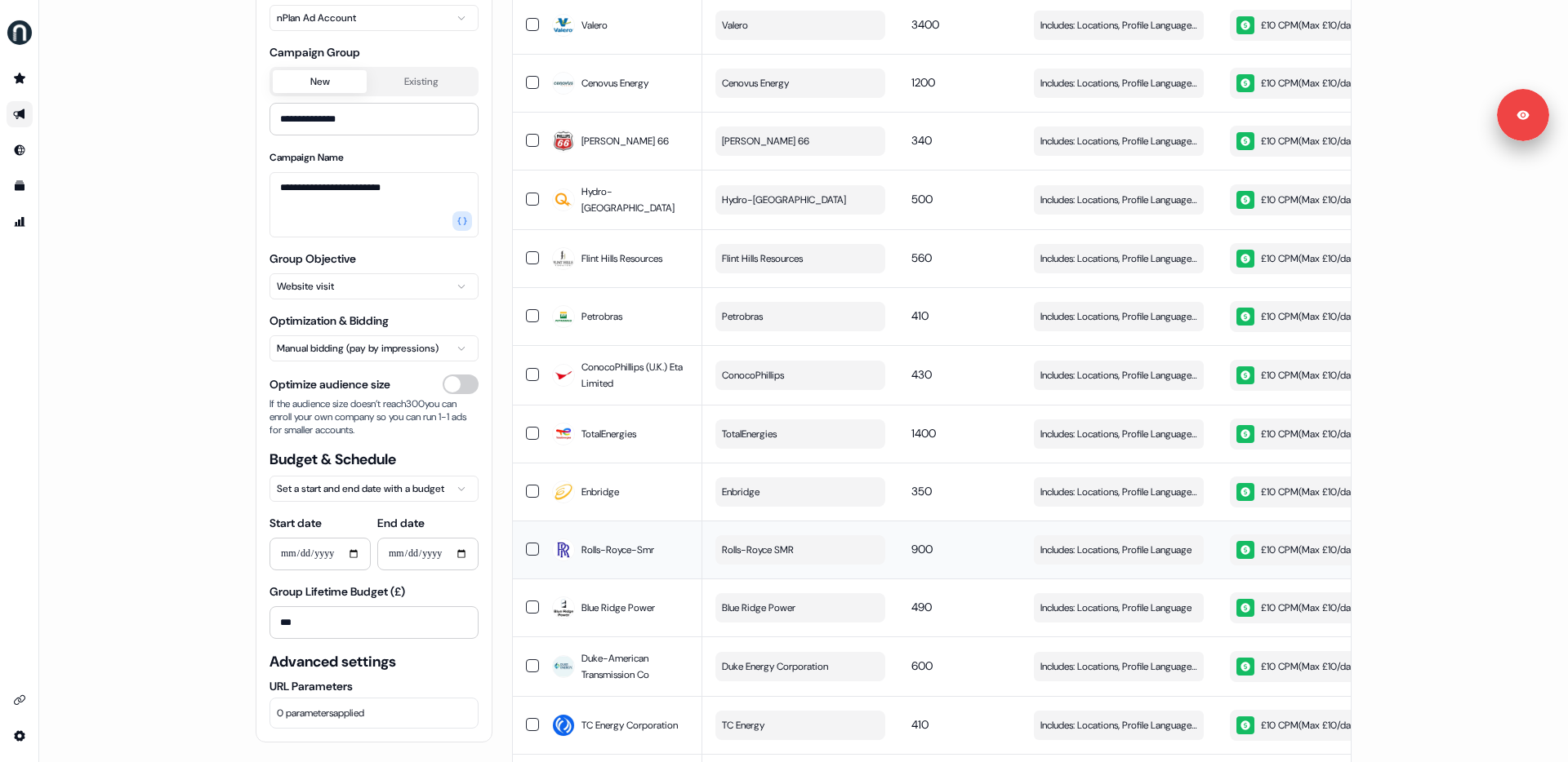
scroll to position [968, 0]
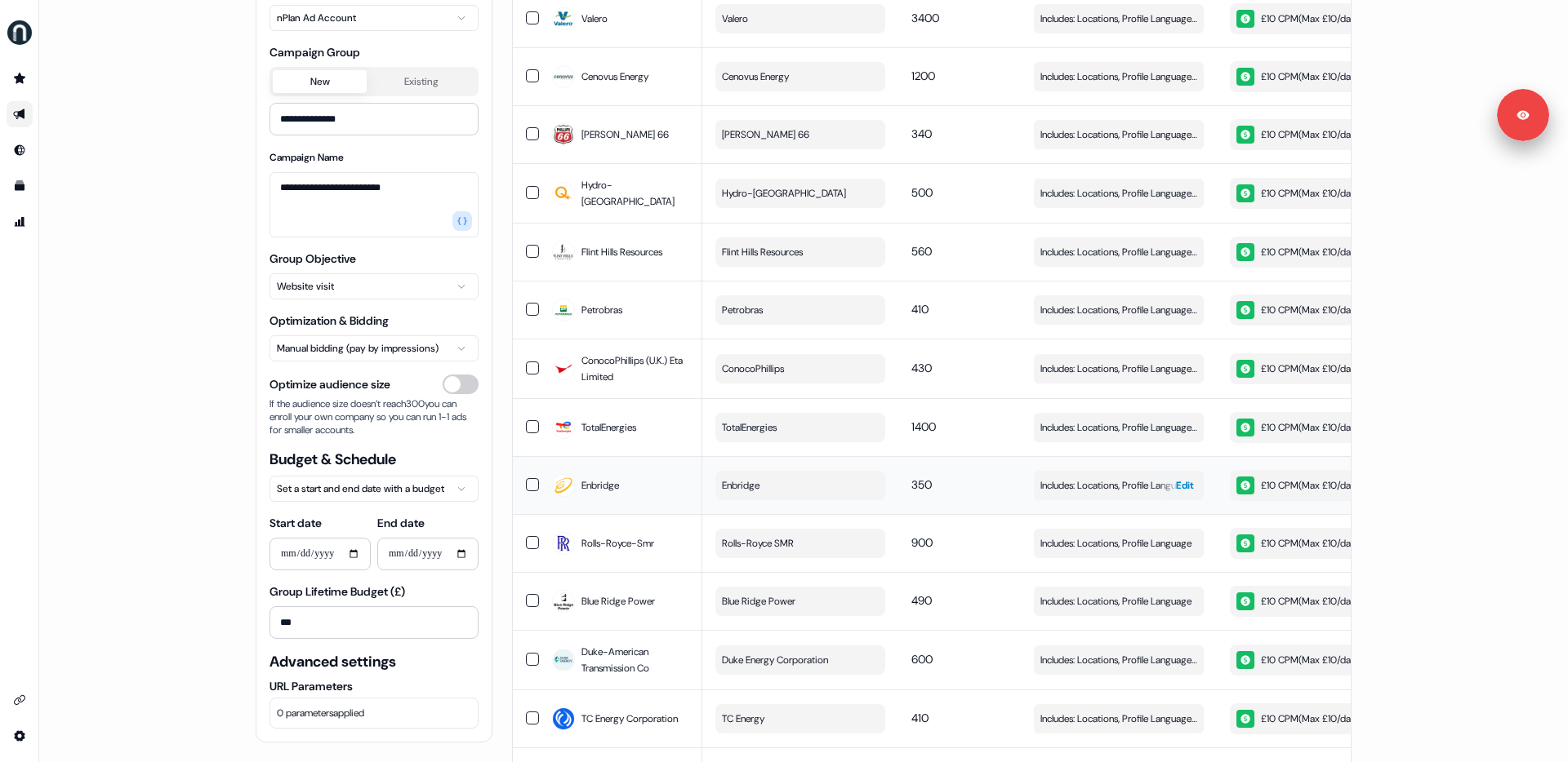
click at [1147, 477] on span "Includes: Locations, Profile Language, Job Functions / Excludes: Job Functions" at bounding box center [1119, 485] width 157 height 17
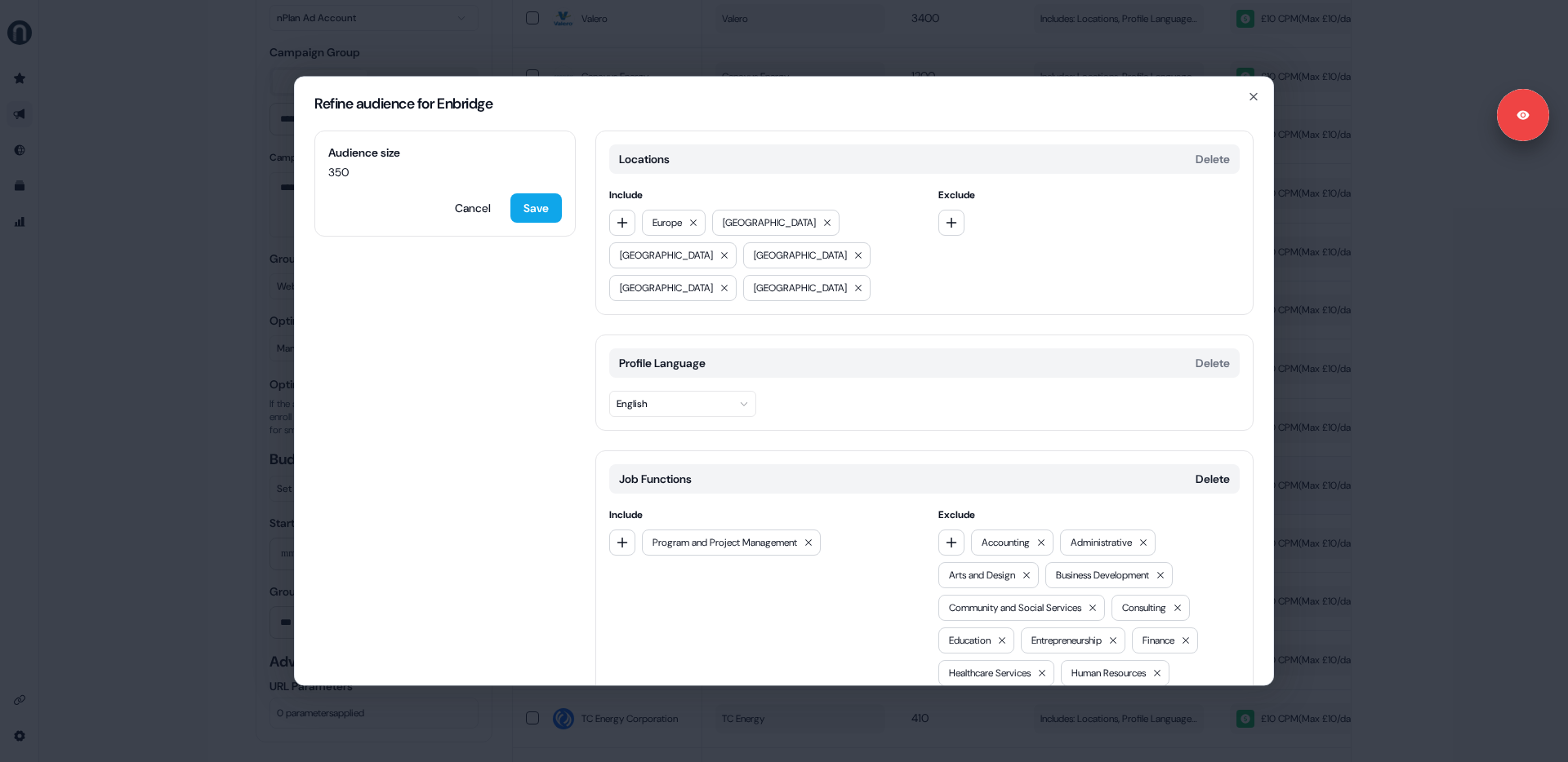
scroll to position [280, 0]
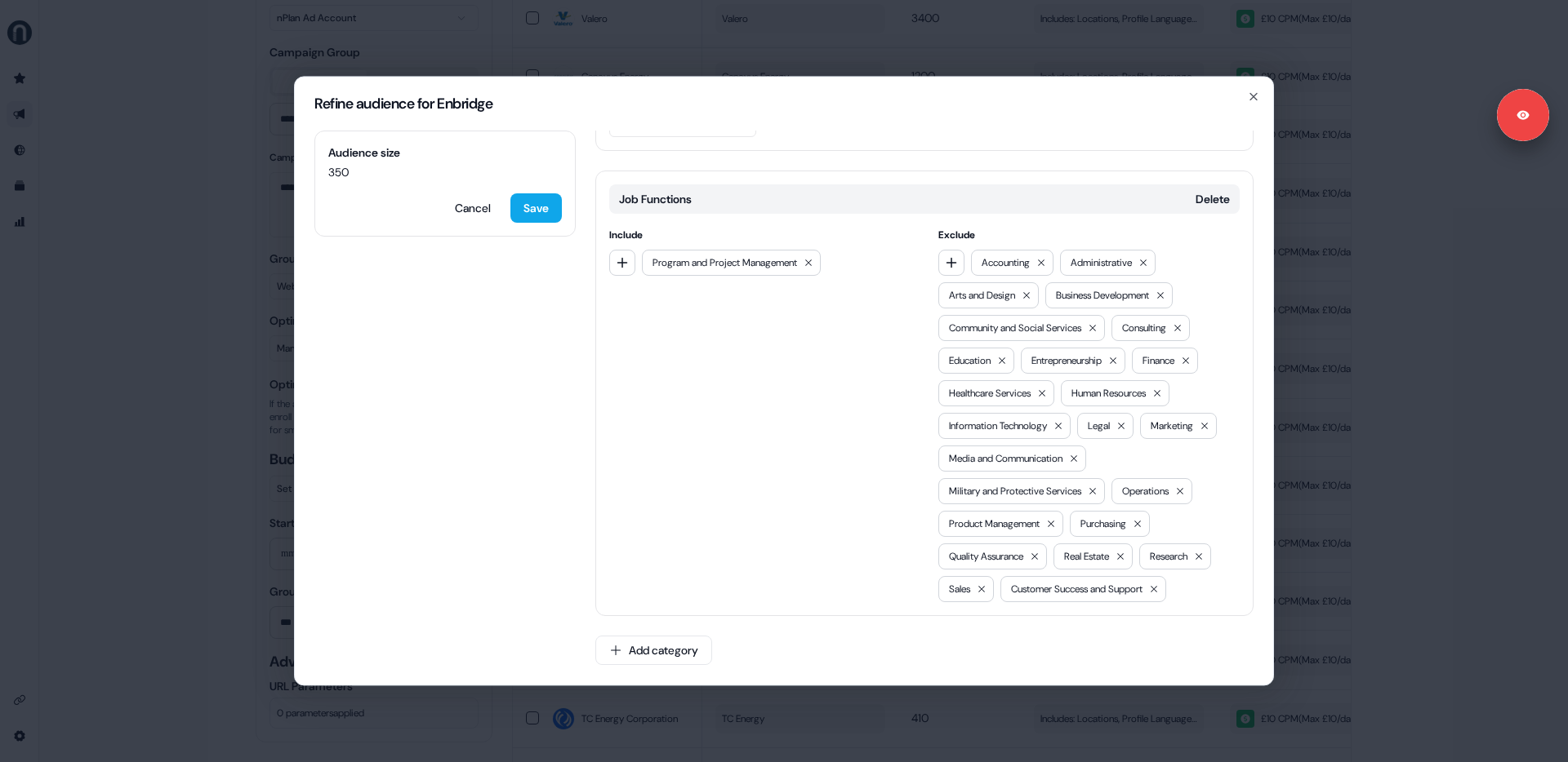
click at [1373, 498] on div "Refine audience for Enbridge Audience size 350 Cancel Save Locations Delete Inc…" at bounding box center [784, 381] width 1568 height 762
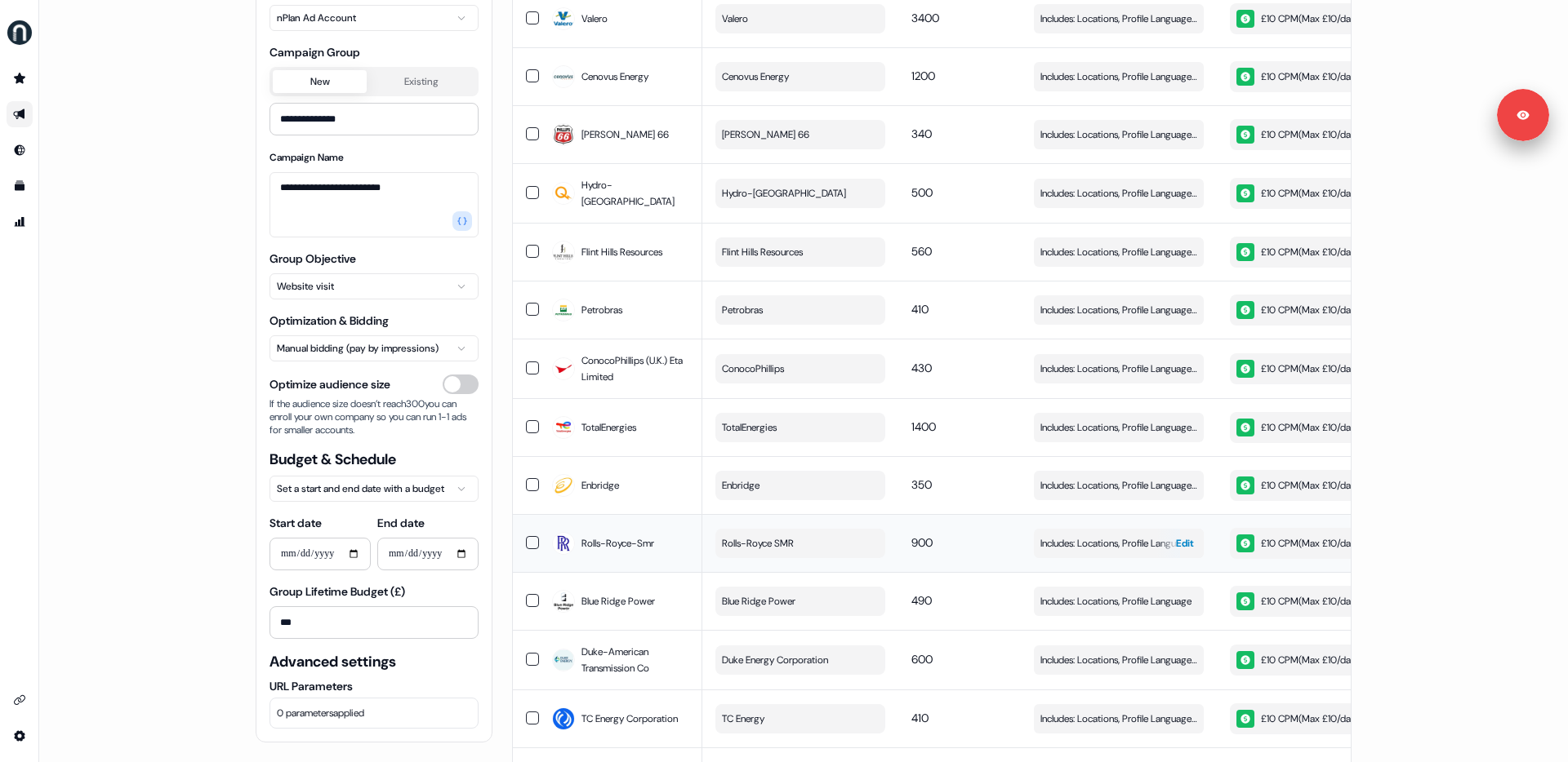
click at [1180, 535] on span "Edit" at bounding box center [1184, 543] width 18 height 17
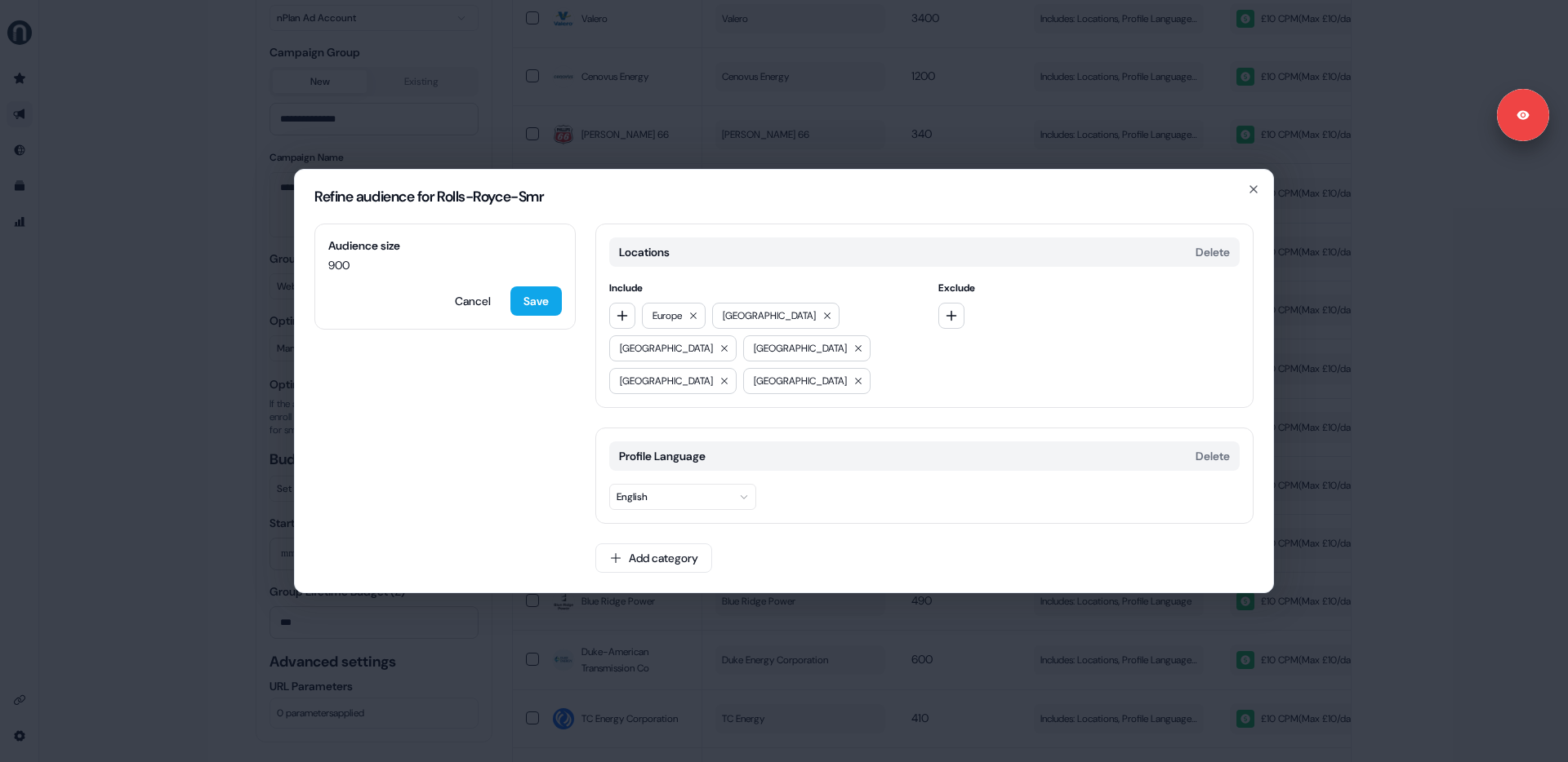
click at [1369, 552] on div "Refine audience for Rolls-Royce-Smr Audience size 900 Cancel Save Locations Del…" at bounding box center [784, 381] width 1568 height 762
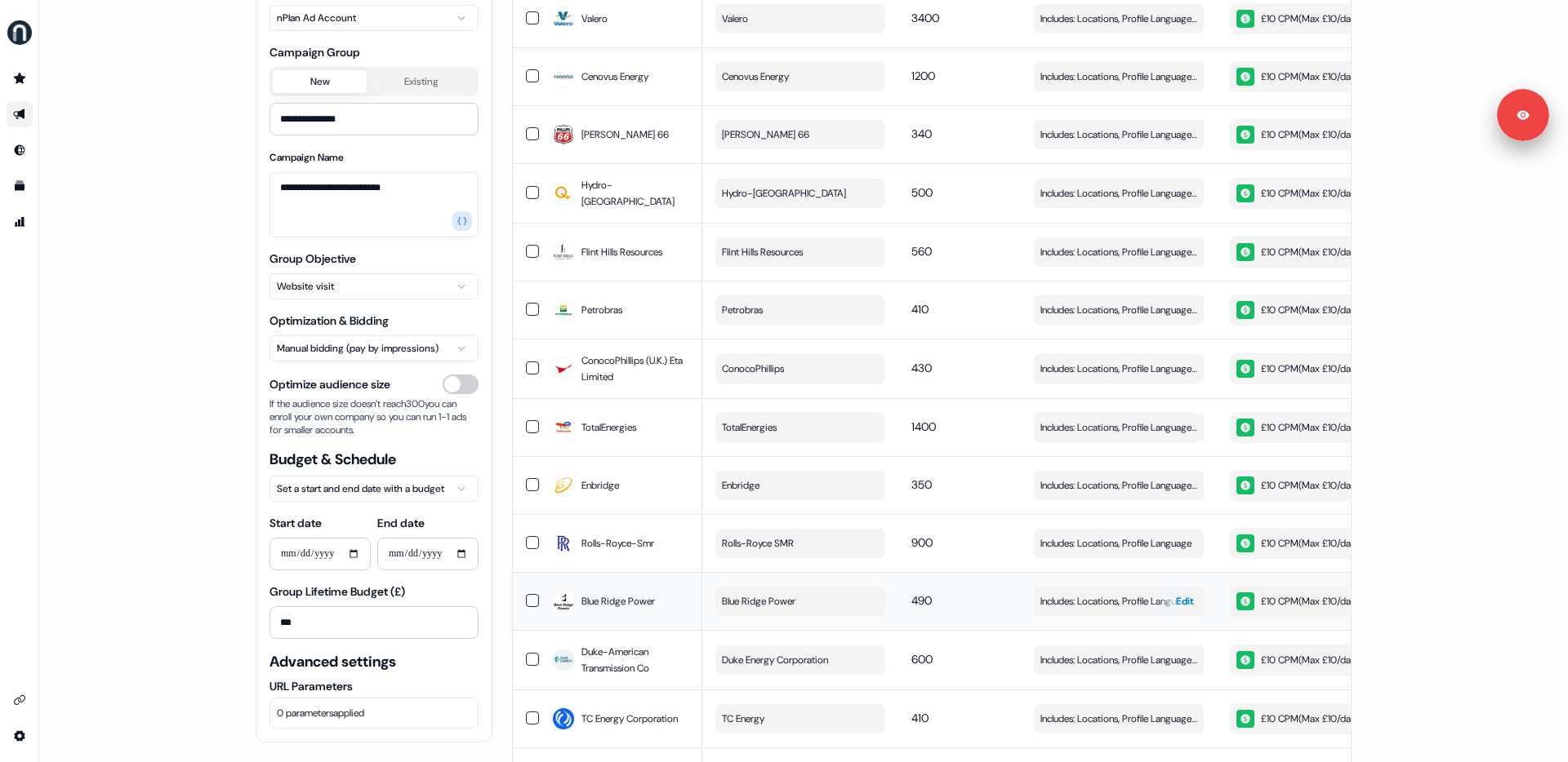
click at [1171, 587] on div "button" at bounding box center [1168, 602] width 23 height 29
click at [1178, 652] on span "Edit" at bounding box center [1184, 660] width 18 height 17
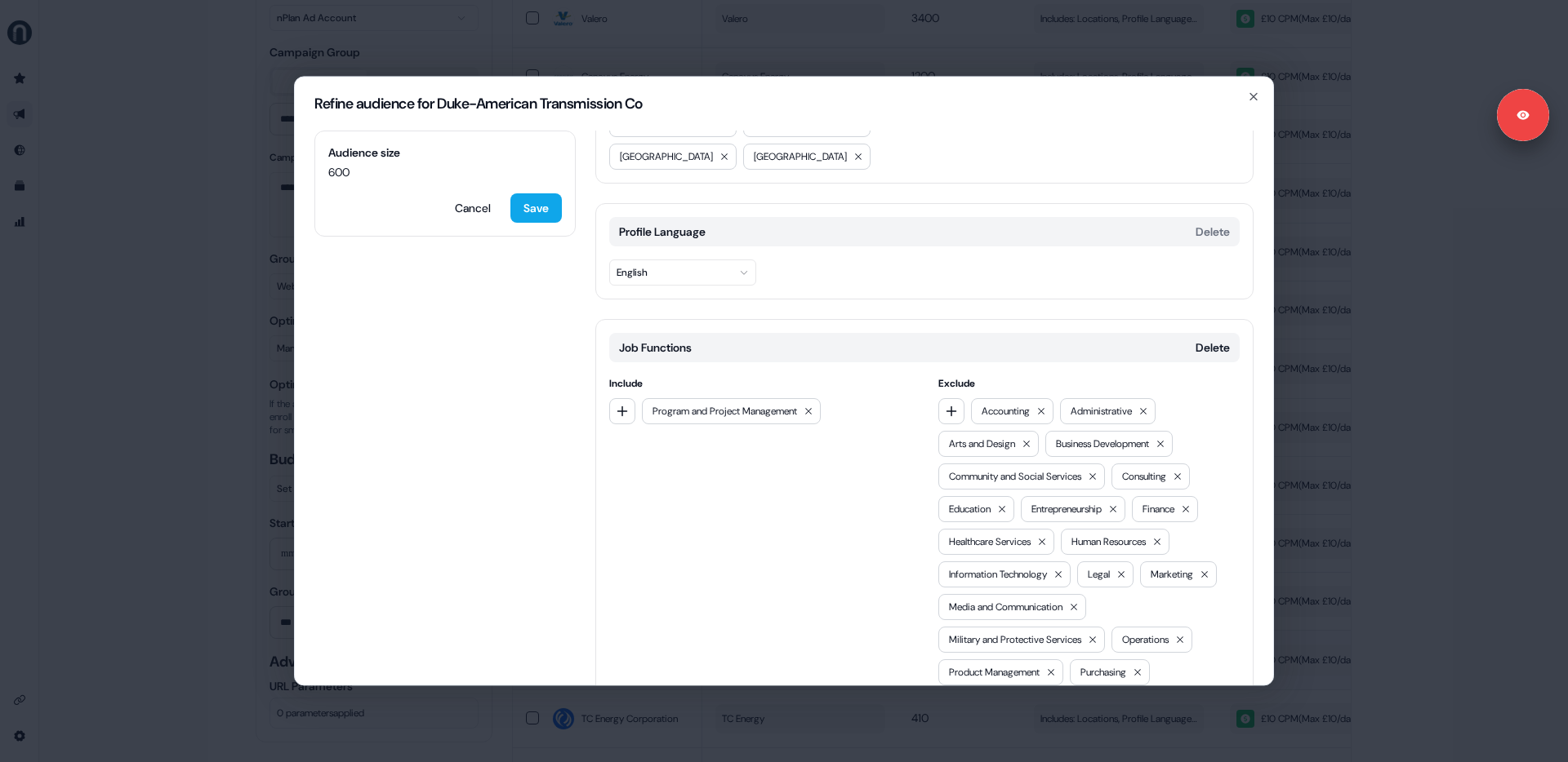
scroll to position [451, 0]
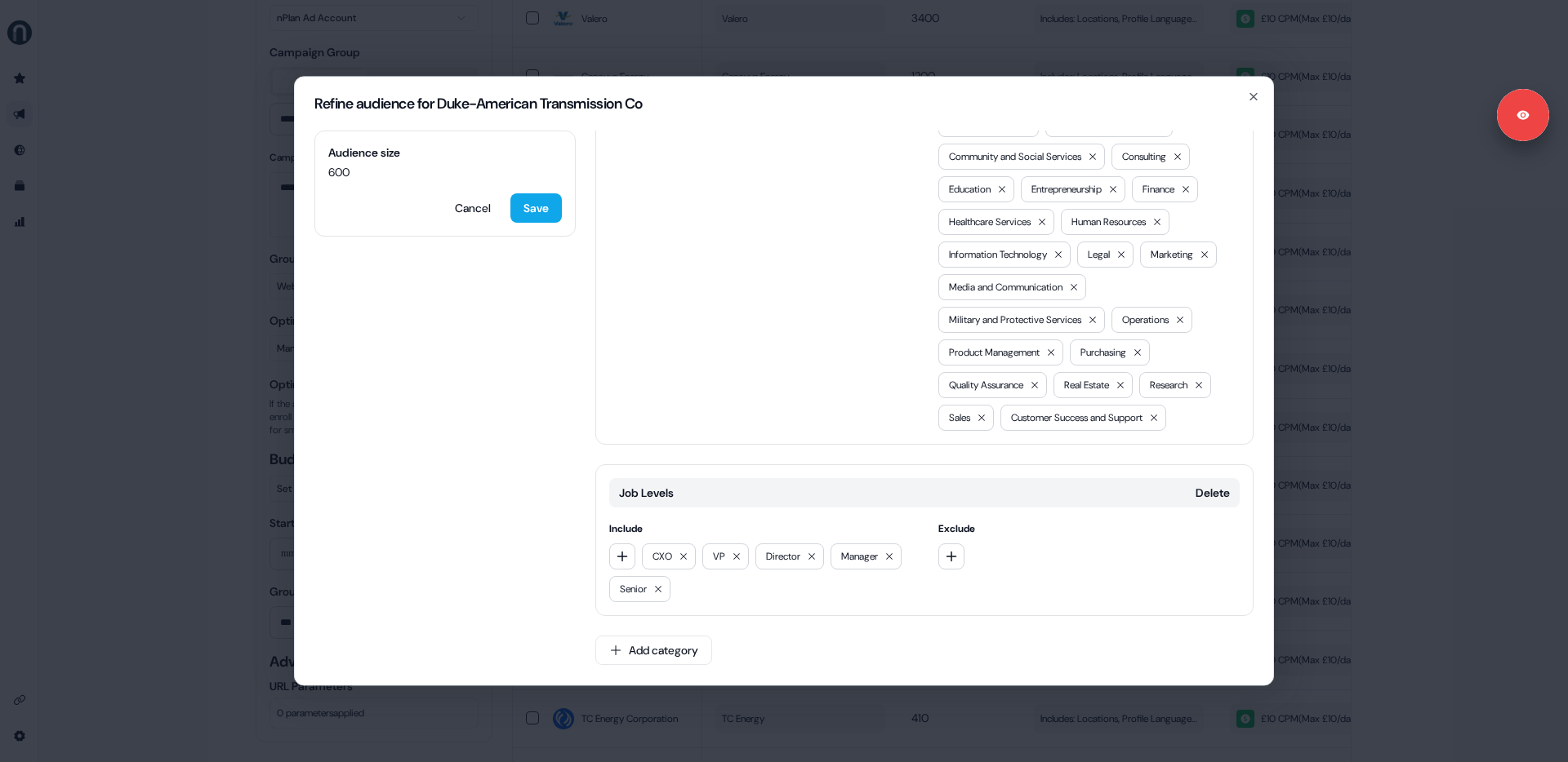
click at [1339, 628] on div "Refine audience for Duke-American Transmission Co Audience size 600 Cancel Save…" at bounding box center [784, 381] width 1568 height 762
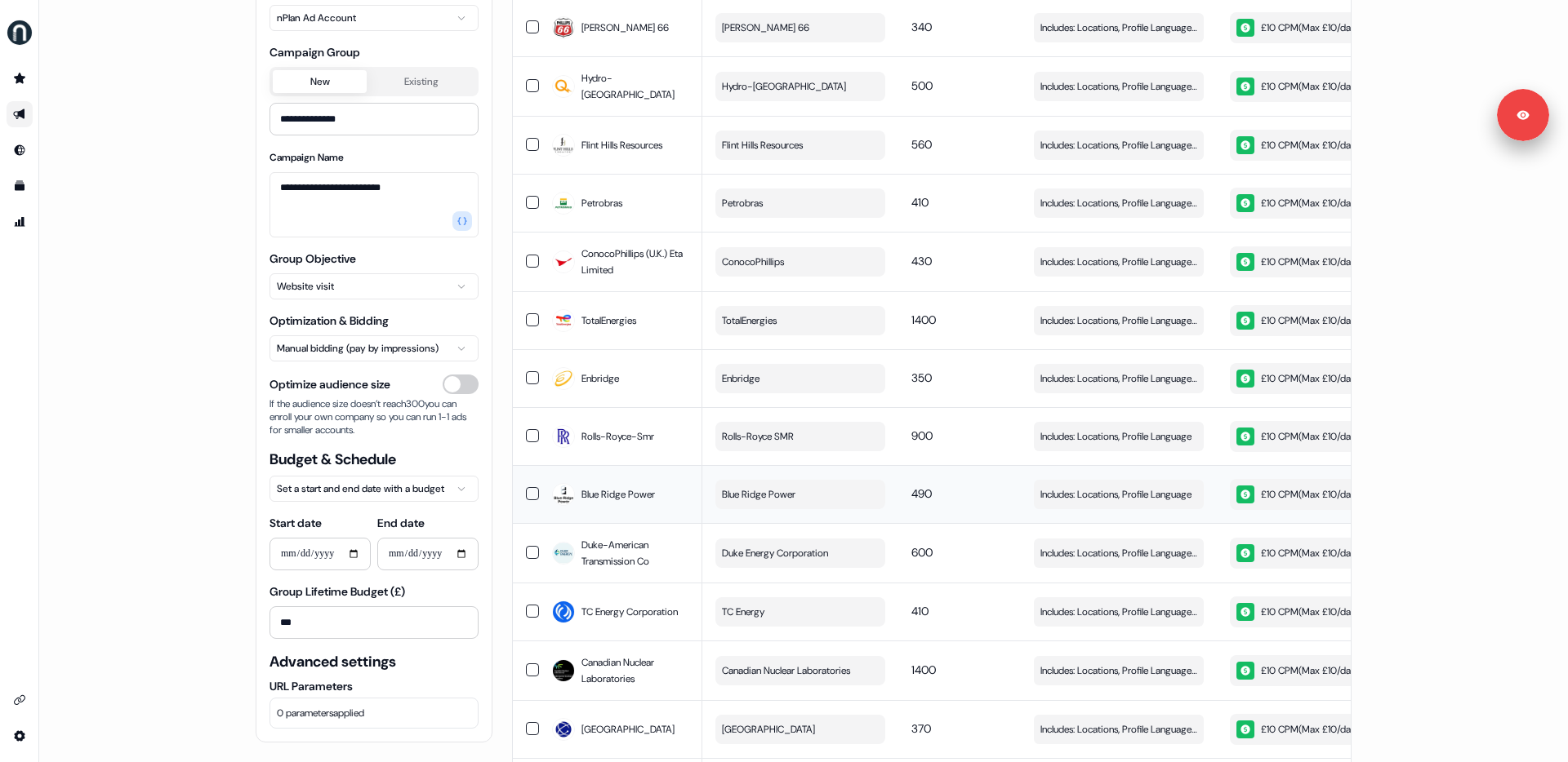
scroll to position [1081, 0]
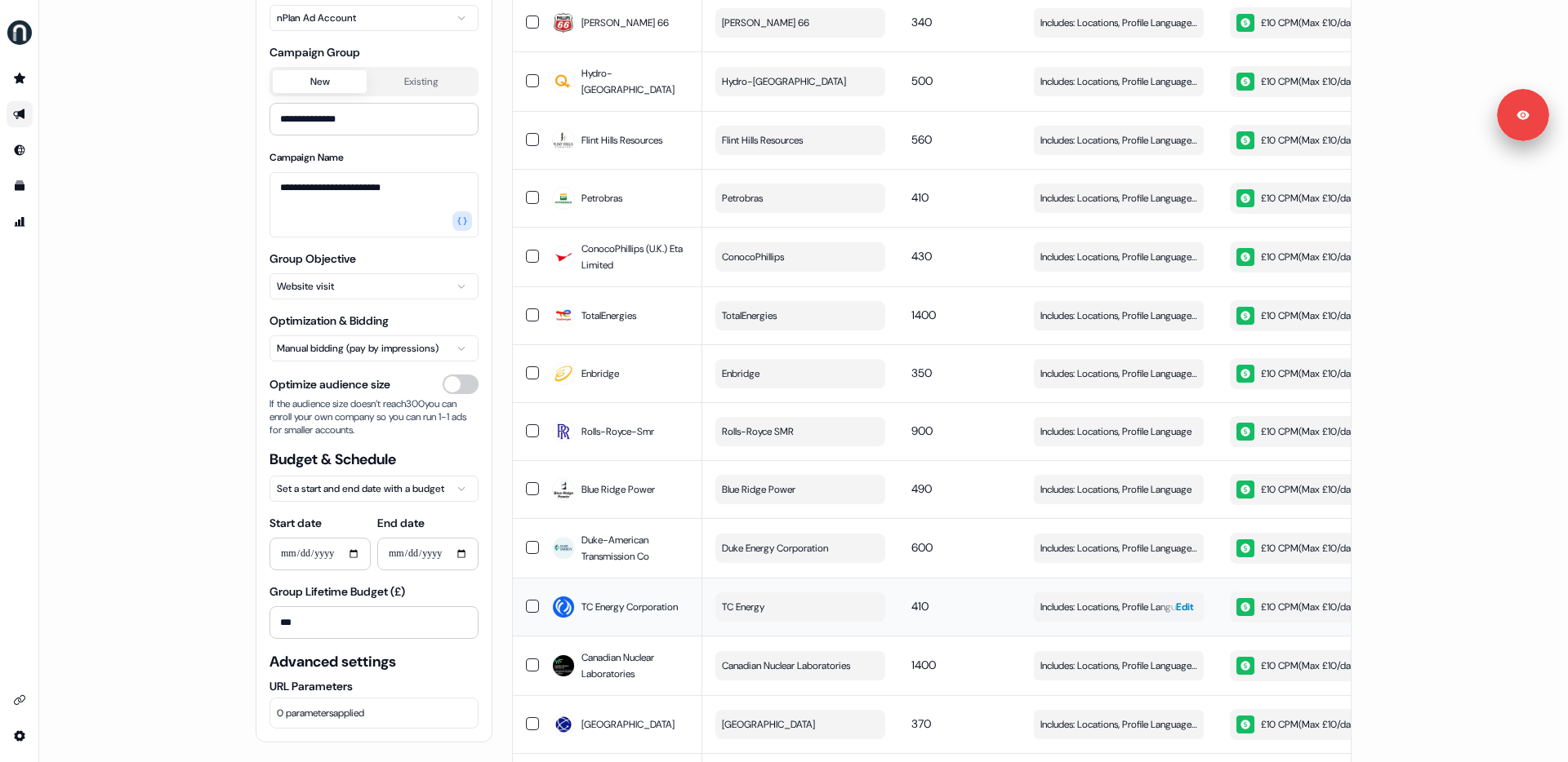
click at [1176, 599] on span "Edit" at bounding box center [1184, 606] width 18 height 17
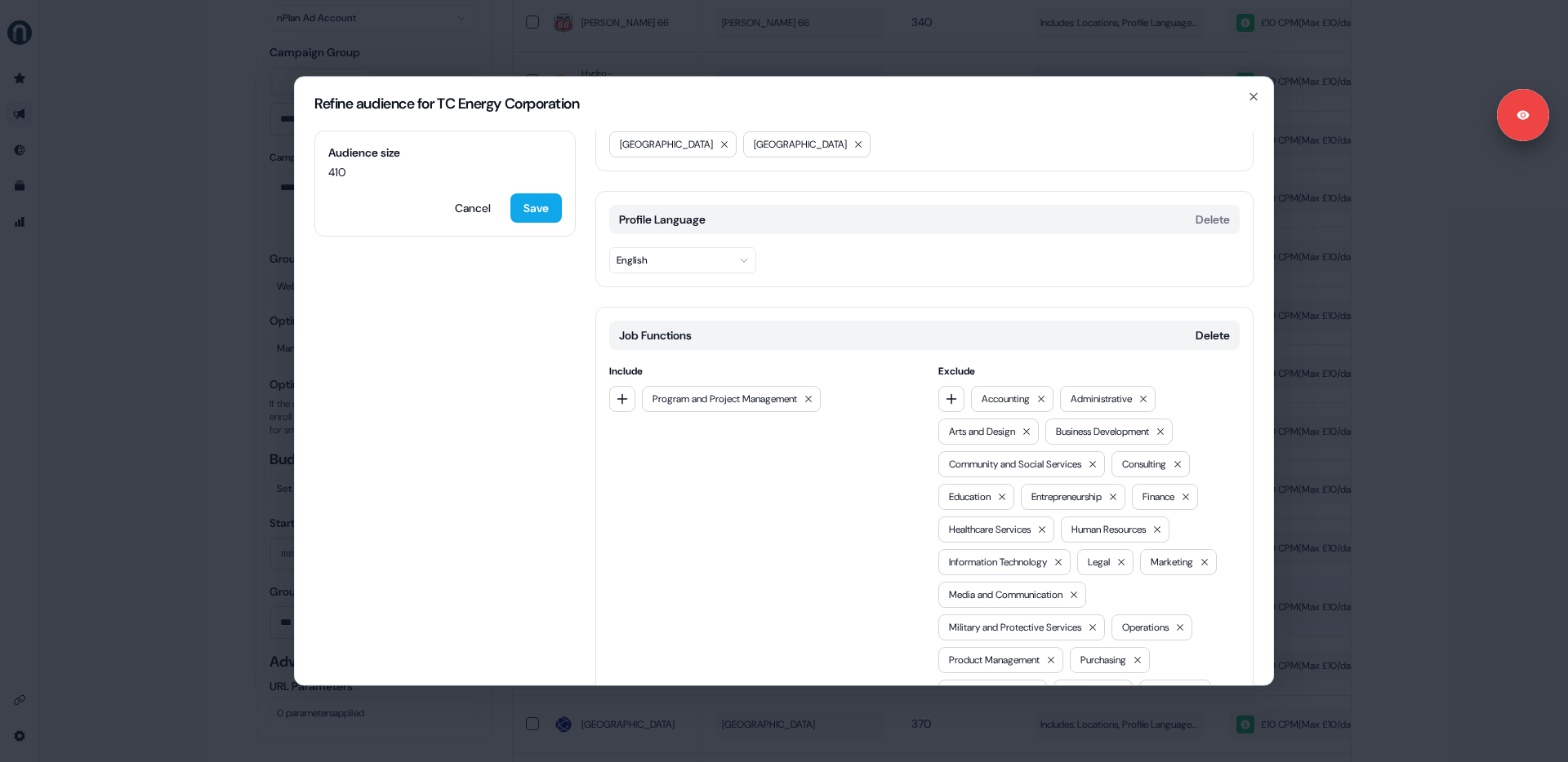
scroll to position [280, 0]
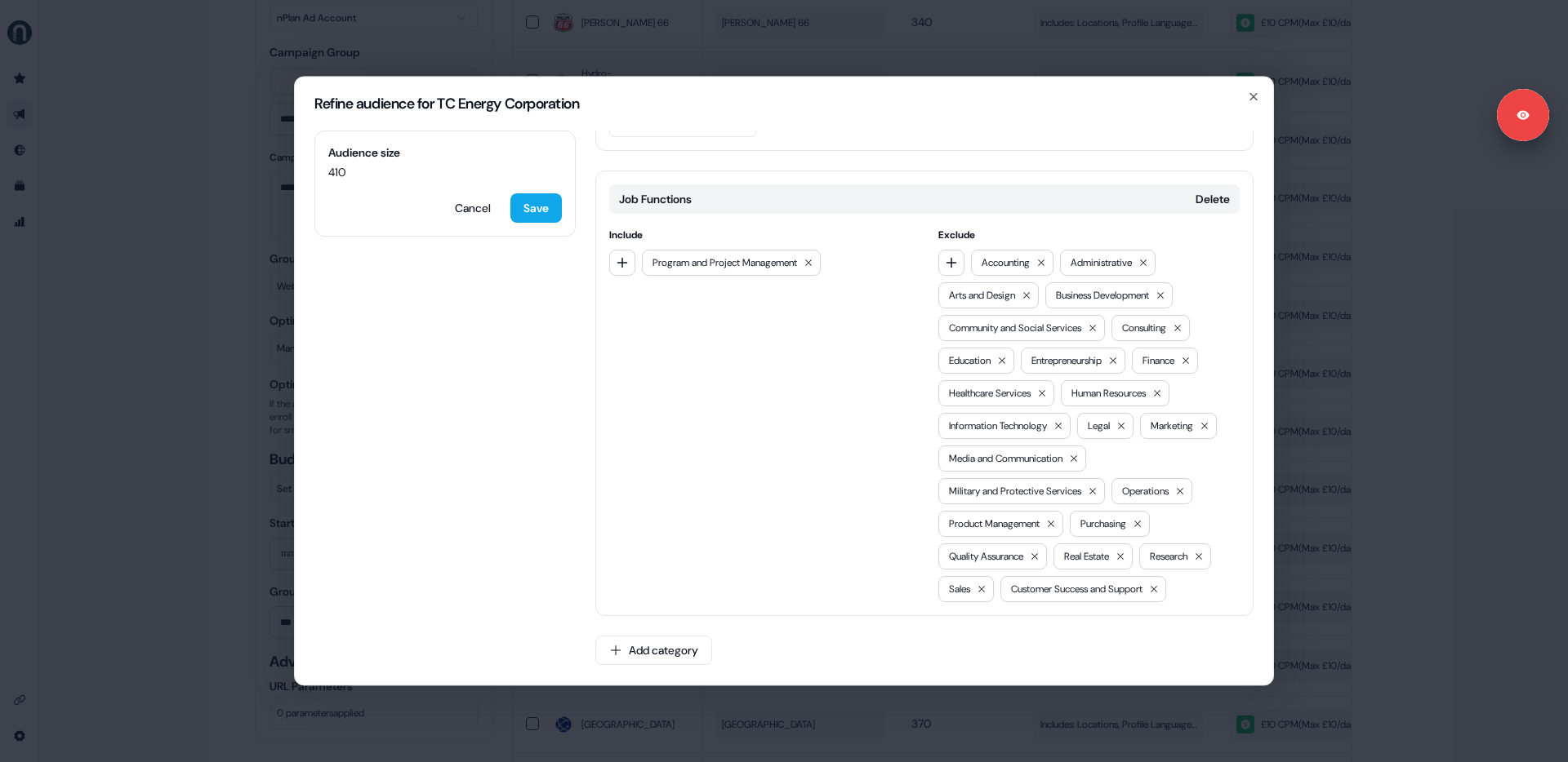
click at [1344, 568] on div "Refine audience for TC Energy Corporation Audience size 410 Cancel Save Locatio…" at bounding box center [784, 381] width 1568 height 762
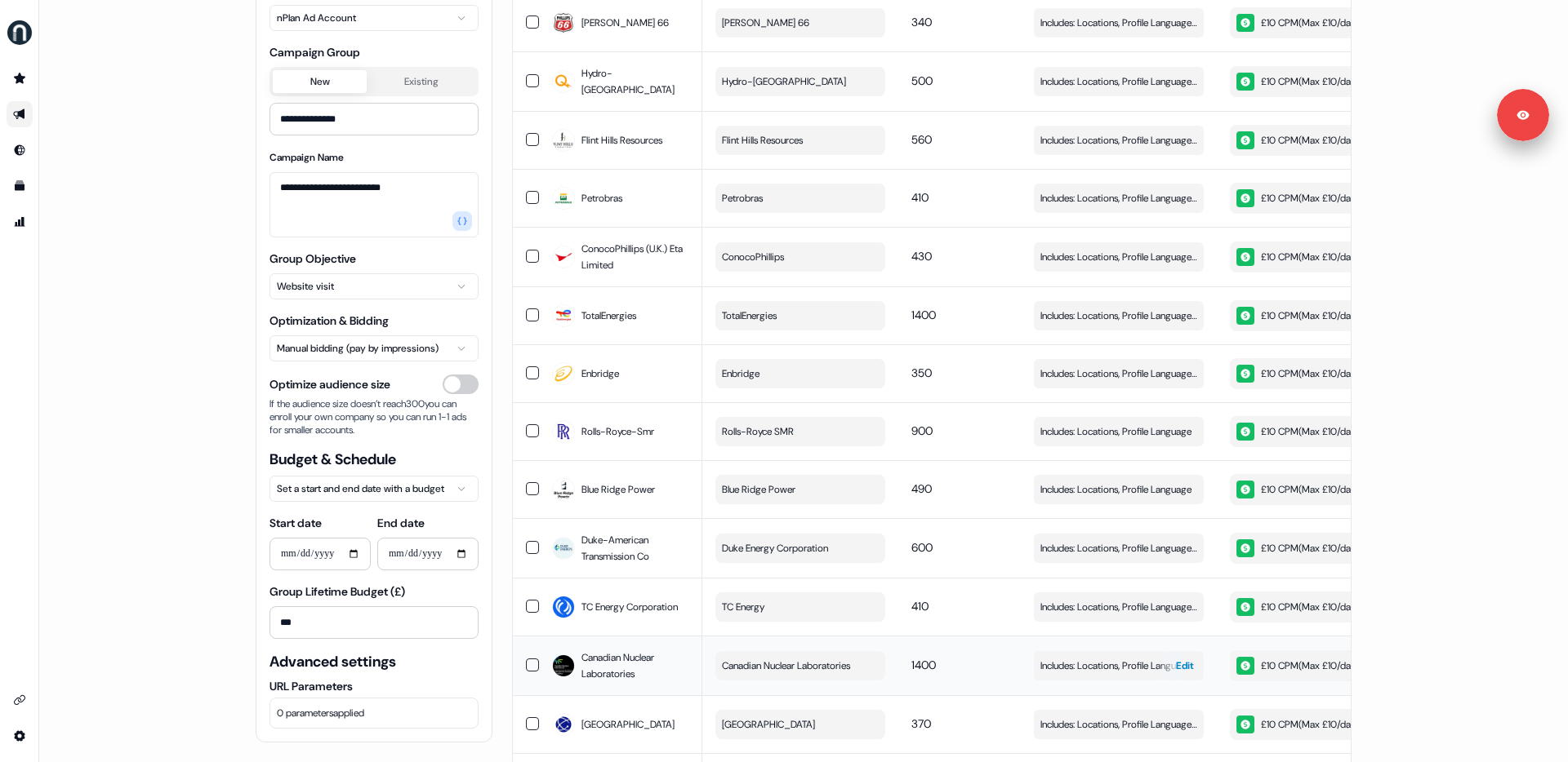
click at [1156, 651] on div "button" at bounding box center [1168, 666] width 23 height 29
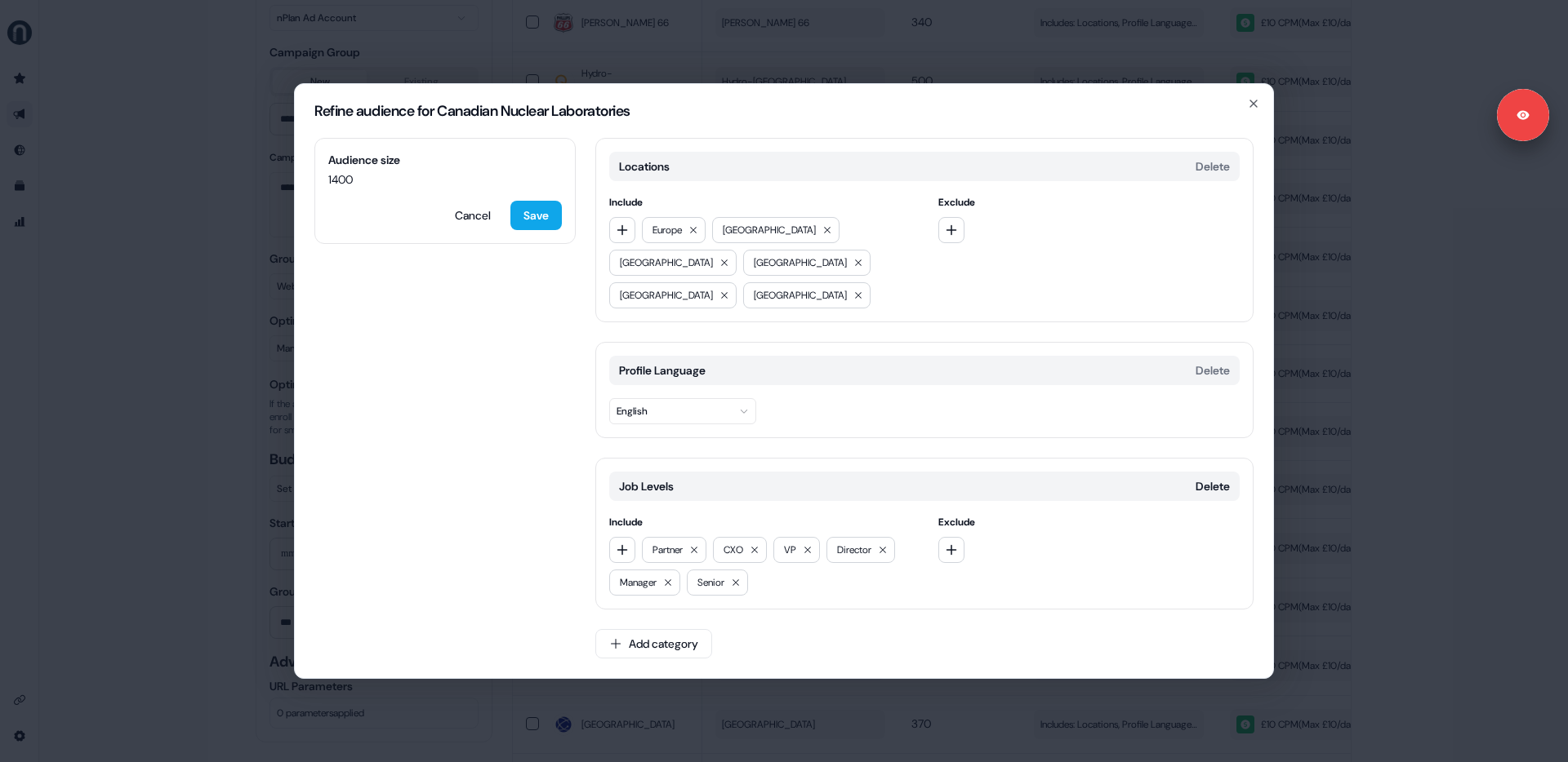
click at [1371, 635] on div "Refine audience for Canadian Nuclear Laboratories Audience size 1400 Cancel Sav…" at bounding box center [784, 381] width 1568 height 762
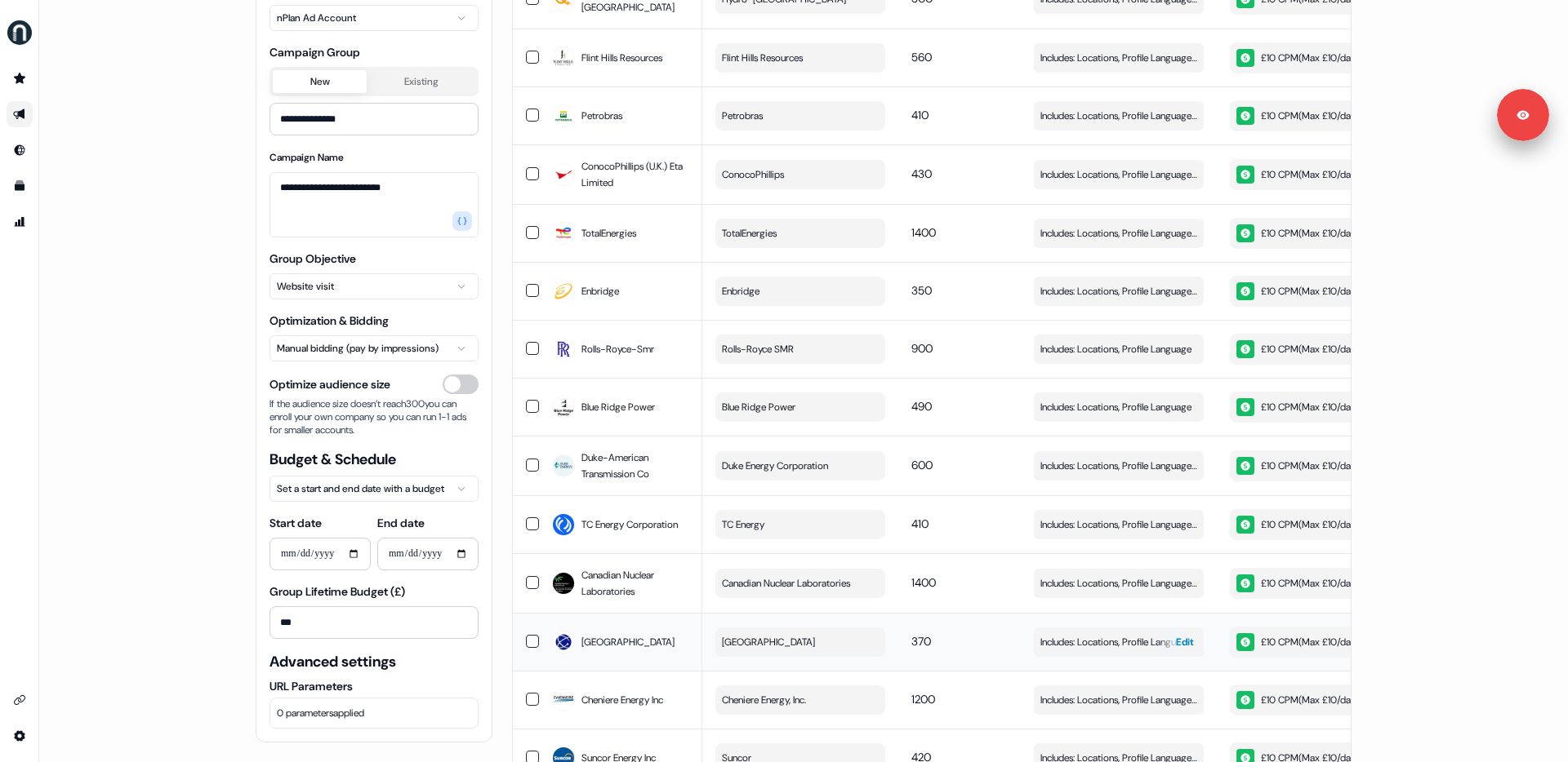
scroll to position [1229, 0]
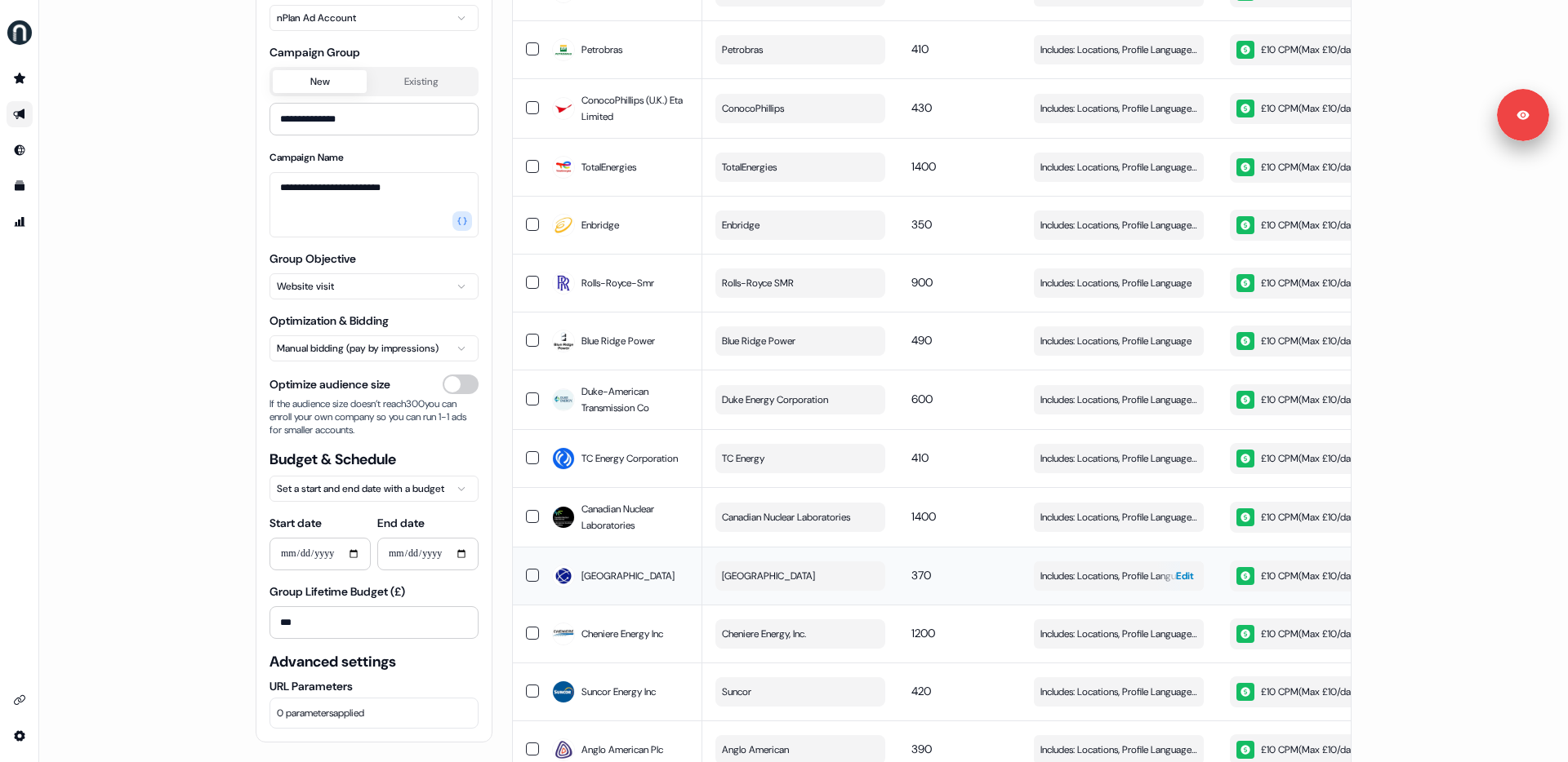
click at [1176, 568] on span "Edit" at bounding box center [1184, 576] width 18 height 17
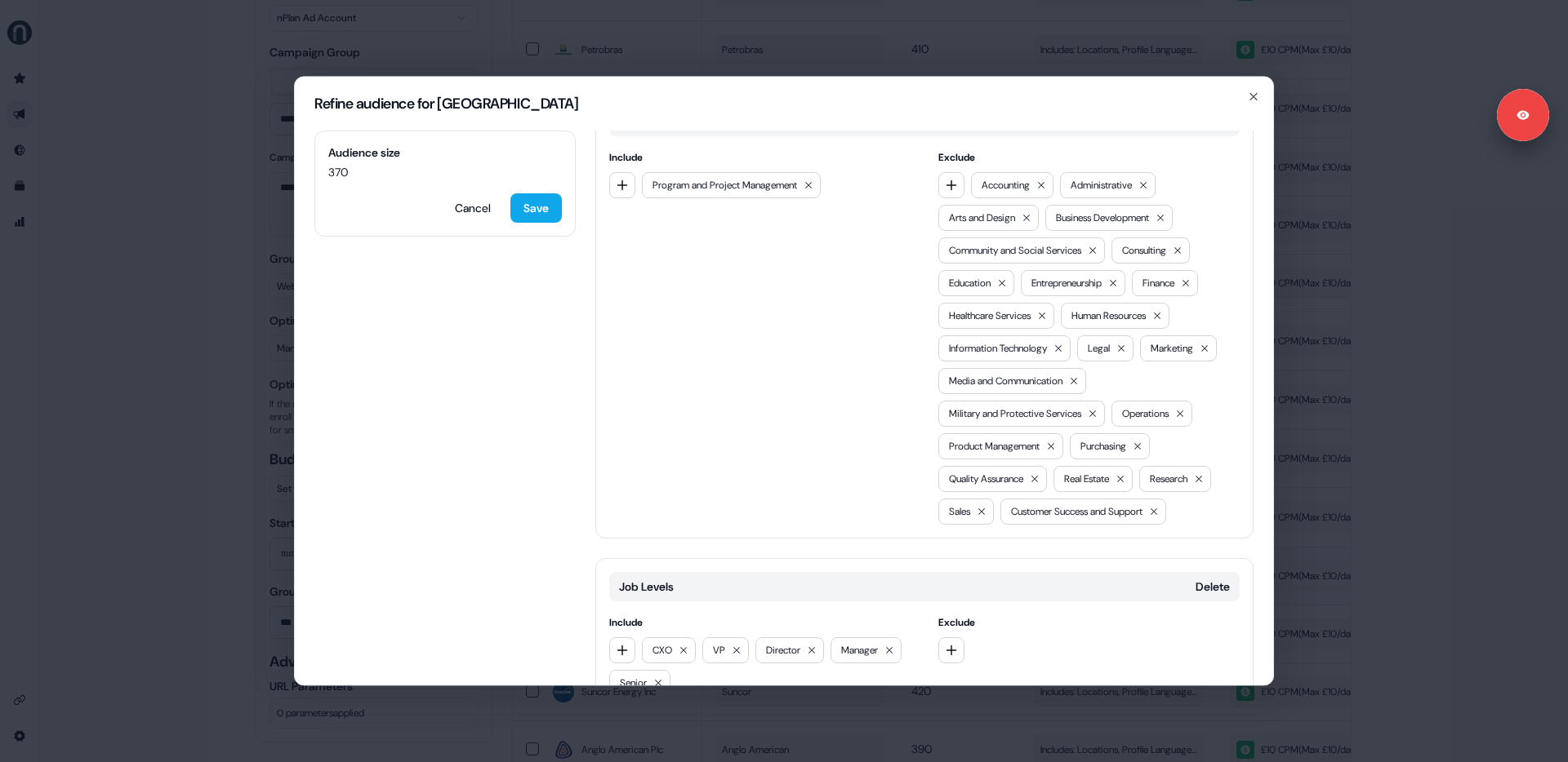
scroll to position [451, 0]
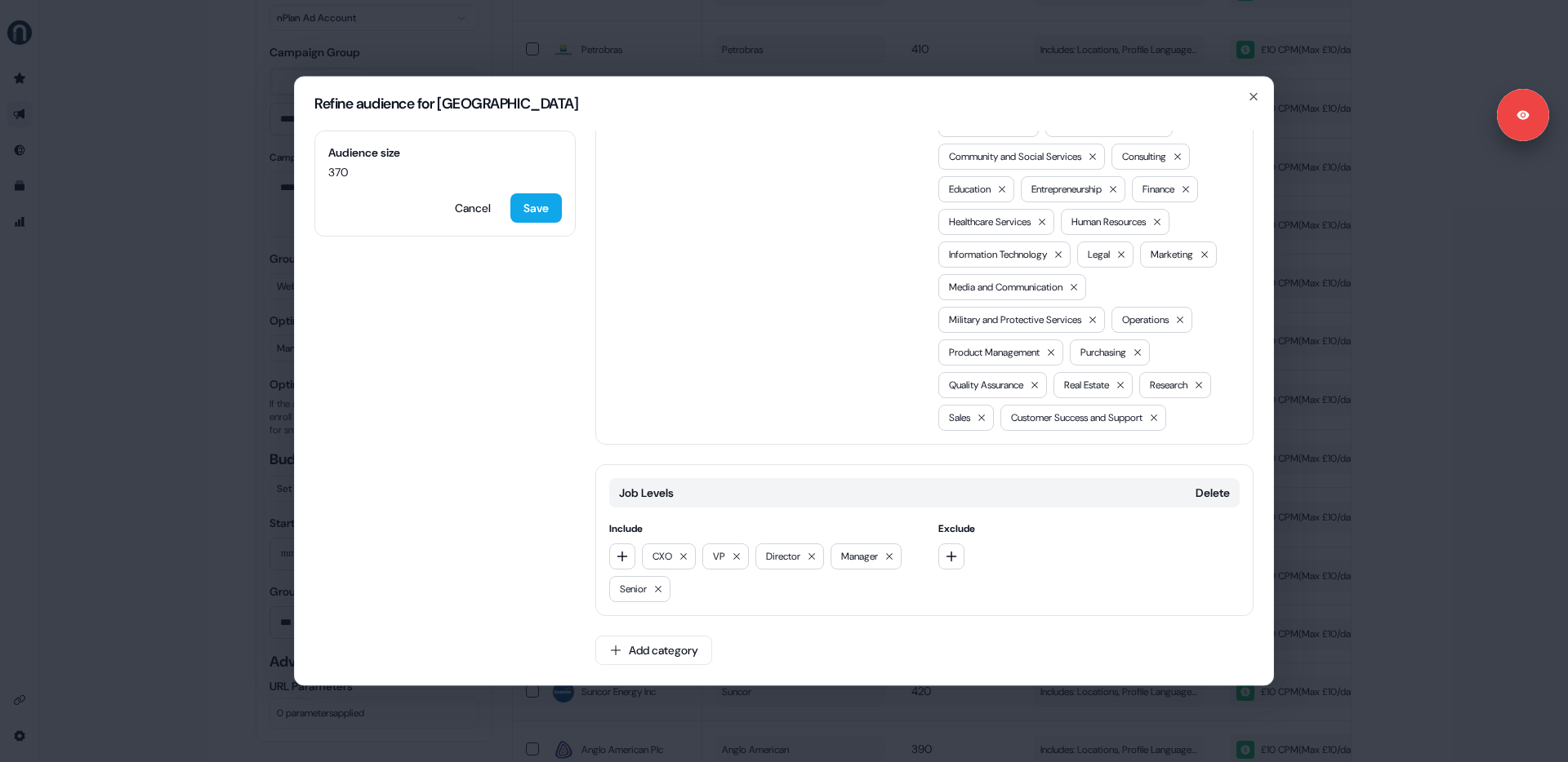
click at [1353, 571] on div "Refine audience for [GEOGRAPHIC_DATA] Audience size 370 Cancel Save Locations D…" at bounding box center [784, 381] width 1568 height 762
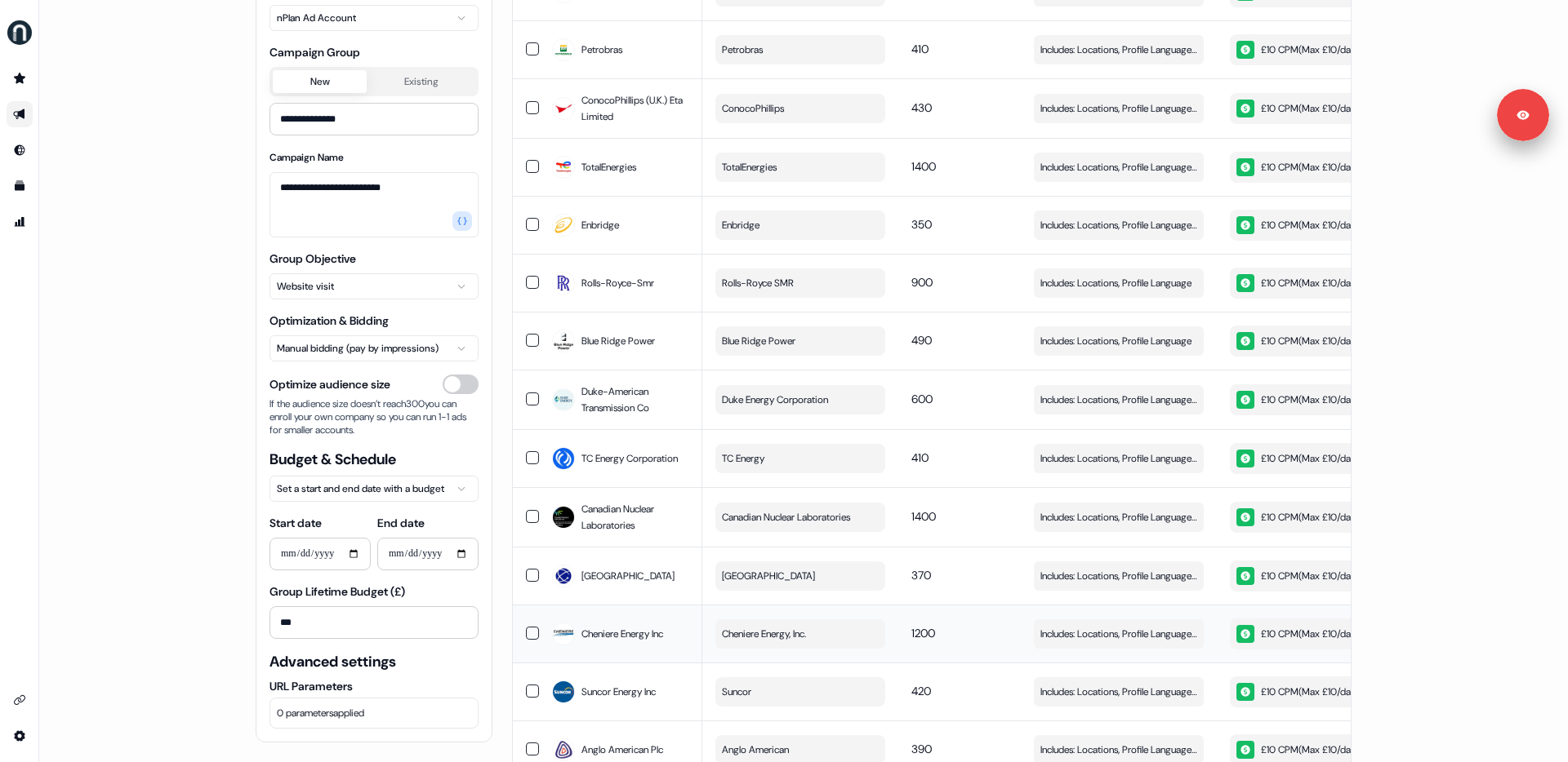
click at [967, 614] on td "1200" at bounding box center [959, 633] width 122 height 58
click at [1179, 626] on span "Edit" at bounding box center [1184, 634] width 18 height 17
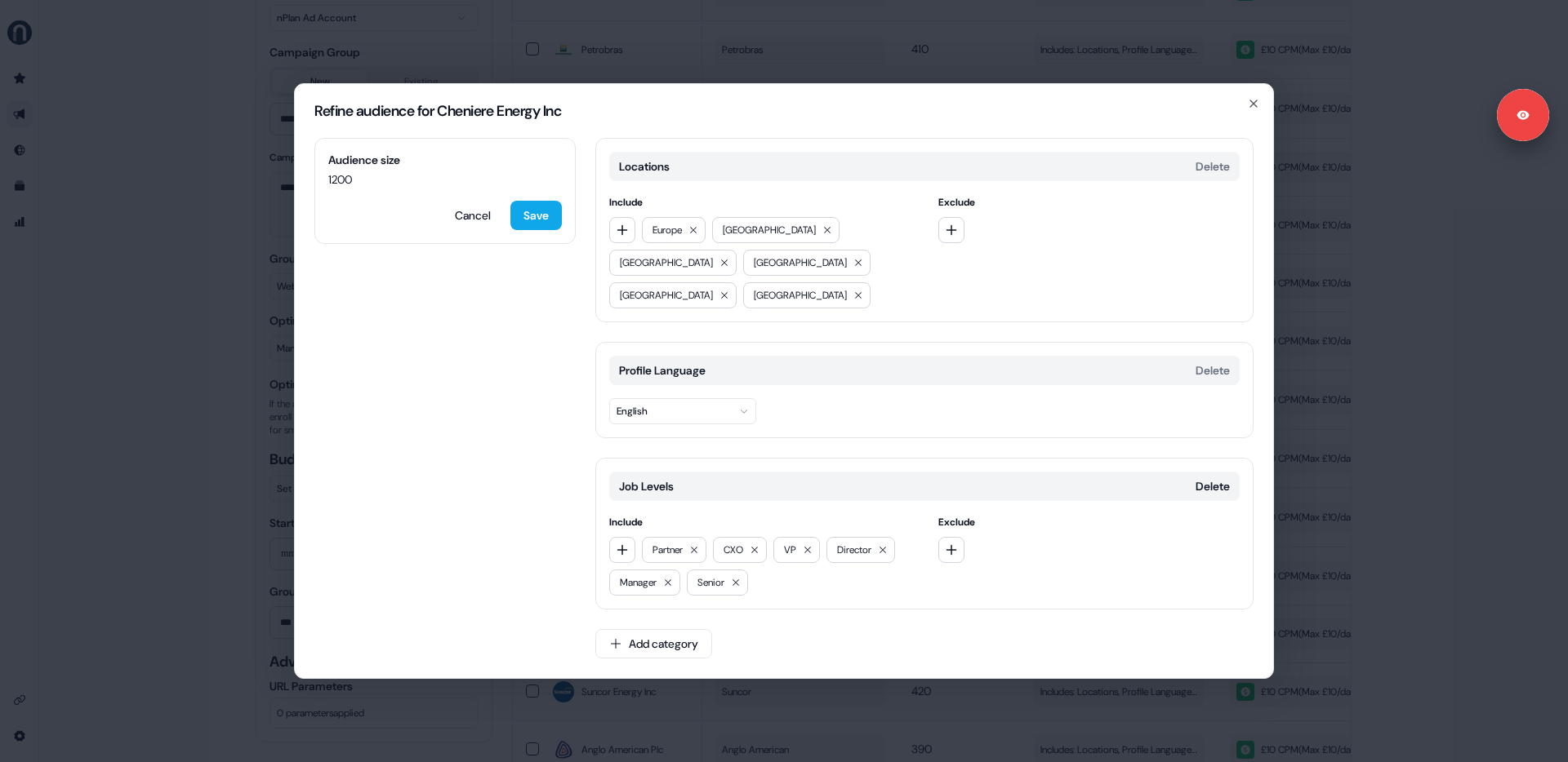
click at [1437, 534] on div "Refine audience for Cheniere Energy Inc Audience size 1200 Cancel Save Location…" at bounding box center [784, 381] width 1568 height 762
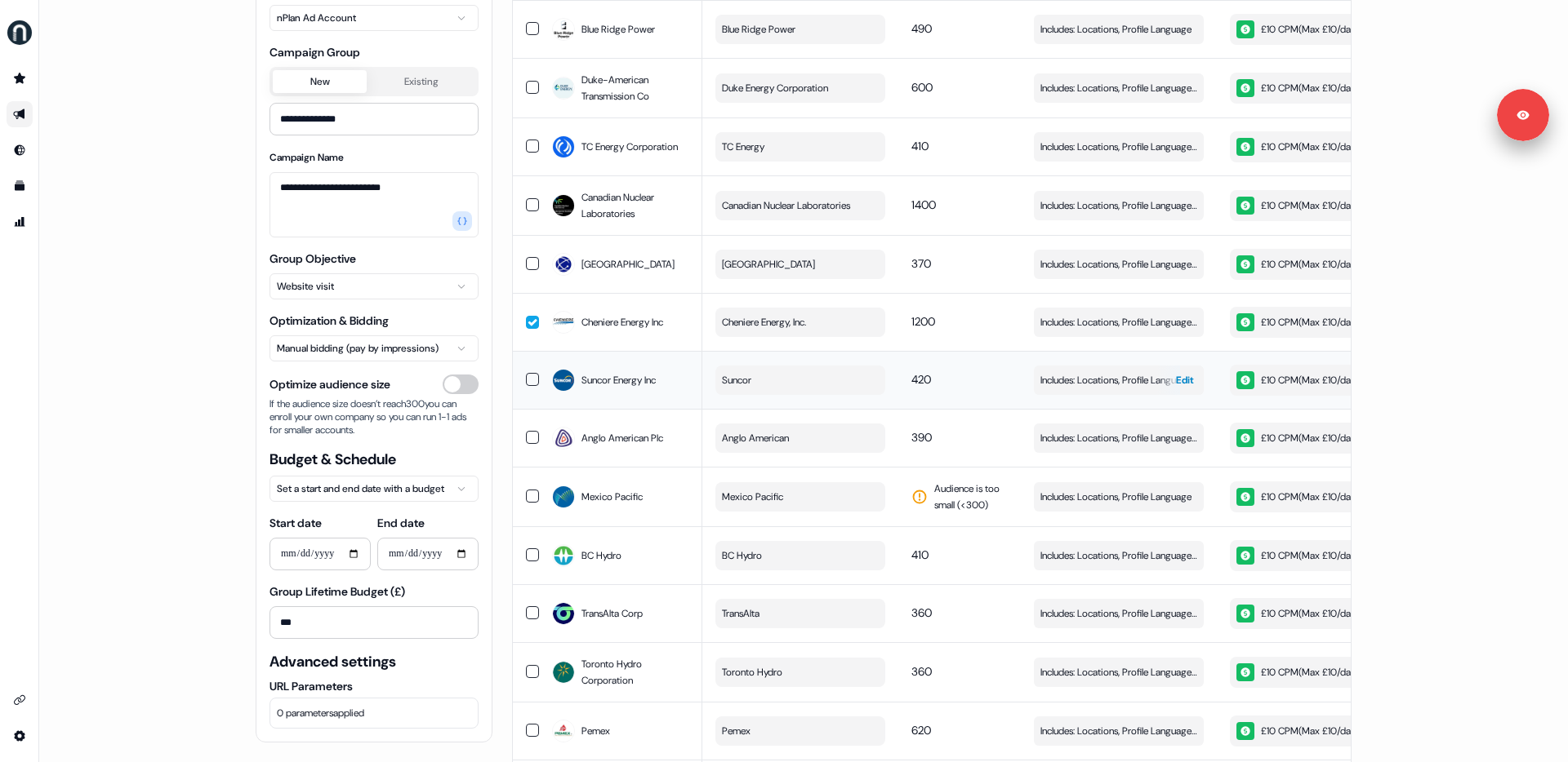
scroll to position [1668, 0]
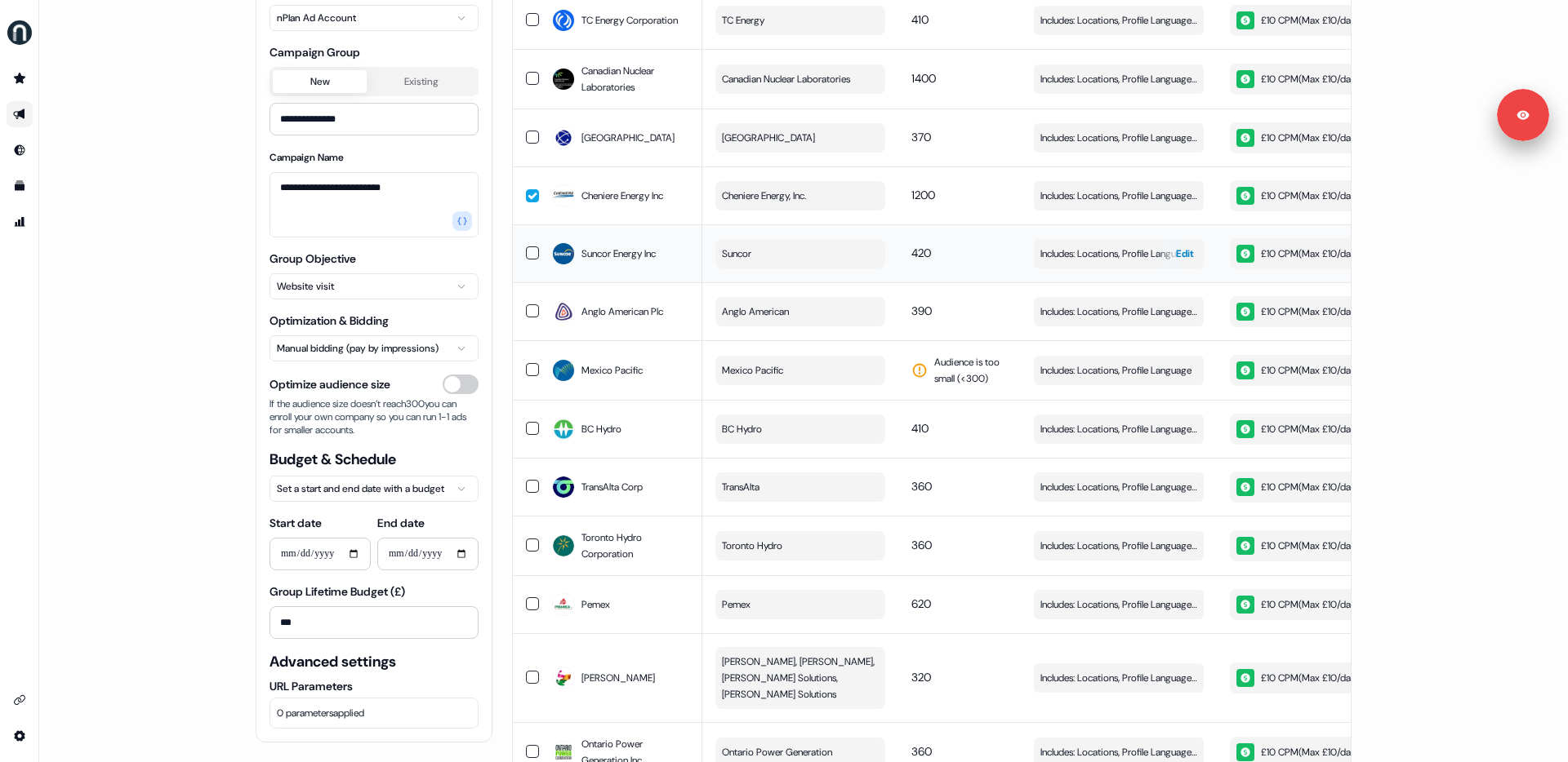
click at [1183, 246] on span "Edit" at bounding box center [1184, 253] width 18 height 17
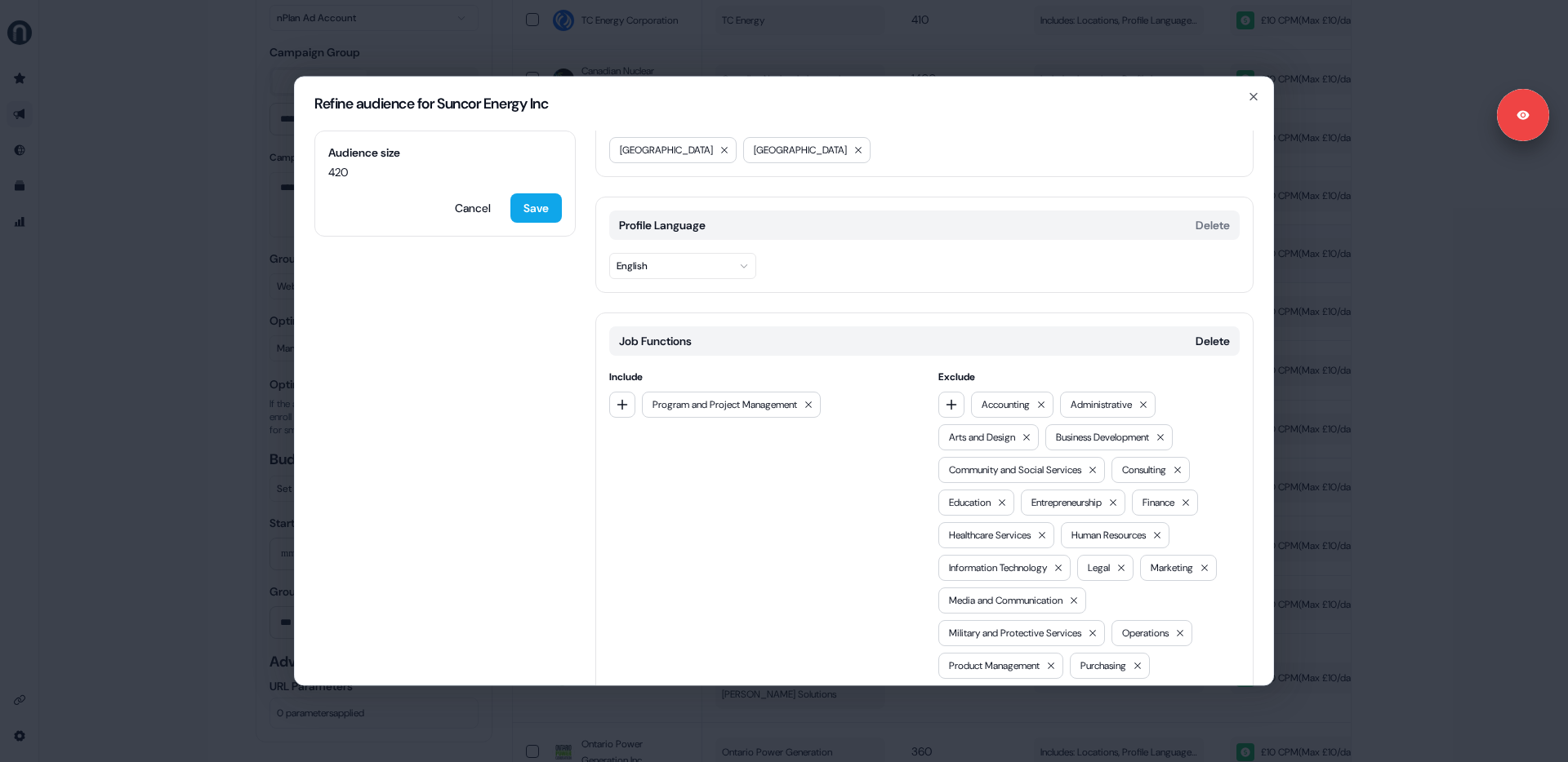
scroll to position [280, 0]
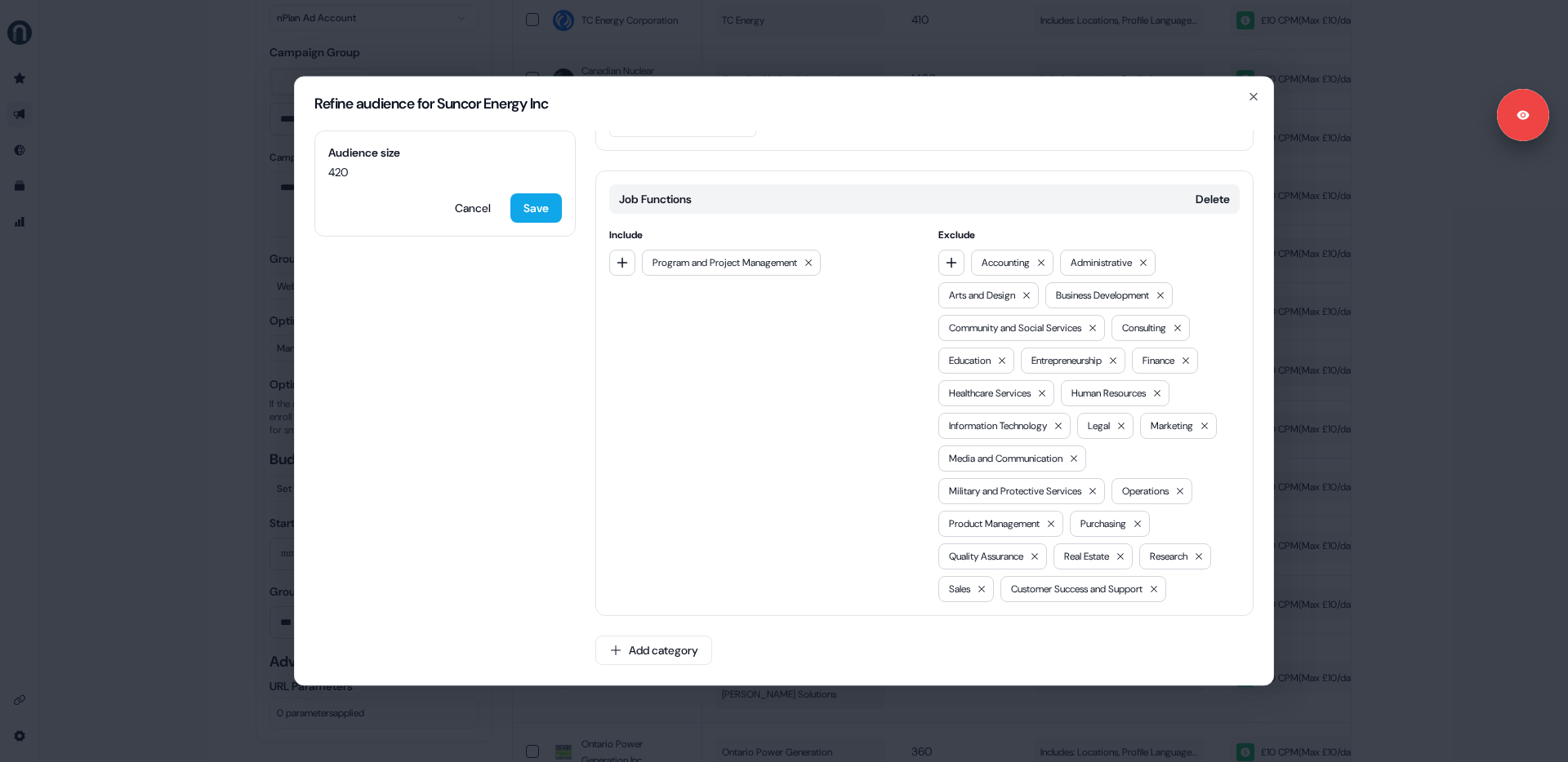
click at [1358, 312] on div "Refine audience for Suncor Energy Inc Audience size 420 Cancel Save Locations D…" at bounding box center [784, 381] width 1568 height 762
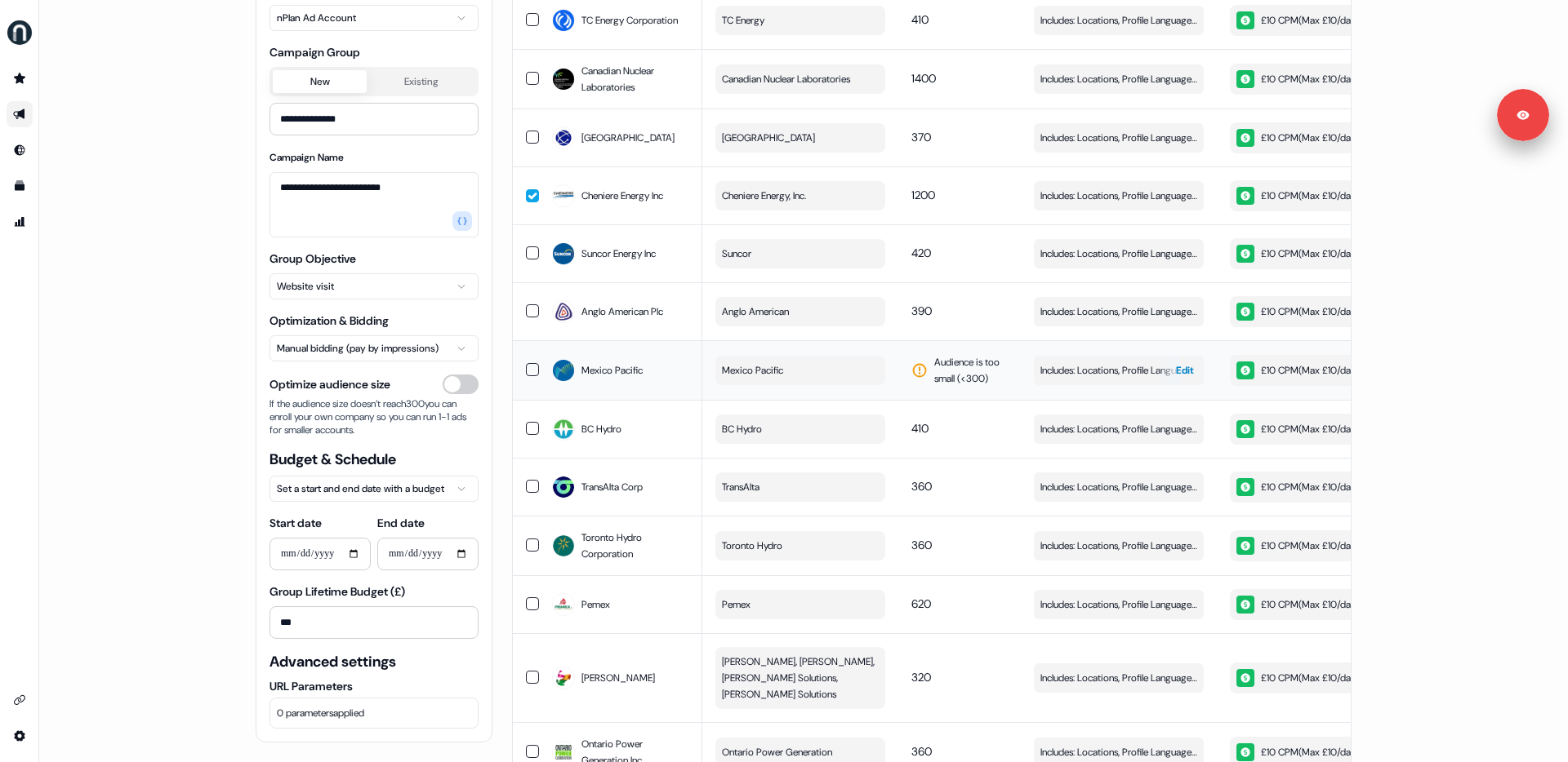
click at [1171, 356] on div "button" at bounding box center [1168, 371] width 23 height 29
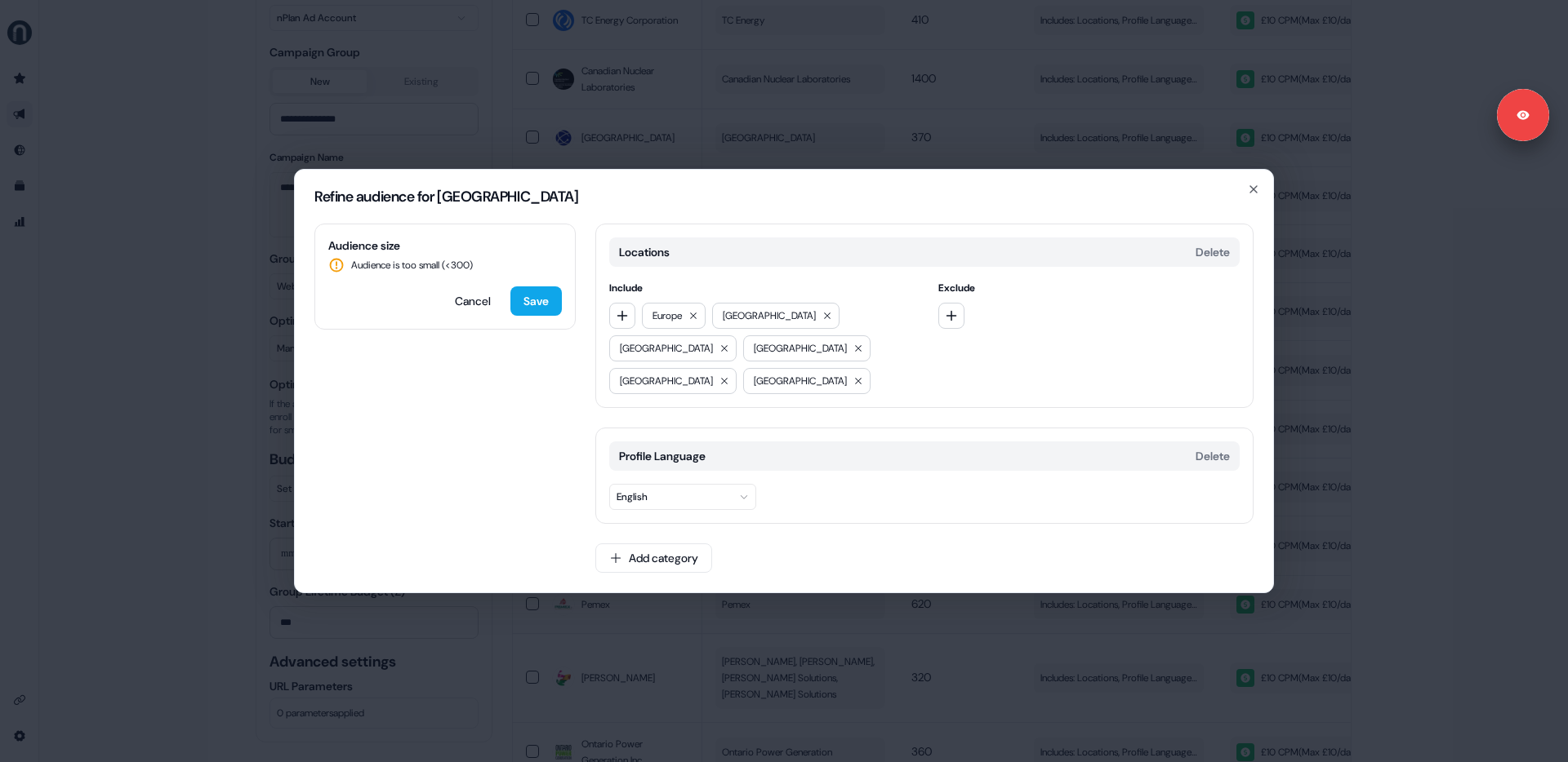
click at [1315, 398] on div "Refine audience for Mexico Pacific Audience size Audience is too small (< 300 )…" at bounding box center [784, 381] width 1568 height 762
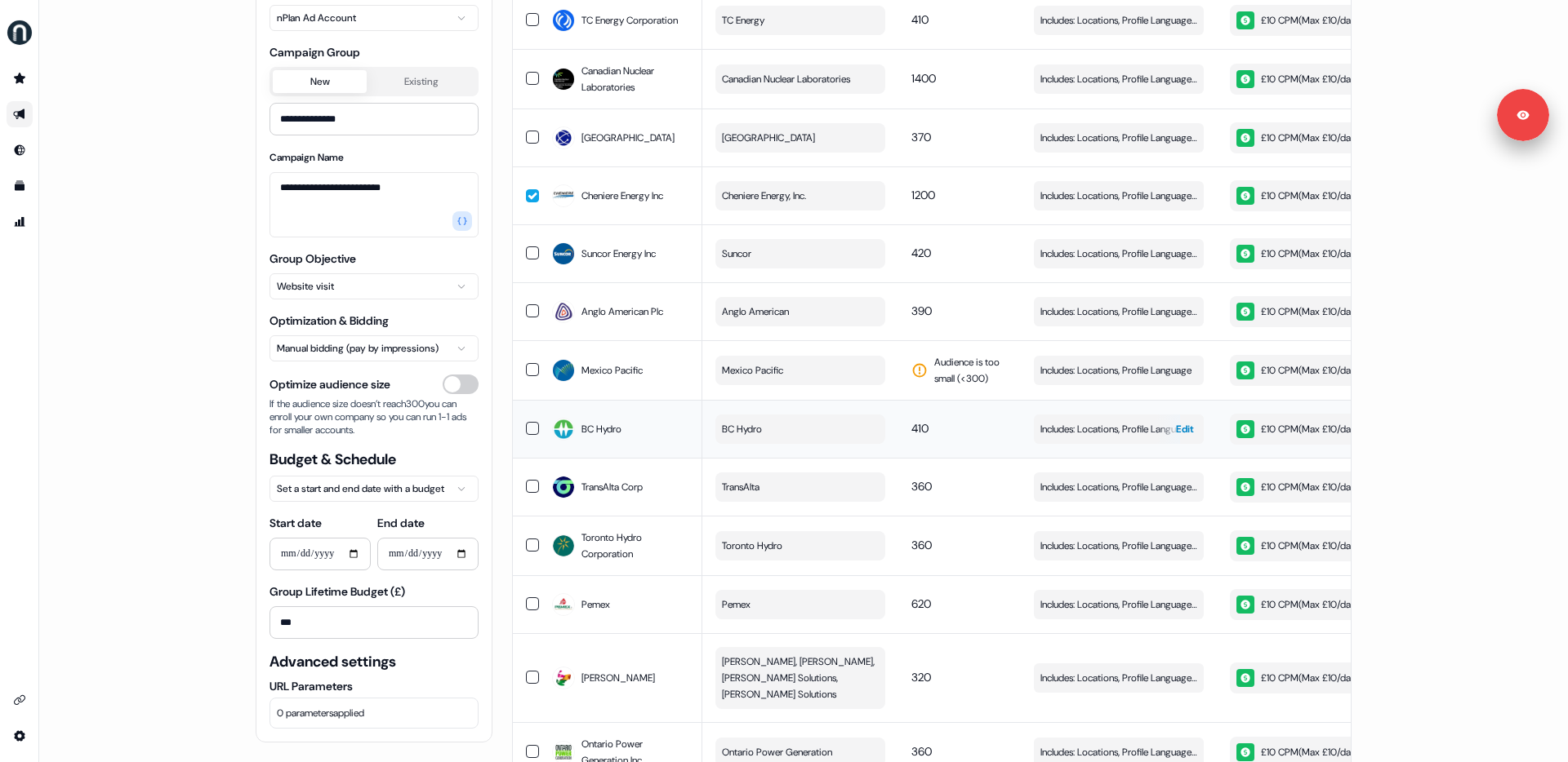
click at [1176, 422] on span "Edit" at bounding box center [1184, 429] width 18 height 17
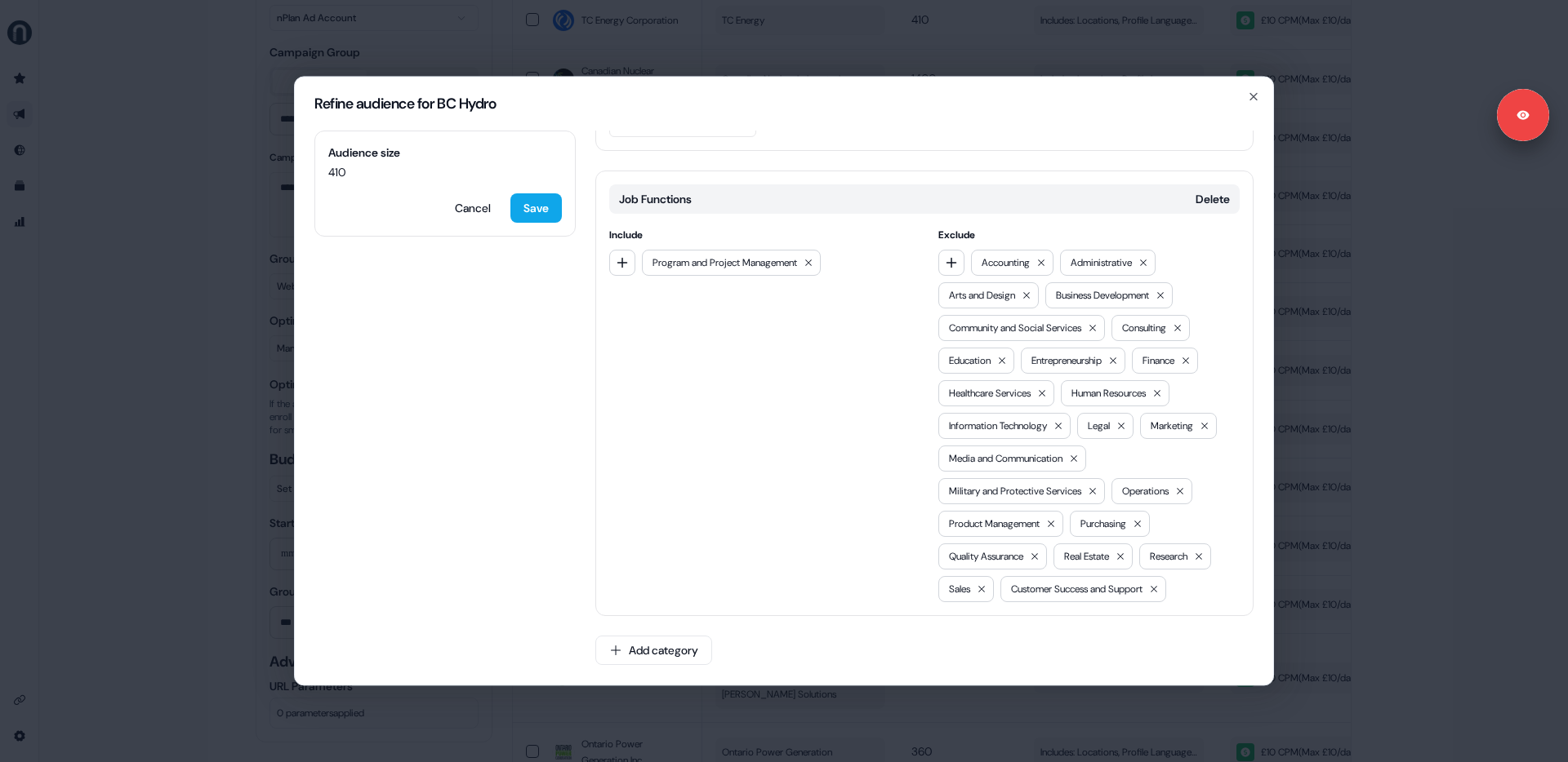
click at [1284, 411] on div "Refine audience for BC Hydro Audience size 410 Cancel Save Locations Delete Inc…" at bounding box center [784, 381] width 1568 height 762
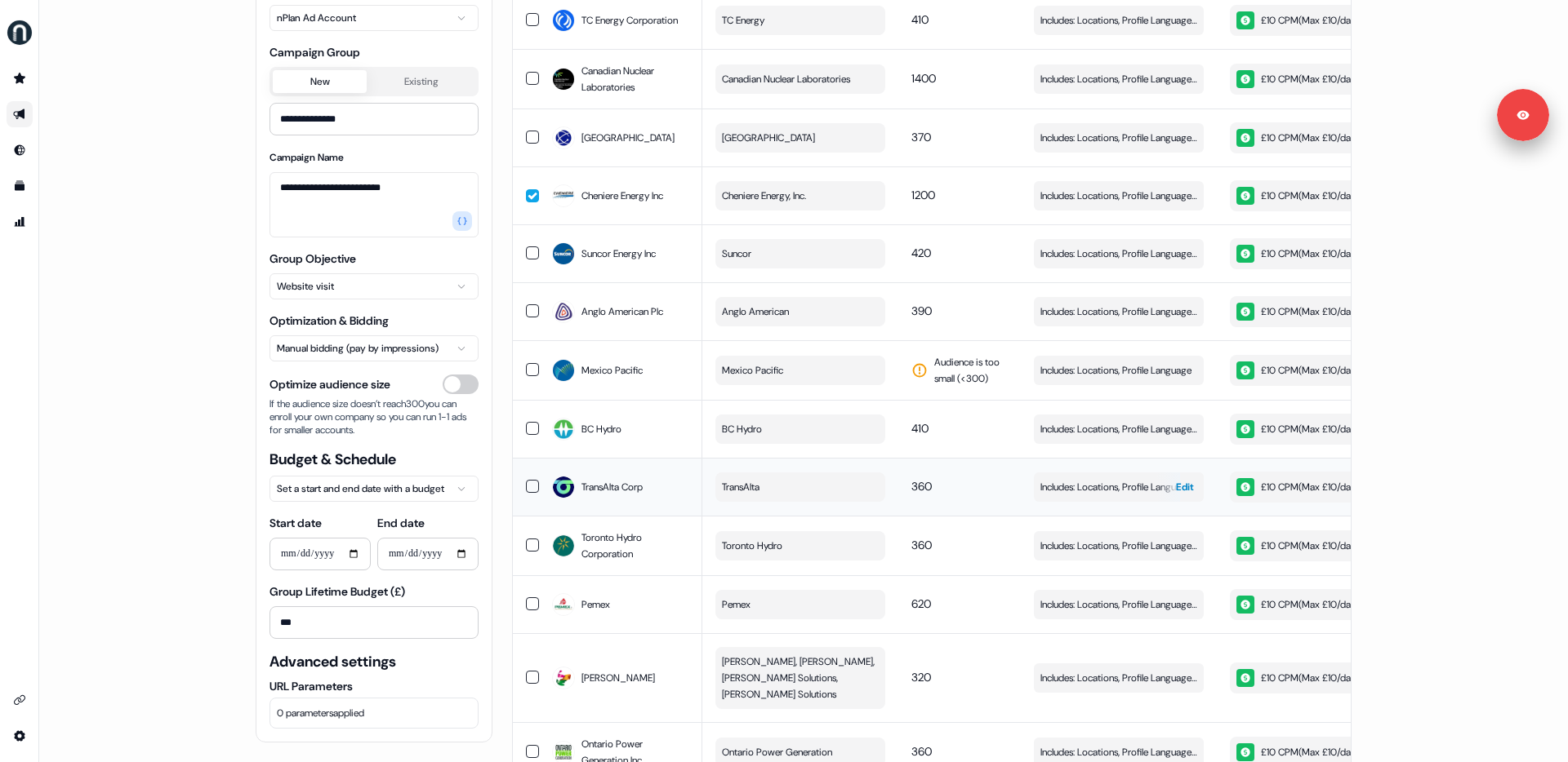
click at [1189, 479] on span "Edit" at bounding box center [1184, 487] width 18 height 17
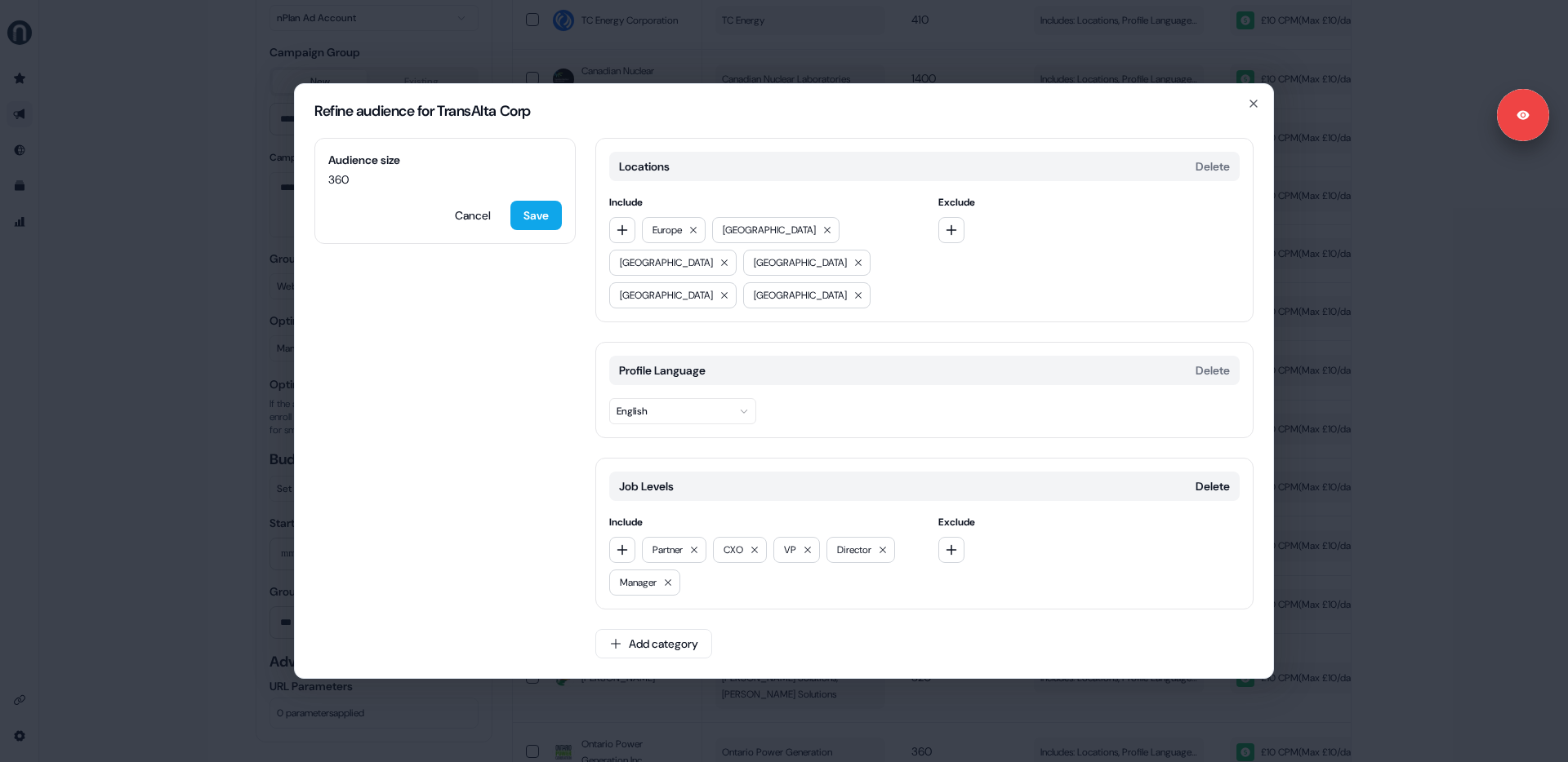
click at [1350, 483] on div "Refine audience for TransAlta Corp Audience size 360 Cancel Save Locations Dele…" at bounding box center [784, 381] width 1568 height 762
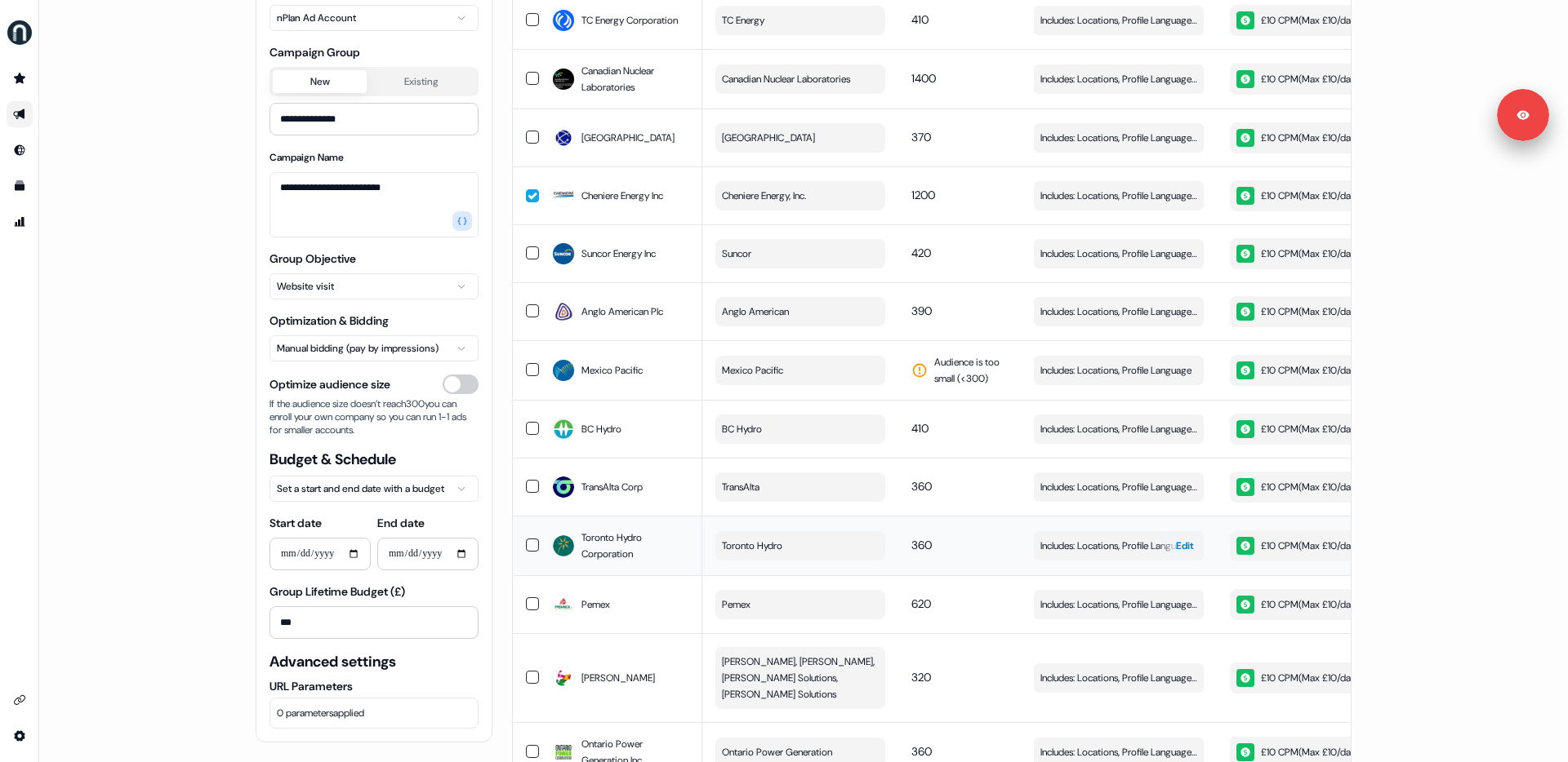
click at [1183, 538] on span "Edit" at bounding box center [1184, 546] width 18 height 17
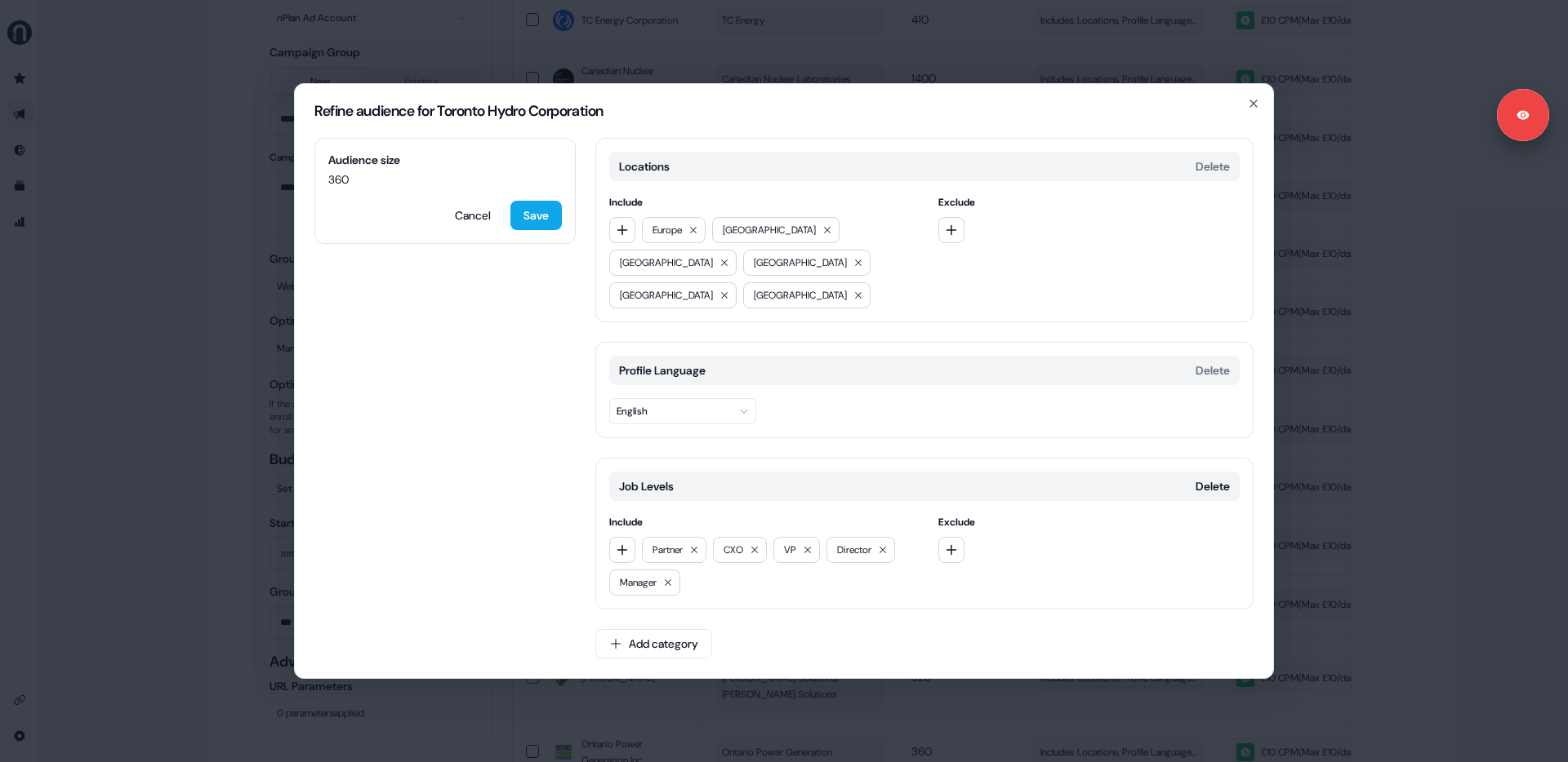
click at [1375, 567] on div "Refine audience for Toronto Hydro Corporation Audience size 360 Cancel Save Loc…" at bounding box center [784, 381] width 1568 height 762
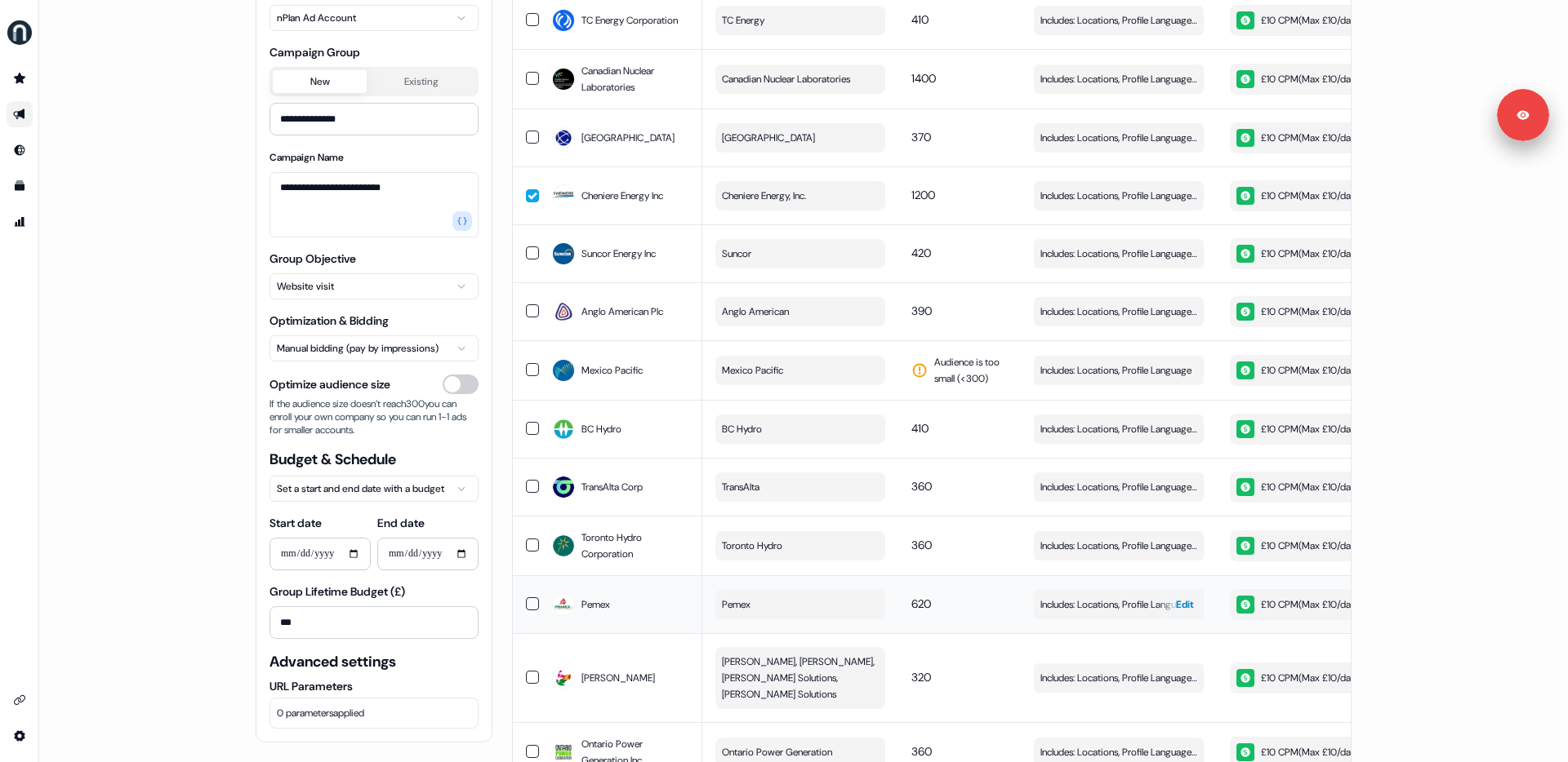
click at [1120, 597] on span "Includes: Locations, Profile Language, Job Functions / Excludes: Job Functions" at bounding box center [1119, 605] width 157 height 17
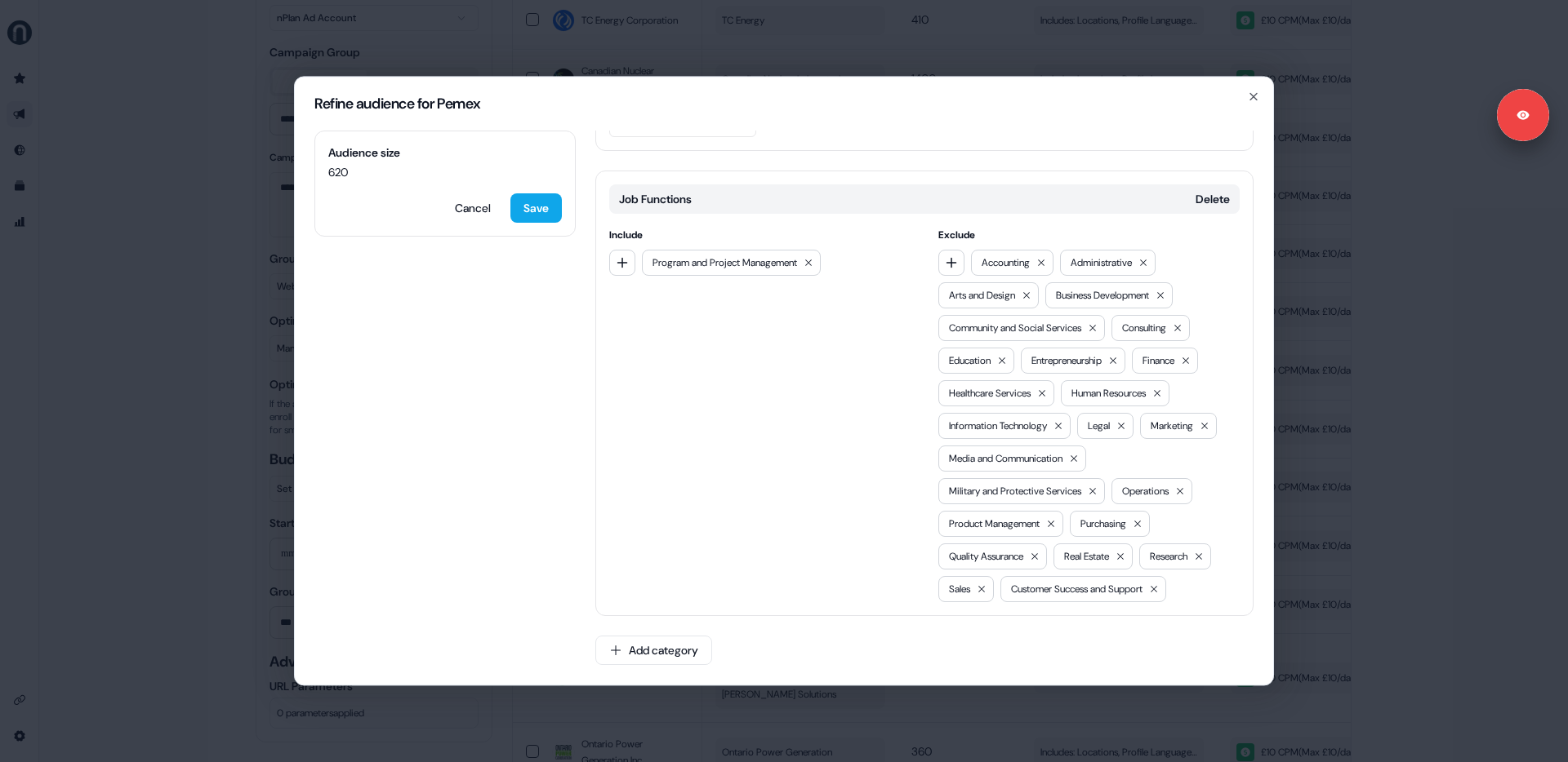
click at [1391, 584] on div "Refine audience for Pemex Audience size 620 Cancel Save Locations Delete Includ…" at bounding box center [784, 381] width 1568 height 762
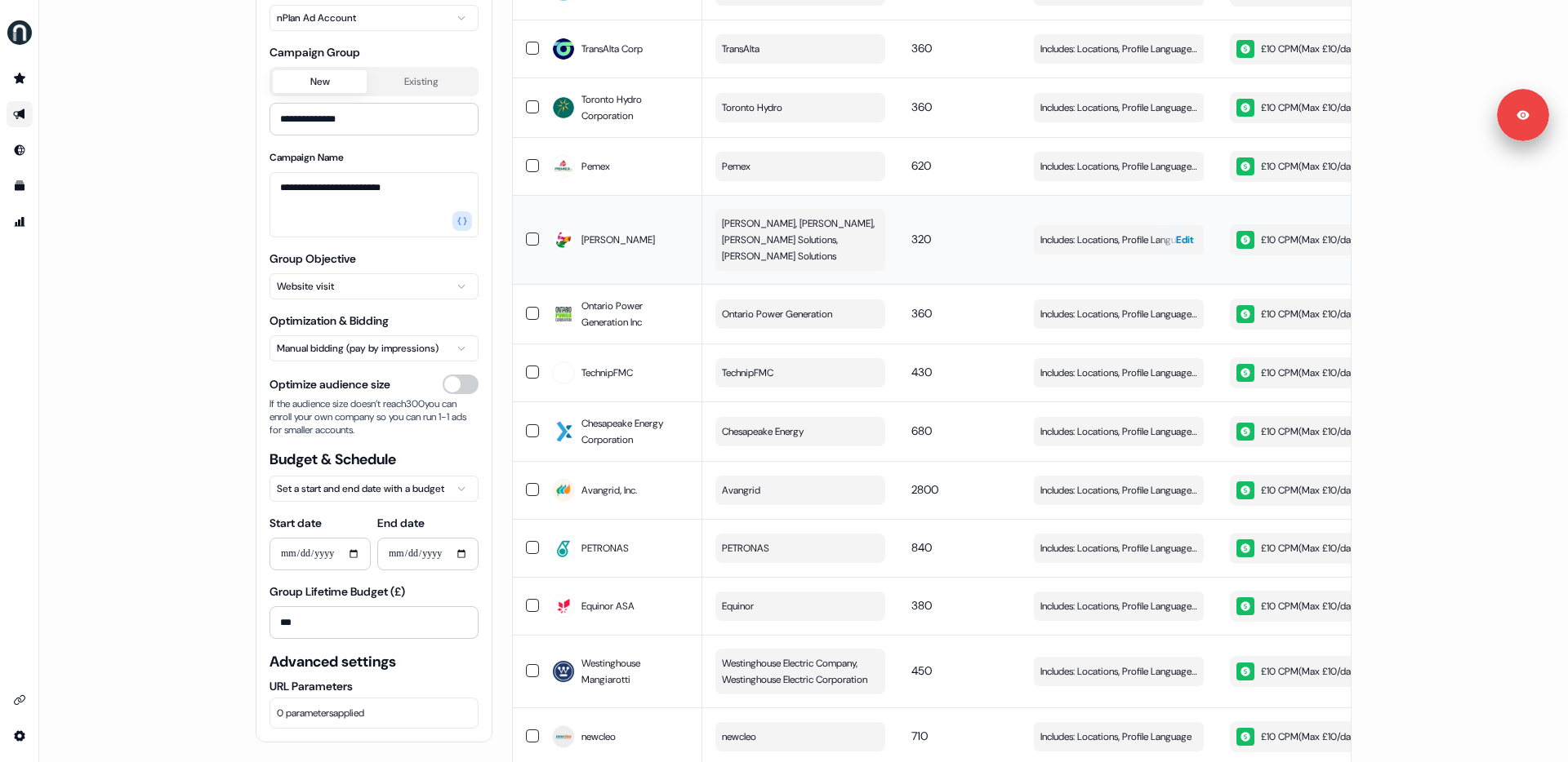
scroll to position [2170, 0]
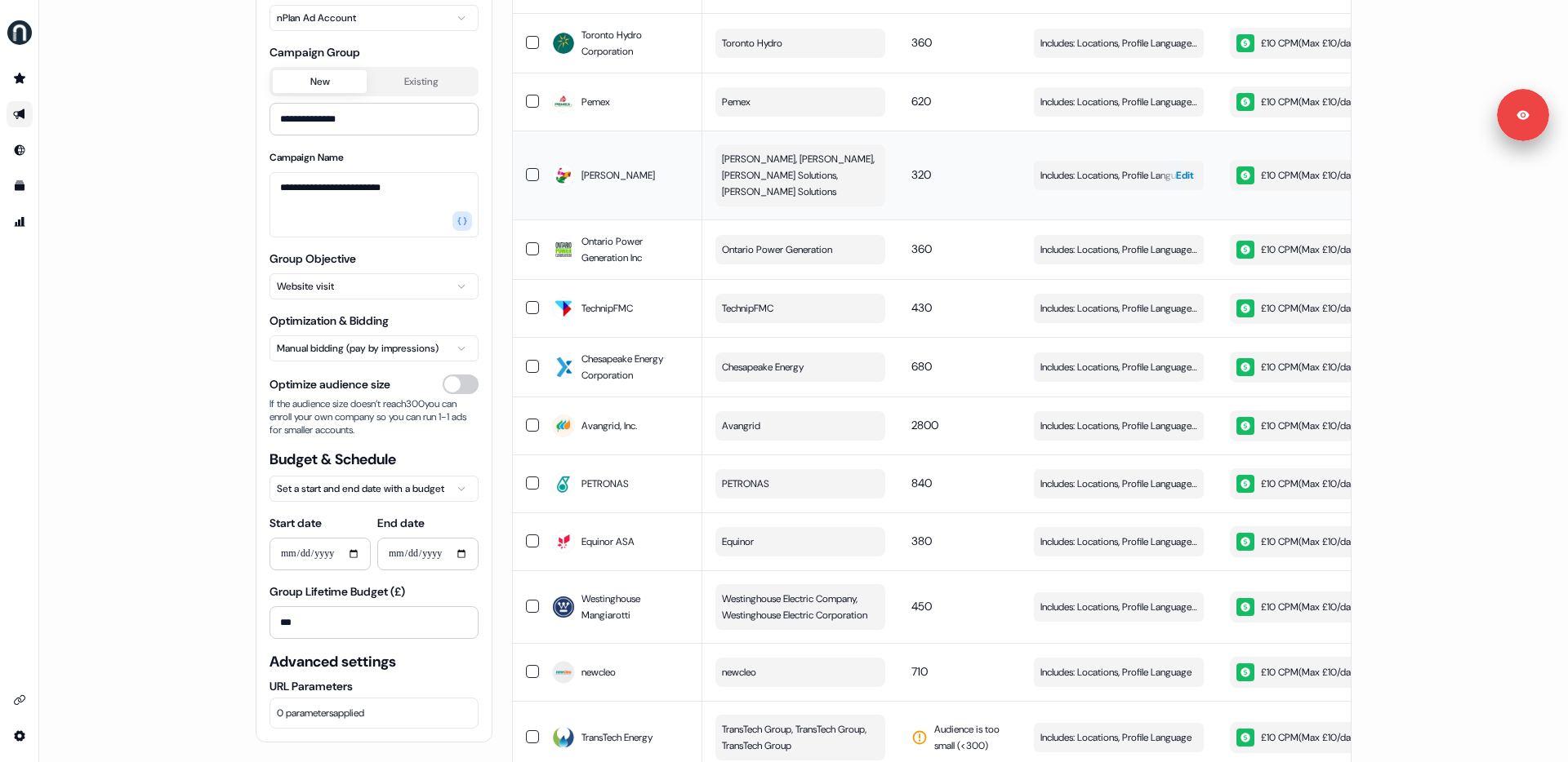
click at [1176, 167] on span "Edit" at bounding box center [1184, 175] width 18 height 17
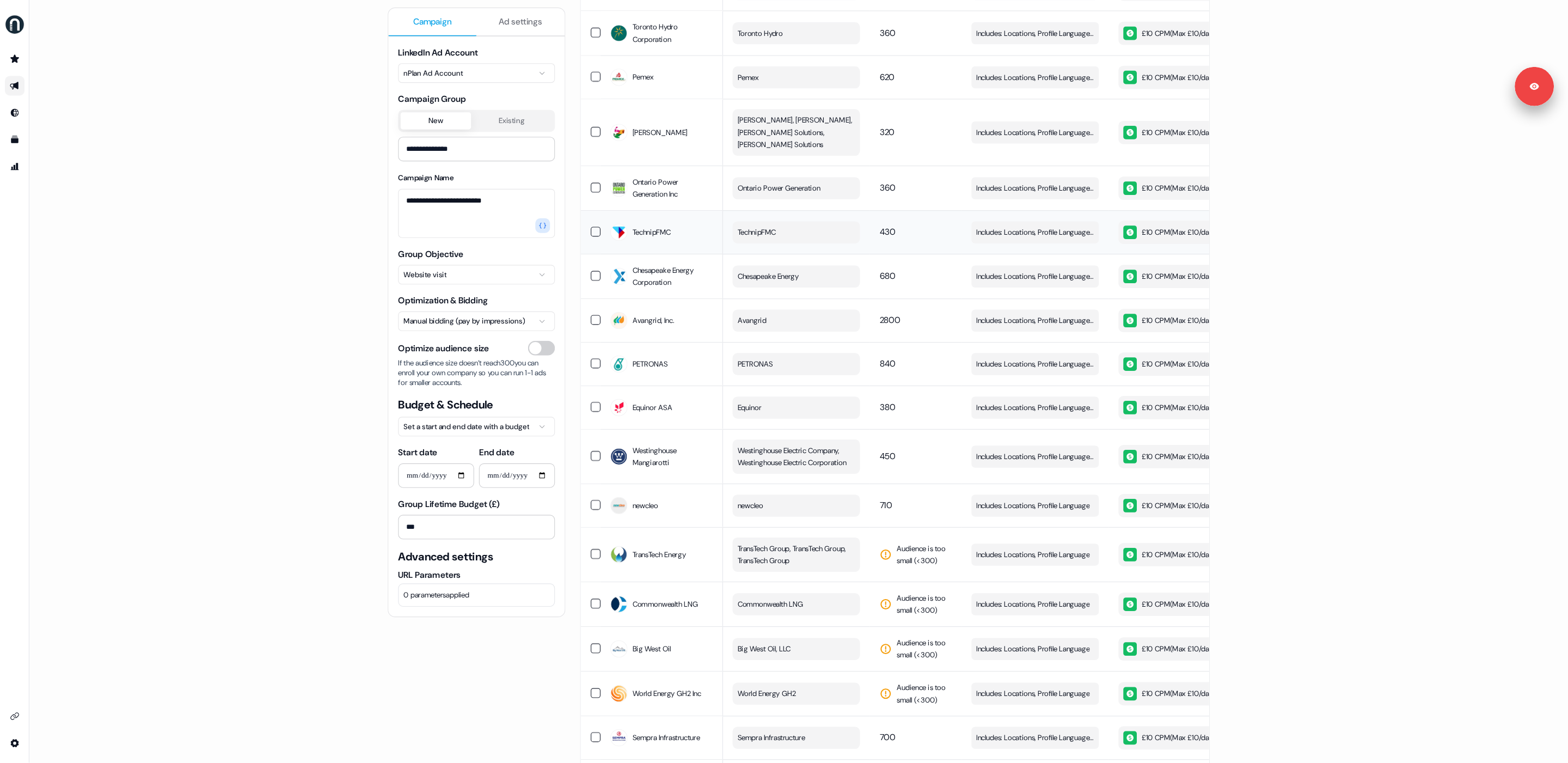
scroll to position [1448, 0]
click at [850, 104] on td "320" at bounding box center [814, 117] width 82 height 59
click at [951, 108] on div "button" at bounding box center [953, 117] width 16 height 20
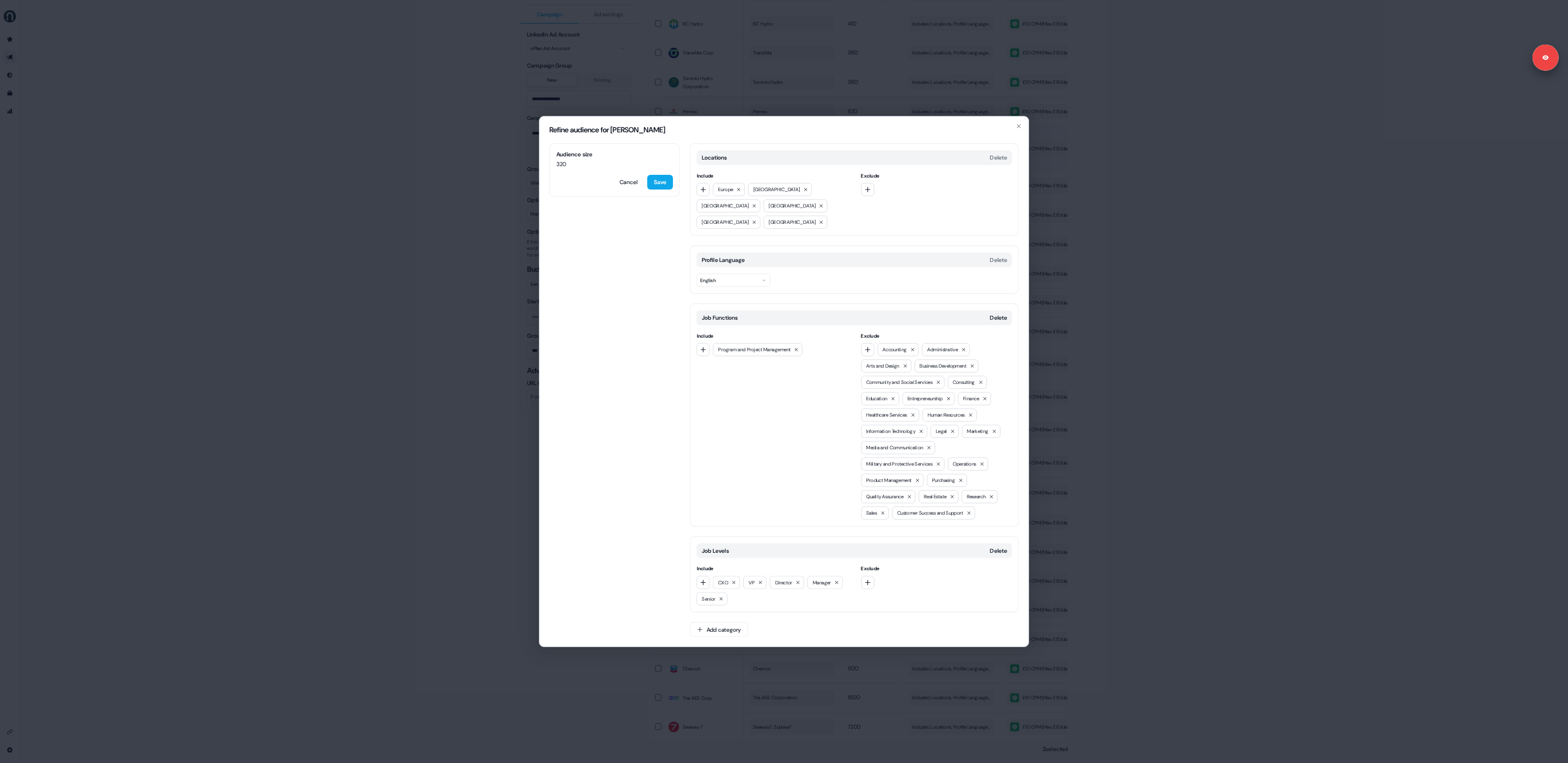
scroll to position [1392, 0]
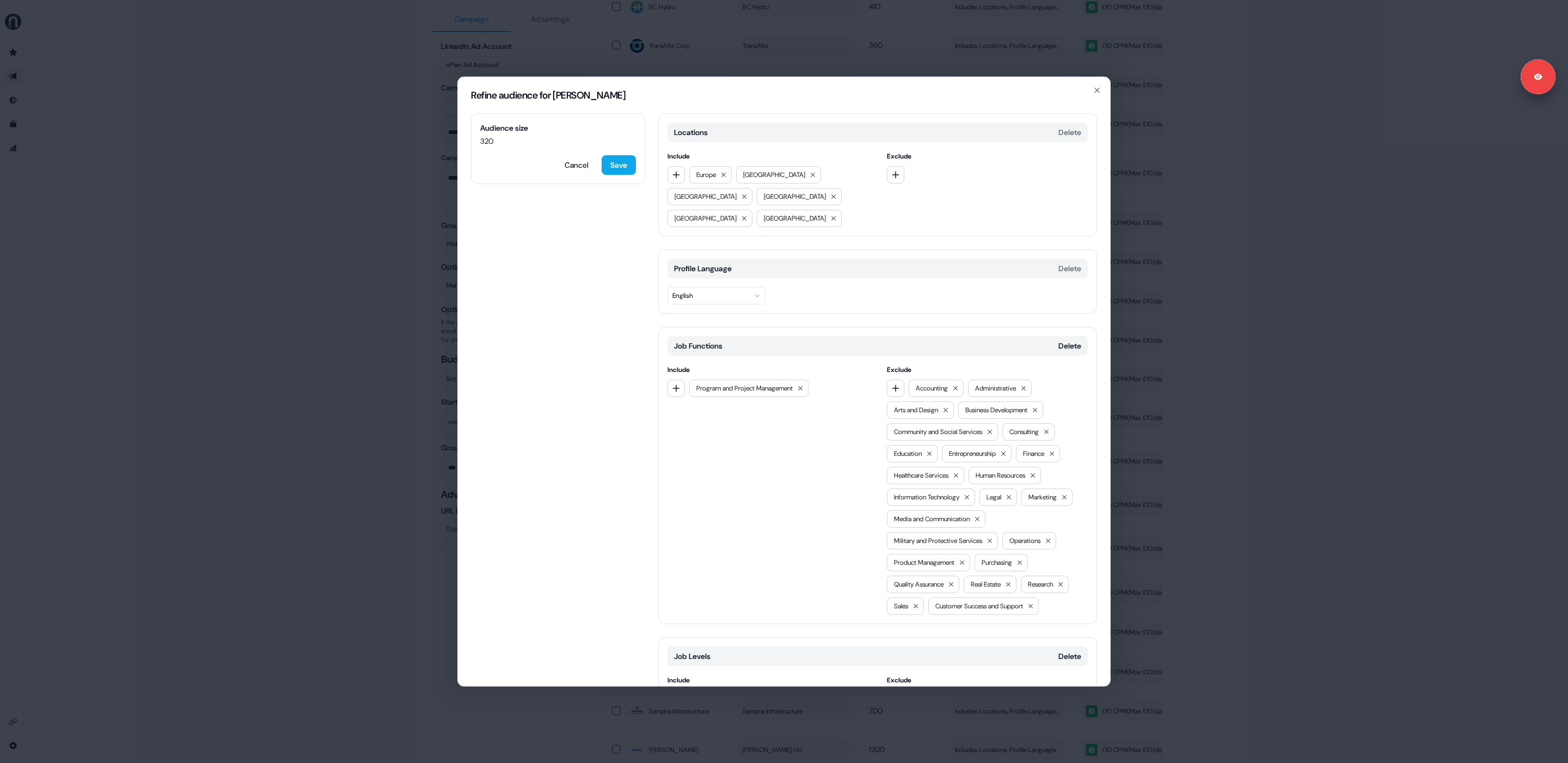
click at [1045, 417] on div "Refine audience for [PERSON_NAME] Audience size 320 Cancel Save Locations Delet…" at bounding box center [784, 381] width 1568 height 763
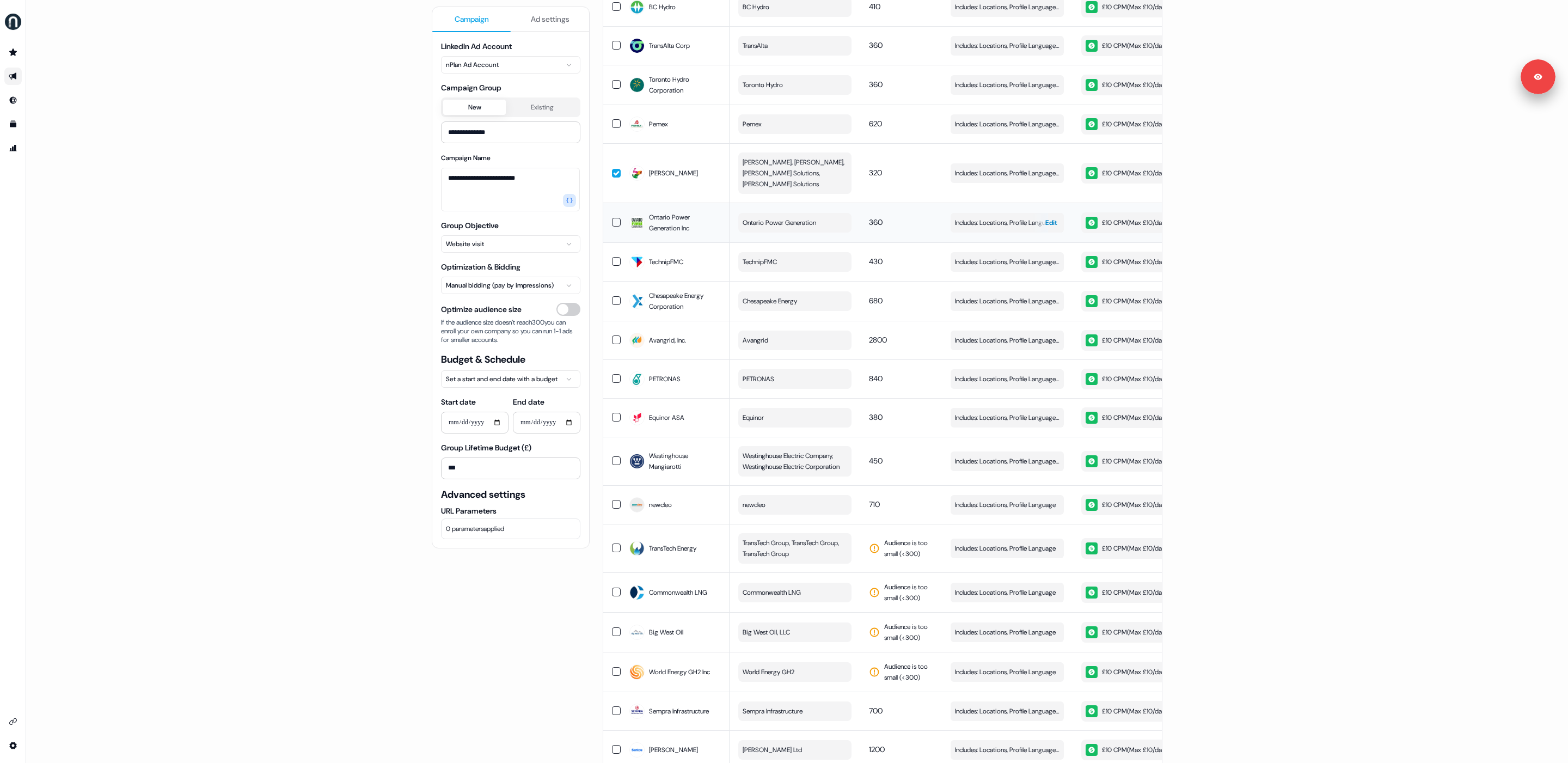
click at [1037, 217] on div "button" at bounding box center [1040, 223] width 16 height 20
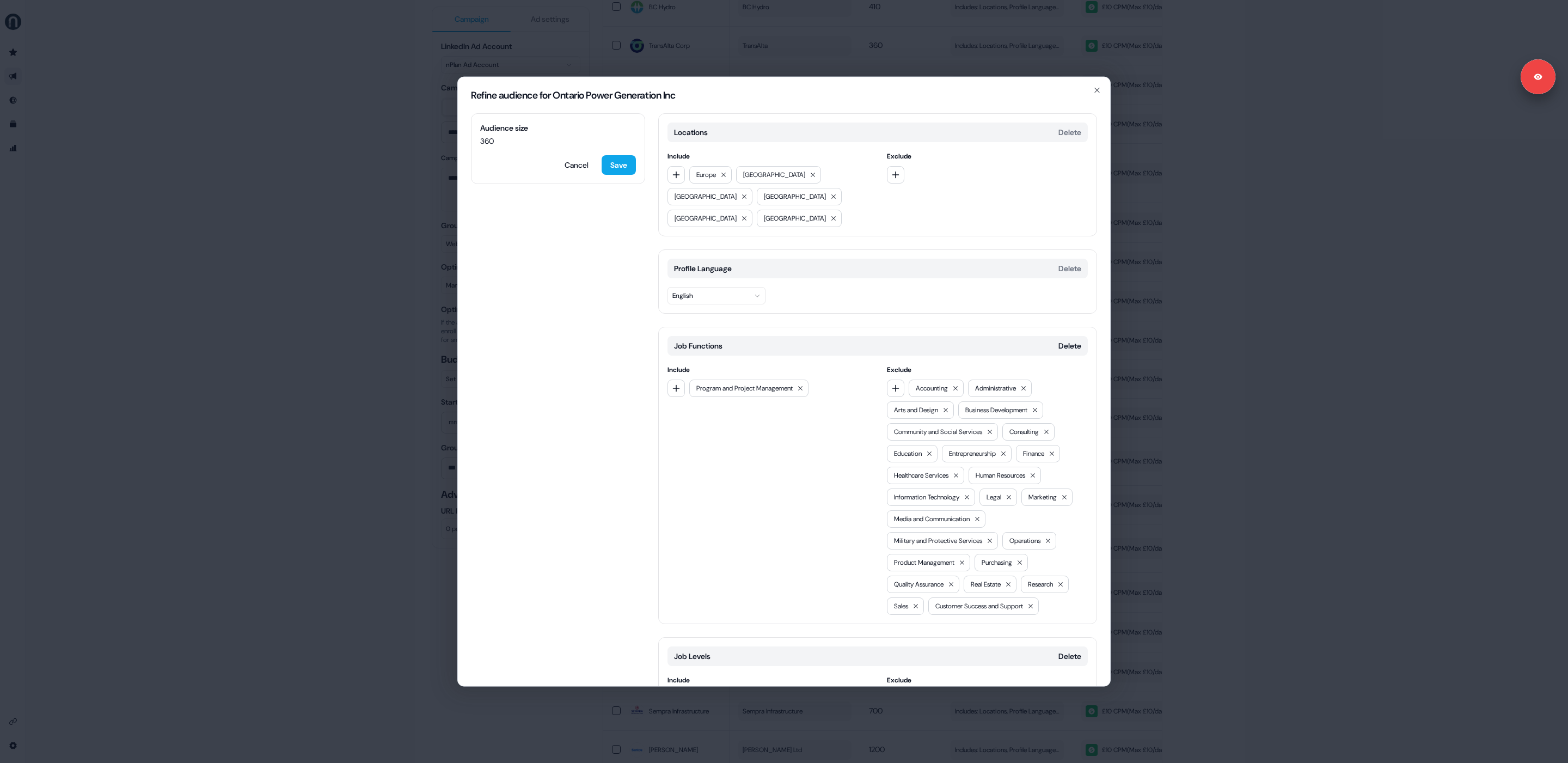
click at [1045, 281] on div "Refine audience for Ontario Power Generation Inc Audience size 360 Cancel Save …" at bounding box center [784, 381] width 1568 height 763
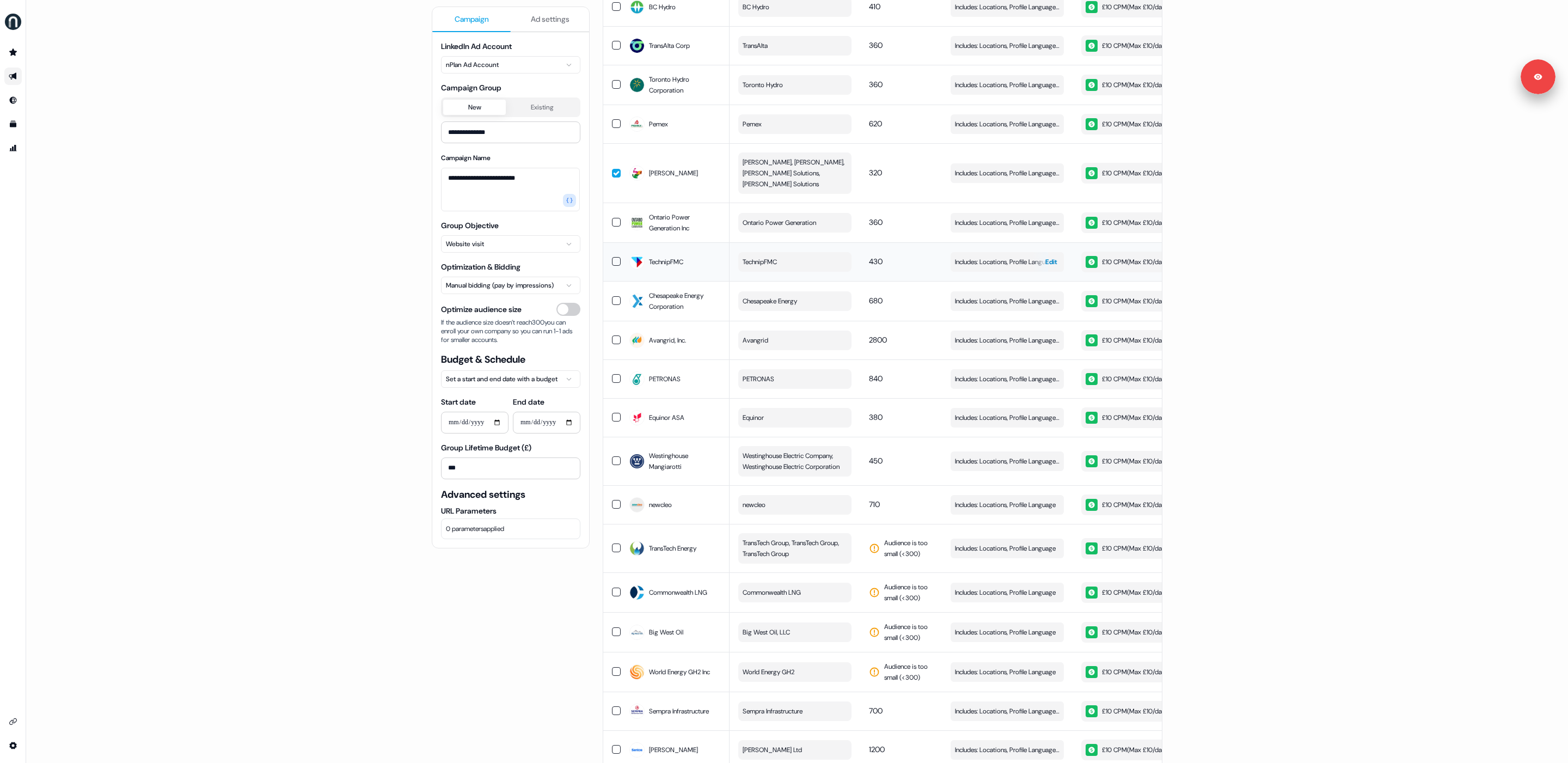
click at [1032, 252] on div "button" at bounding box center [1040, 262] width 16 height 20
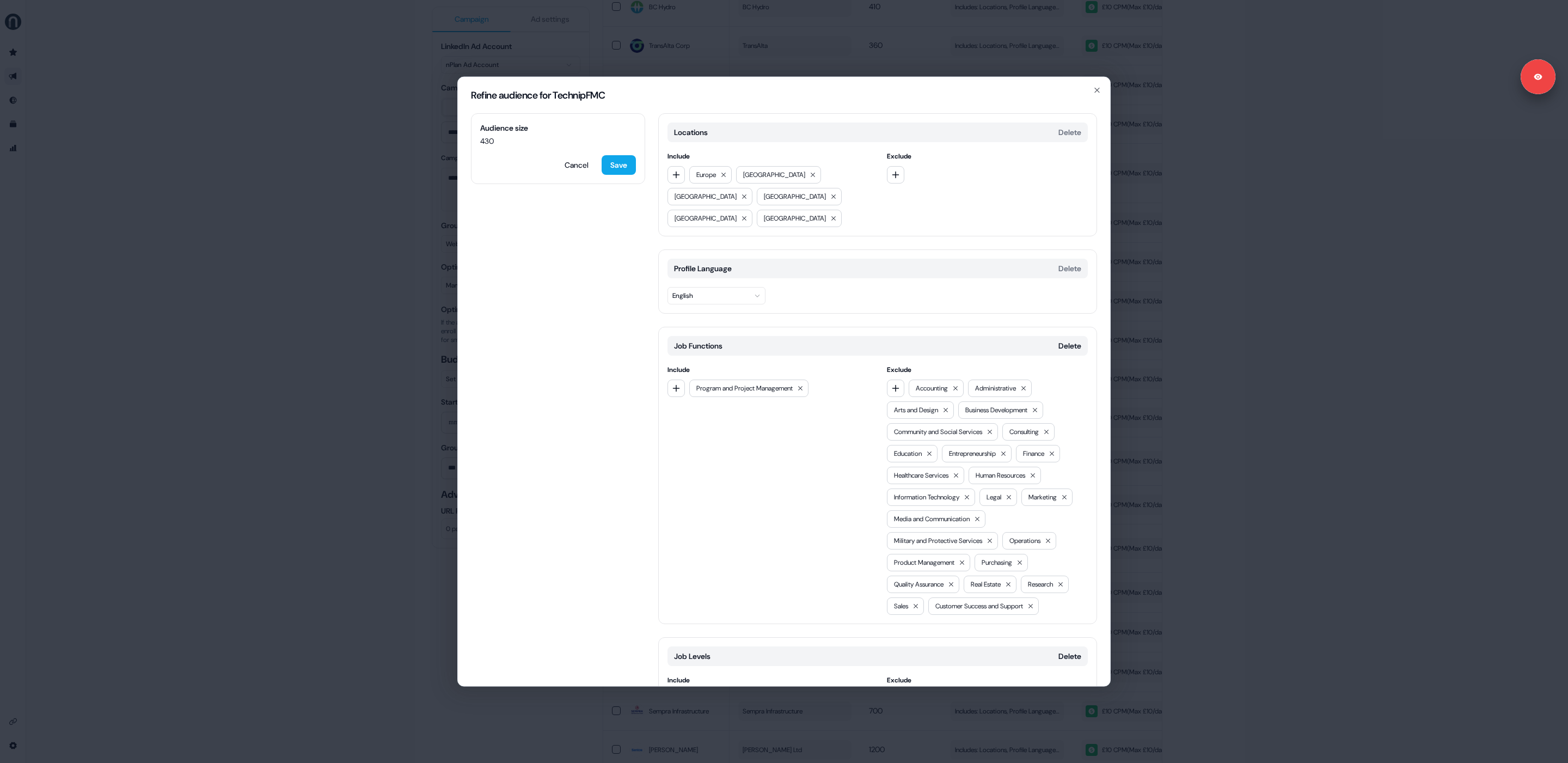
scroll to position [101, 0]
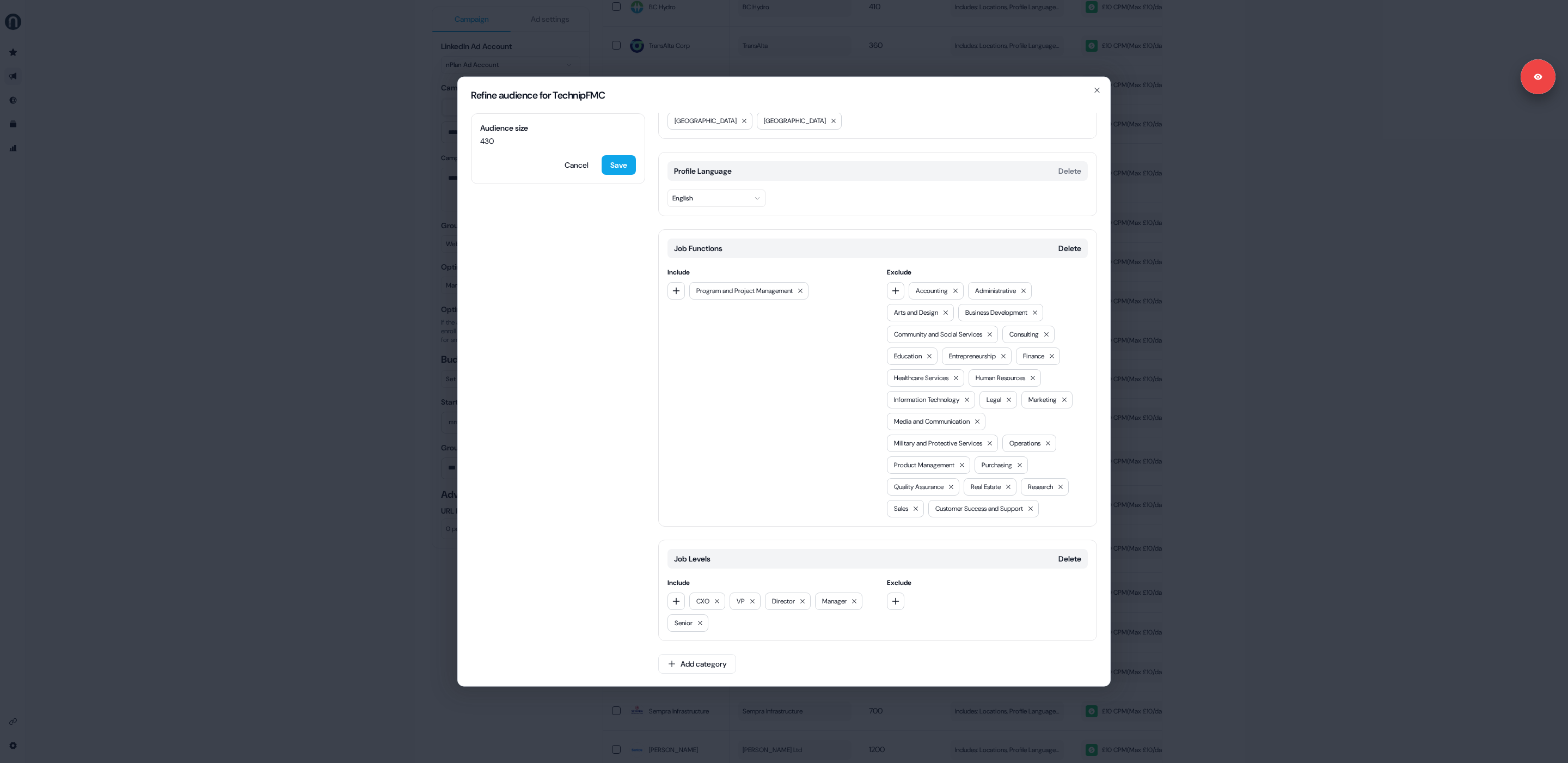
click at [279, 403] on div "Refine audience for TechnipFMC Audience size 430 Cancel Save Locations Delete I…" at bounding box center [784, 381] width 1568 height 763
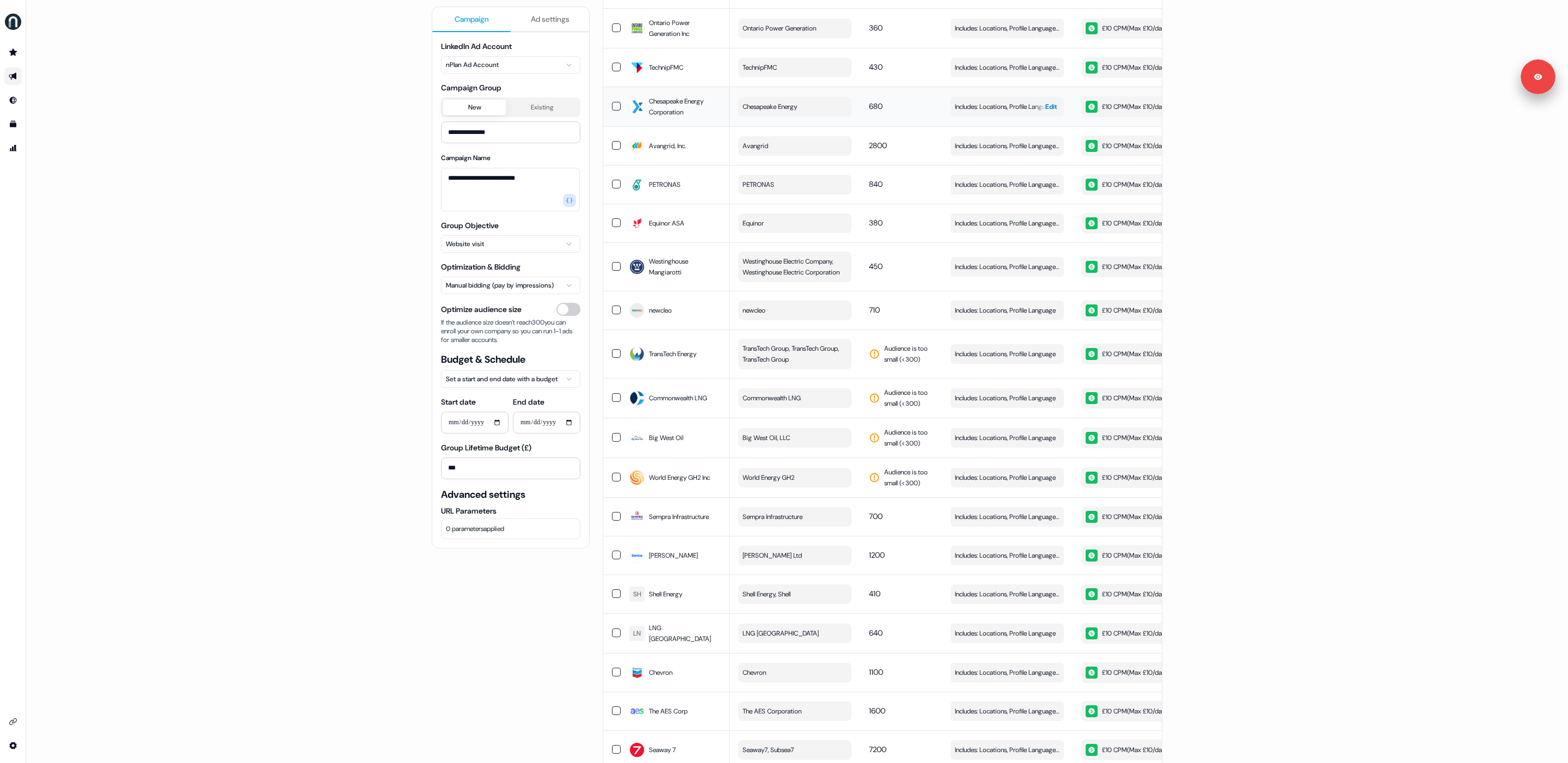
scroll to position [1588, 0]
click at [1045, 100] on span "Edit" at bounding box center [1051, 105] width 12 height 11
click at [1045, 139] on span "Edit" at bounding box center [1051, 144] width 12 height 11
click at [1045, 178] on span "Edit" at bounding box center [1051, 183] width 12 height 11
click at [1045, 212] on div "button" at bounding box center [1056, 222] width 16 height 20
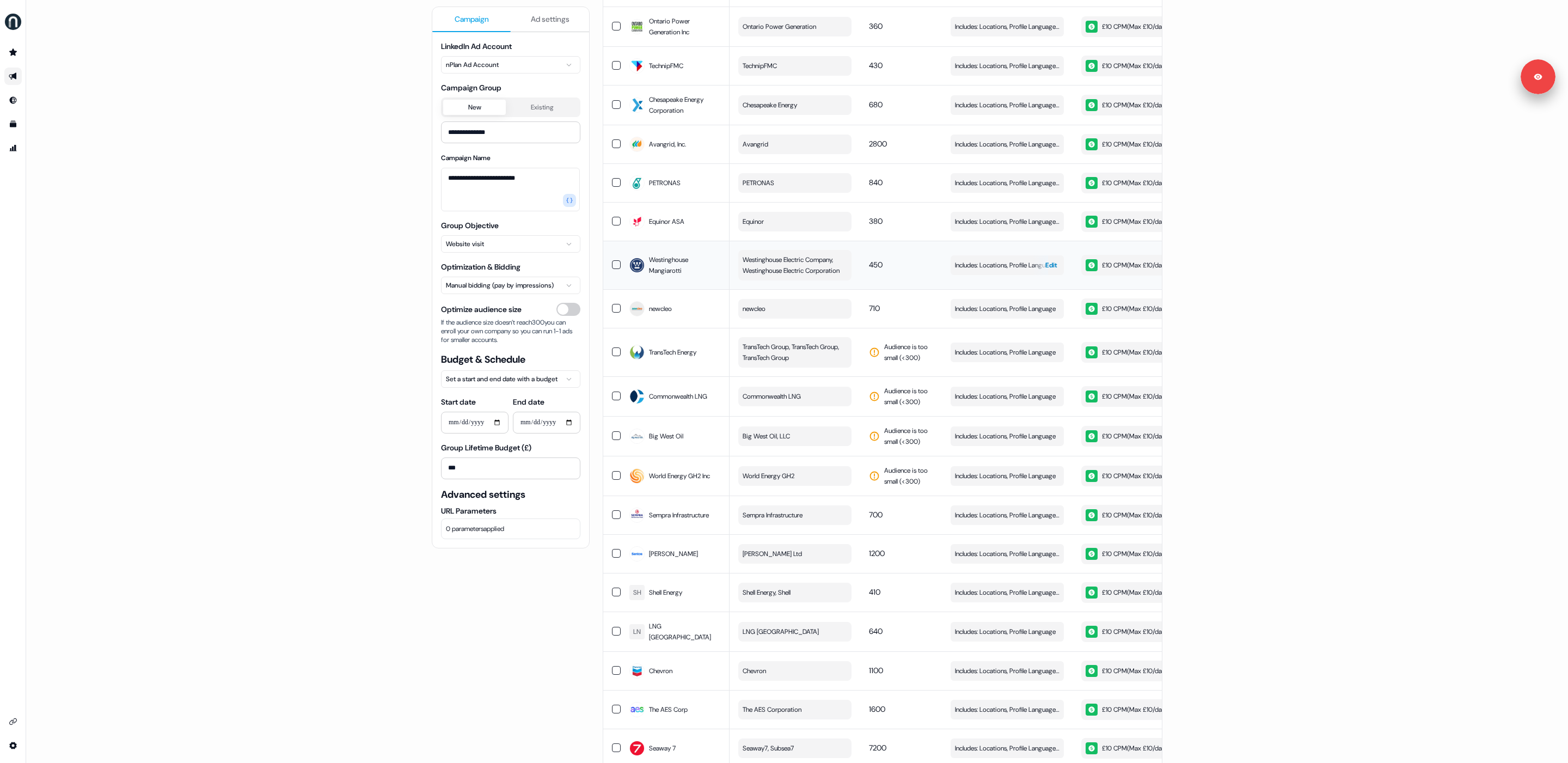
click at [1045, 264] on span "Edit" at bounding box center [1051, 265] width 12 height 11
click at [1045, 309] on span "Edit" at bounding box center [1051, 309] width 12 height 11
click at [1045, 345] on div "button" at bounding box center [1056, 352] width 16 height 20
click at [1045, 394] on div "button" at bounding box center [1056, 396] width 16 height 20
click at [1045, 430] on div "button" at bounding box center [1056, 436] width 16 height 20
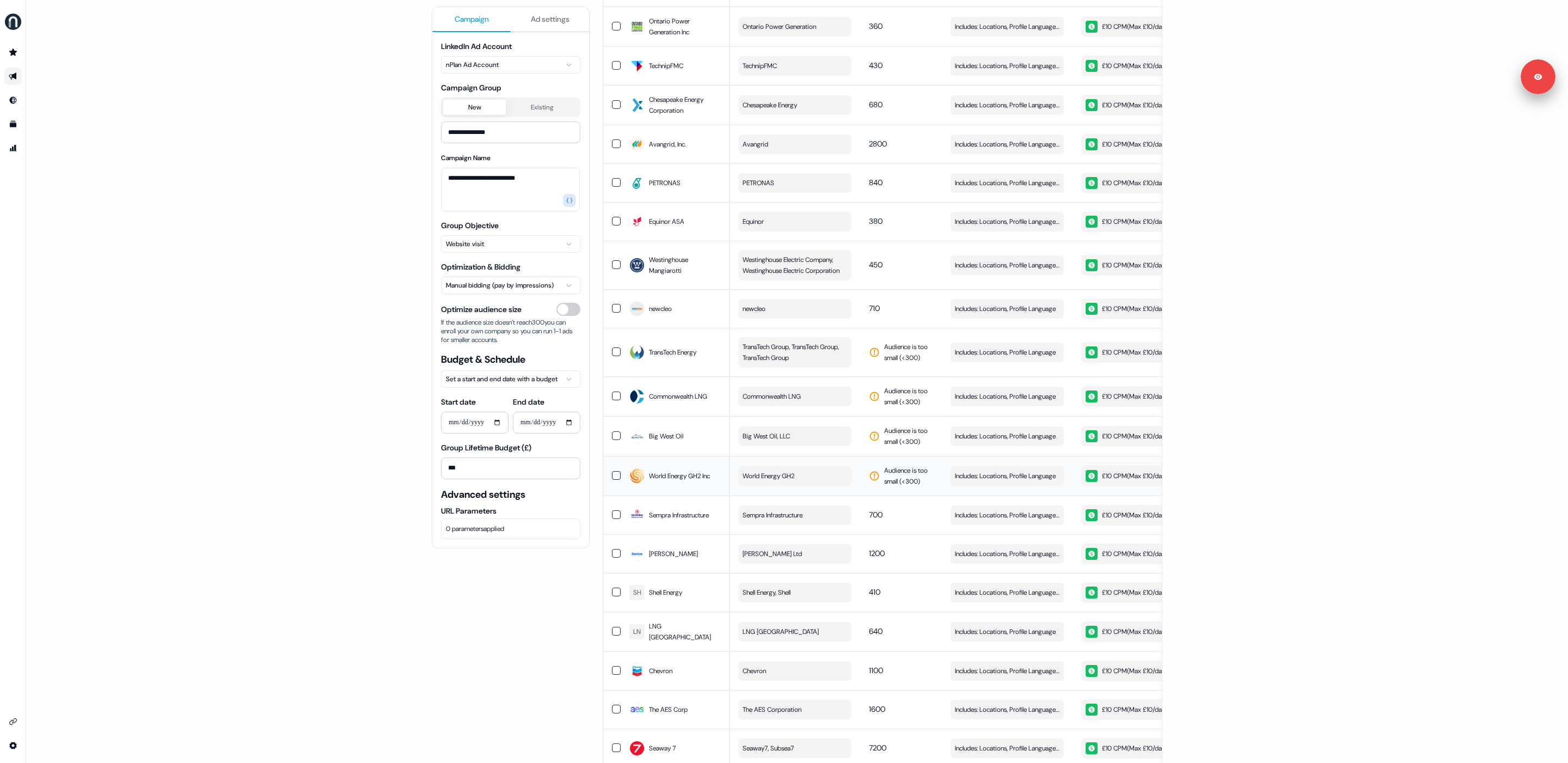
click at [1045, 491] on td "Includes: Locations, Profile Language Edit" at bounding box center [1007, 475] width 131 height 40
click at [1045, 471] on div "button" at bounding box center [1040, 476] width 16 height 20
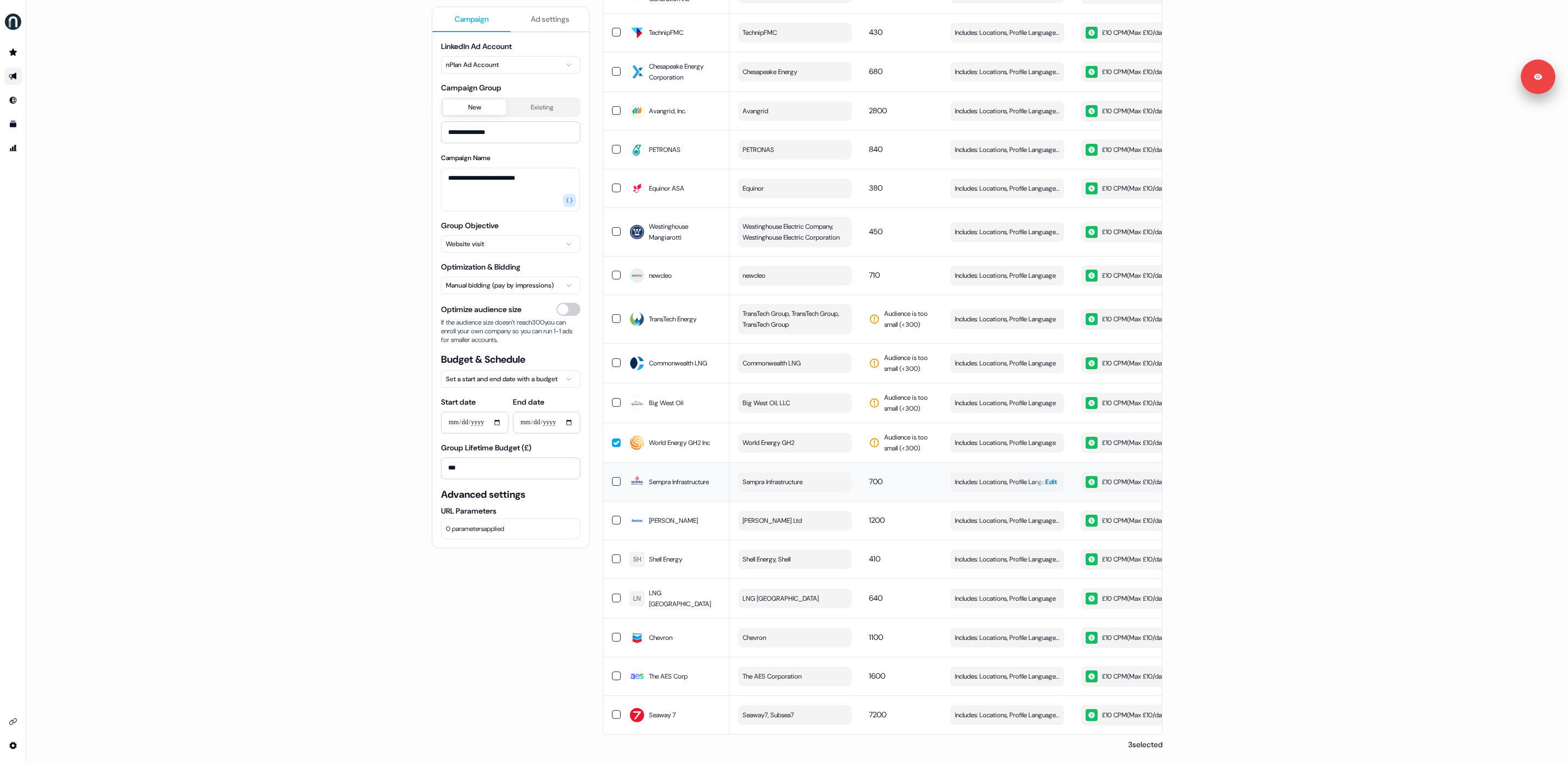
click at [1045, 480] on span "Edit" at bounding box center [1051, 482] width 12 height 11
click at [1045, 508] on span "Edit" at bounding box center [1051, 520] width 12 height 11
click at [1045, 508] on div "button" at bounding box center [1056, 559] width 16 height 20
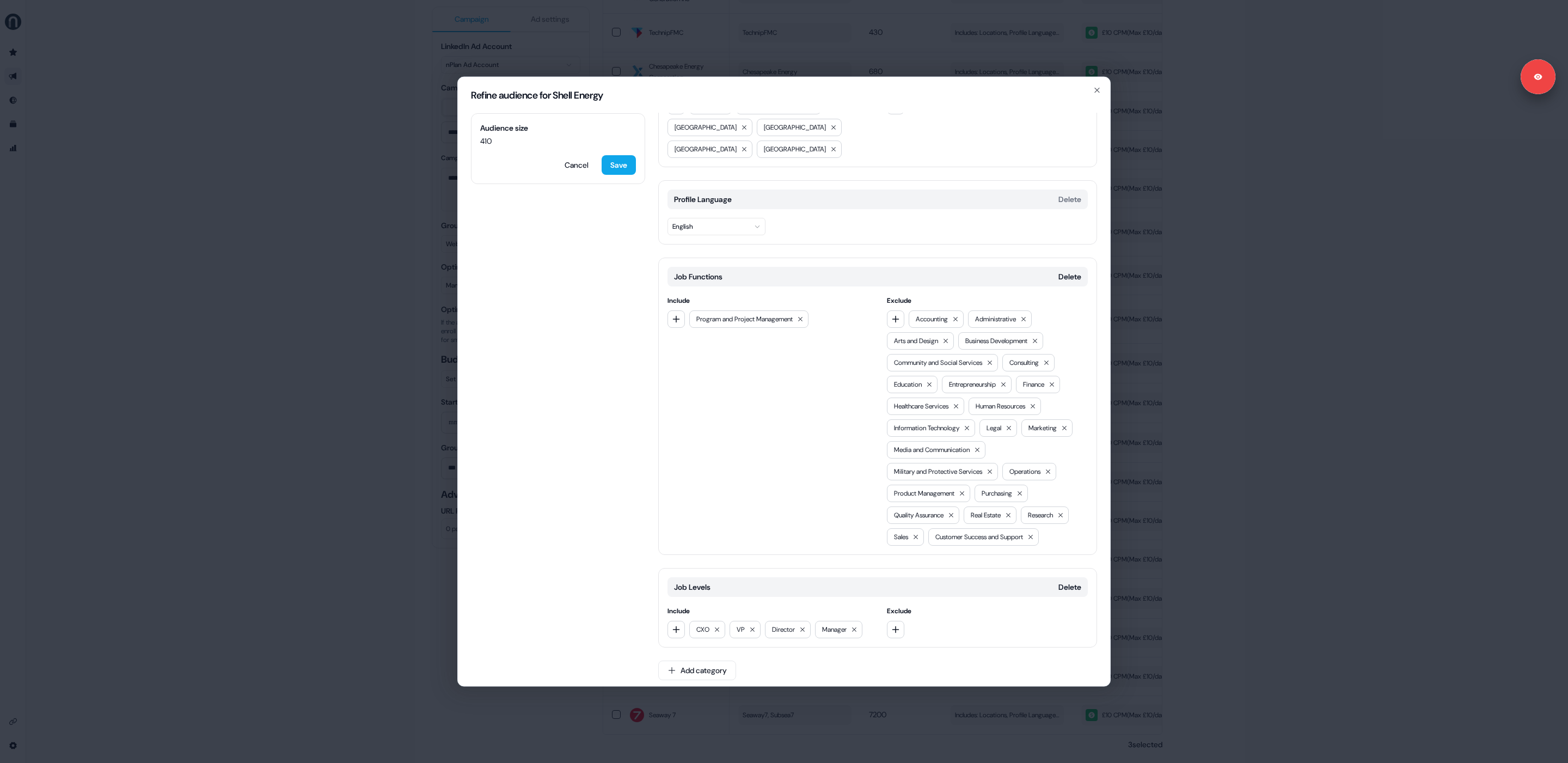
scroll to position [101, 0]
click at [1045, 411] on div "Refine audience for Shell Energy Audience size 410 Cancel Save Locations Delete…" at bounding box center [784, 381] width 1568 height 763
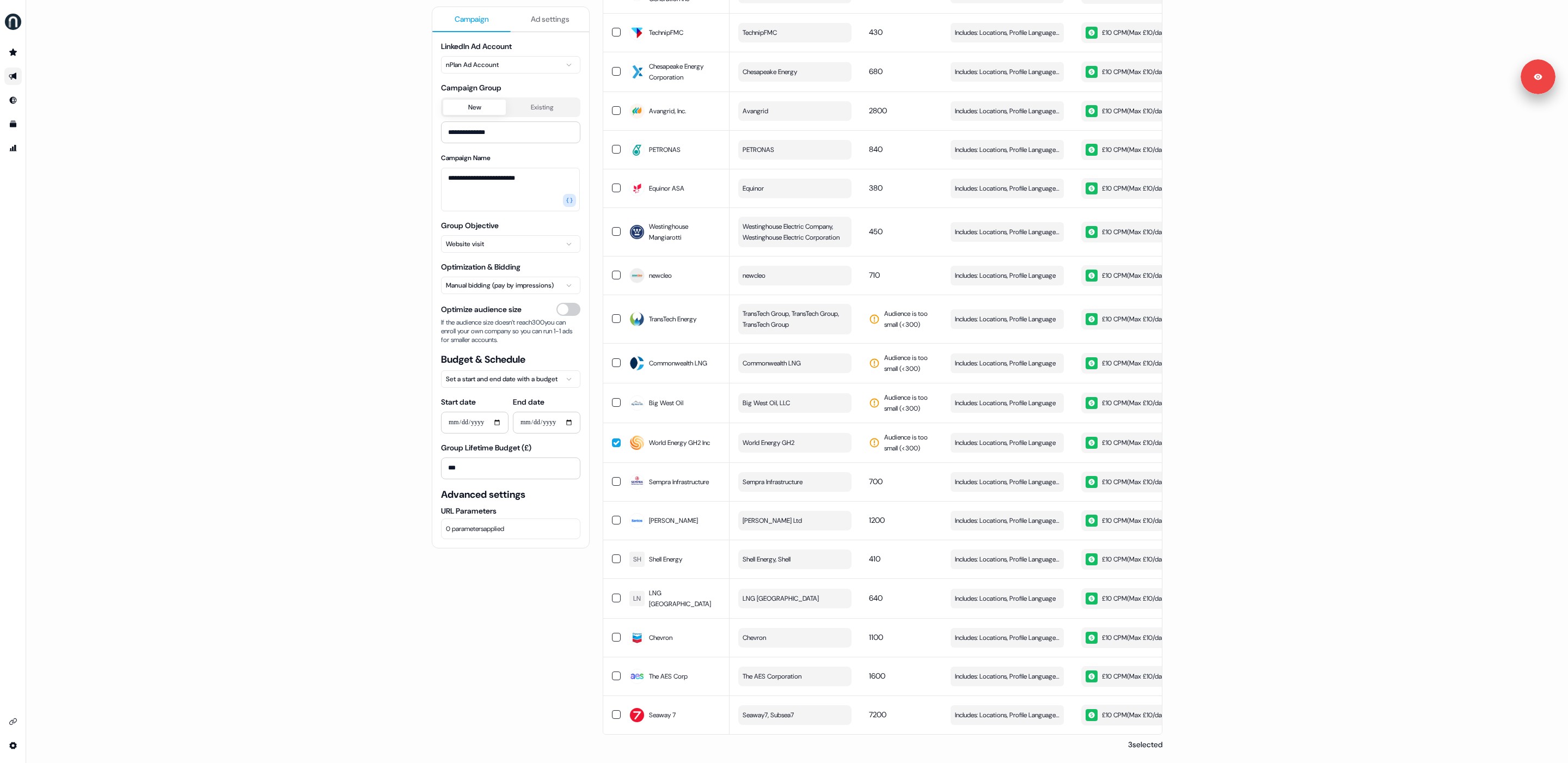
click at [507, 508] on div "**********" at bounding box center [511, 381] width 158 height 763
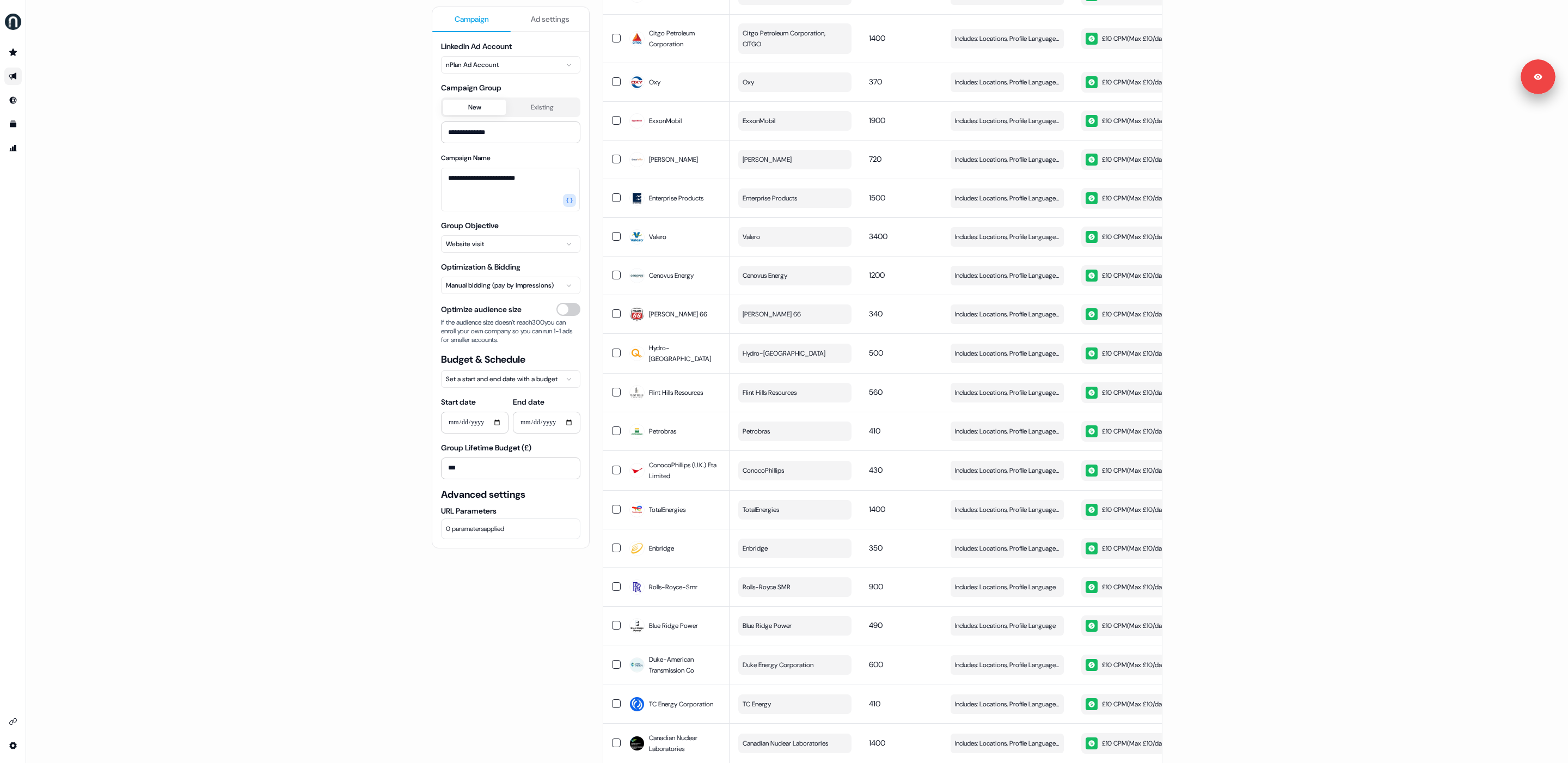
scroll to position [0, 0]
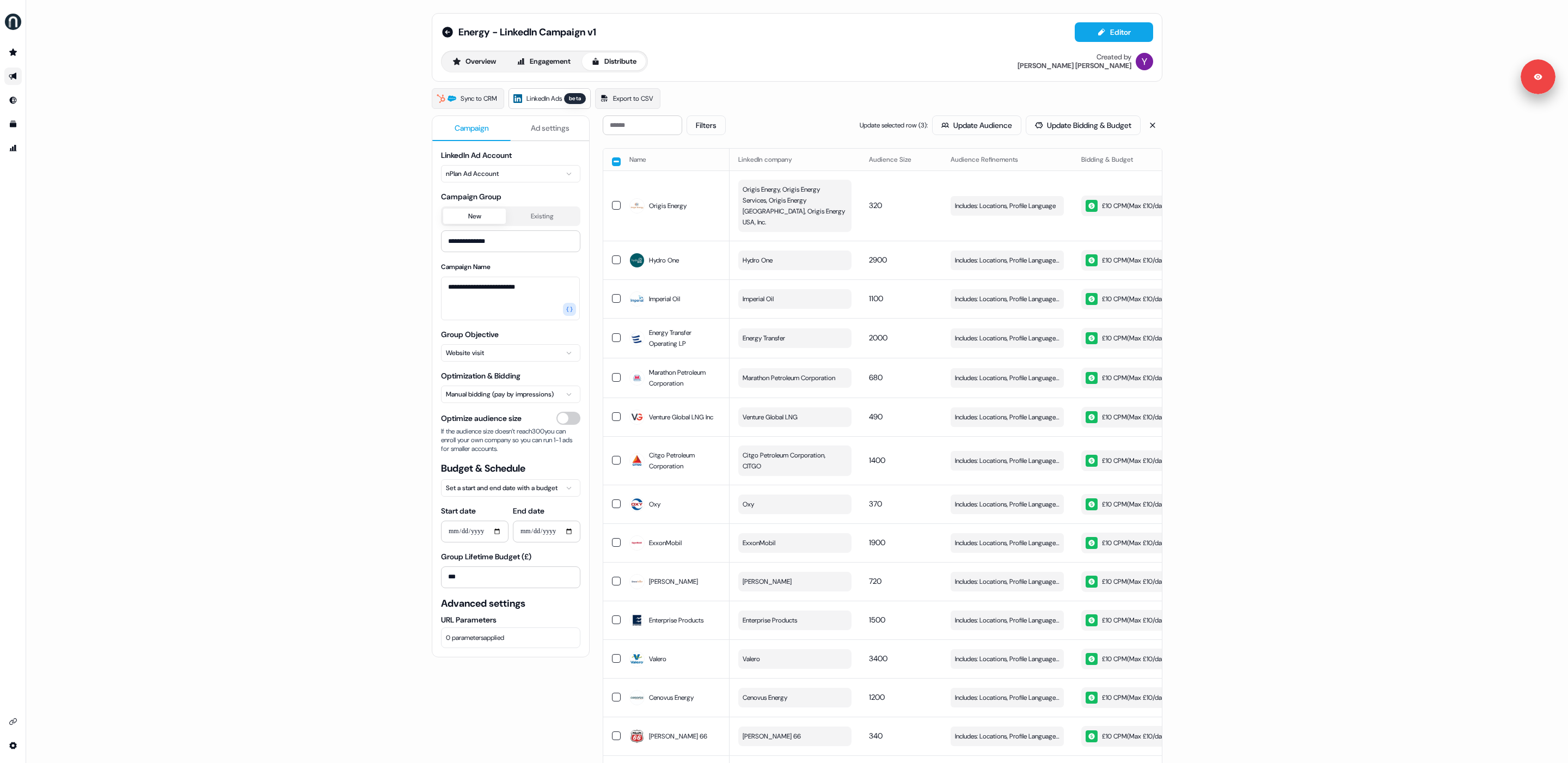
click at [844, 64] on div "Overview Engagement Distribute Created by [PERSON_NAME]" at bounding box center [797, 61] width 712 height 22
